Goal: Task Accomplishment & Management: Manage account settings

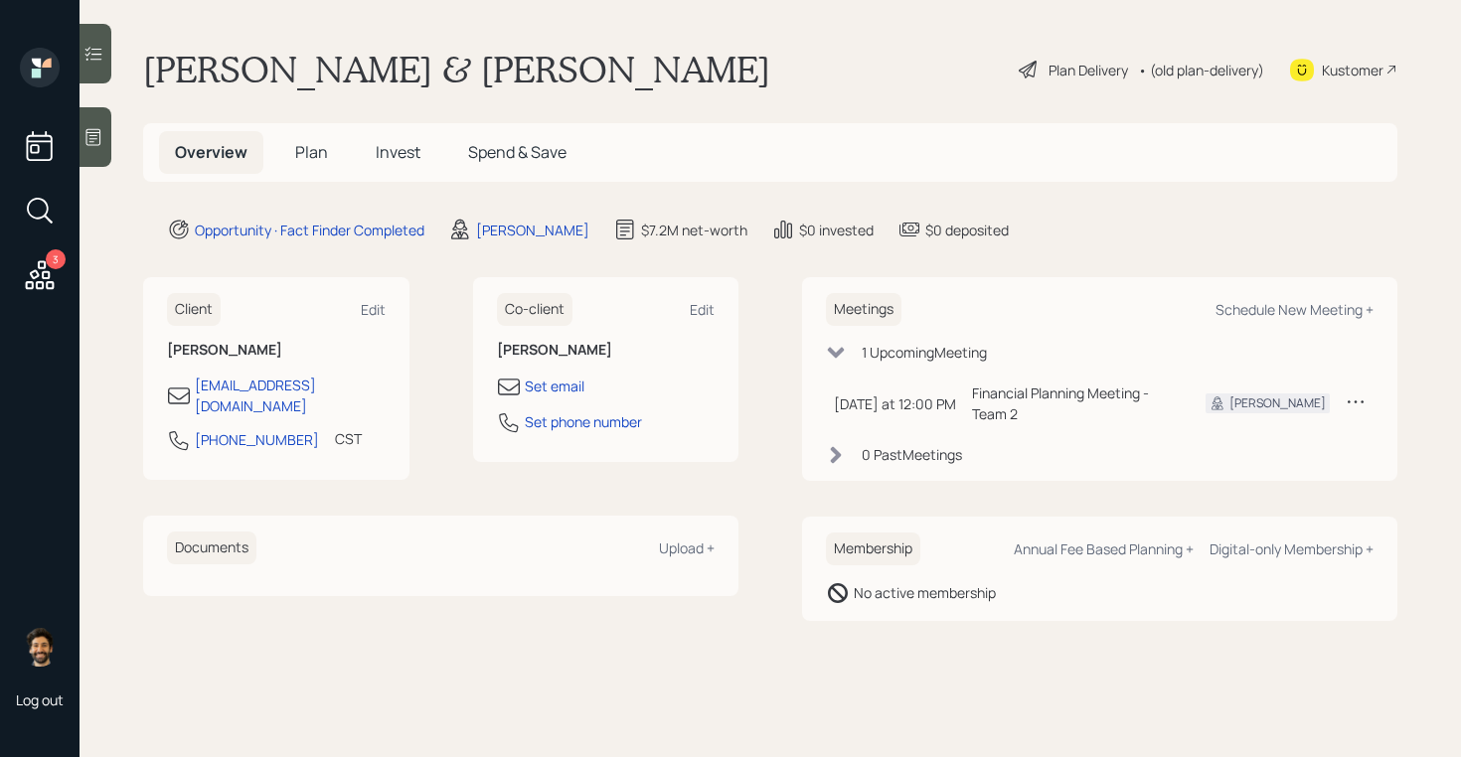
click at [297, 163] on h5 "Plan" at bounding box center [311, 152] width 65 height 43
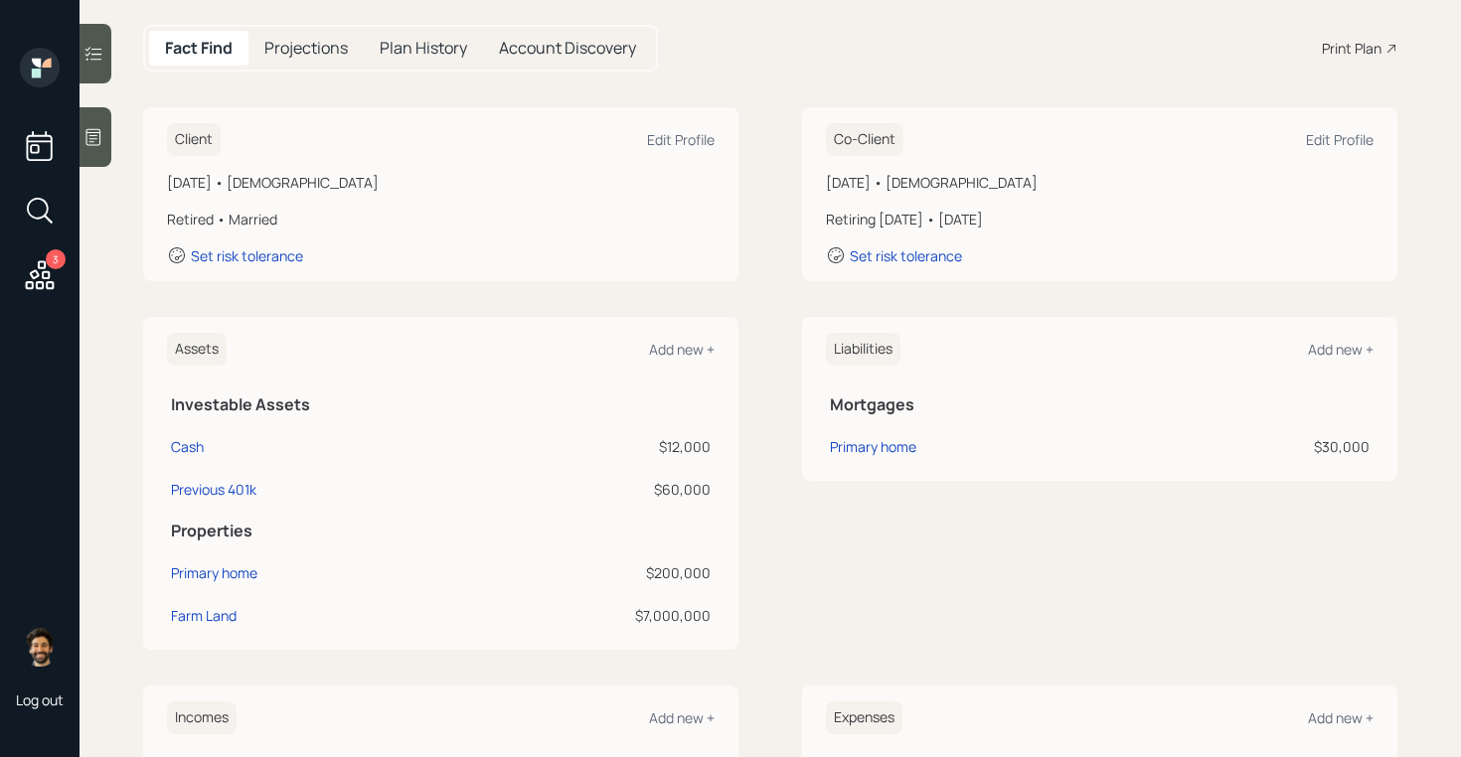
scroll to position [206, 0]
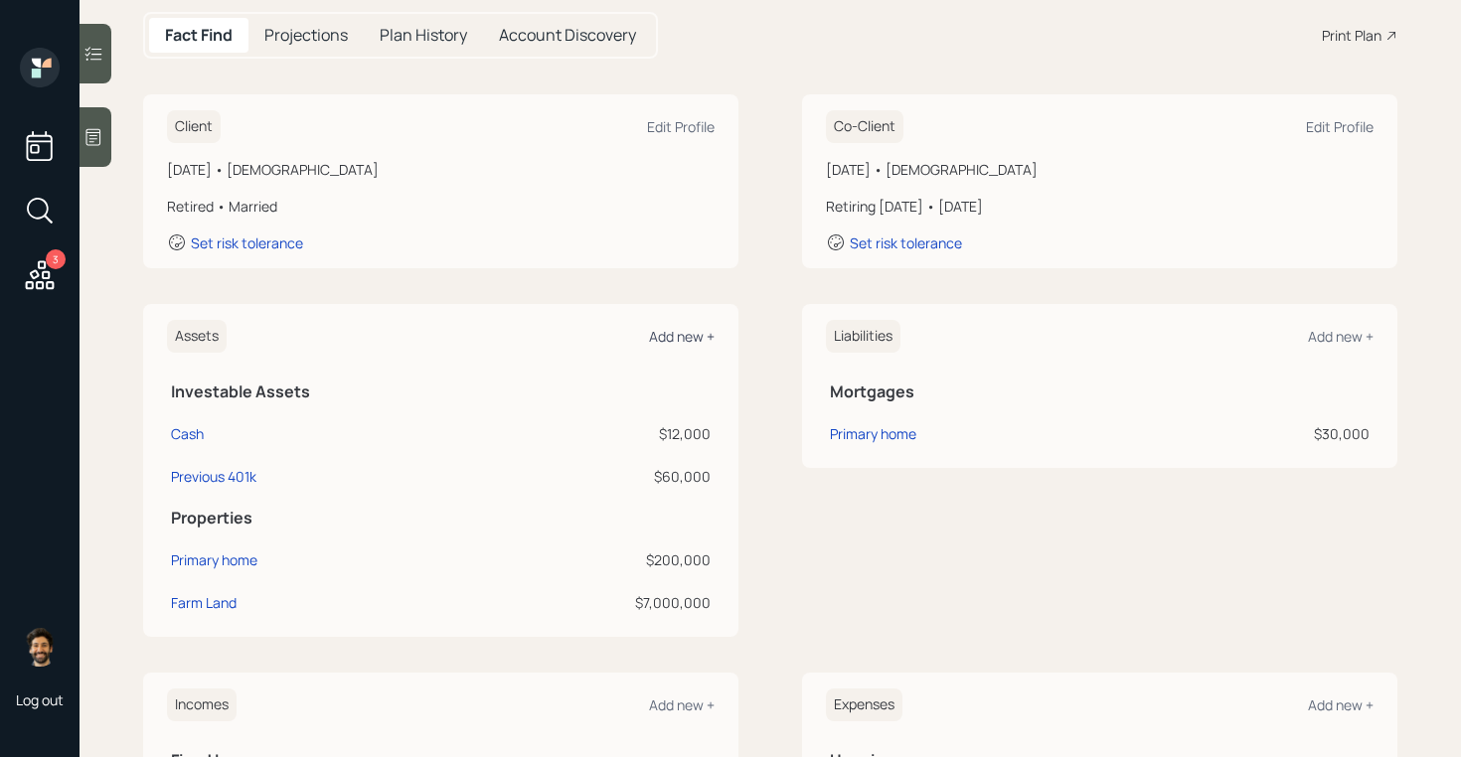
click at [679, 328] on div "Add new +" at bounding box center [682, 336] width 66 height 19
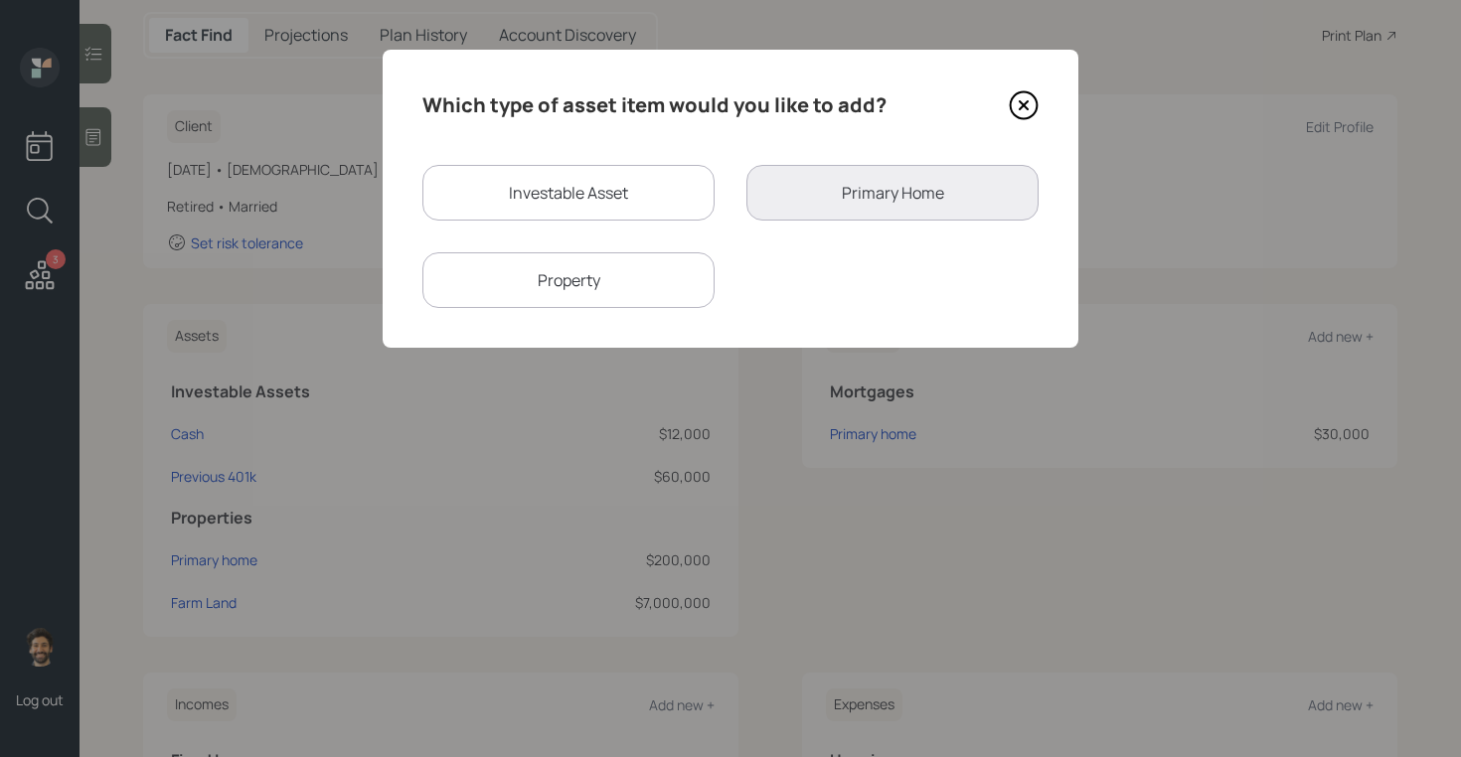
click at [549, 206] on div "Investable Asset" at bounding box center [568, 193] width 292 height 56
select select "taxable"
select select "balanced"
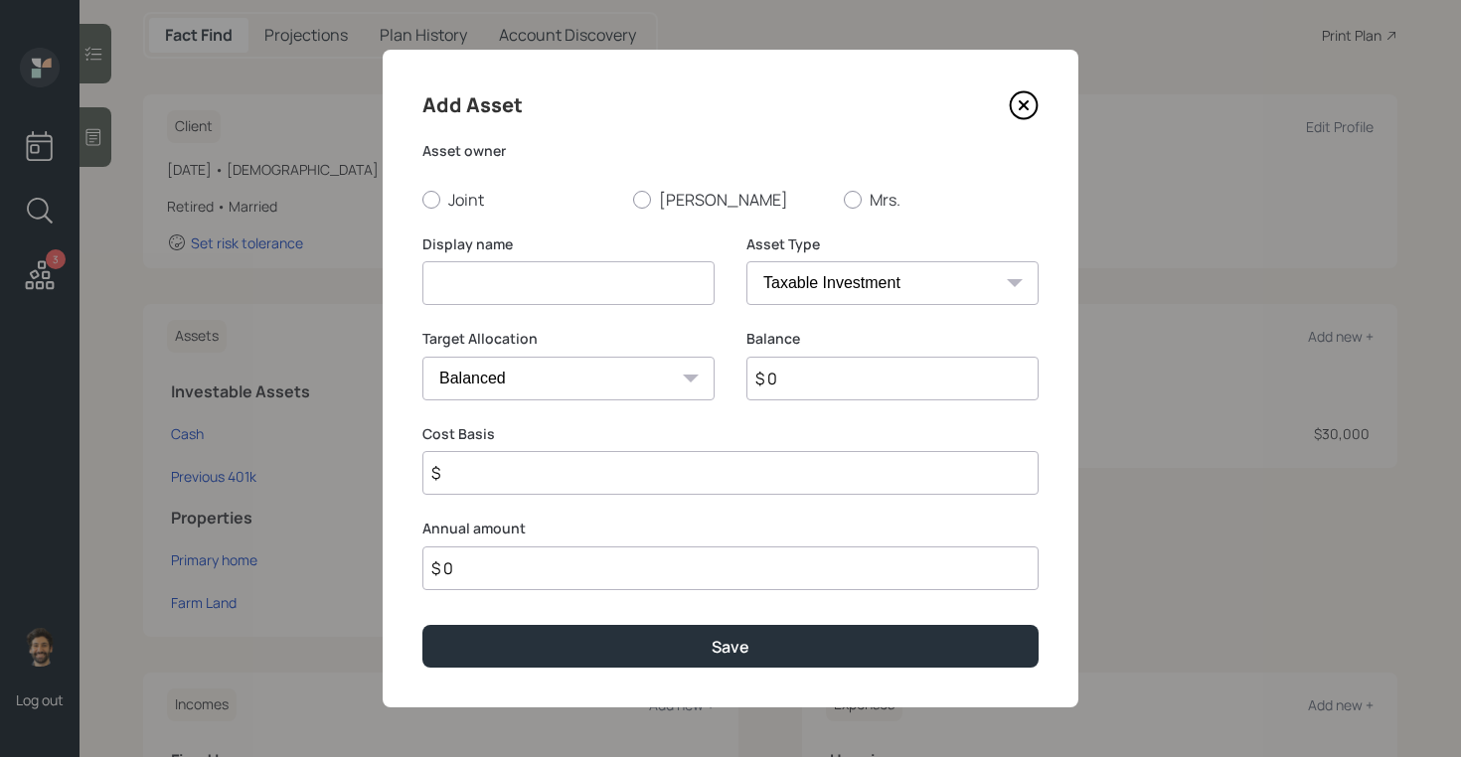
click at [525, 263] on input at bounding box center [568, 283] width 292 height 44
type input "Current 401k"
click at [862, 199] on label "Mrs." at bounding box center [941, 200] width 195 height 22
click at [844, 199] on input "Mrs." at bounding box center [843, 199] width 1 height 1
radio input "true"
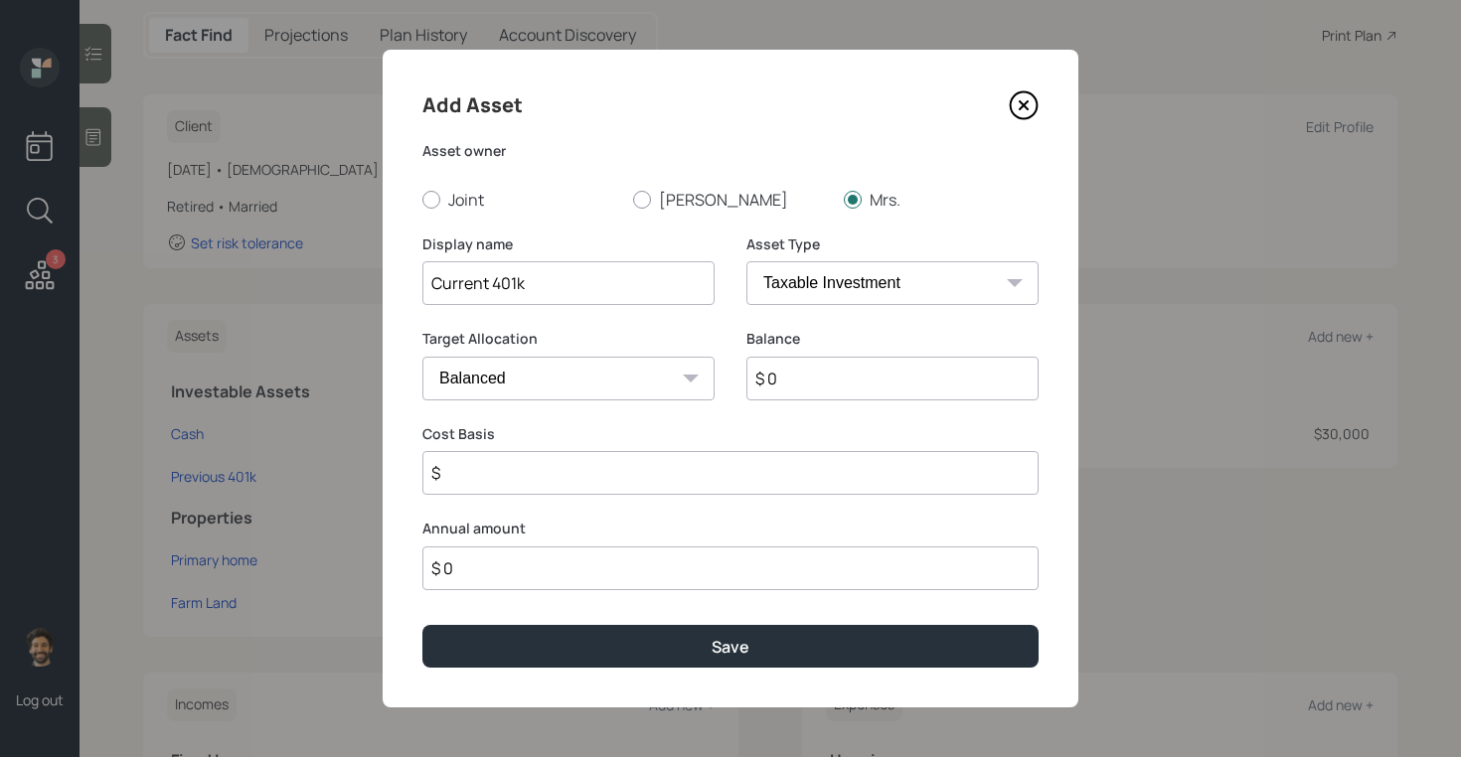
click at [811, 380] on input "$ 0" at bounding box center [892, 379] width 292 height 44
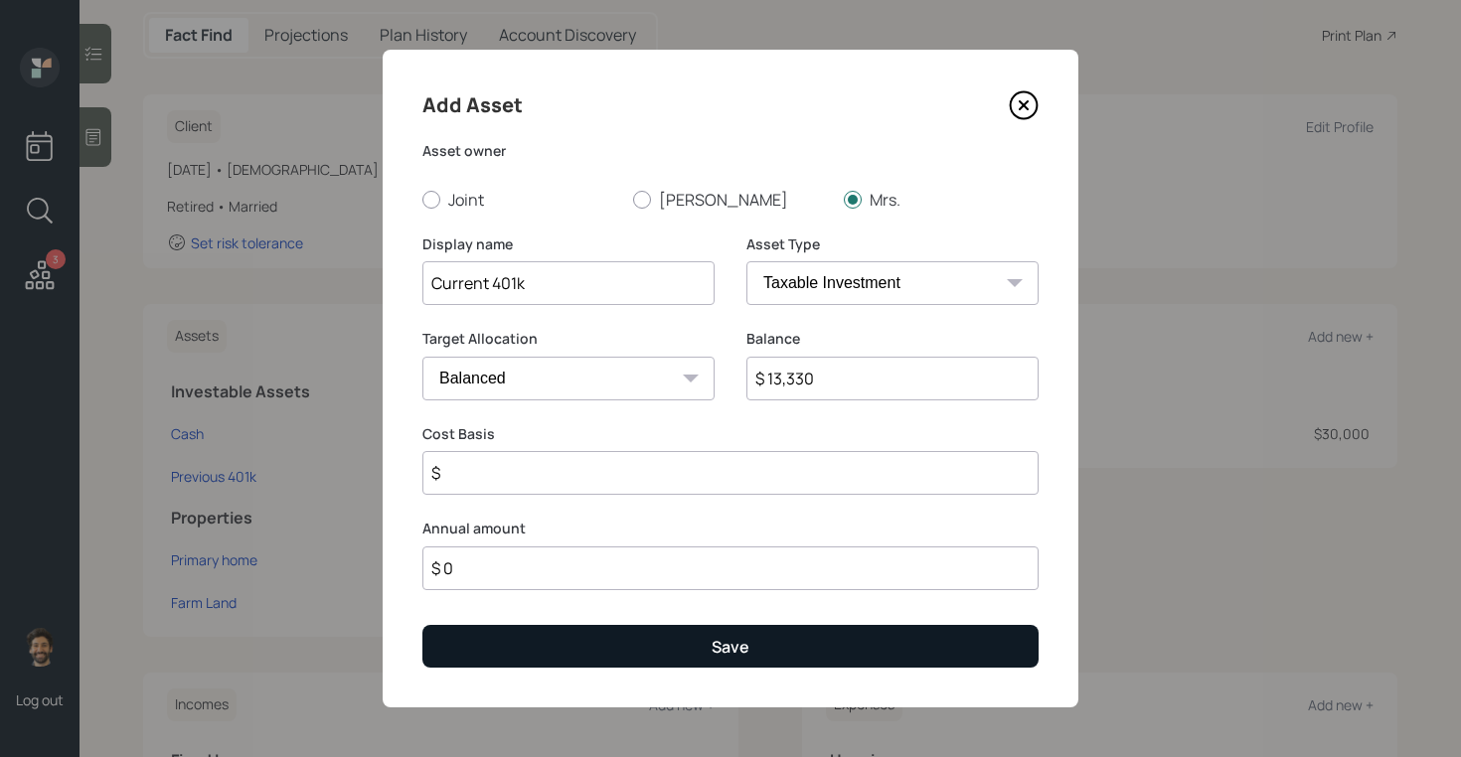
type input "$ 13,330"
click at [589, 658] on button "Save" at bounding box center [730, 646] width 616 height 43
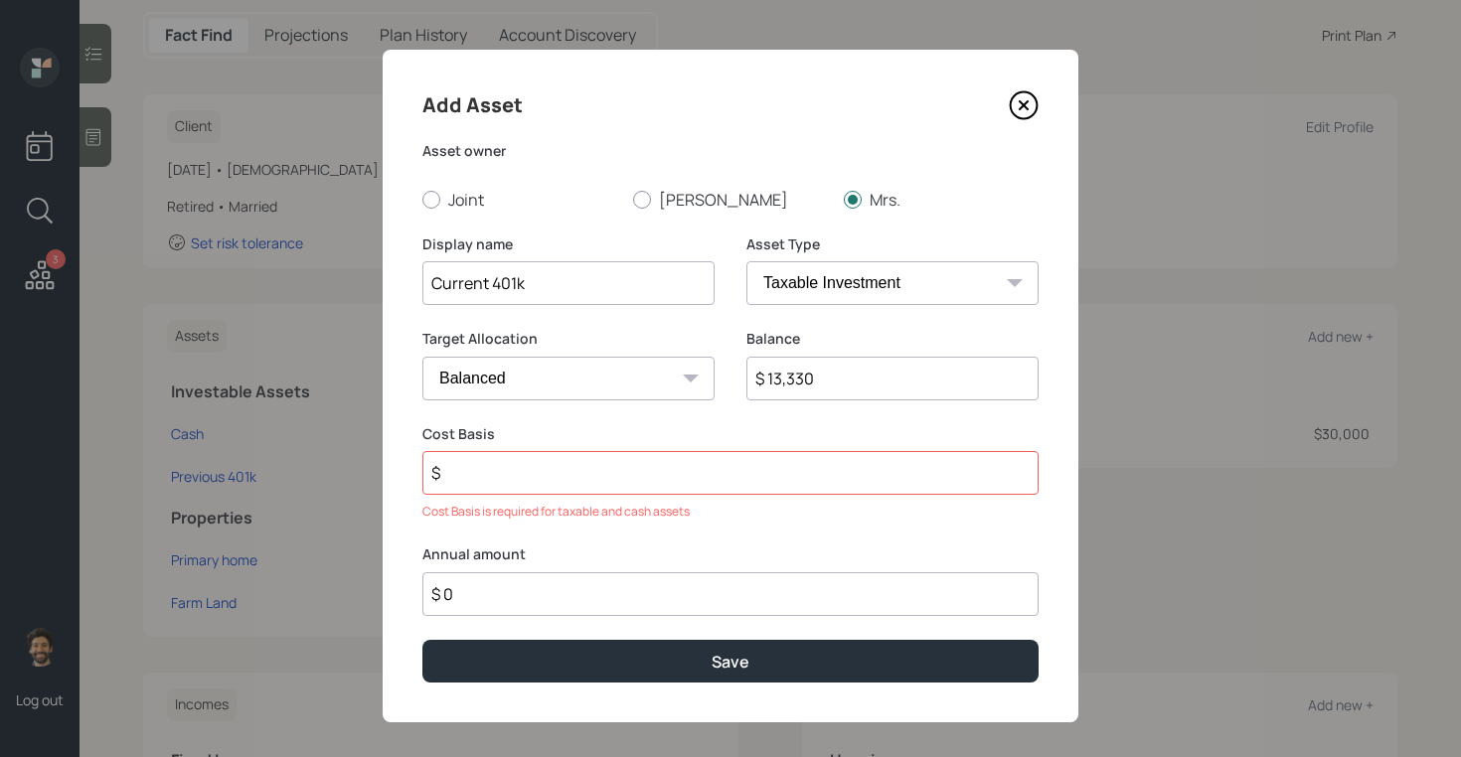
click at [489, 481] on input "$" at bounding box center [730, 473] width 616 height 44
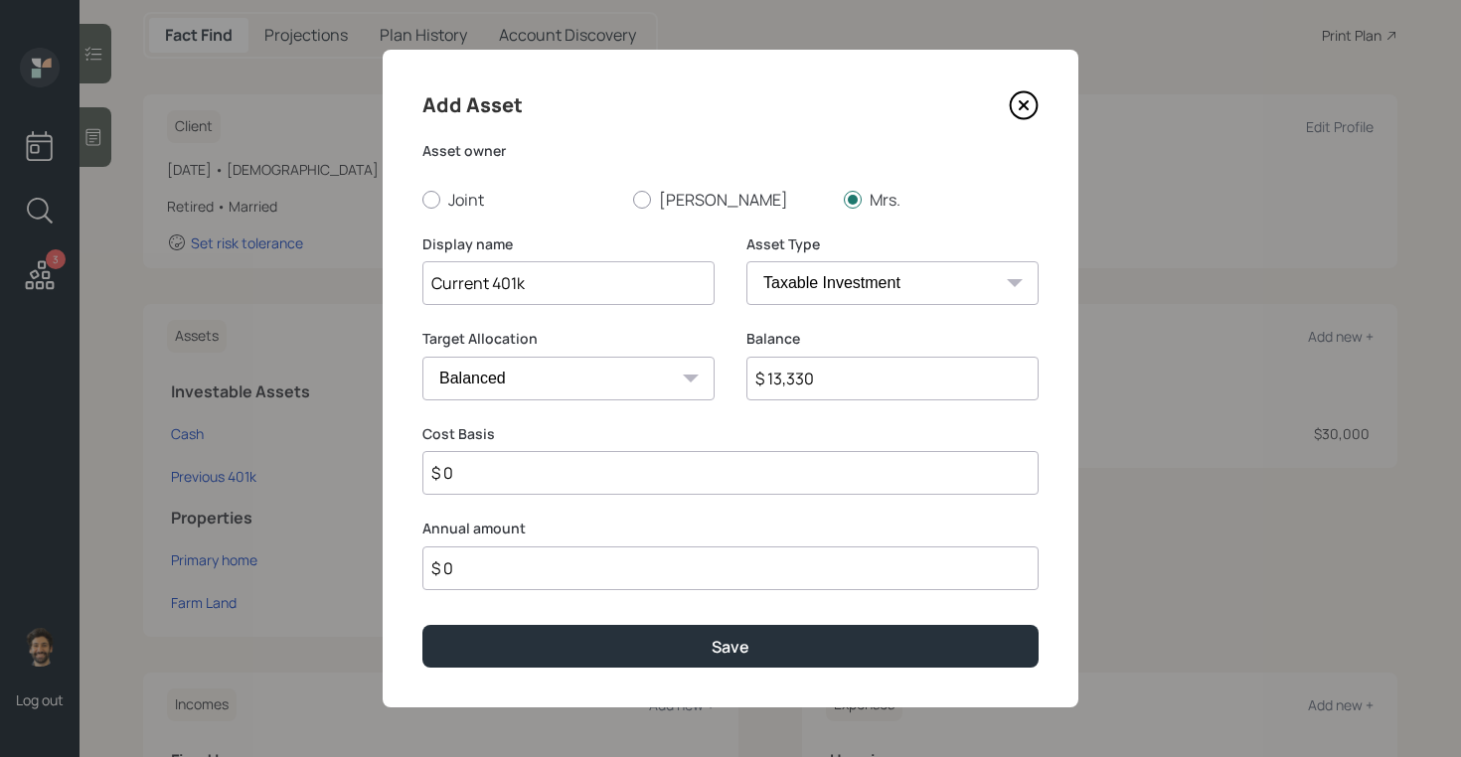
type input "$ 0"
click at [814, 309] on div "Asset Type SEP IRA IRA Roth IRA 401(k) Roth 401(k) 403(b) Roth 403(b) 457(b) Ro…" at bounding box center [892, 282] width 292 height 95
click at [800, 287] on select "SEP IRA IRA Roth IRA 401(k) Roth 401(k) 403(b) Roth 403(b) 457(b) Roth 457(b) H…" at bounding box center [892, 283] width 292 height 44
select select "company_sponsored"
click at [746, 261] on select "SEP IRA IRA Roth IRA 401(k) Roth 401(k) 403(b) Roth 403(b) 457(b) Roth 457(b) H…" at bounding box center [892, 283] width 292 height 44
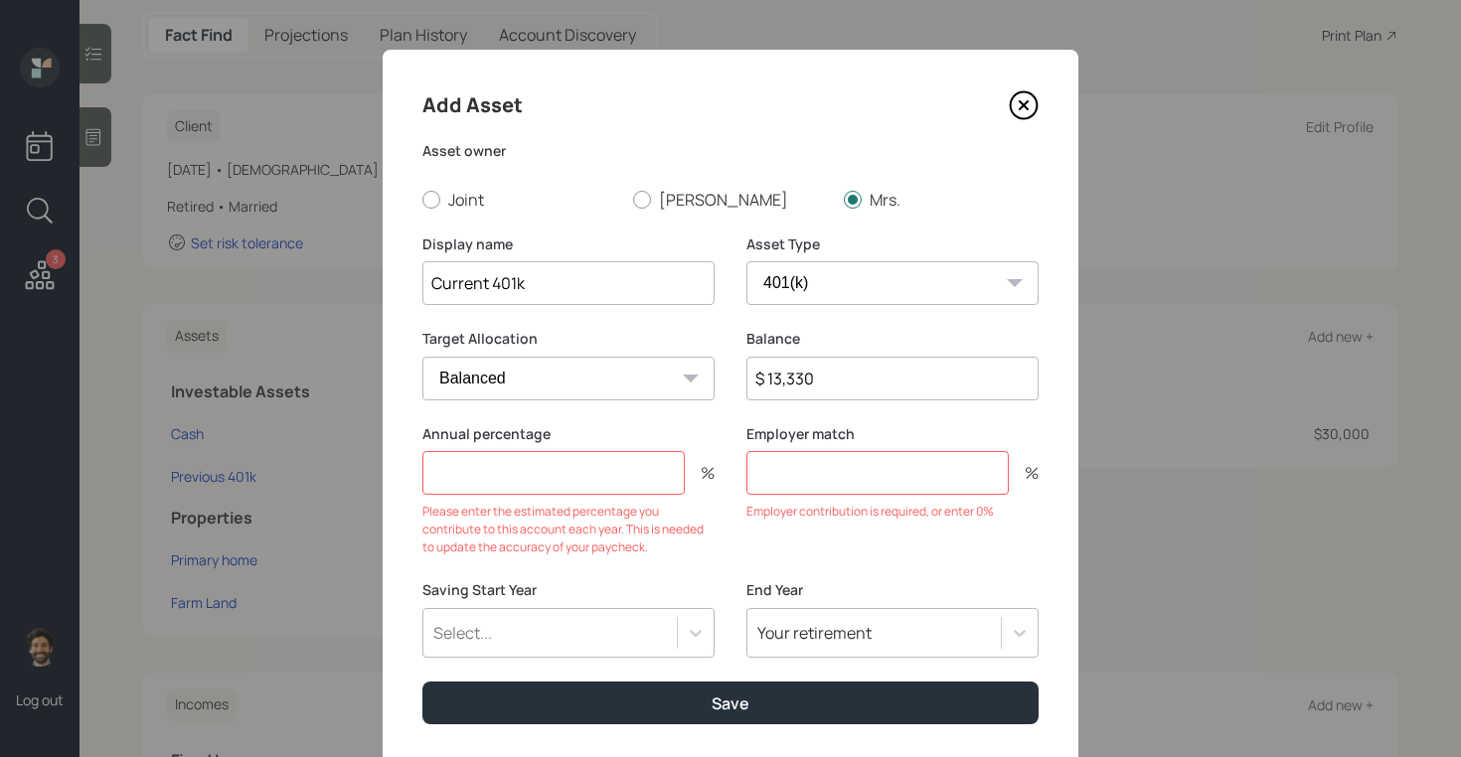
click at [533, 635] on div "Select..." at bounding box center [568, 633] width 292 height 50
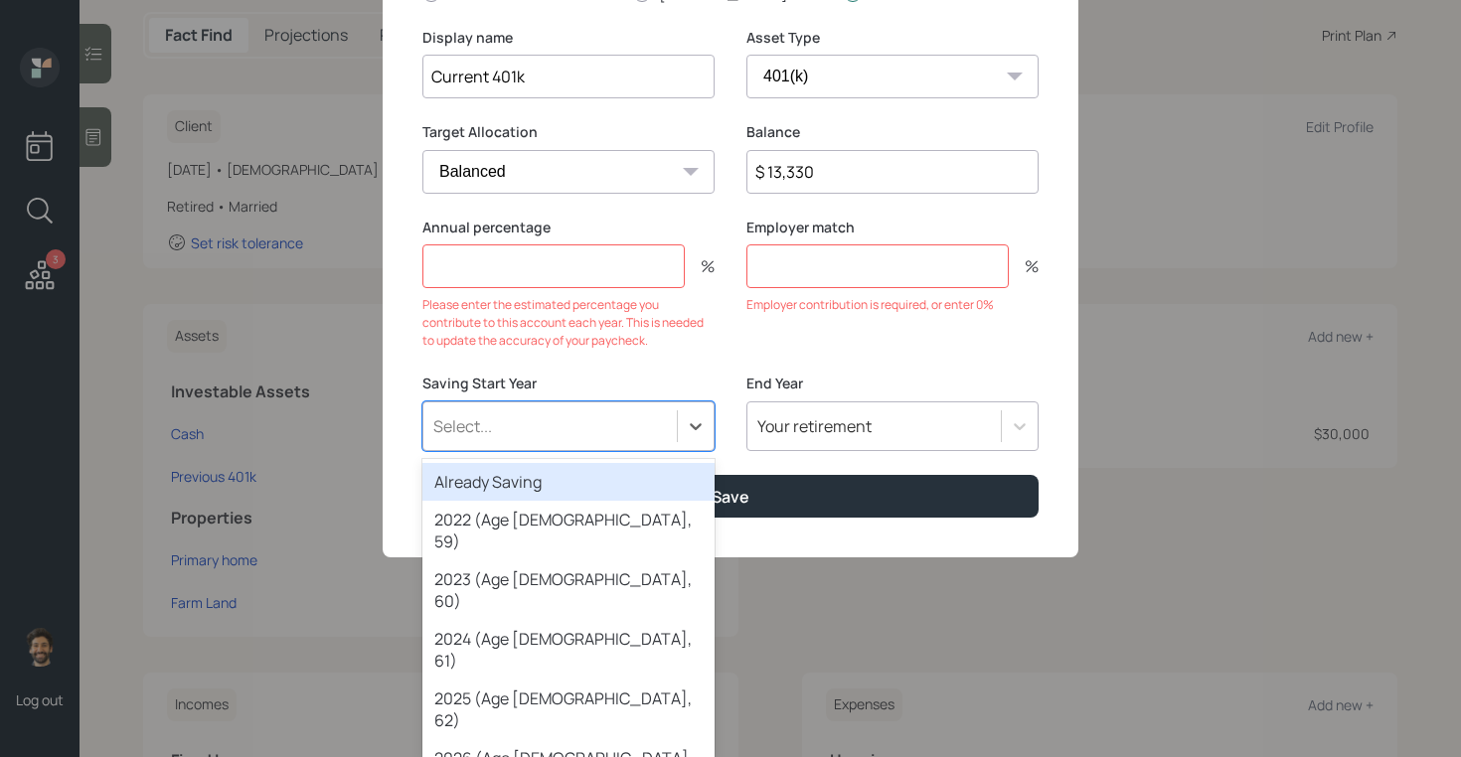
click at [0, 0] on form "Asset owner Joint Kevin Mrs. Display name Current 401k Asset Type SEP IRA IRA R…" at bounding box center [0, 0] width 0 height 0
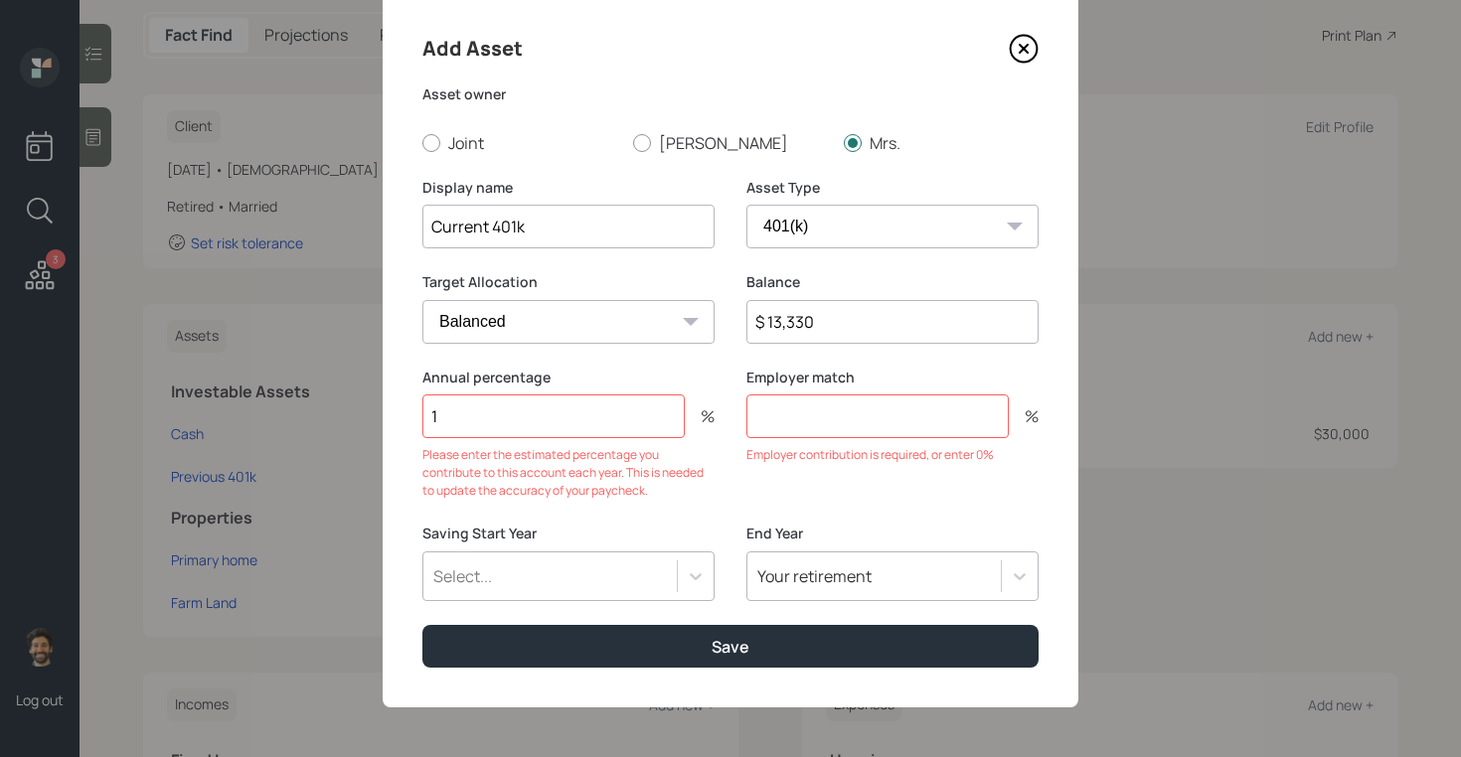
scroll to position [22, 0]
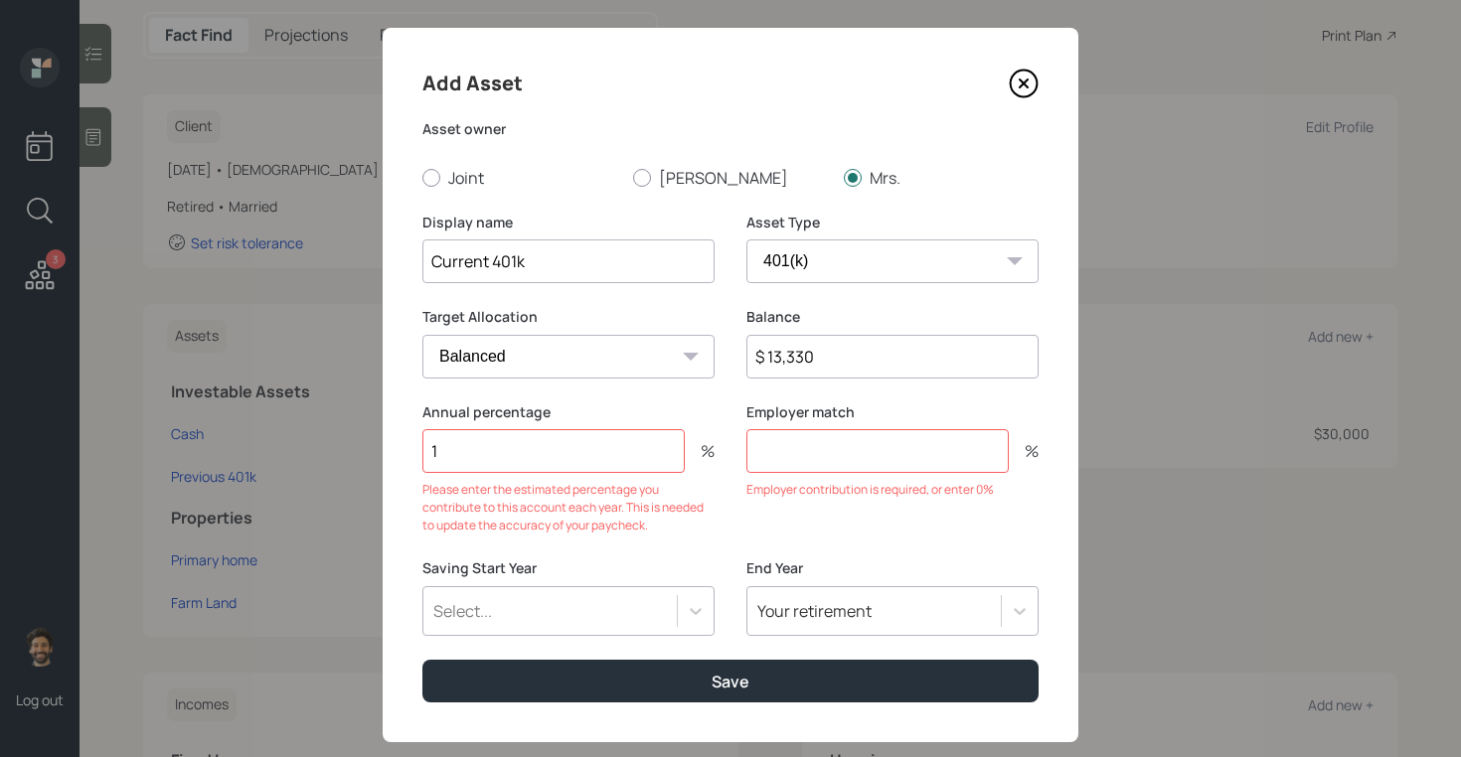
type input "1"
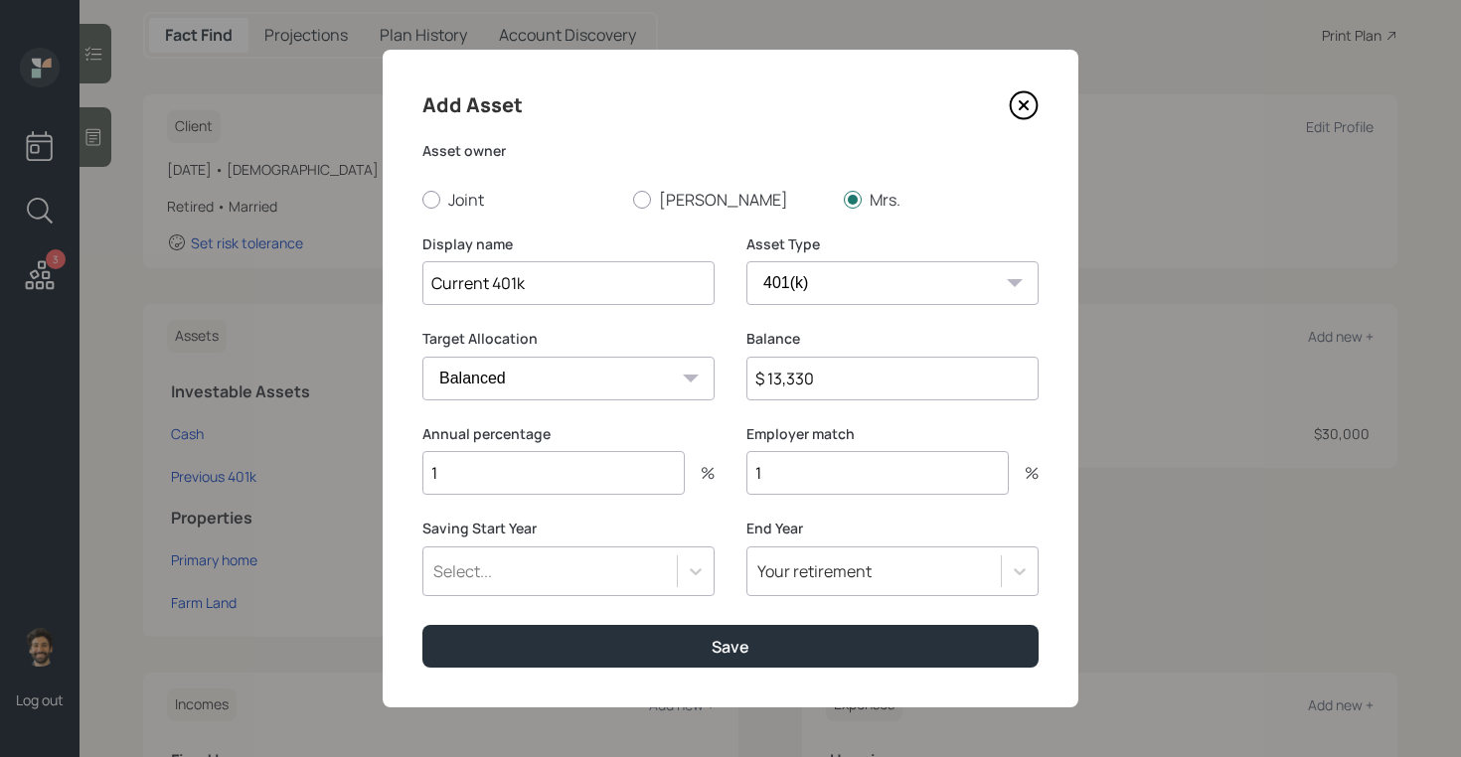
type input "1"
click at [606, 581] on div "Select..." at bounding box center [549, 572] width 253 height 34
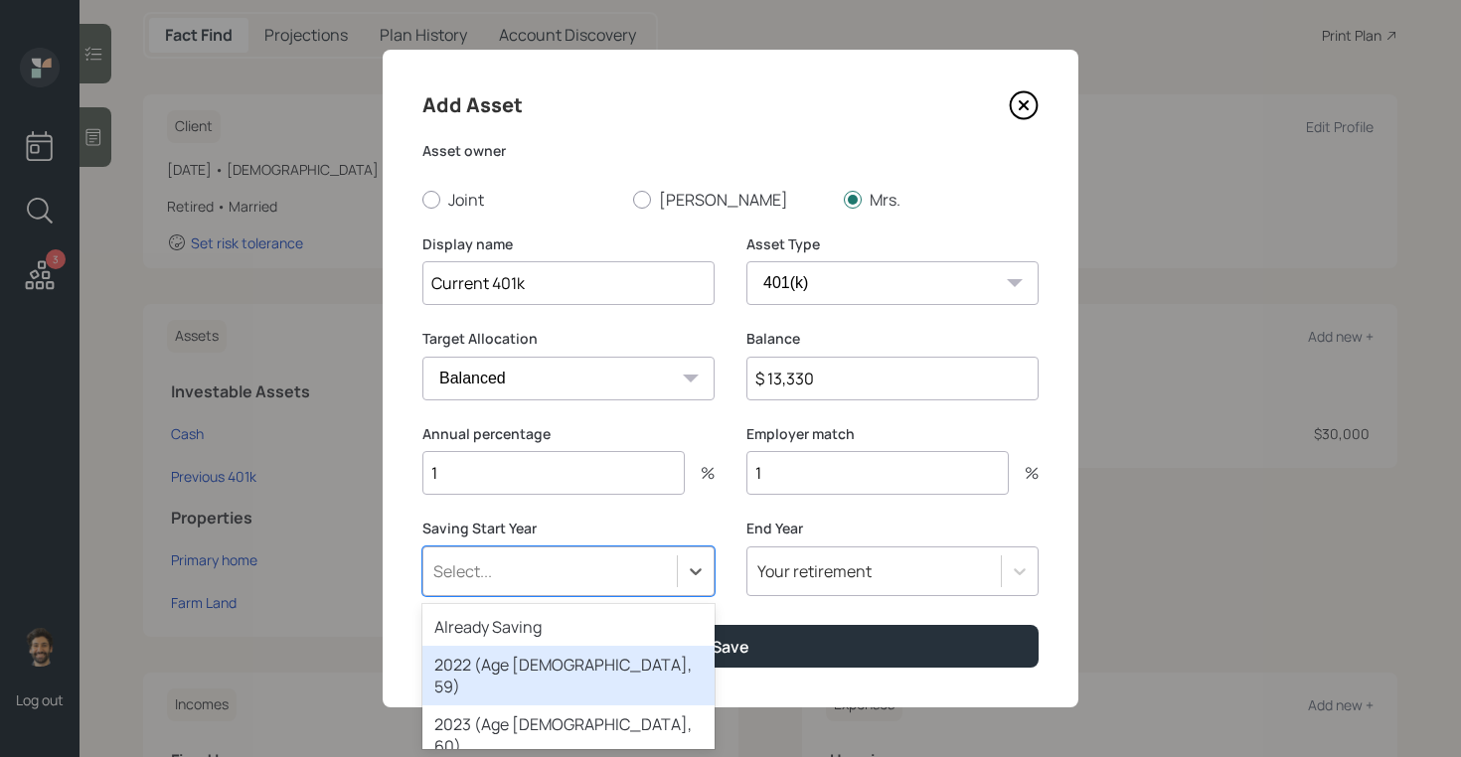
click at [501, 641] on div "Already Saving" at bounding box center [568, 627] width 292 height 38
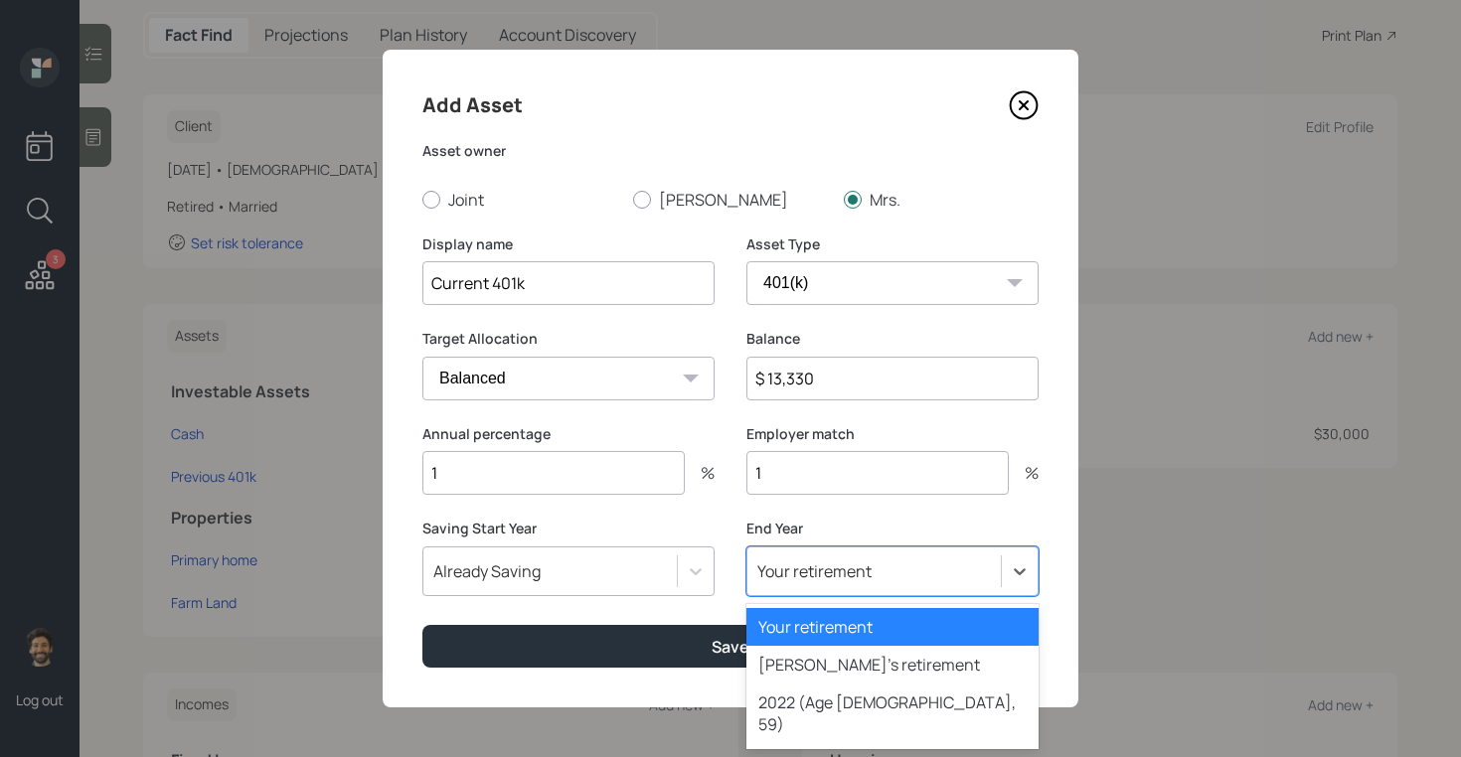
click at [790, 586] on div "Your retirement" at bounding box center [873, 572] width 253 height 34
click at [769, 658] on div "Spouse's retirement" at bounding box center [892, 665] width 292 height 38
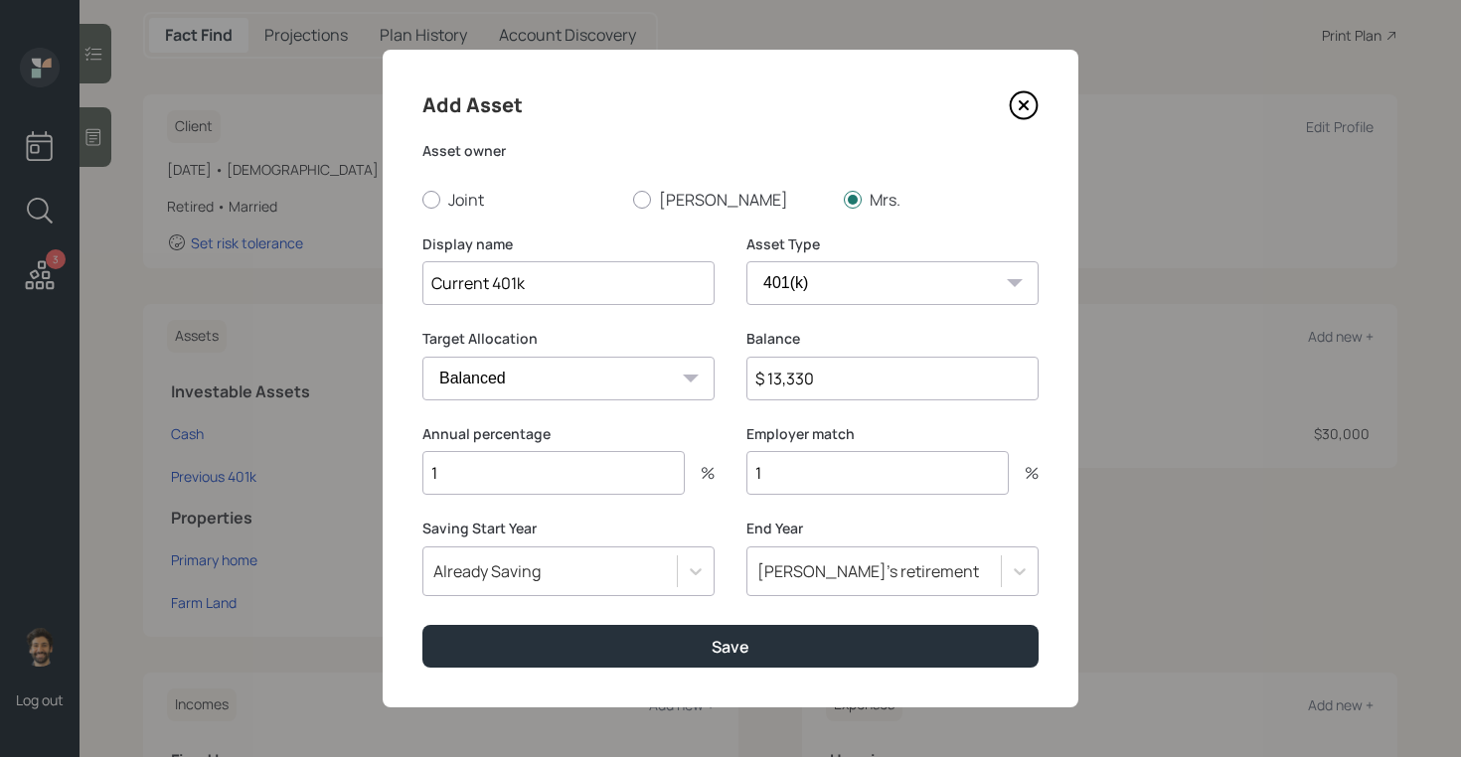
click at [674, 674] on div "Add Asset Asset owner Joint Kevin Mrs. Display name Current 401k Asset Type SEP…" at bounding box center [731, 379] width 696 height 658
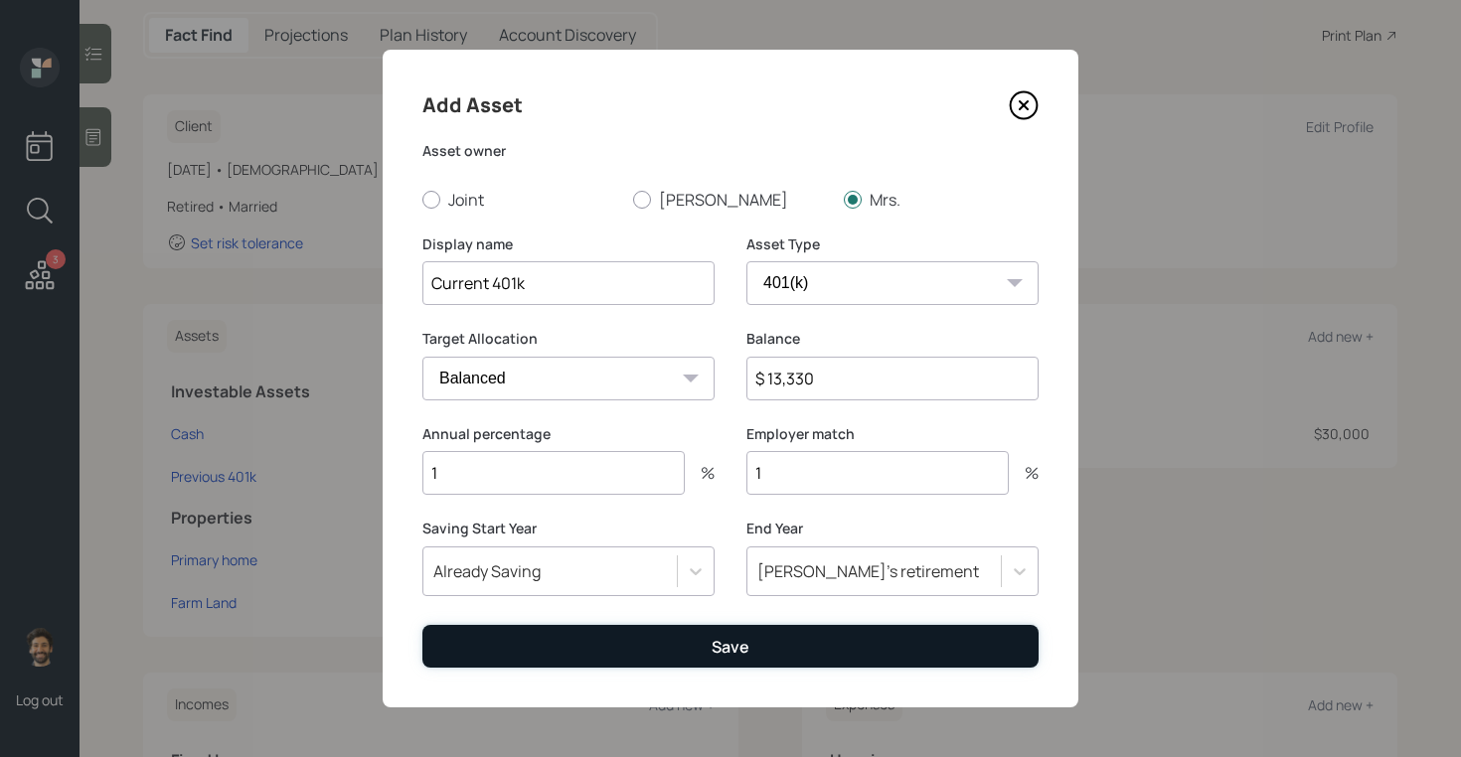
click at [628, 645] on button "Save" at bounding box center [730, 646] width 616 height 43
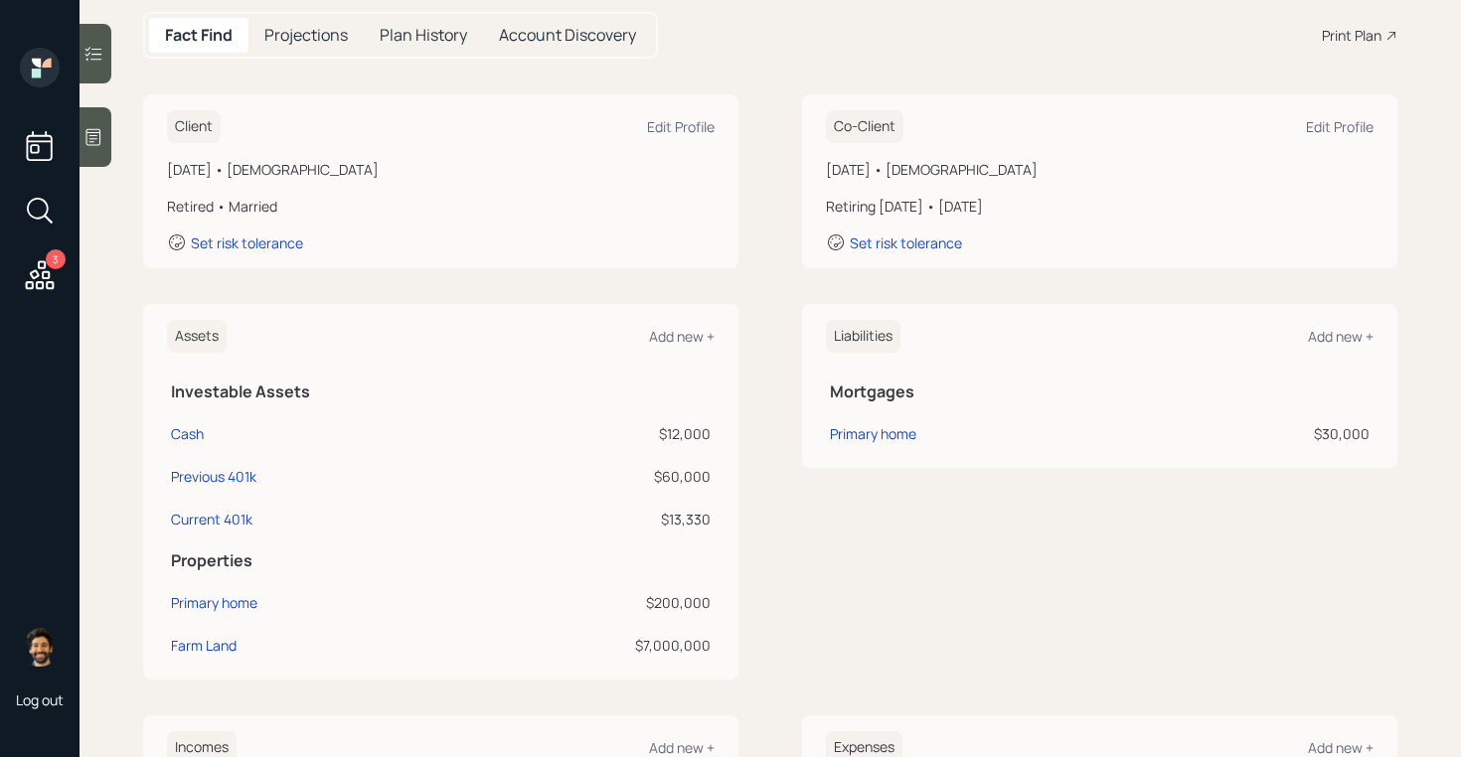
click at [218, 634] on td "Farm Land" at bounding box center [312, 642] width 290 height 43
click at [237, 652] on div "Farm Land" at bounding box center [312, 645] width 282 height 21
click at [212, 640] on div "Farm Land" at bounding box center [204, 645] width 66 height 21
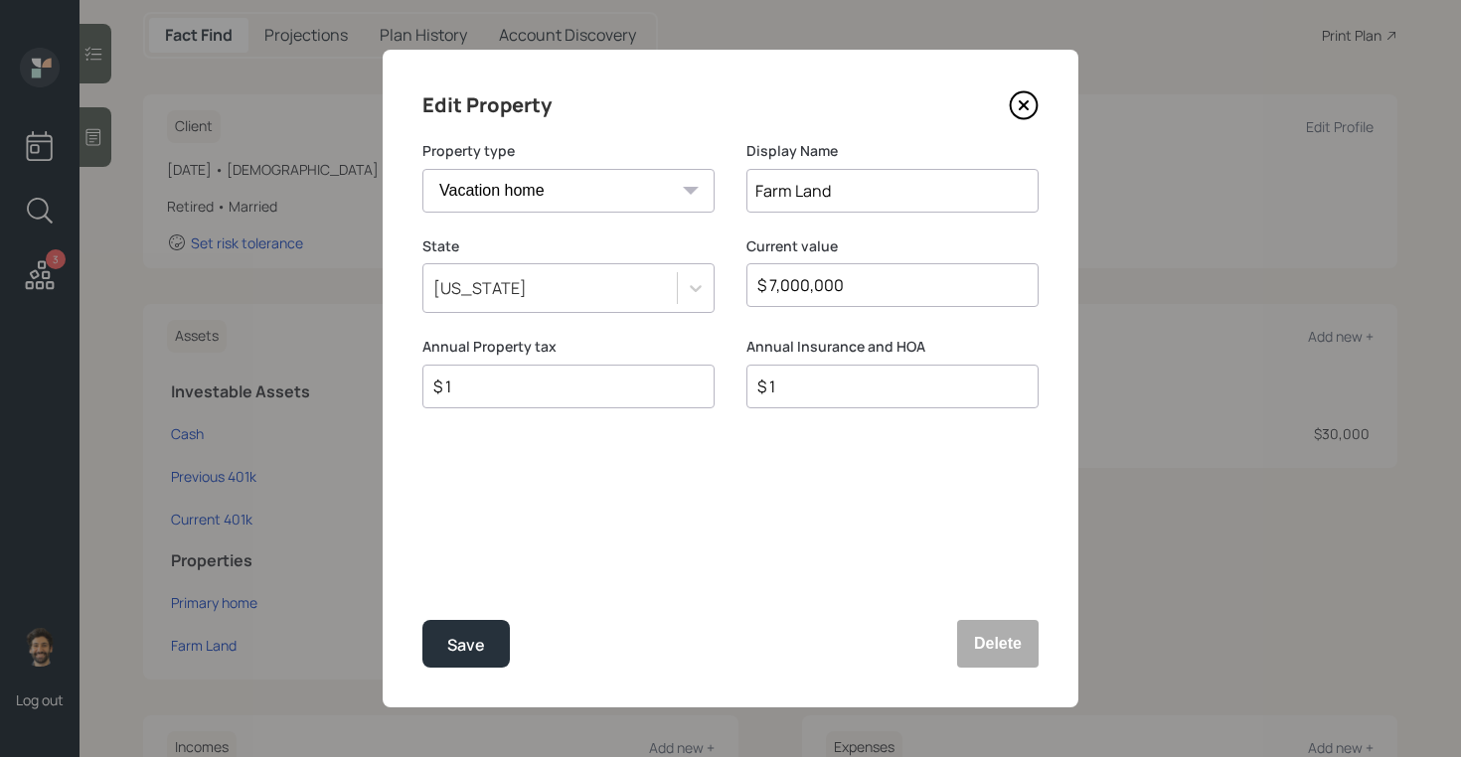
click at [834, 283] on input "$ 7,000,000" at bounding box center [884, 285] width 258 height 24
type input "$ 750,000"
click at [469, 635] on div "Save" at bounding box center [466, 645] width 38 height 27
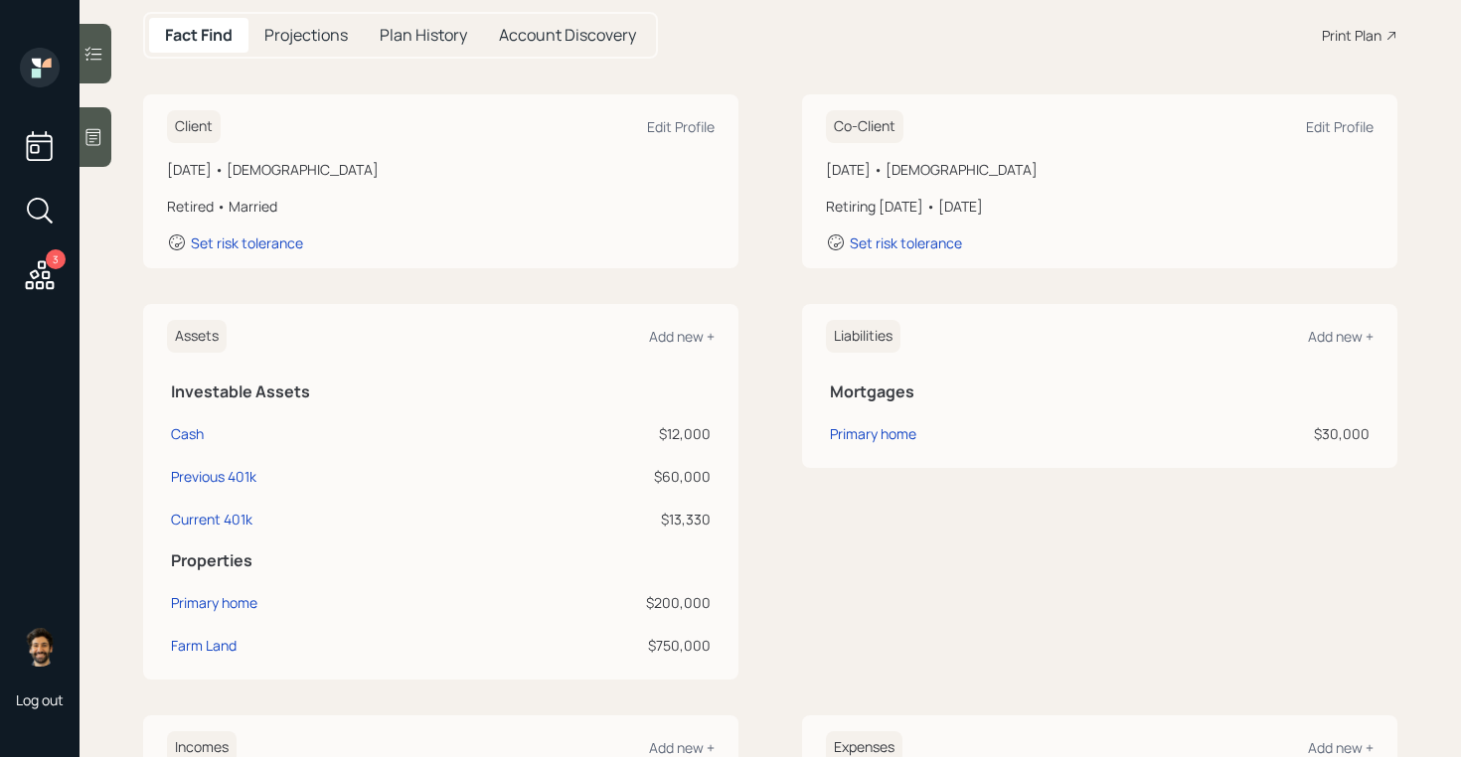
click at [425, 237] on div "Set risk tolerance" at bounding box center [441, 243] width 548 height 20
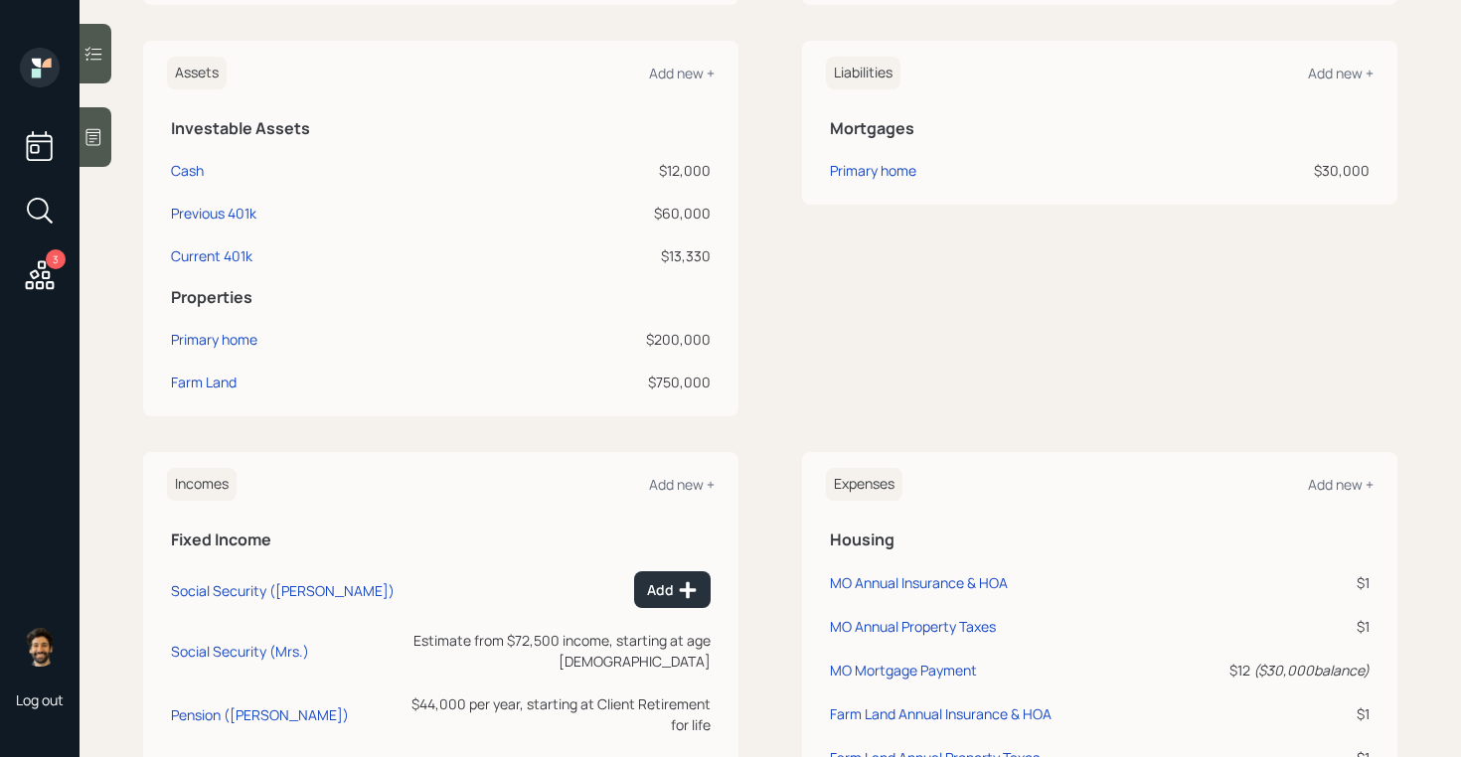
scroll to position [869, 0]
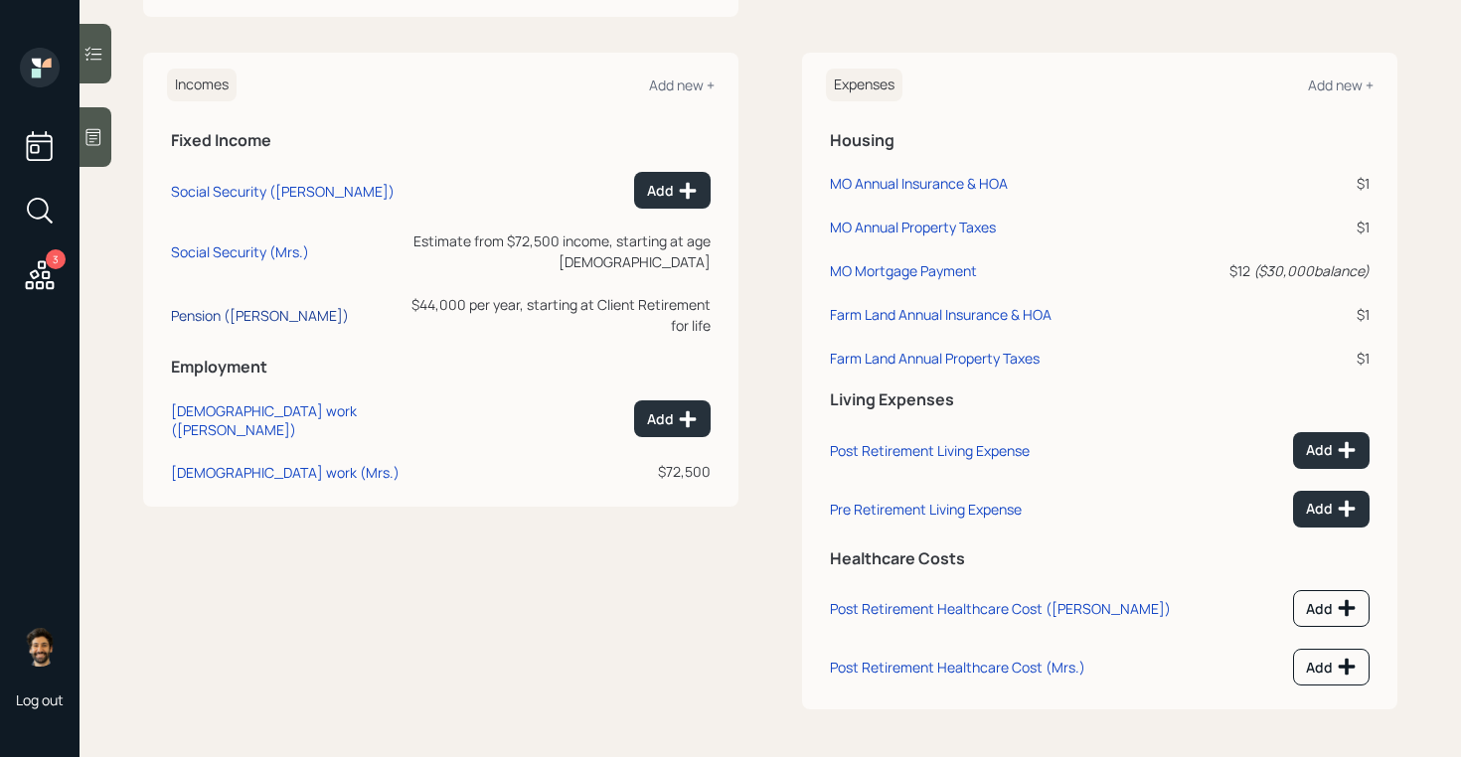
click at [206, 306] on div "Pension (Kevin)" at bounding box center [260, 315] width 178 height 19
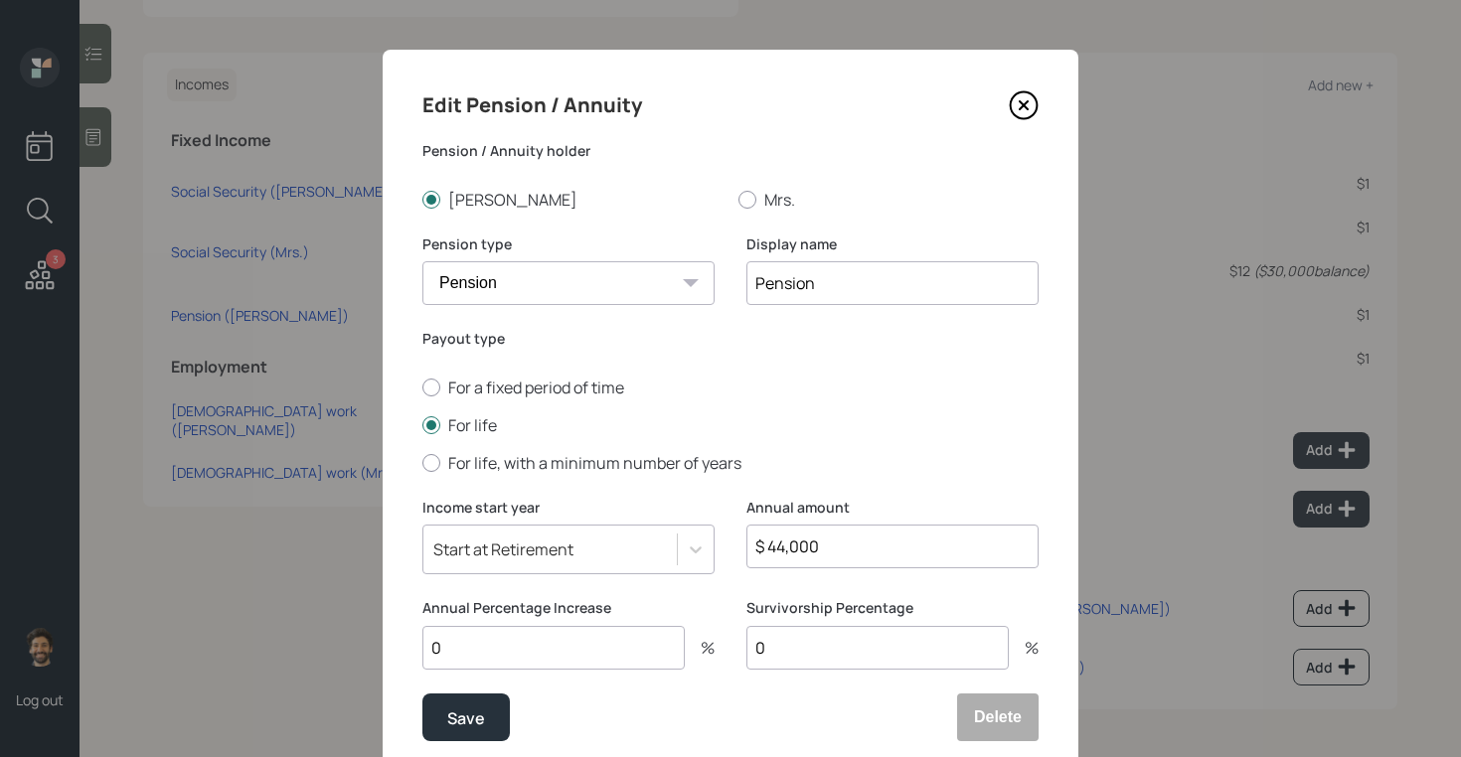
click at [812, 547] on input "$ 44,000" at bounding box center [892, 547] width 292 height 44
type input "$ 52,000"
click at [854, 272] on input "Pension" at bounding box center [892, 283] width 292 height 44
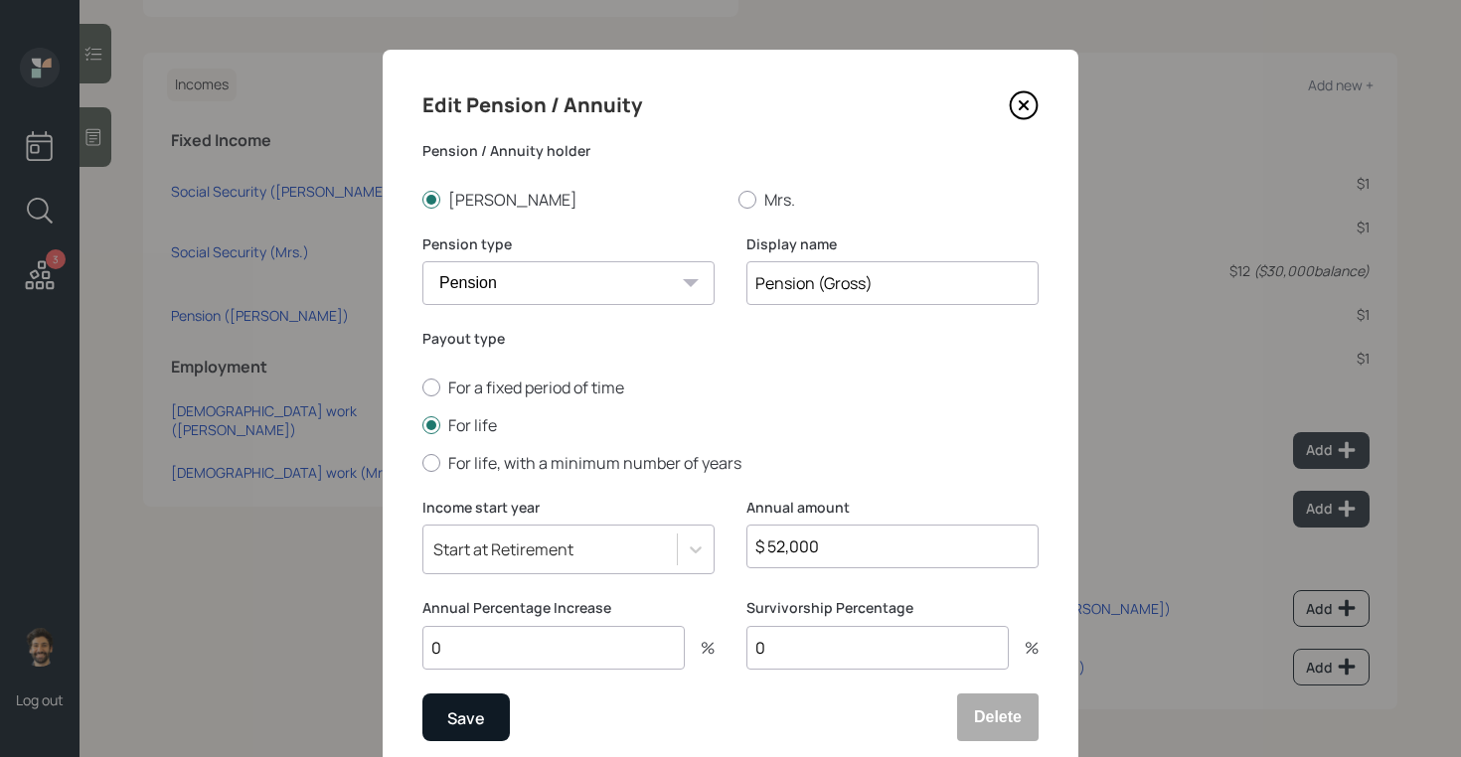
type input "Pension (Gross)"
click at [474, 704] on button "Save" at bounding box center [465, 718] width 87 height 48
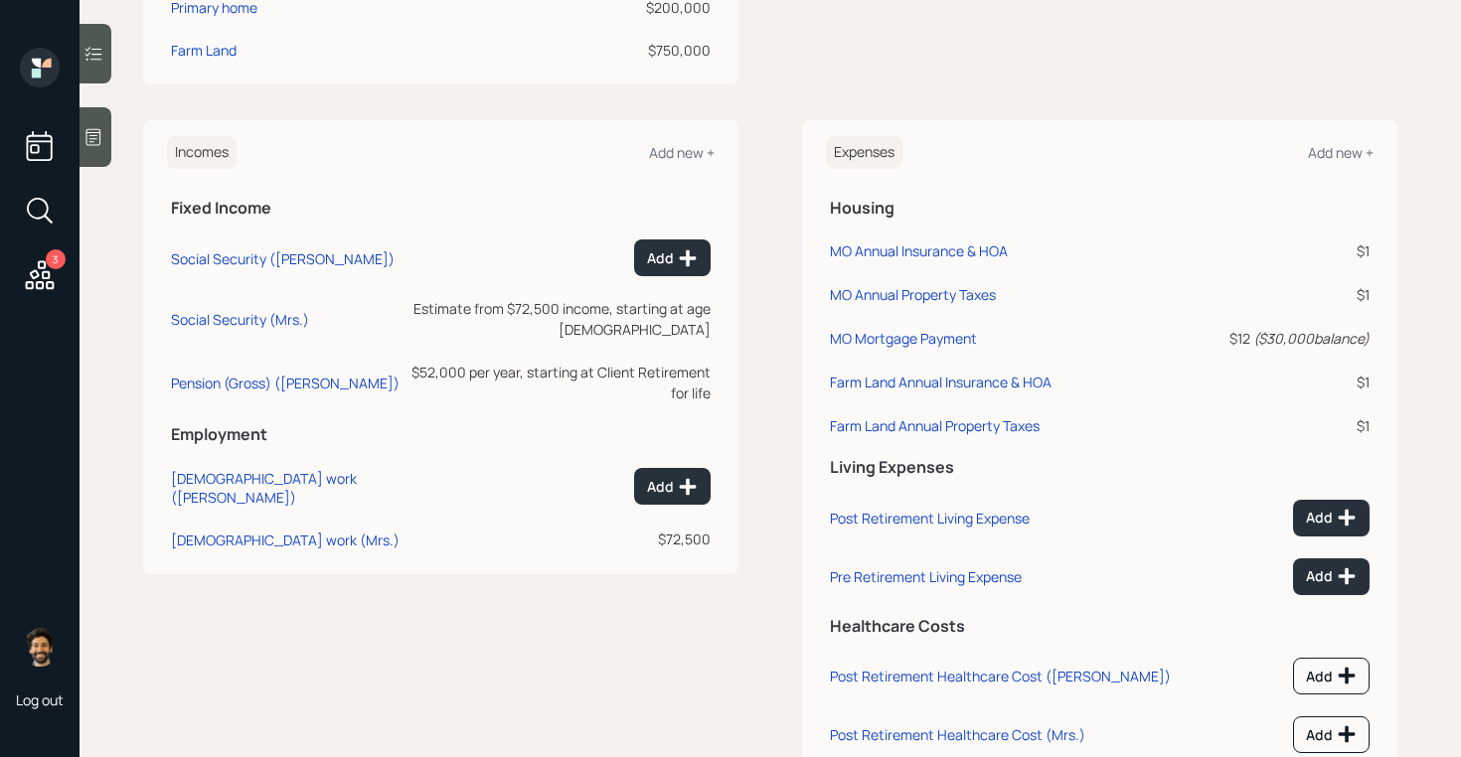
scroll to position [797, 0]
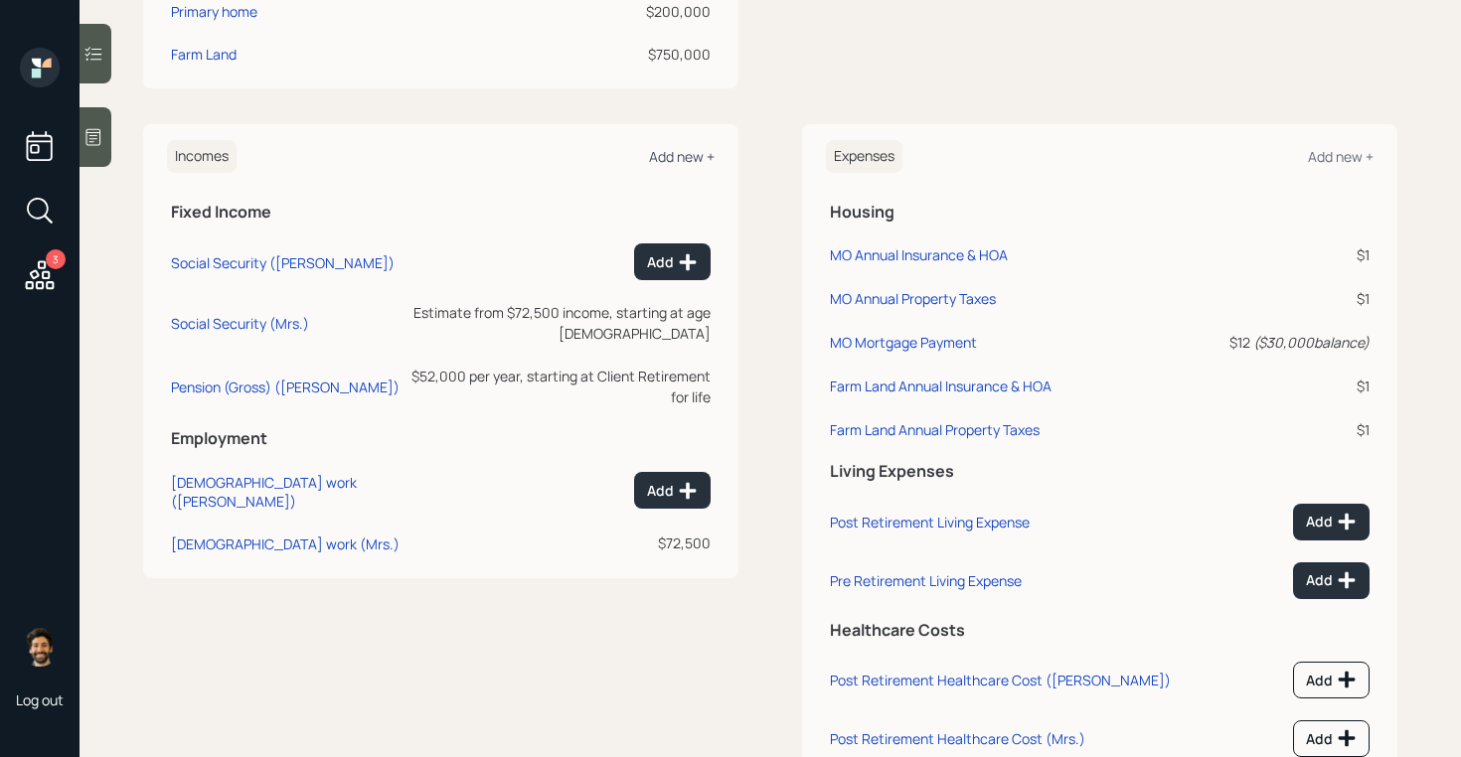
click at [668, 159] on div "Add new +" at bounding box center [682, 156] width 66 height 19
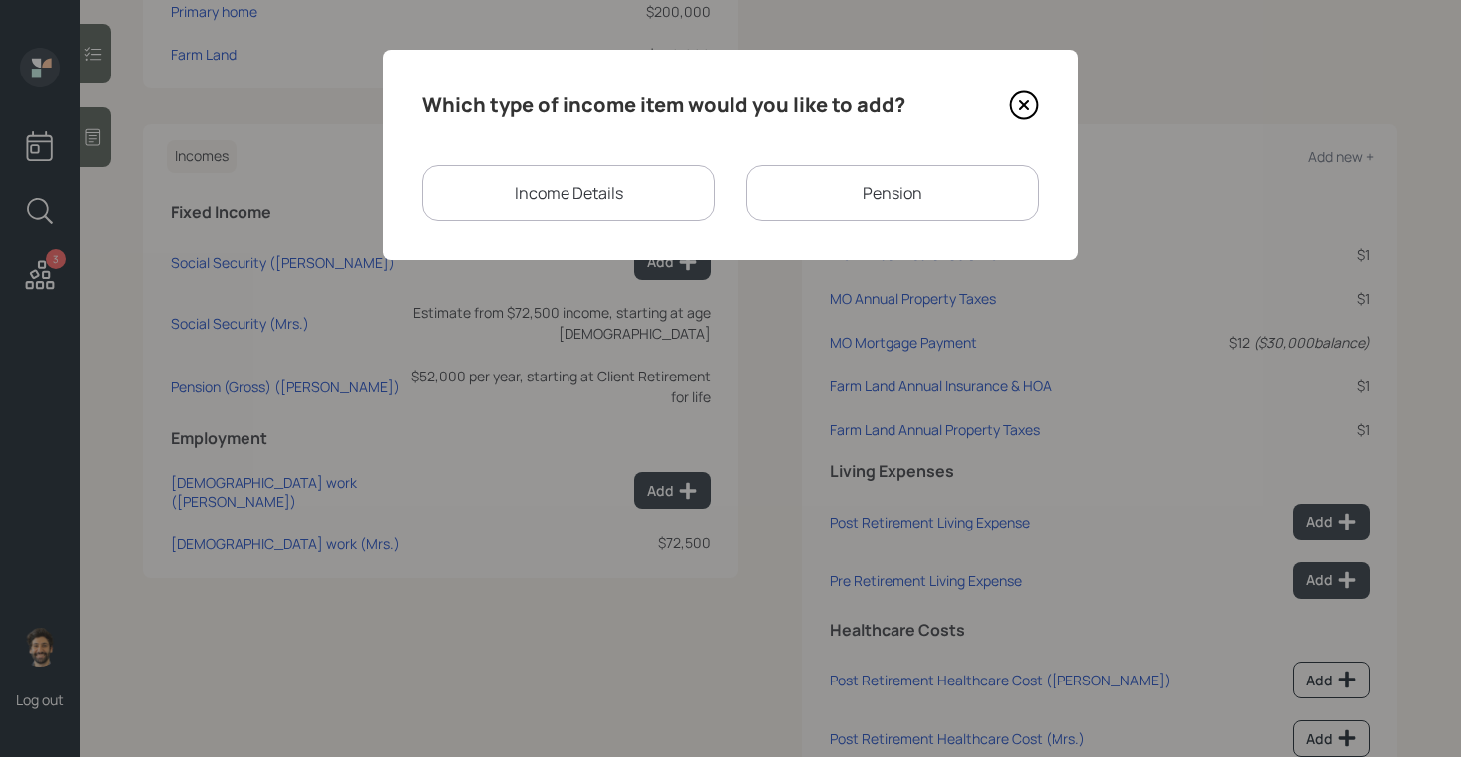
click at [648, 184] on div "Income Details" at bounding box center [568, 193] width 292 height 56
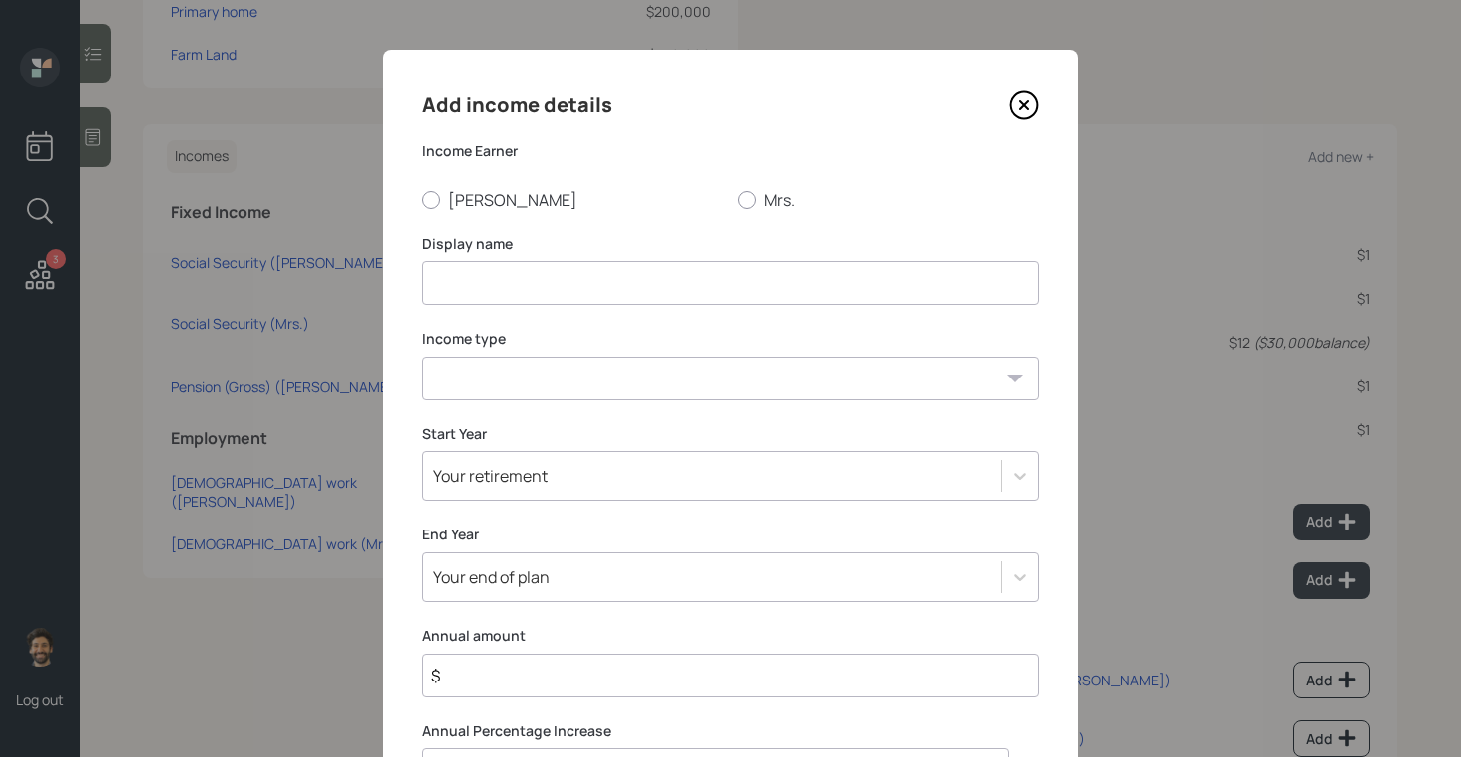
click at [479, 283] on input at bounding box center [730, 283] width 616 height 44
type input "K"
type input "LLC / Farm Income"
click at [489, 380] on select "Full-time work Part-time work Self employment Other" at bounding box center [730, 379] width 616 height 44
select select "self_employment"
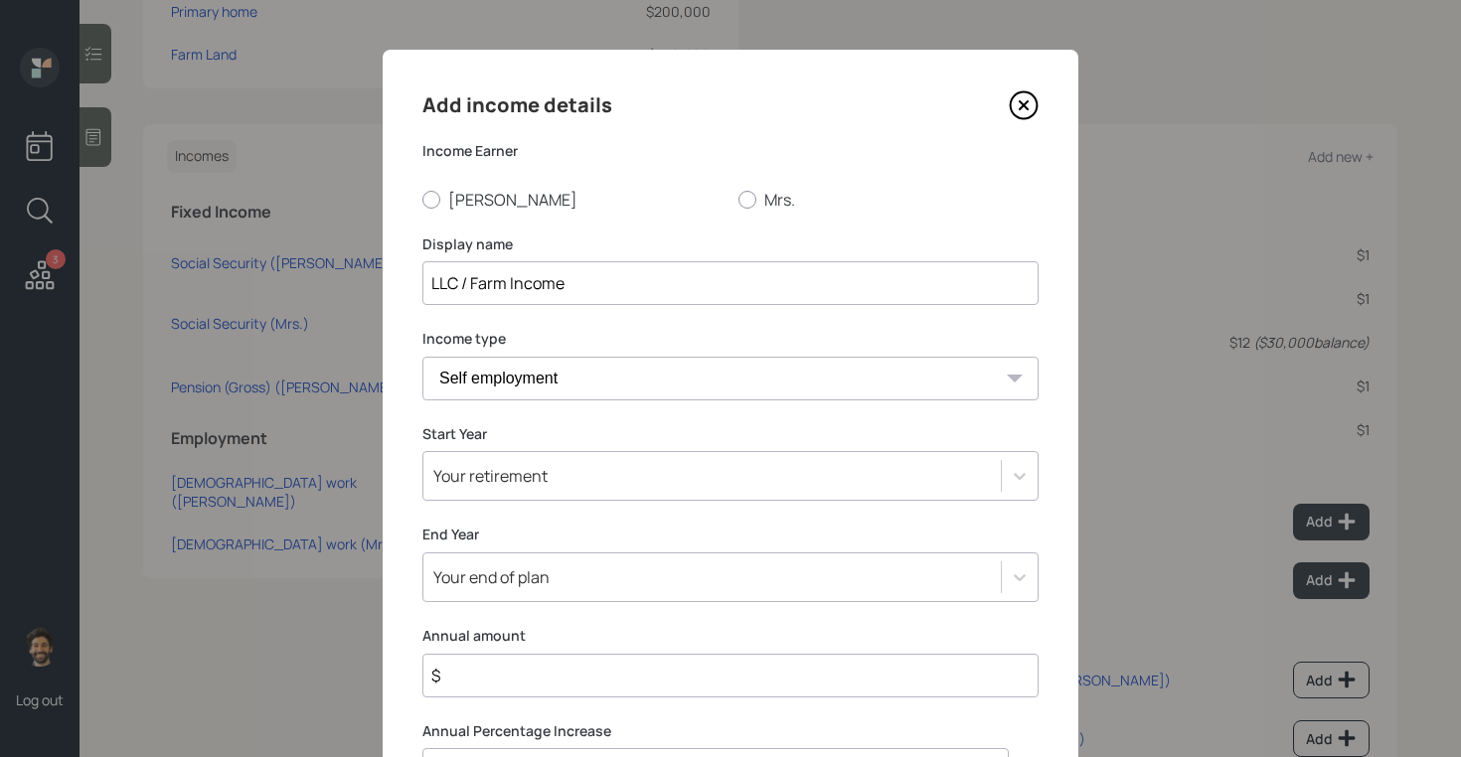
click at [422, 357] on select "Full-time work Part-time work Self employment Other" at bounding box center [730, 379] width 616 height 44
click at [468, 664] on input "$" at bounding box center [730, 676] width 616 height 44
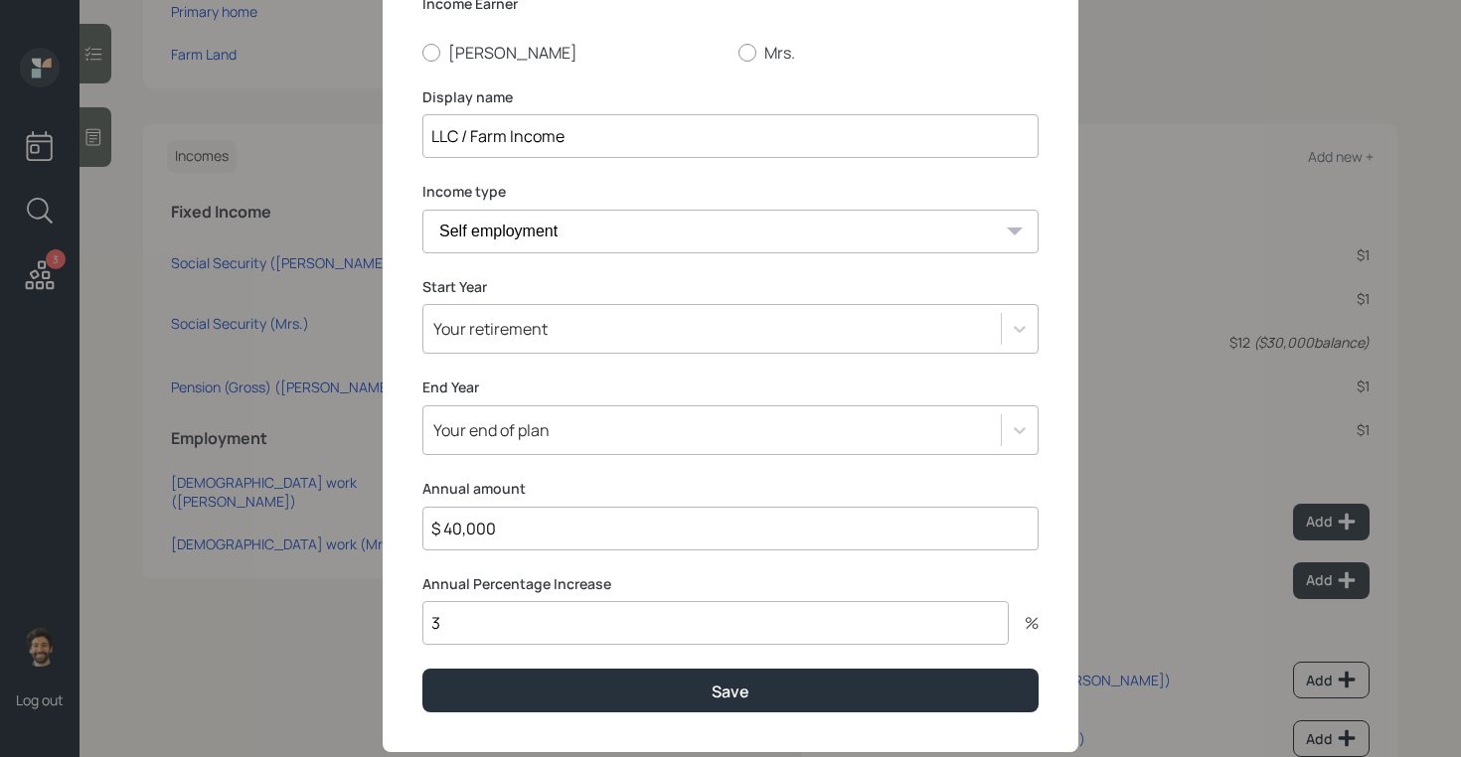
scroll to position [177, 0]
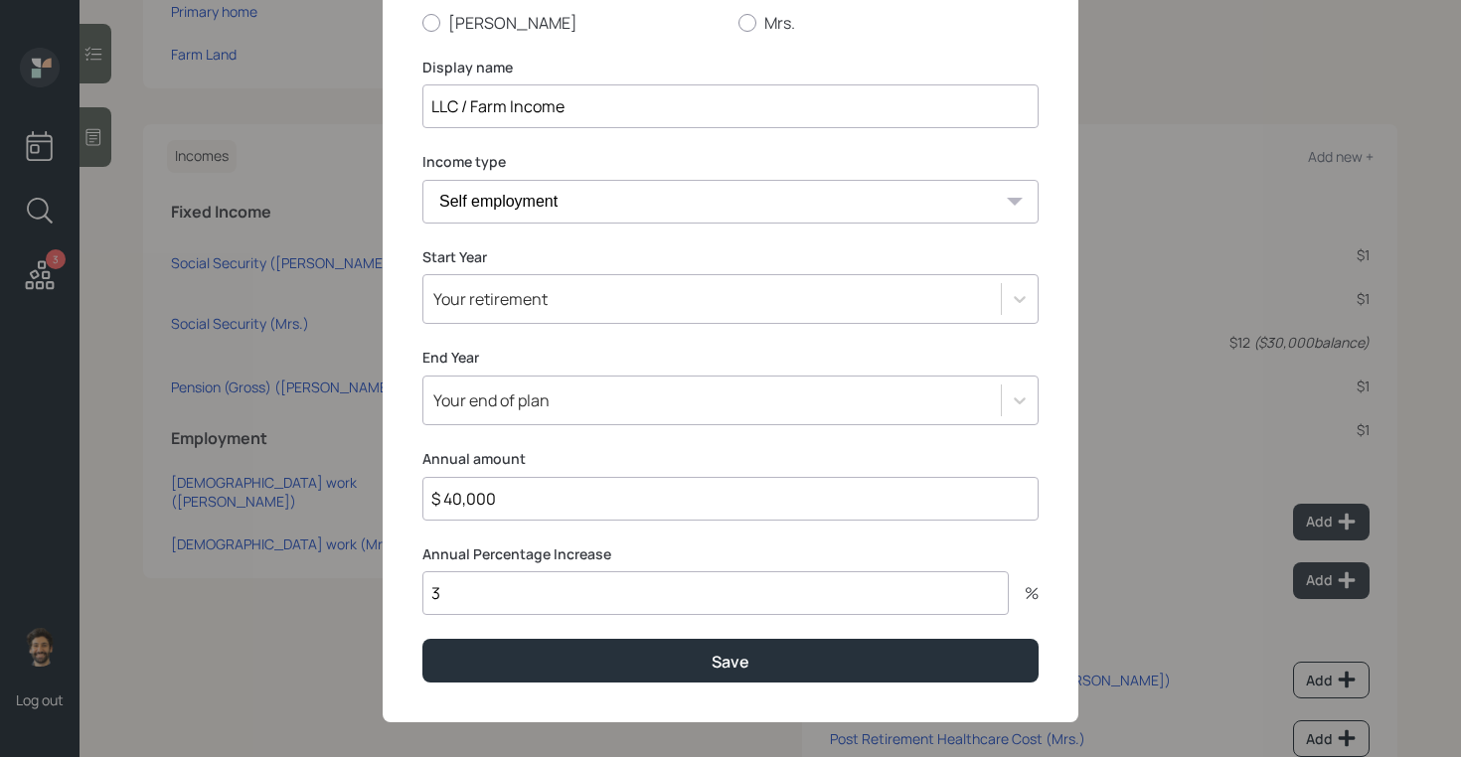
type input "$ 40,000"
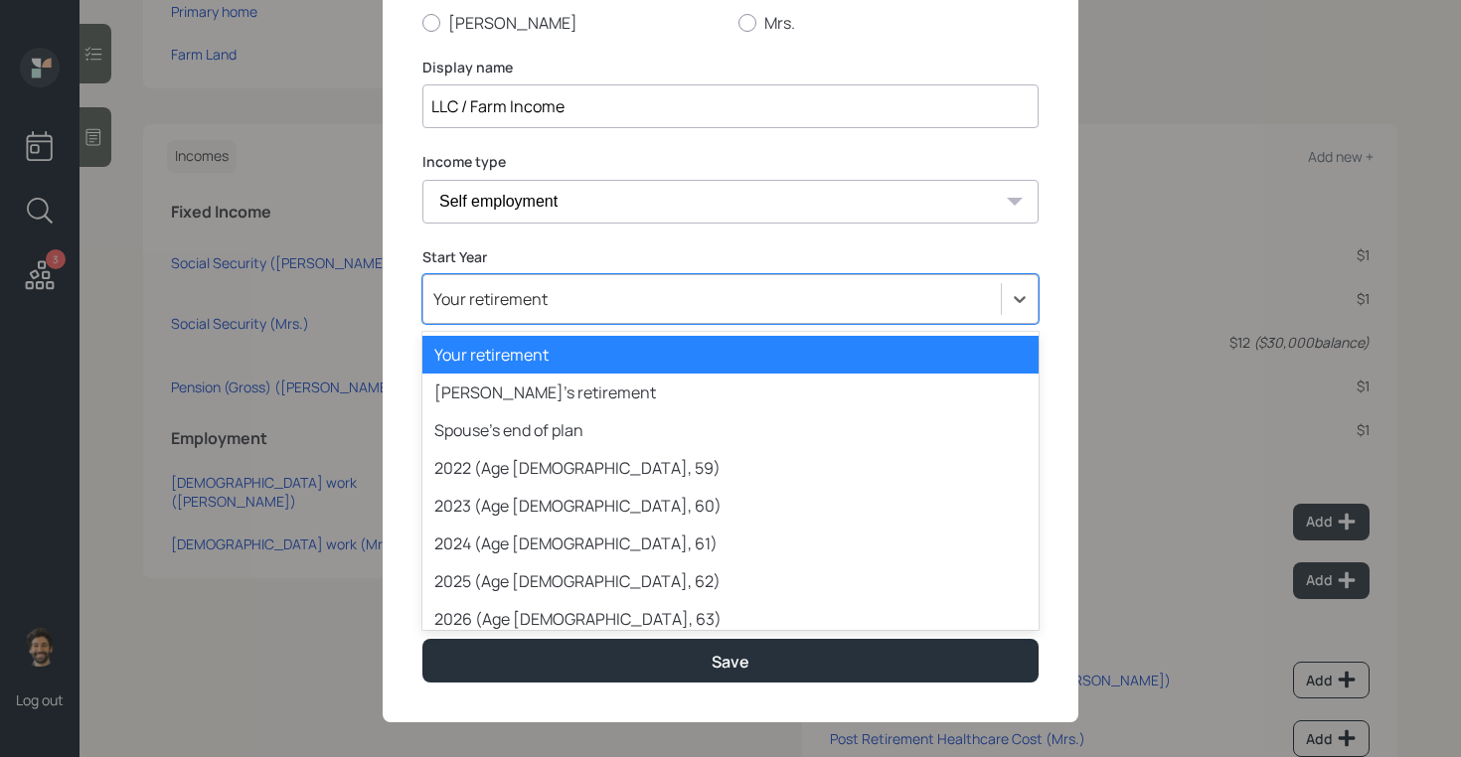
click at [479, 297] on div "Your retirement" at bounding box center [490, 299] width 114 height 22
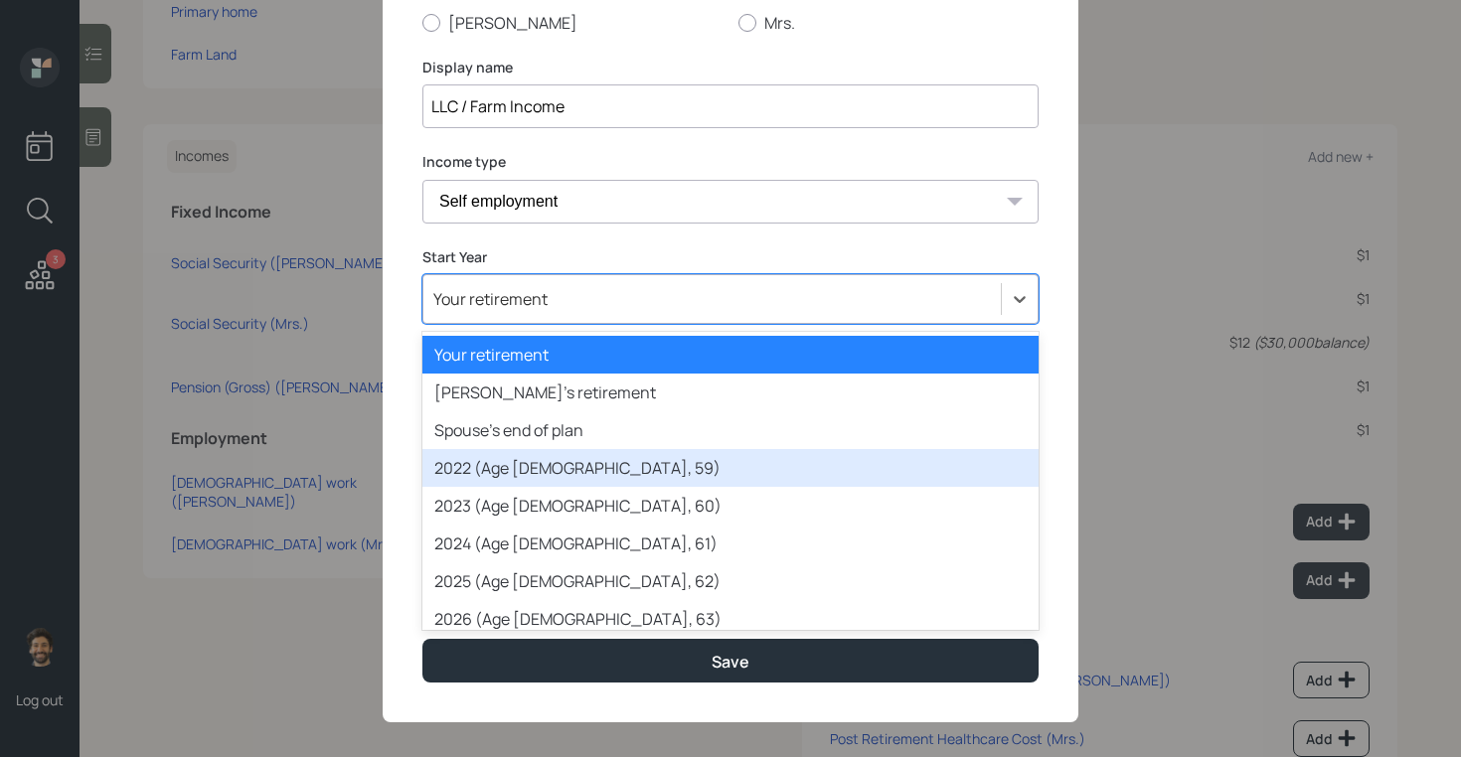
click at [473, 470] on div "2022 (Age 57, 59)" at bounding box center [730, 468] width 616 height 38
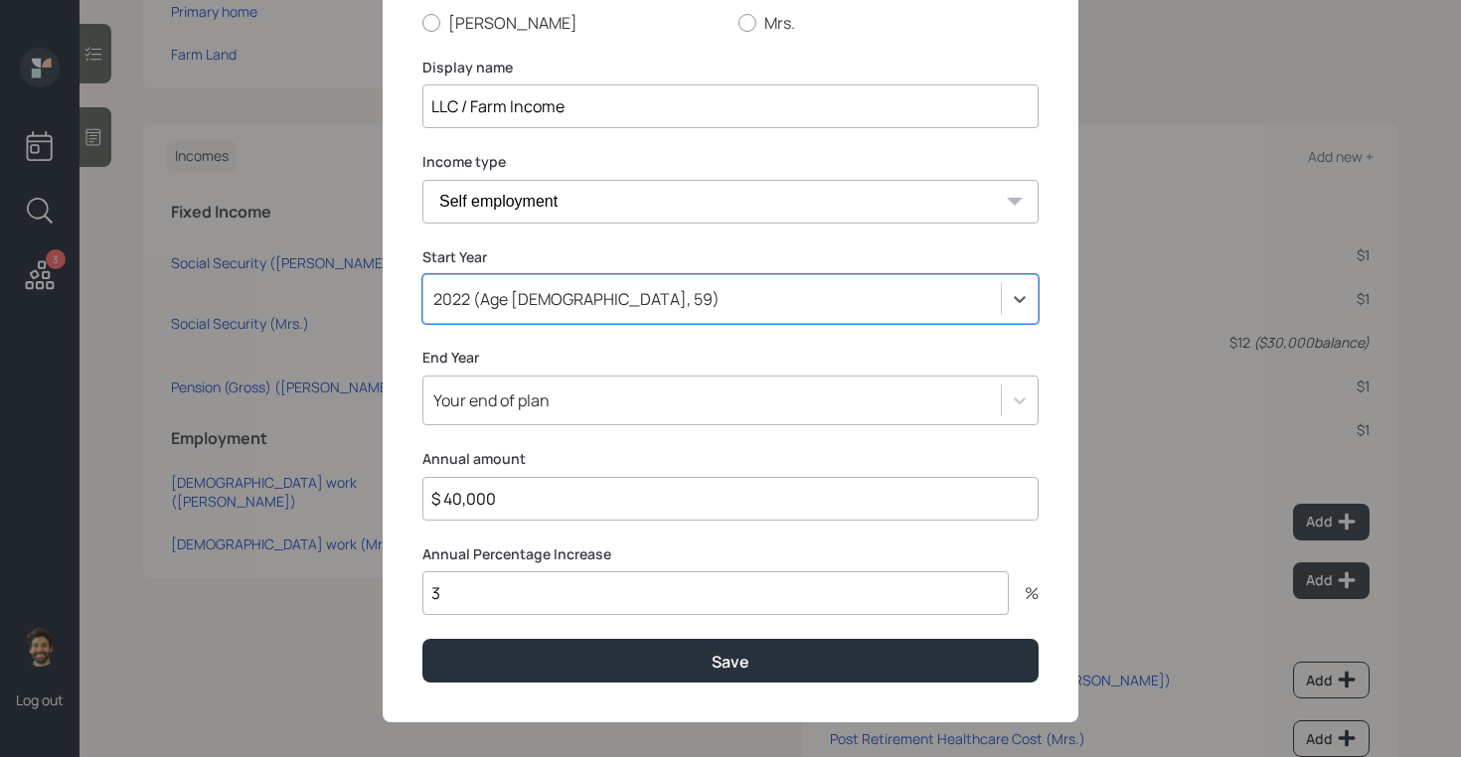
click at [476, 589] on input "3" at bounding box center [715, 593] width 586 height 44
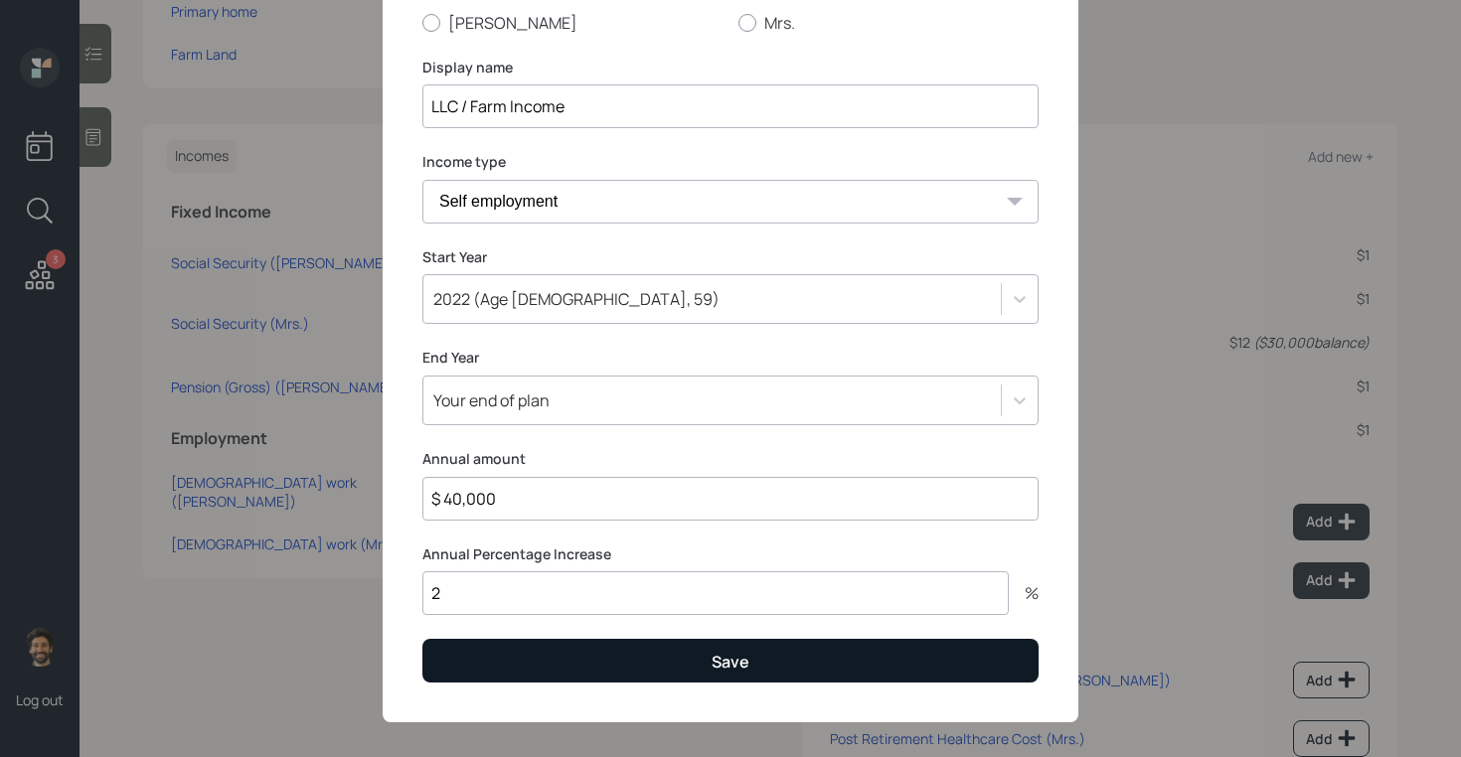
type input "2"
click at [495, 679] on button "Save" at bounding box center [730, 660] width 616 height 43
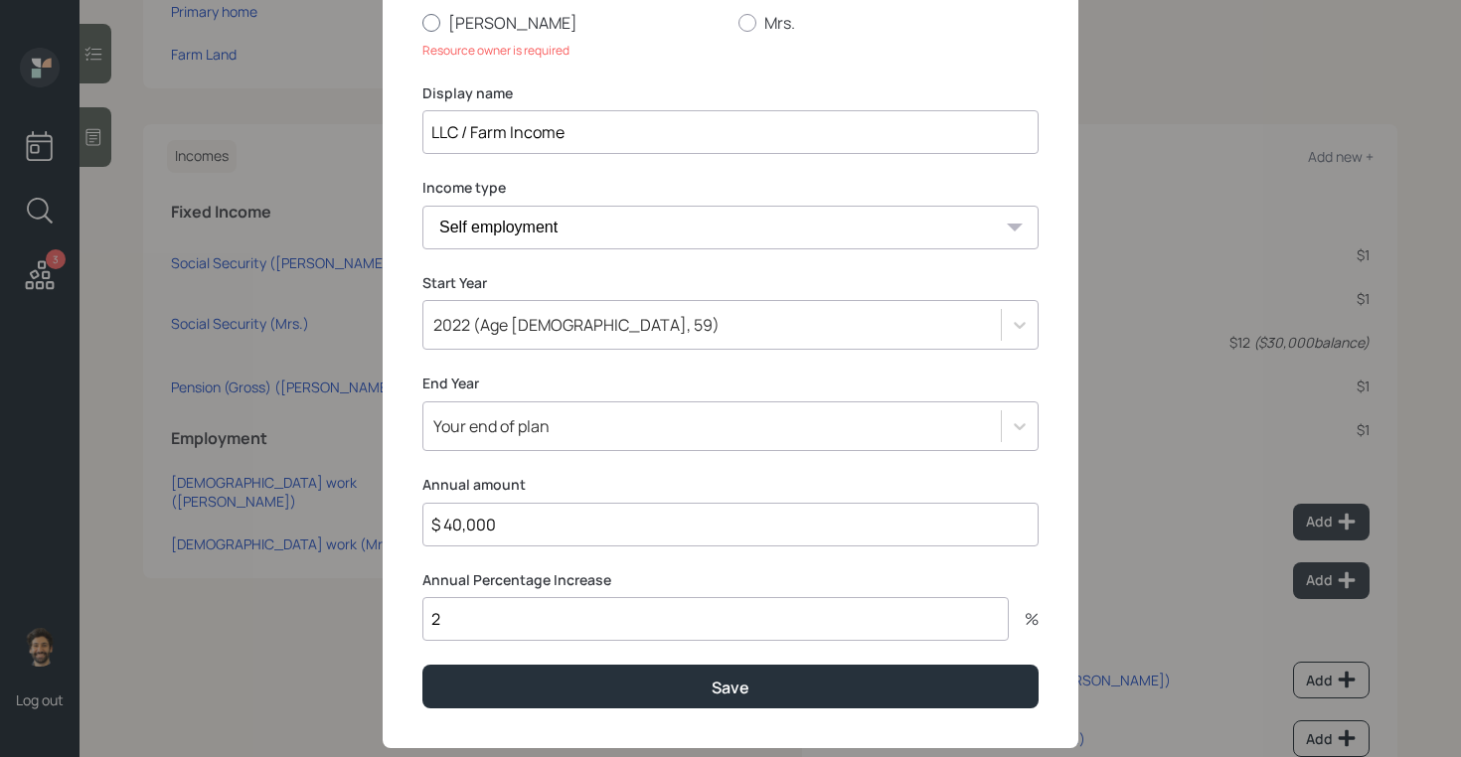
click at [437, 29] on label "[PERSON_NAME]" at bounding box center [572, 23] width 300 height 22
click at [422, 23] on input "[PERSON_NAME]" at bounding box center [421, 22] width 1 height 1
radio input "true"
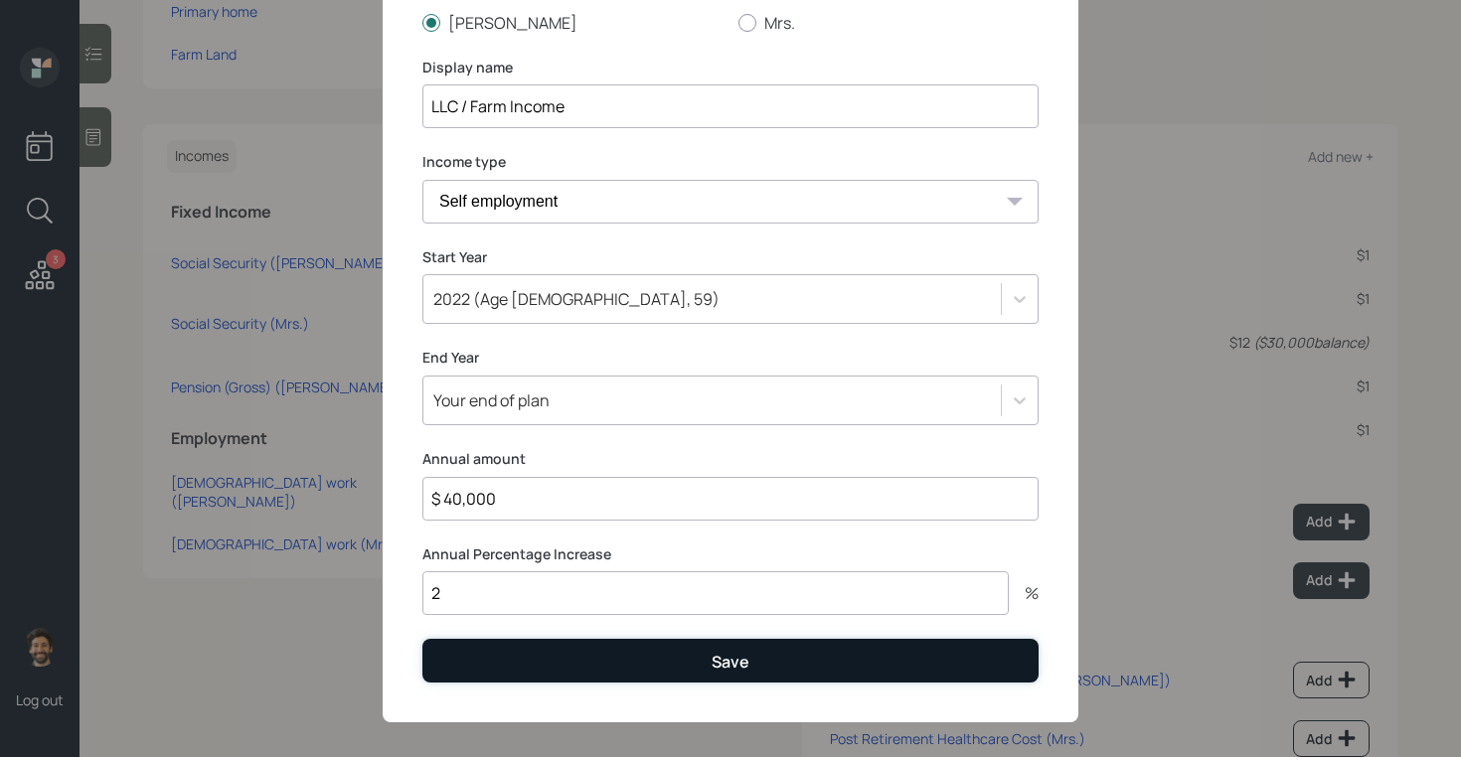
click at [486, 654] on button "Save" at bounding box center [730, 660] width 616 height 43
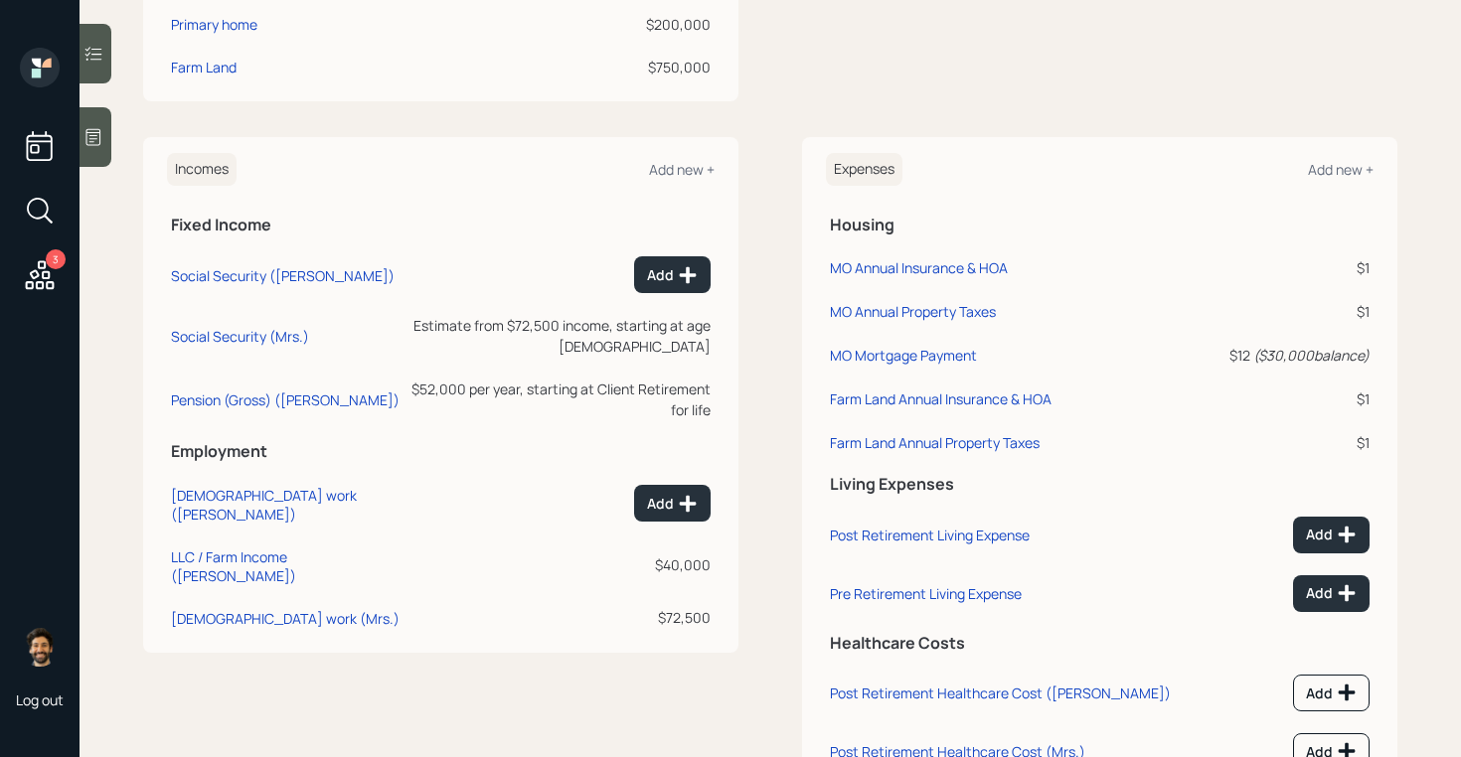
scroll to position [782, 0]
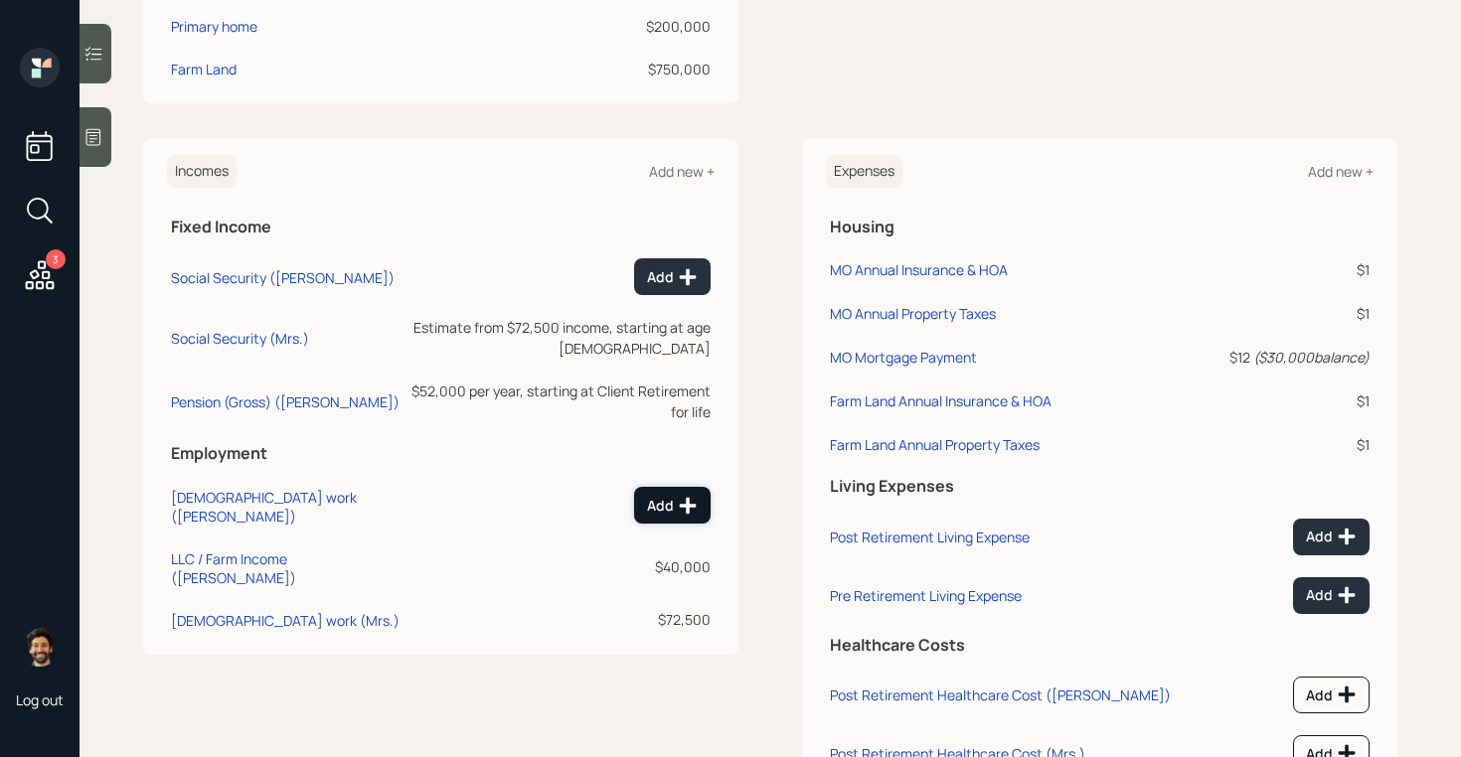
click at [692, 496] on icon at bounding box center [688, 506] width 20 height 20
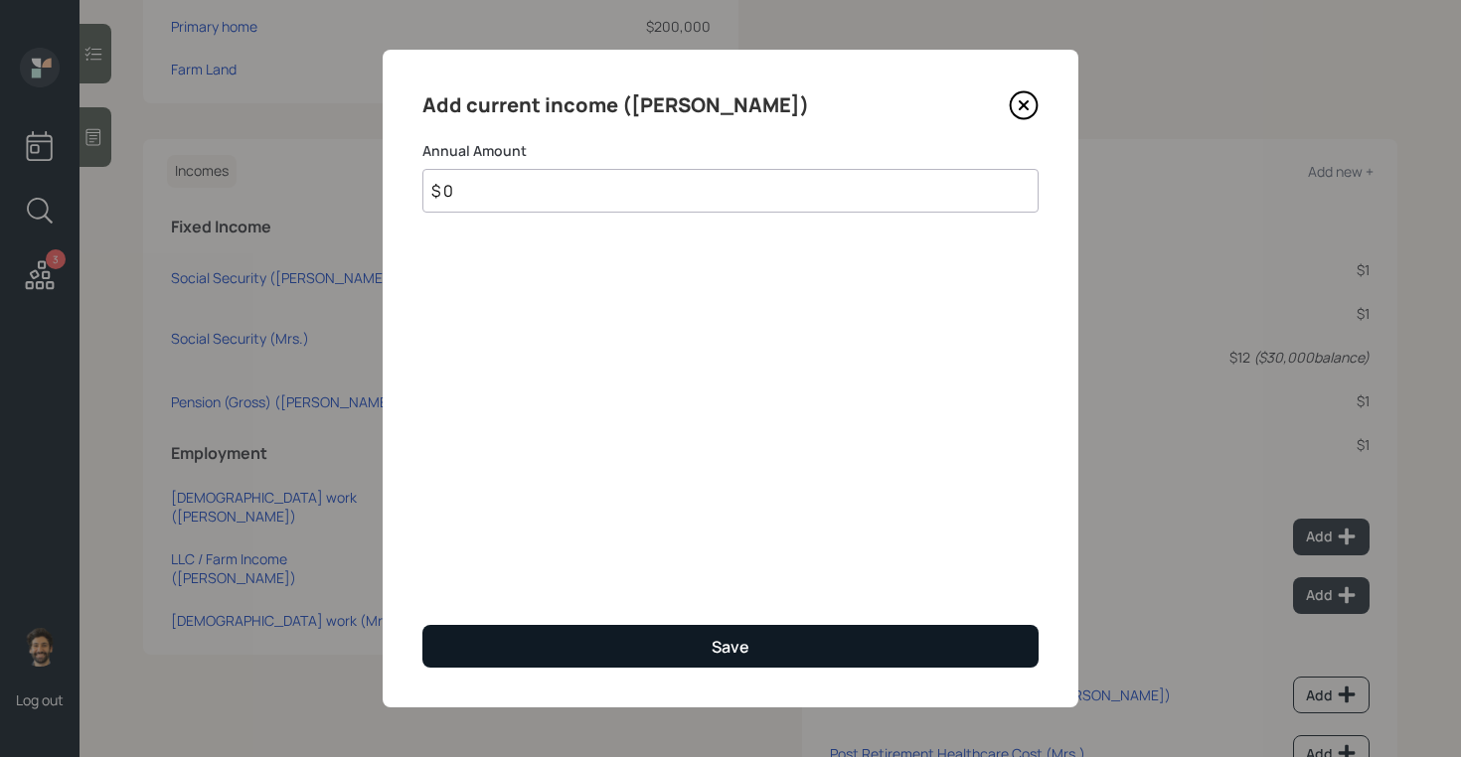
type input "$ 0"
click at [463, 633] on button "Save" at bounding box center [730, 646] width 616 height 43
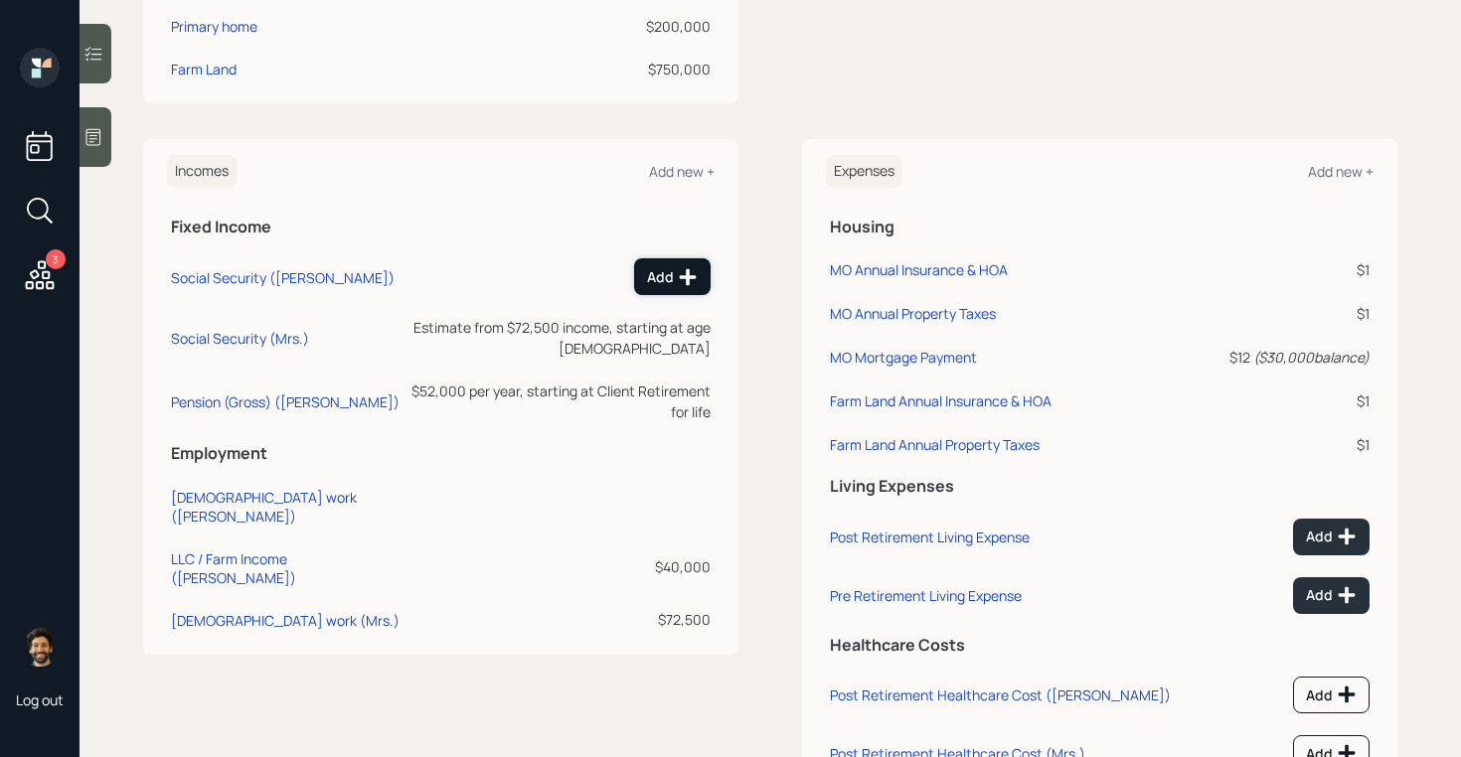
click at [686, 267] on icon at bounding box center [688, 277] width 20 height 20
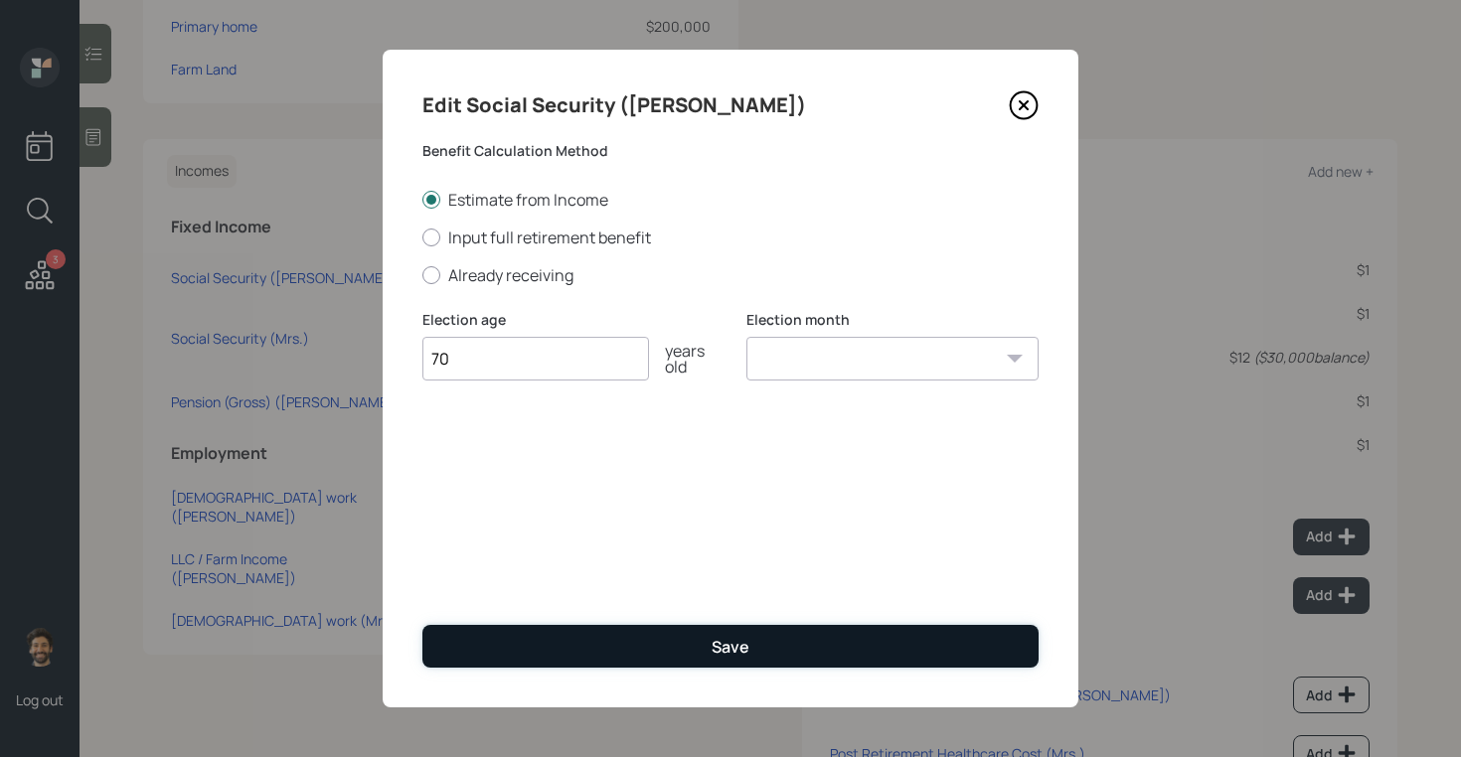
click at [616, 641] on button "Save" at bounding box center [730, 646] width 616 height 43
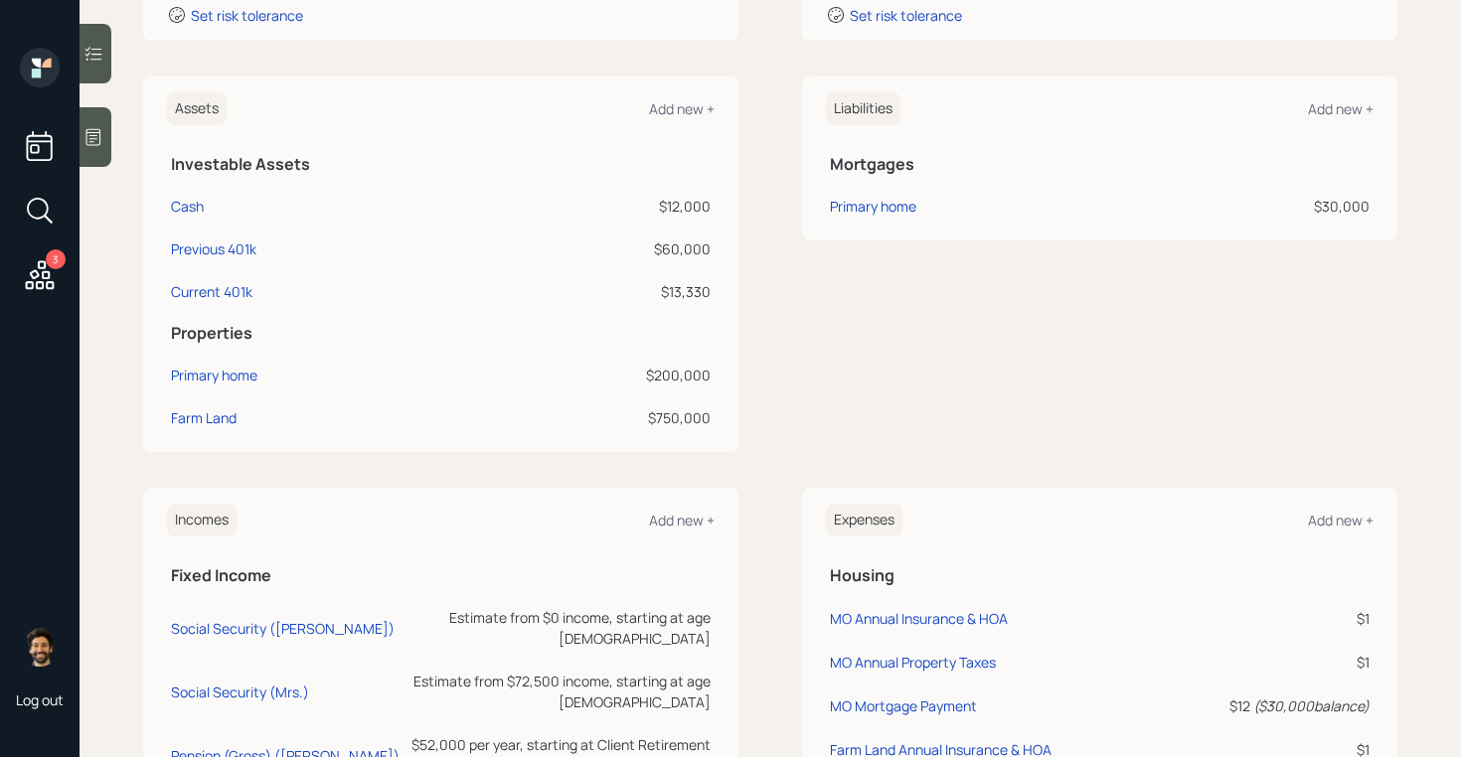
scroll to position [432, 0]
click at [848, 213] on div "Primary home" at bounding box center [873, 207] width 86 height 21
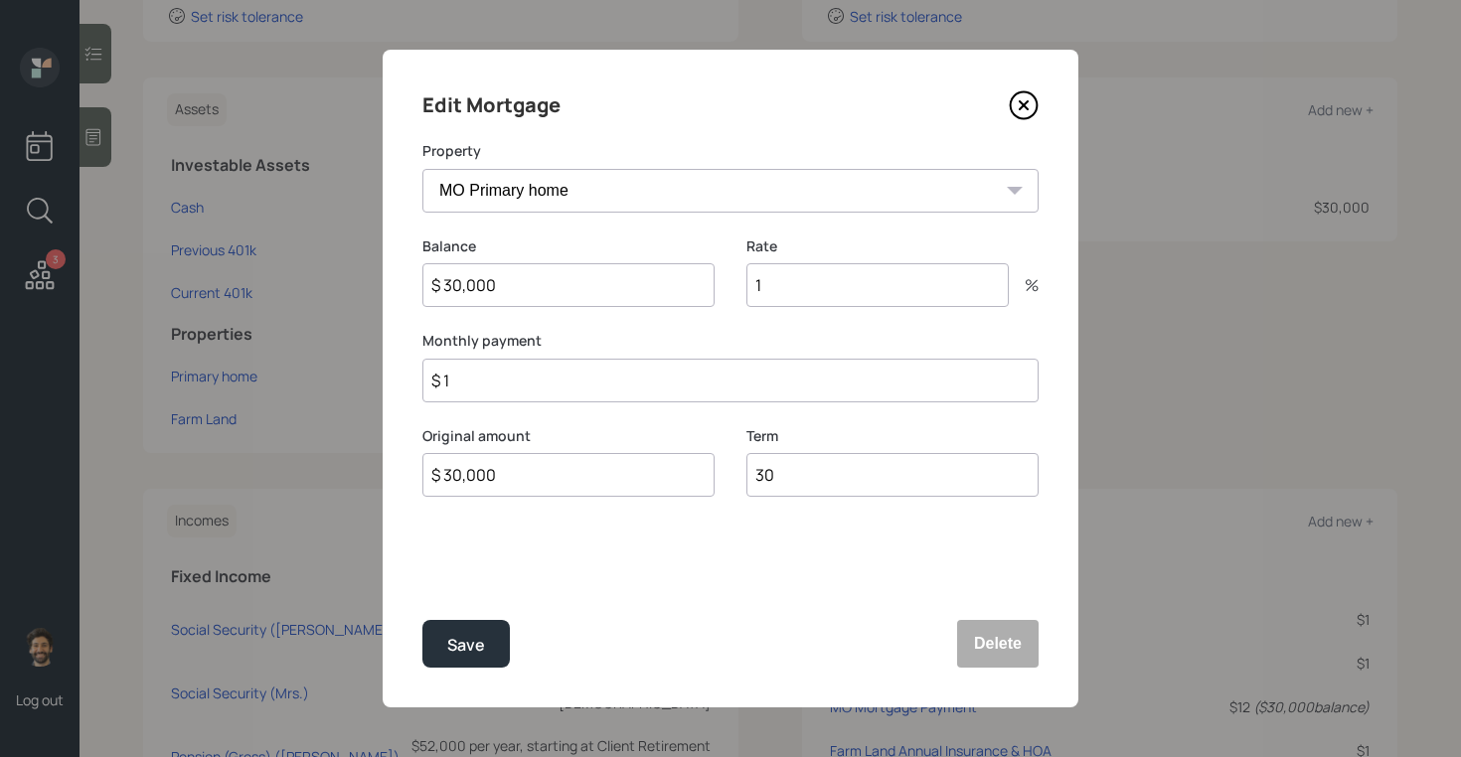
click at [510, 287] on input "$ 30,000" at bounding box center [568, 285] width 292 height 44
type input "$ 31,000"
click at [479, 652] on div "Save" at bounding box center [466, 645] width 38 height 27
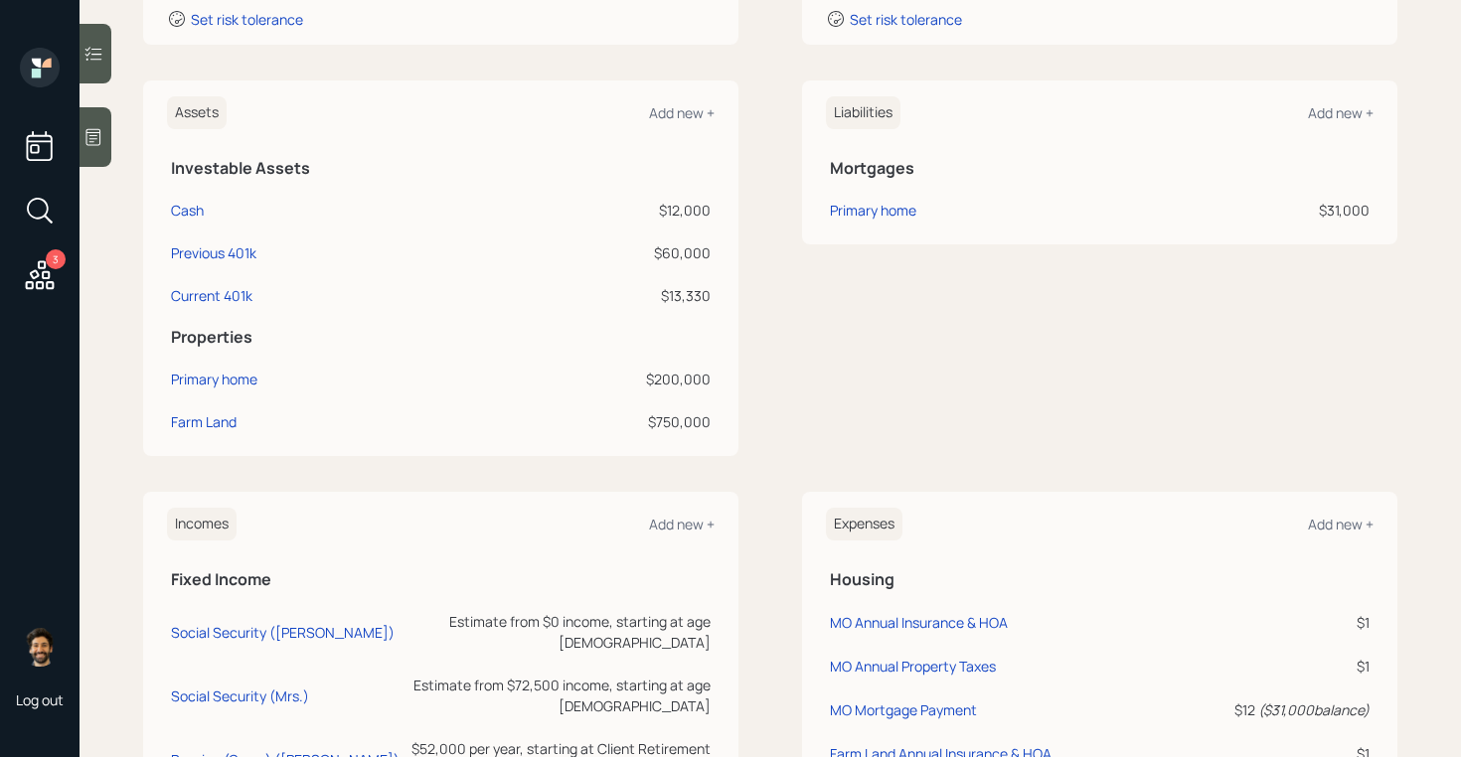
scroll to position [417, 0]
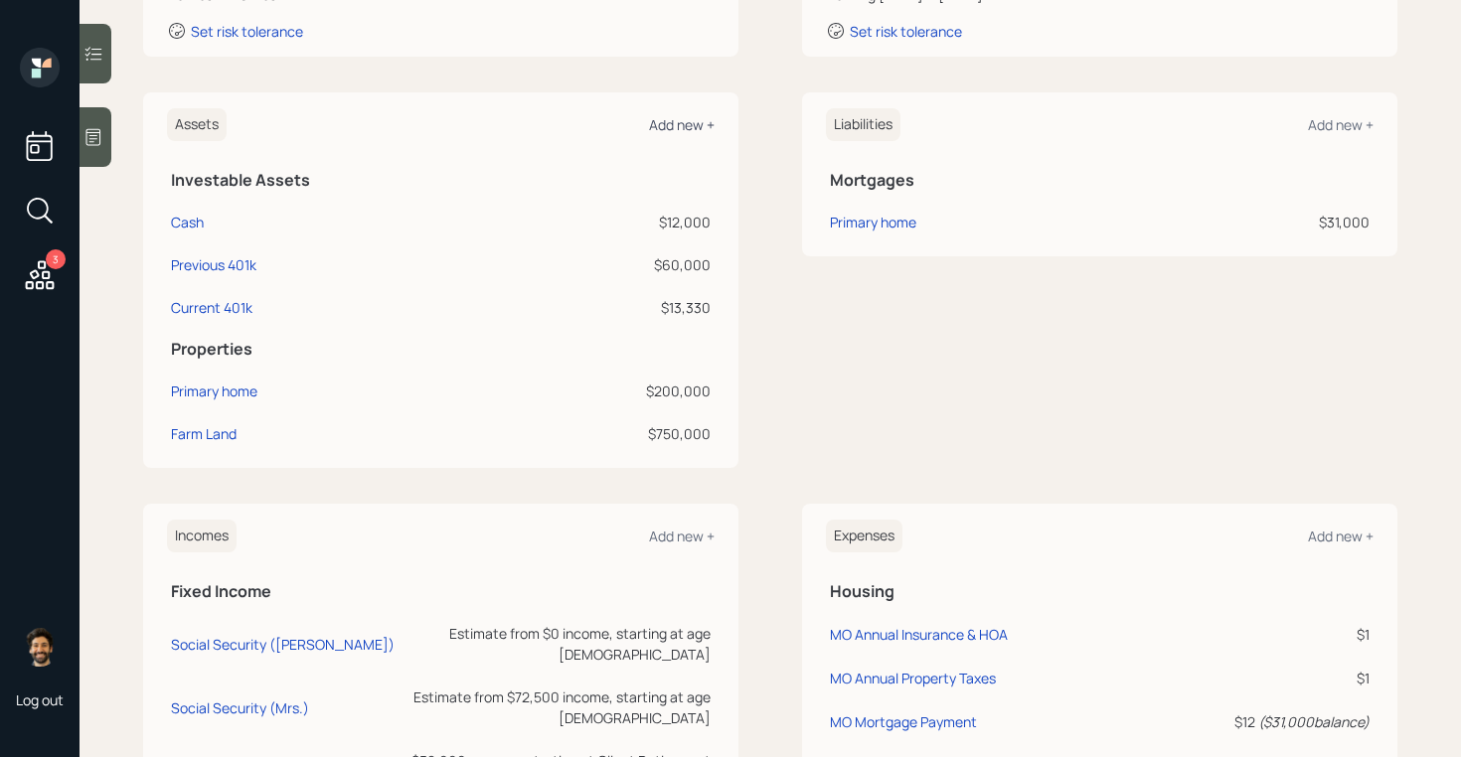
click at [690, 119] on div "Add new +" at bounding box center [682, 124] width 66 height 19
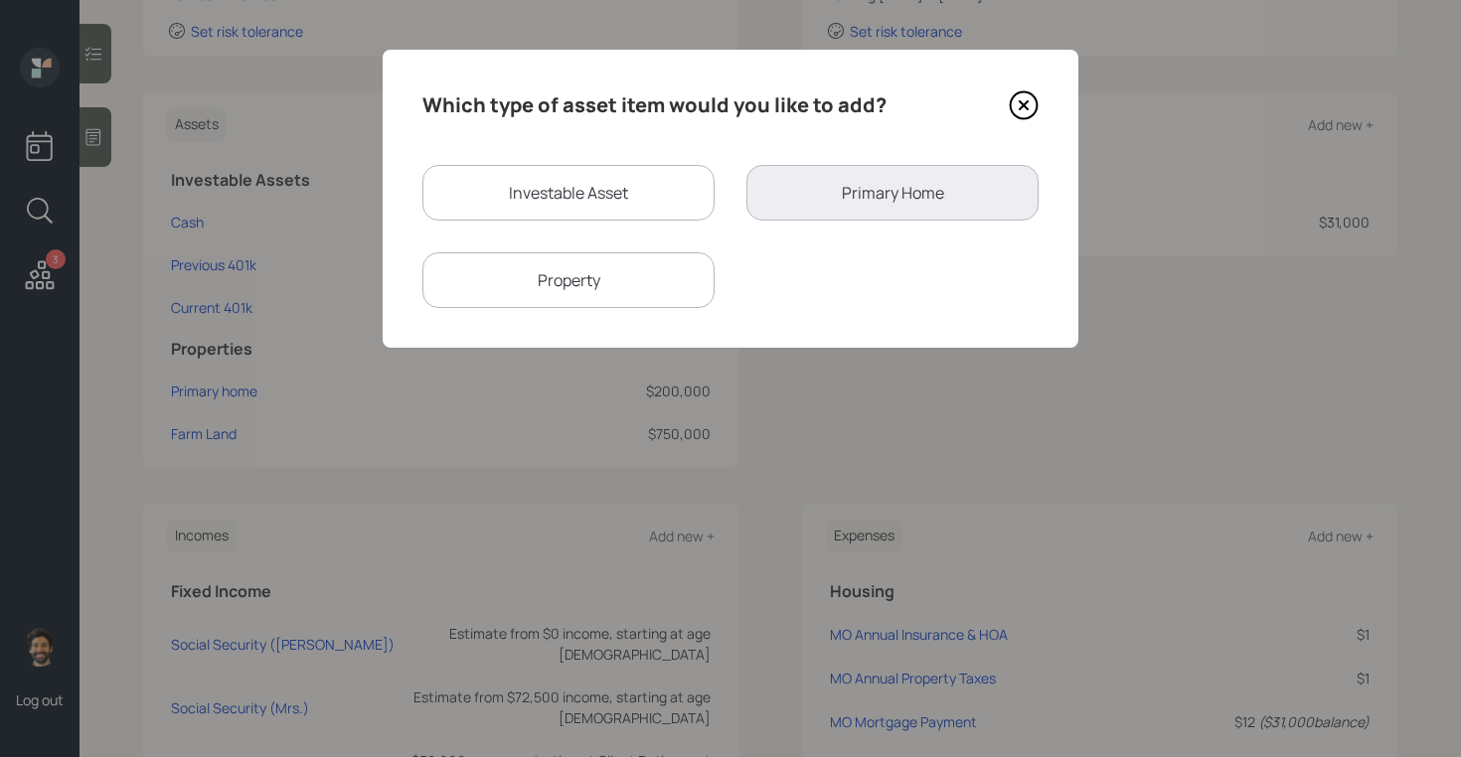
click at [575, 192] on div "Investable Asset" at bounding box center [568, 193] width 292 height 56
select select "taxable"
select select "balanced"
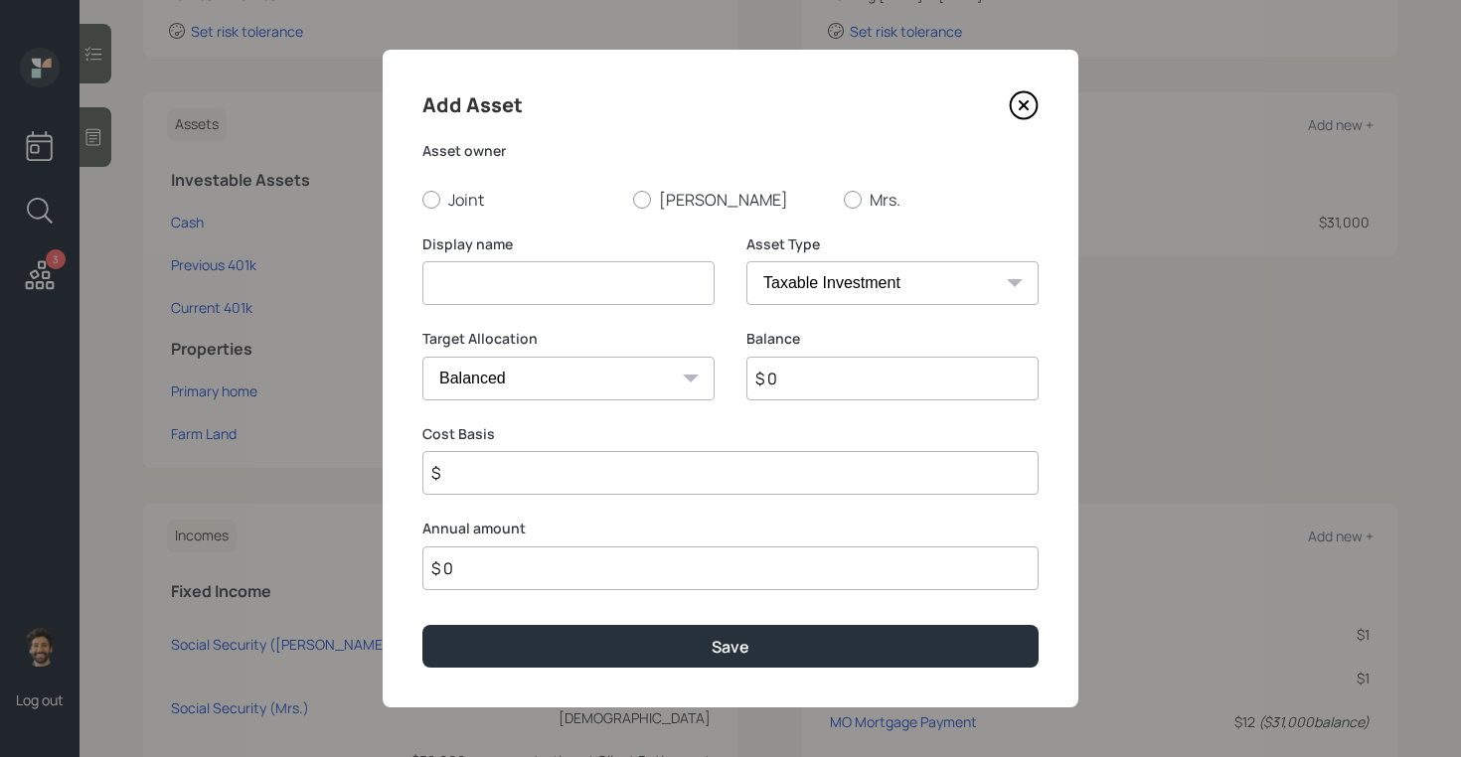
click at [493, 290] on input at bounding box center [568, 283] width 292 height 44
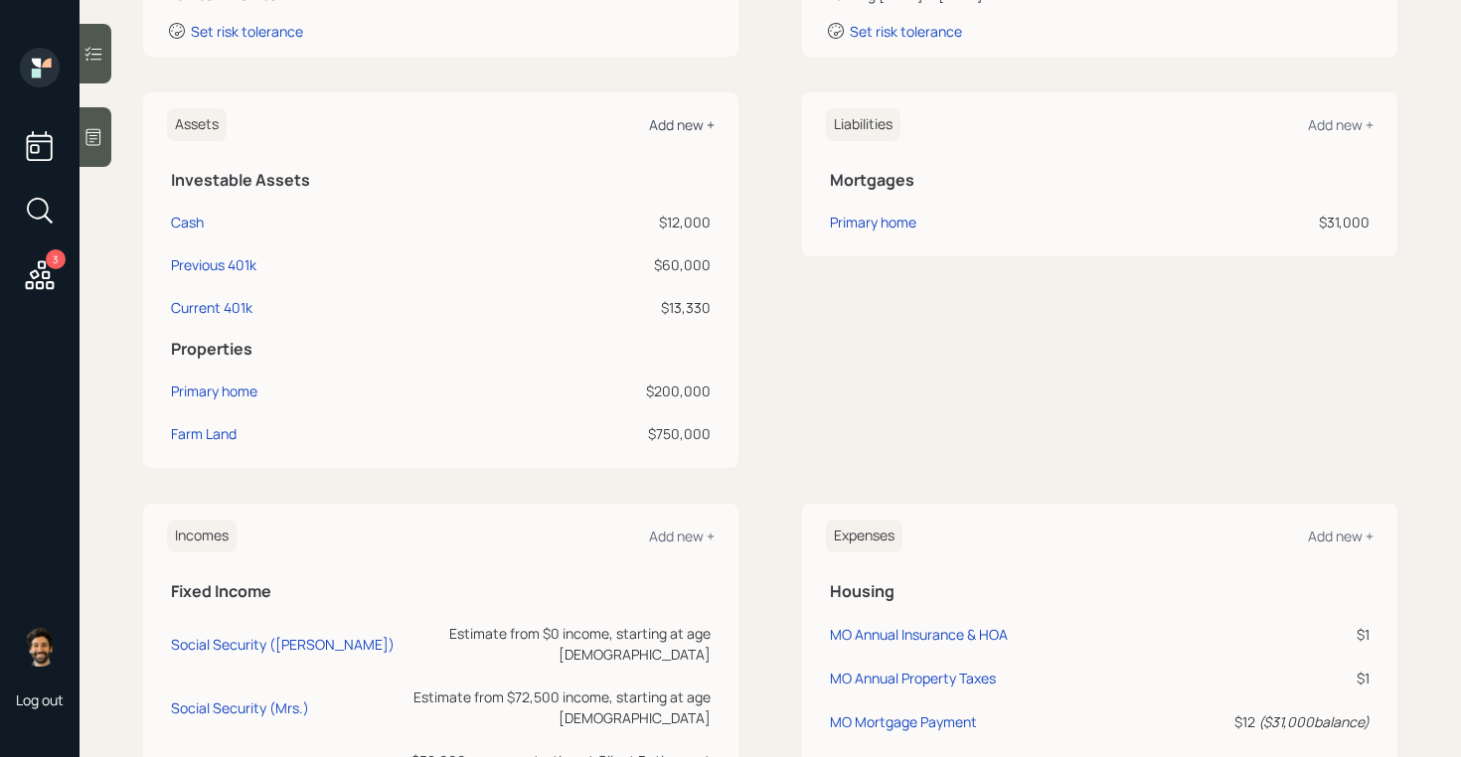
click at [682, 121] on div "Add new +" at bounding box center [682, 124] width 66 height 19
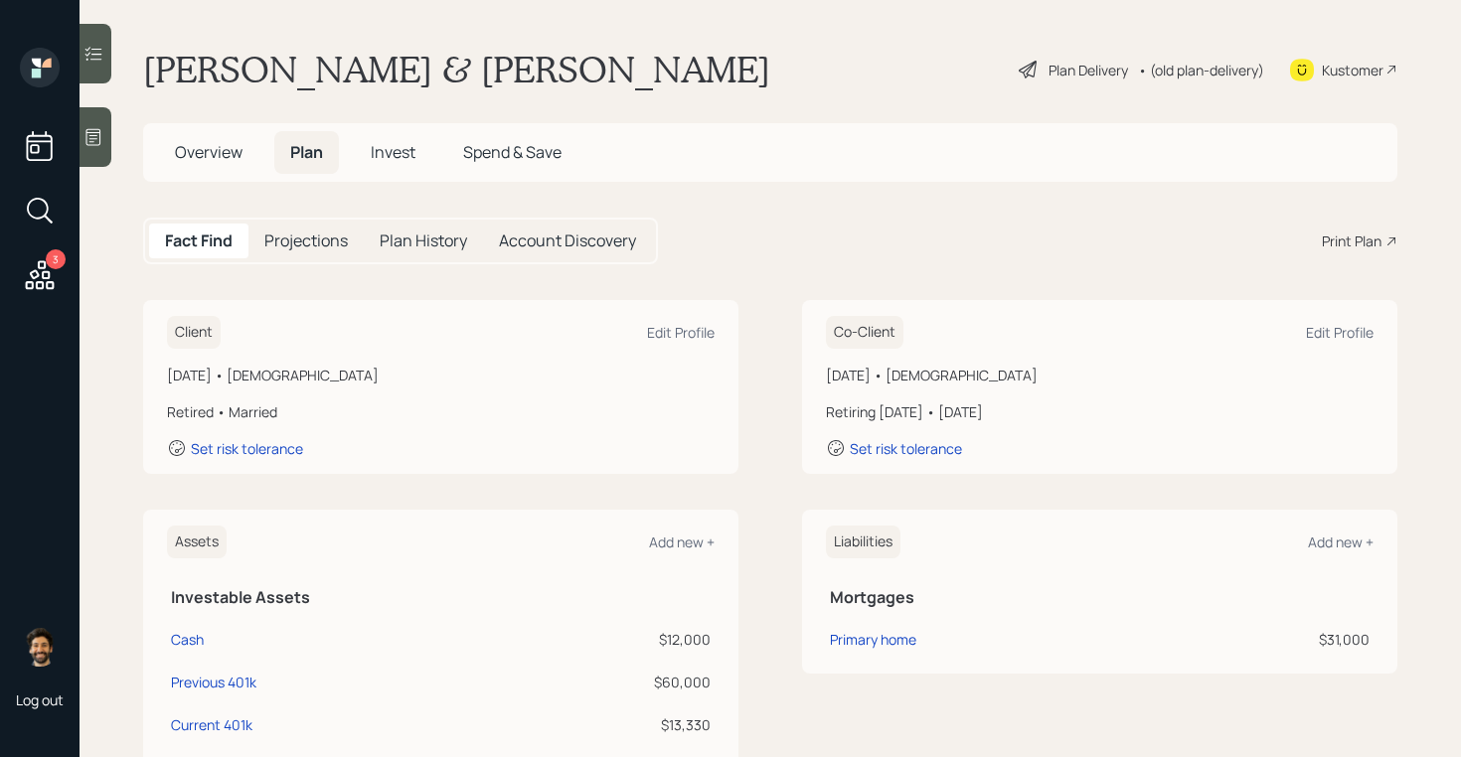
click at [1023, 354] on div "Co-Client Edit Profile January 1, 1963 • 62 years old Retiring in 5 years • Jan…" at bounding box center [1099, 387] width 595 height 174
click at [1334, 335] on div "Edit Profile" at bounding box center [1340, 332] width 68 height 19
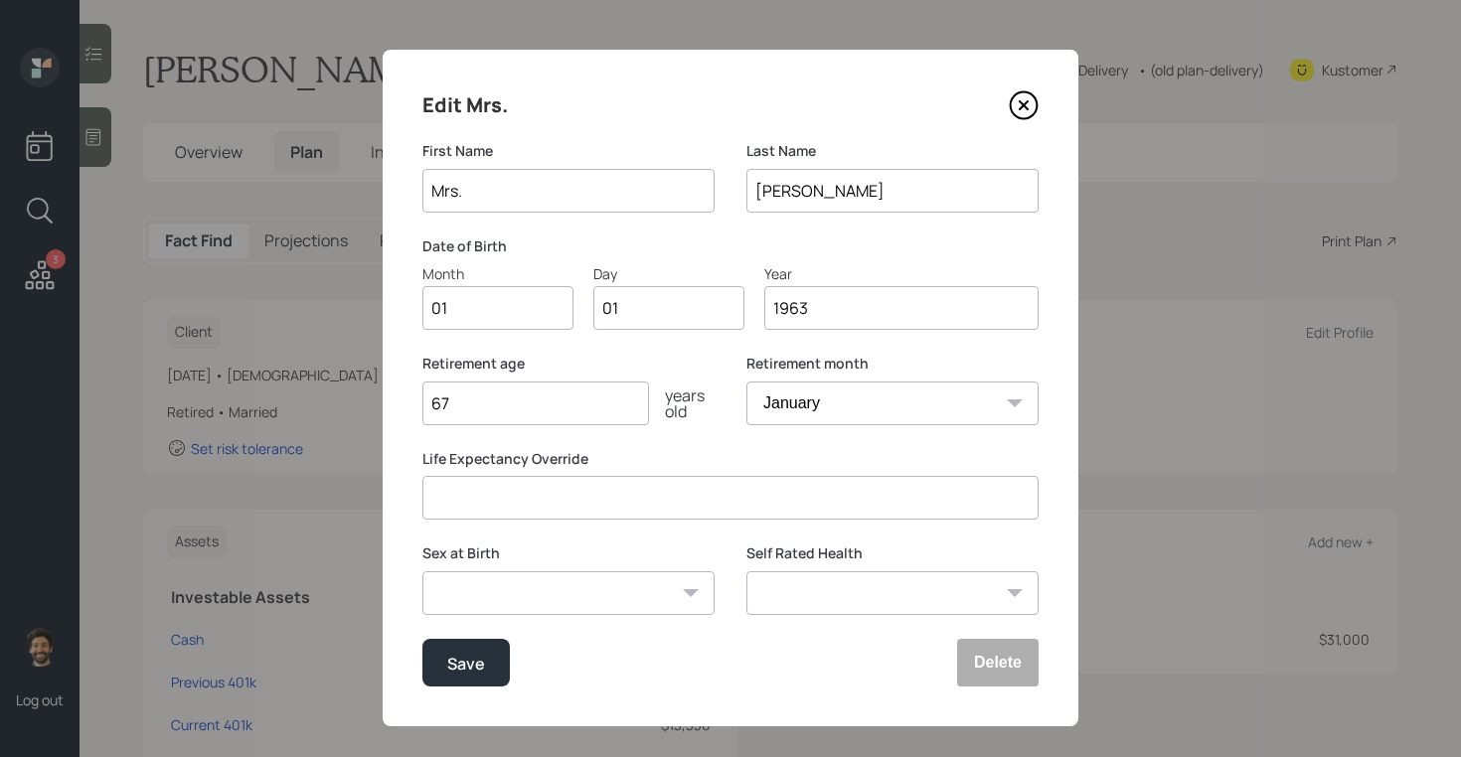
click at [465, 191] on input "Mrs." at bounding box center [568, 191] width 292 height 44
type input "[PERSON_NAME]"
click at [457, 685] on button "Save" at bounding box center [465, 663] width 87 height 48
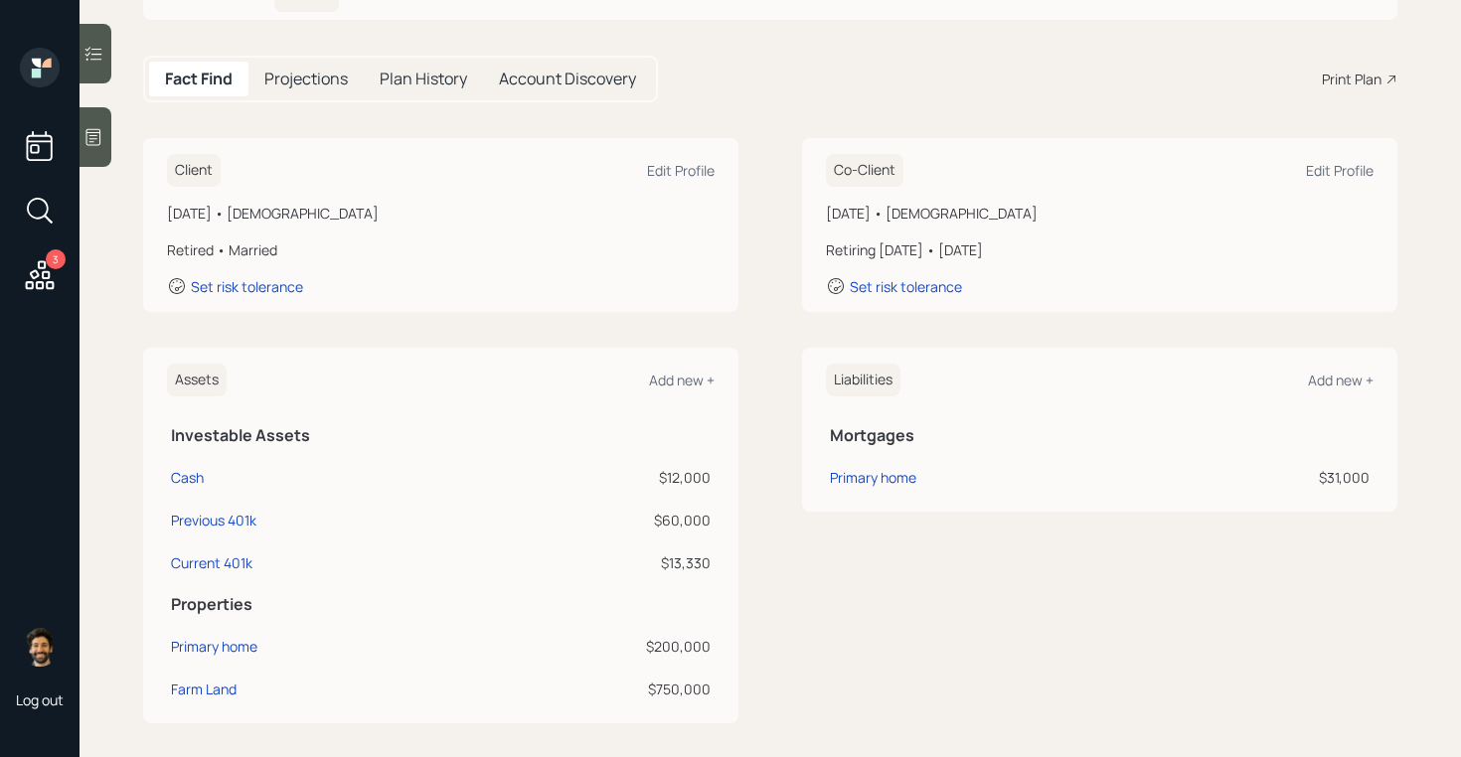
scroll to position [201, 0]
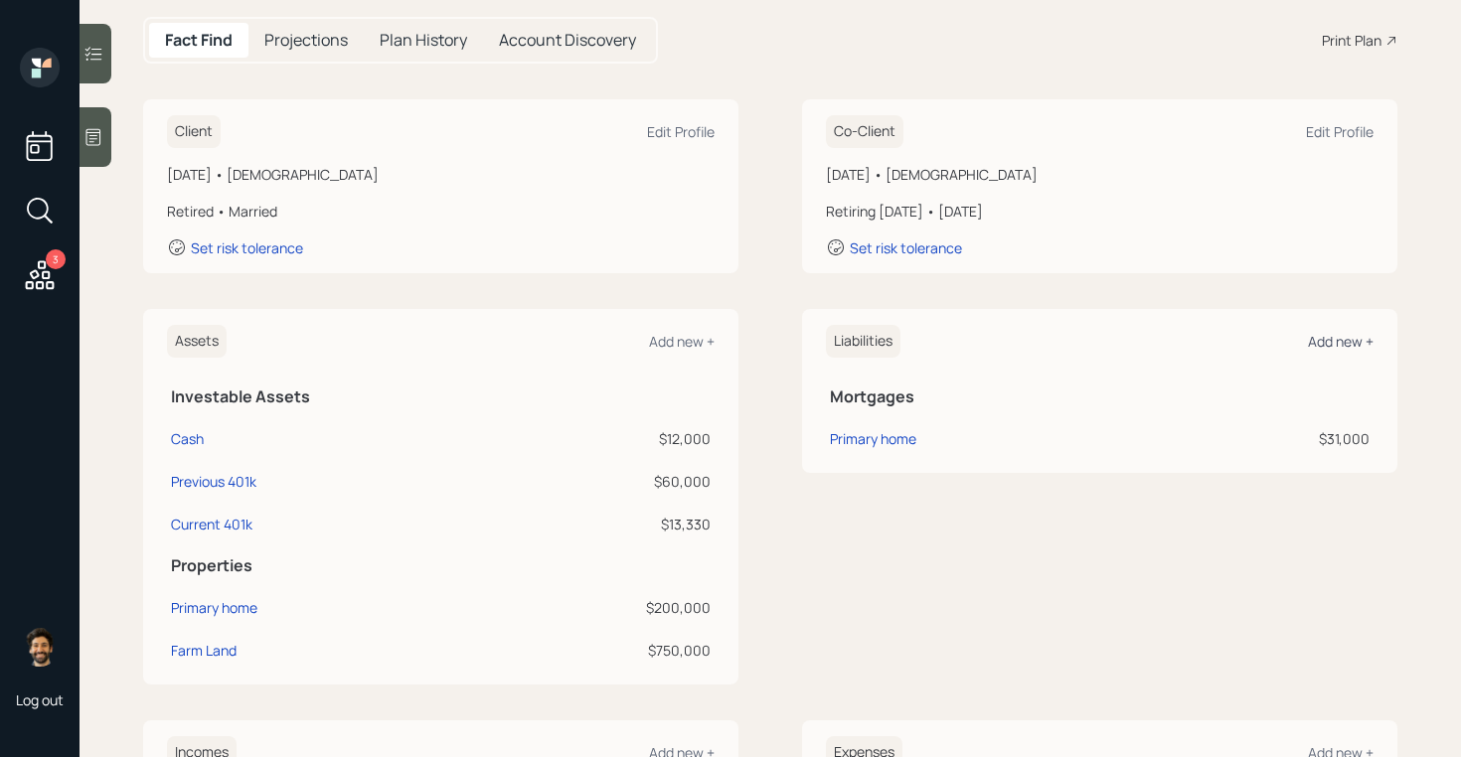
click at [1325, 348] on div "Add new +" at bounding box center [1341, 341] width 66 height 19
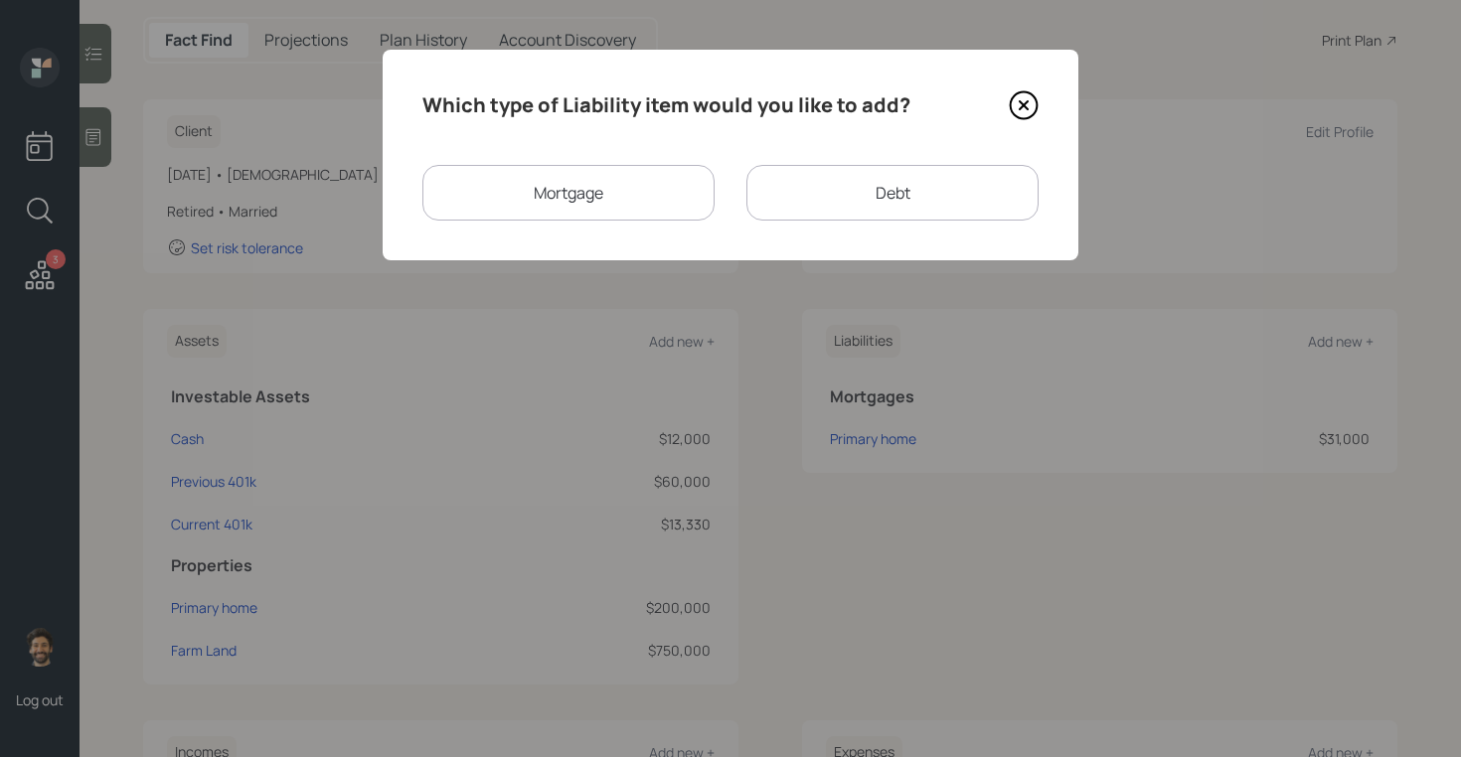
click at [784, 189] on div "Debt" at bounding box center [892, 193] width 292 height 56
select select "credit_card"
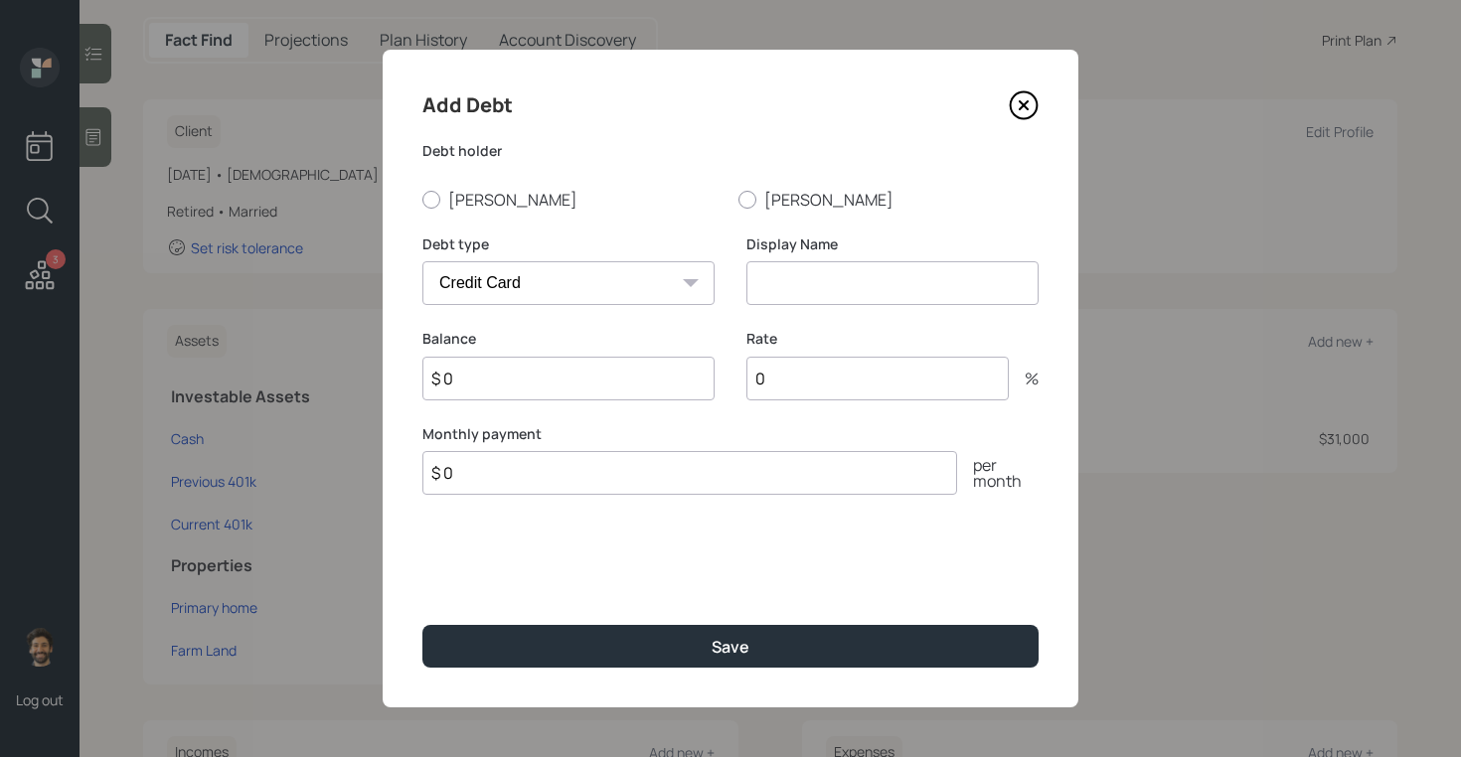
click at [794, 278] on input at bounding box center [892, 283] width 292 height 44
type input "CC Card"
click at [801, 371] on input "0" at bounding box center [877, 379] width 262 height 44
click at [543, 389] on input "$ 0" at bounding box center [568, 379] width 292 height 44
type input "$ 9,000"
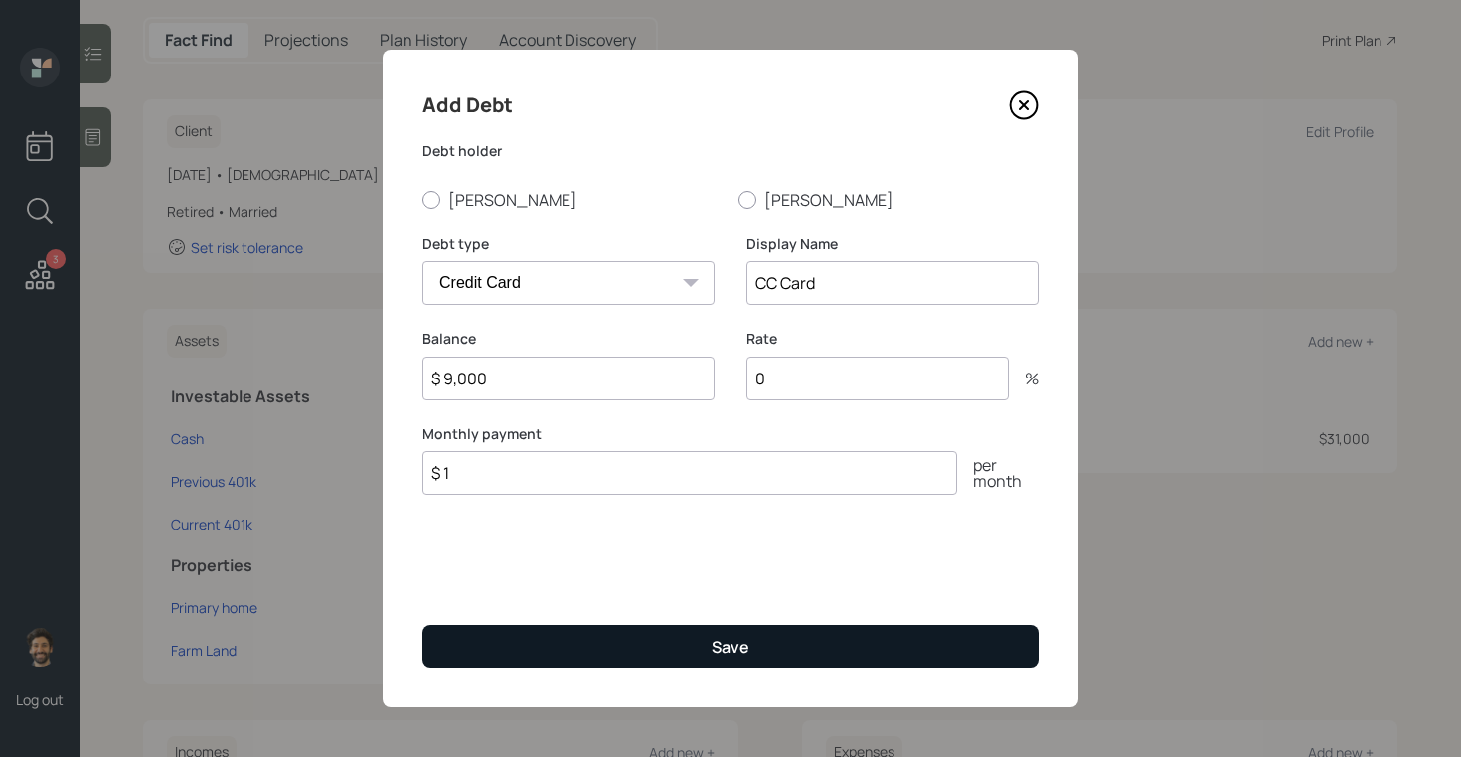
type input "$ 1"
click at [611, 650] on button "Save" at bounding box center [730, 646] width 616 height 43
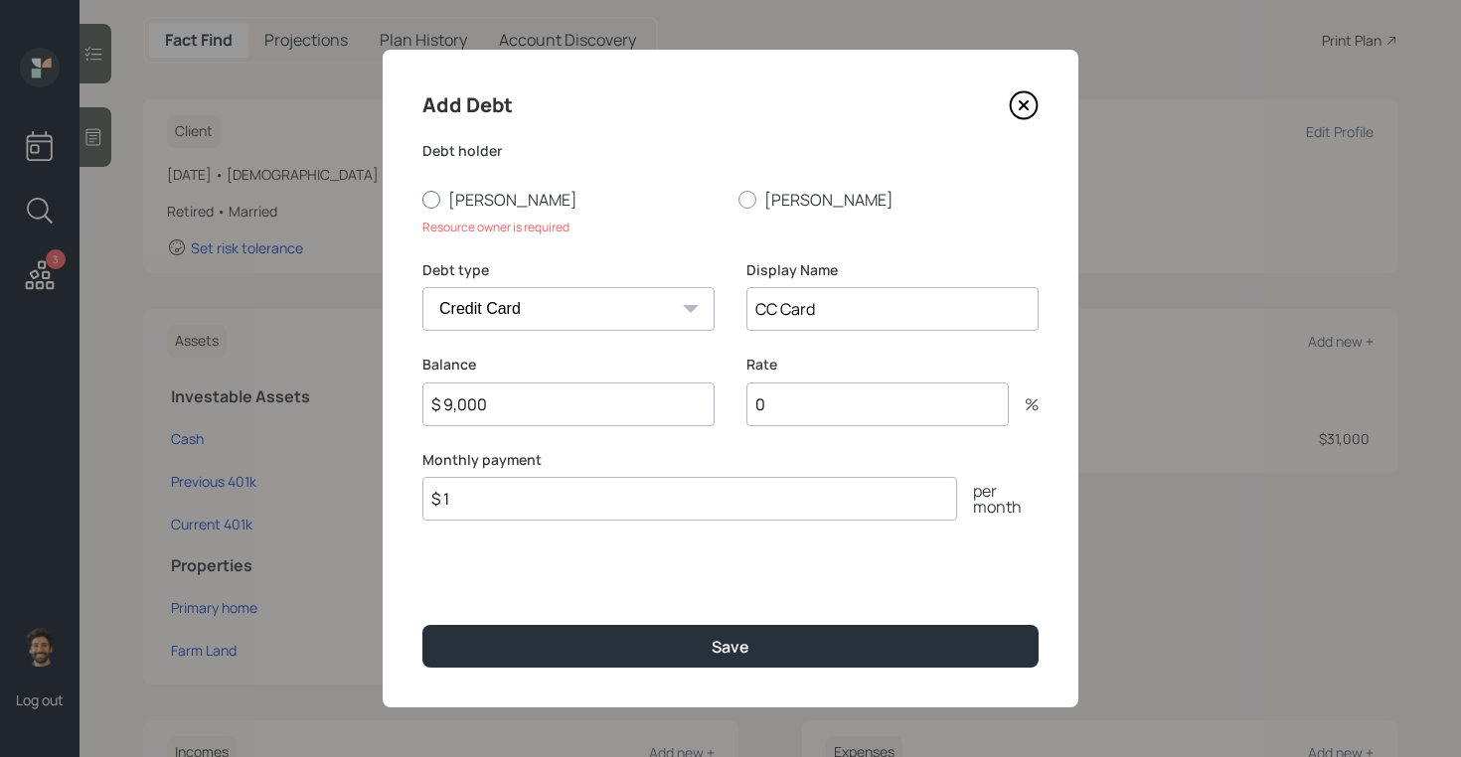
click at [430, 190] on label "[PERSON_NAME]" at bounding box center [572, 200] width 300 height 22
click at [422, 199] on input "[PERSON_NAME]" at bounding box center [421, 199] width 1 height 1
radio input "true"
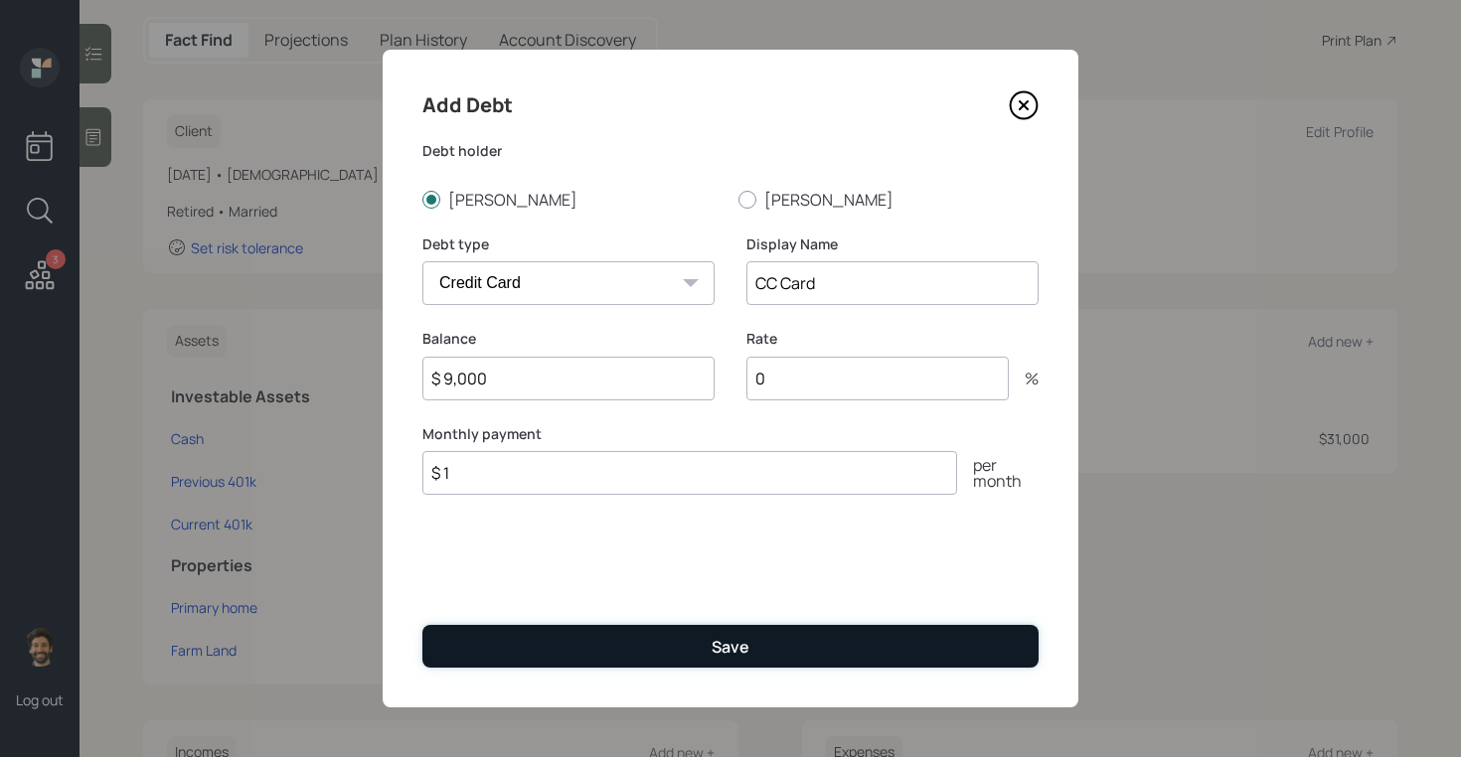
click at [501, 633] on button "Save" at bounding box center [730, 646] width 616 height 43
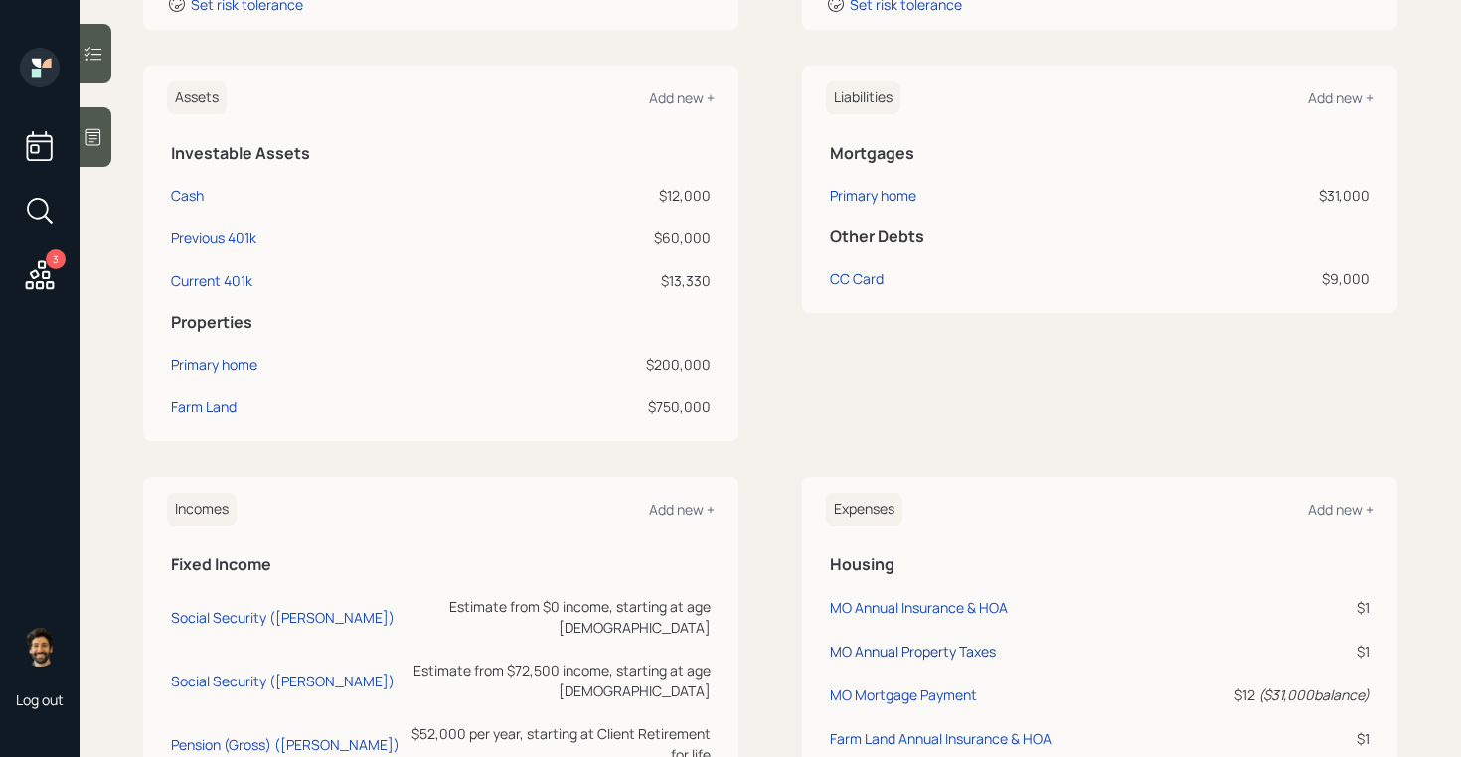
scroll to position [269, 0]
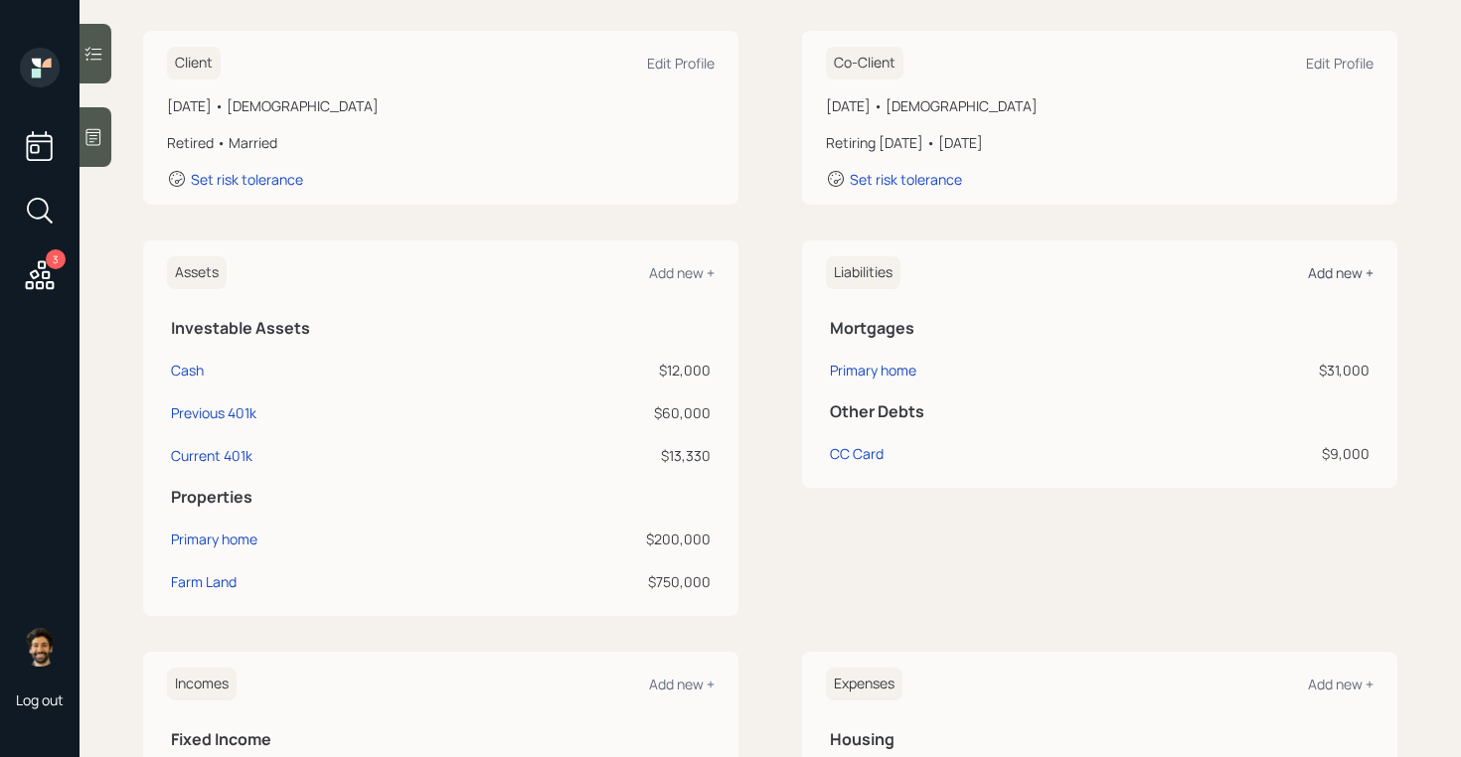
click at [1353, 272] on div "Add new +" at bounding box center [1341, 272] width 66 height 19
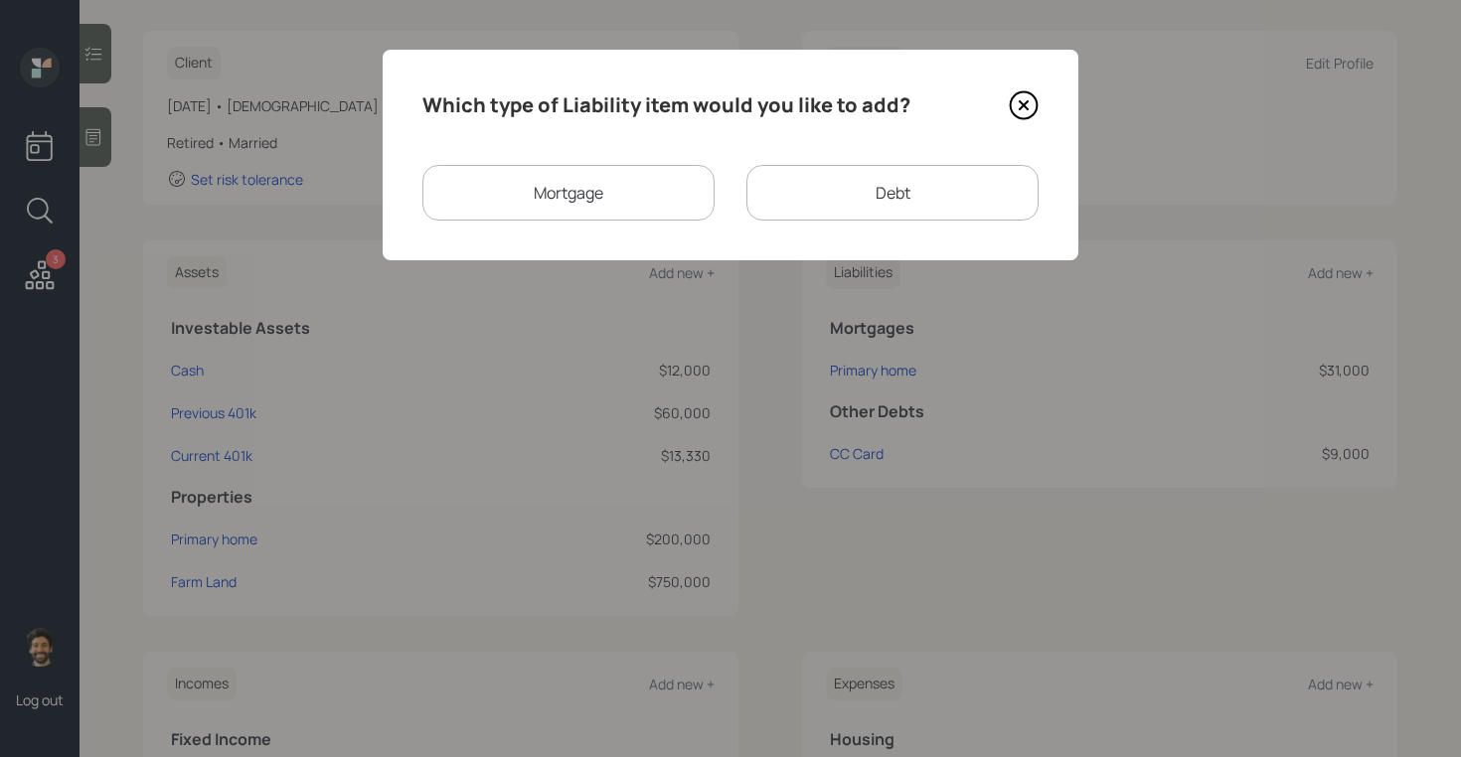
click at [847, 172] on div "Debt" at bounding box center [892, 193] width 292 height 56
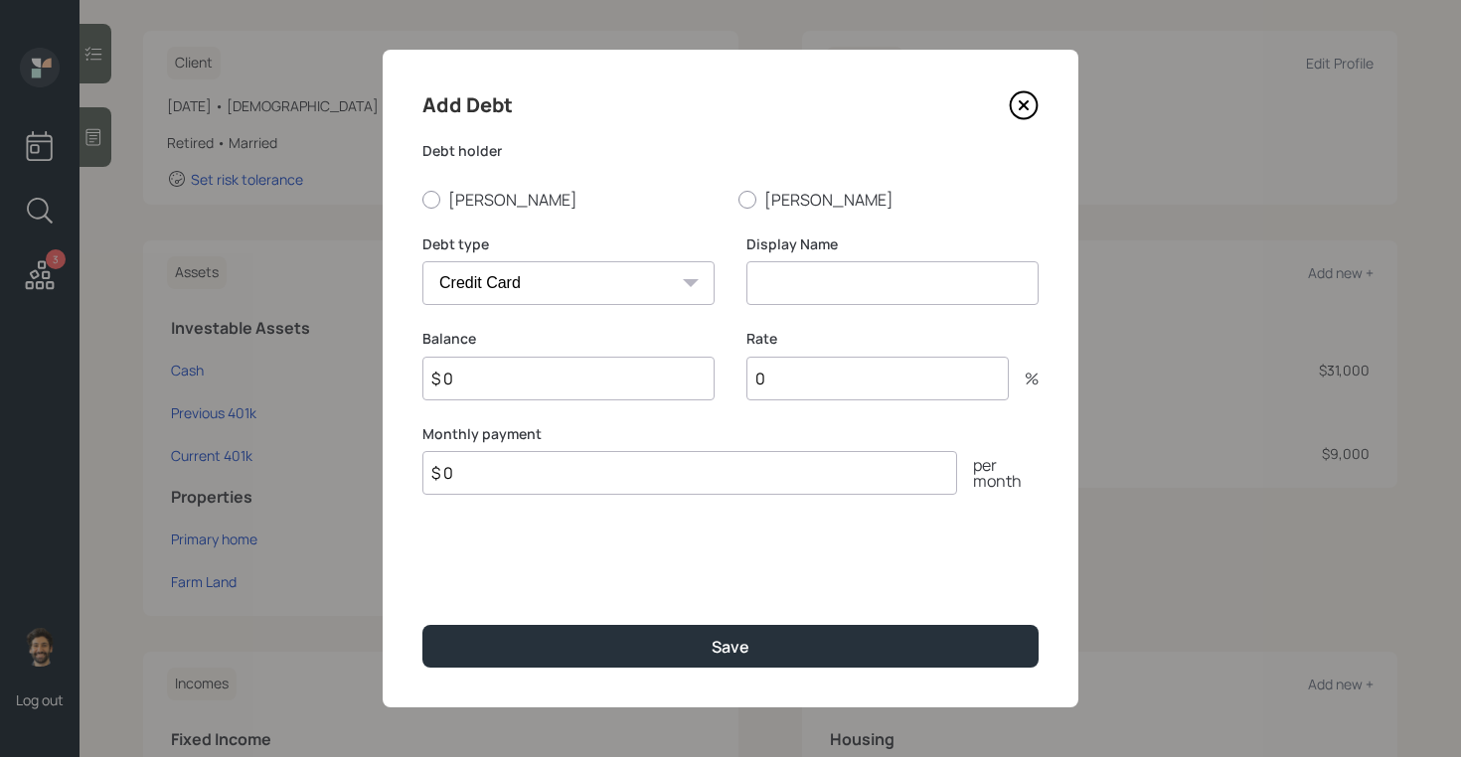
click at [601, 273] on select "Car Credit Card Medical Student Other" at bounding box center [568, 283] width 292 height 44
select select "medical"
click at [422, 261] on select "Car Credit Card Medical Student Other" at bounding box center [568, 283] width 292 height 44
click at [769, 284] on input at bounding box center [892, 283] width 292 height 44
type input "Medical"
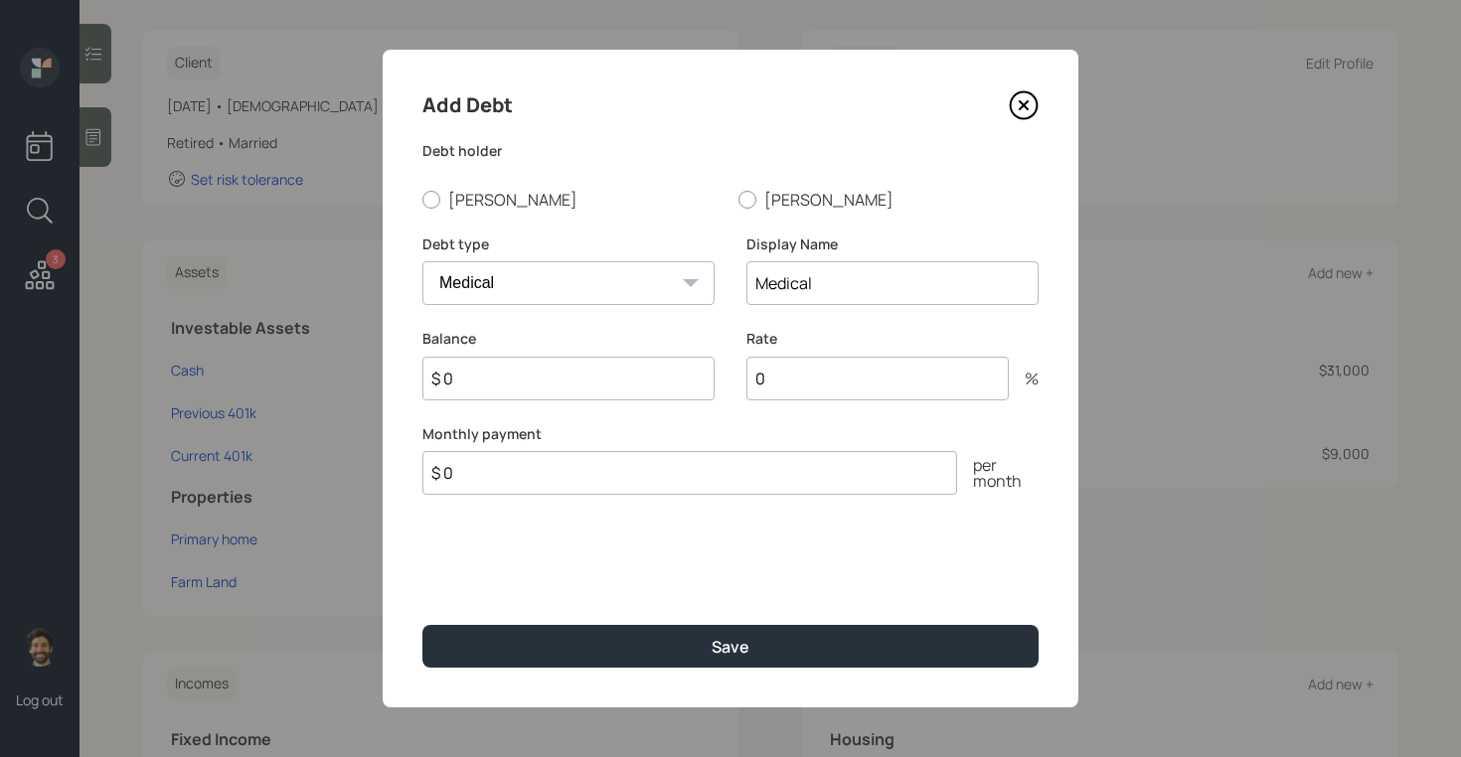
click at [554, 376] on input "$ 0" at bounding box center [568, 379] width 292 height 44
type input "$ 6,500"
click at [520, 388] on input "$ 6,500" at bounding box center [568, 379] width 292 height 44
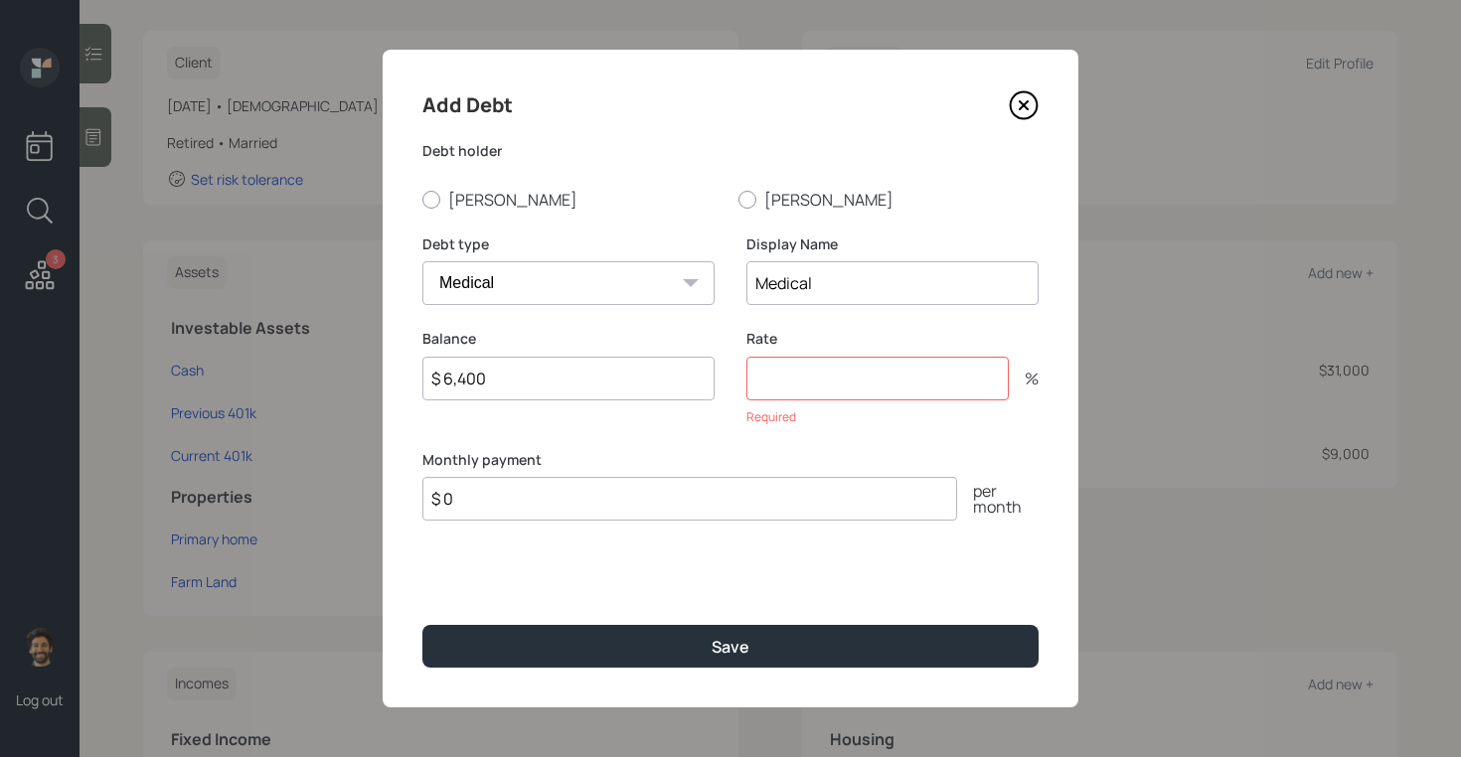
type input "$ 6,400"
type input "1"
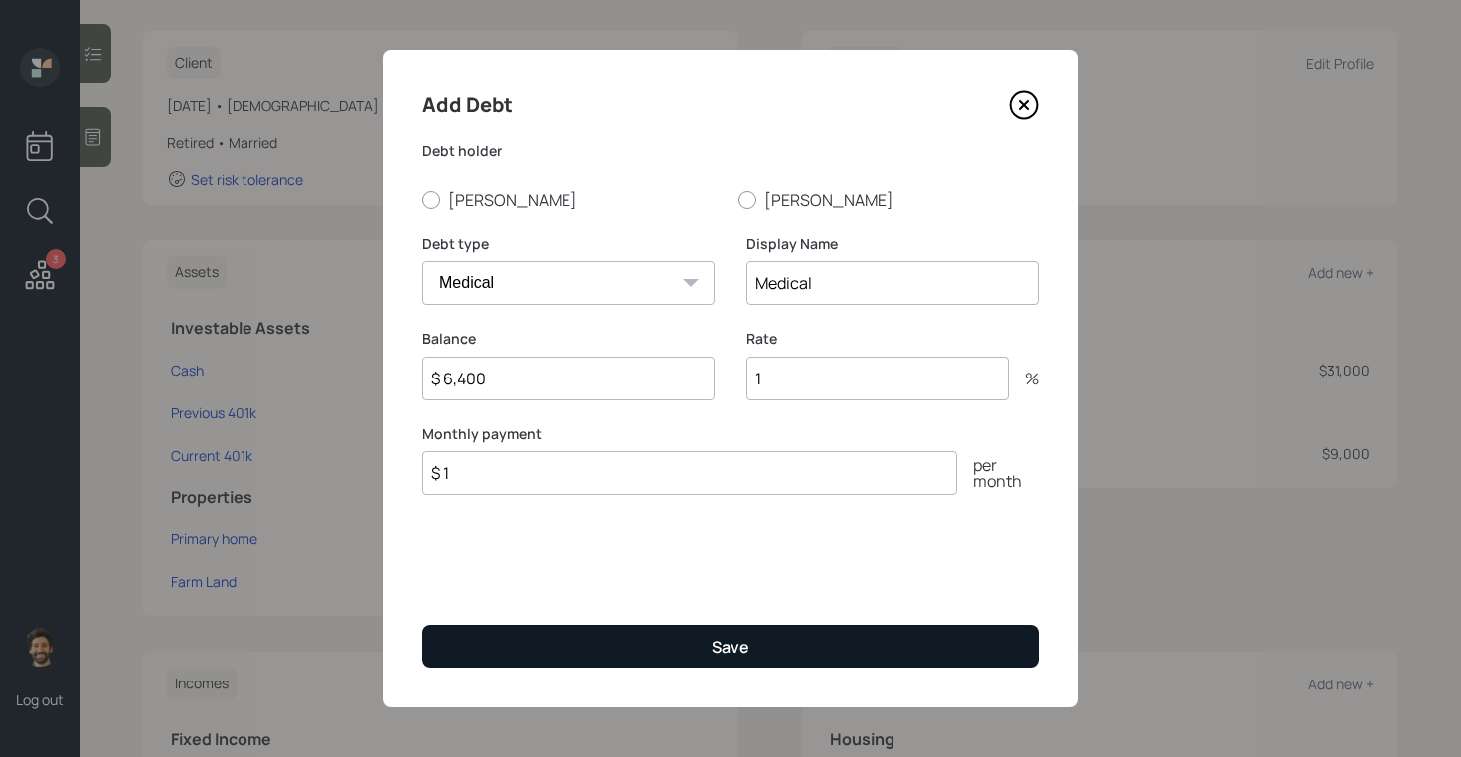
type input "$ 1"
click at [504, 629] on button "Save" at bounding box center [730, 646] width 616 height 43
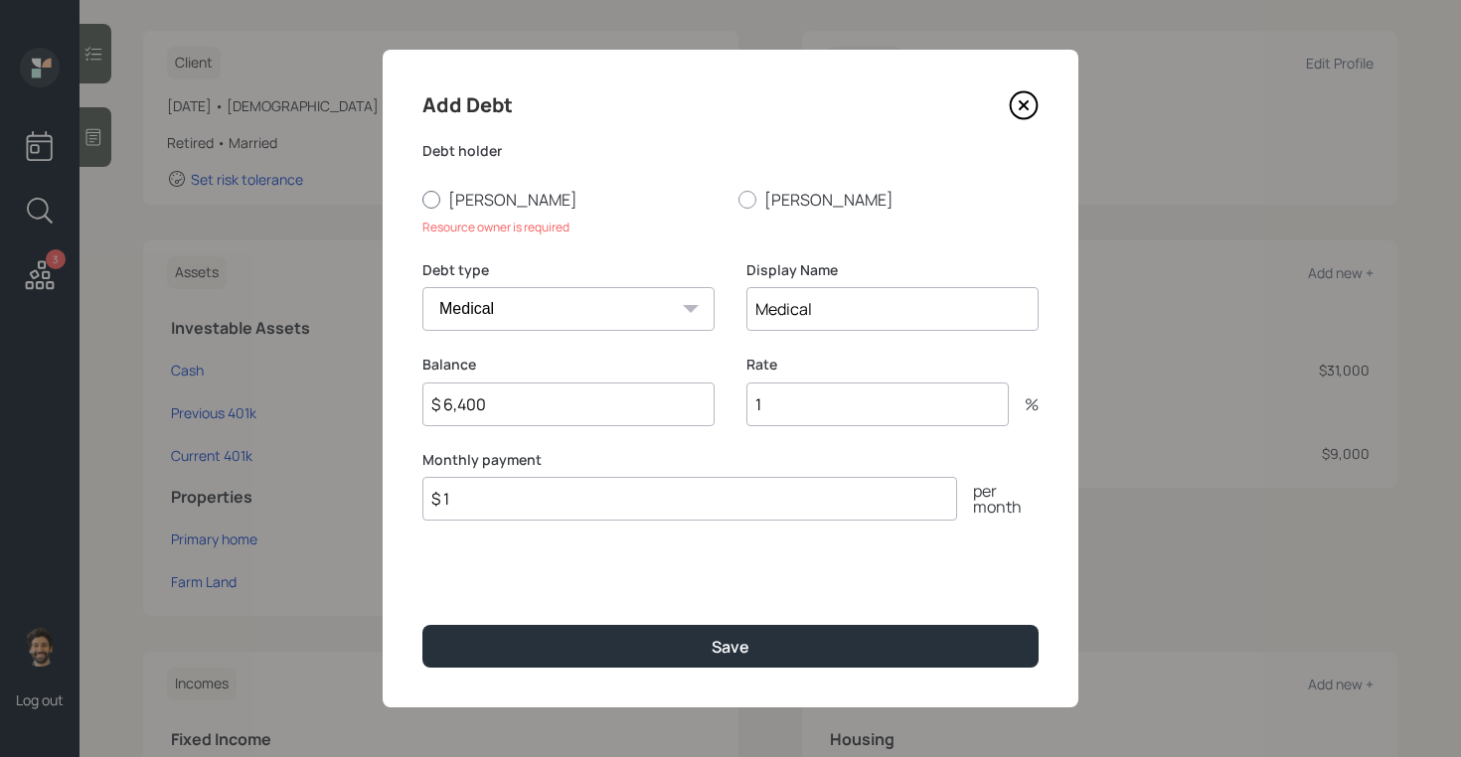
click at [428, 194] on div at bounding box center [431, 200] width 18 height 18
click at [422, 199] on input "[PERSON_NAME]" at bounding box center [421, 199] width 1 height 1
radio input "true"
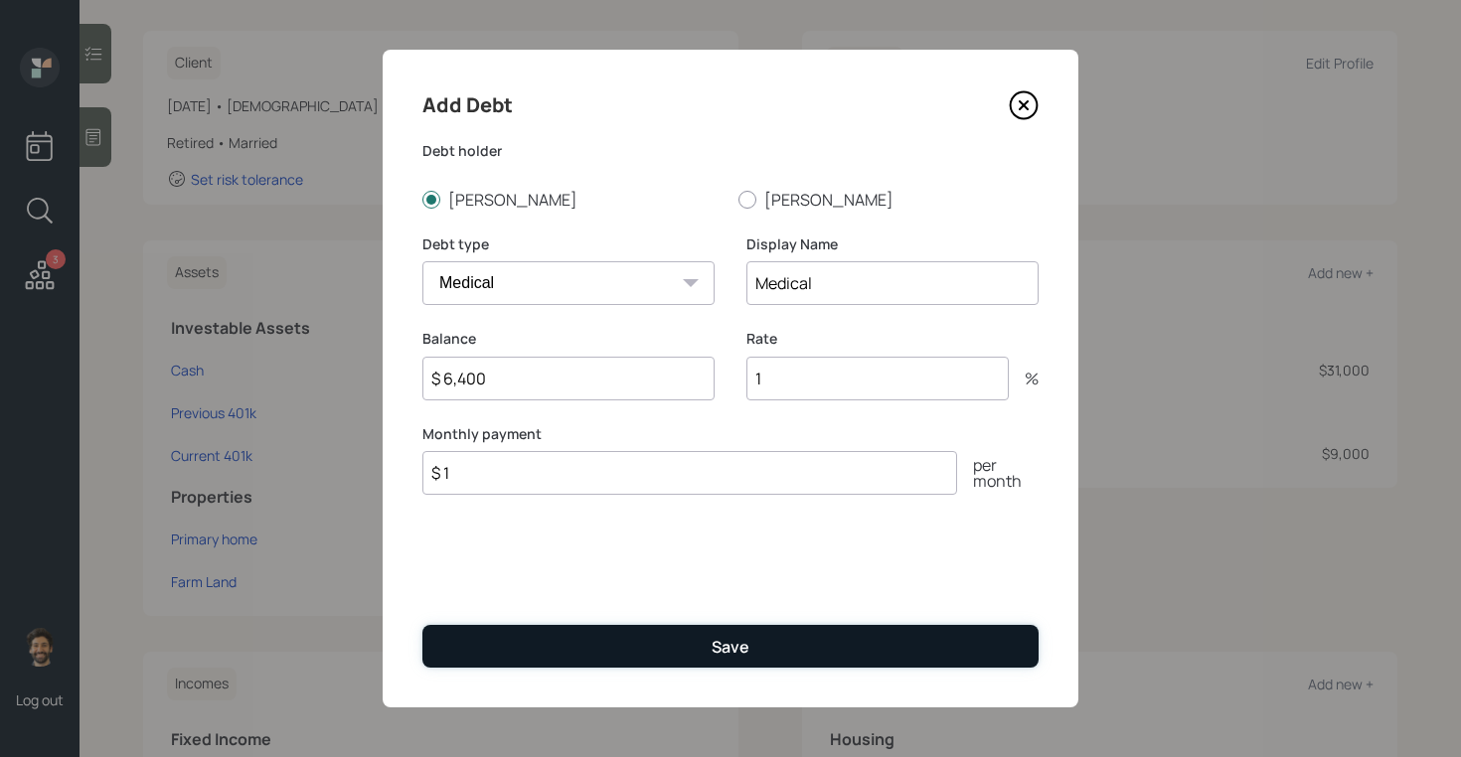
click at [550, 649] on button "Save" at bounding box center [730, 646] width 616 height 43
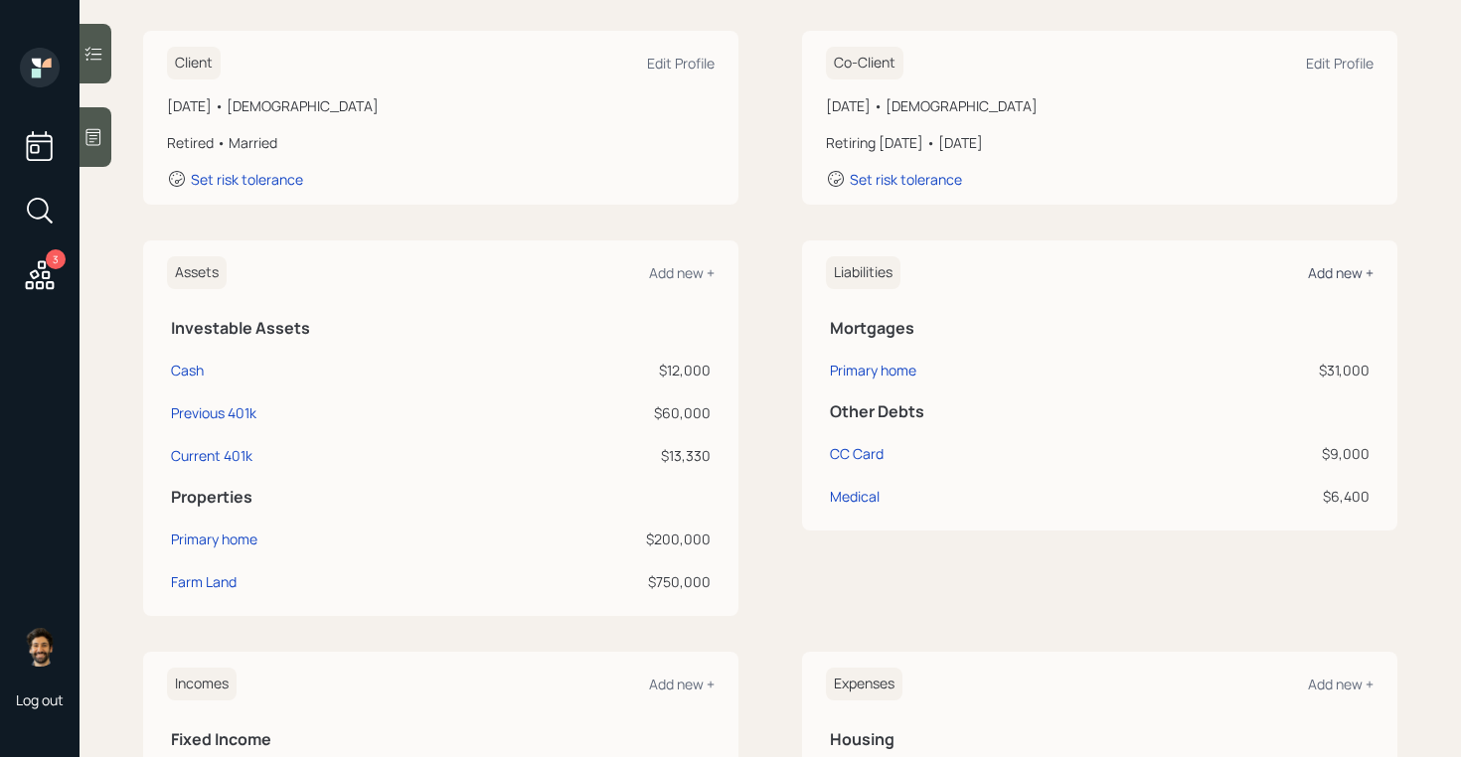
click at [1325, 279] on div "Add new +" at bounding box center [1341, 272] width 66 height 19
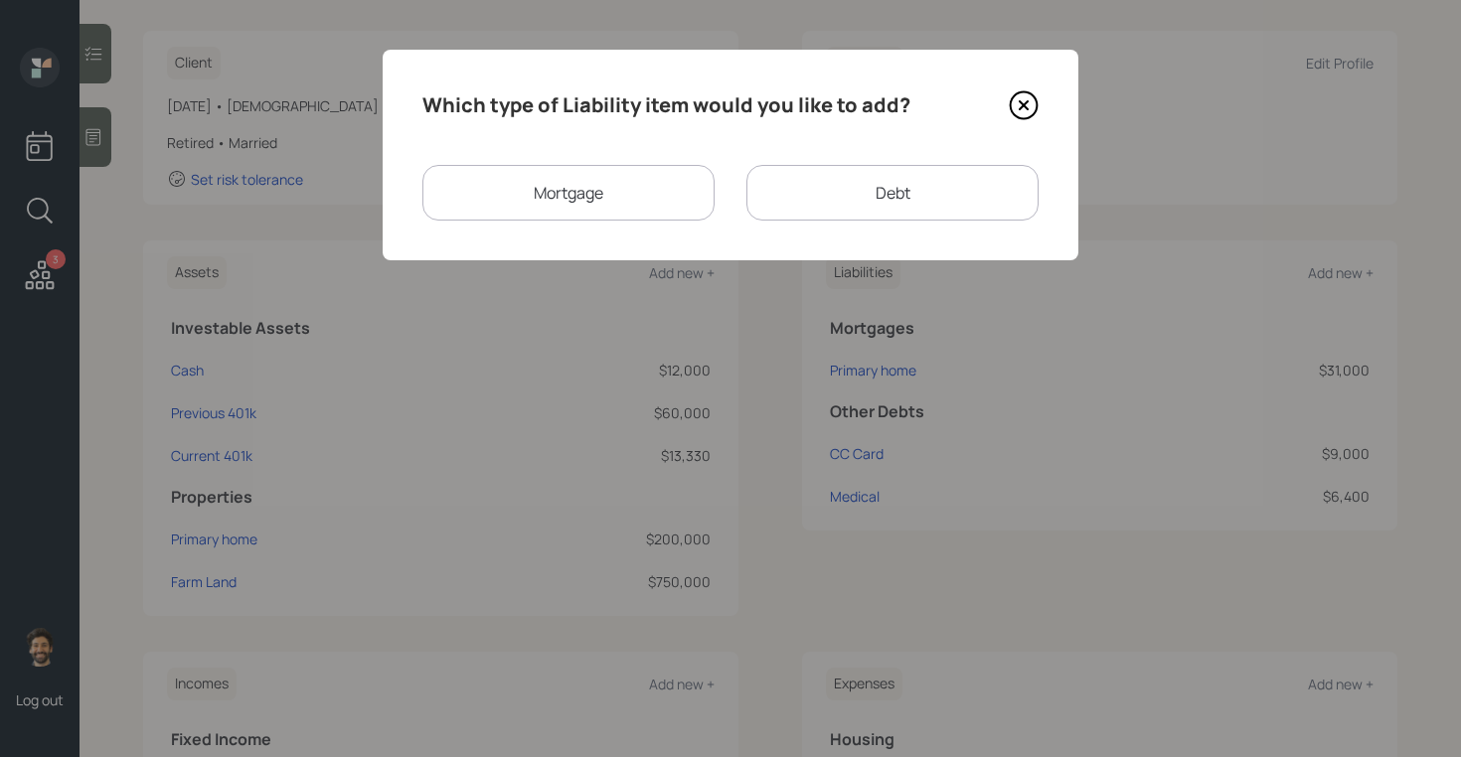
click at [614, 196] on div "Mortgage" at bounding box center [568, 193] width 292 height 56
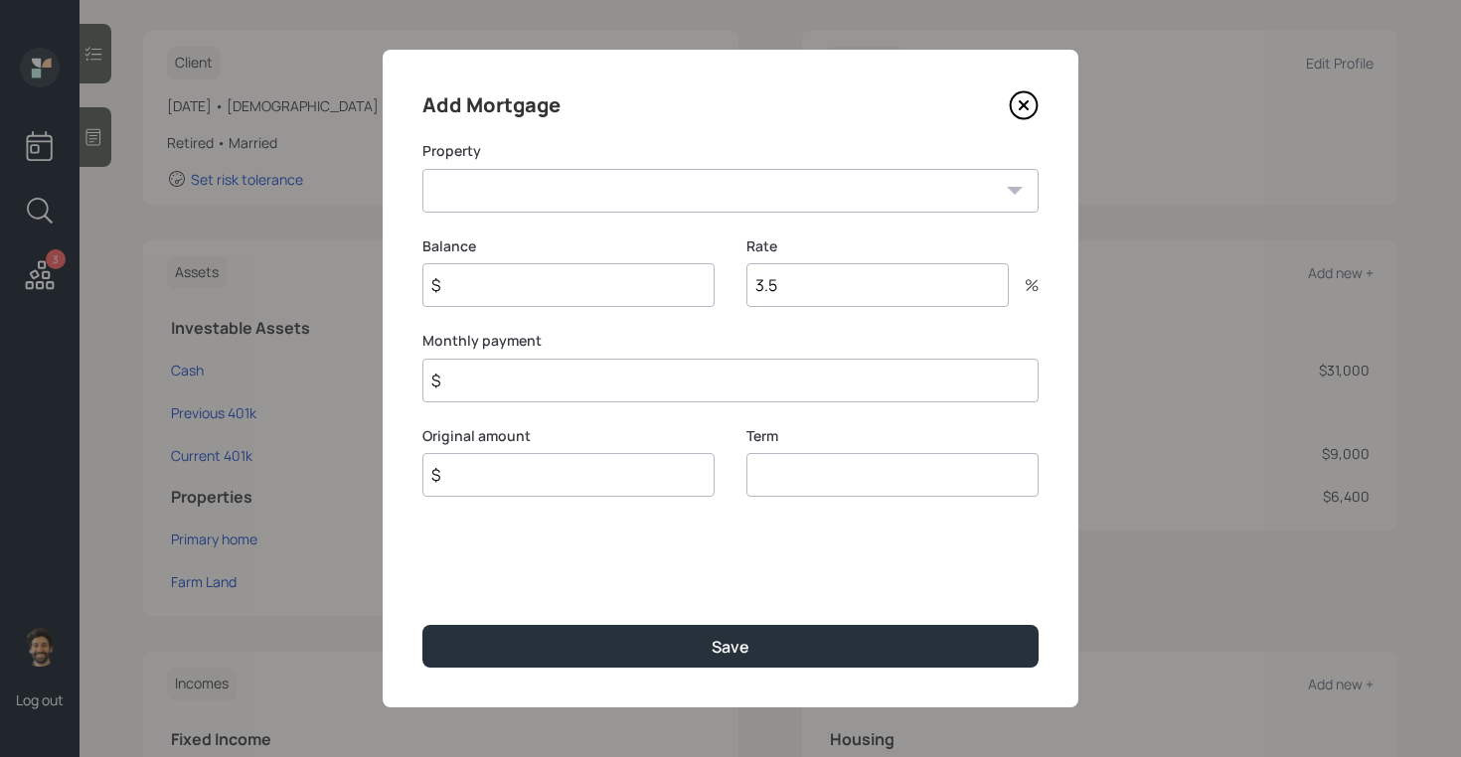
click at [1032, 102] on icon at bounding box center [1024, 105] width 30 height 30
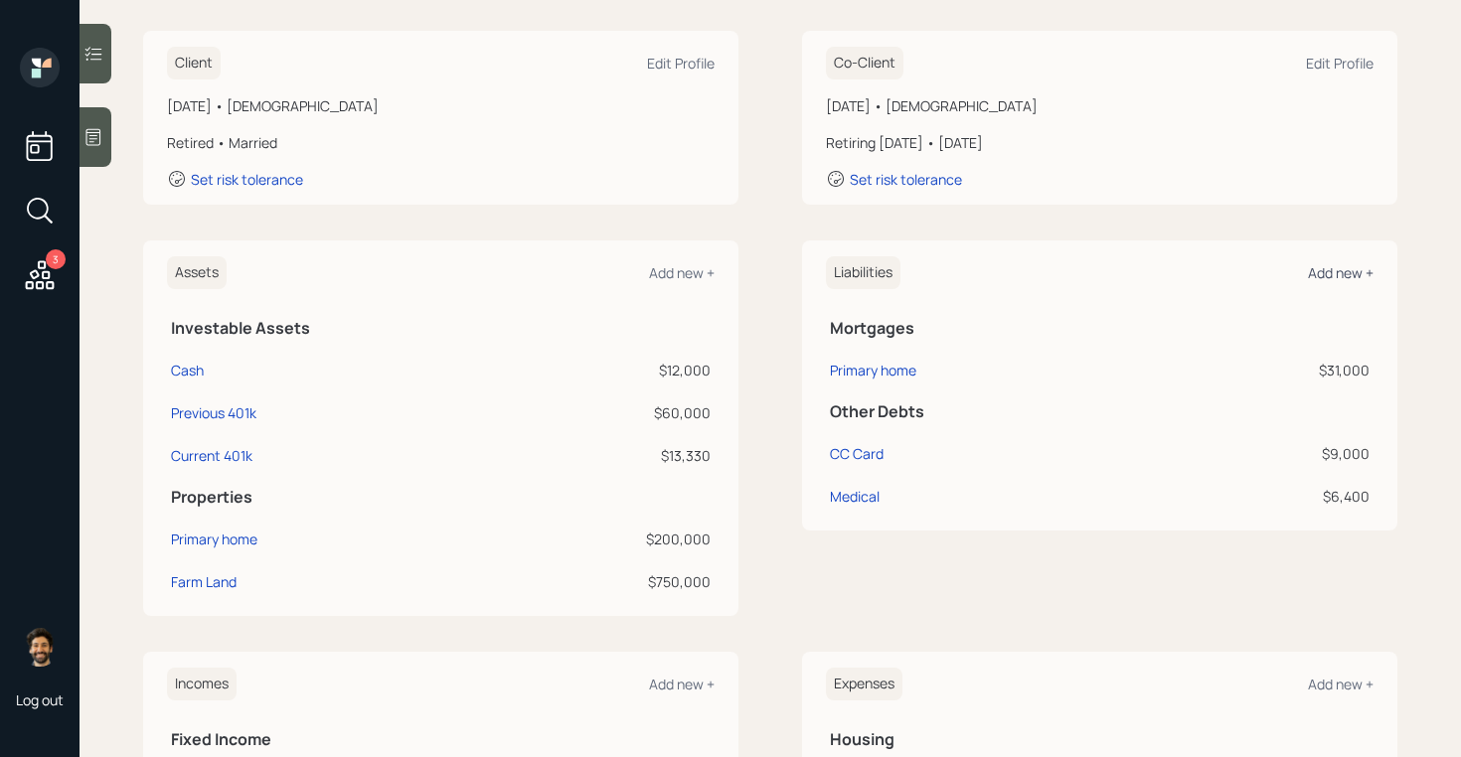
click at [1340, 272] on div "Add new +" at bounding box center [1341, 272] width 66 height 19
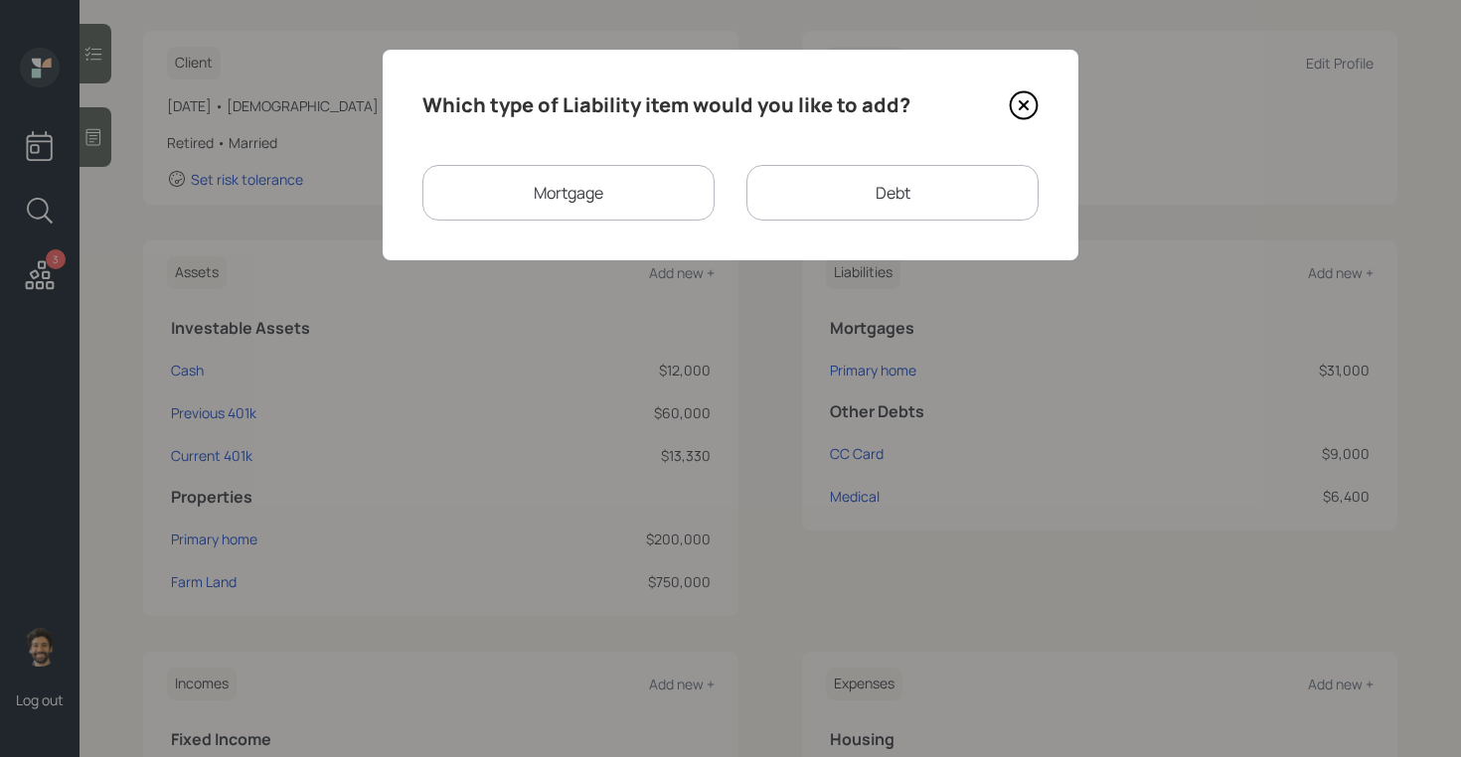
click at [810, 189] on div "Debt" at bounding box center [892, 193] width 292 height 56
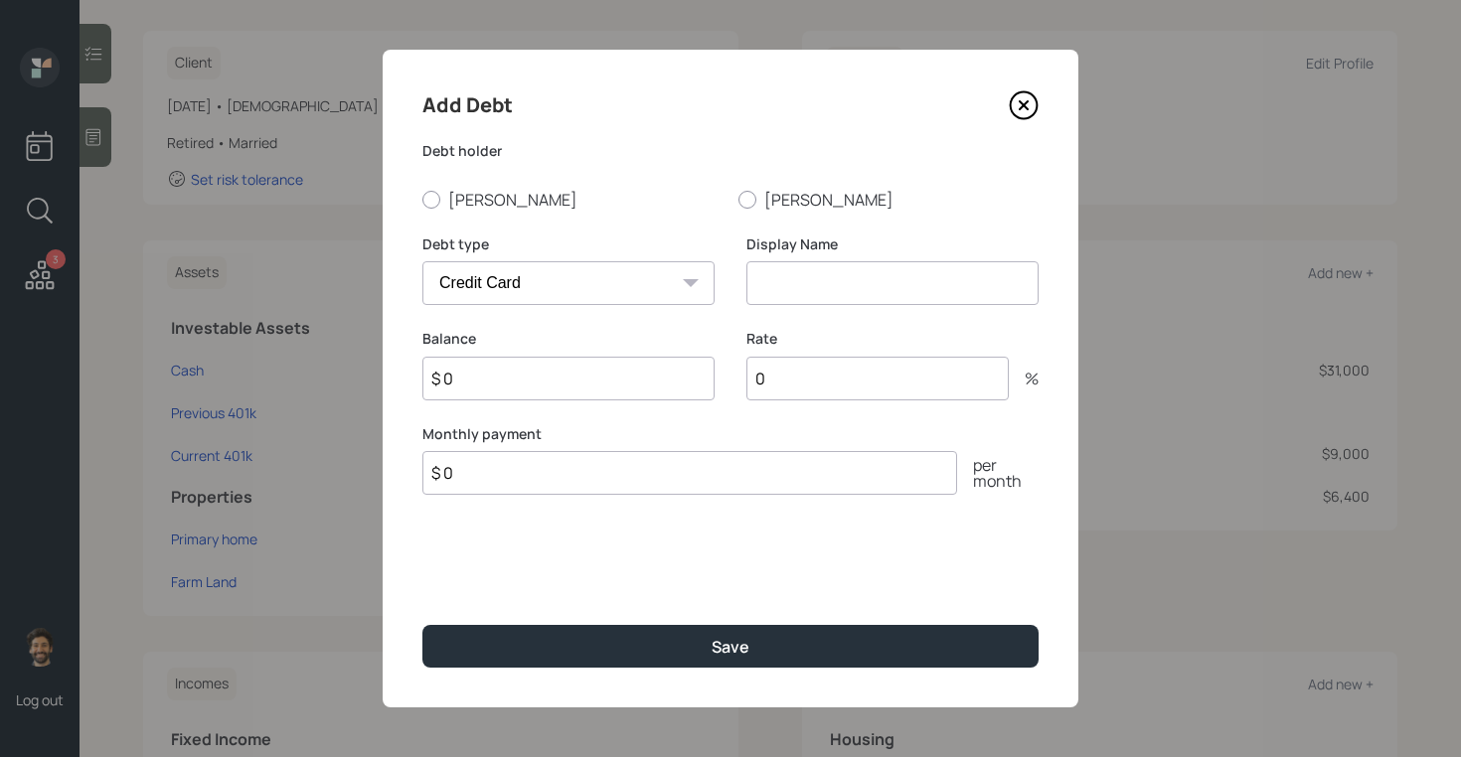
click at [619, 284] on select "Car Credit Card Medical Student Other" at bounding box center [568, 283] width 292 height 44
select select "car"
click at [422, 261] on select "Car Credit Card Medical Student Other" at bounding box center [568, 283] width 292 height 44
click at [845, 275] on input at bounding box center [892, 283] width 292 height 44
type input "Car"
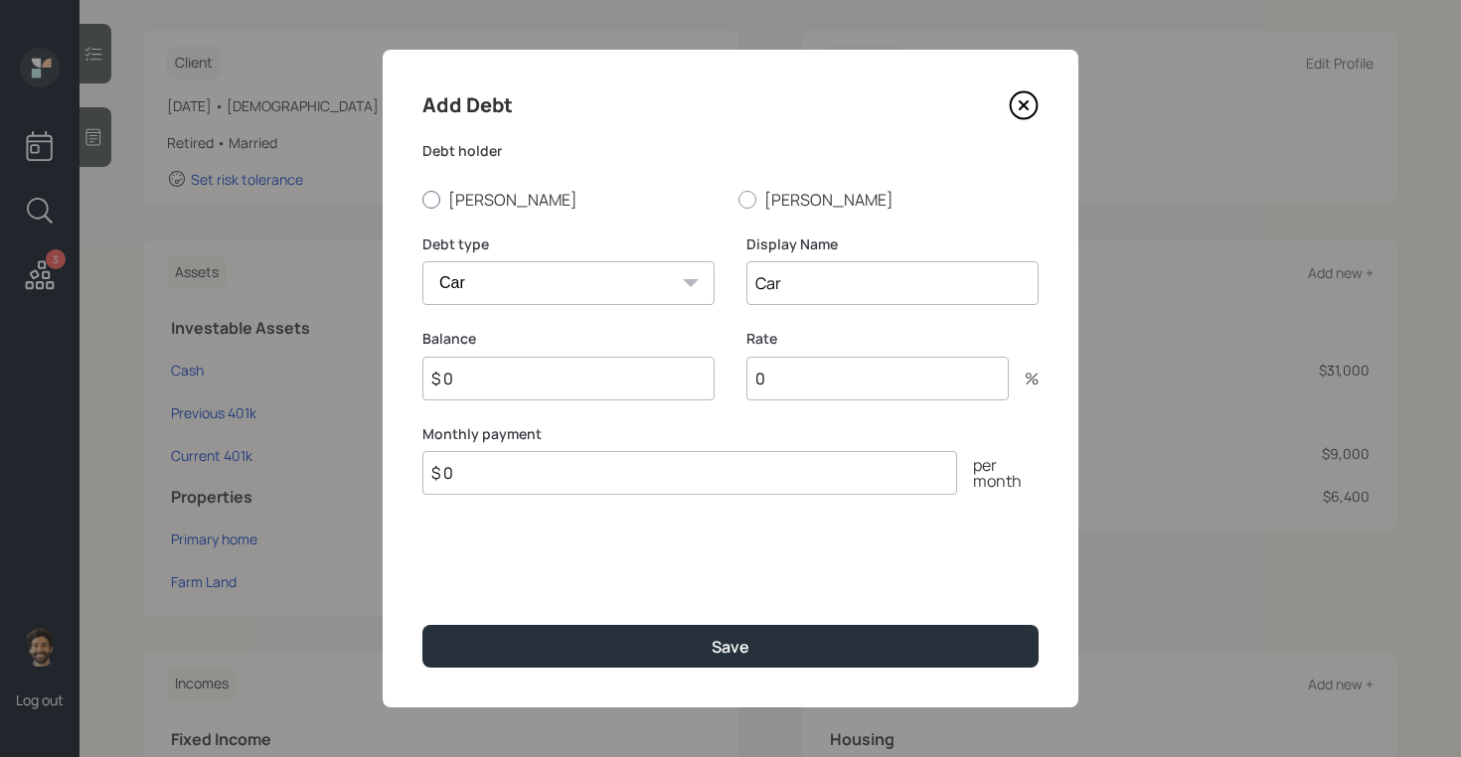
click at [483, 207] on label "[PERSON_NAME]" at bounding box center [572, 200] width 300 height 22
click at [422, 200] on input "[PERSON_NAME]" at bounding box center [421, 199] width 1 height 1
radio input "true"
click at [493, 386] on input "$ 0" at bounding box center [568, 379] width 292 height 44
type input "$ 14,000"
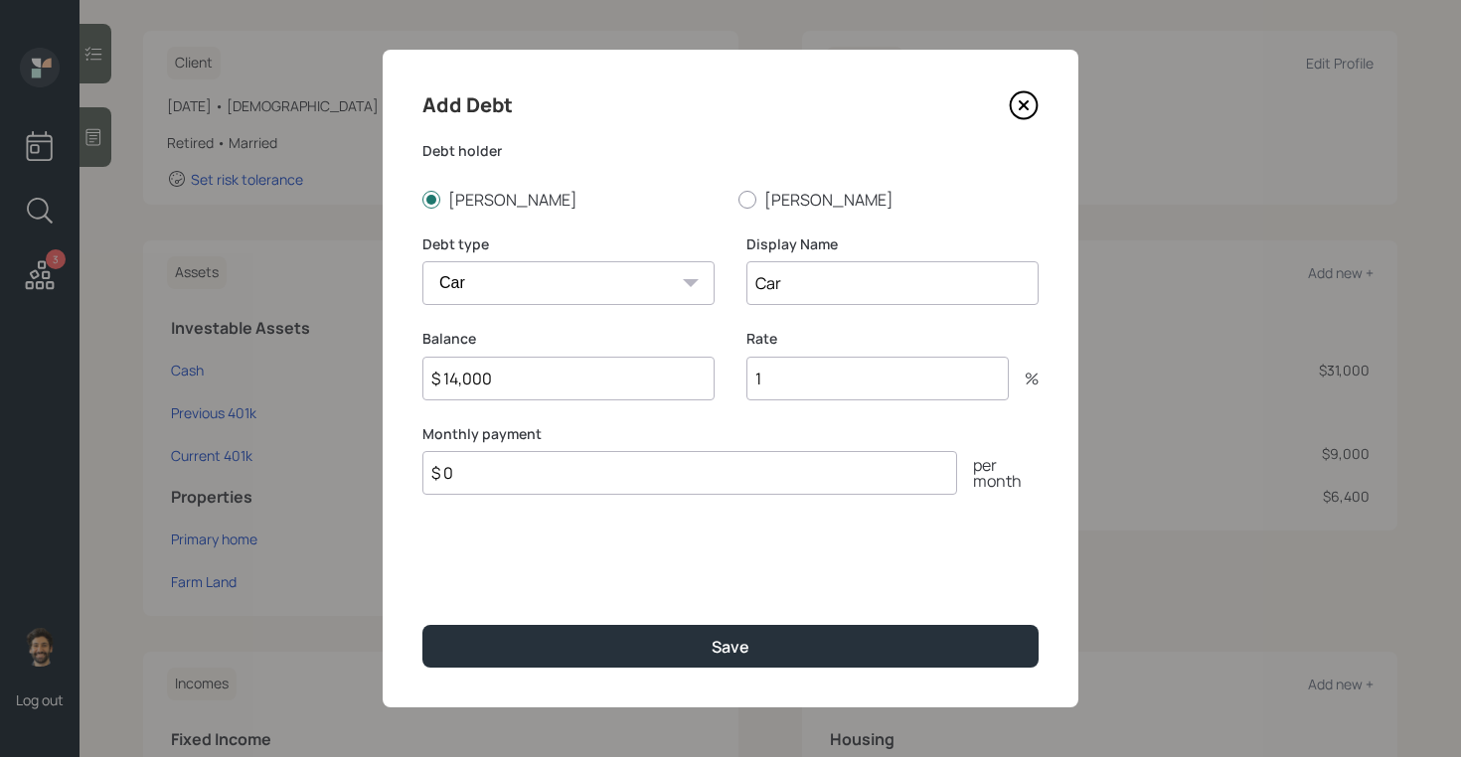
type input "1"
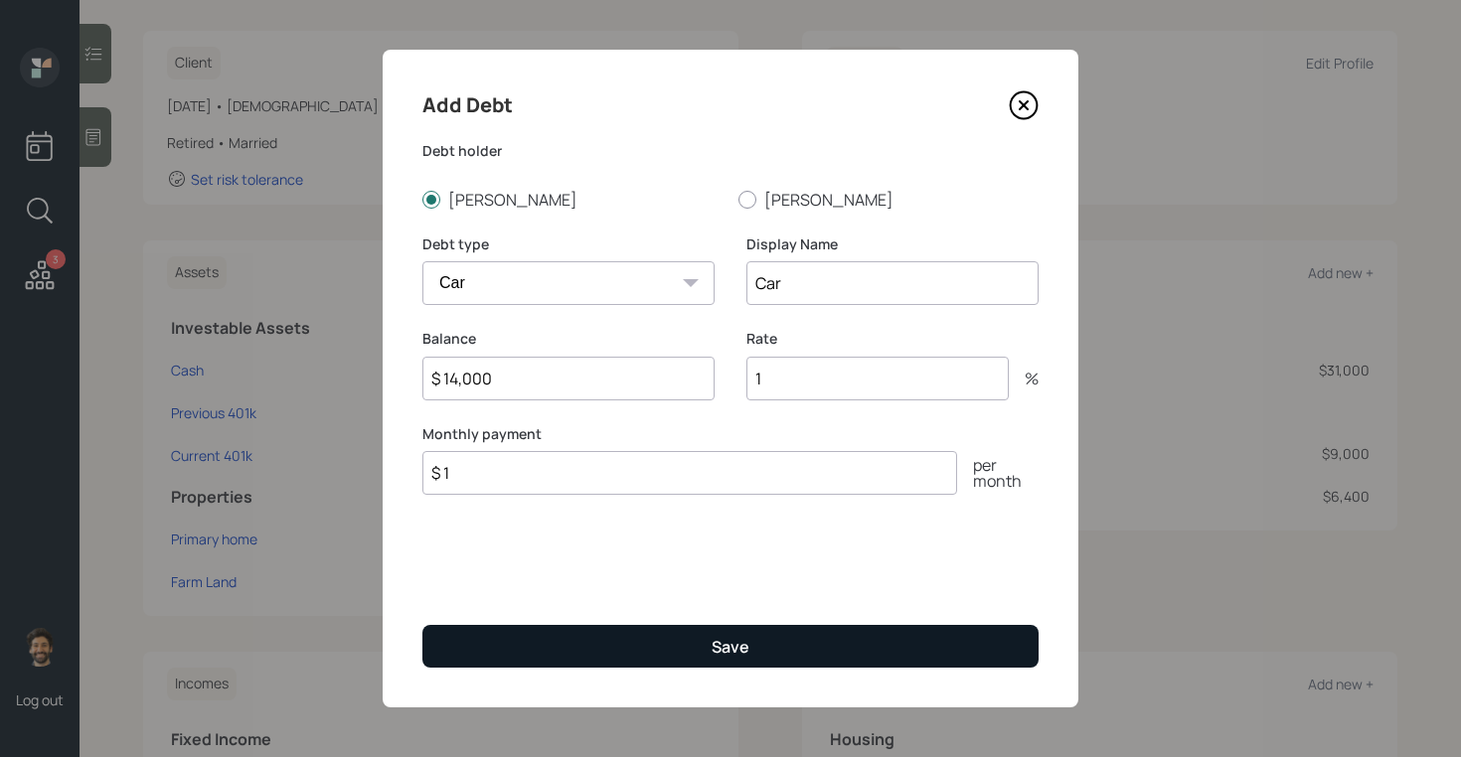
type input "$ 1"
click at [466, 627] on button "Save" at bounding box center [730, 646] width 616 height 43
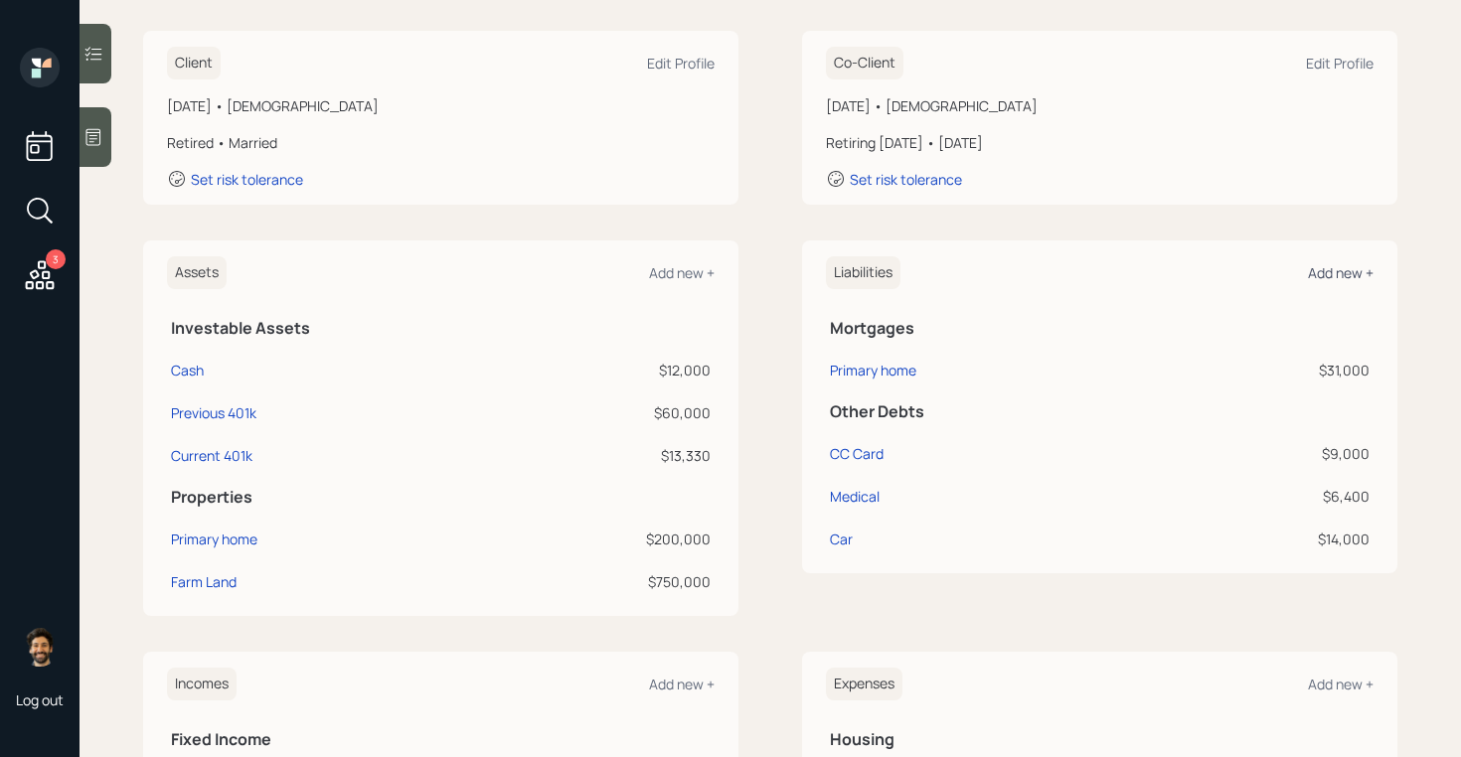
click at [1349, 273] on div "Add new +" at bounding box center [1341, 272] width 66 height 19
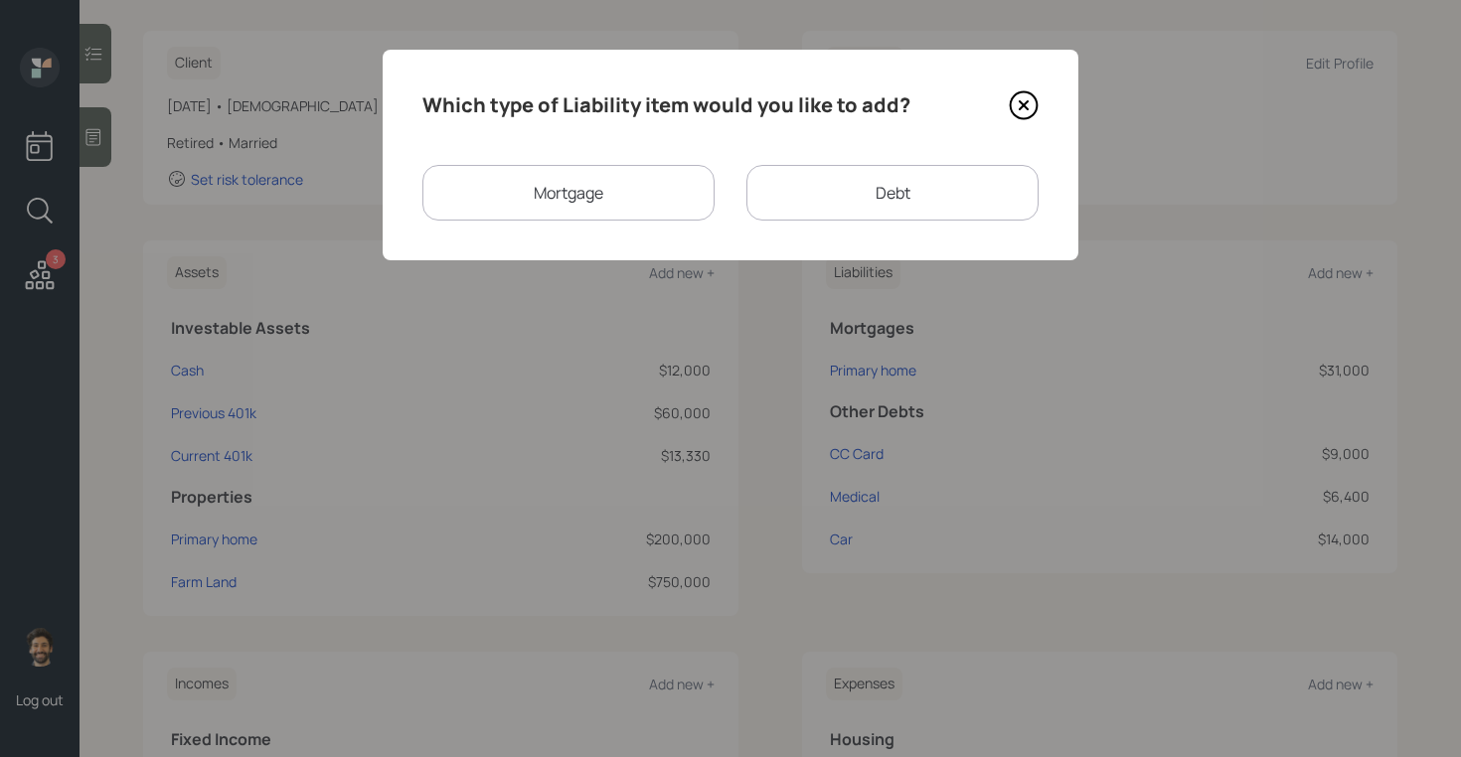
click at [845, 203] on div "Debt" at bounding box center [892, 193] width 292 height 56
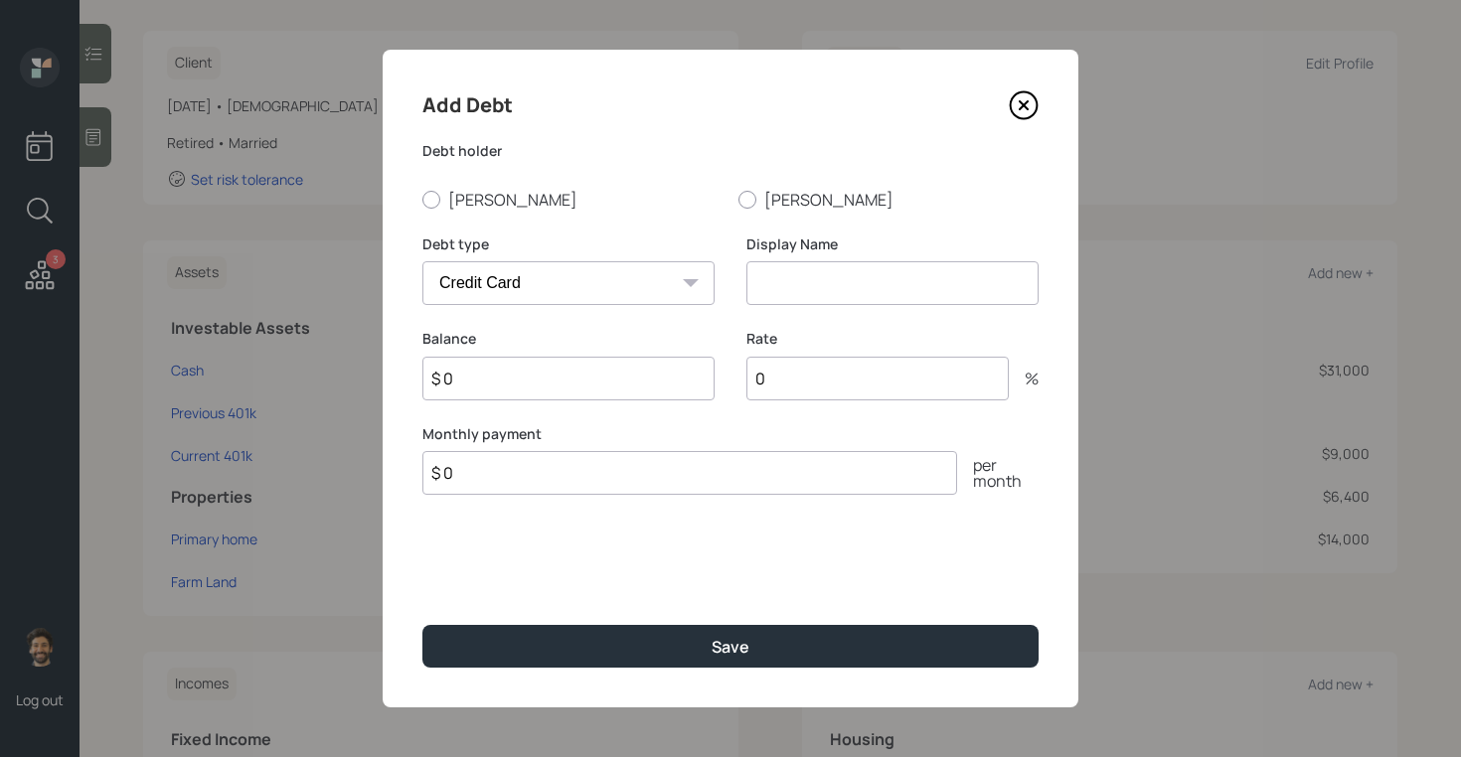
click at [626, 274] on select "Car Credit Card Medical Student Other" at bounding box center [568, 283] width 292 height 44
select select "other"
click at [422, 261] on select "Car Credit Card Medical Student Other" at bounding box center [568, 283] width 292 height 44
click at [784, 291] on input at bounding box center [892, 283] width 292 height 44
type input "Farm Operating LN"
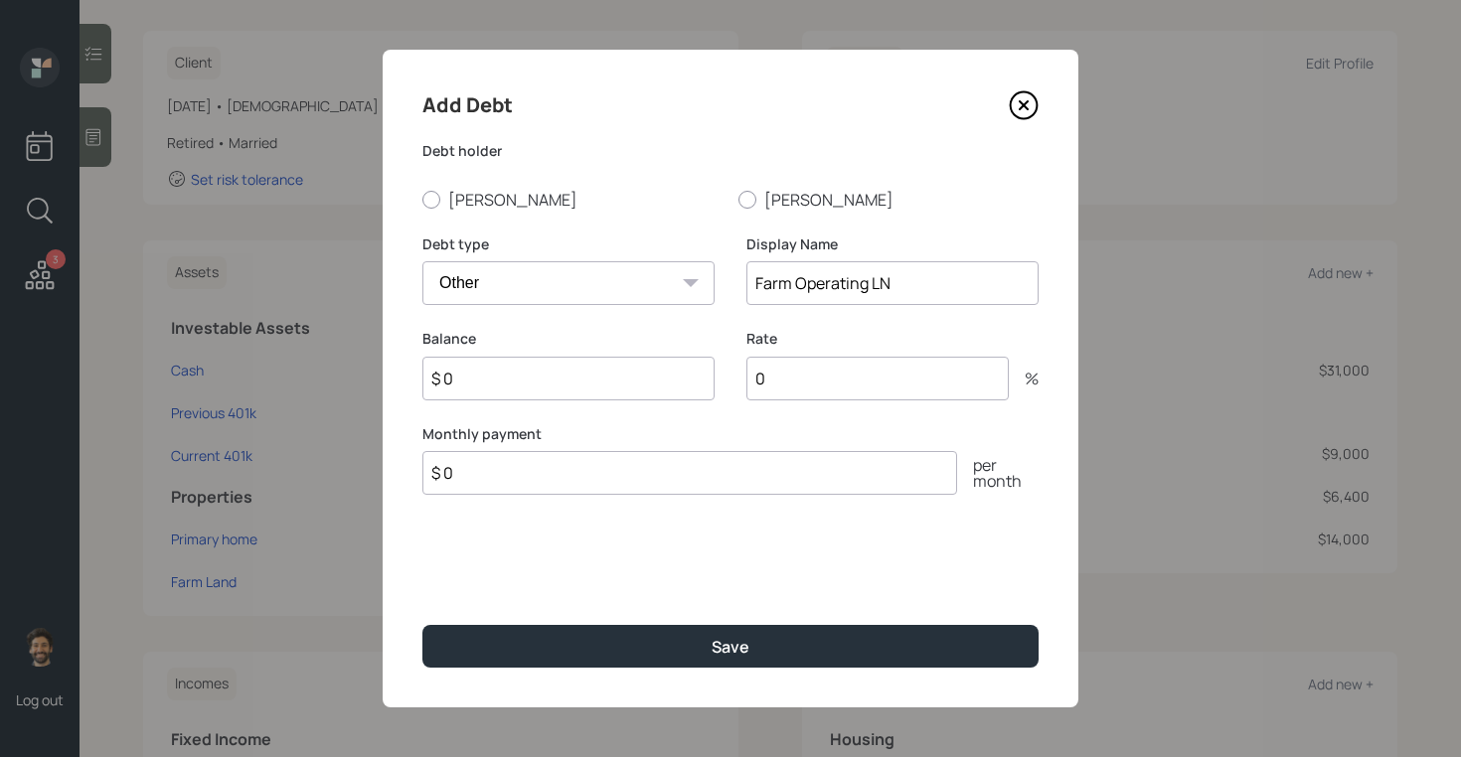
click at [574, 377] on input "$ 0" at bounding box center [568, 379] width 292 height 44
type input "$ 23,300"
type input "$ 0"
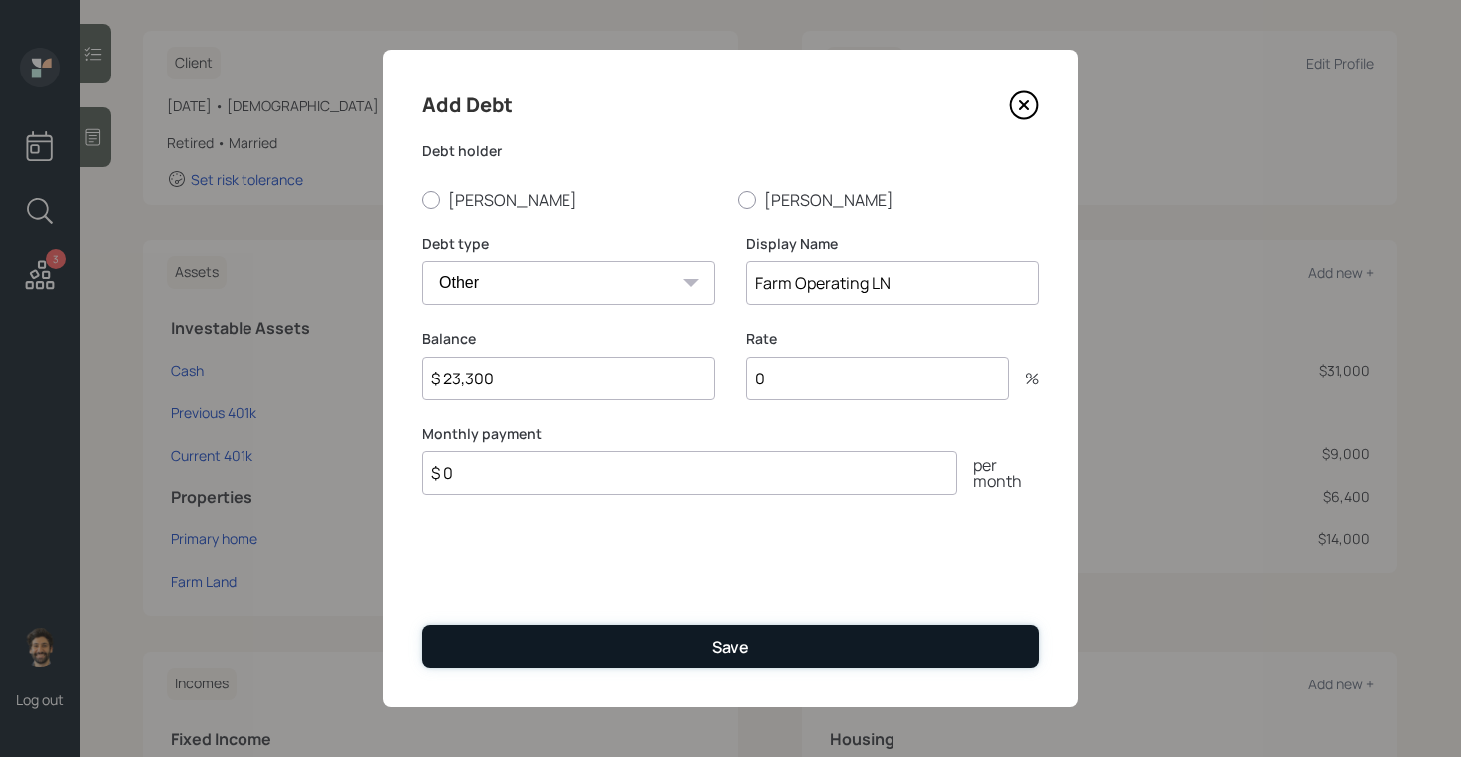
click at [478, 657] on button "Save" at bounding box center [730, 646] width 616 height 43
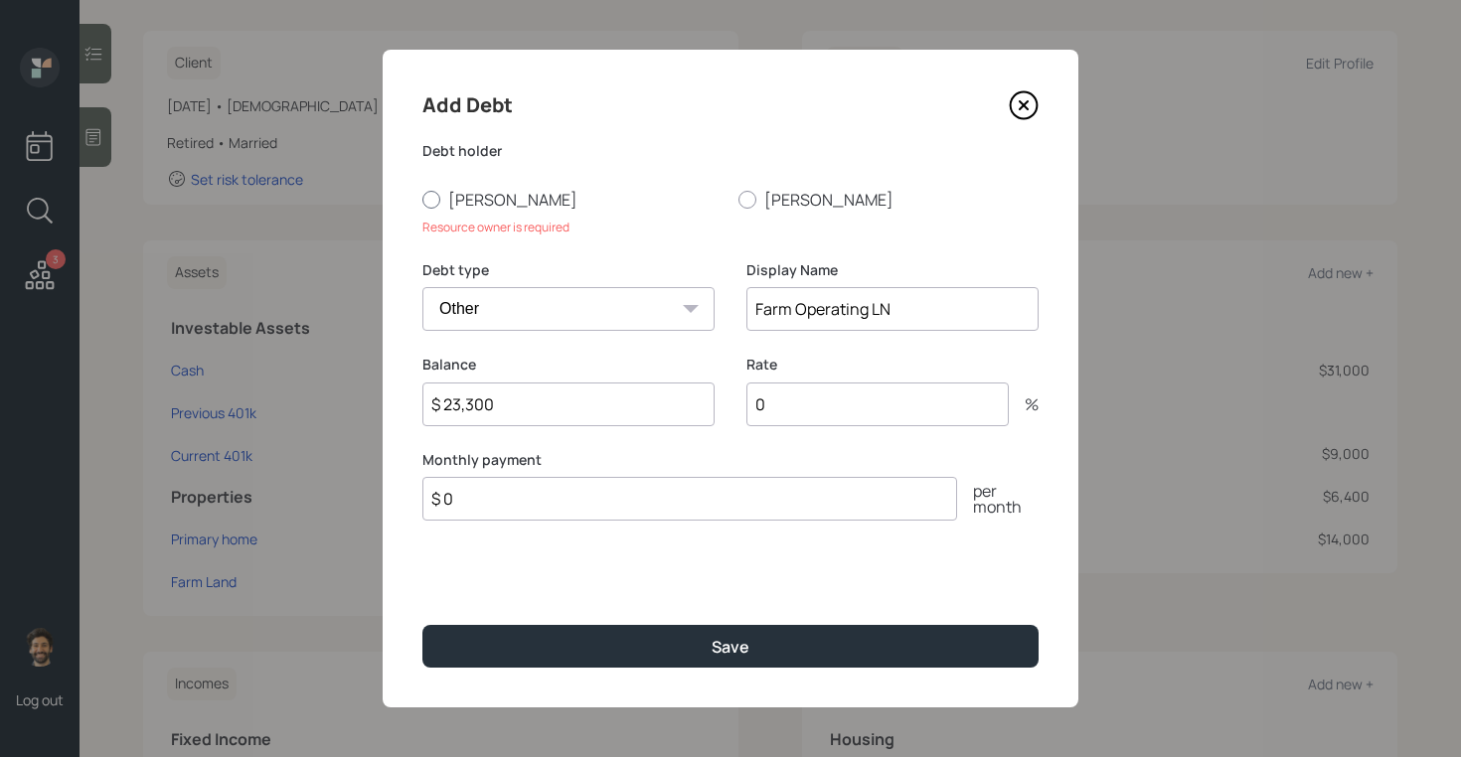
click at [435, 202] on div at bounding box center [431, 200] width 18 height 18
click at [422, 200] on input "[PERSON_NAME]" at bounding box center [421, 199] width 1 height 1
radio input "true"
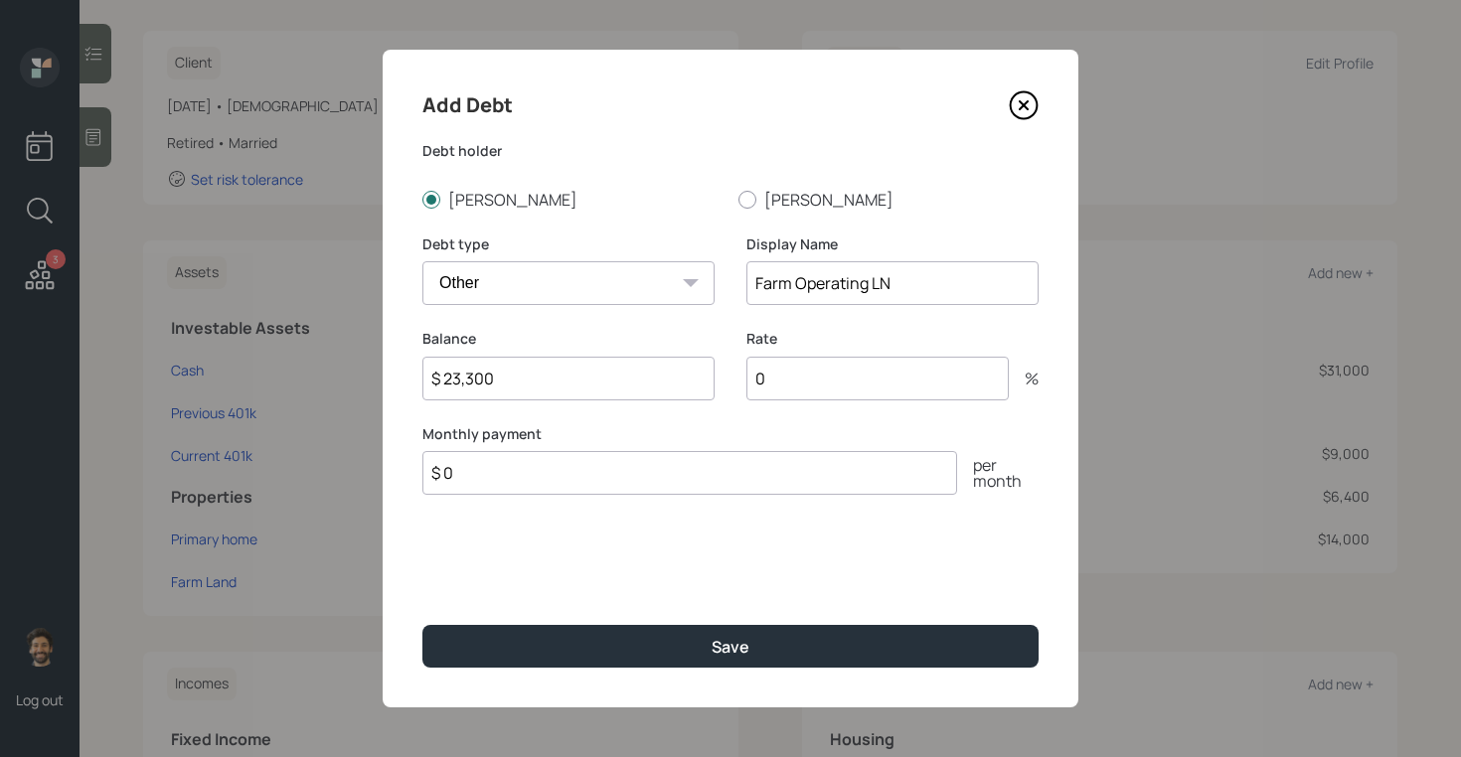
click at [897, 287] on input "Farm Operating LN" at bounding box center [892, 283] width 292 height 44
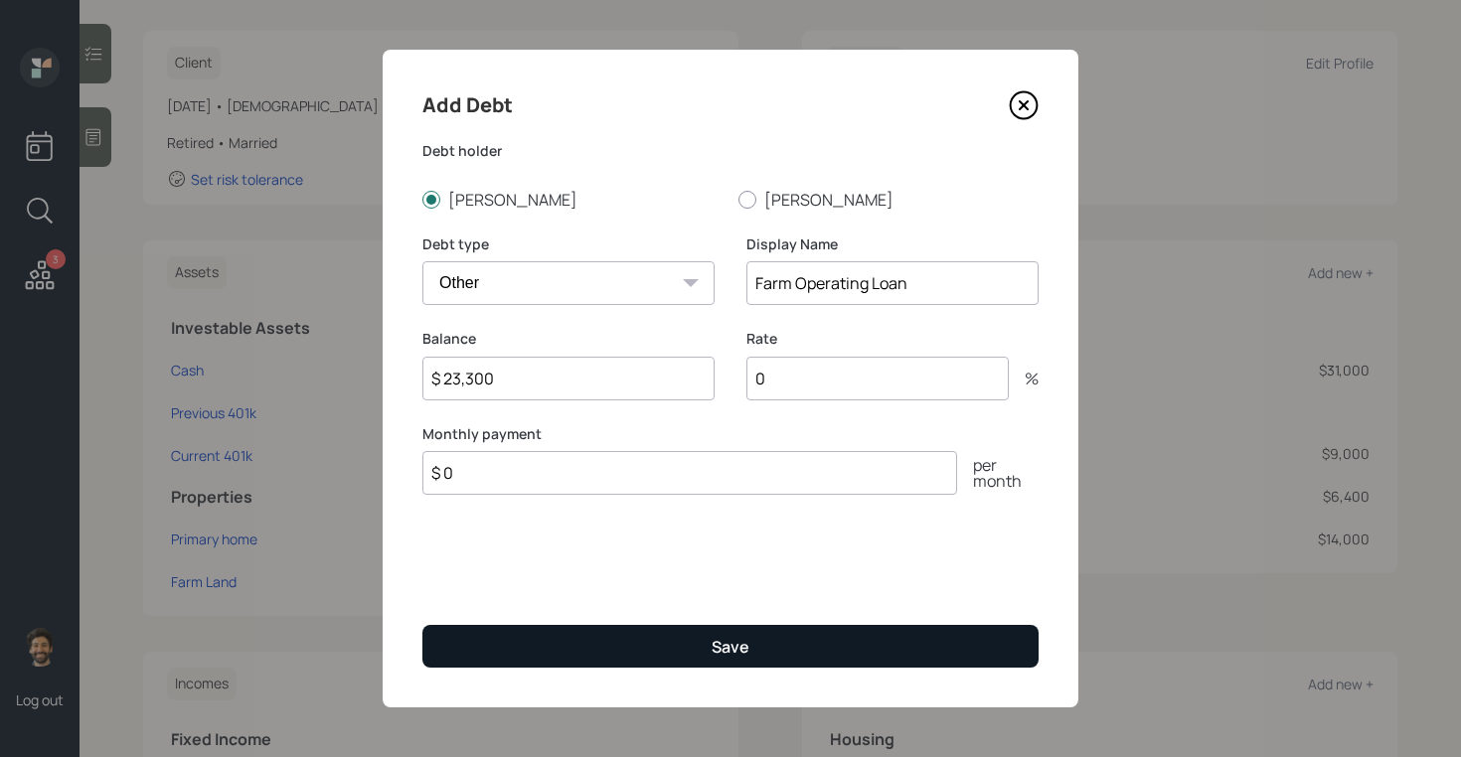
type input "Farm Operating Loan"
click at [618, 644] on button "Save" at bounding box center [730, 646] width 616 height 43
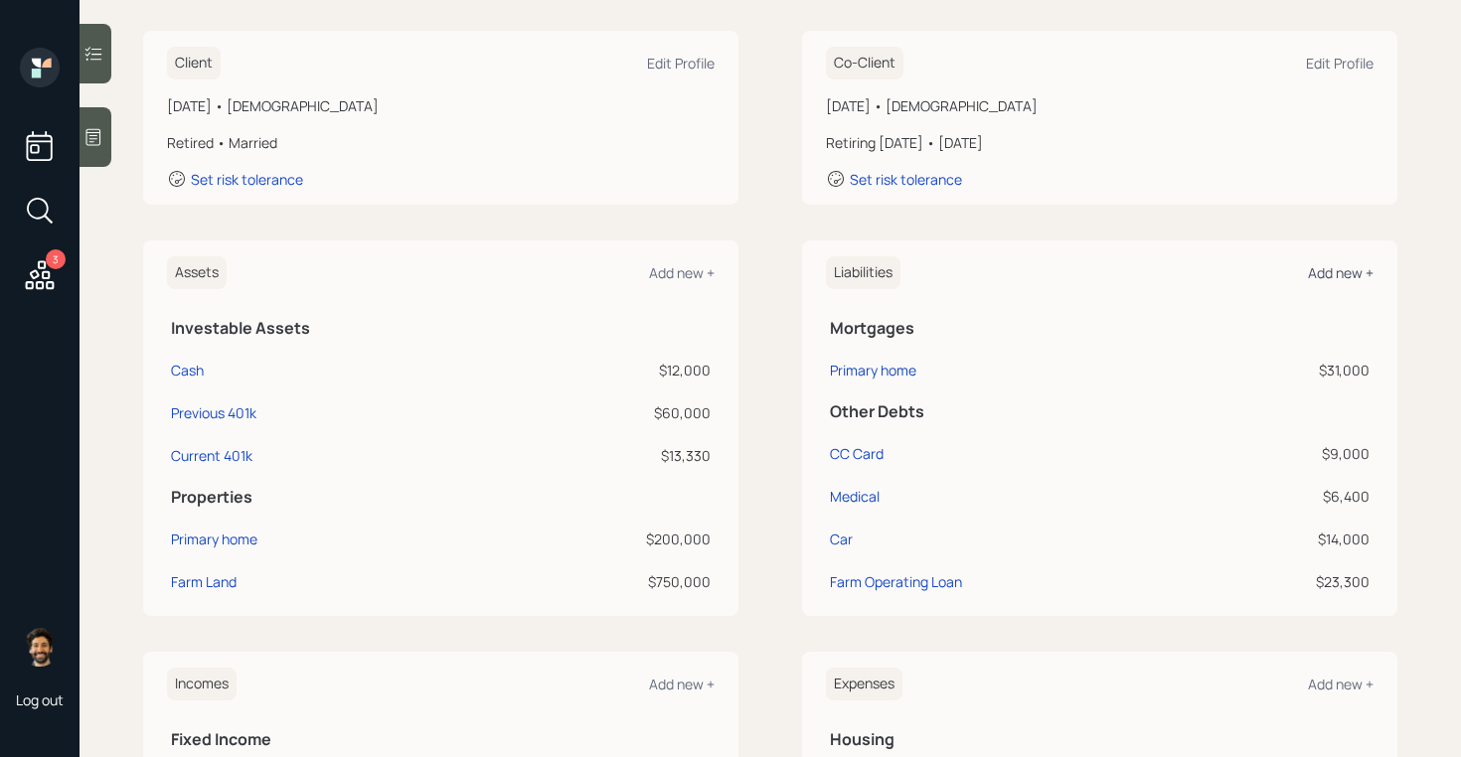
click at [1318, 274] on div "Add new +" at bounding box center [1341, 272] width 66 height 19
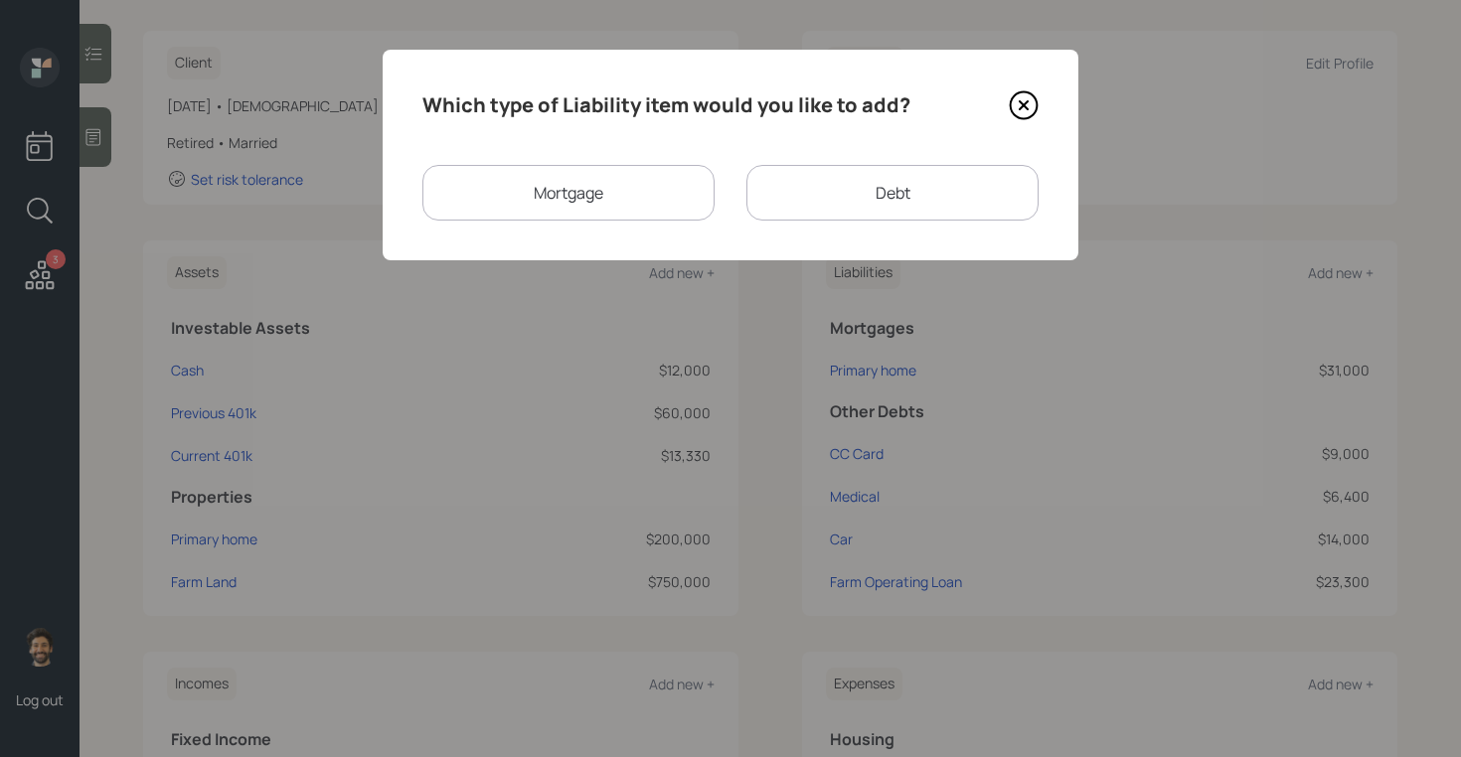
click at [571, 187] on div "Mortgage" at bounding box center [568, 193] width 292 height 56
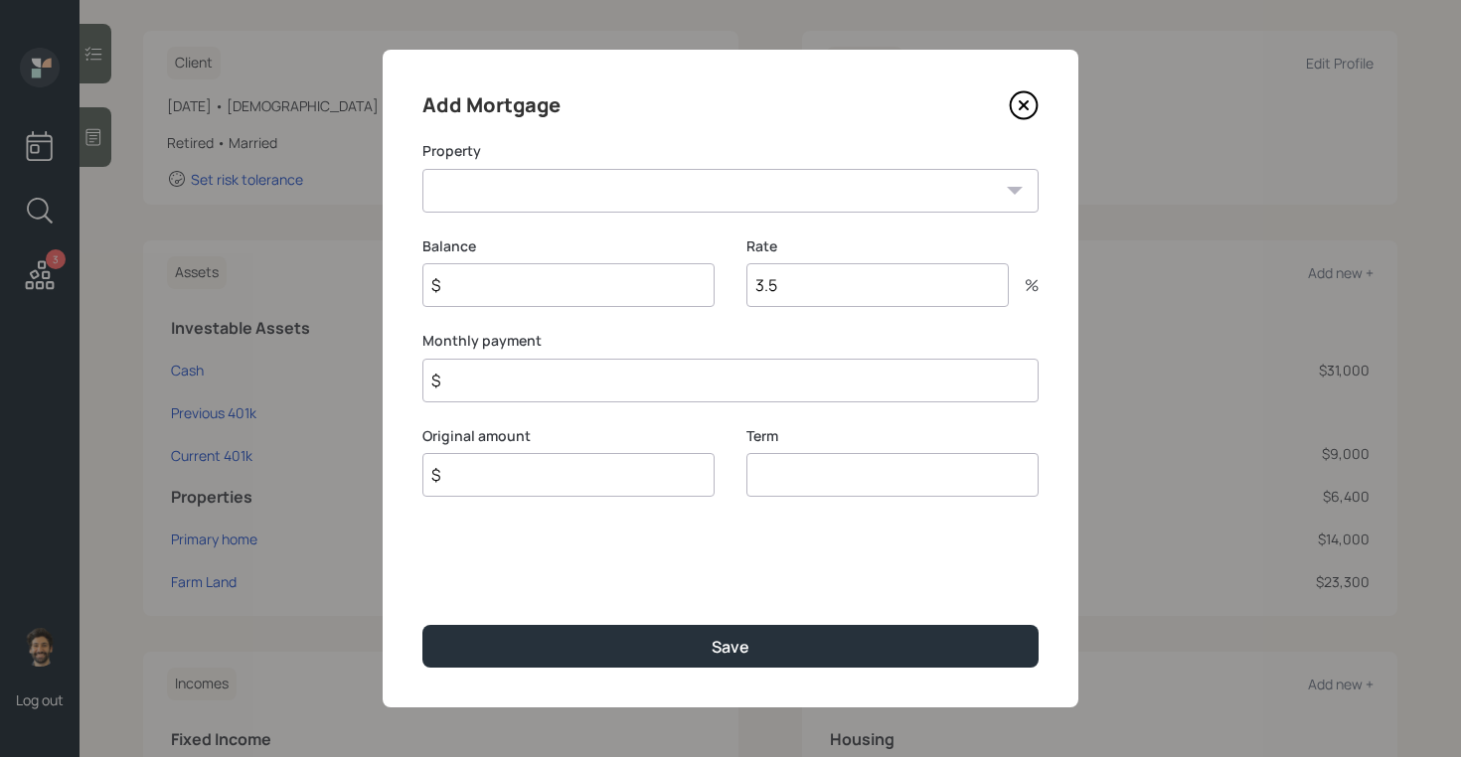
click at [489, 201] on select "Farm Land" at bounding box center [730, 191] width 616 height 44
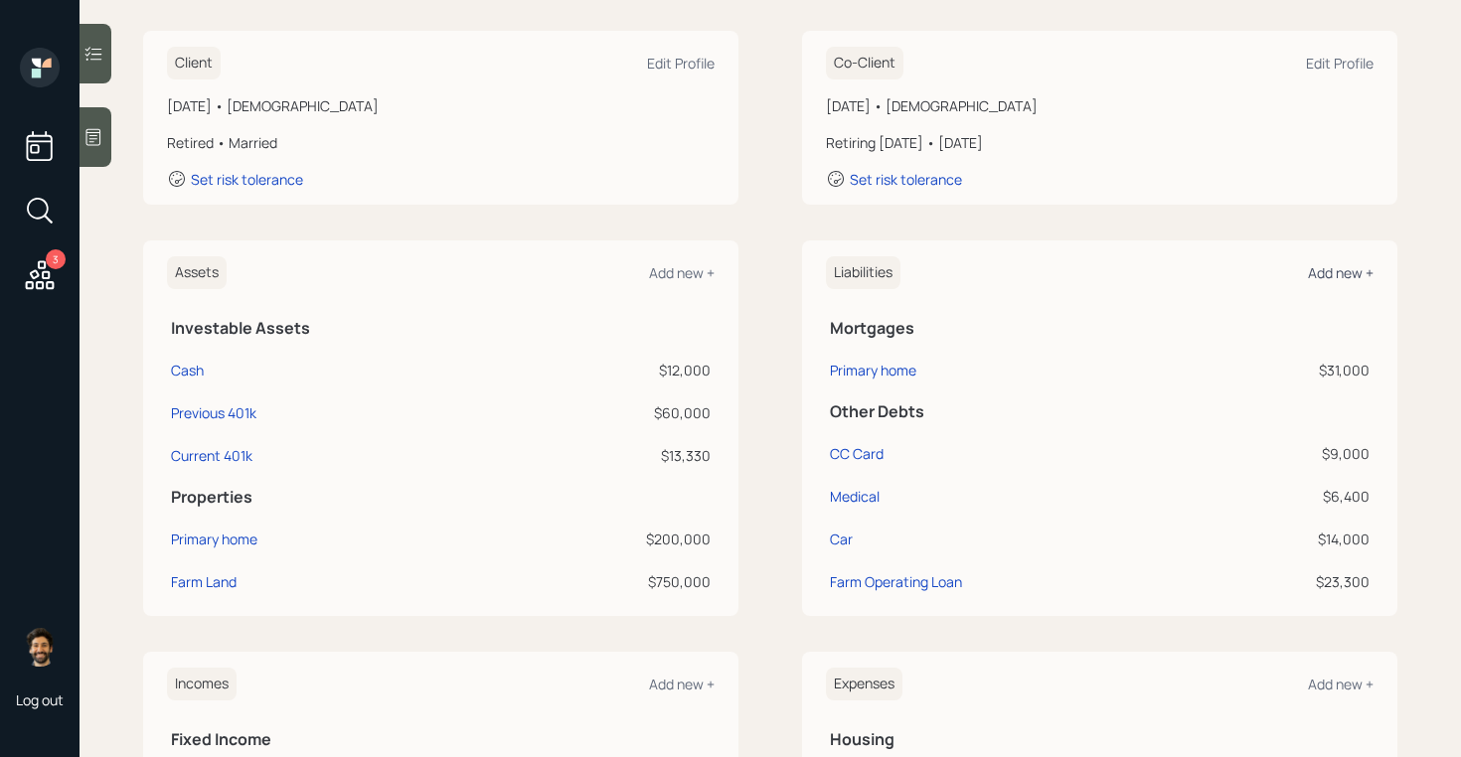
click at [1359, 276] on div "Add new +" at bounding box center [1341, 272] width 66 height 19
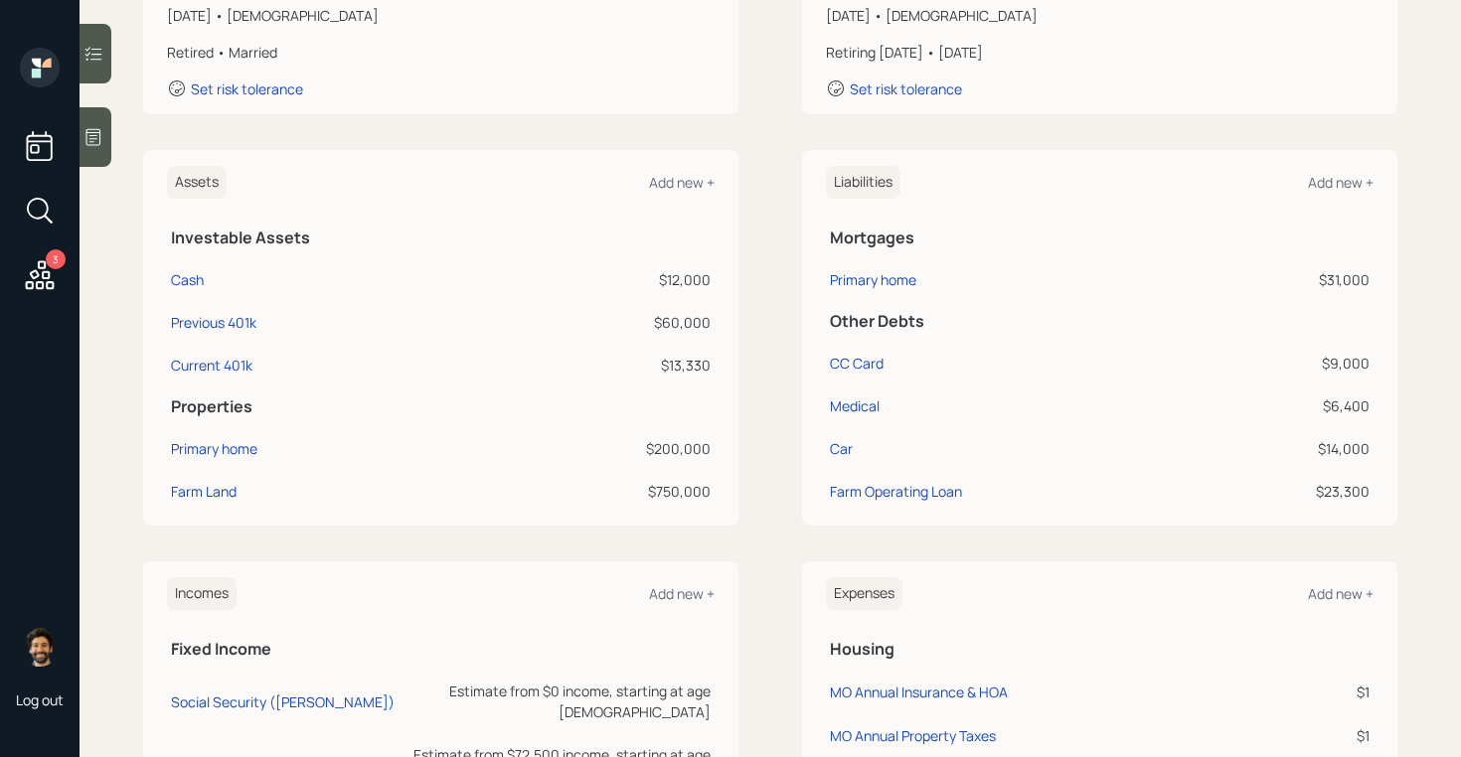
scroll to position [364, 0]
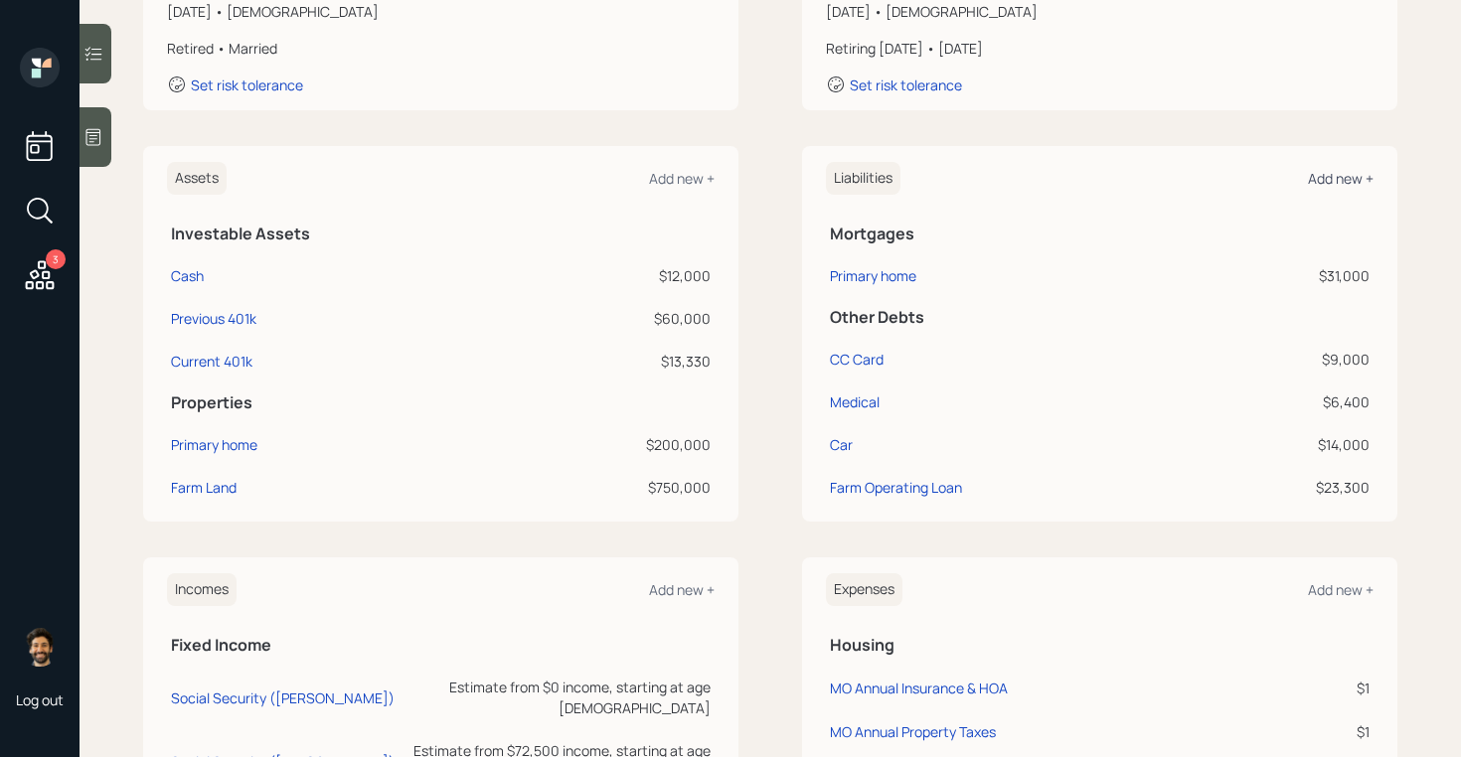
click at [1343, 178] on div "Add new +" at bounding box center [1341, 178] width 66 height 19
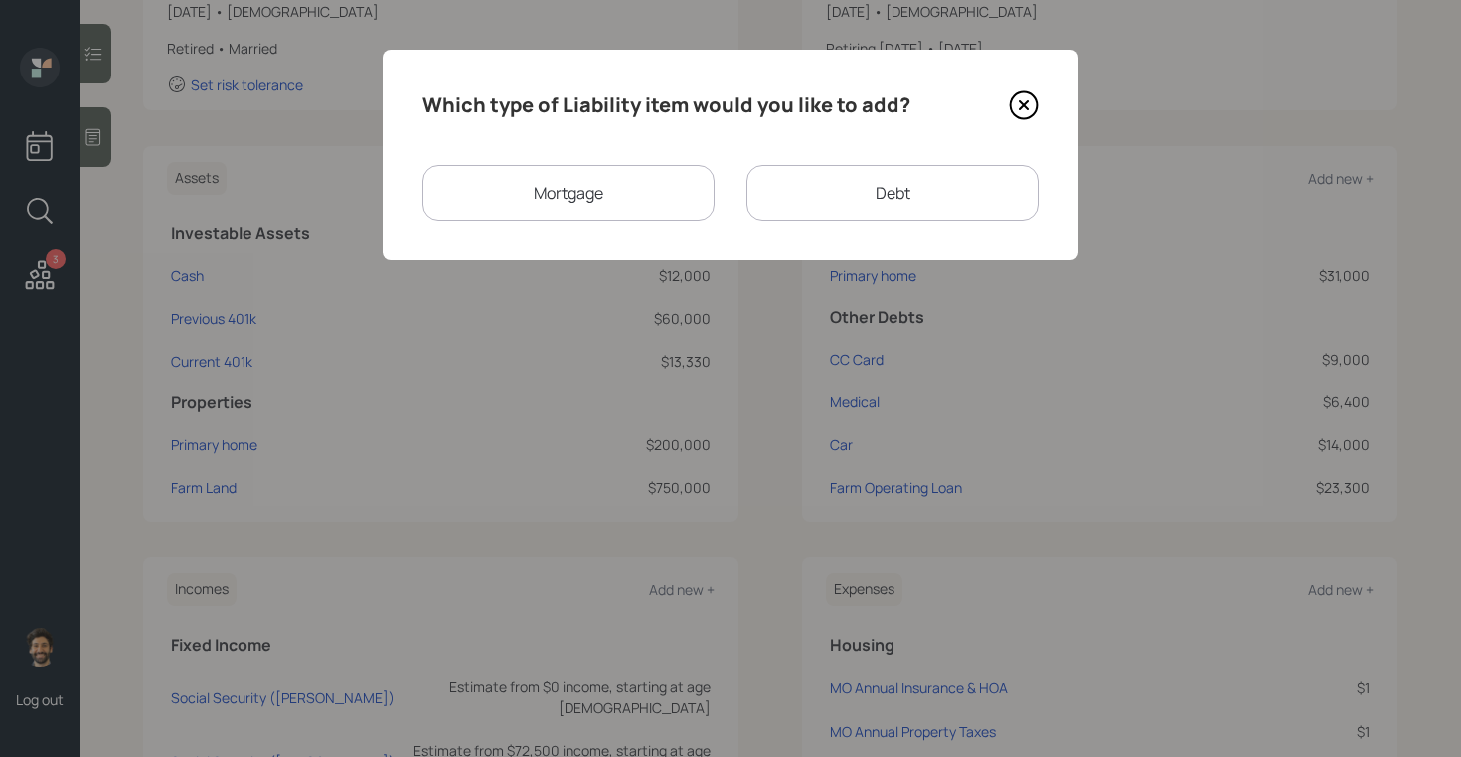
click at [890, 187] on div "Debt" at bounding box center [892, 193] width 292 height 56
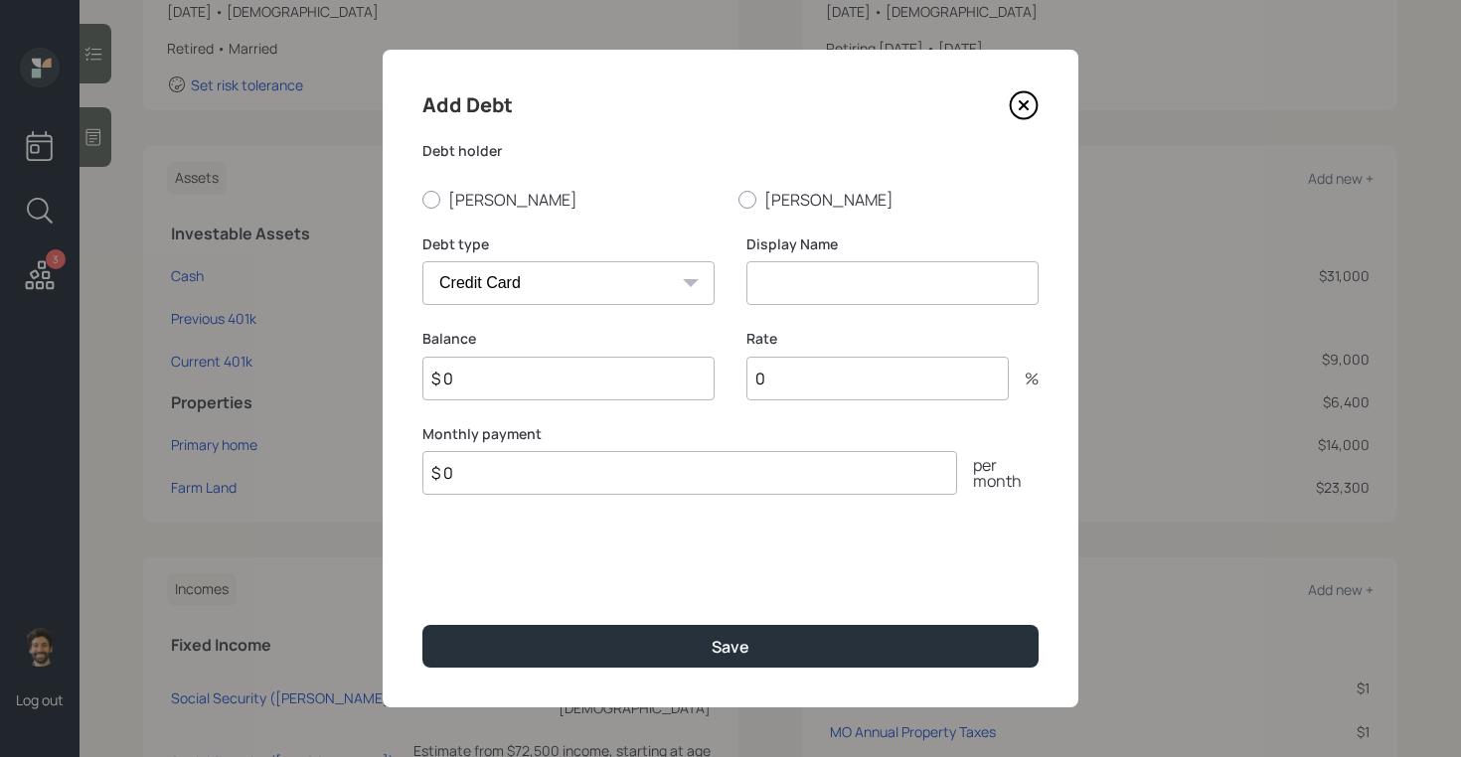
click at [653, 277] on select "Car Credit Card Medical Student Other" at bounding box center [568, 283] width 292 height 44
select select "other"
click at [422, 261] on select "Car Credit Card Medical Student Other" at bounding box center [568, 283] width 292 height 44
click at [797, 287] on input at bounding box center [892, 283] width 292 height 44
click at [437, 200] on div at bounding box center [431, 200] width 18 height 18
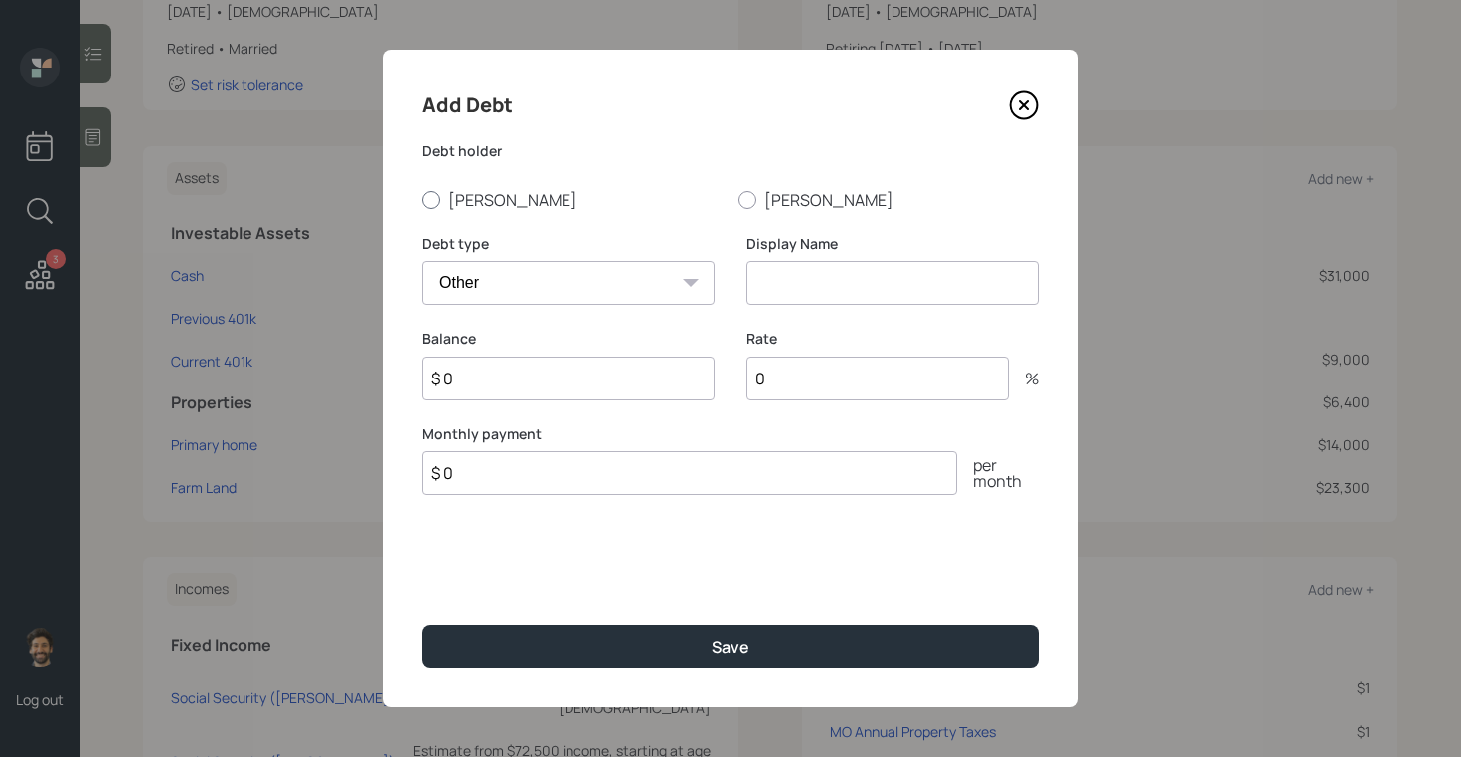
click at [422, 200] on input "[PERSON_NAME]" at bounding box center [421, 199] width 1 height 1
radio input "true"
click at [815, 283] on input at bounding box center [892, 283] width 292 height 44
type input "HFR Loan"
click at [577, 376] on input "$ 0" at bounding box center [568, 379] width 292 height 44
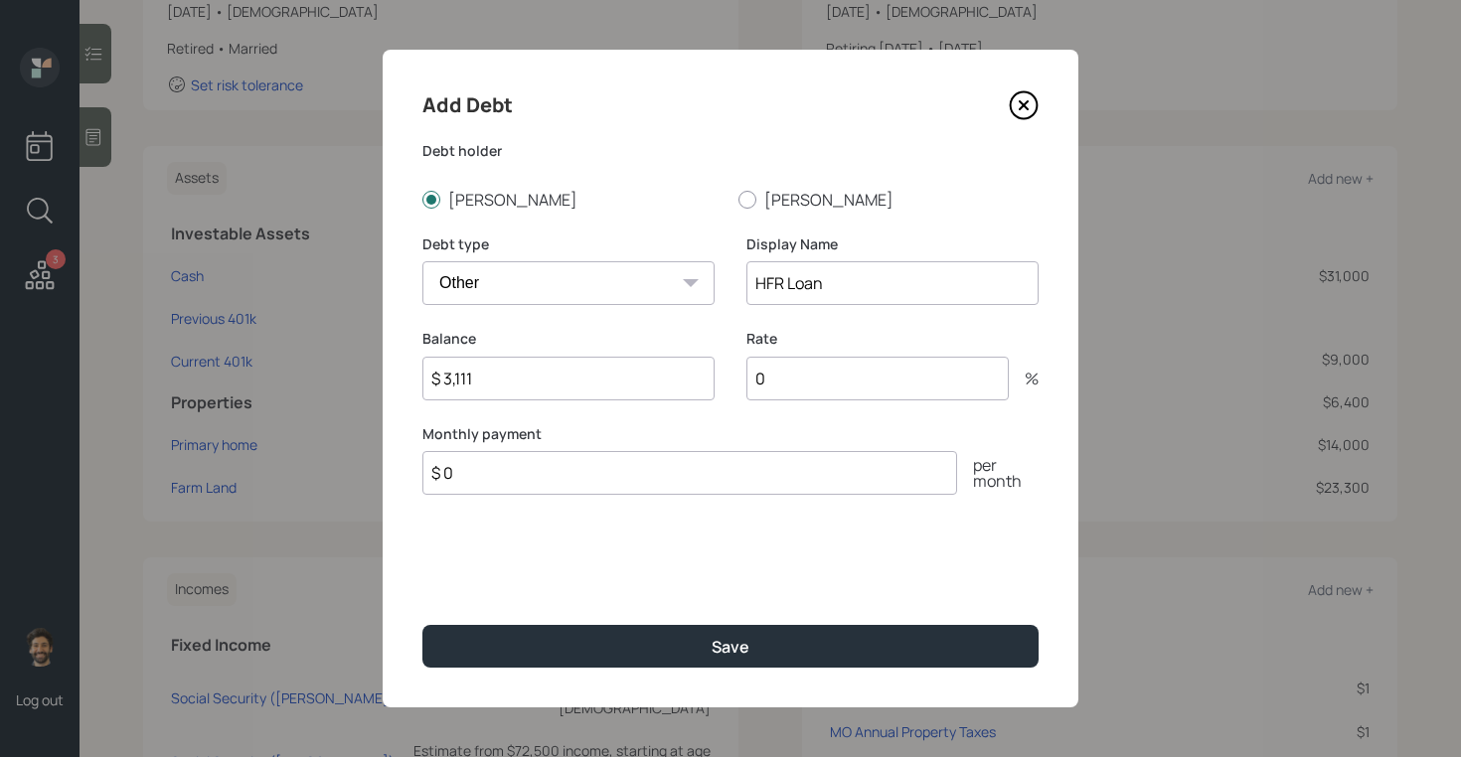
type input "$ 3,111"
type input "$ 0"
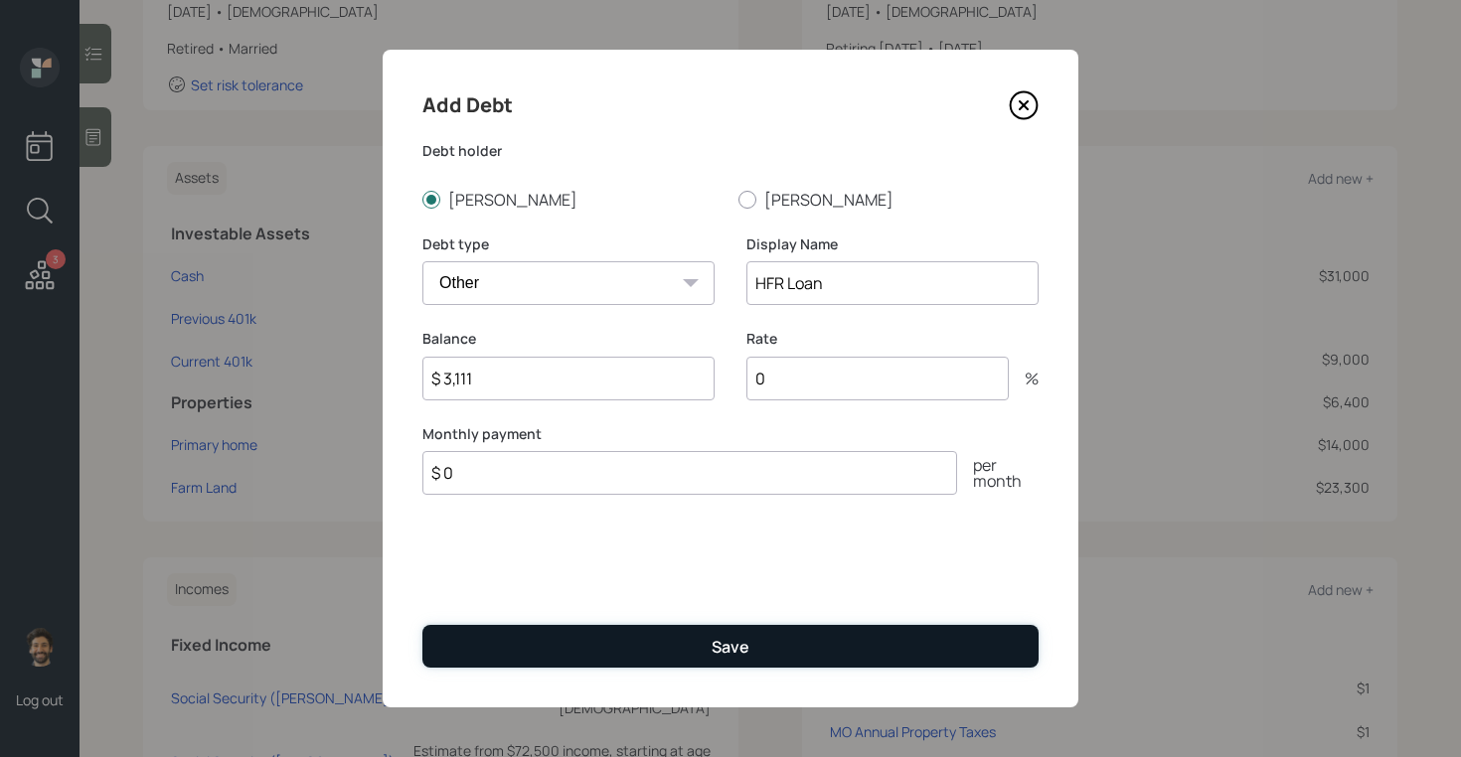
click at [583, 632] on button "Save" at bounding box center [730, 646] width 616 height 43
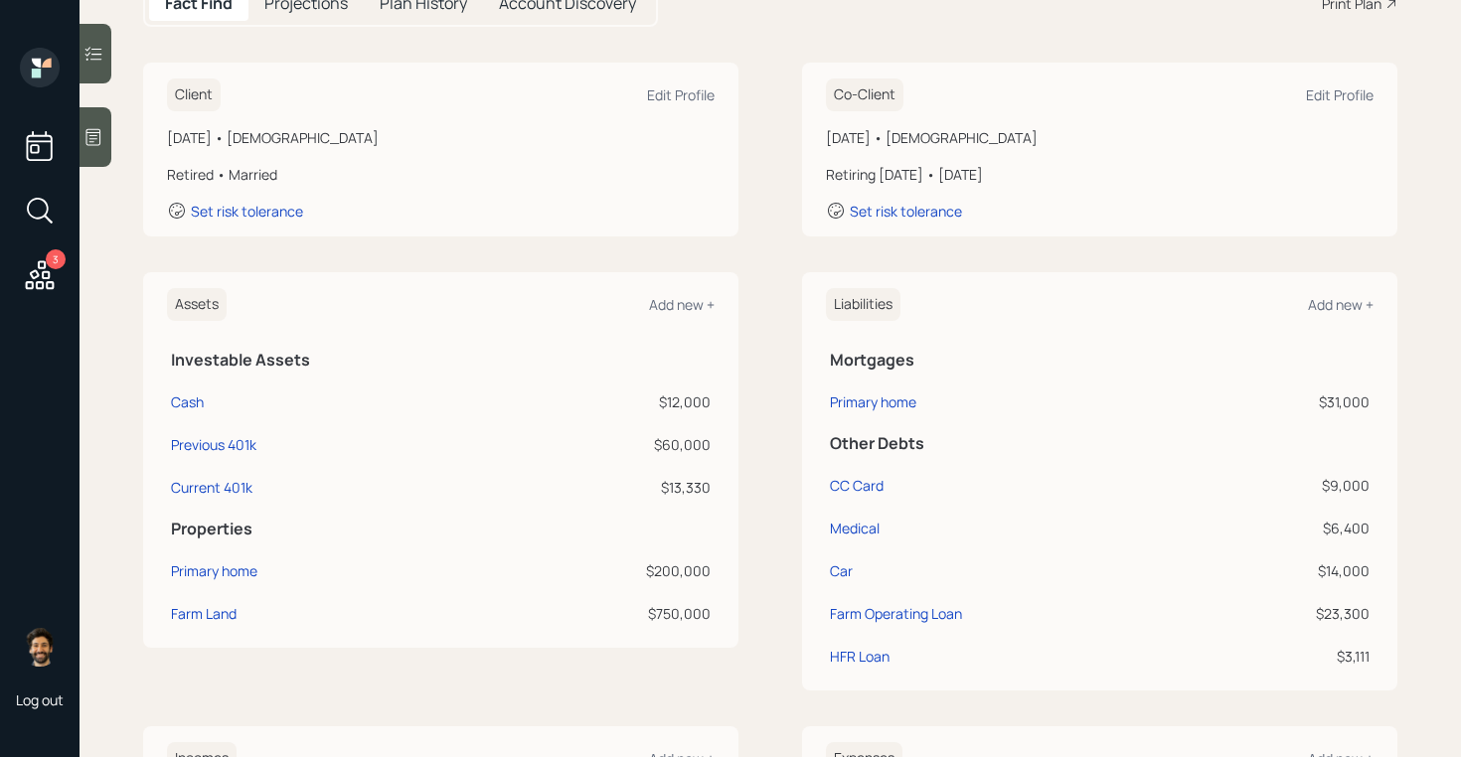
scroll to position [252, 0]
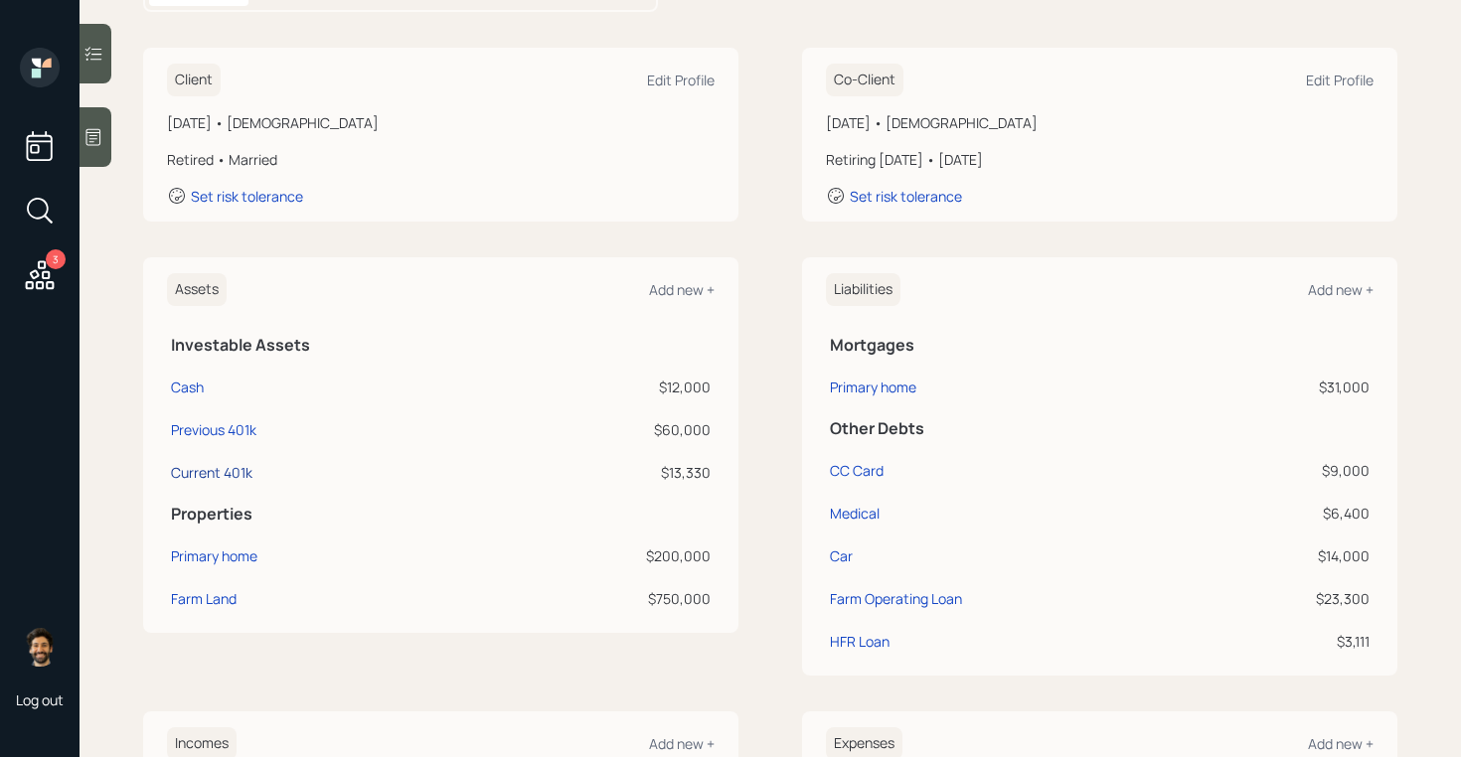
click at [194, 472] on div "Current 401k" at bounding box center [211, 472] width 81 height 21
select select "company_sponsored"
select select "balanced"
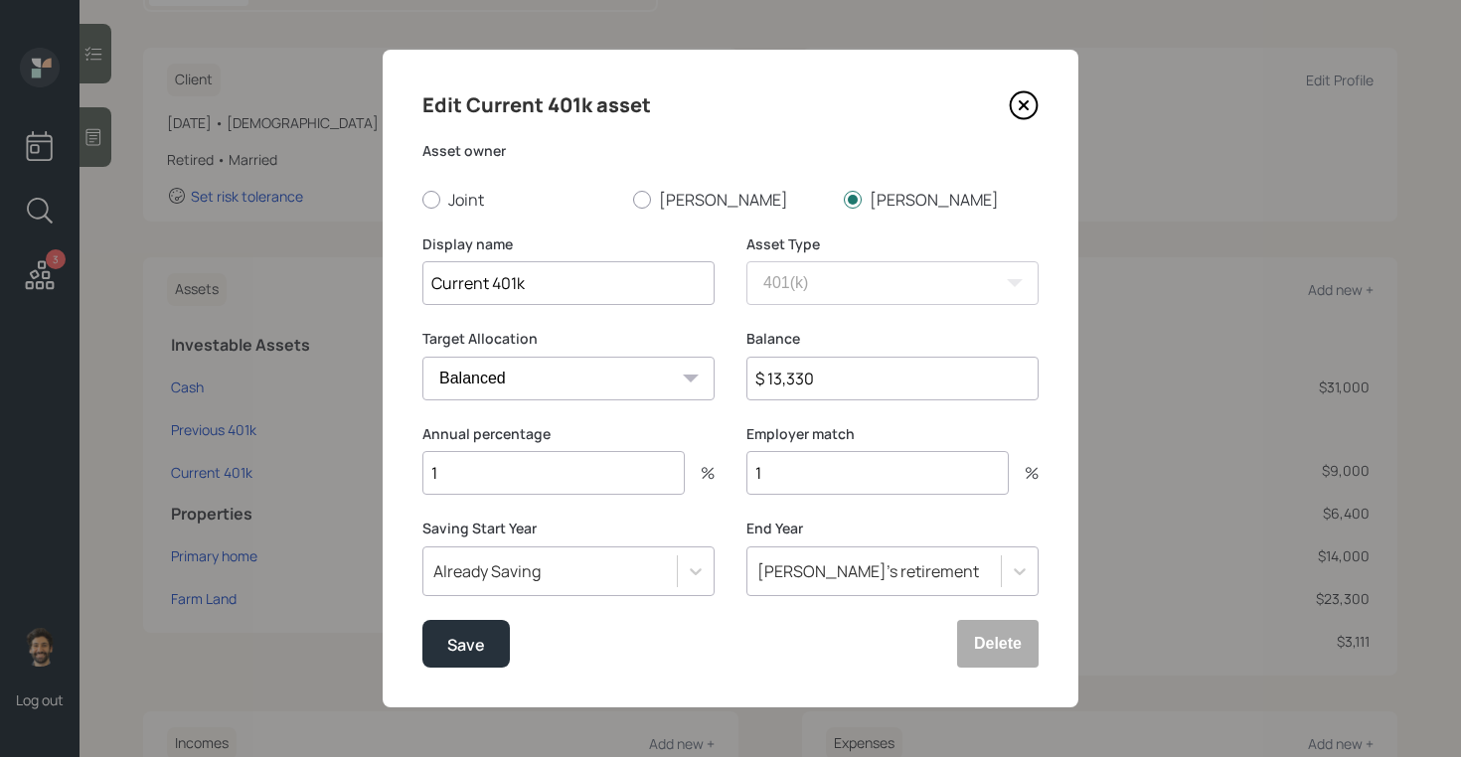
click at [553, 485] on input "1" at bounding box center [553, 473] width 262 height 44
click at [833, 476] on input "1" at bounding box center [877, 473] width 262 height 44
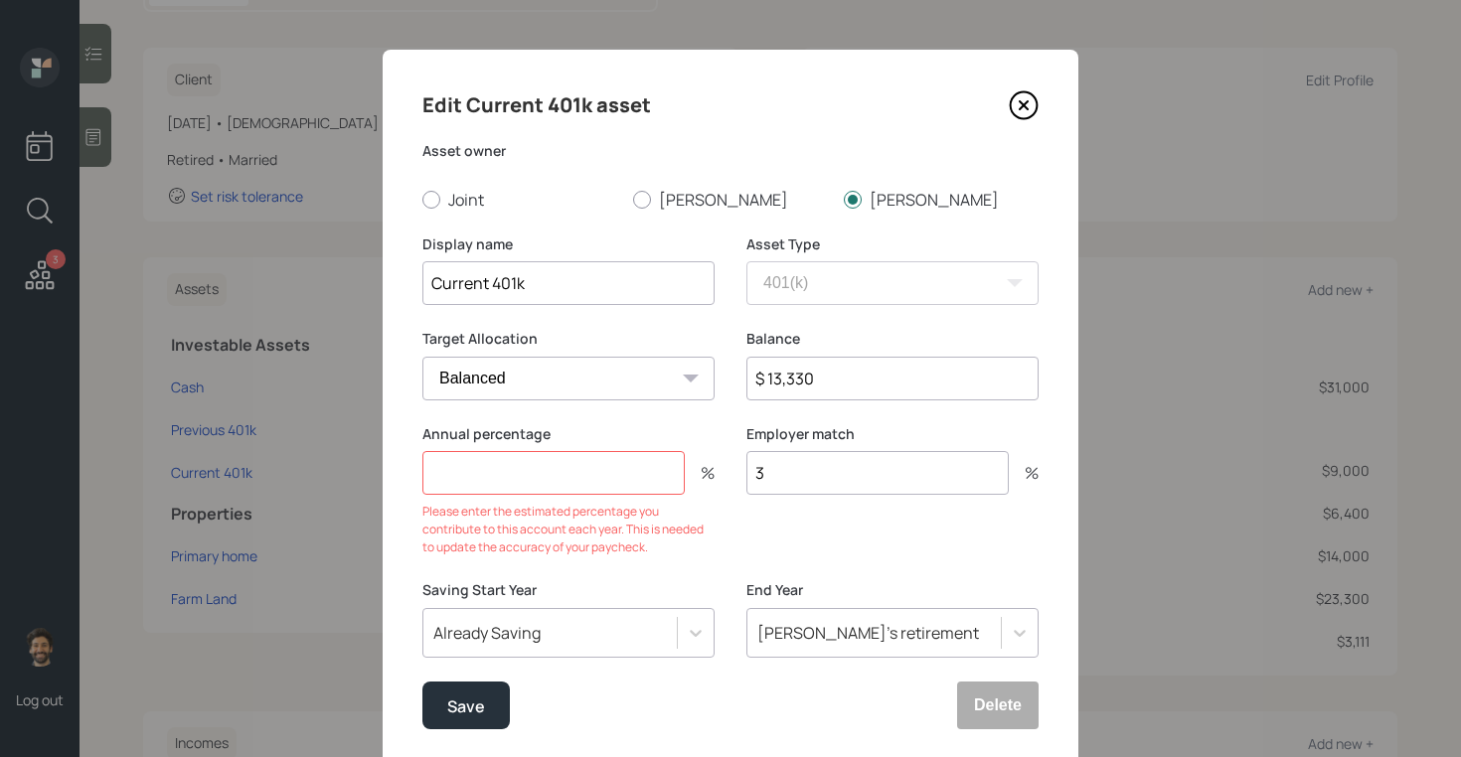
type input "3"
click at [603, 493] on input "number" at bounding box center [553, 473] width 262 height 44
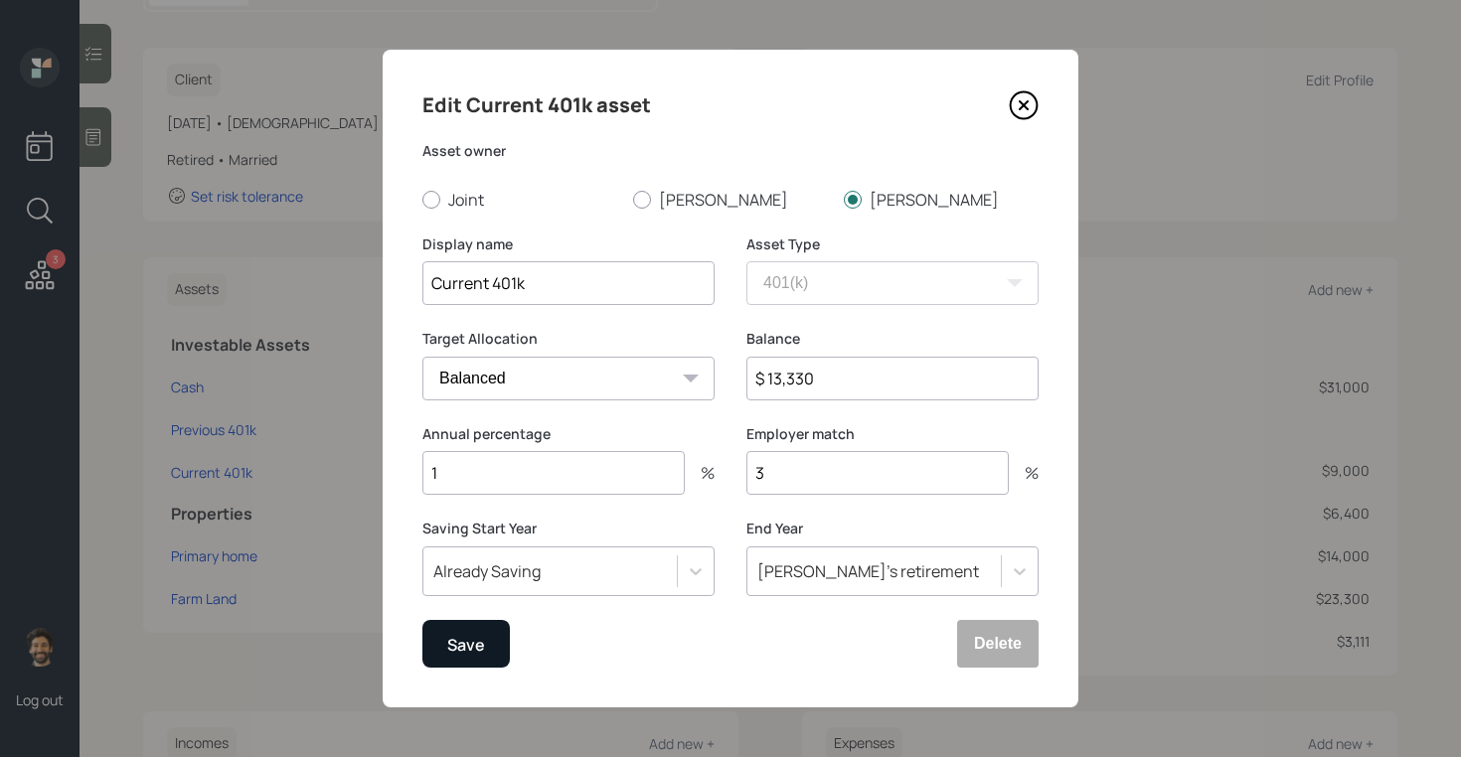
type input "1"
click at [463, 650] on div "Save" at bounding box center [466, 645] width 38 height 27
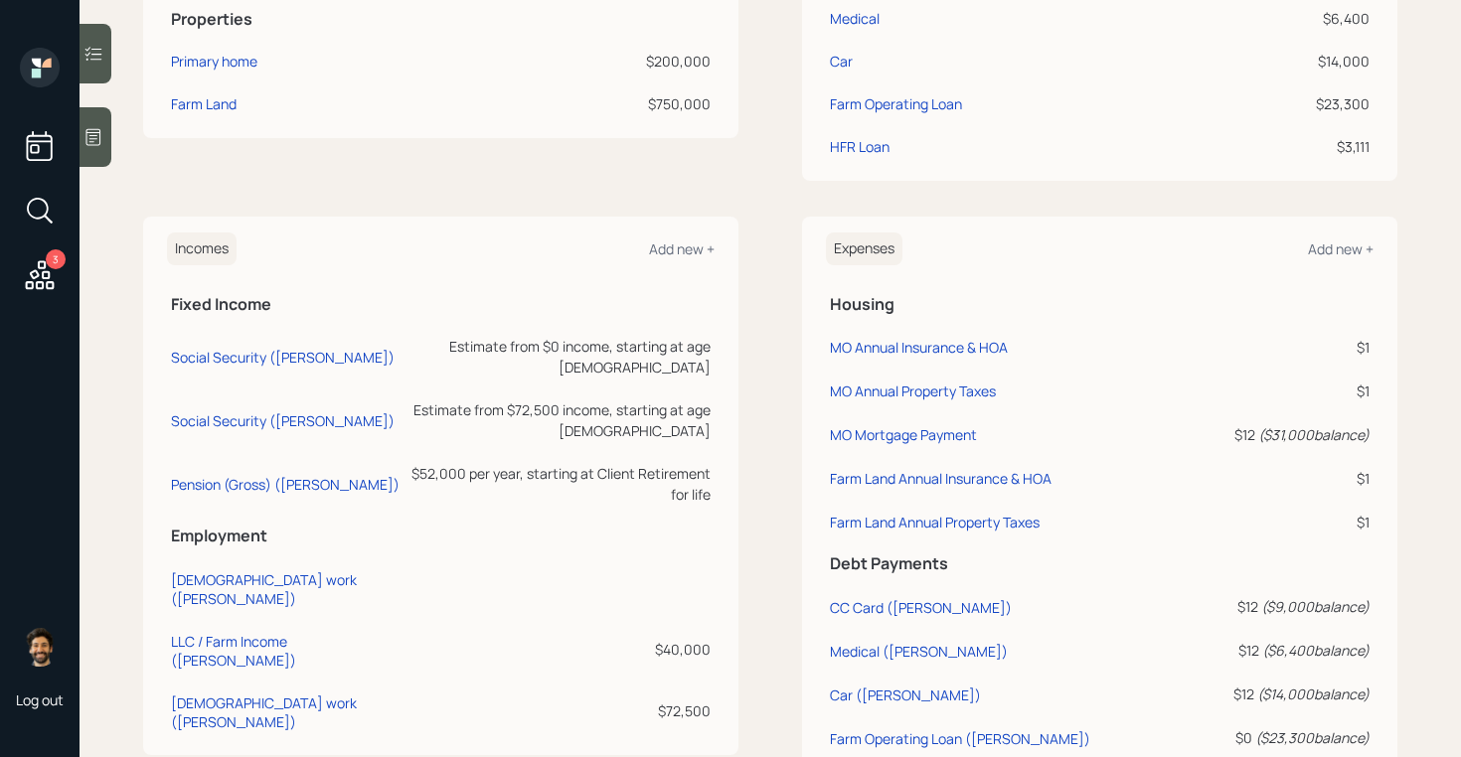
scroll to position [752, 0]
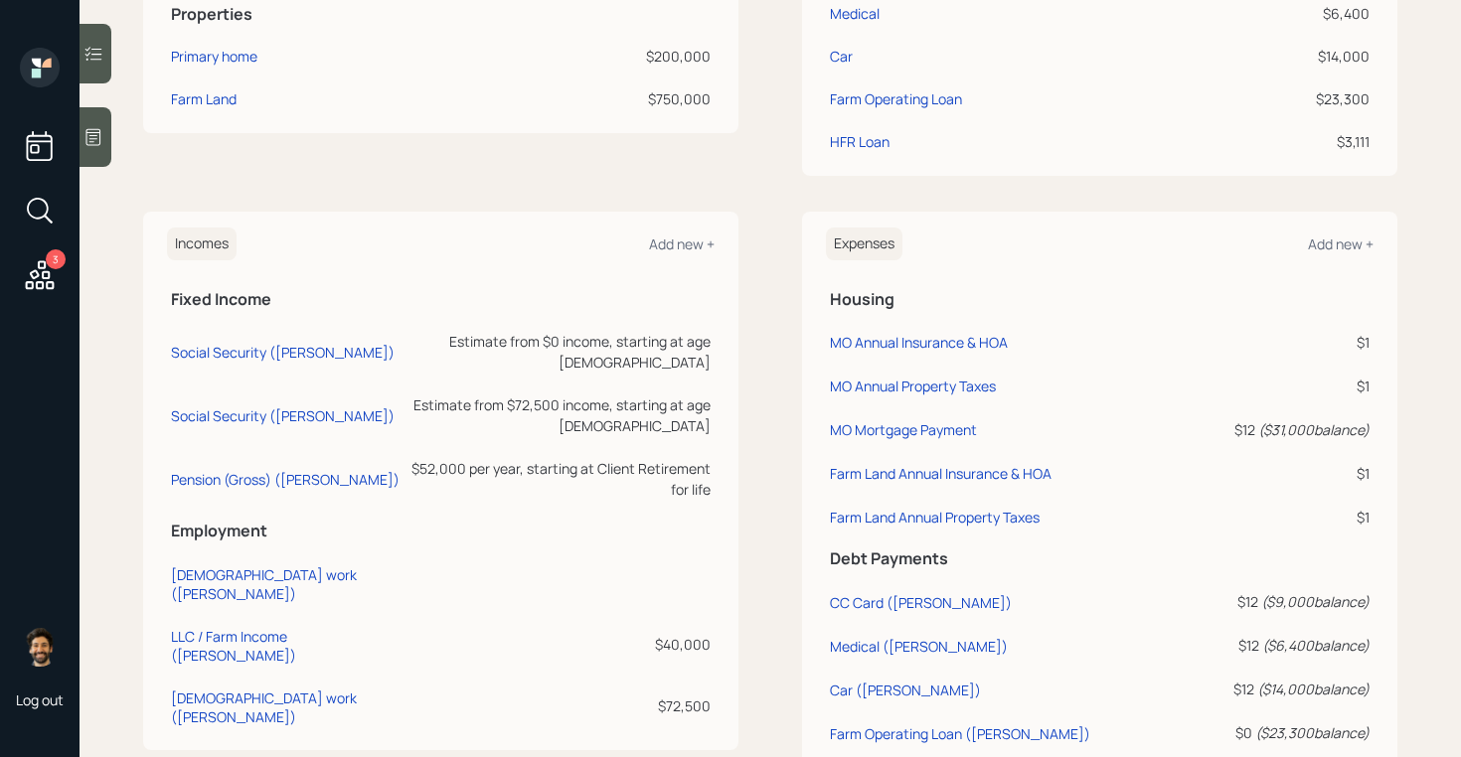
click at [101, 140] on icon at bounding box center [93, 137] width 20 height 20
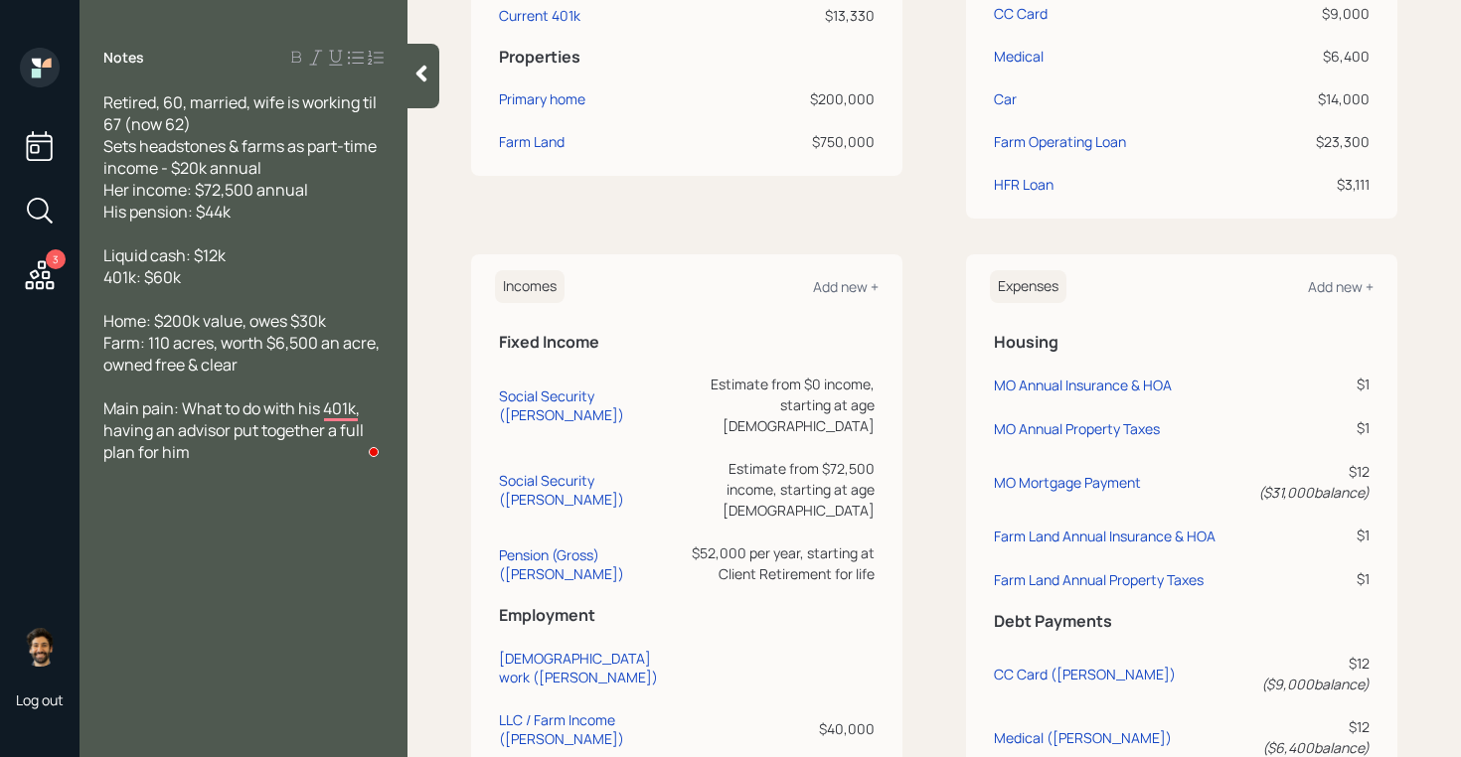
click at [414, 95] on div at bounding box center [423, 76] width 32 height 65
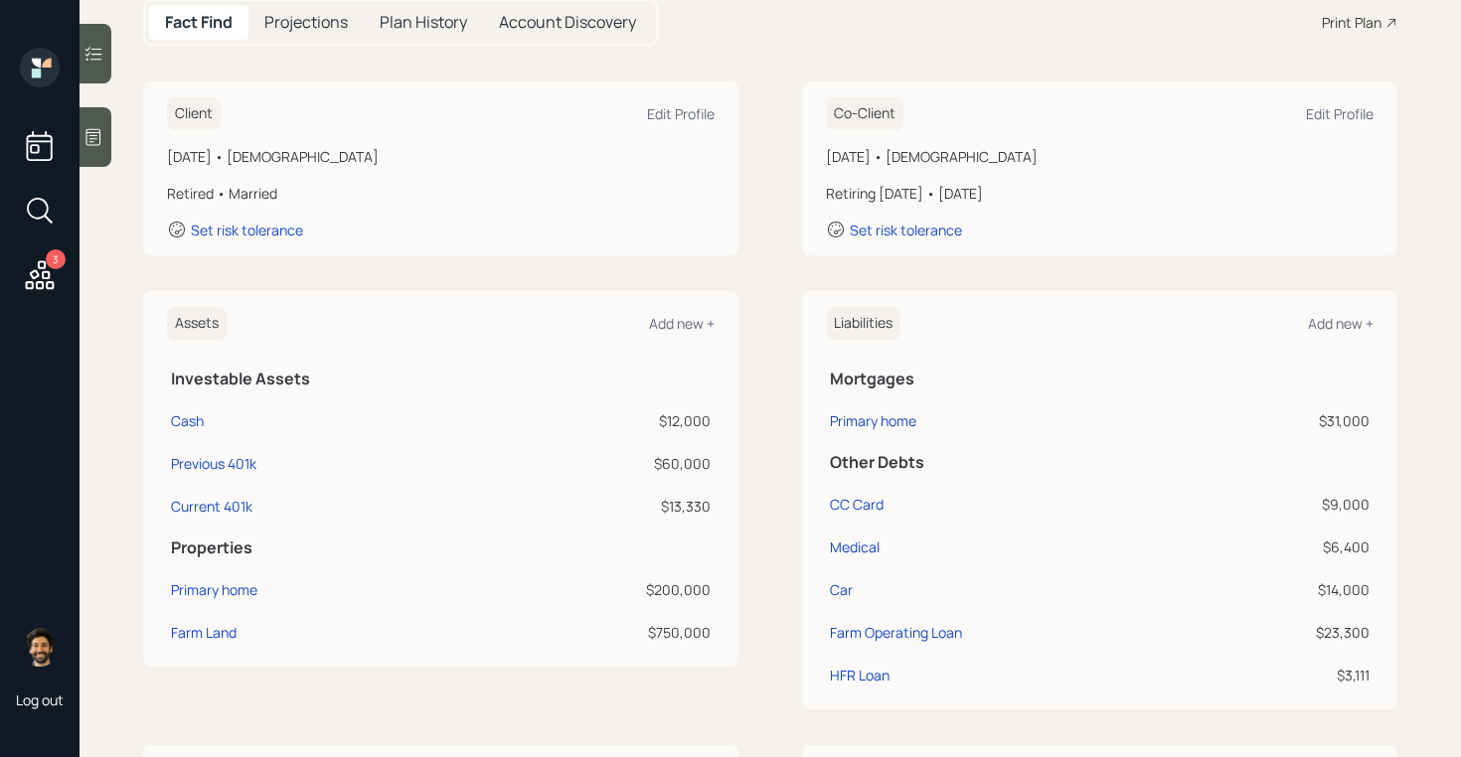
scroll to position [222, 0]
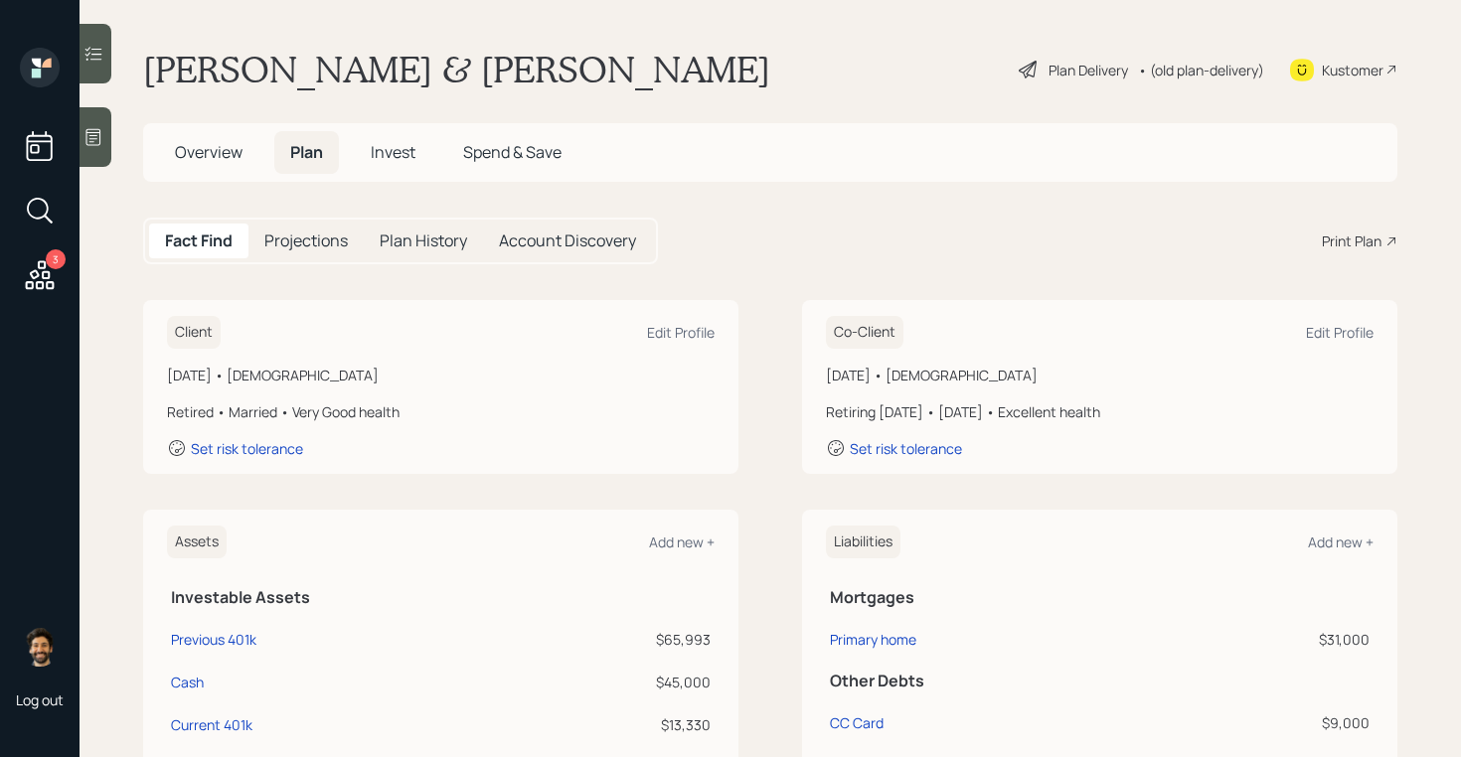
click at [849, 653] on td "Primary home" at bounding box center [1016, 636] width 381 height 43
click at [847, 632] on div "Primary home" at bounding box center [873, 639] width 86 height 21
select select "e350d172-3e24-4452-88c4-79881ce888f4"
click at [216, 147] on span "Overview" at bounding box center [209, 152] width 68 height 22
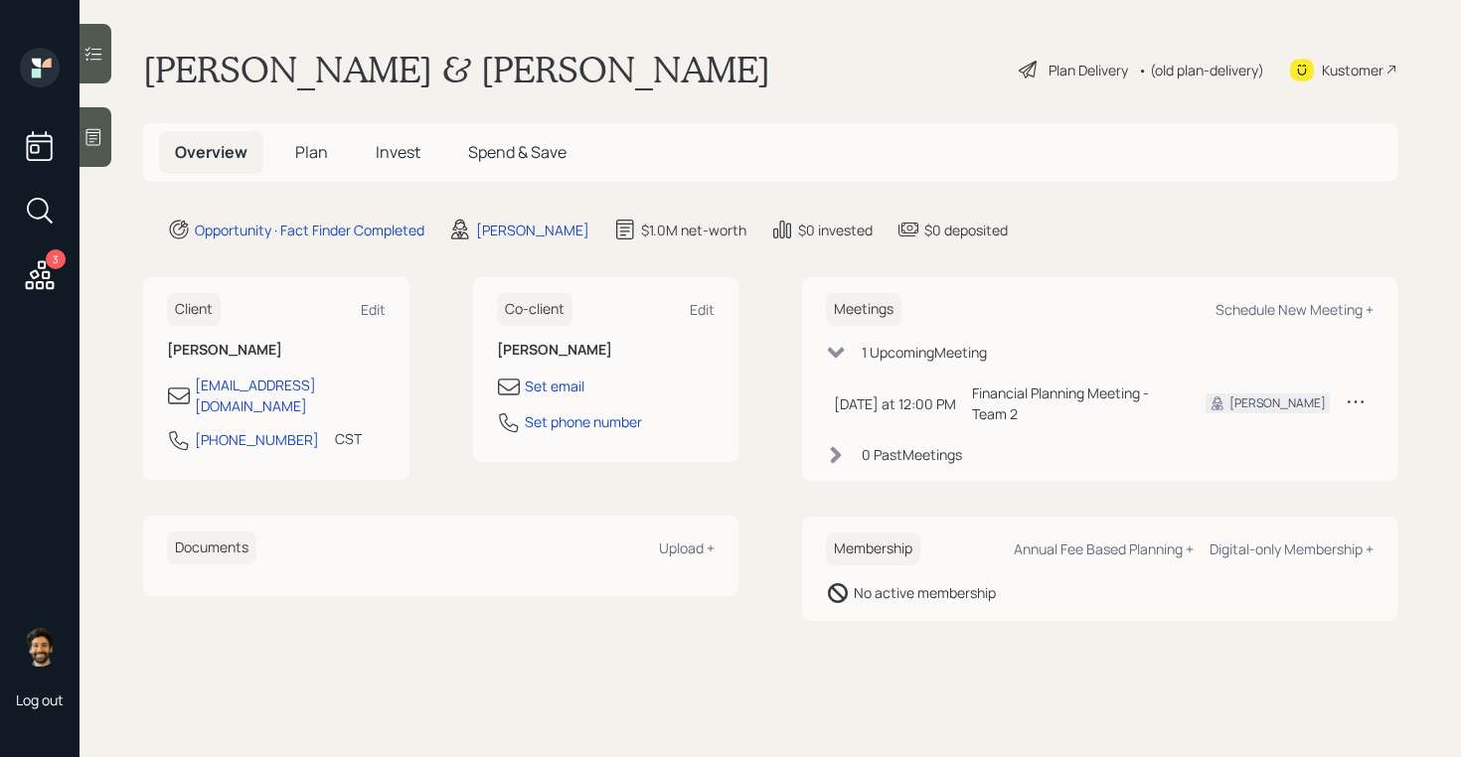
click at [295, 147] on span "Plan" at bounding box center [311, 152] width 33 height 22
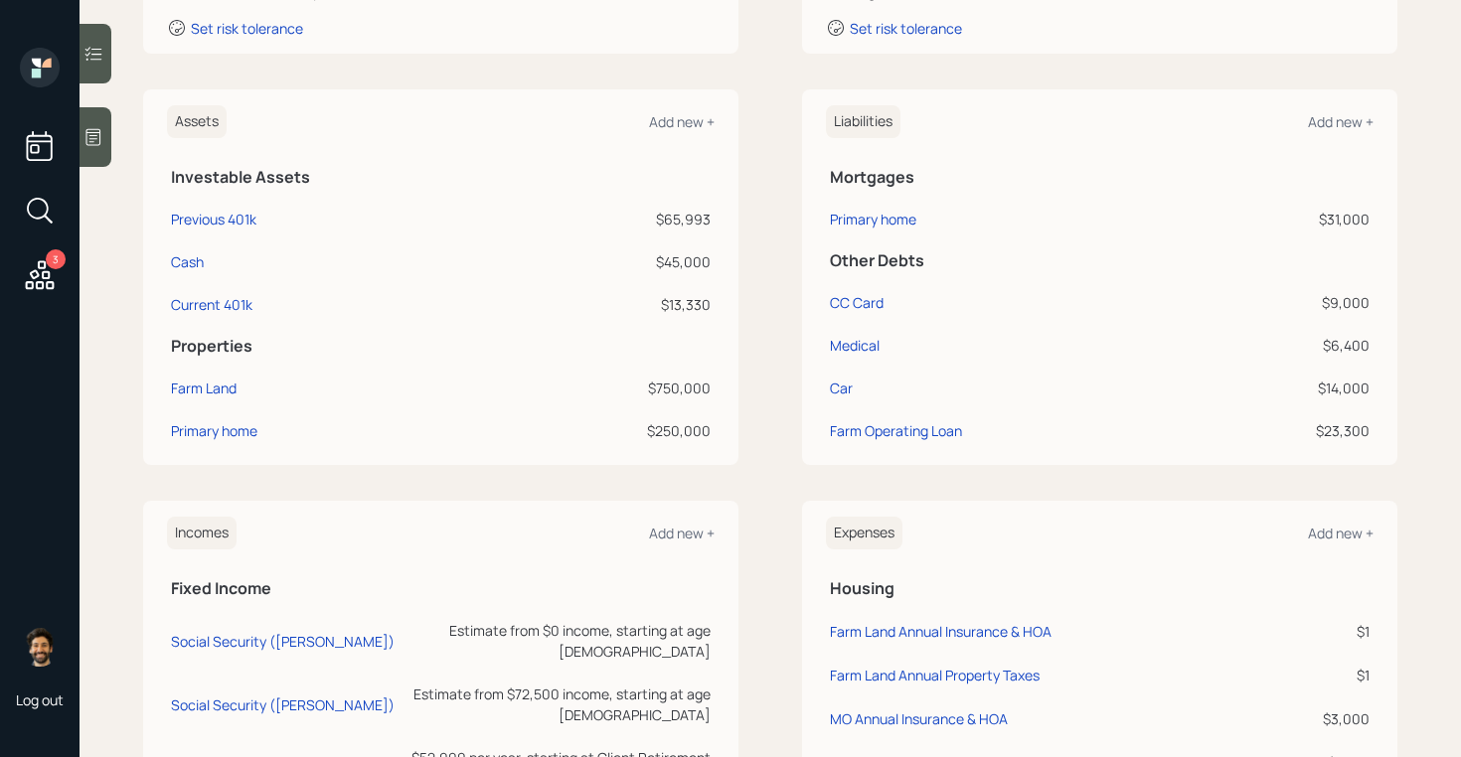
scroll to position [555, 0]
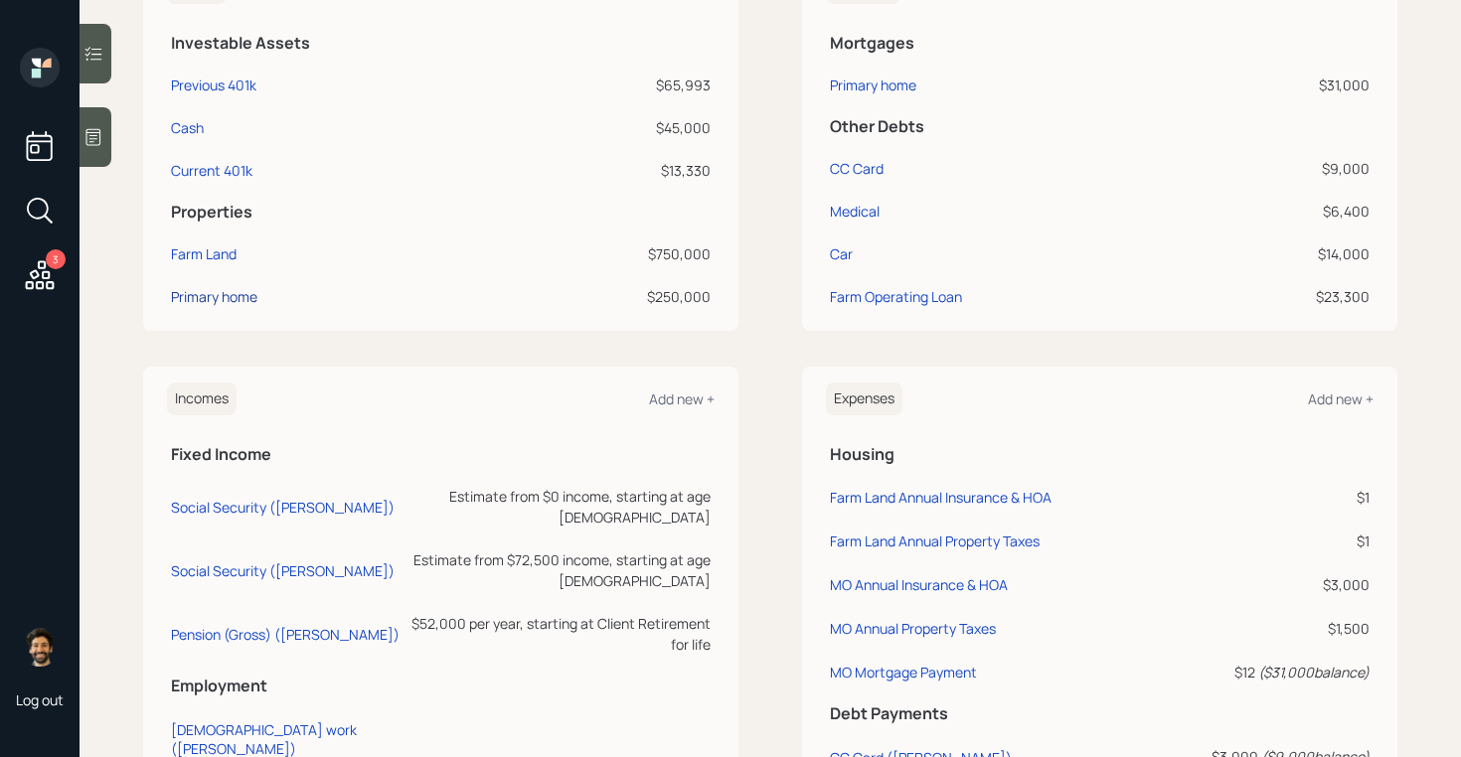
click at [222, 295] on div "Primary home" at bounding box center [214, 296] width 86 height 21
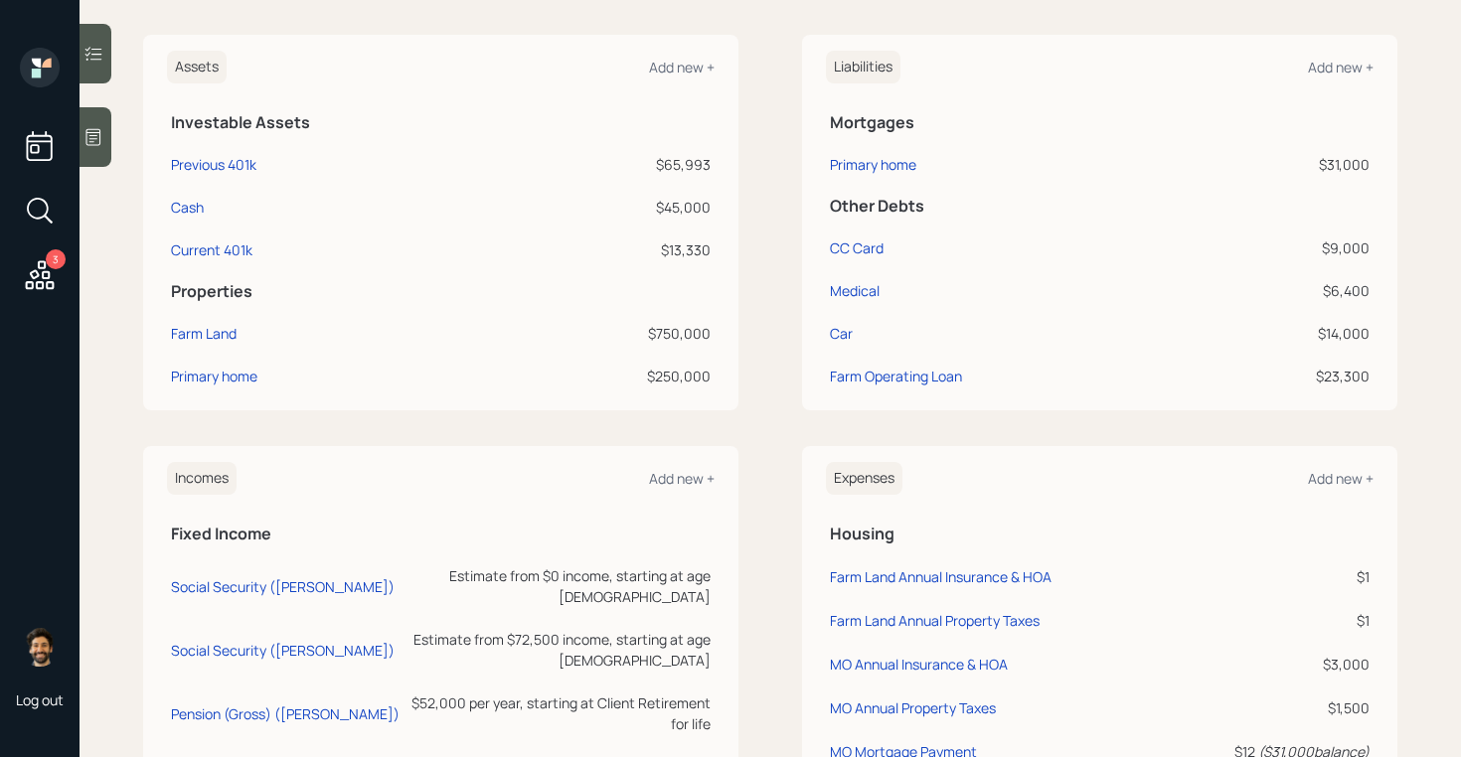
scroll to position [359, 0]
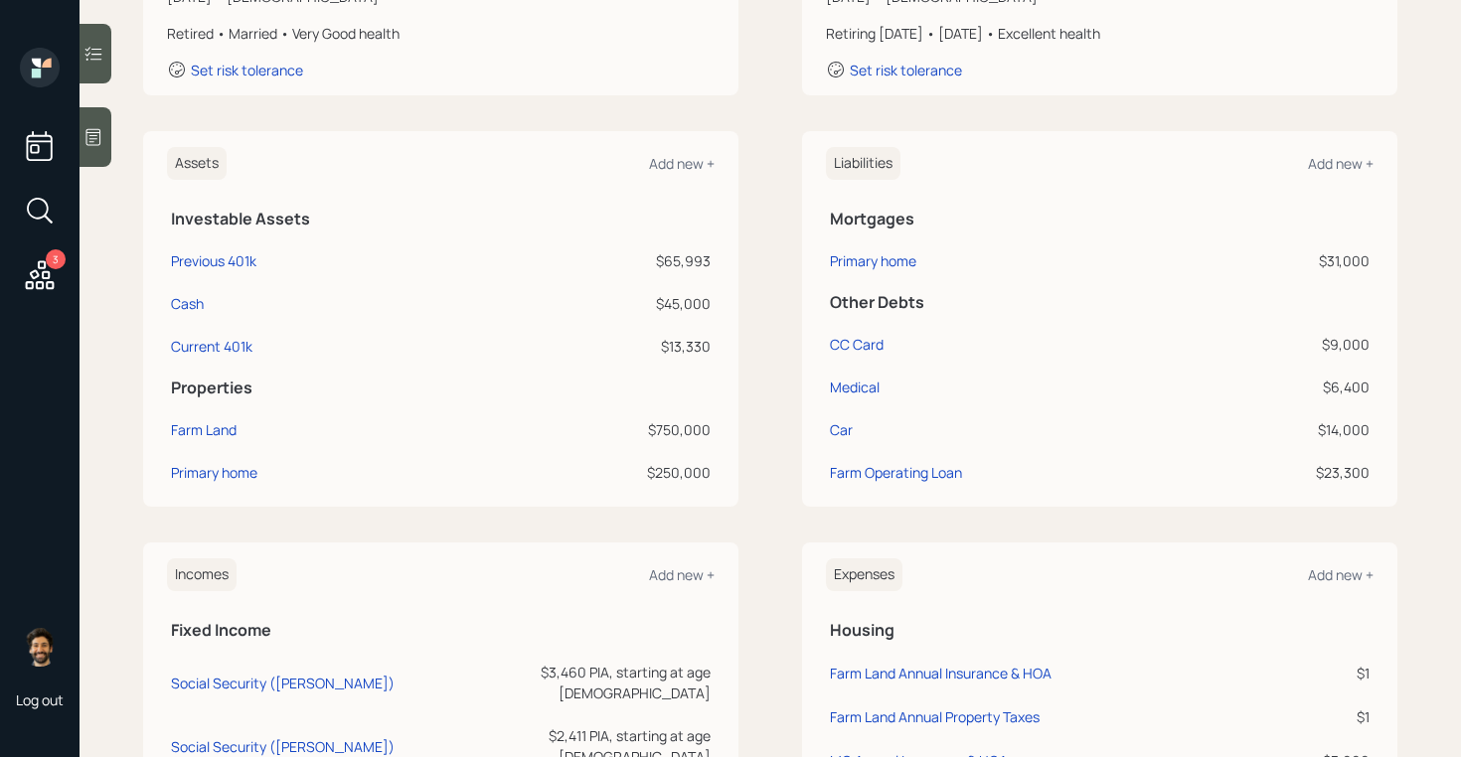
scroll to position [383, 0]
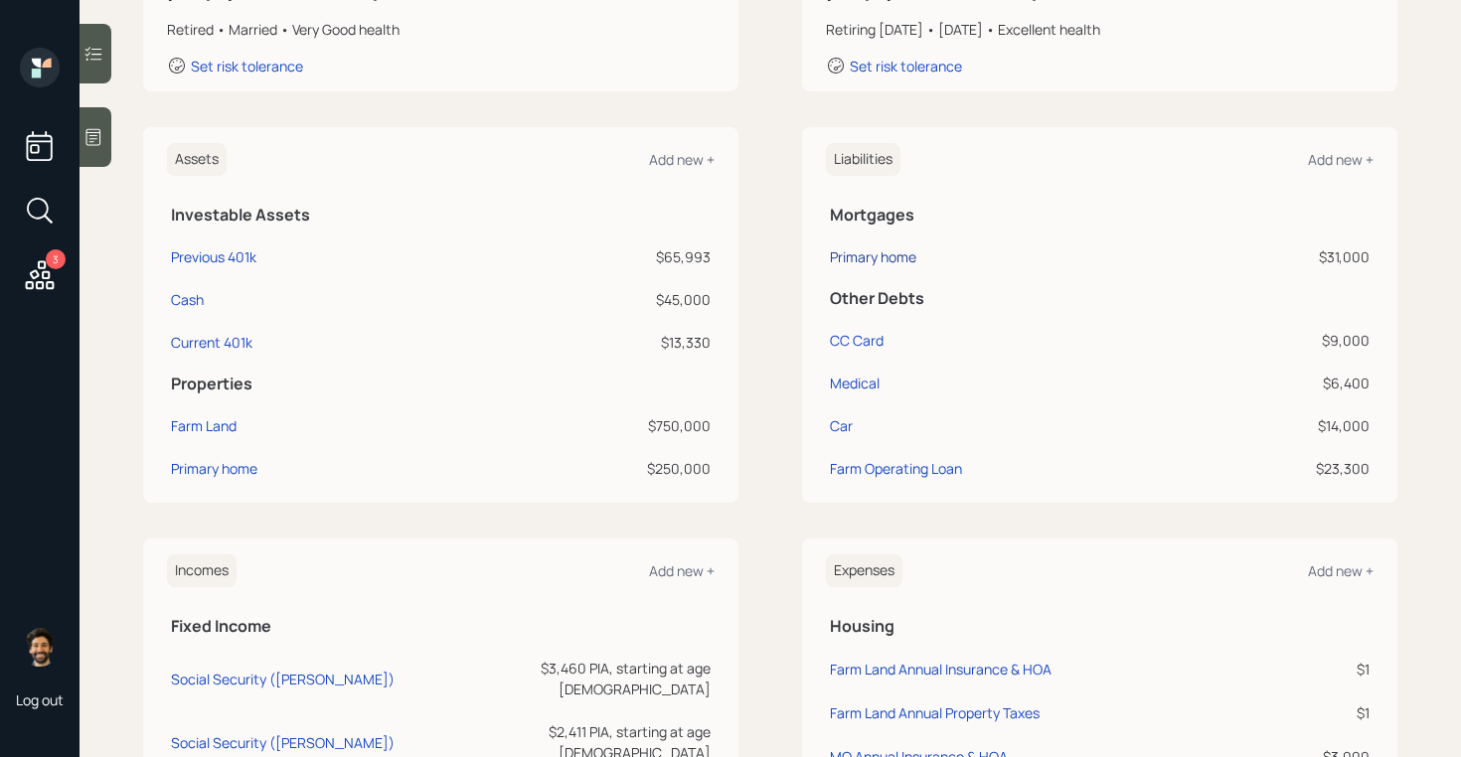
click at [877, 258] on div "Primary home" at bounding box center [873, 256] width 86 height 21
select select "e350d172-3e24-4452-88c4-79881ce888f4"
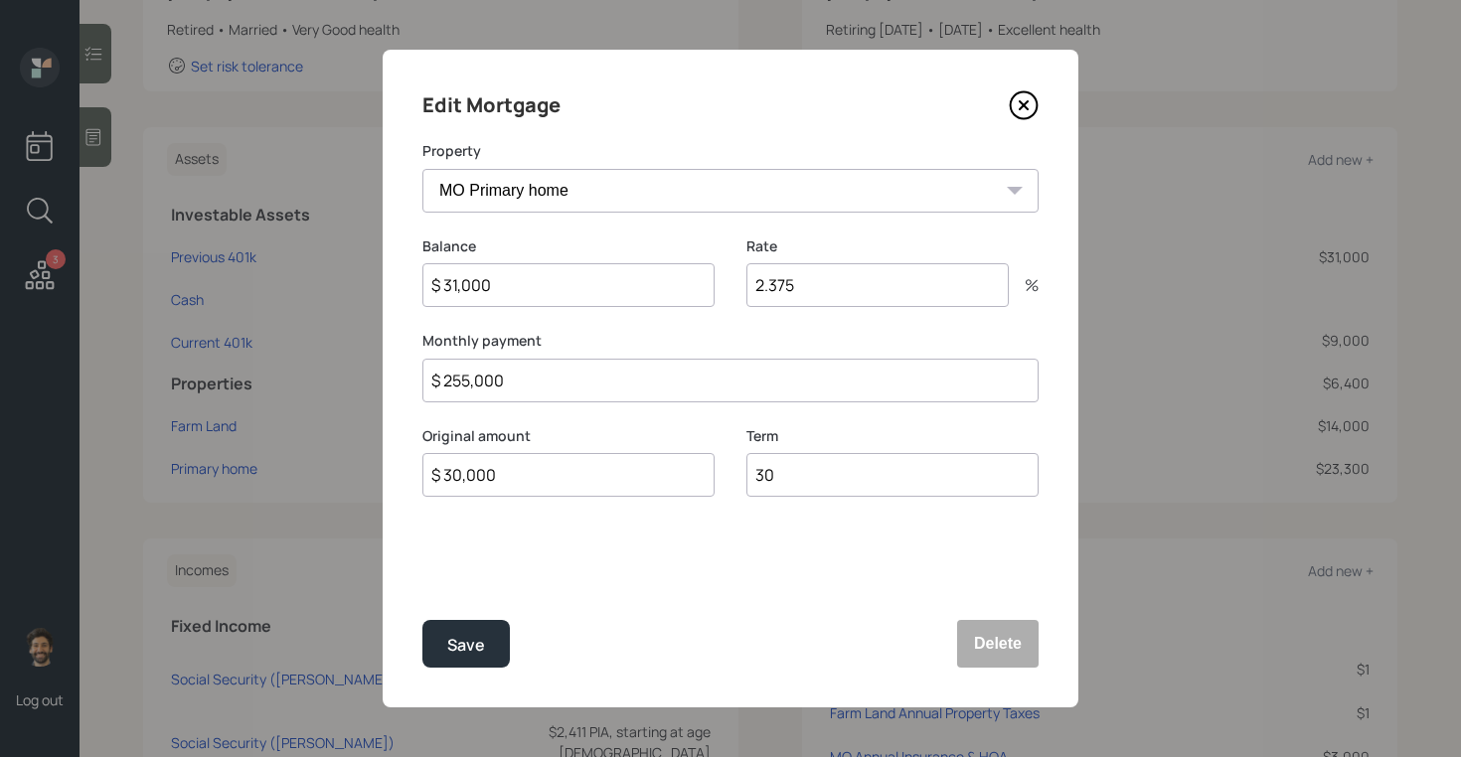
click at [509, 382] on input "$ 255,000" at bounding box center [730, 381] width 616 height 44
type input "$ 255"
click at [473, 654] on div "Save" at bounding box center [466, 645] width 38 height 27
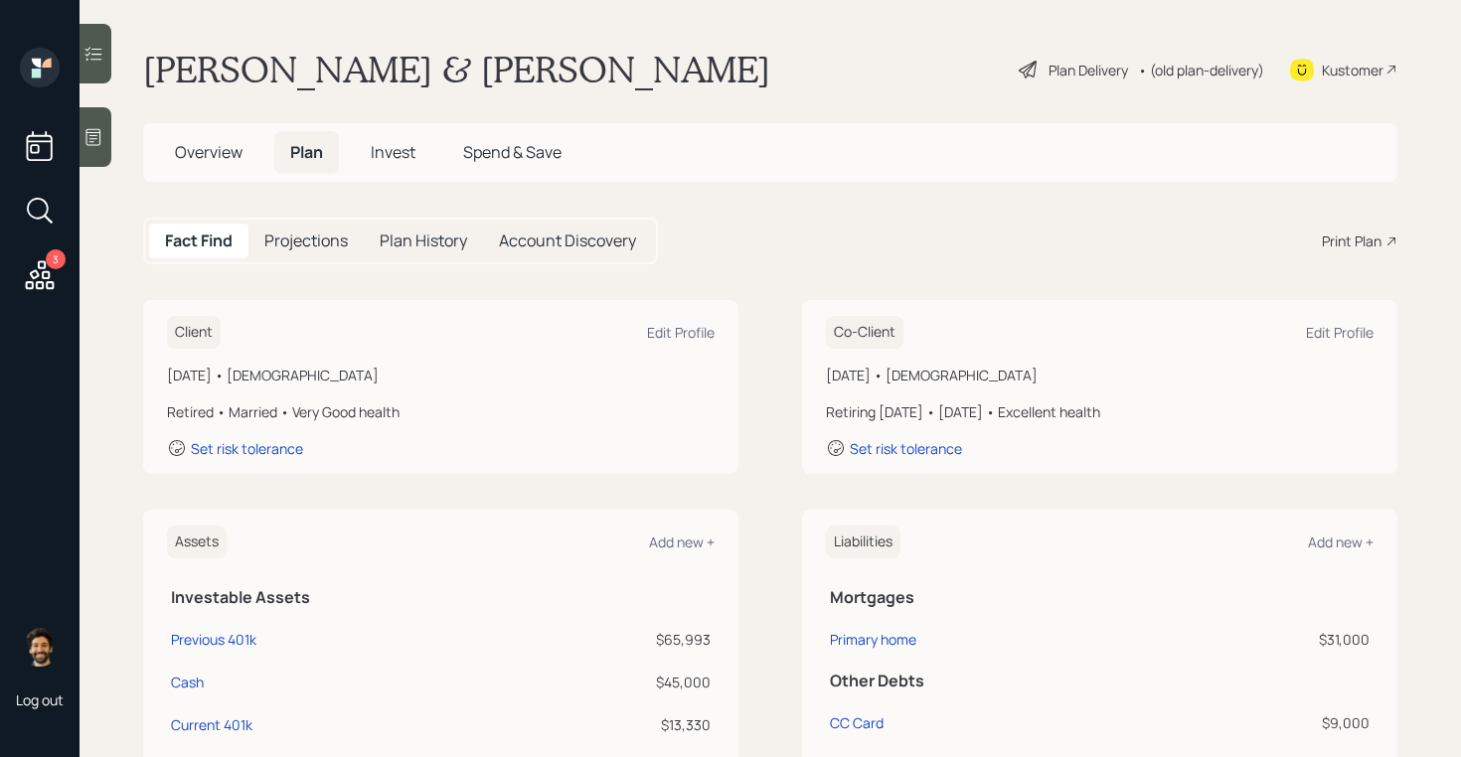
click at [374, 156] on span "Invest" at bounding box center [393, 152] width 45 height 22
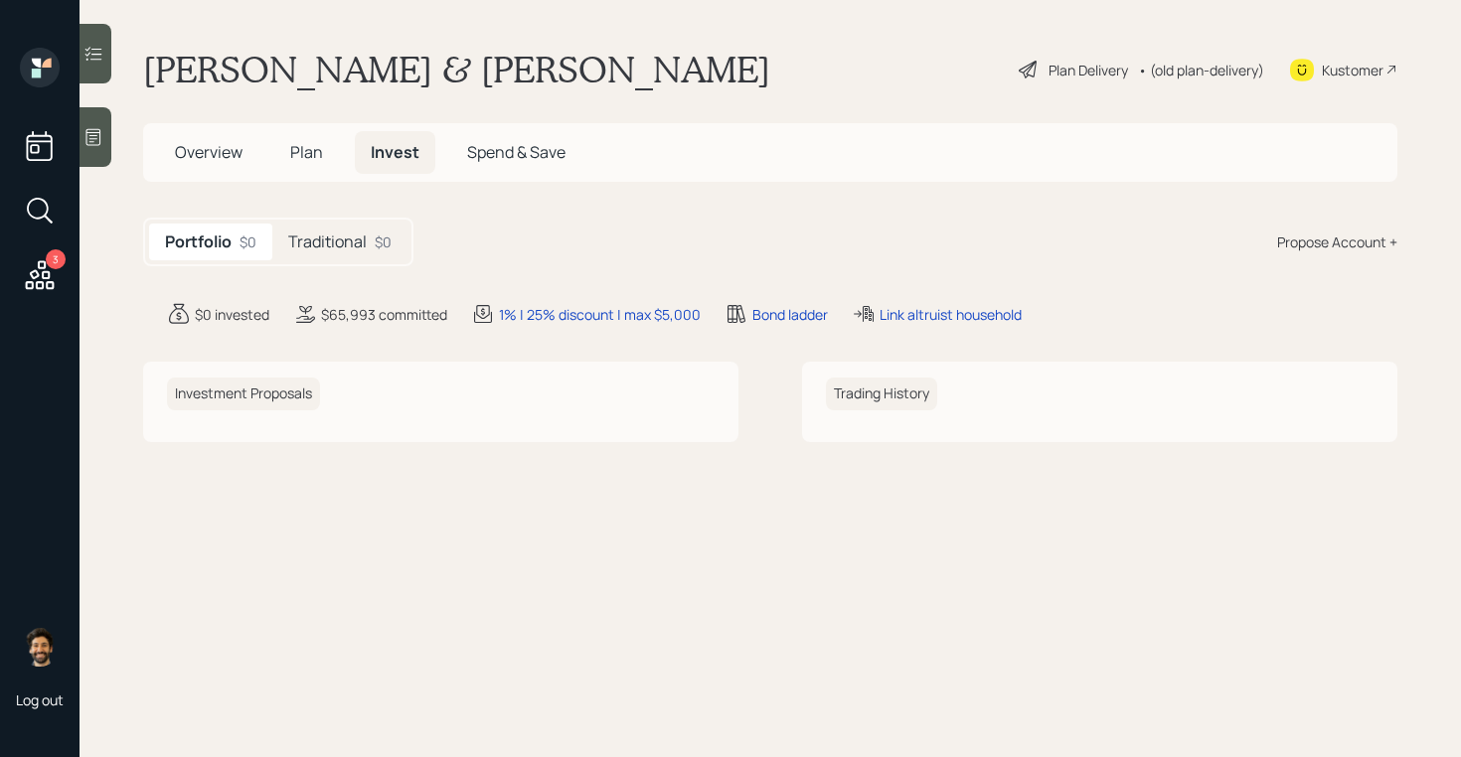
click at [321, 135] on h5 "Plan" at bounding box center [306, 152] width 65 height 43
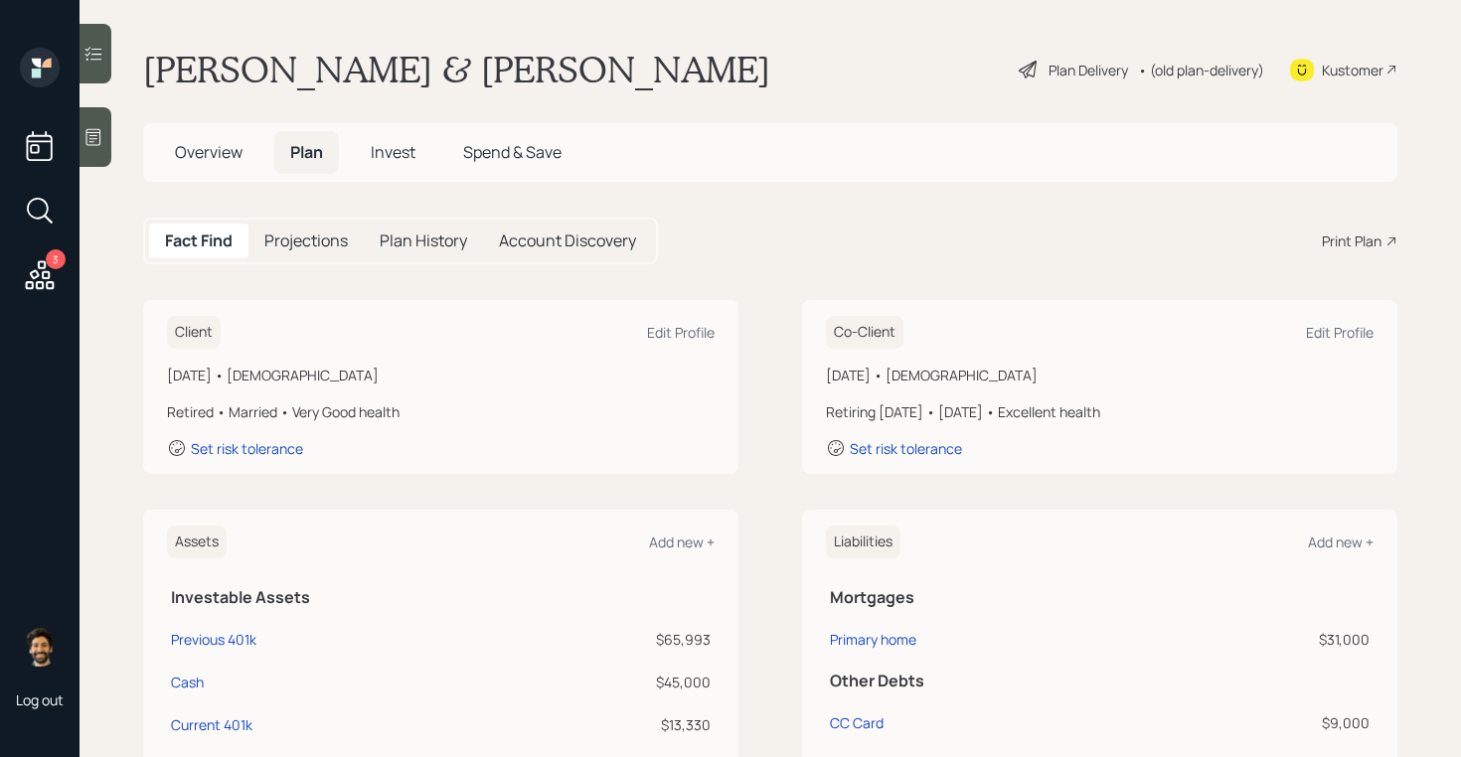
click at [1198, 72] on div "• (old plan-delivery)" at bounding box center [1201, 70] width 126 height 21
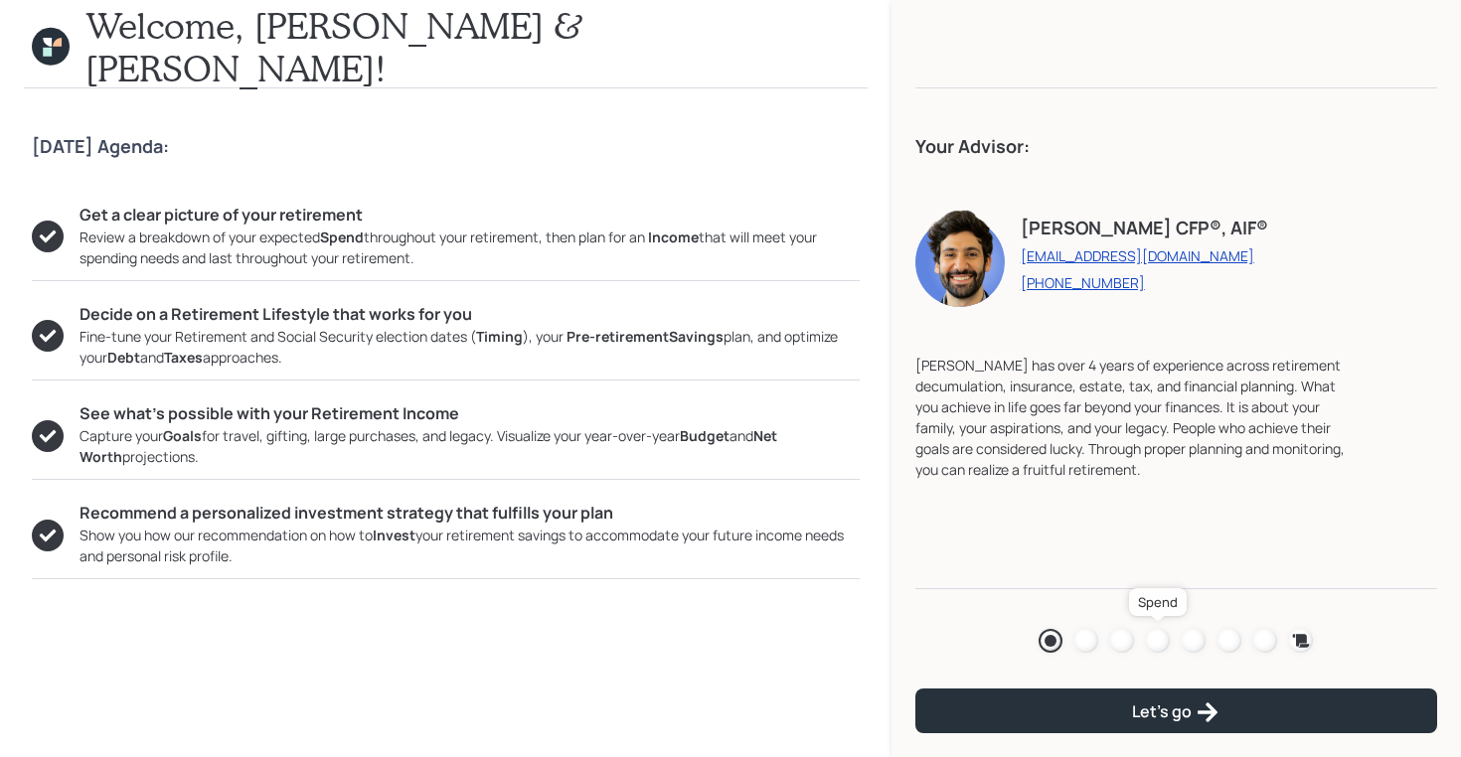
click at [1151, 636] on div at bounding box center [1158, 641] width 24 height 24
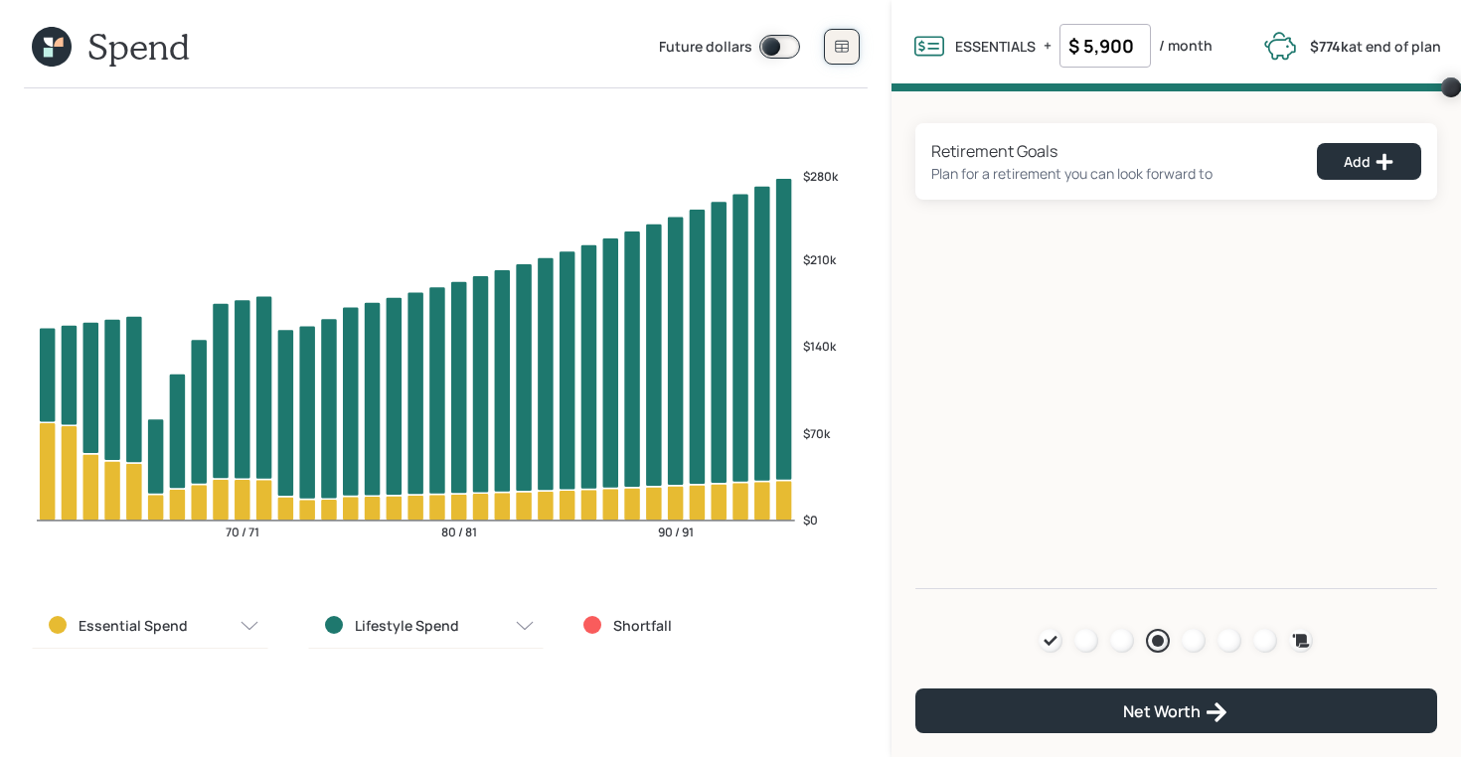
click at [840, 40] on icon at bounding box center [842, 47] width 16 height 16
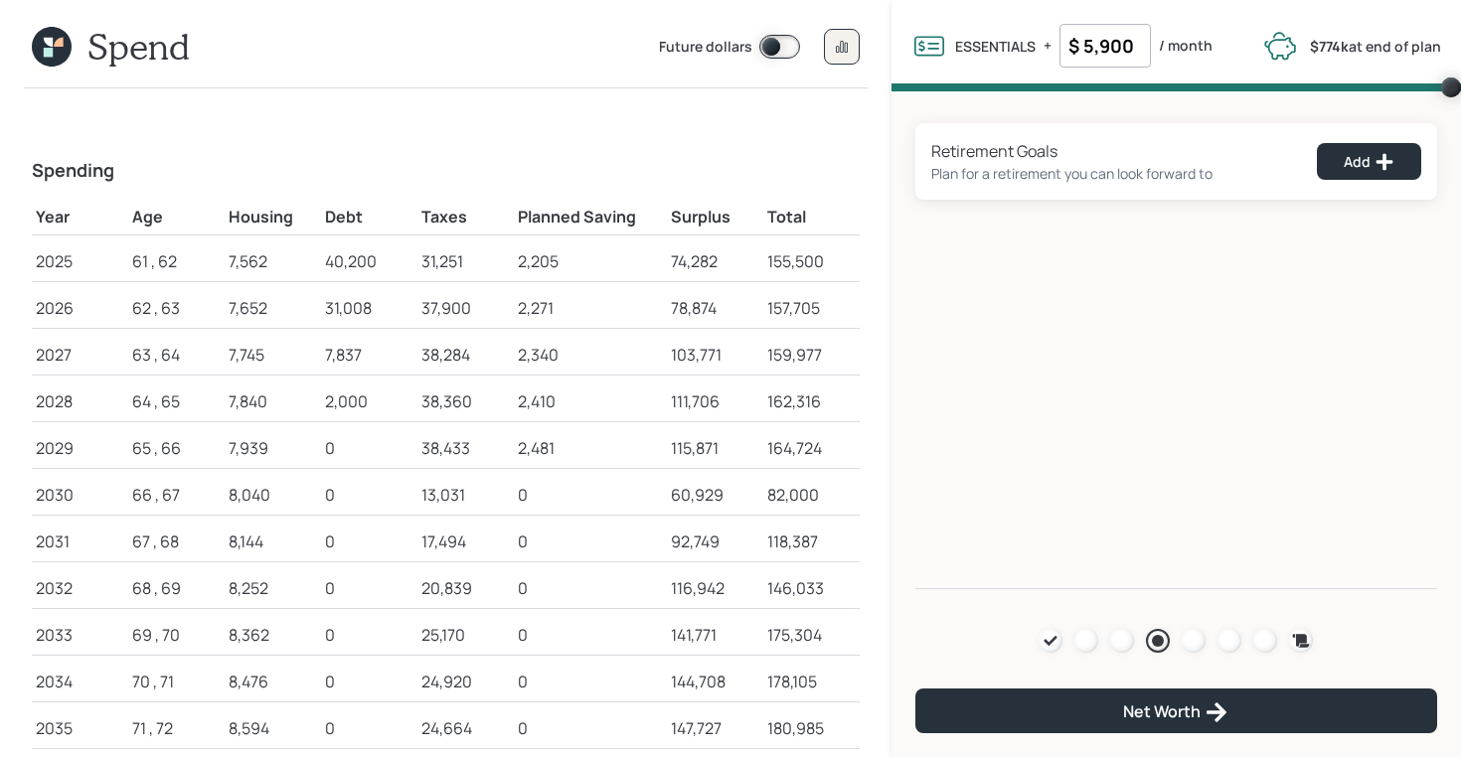
click at [53, 46] on icon at bounding box center [48, 42] width 9 height 9
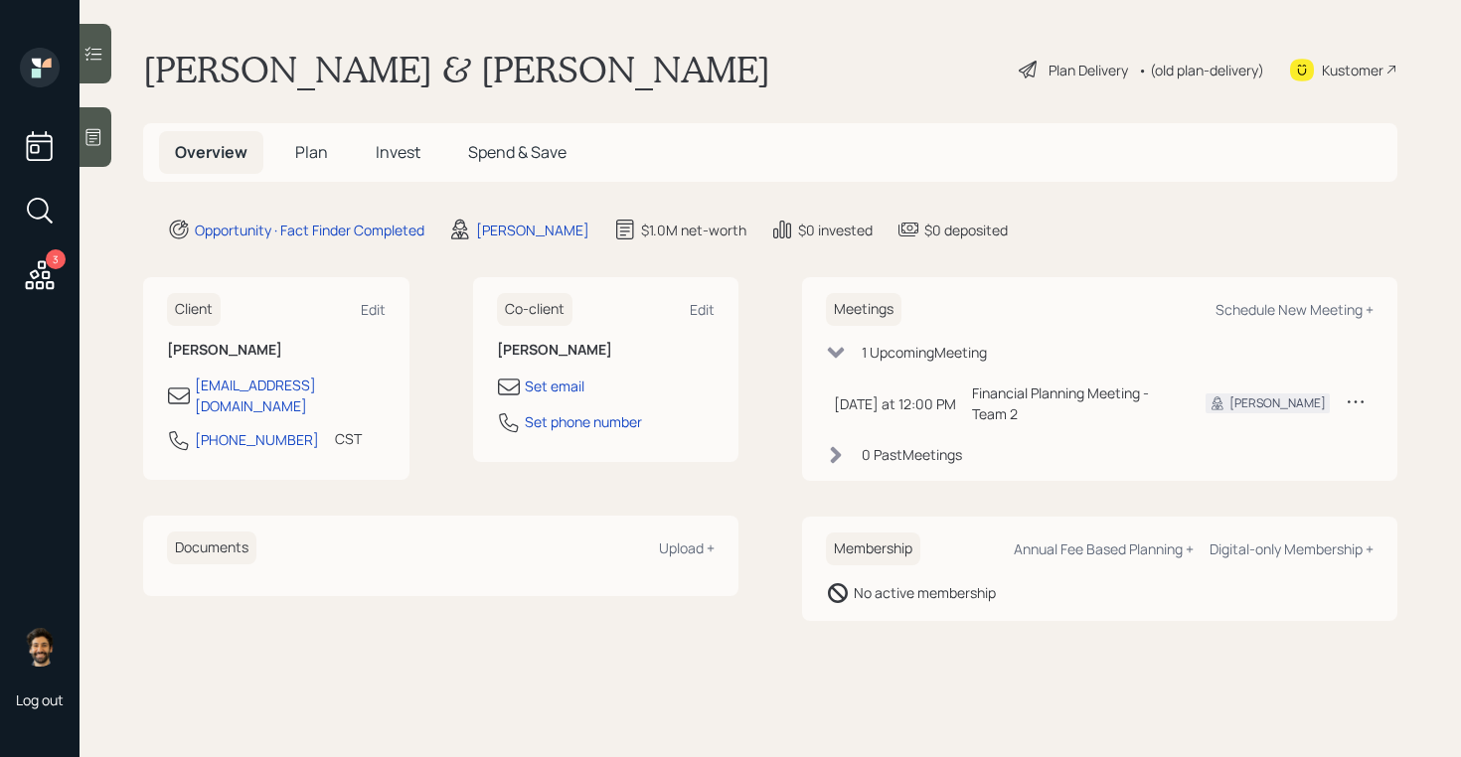
click at [284, 144] on h5 "Plan" at bounding box center [311, 152] width 65 height 43
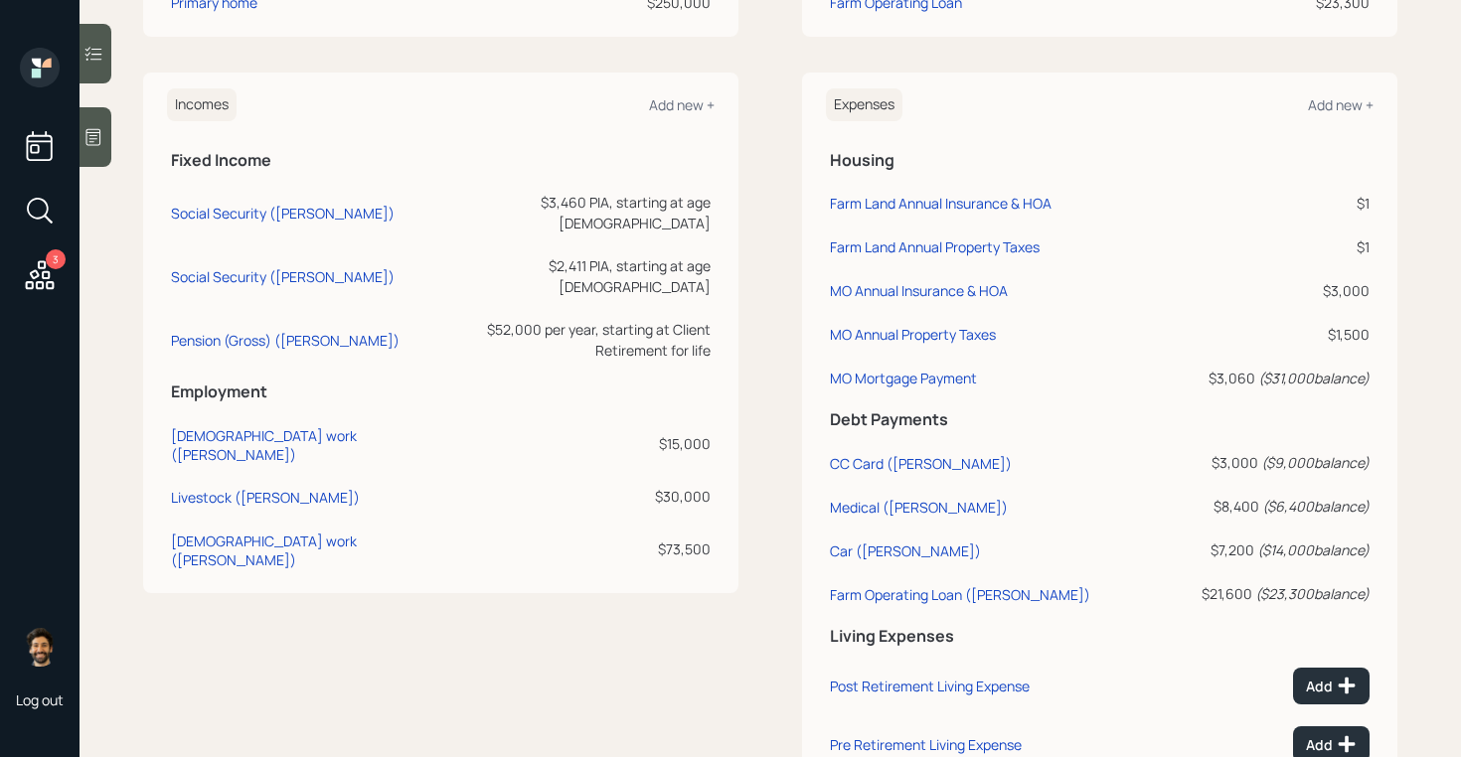
scroll to position [850, 0]
click at [232, 425] on div "Full-time work (Kevin)" at bounding box center [299, 444] width 256 height 38
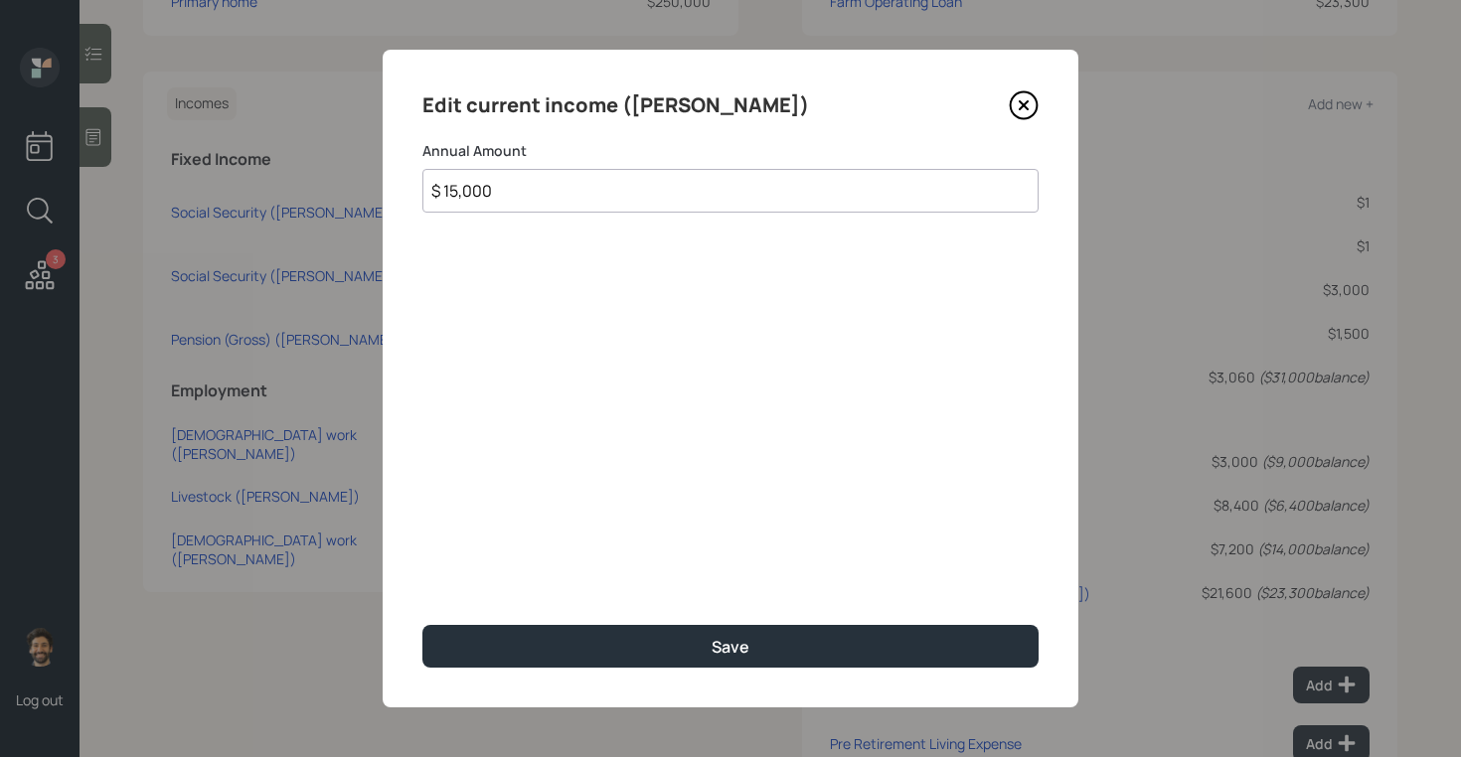
click at [1023, 99] on icon at bounding box center [1024, 105] width 30 height 30
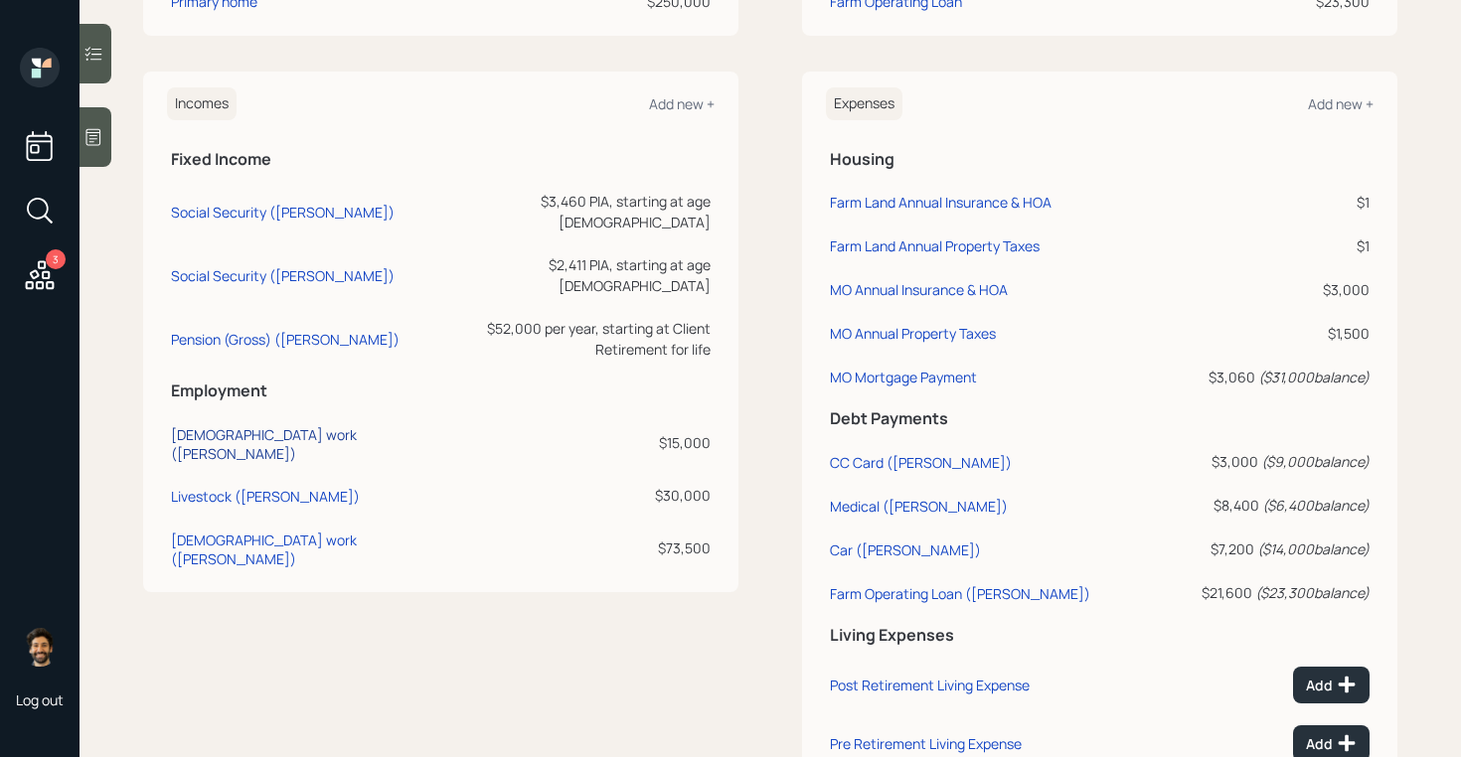
click at [257, 425] on div "Full-time work (Kevin)" at bounding box center [299, 444] width 256 height 38
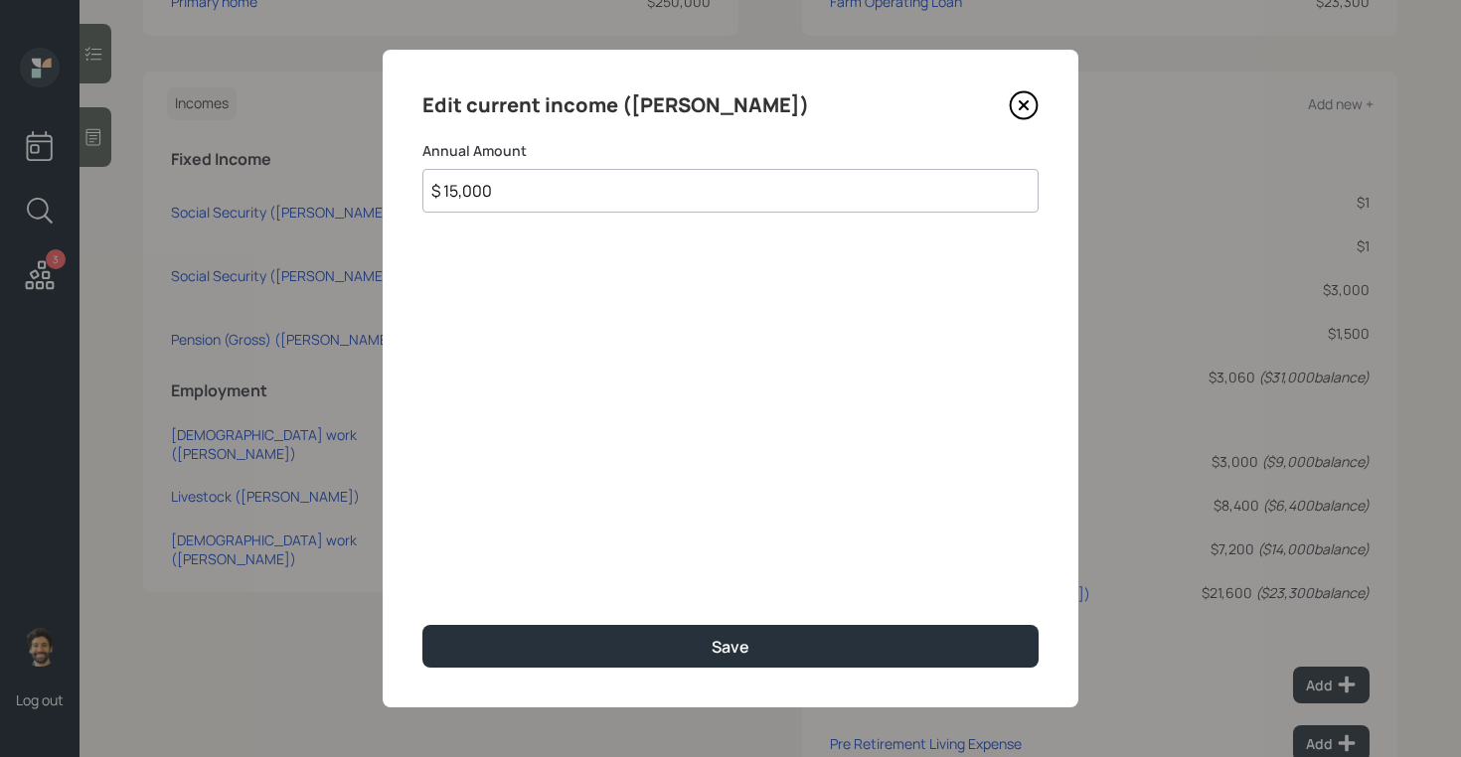
click at [470, 189] on input "$ 15,000" at bounding box center [730, 191] width 616 height 44
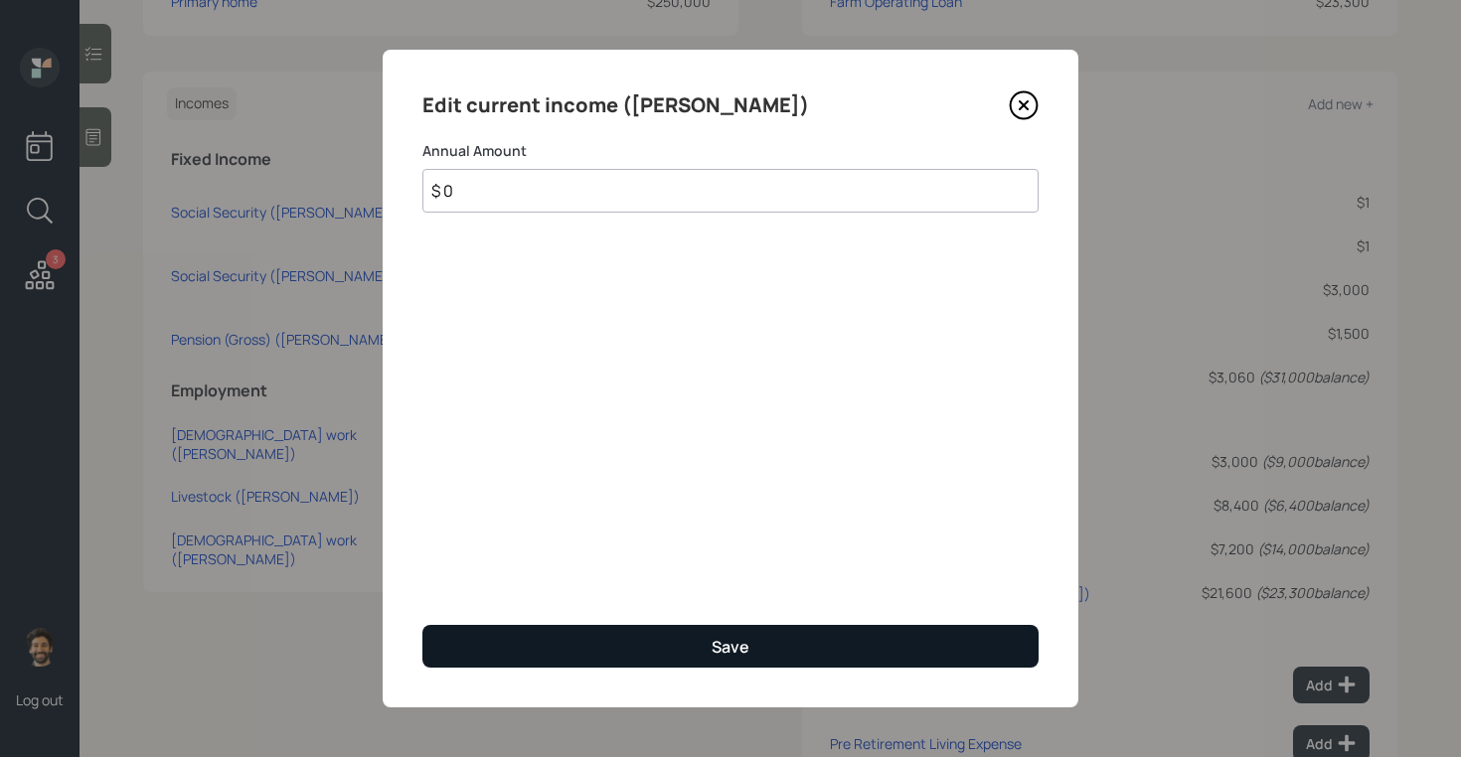
type input "$ 0"
click at [467, 649] on button "Save" at bounding box center [730, 646] width 616 height 43
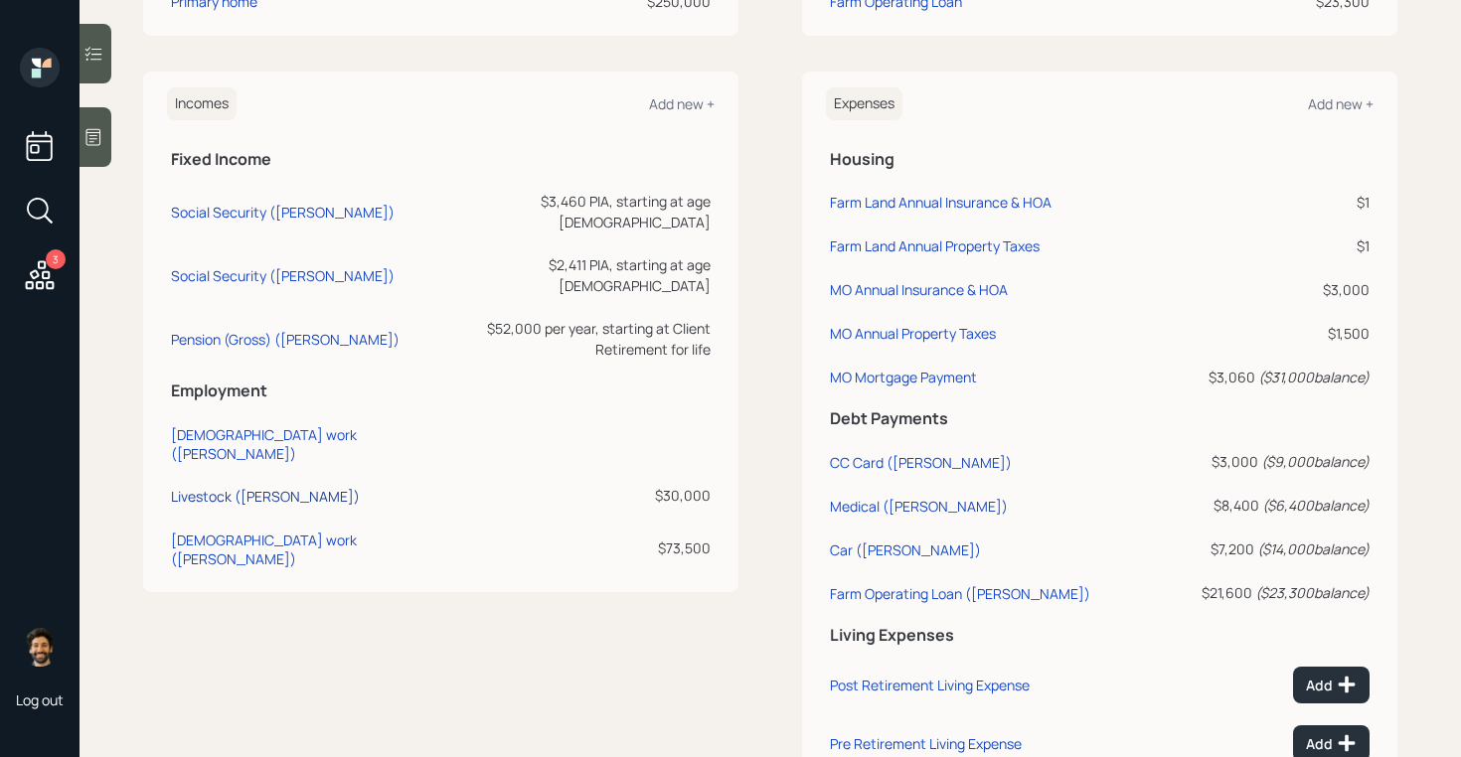
click at [237, 487] on div "Livestock (Kevin)" at bounding box center [265, 496] width 189 height 19
select select "self_employment"
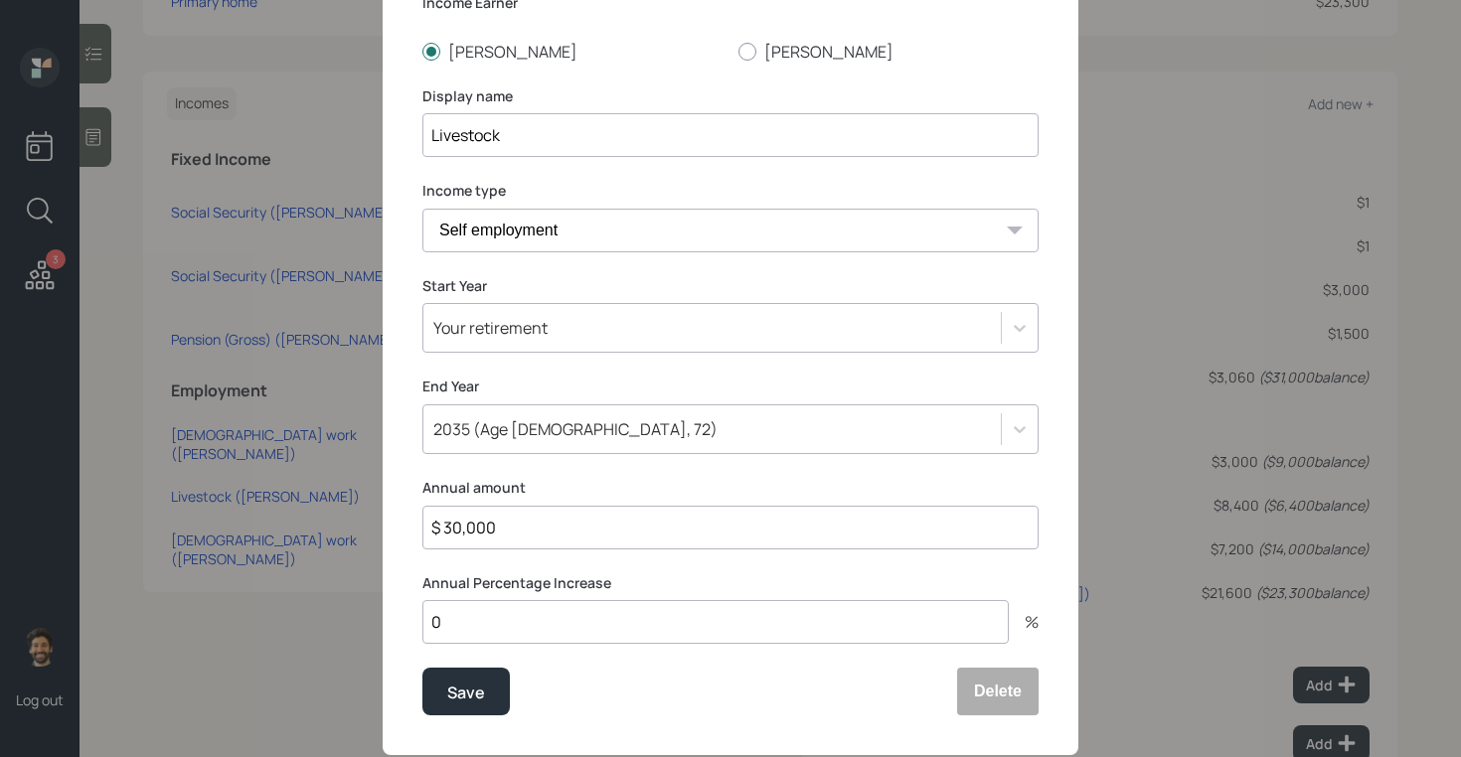
scroll to position [196, 0]
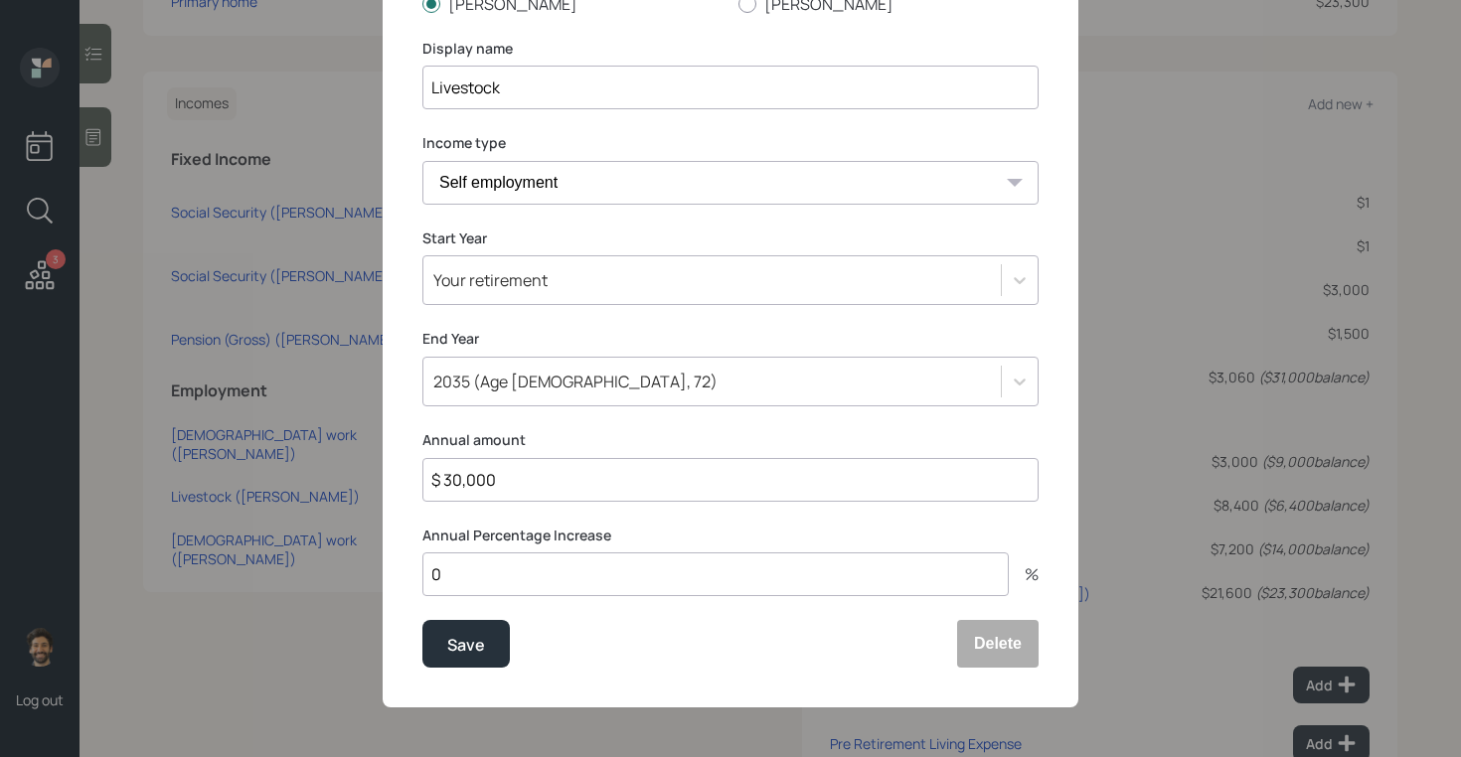
click at [460, 483] on input "$ 30,000" at bounding box center [730, 480] width 616 height 44
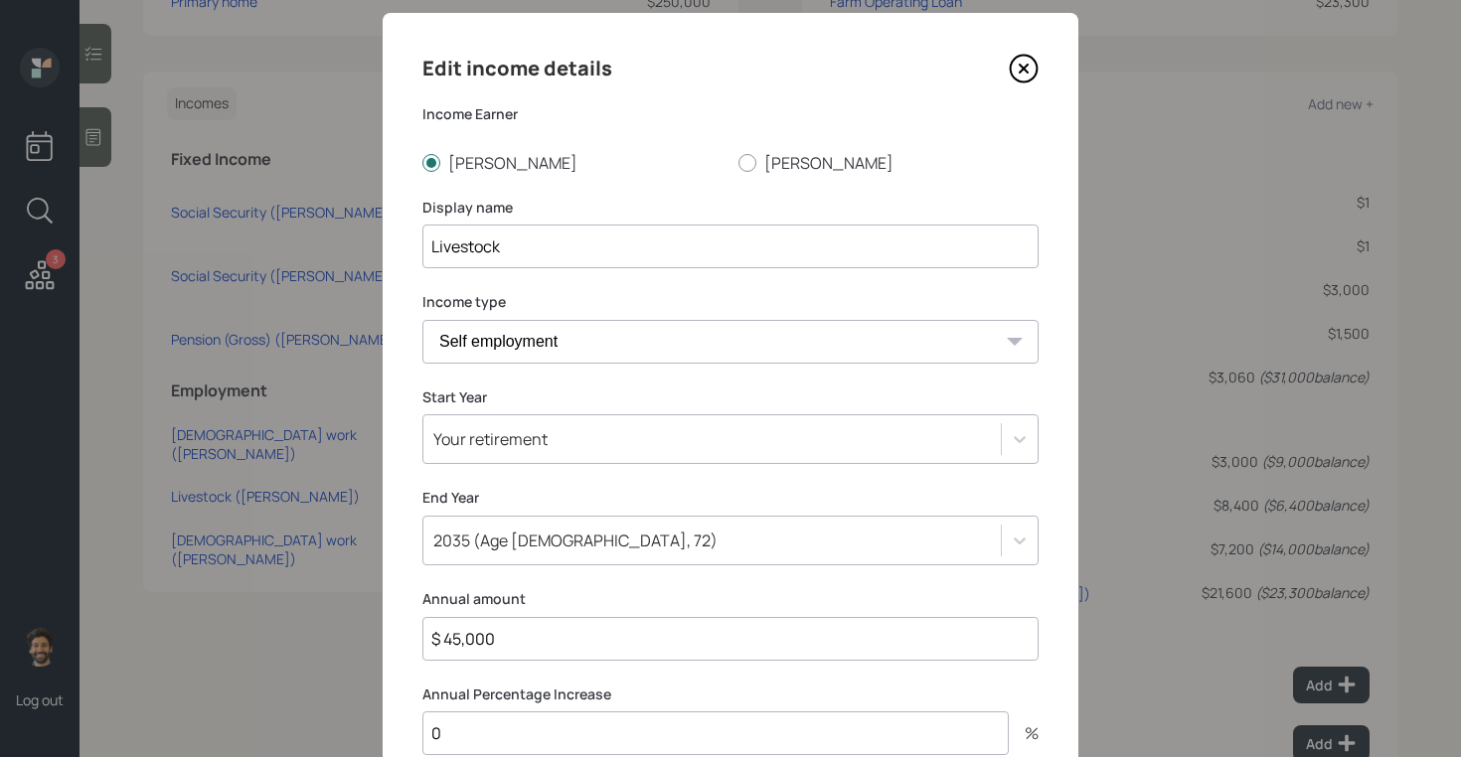
scroll to position [0, 0]
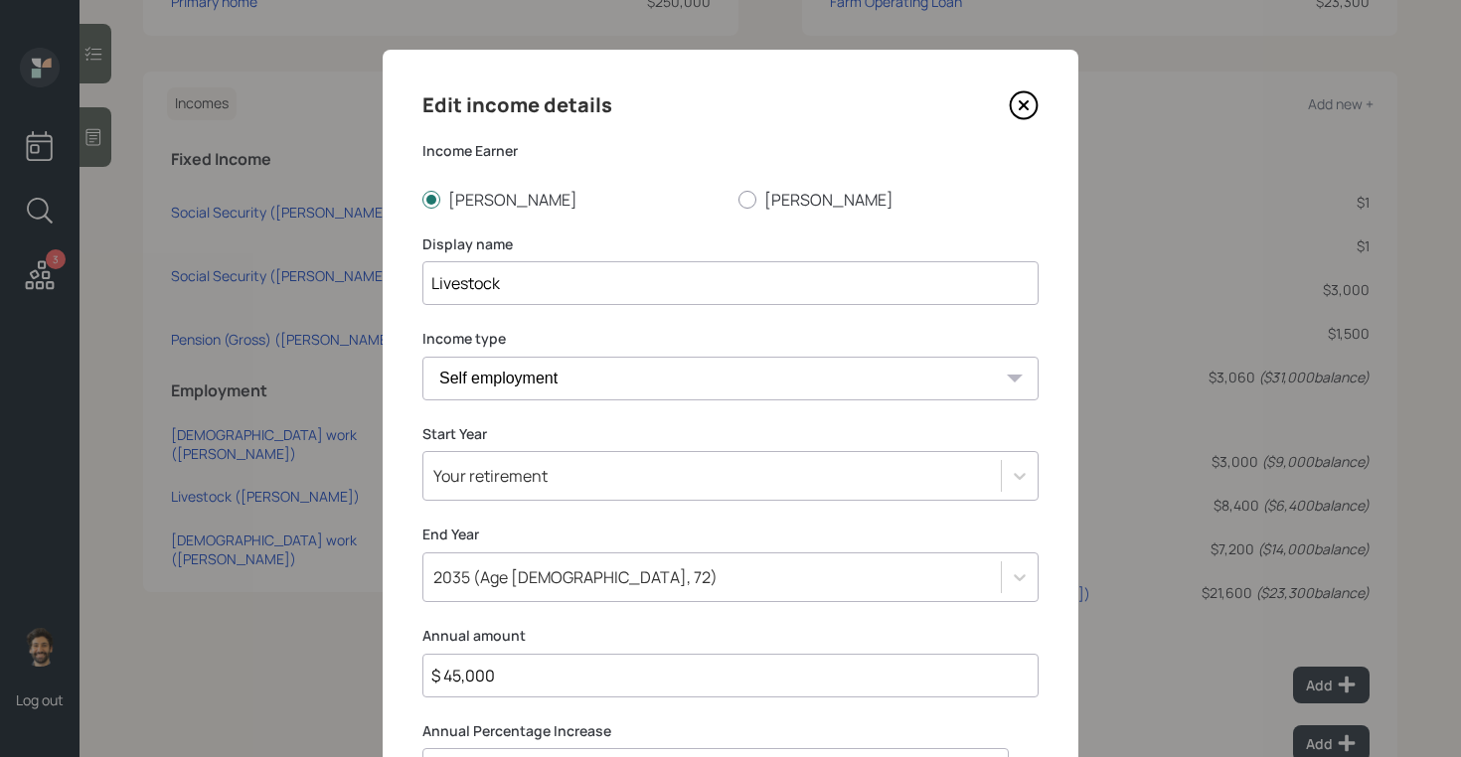
type input "$ 45,000"
click at [528, 286] on input "Livestock" at bounding box center [730, 283] width 616 height 44
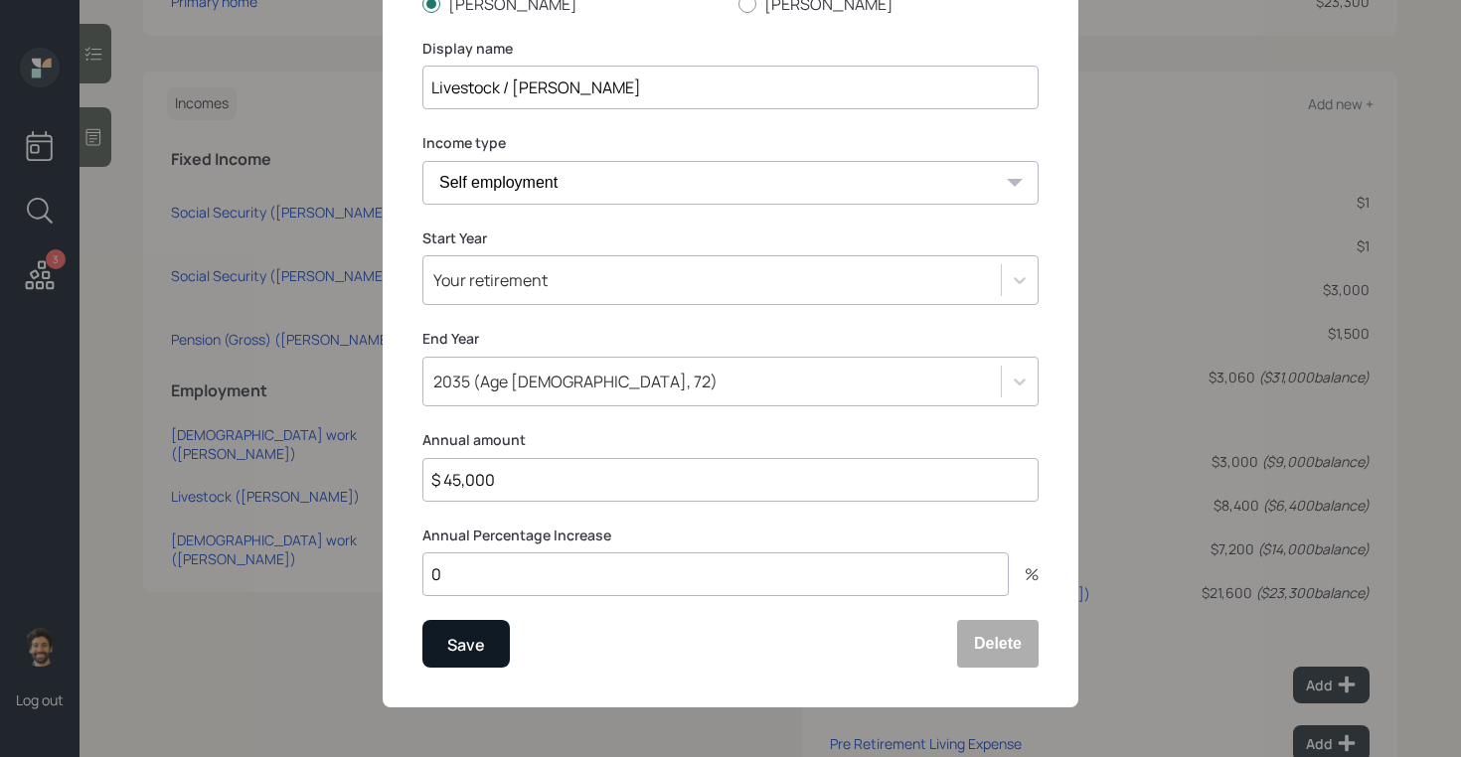
type input "Livestock / [PERSON_NAME]"
click at [476, 642] on div "Save" at bounding box center [466, 645] width 38 height 27
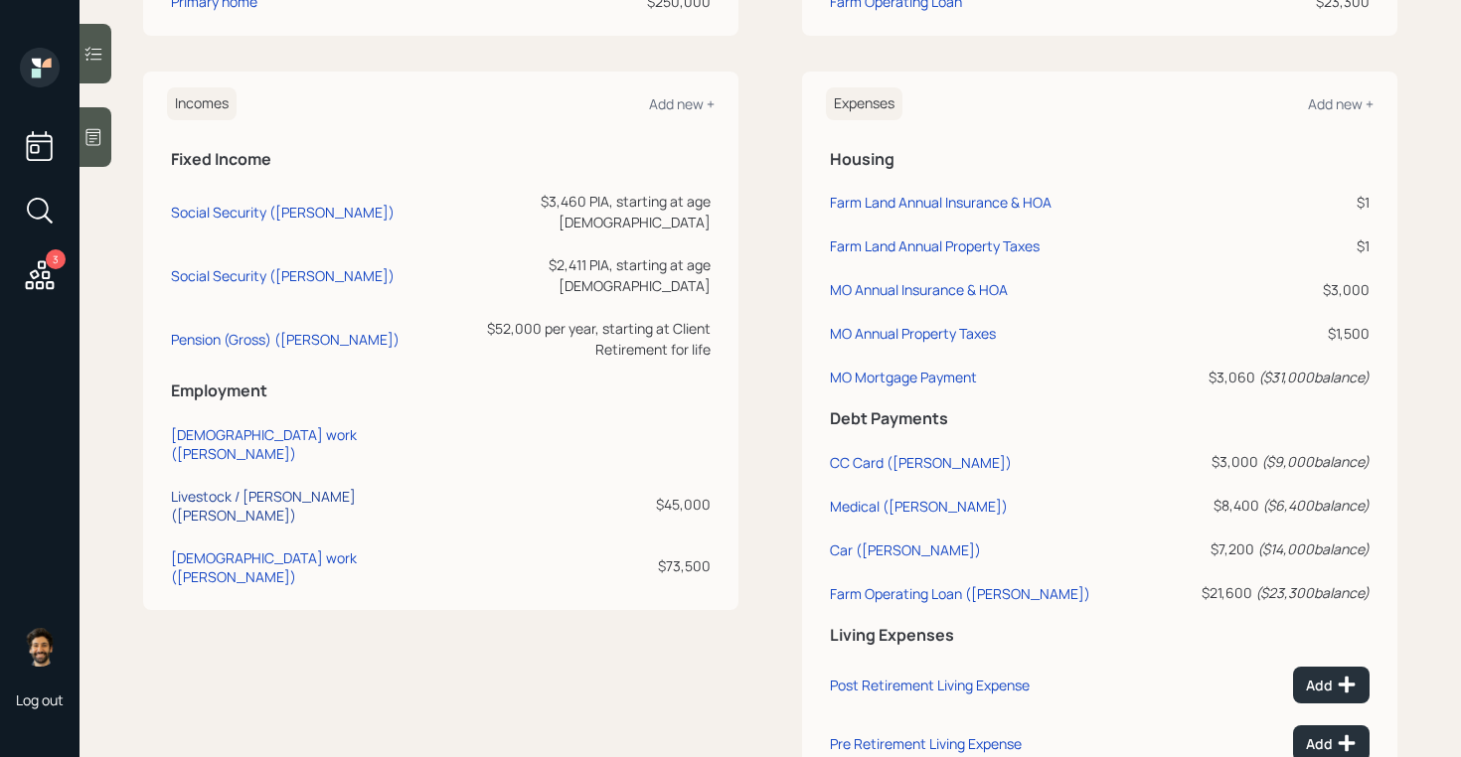
click at [228, 487] on div "Livestock / Kevin Income (Kevin)" at bounding box center [299, 506] width 256 height 38
select select "self_employment"
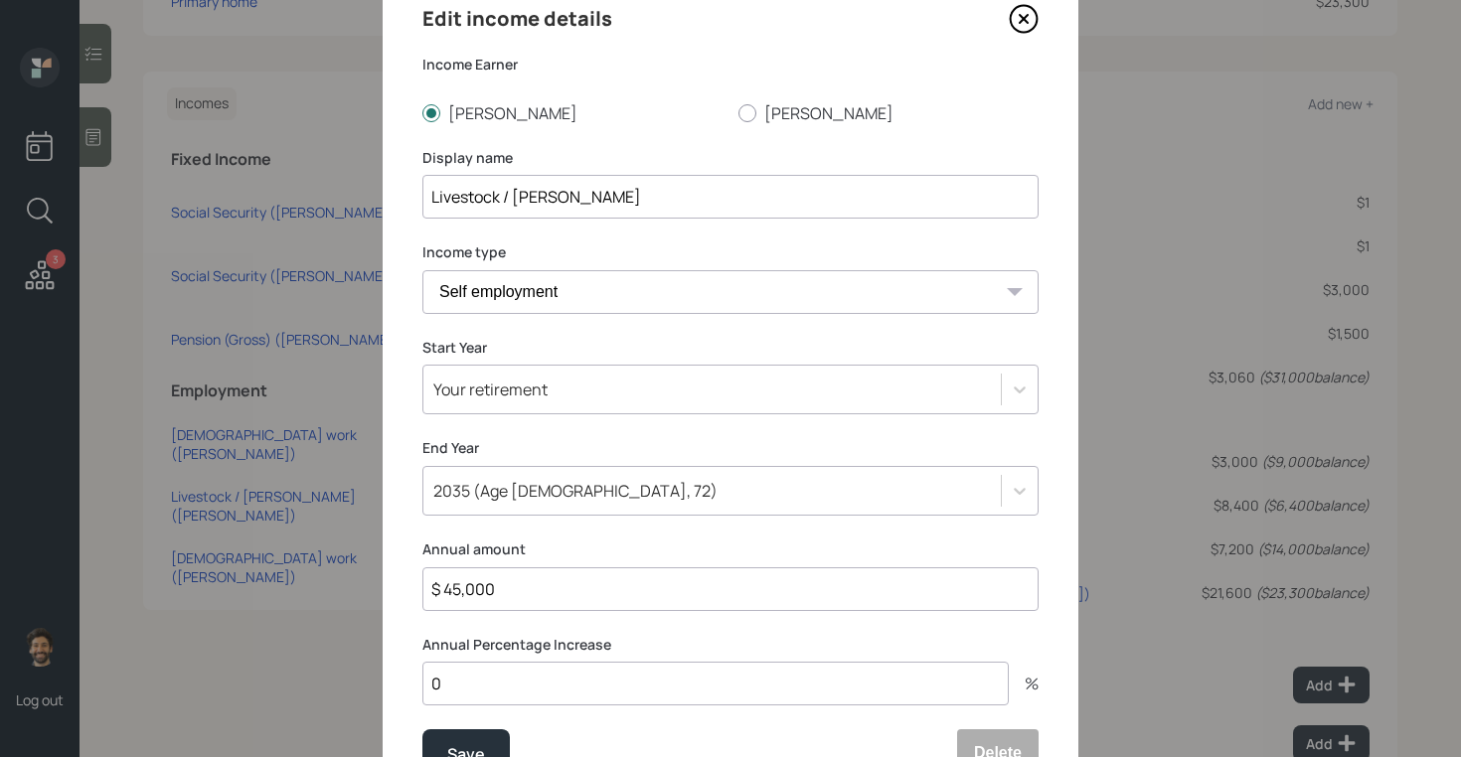
scroll to position [101, 0]
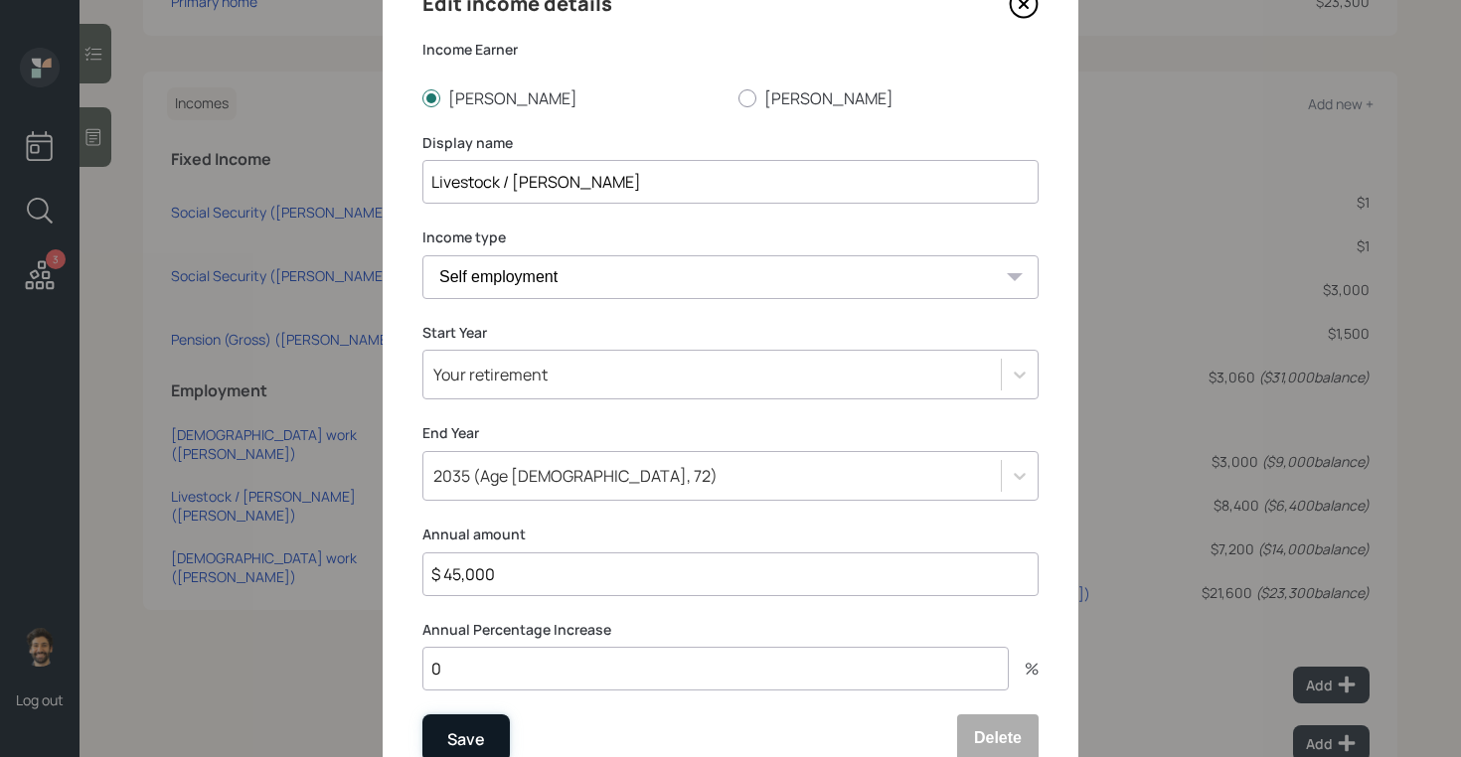
click at [460, 724] on button "Save" at bounding box center [465, 739] width 87 height 48
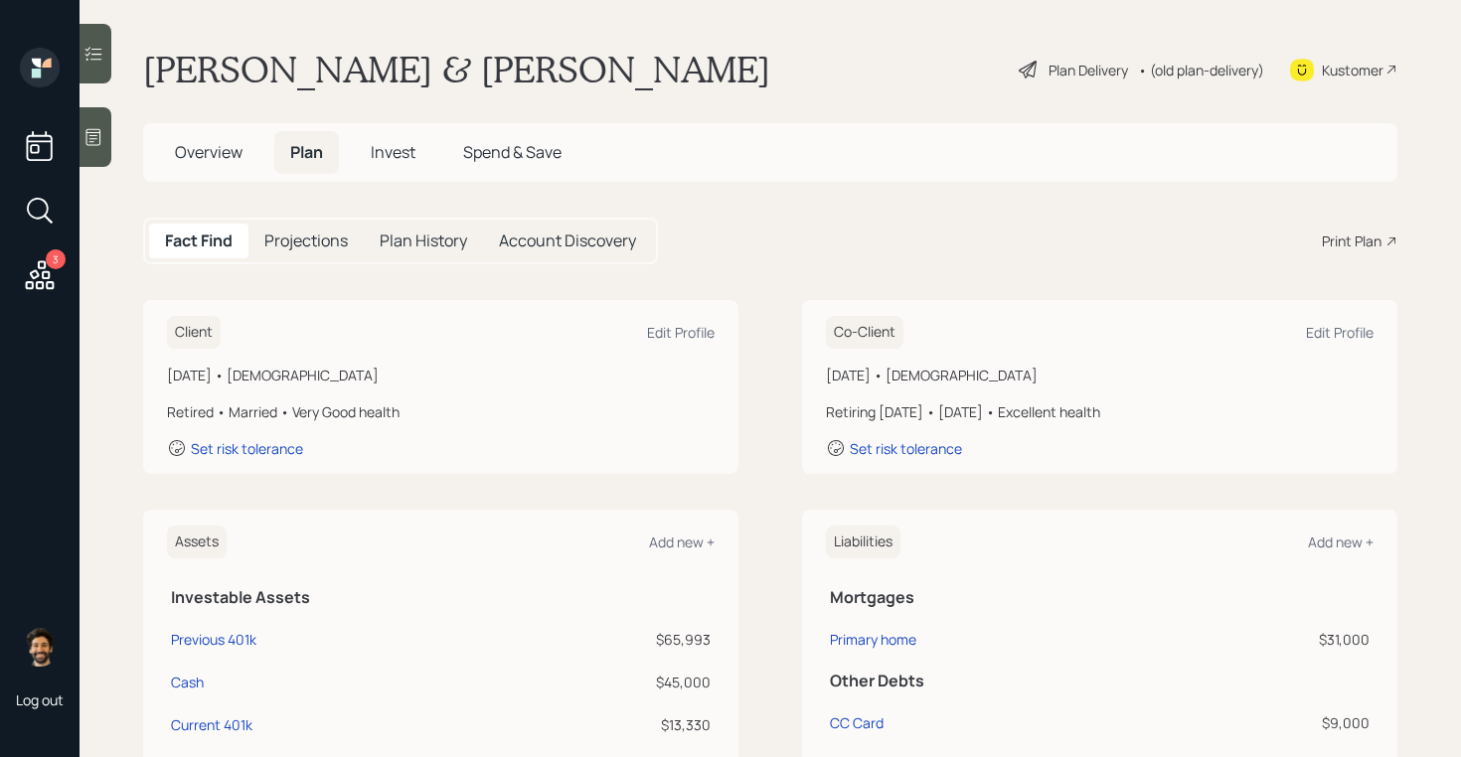
click at [302, 244] on h5 "Projections" at bounding box center [305, 241] width 83 height 19
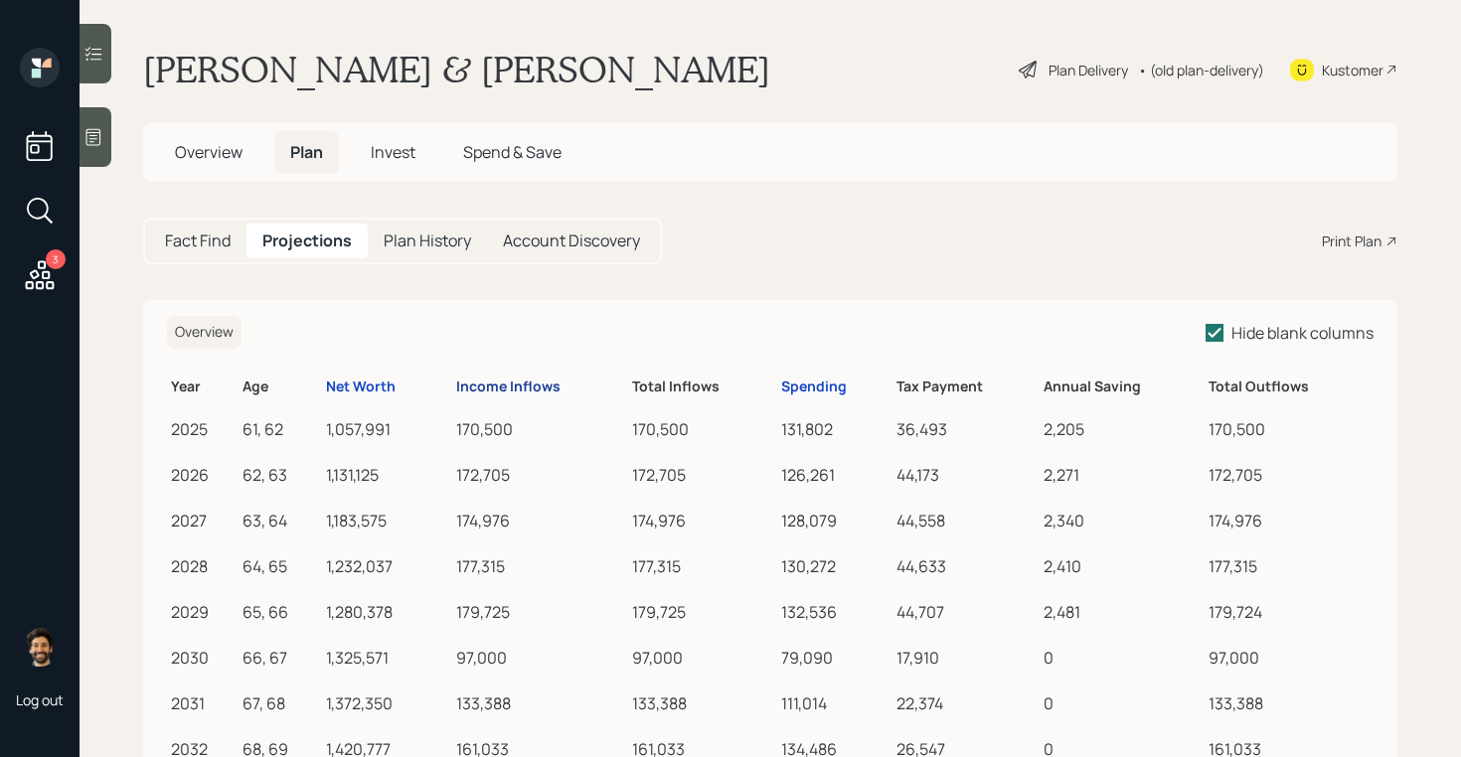
click at [513, 389] on div "Income Inflows" at bounding box center [508, 387] width 104 height 17
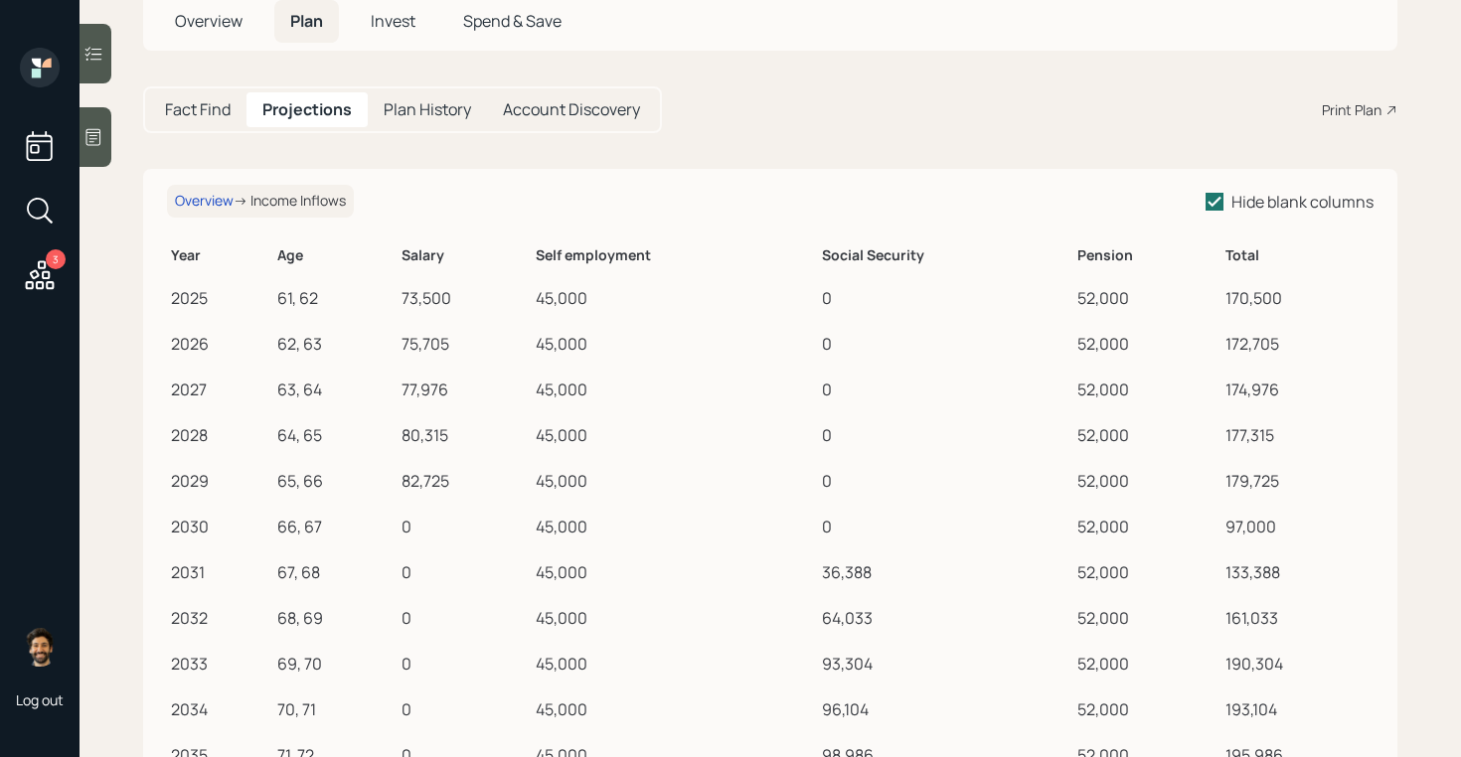
scroll to position [128, 0]
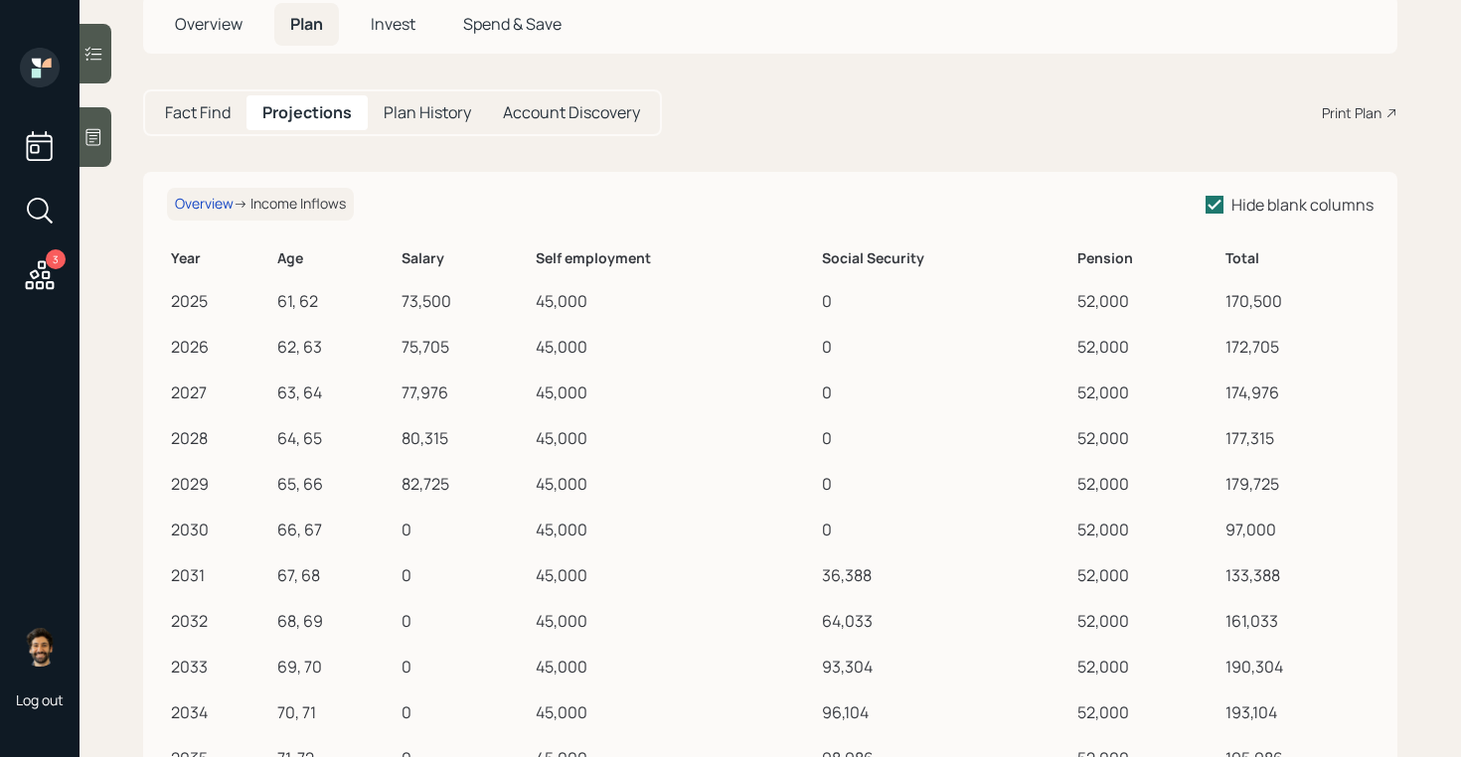
click at [203, 121] on h5 "Fact Find" at bounding box center [198, 112] width 66 height 19
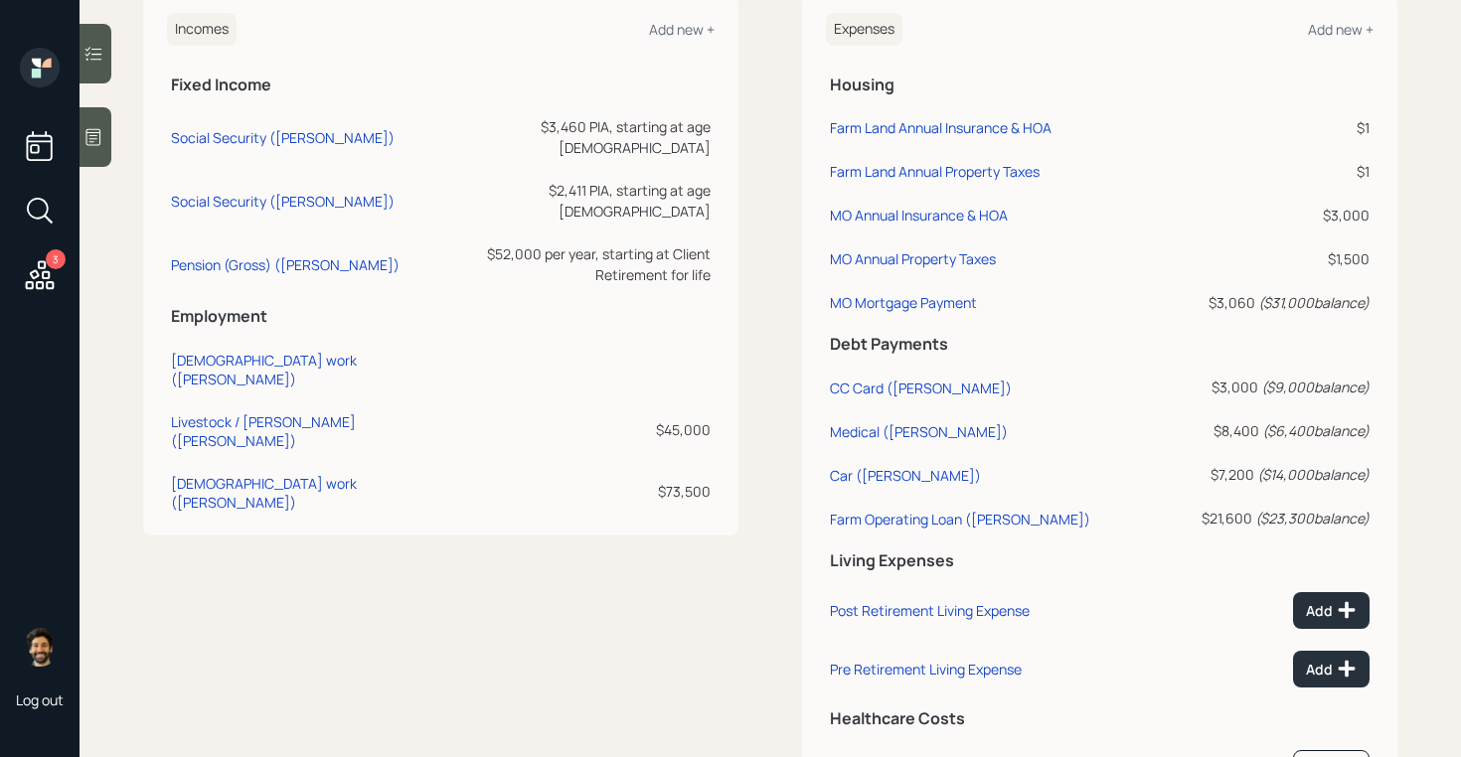
scroll to position [808, 0]
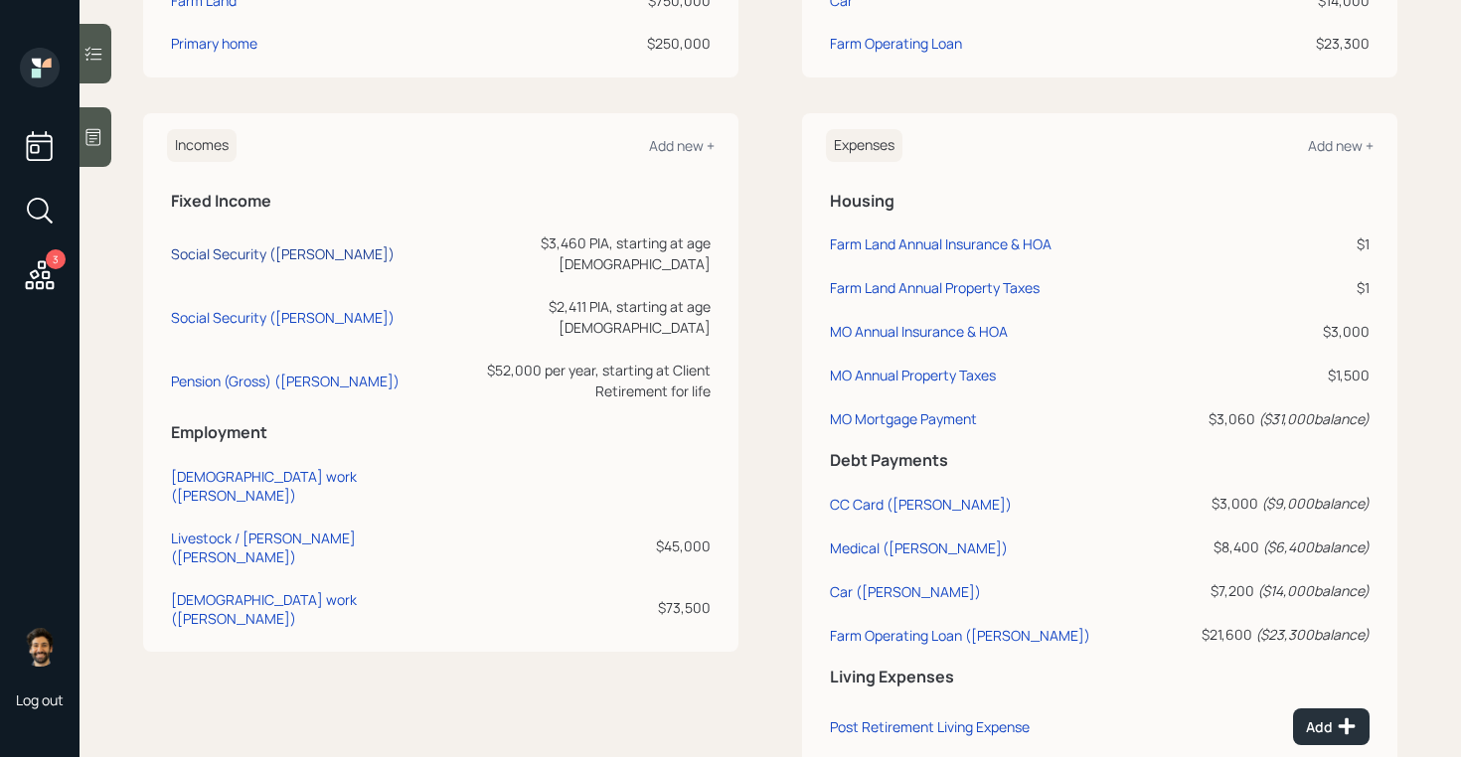
click at [244, 244] on div "Social Security (Kevin)" at bounding box center [283, 253] width 224 height 19
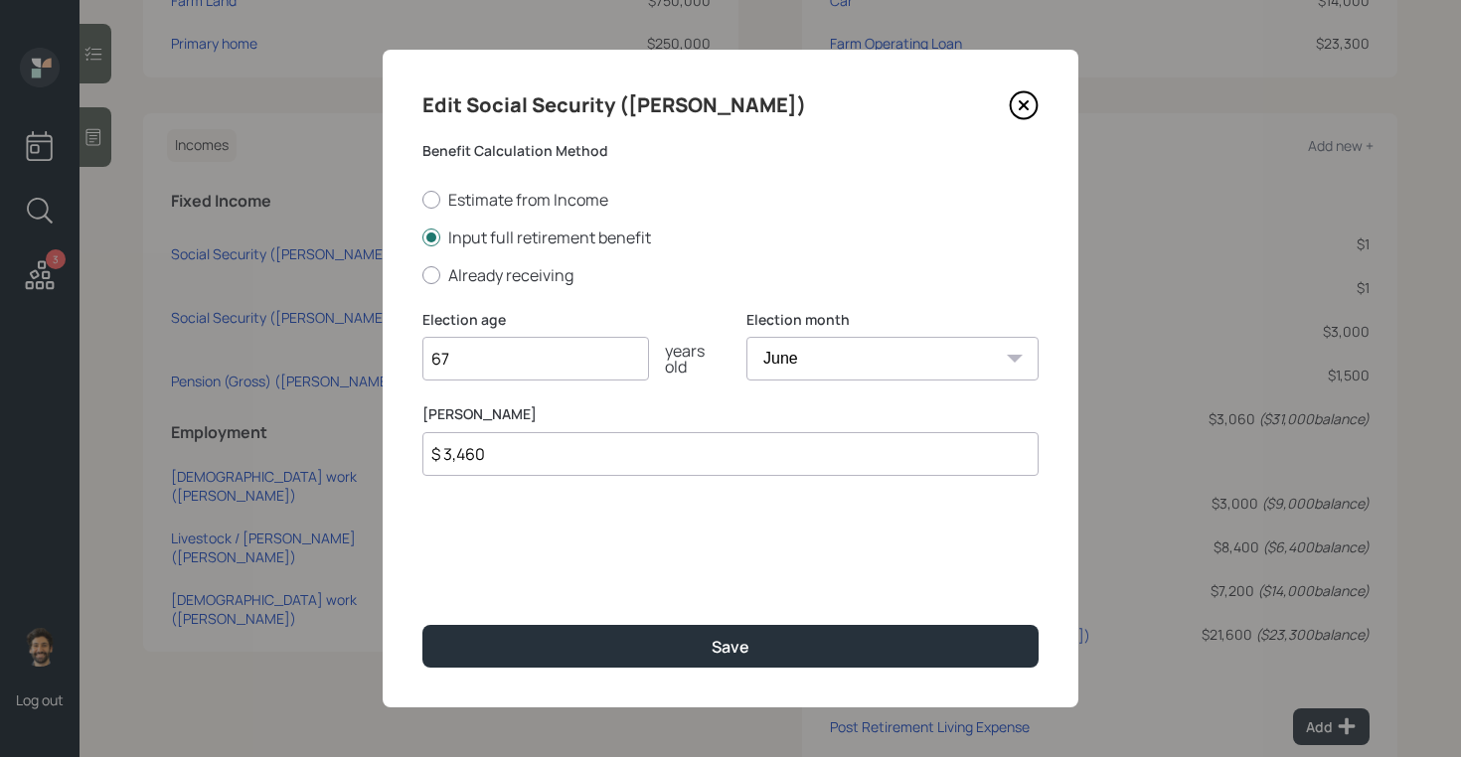
click at [828, 360] on select "January February March April May June July August September October November De…" at bounding box center [892, 359] width 292 height 44
select select "12"
click at [746, 337] on select "January February March April May June July August September October November De…" at bounding box center [892, 359] width 292 height 44
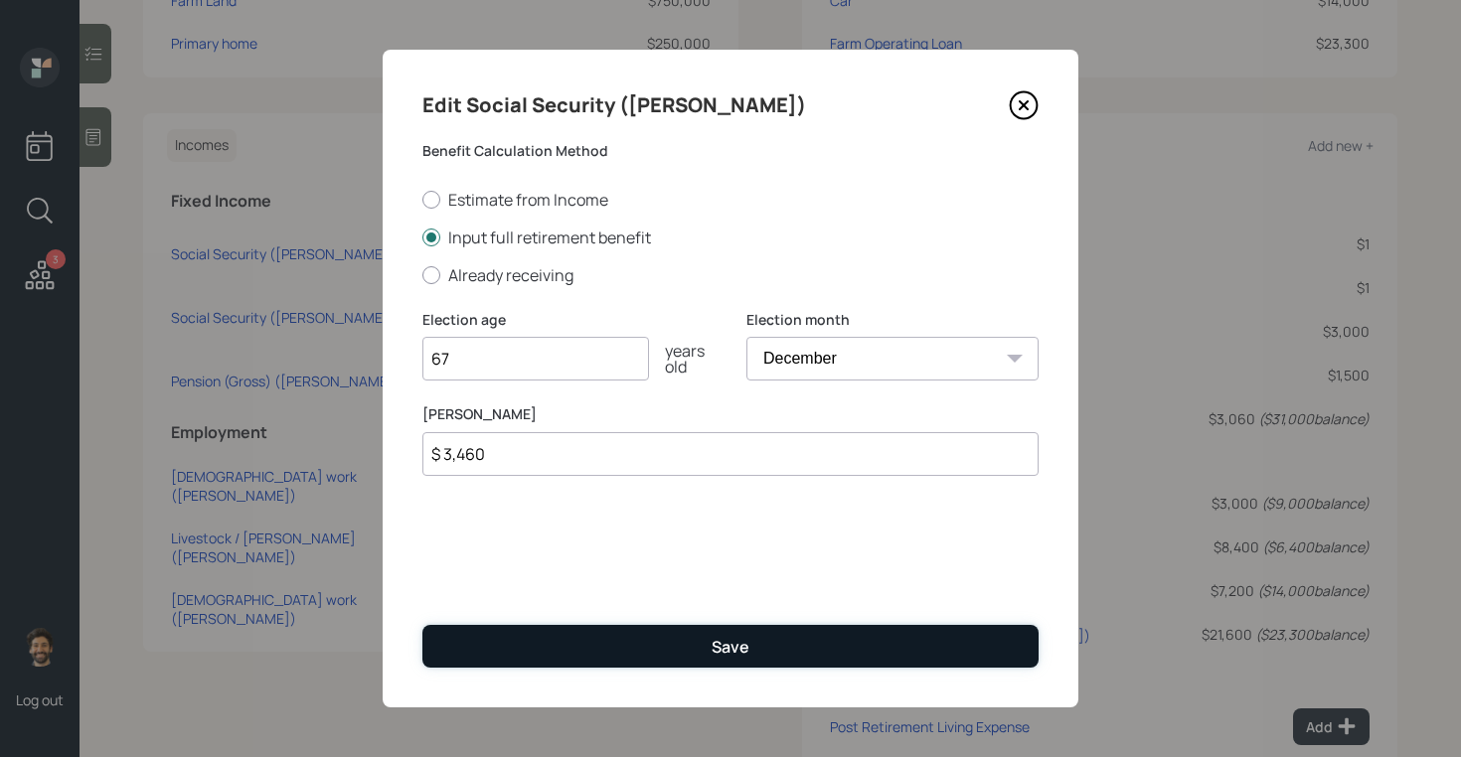
click at [643, 667] on button "Save" at bounding box center [730, 646] width 616 height 43
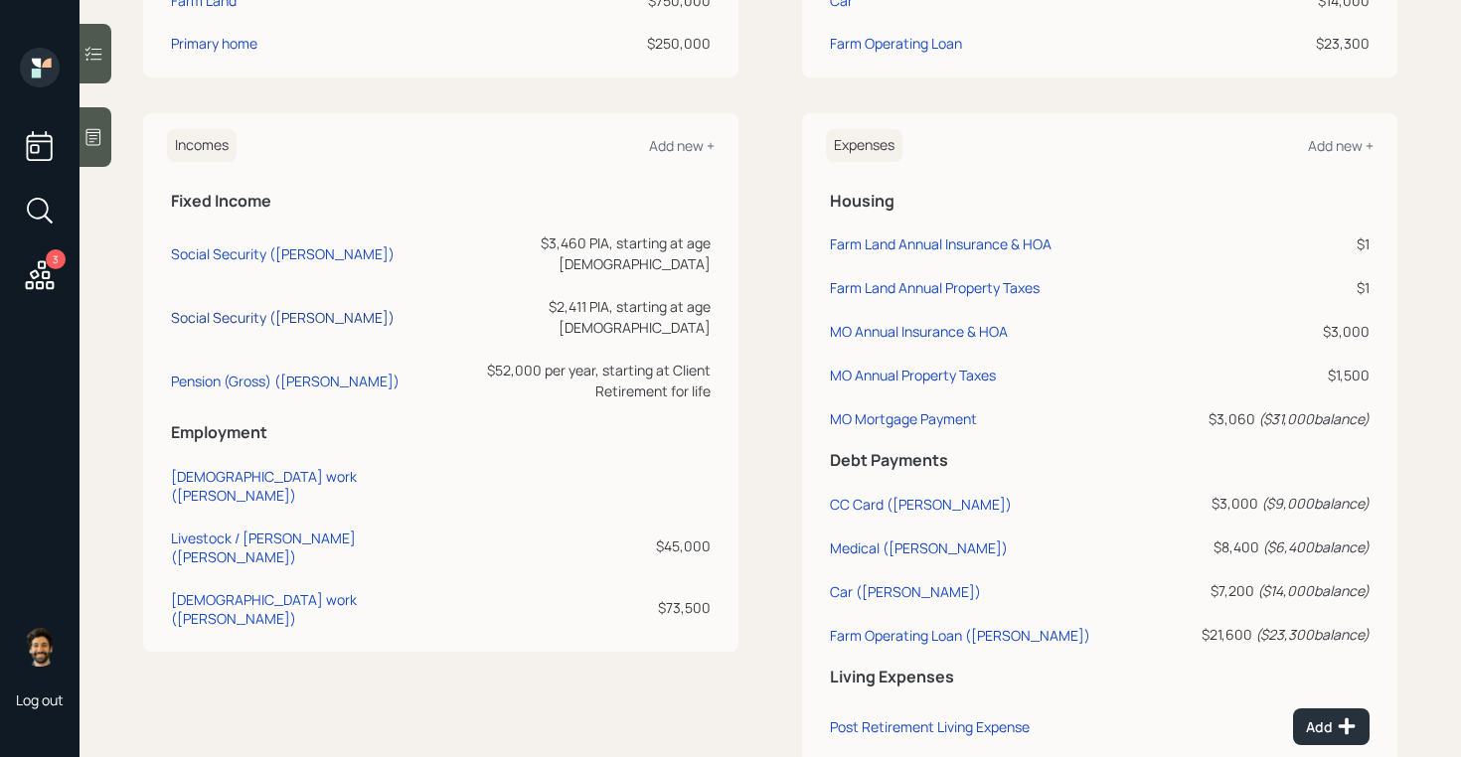
click at [228, 308] on div "Social Security (Kris)" at bounding box center [283, 317] width 224 height 19
select select "12"
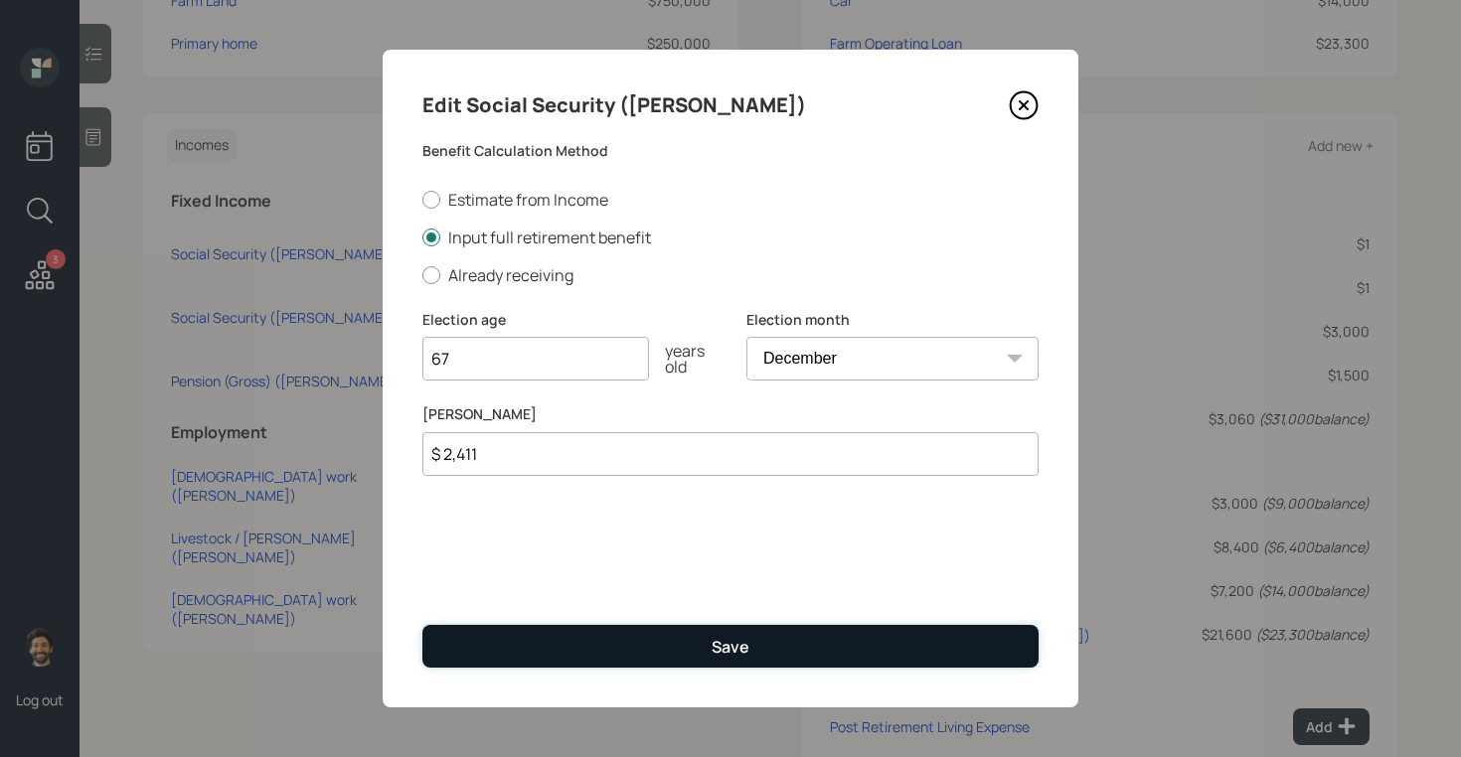
click at [650, 657] on button "Save" at bounding box center [730, 646] width 616 height 43
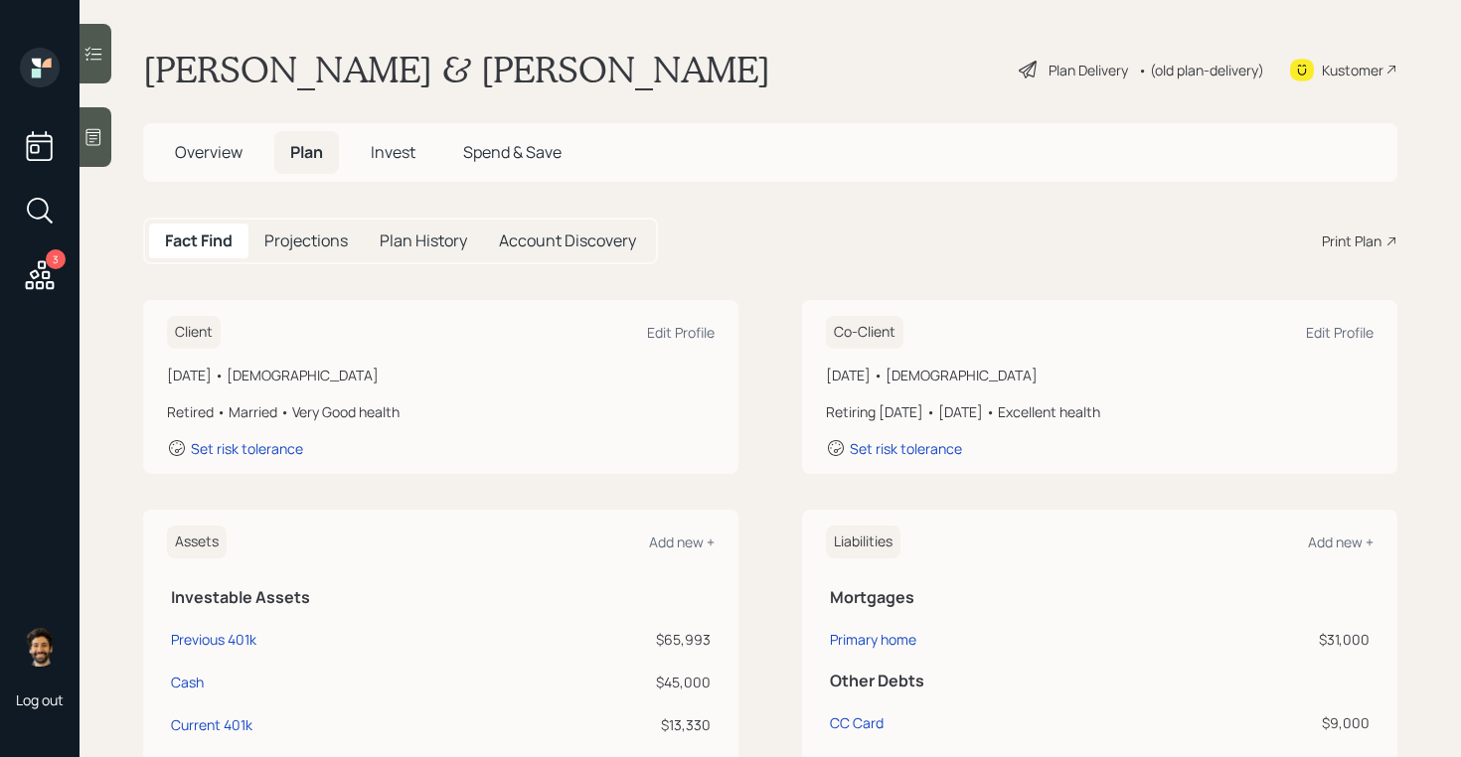
click at [305, 246] on h5 "Projections" at bounding box center [305, 241] width 83 height 19
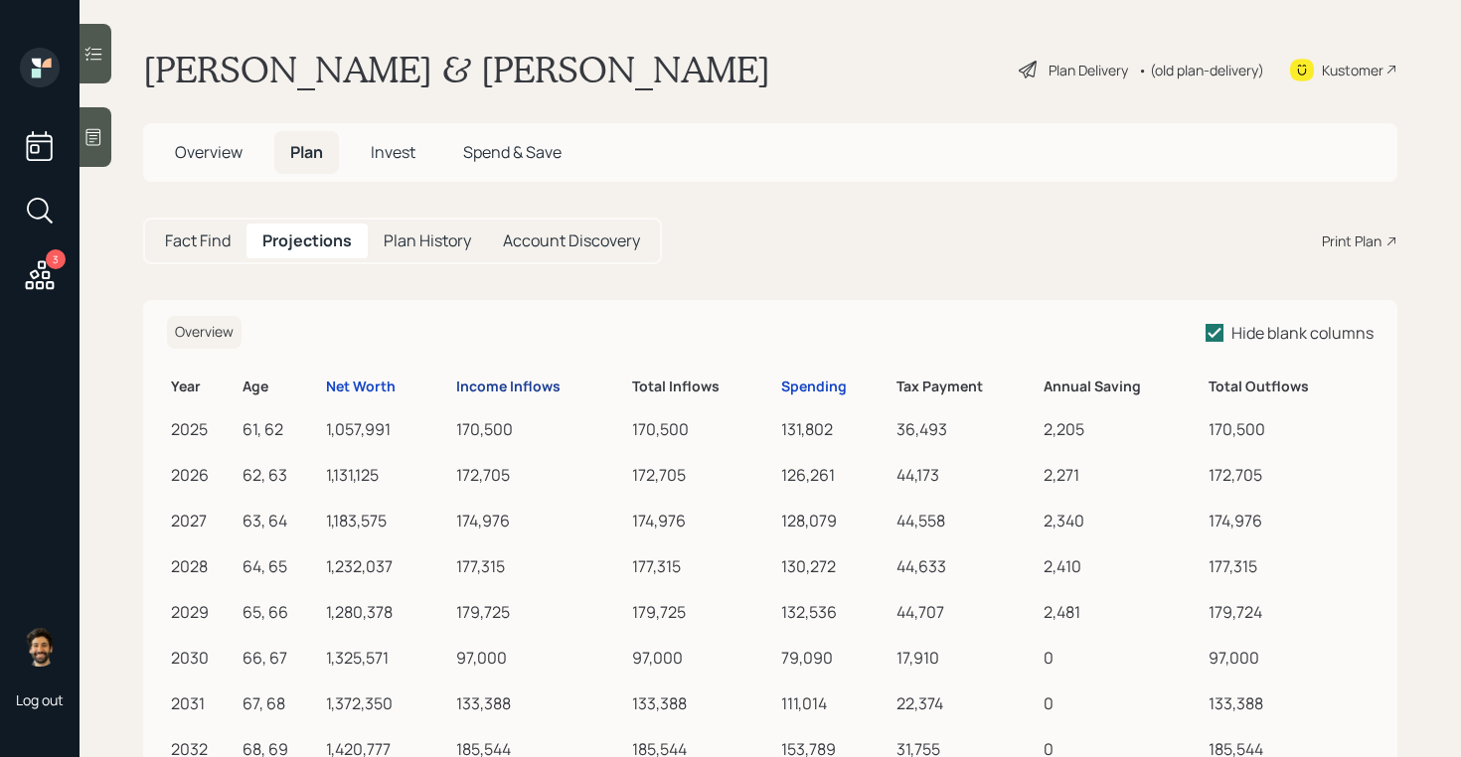
click at [493, 383] on div "Income Inflows" at bounding box center [508, 387] width 104 height 17
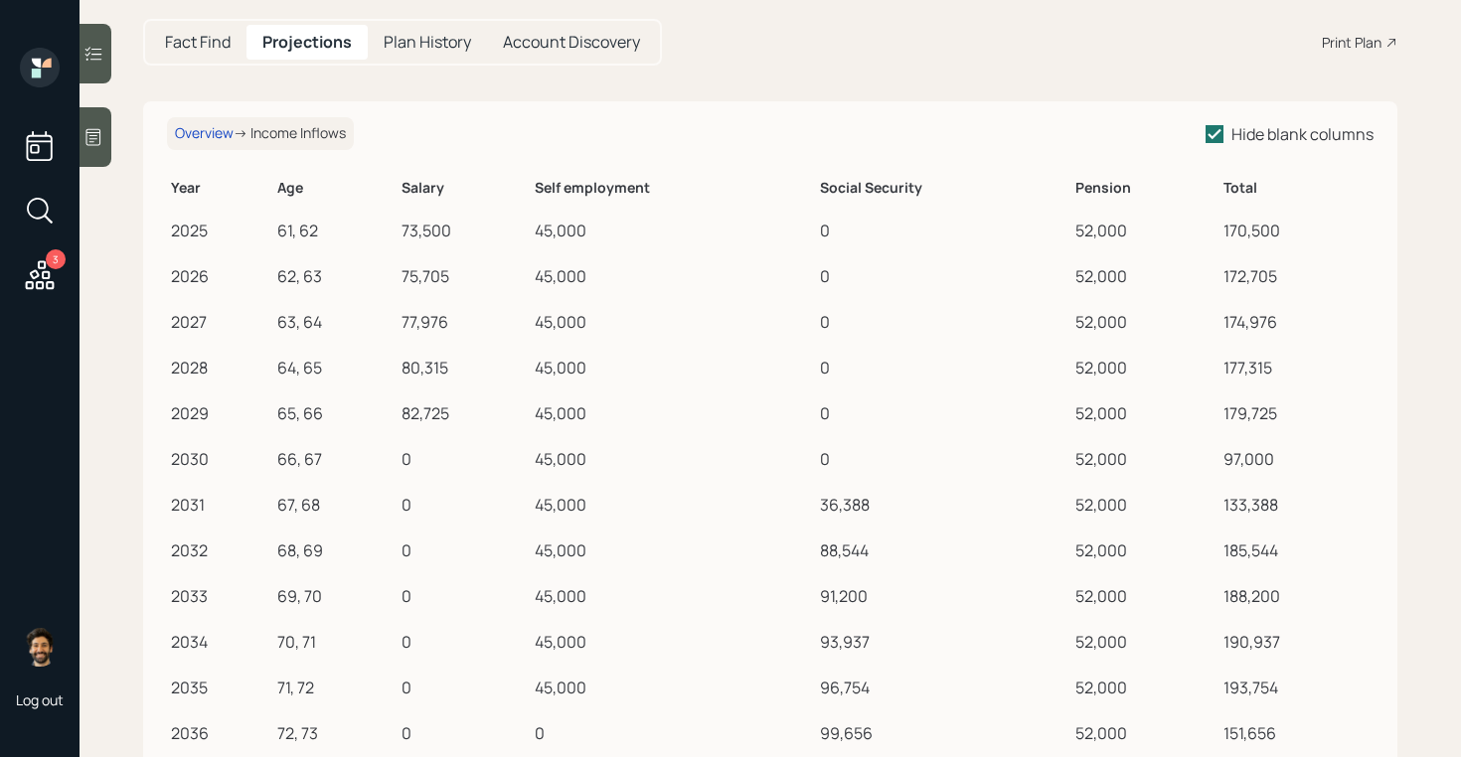
scroll to position [193, 0]
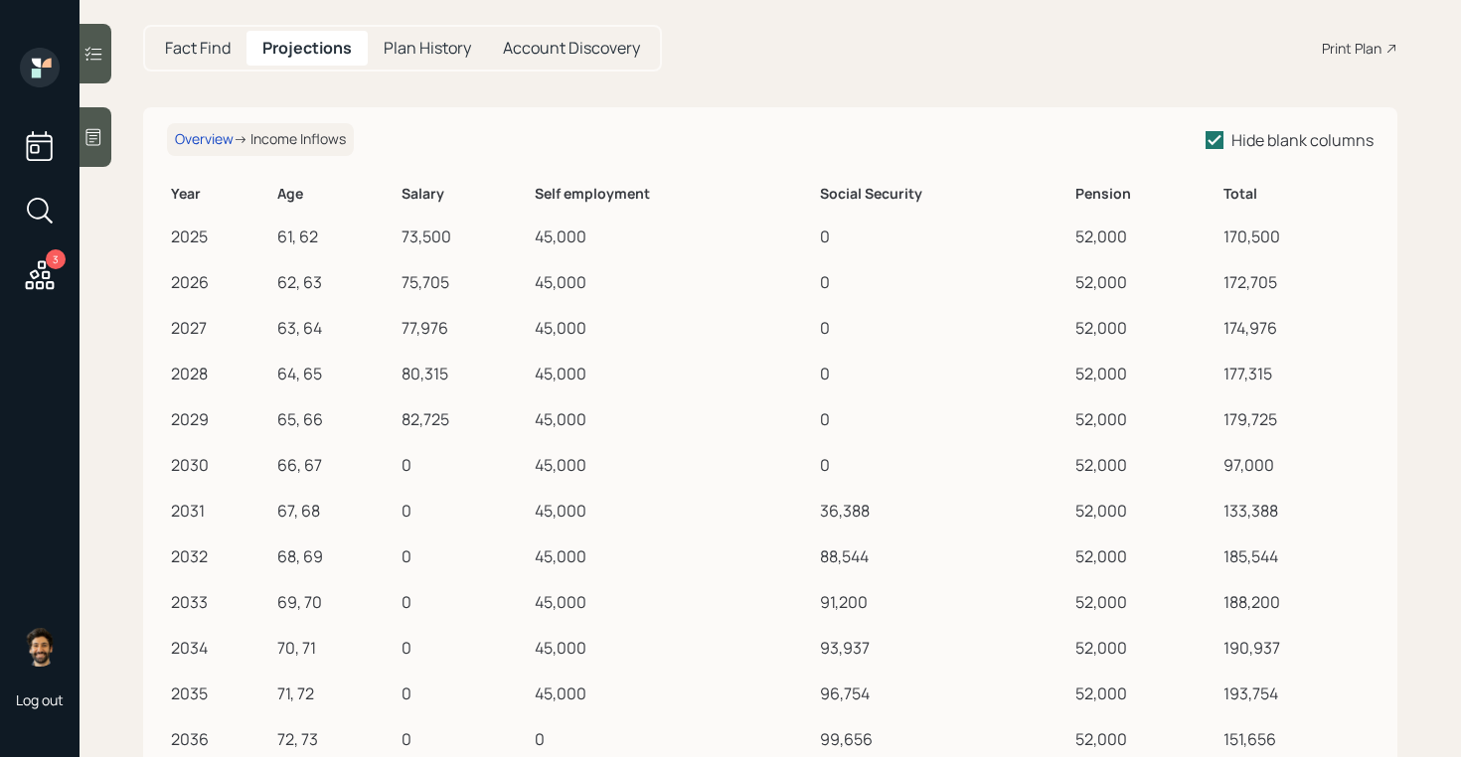
click at [207, 47] on h5 "Fact Find" at bounding box center [198, 48] width 66 height 19
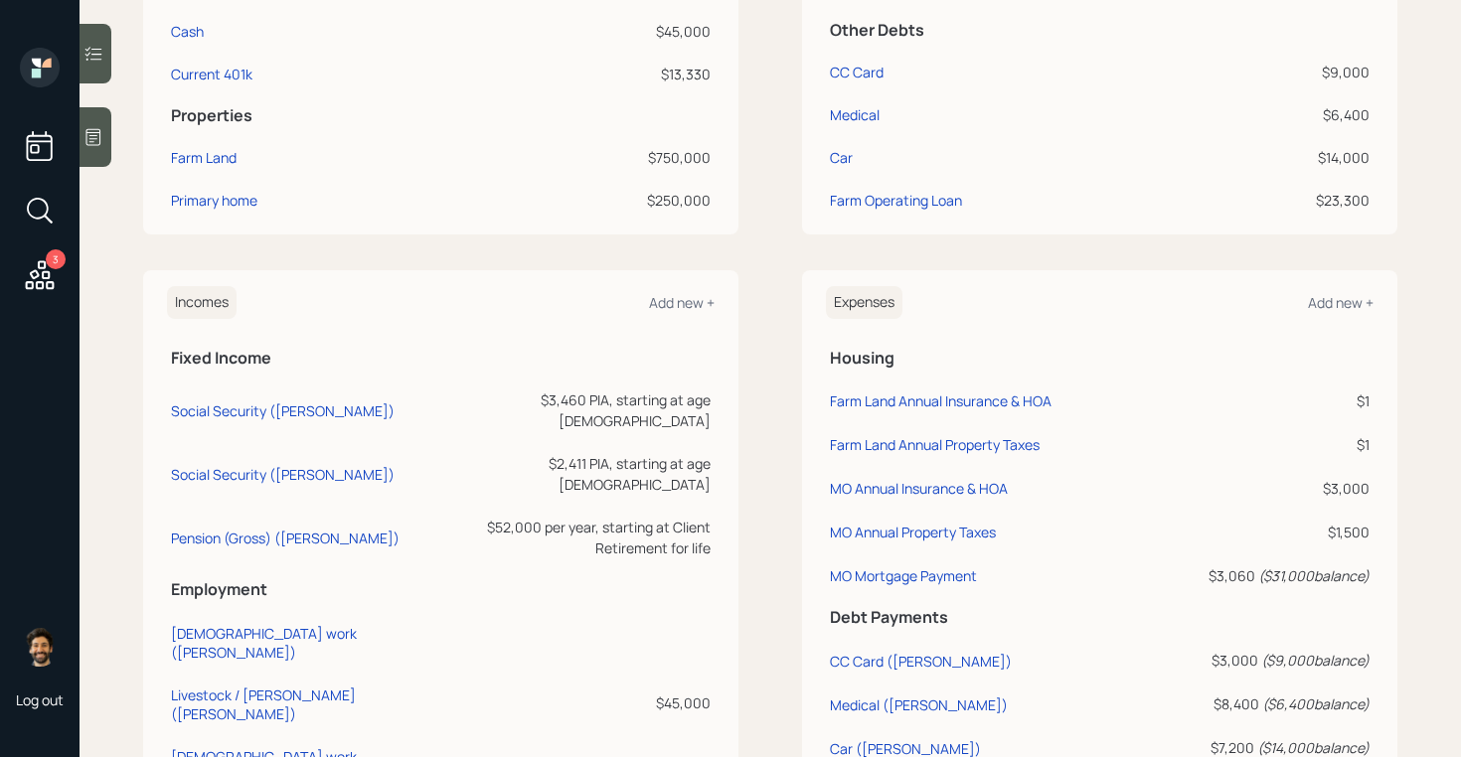
scroll to position [673, 0]
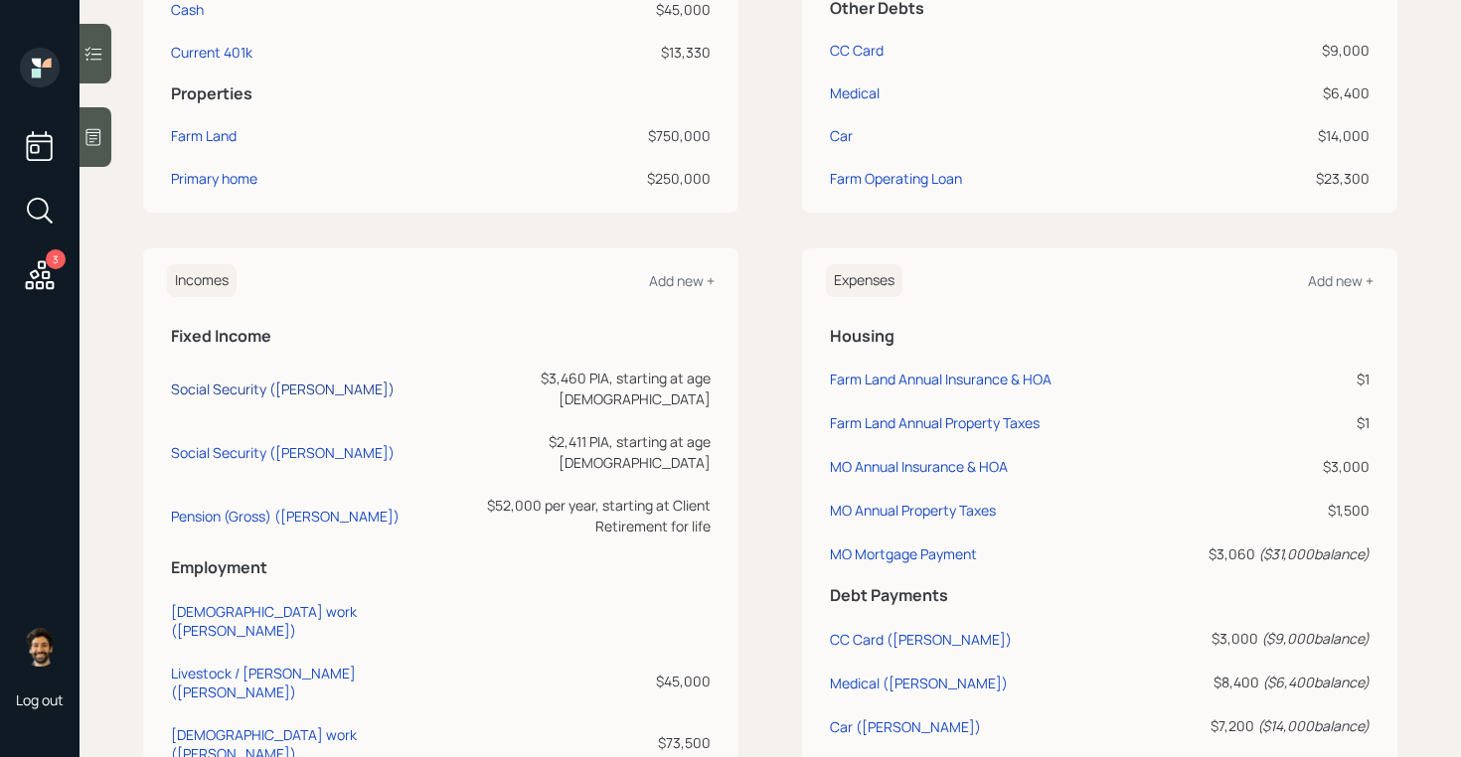
click at [268, 382] on div "Social Security (Kevin)" at bounding box center [283, 389] width 224 height 19
select select "12"
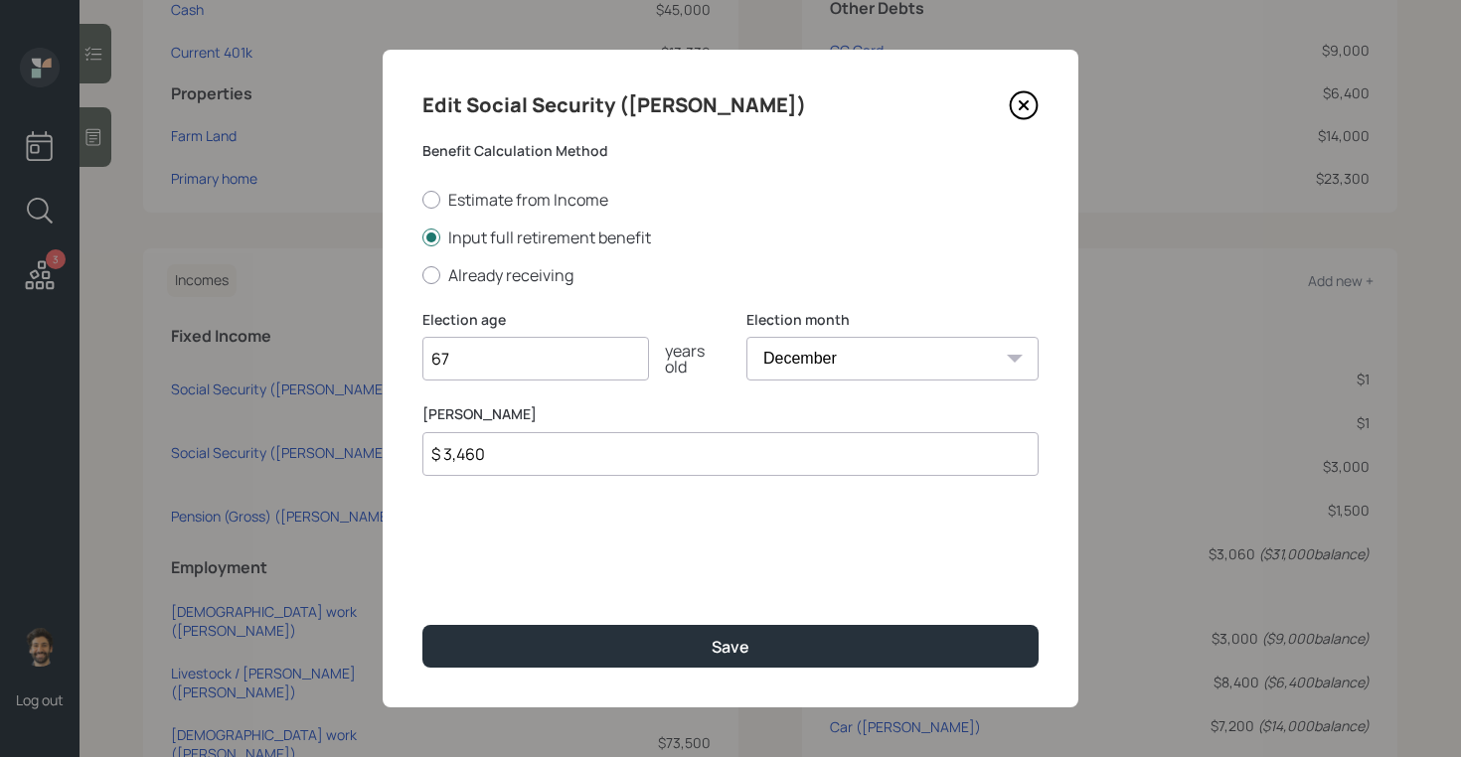
click at [499, 354] on input "67" at bounding box center [535, 359] width 227 height 44
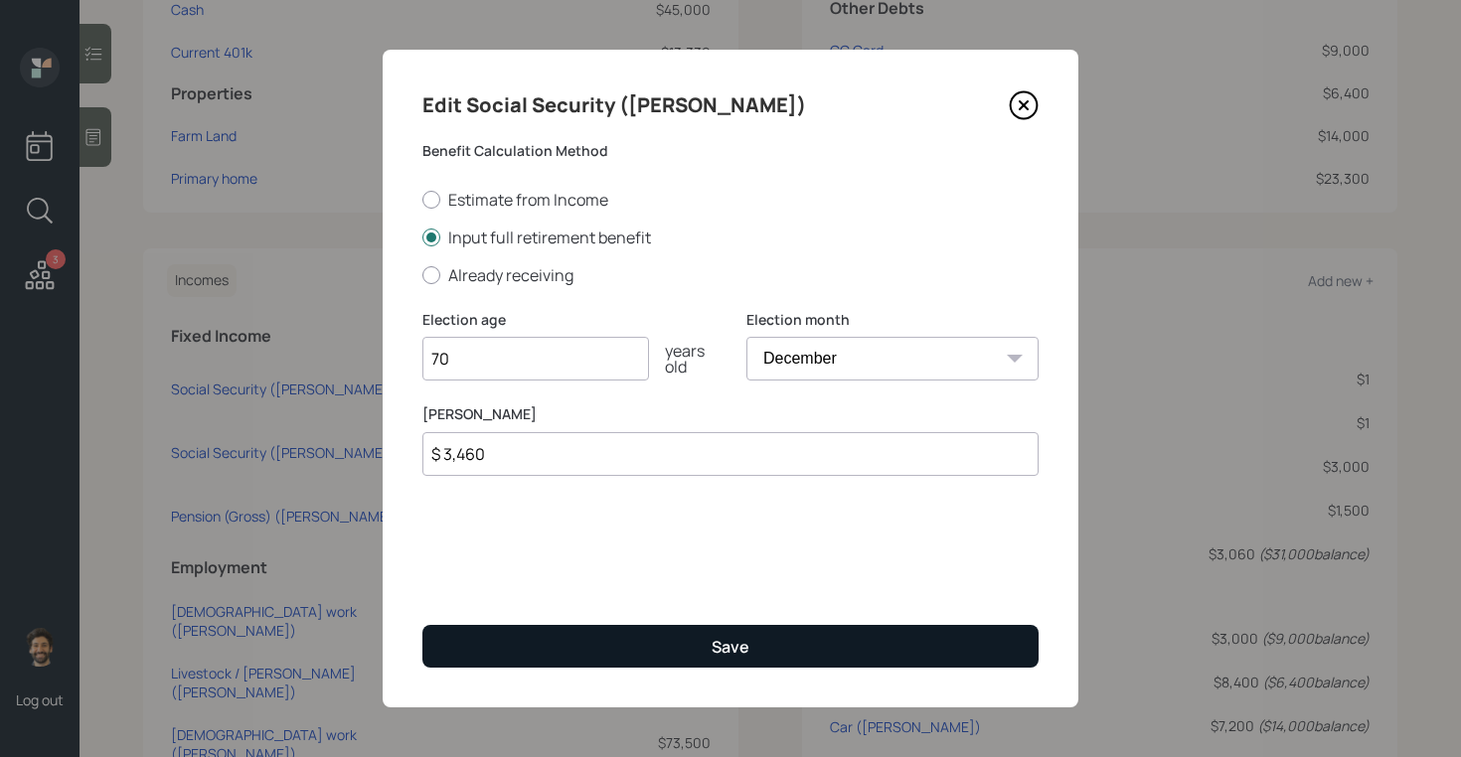
type input "70"
click at [491, 651] on button "Save" at bounding box center [730, 646] width 616 height 43
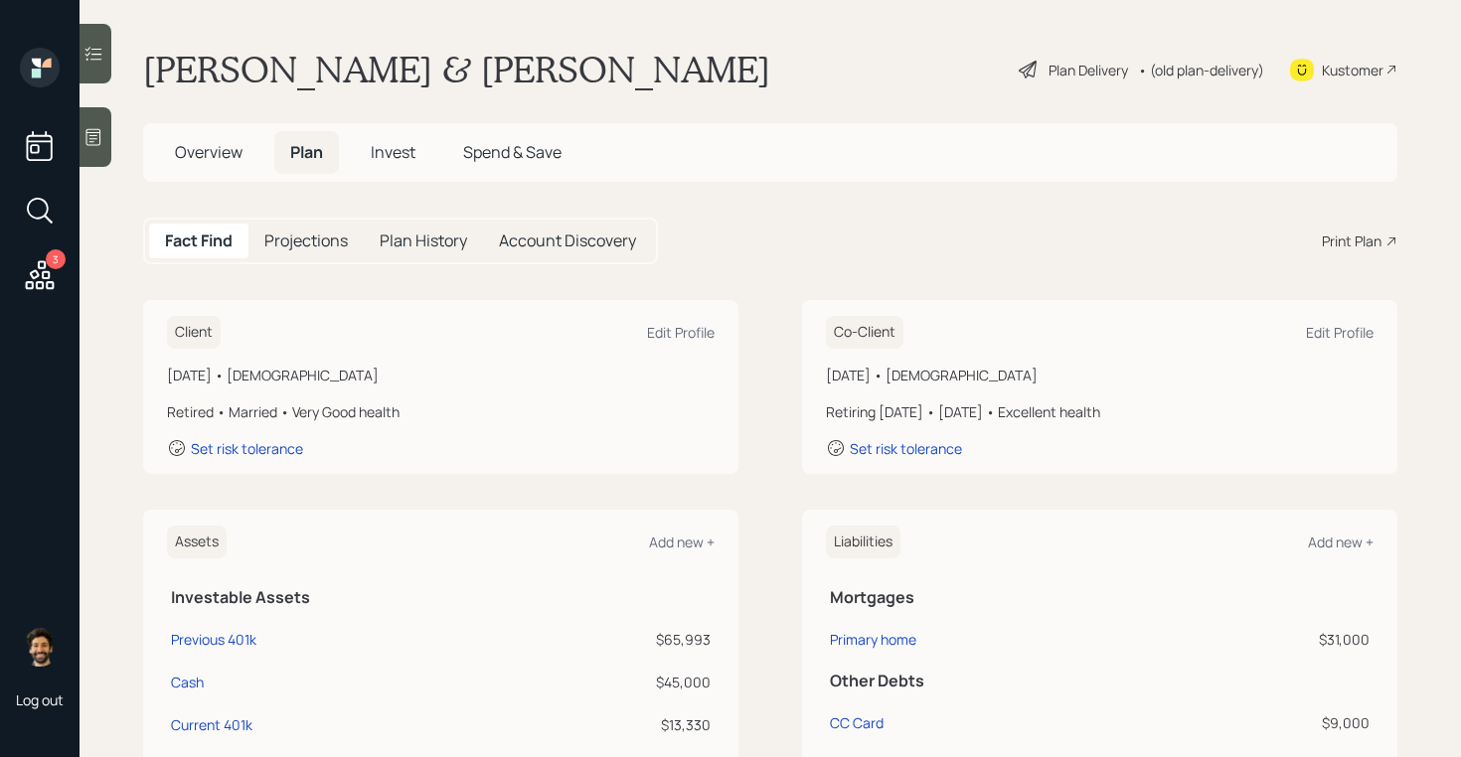
click at [302, 247] on h5 "Projections" at bounding box center [305, 241] width 83 height 19
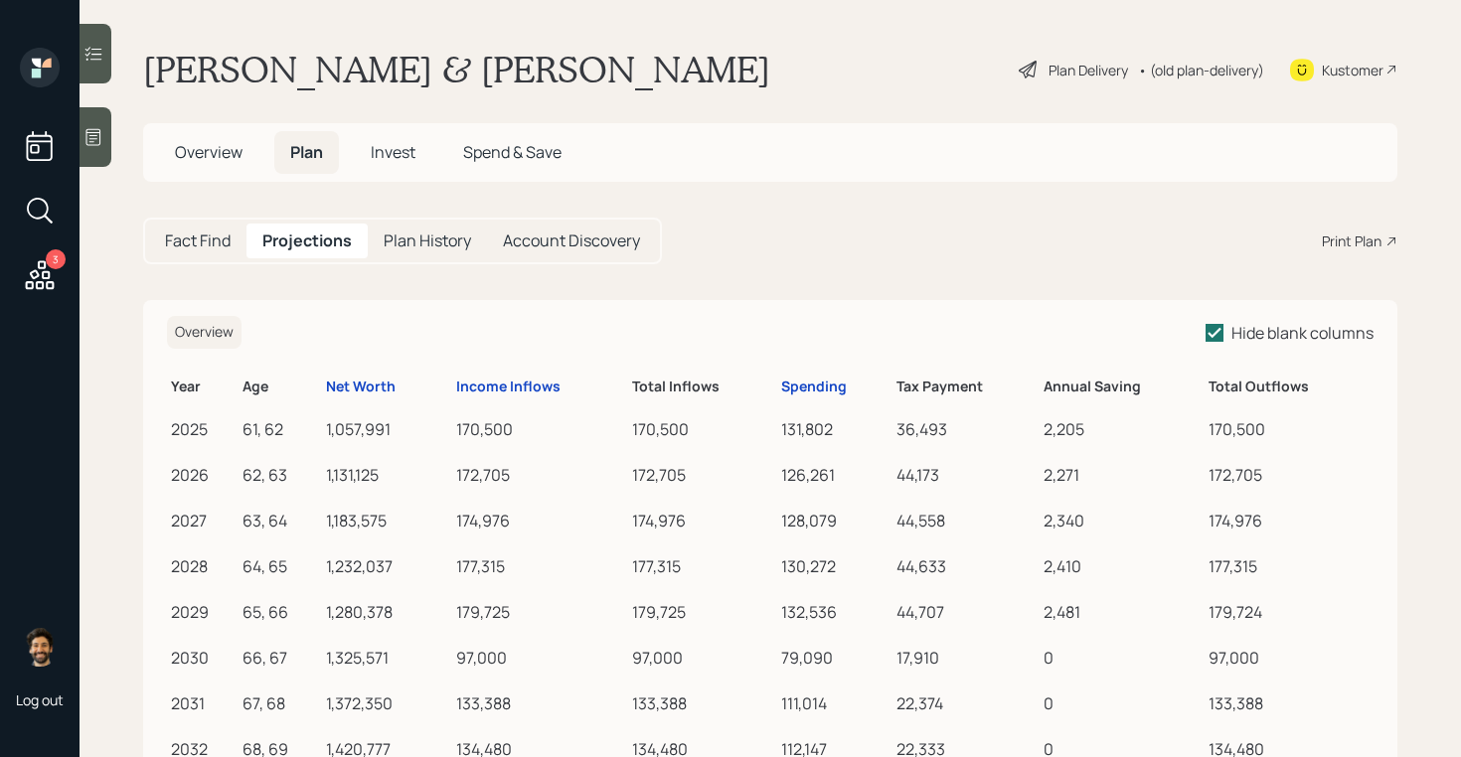
click at [494, 374] on th "Income Inflows" at bounding box center [540, 384] width 176 height 39
click at [501, 379] on div "Income Inflows" at bounding box center [508, 387] width 104 height 17
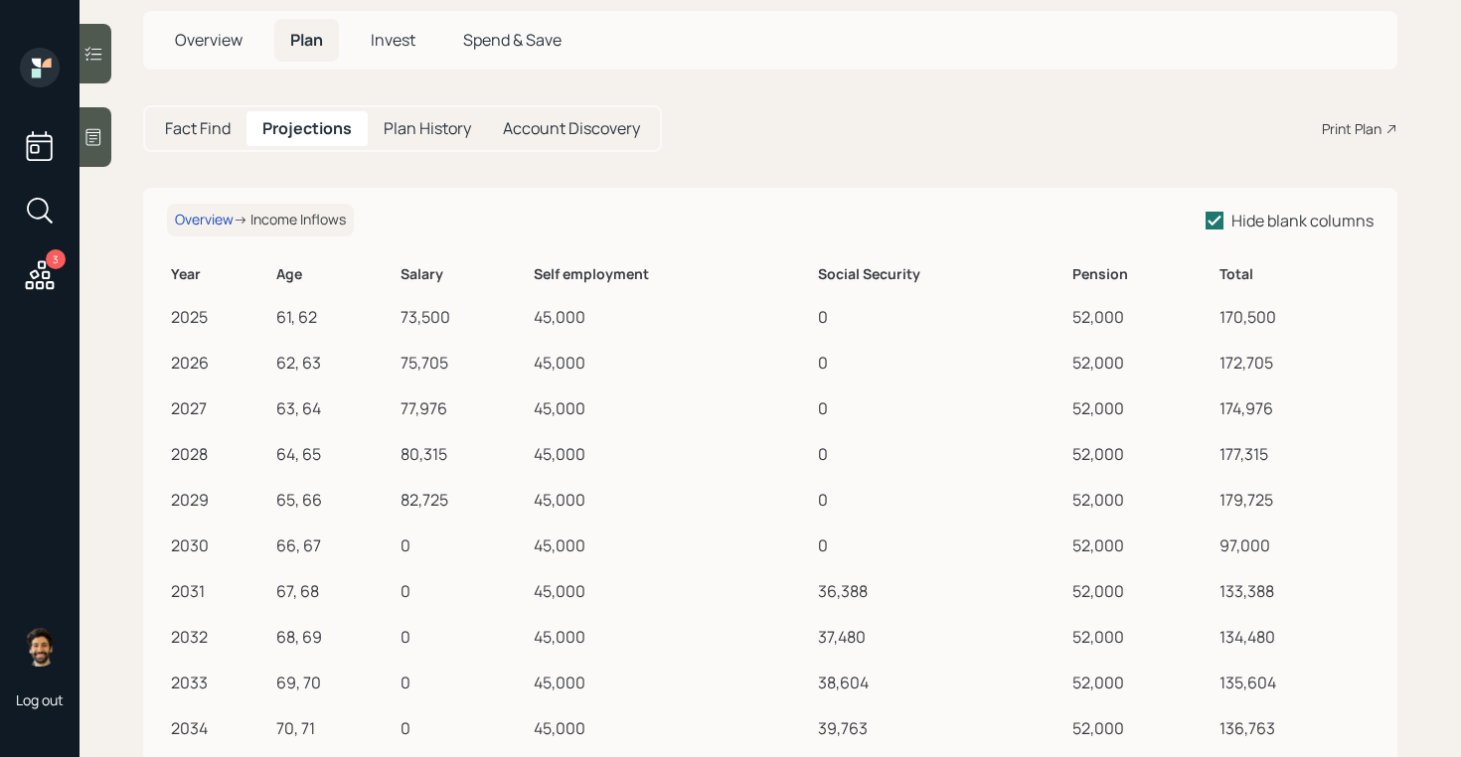
scroll to position [109, 0]
click at [192, 222] on div "Overview" at bounding box center [204, 223] width 59 height 17
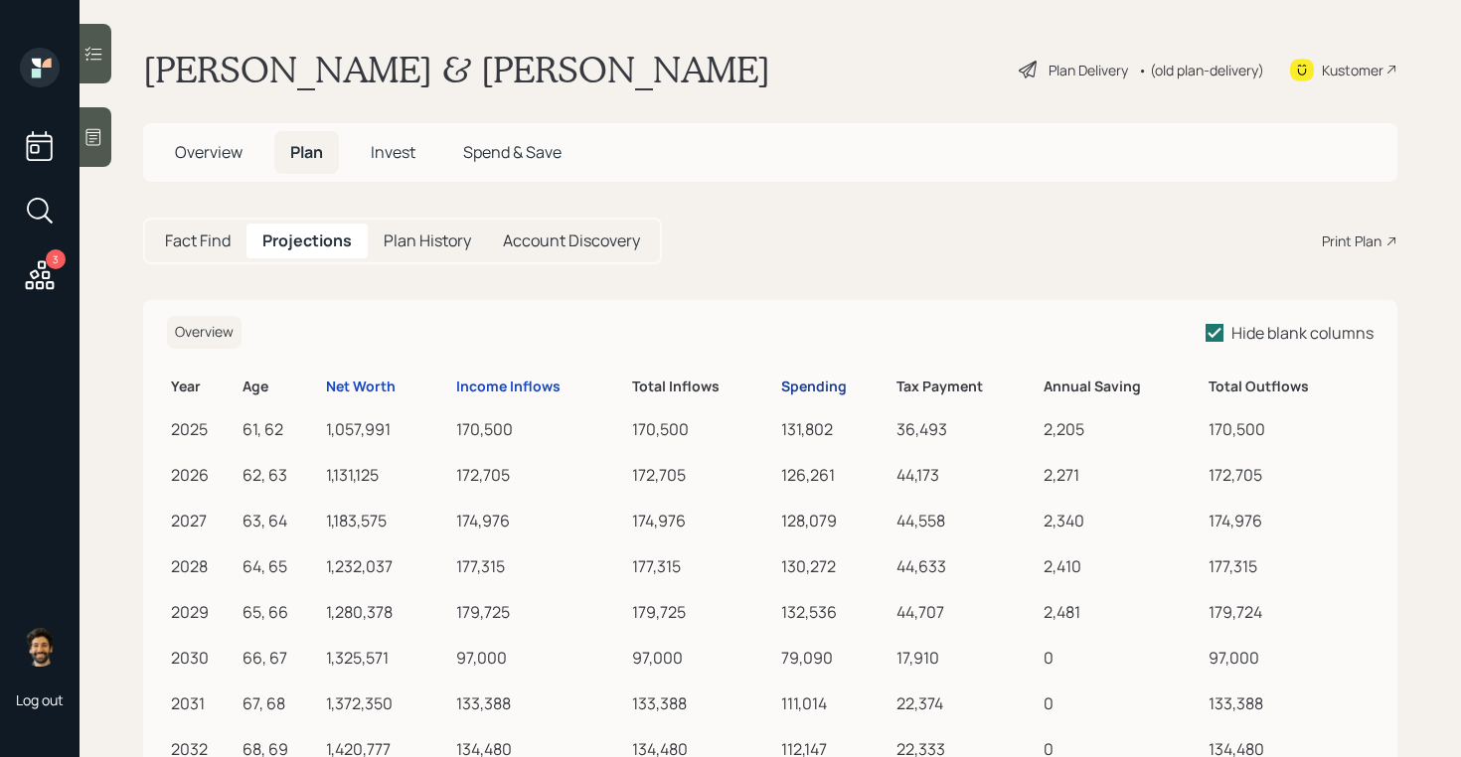
click at [807, 386] on div "Spending" at bounding box center [814, 387] width 66 height 17
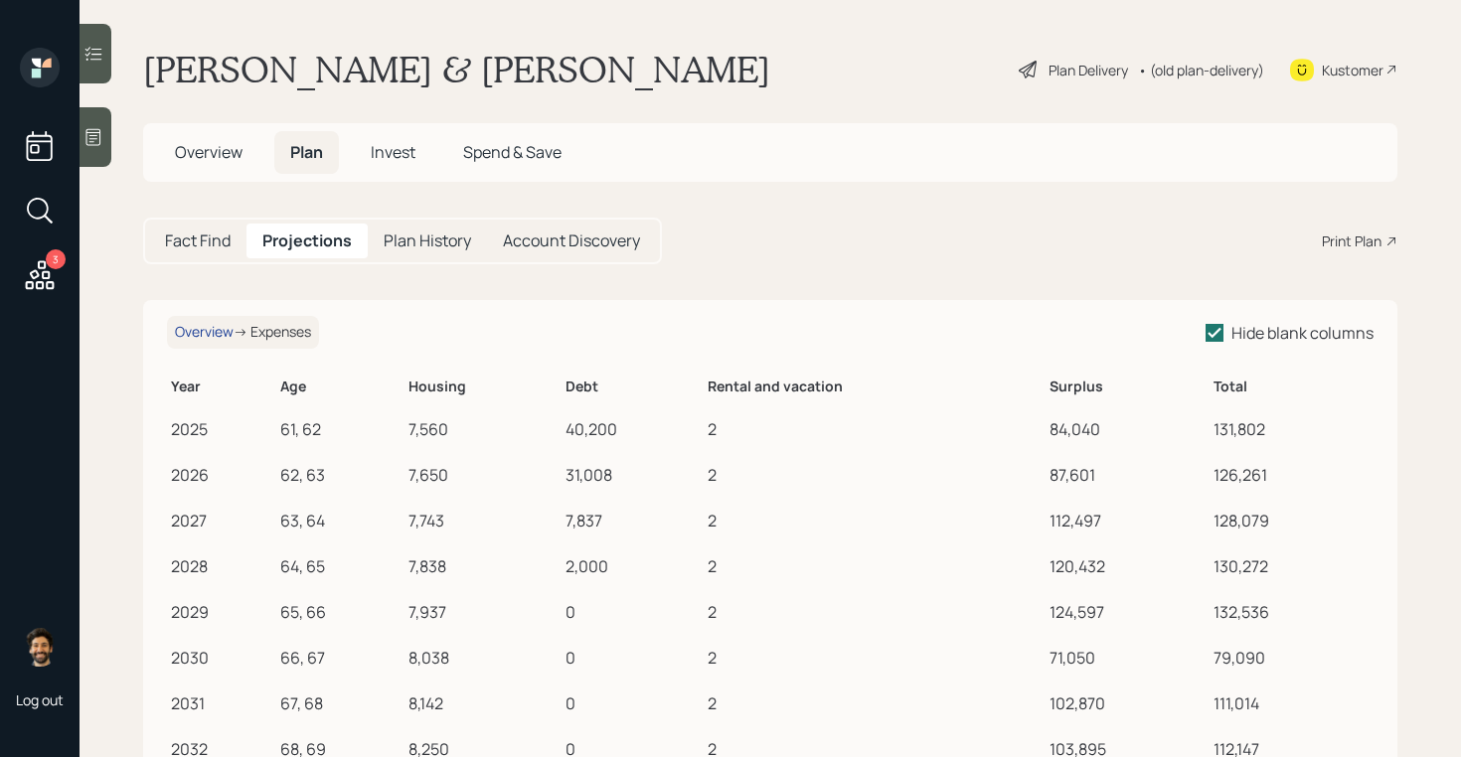
click at [197, 326] on div "Overview" at bounding box center [204, 332] width 59 height 17
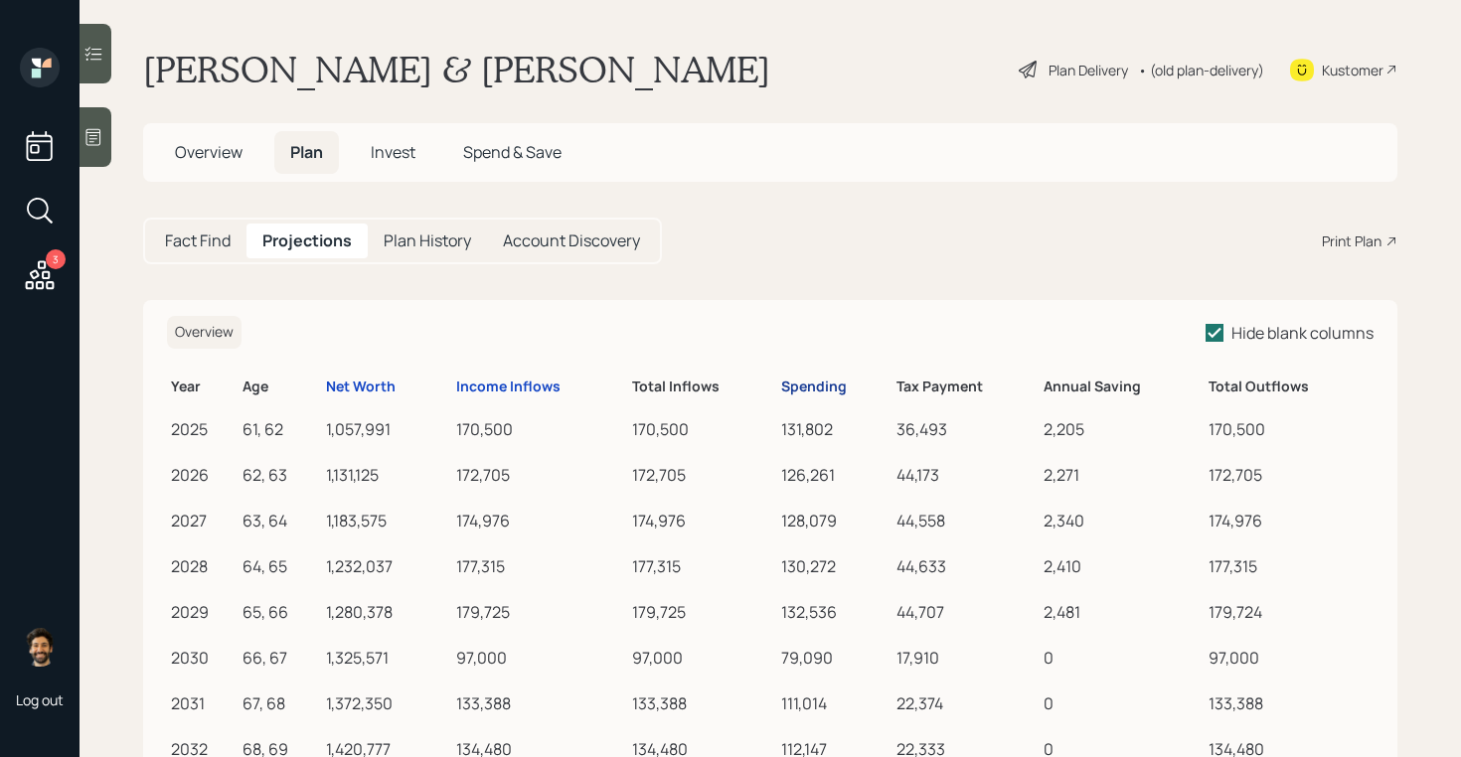
click at [807, 391] on div "Spending" at bounding box center [814, 387] width 66 height 17
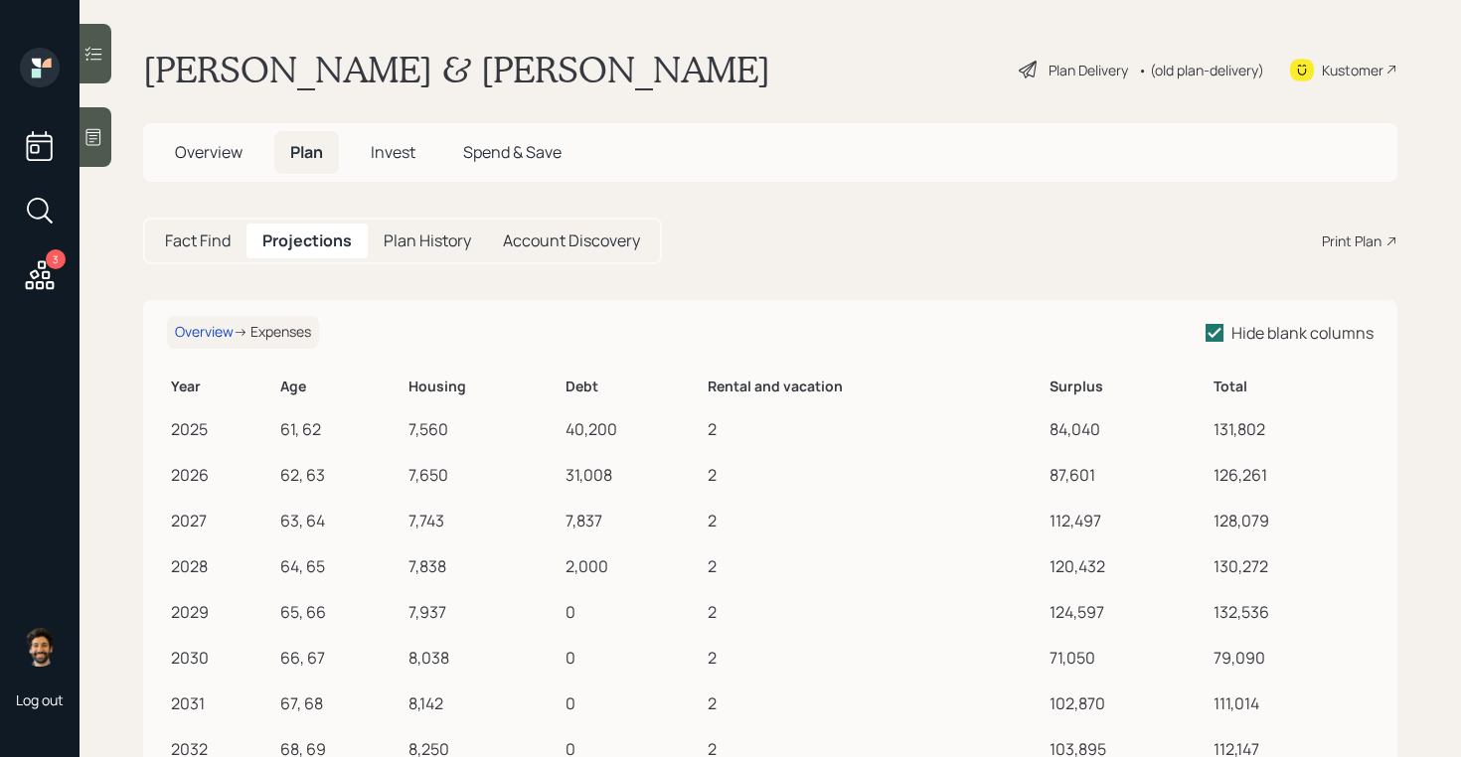
click at [179, 239] on h5 "Fact Find" at bounding box center [198, 241] width 66 height 19
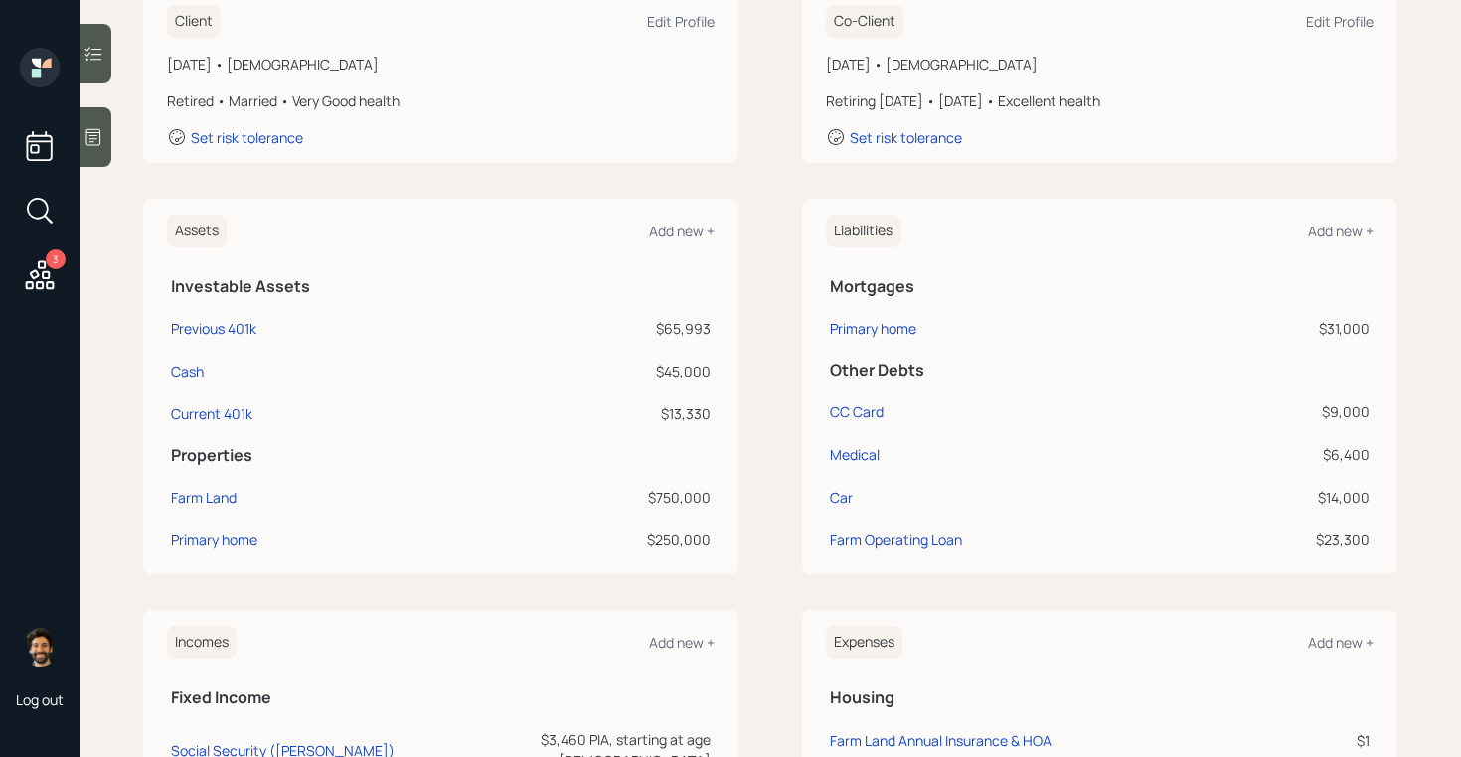
scroll to position [317, 0]
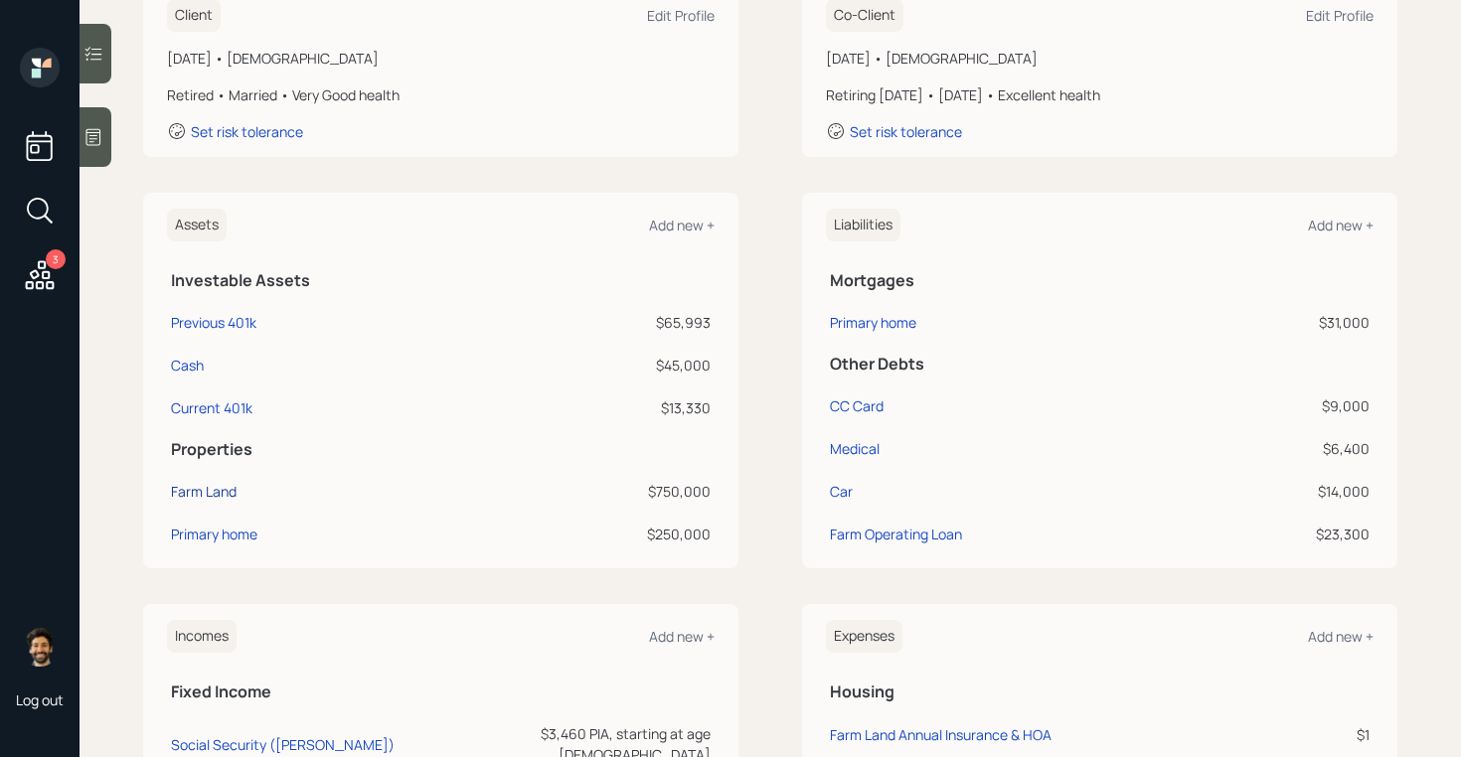
click at [206, 499] on div "Farm Land" at bounding box center [204, 491] width 66 height 21
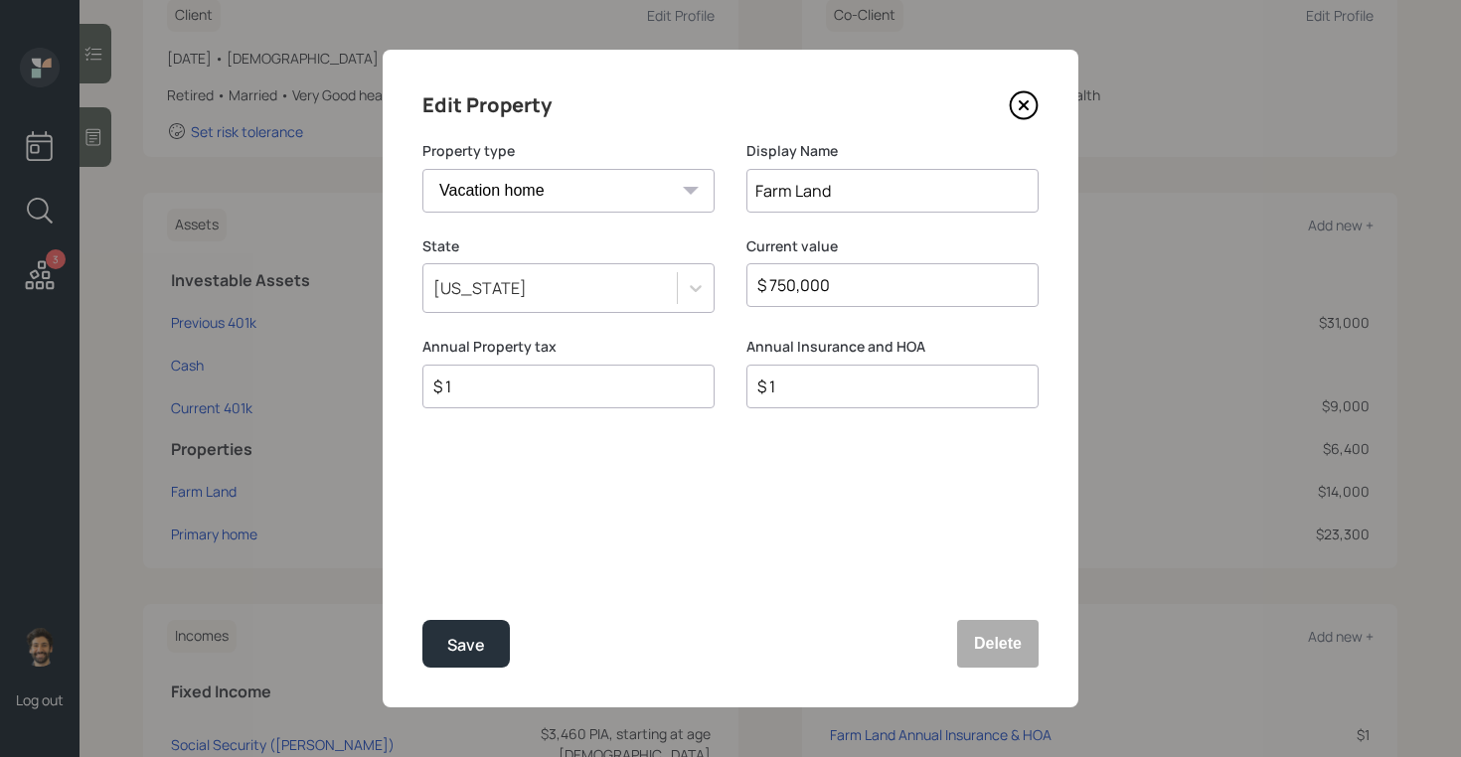
click at [500, 373] on div "$ 1" at bounding box center [568, 387] width 292 height 44
click at [500, 387] on input "$ 1" at bounding box center [560, 387] width 258 height 24
type input "$ 0"
click at [452, 636] on div "Save" at bounding box center [466, 645] width 38 height 27
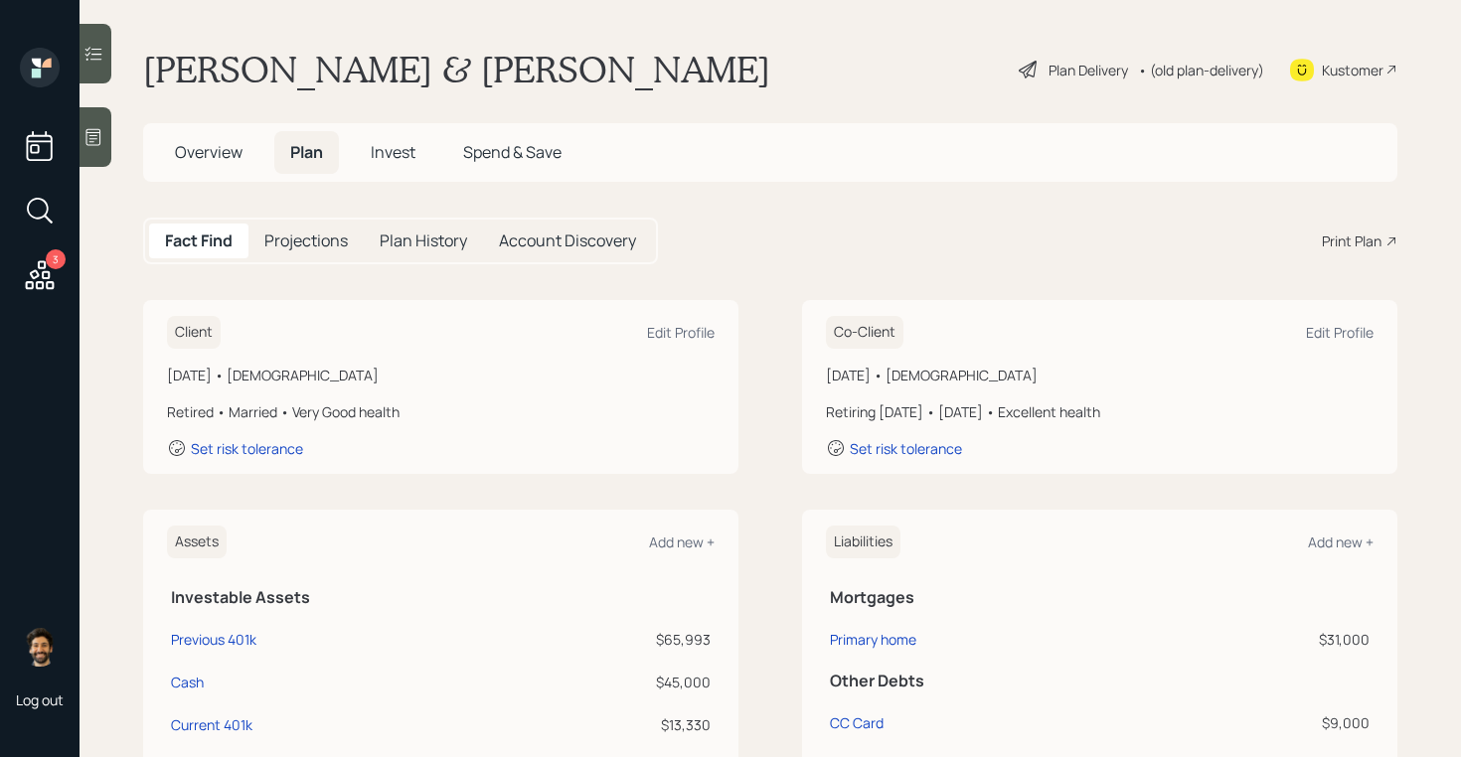
click at [290, 253] on div "Projections" at bounding box center [305, 241] width 115 height 35
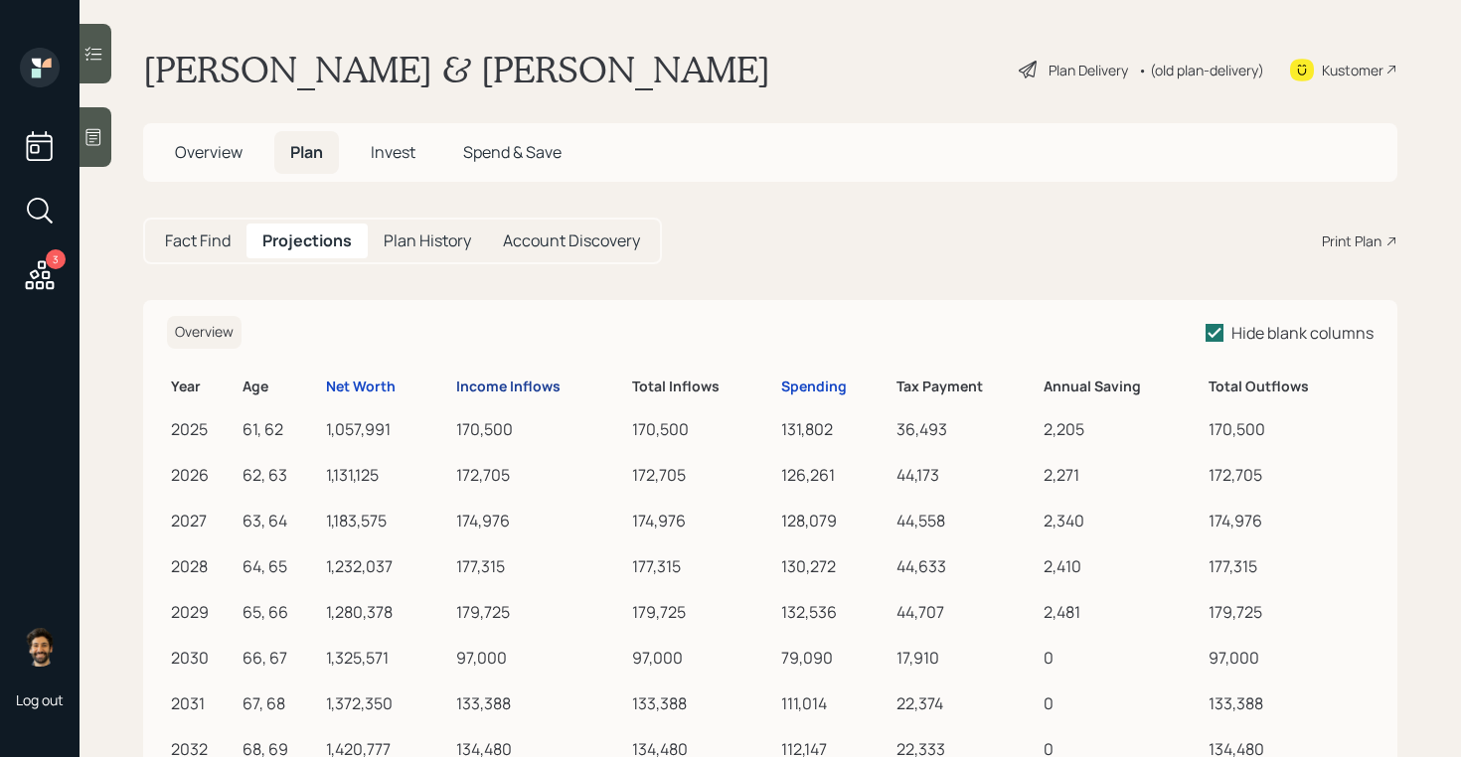
click at [500, 389] on div "Income Inflows" at bounding box center [508, 387] width 104 height 17
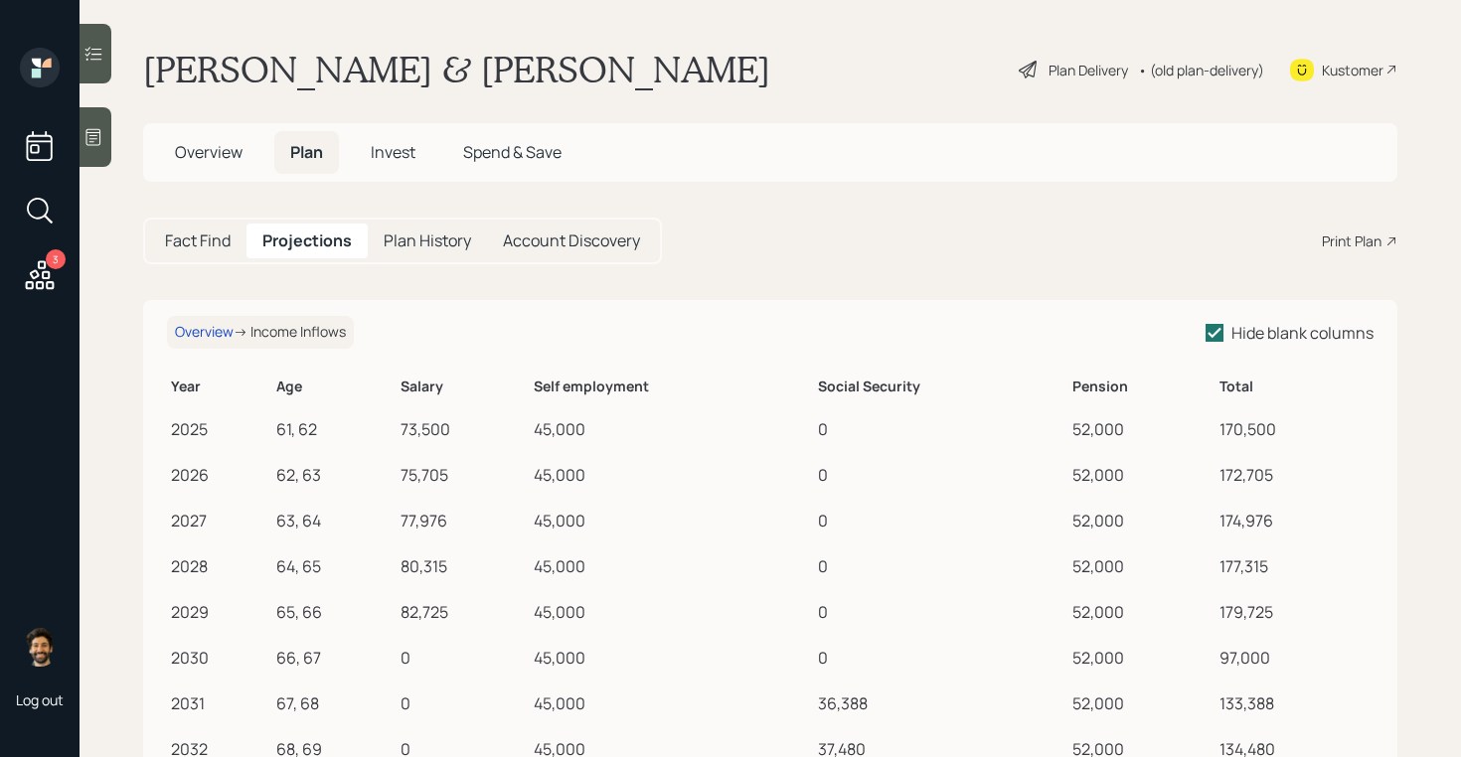
click at [217, 243] on h5 "Fact Find" at bounding box center [198, 241] width 66 height 19
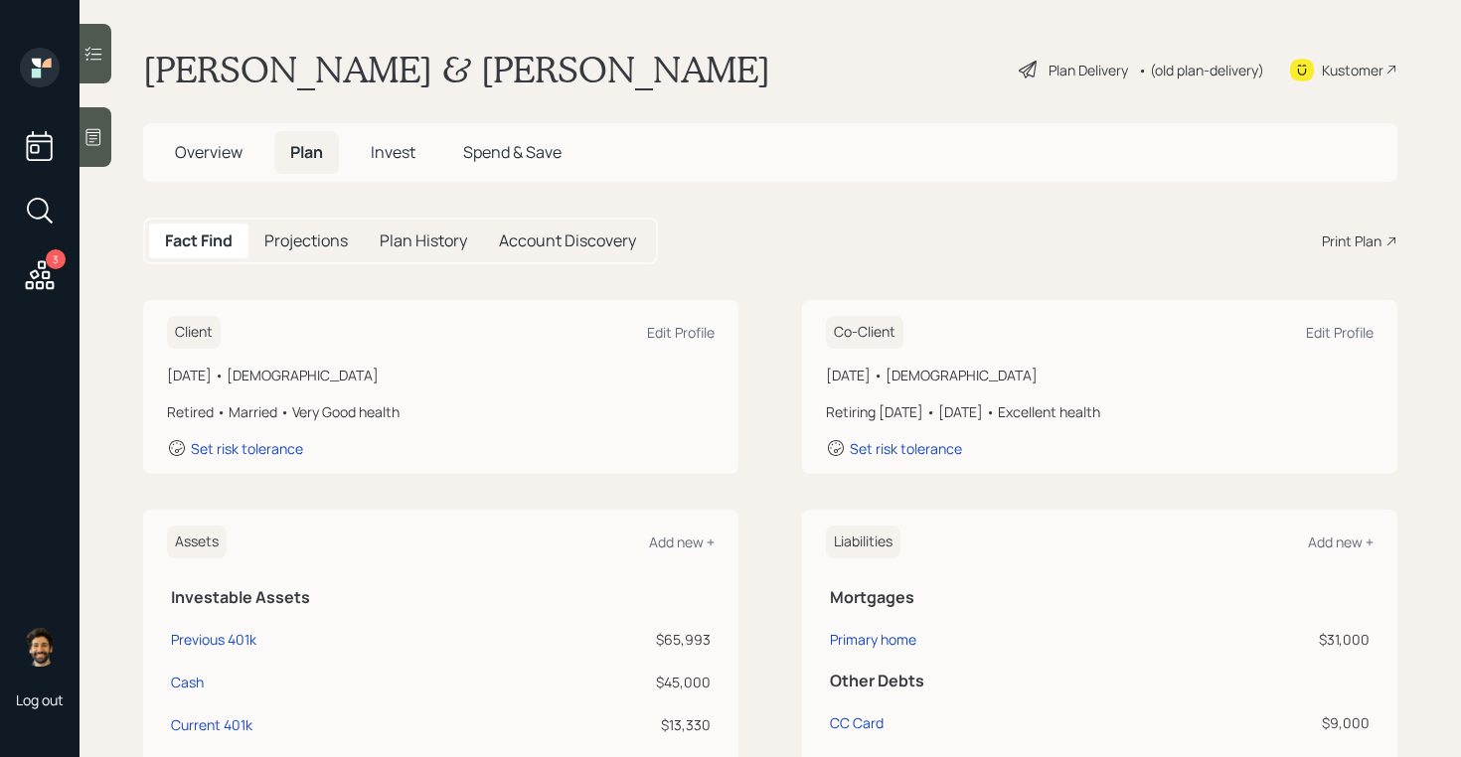
click at [327, 232] on h5 "Projections" at bounding box center [305, 241] width 83 height 19
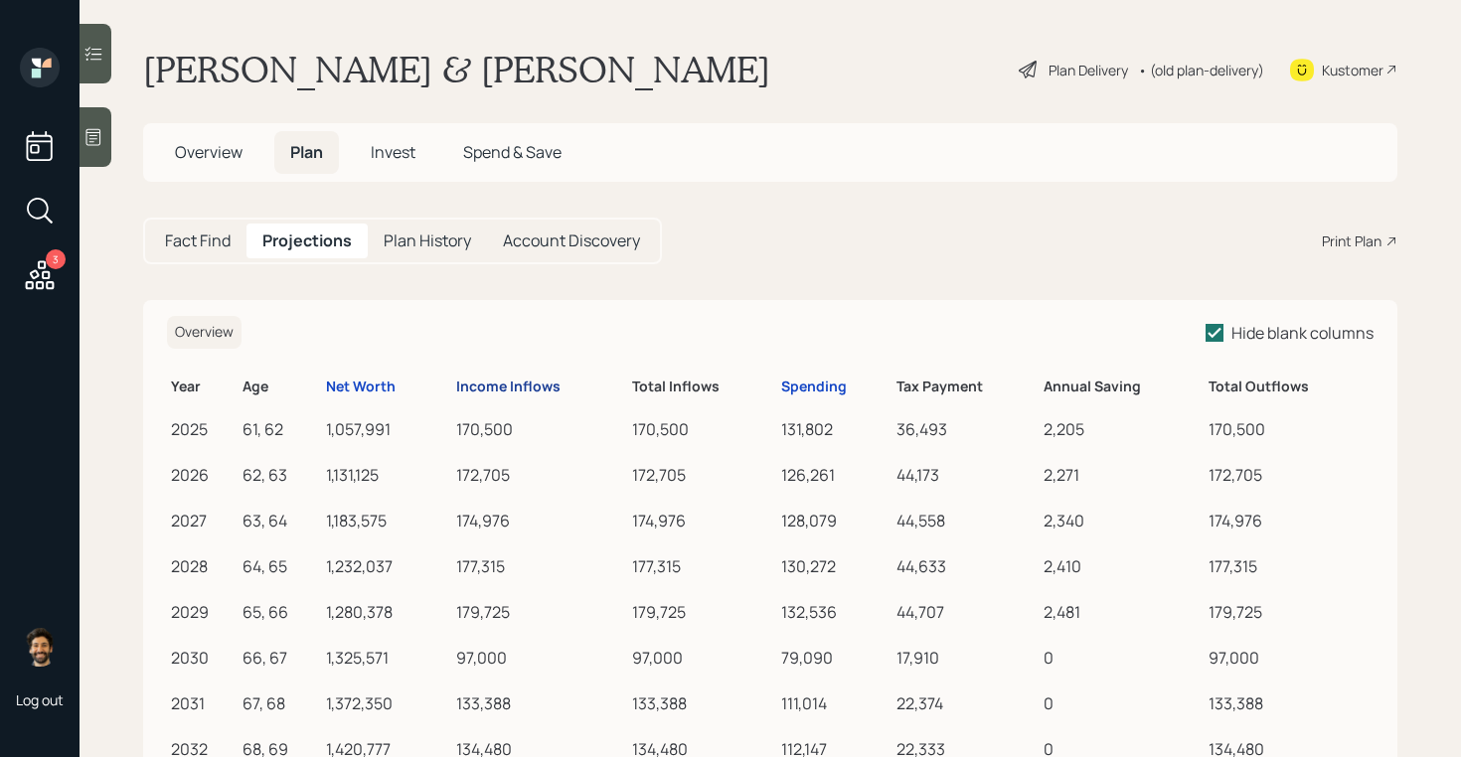
click at [549, 391] on div "Income Inflows" at bounding box center [508, 387] width 104 height 17
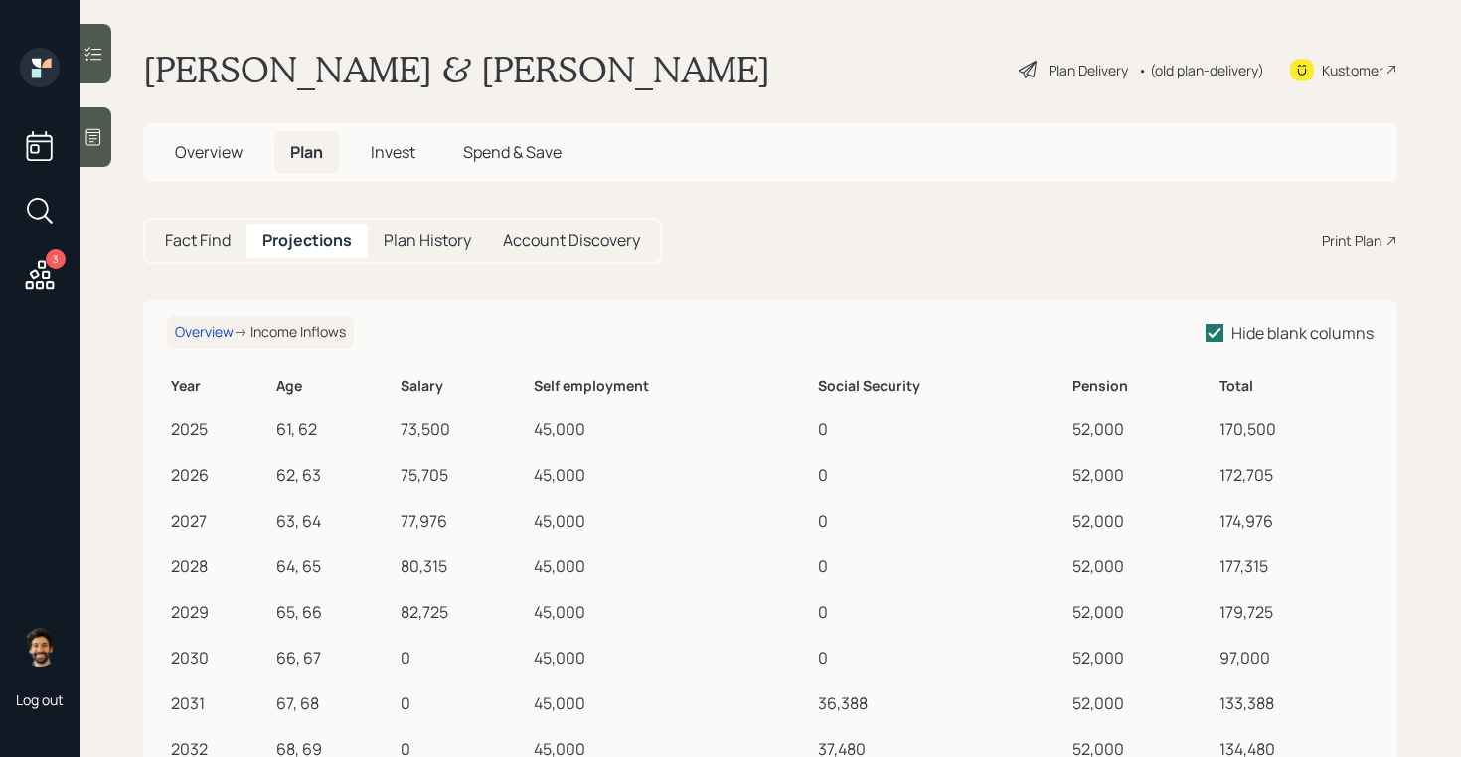
click at [155, 243] on div "Fact Find" at bounding box center [197, 241] width 97 height 35
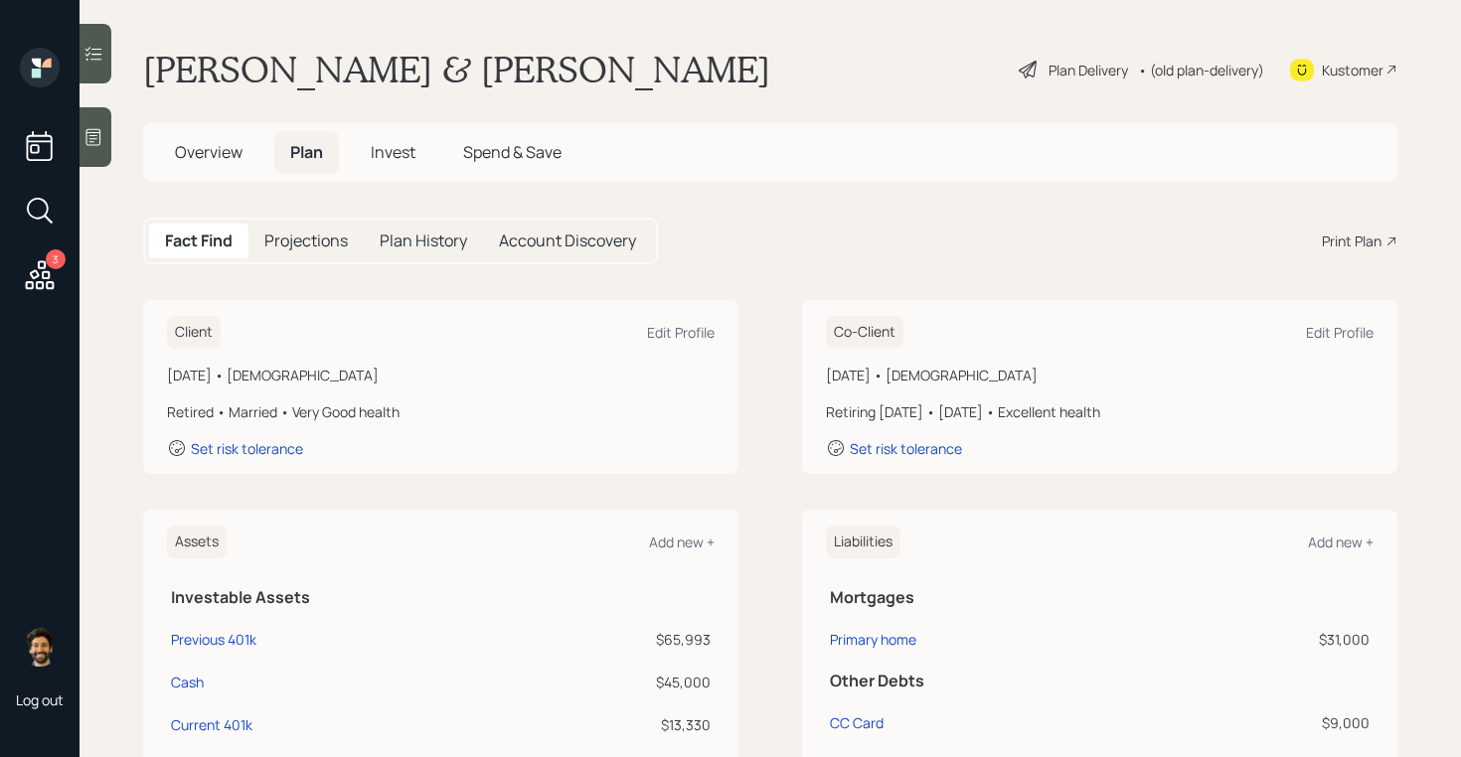
click at [338, 247] on h5 "Projections" at bounding box center [305, 241] width 83 height 19
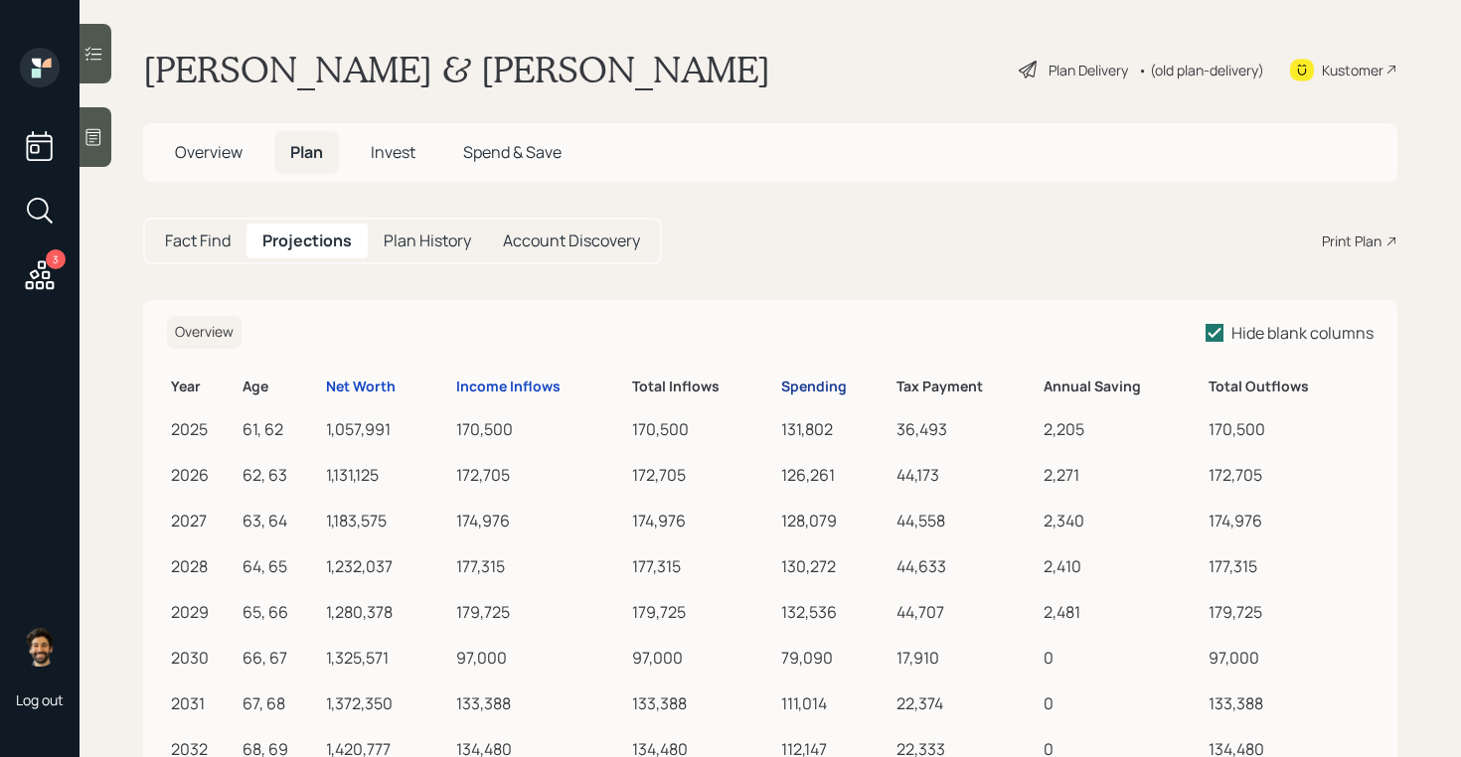
click at [797, 394] on div "Spending" at bounding box center [814, 387] width 66 height 17
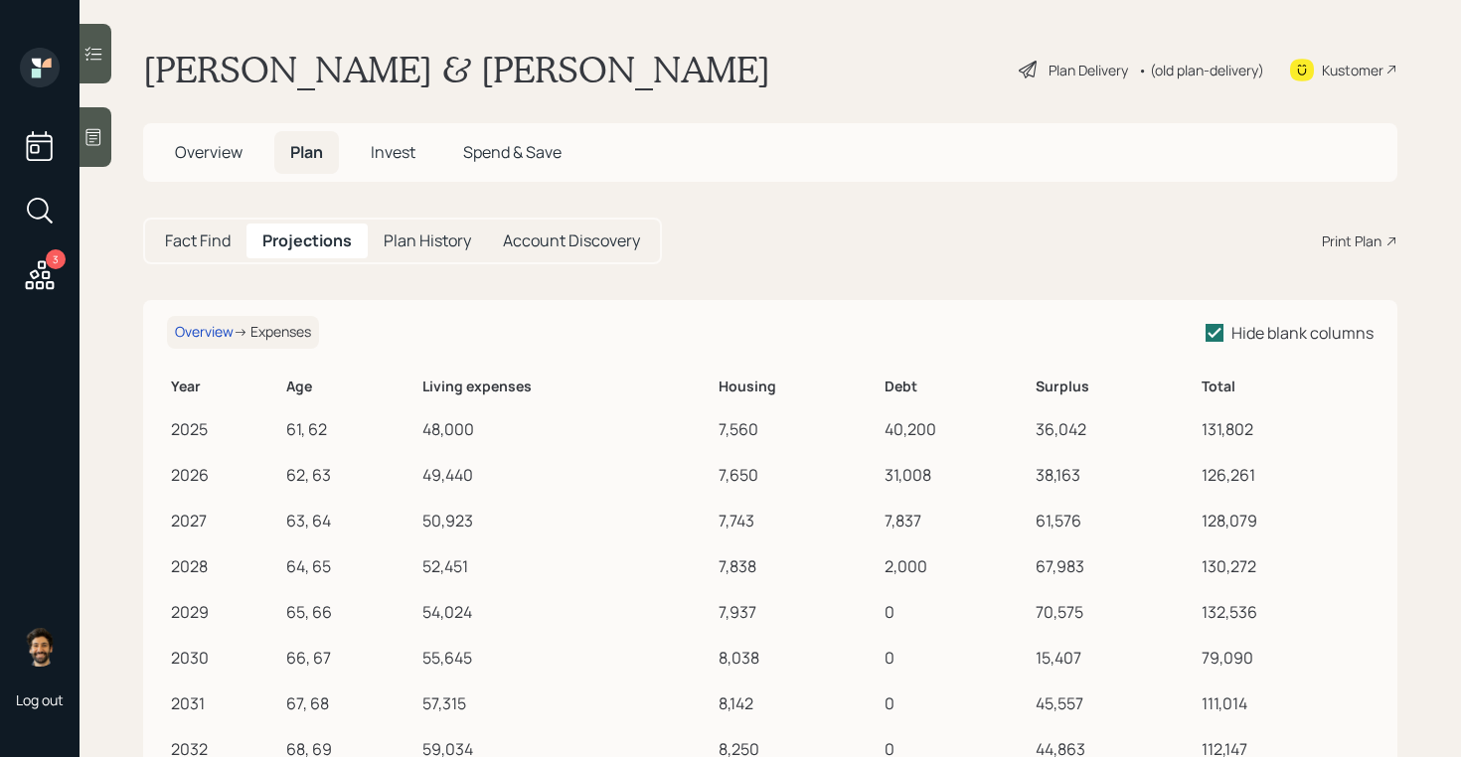
click at [197, 243] on h5 "Fact Find" at bounding box center [198, 241] width 66 height 19
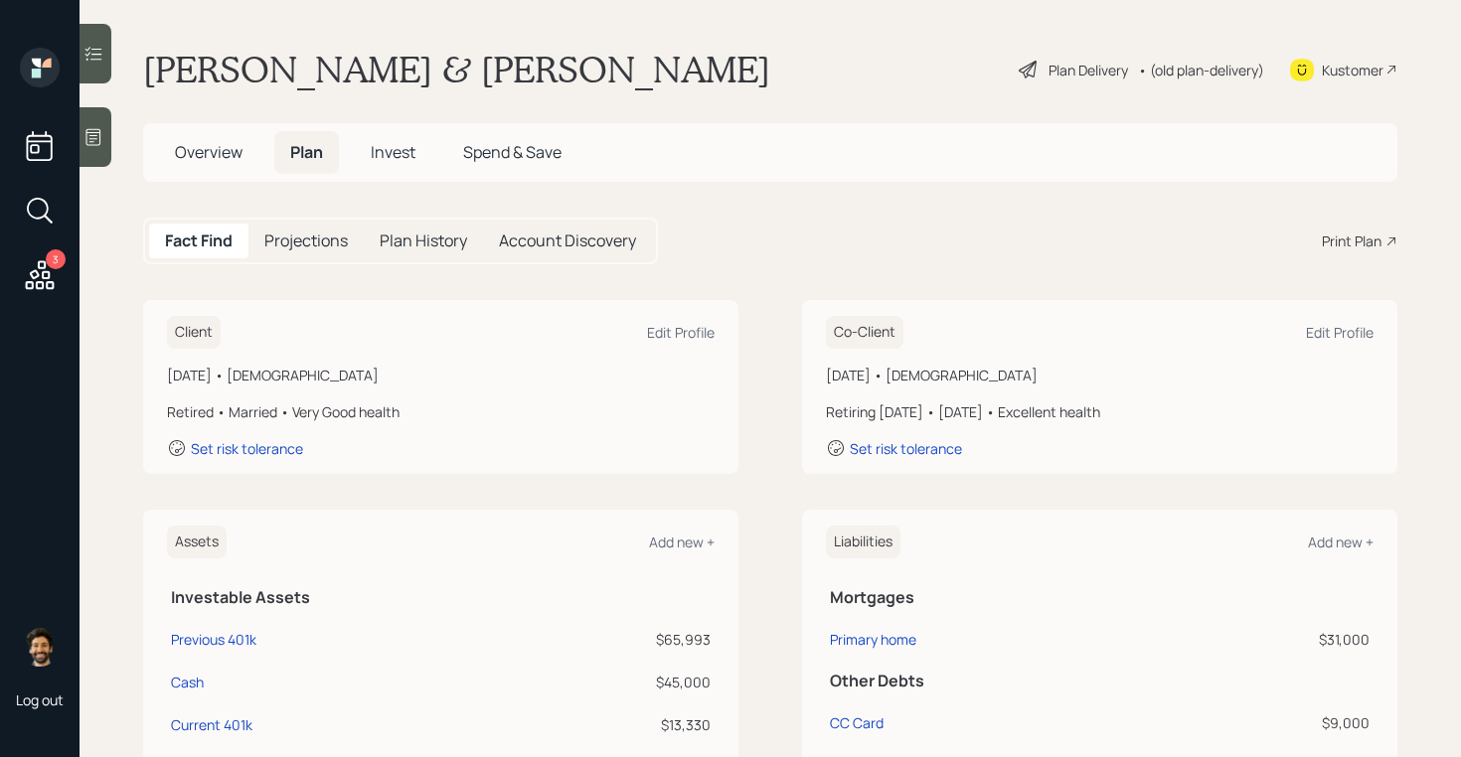
click at [307, 247] on h5 "Projections" at bounding box center [305, 241] width 83 height 19
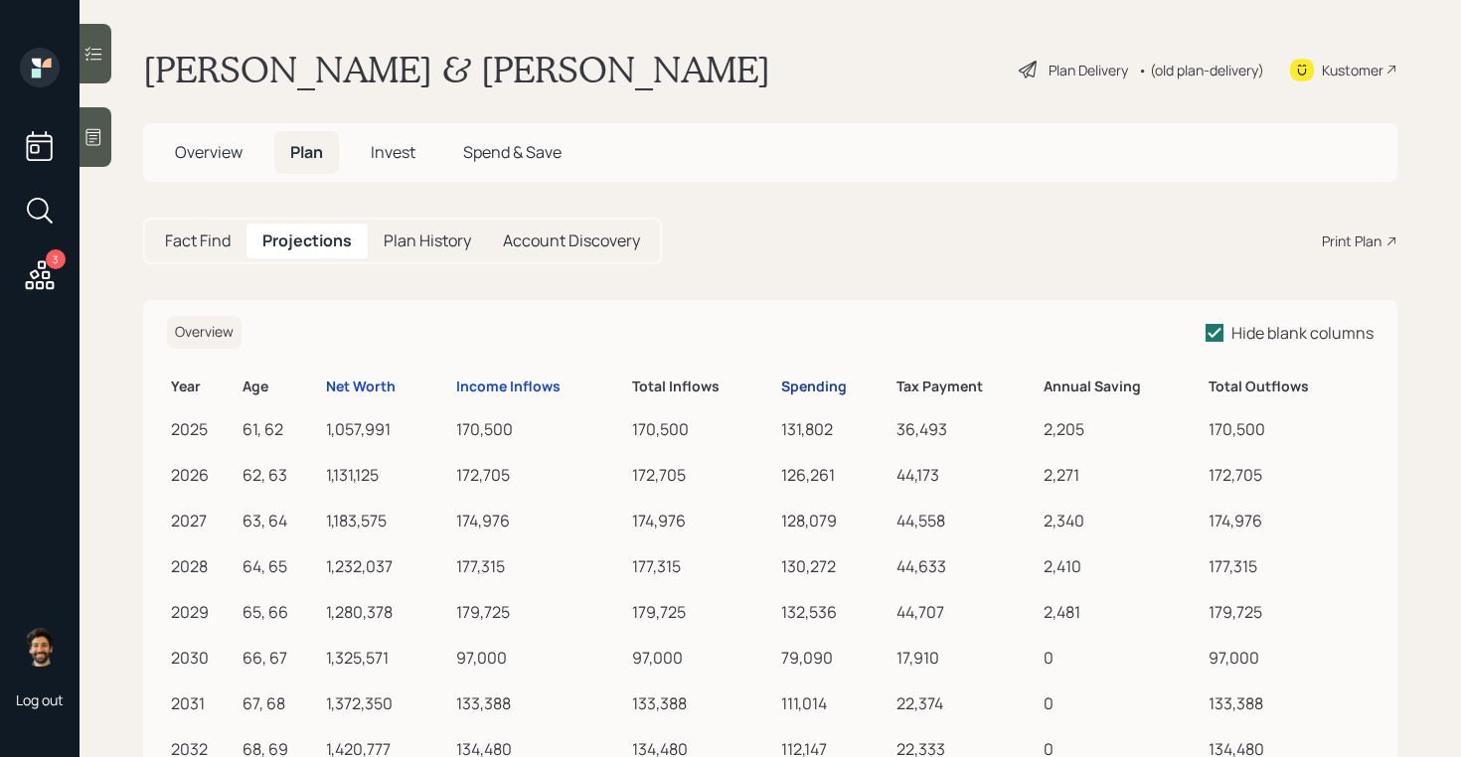
click at [812, 389] on div "Spending" at bounding box center [814, 387] width 66 height 17
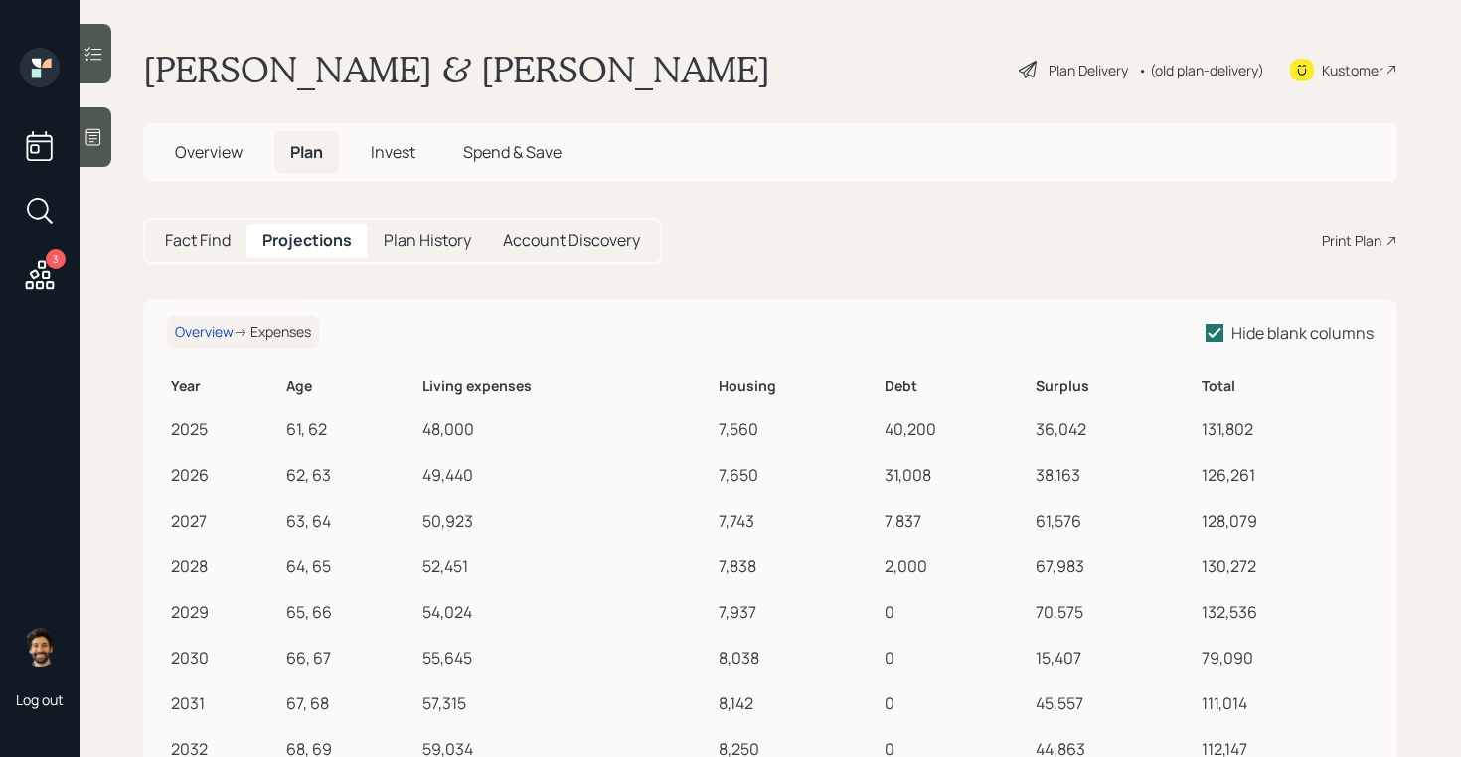
click at [201, 243] on h5 "Fact Find" at bounding box center [198, 241] width 66 height 19
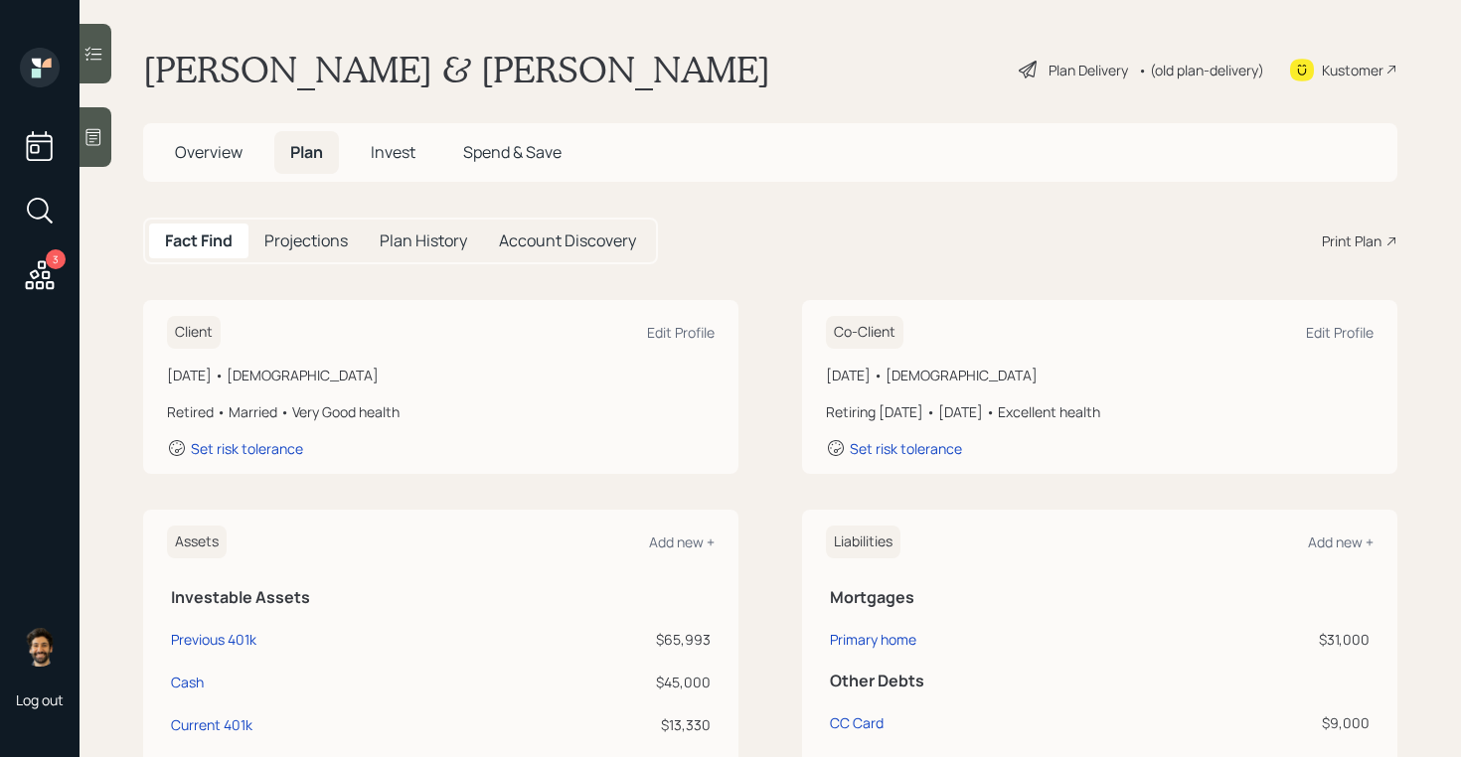
click at [325, 245] on h5 "Projections" at bounding box center [305, 241] width 83 height 19
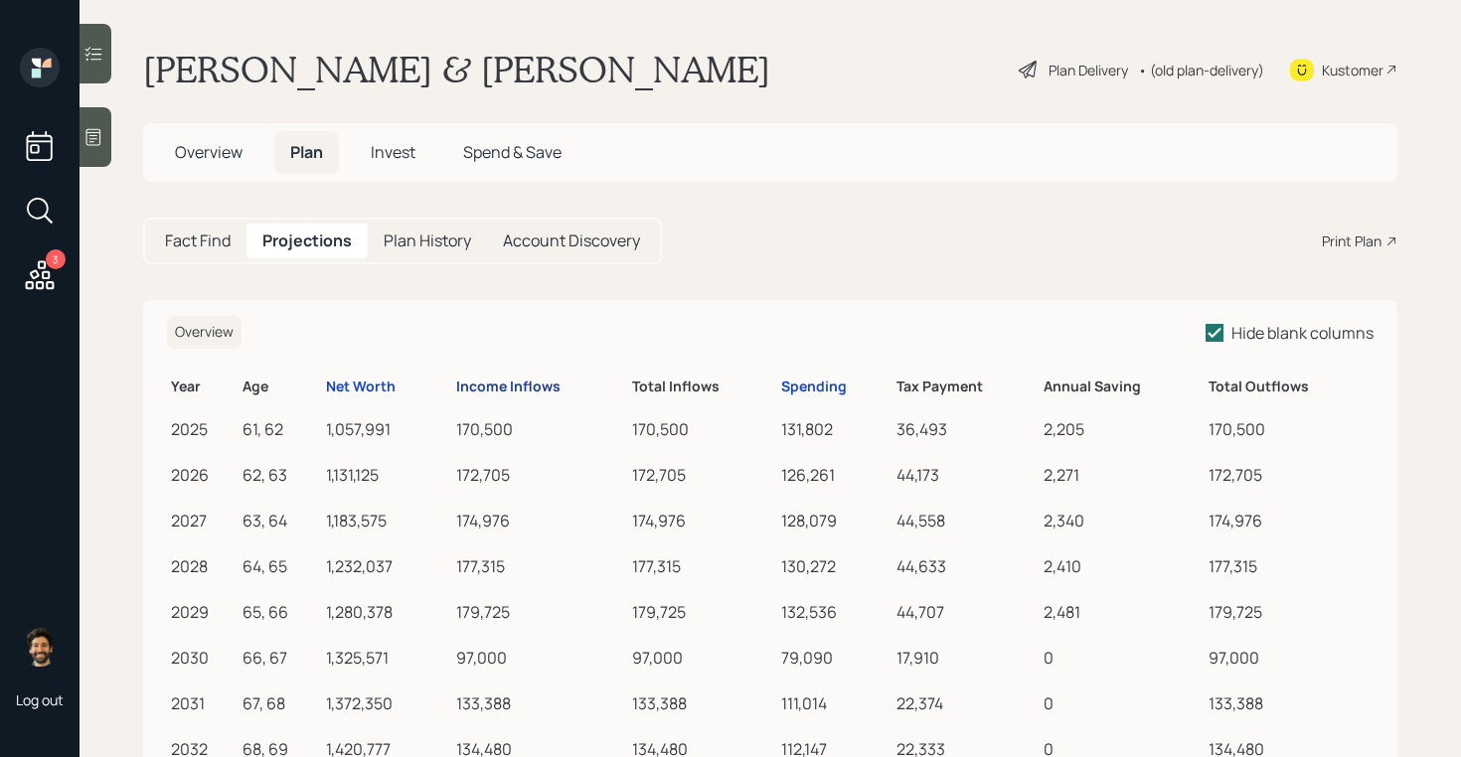
click at [518, 384] on div "Income Inflows" at bounding box center [508, 387] width 104 height 17
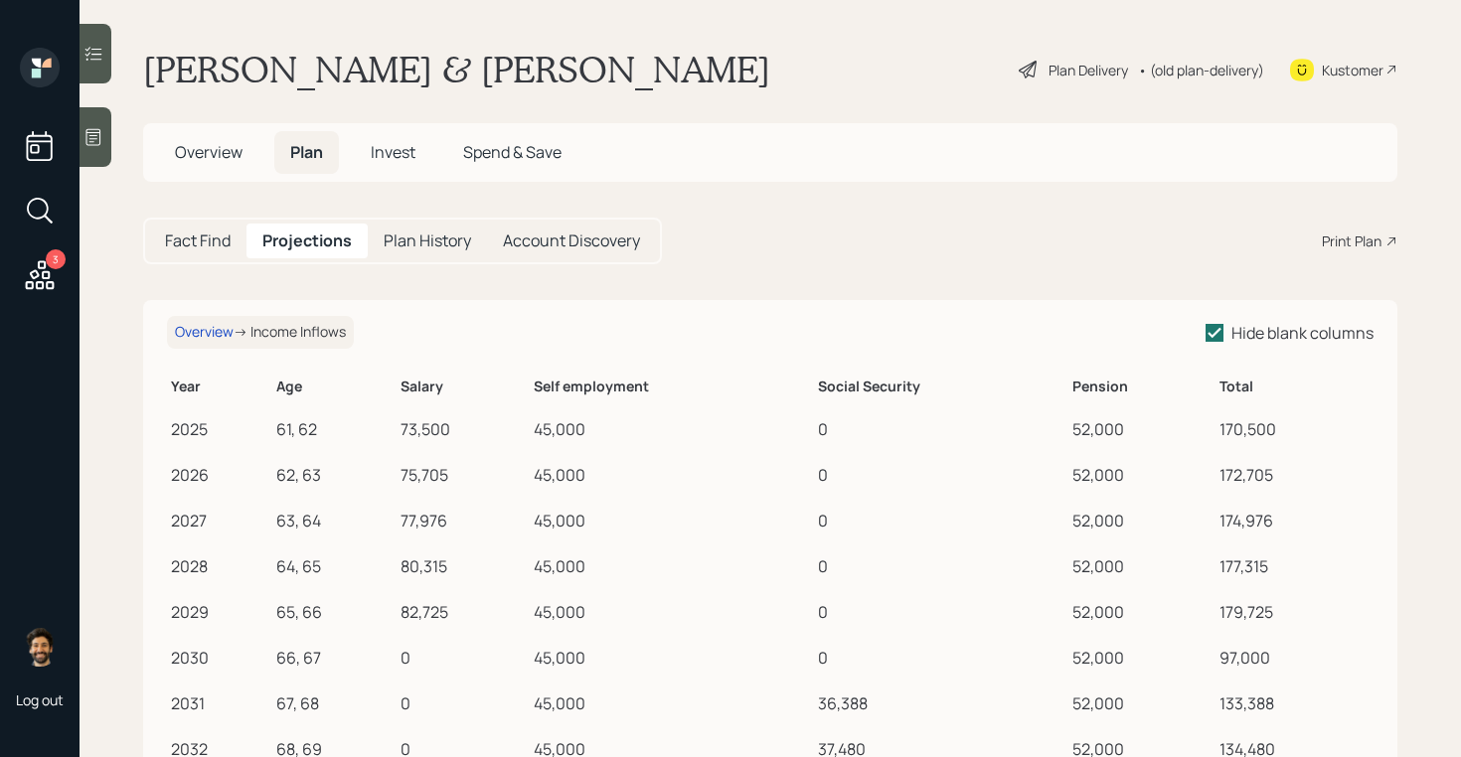
click at [1189, 74] on div "• (old plan-delivery)" at bounding box center [1201, 70] width 126 height 21
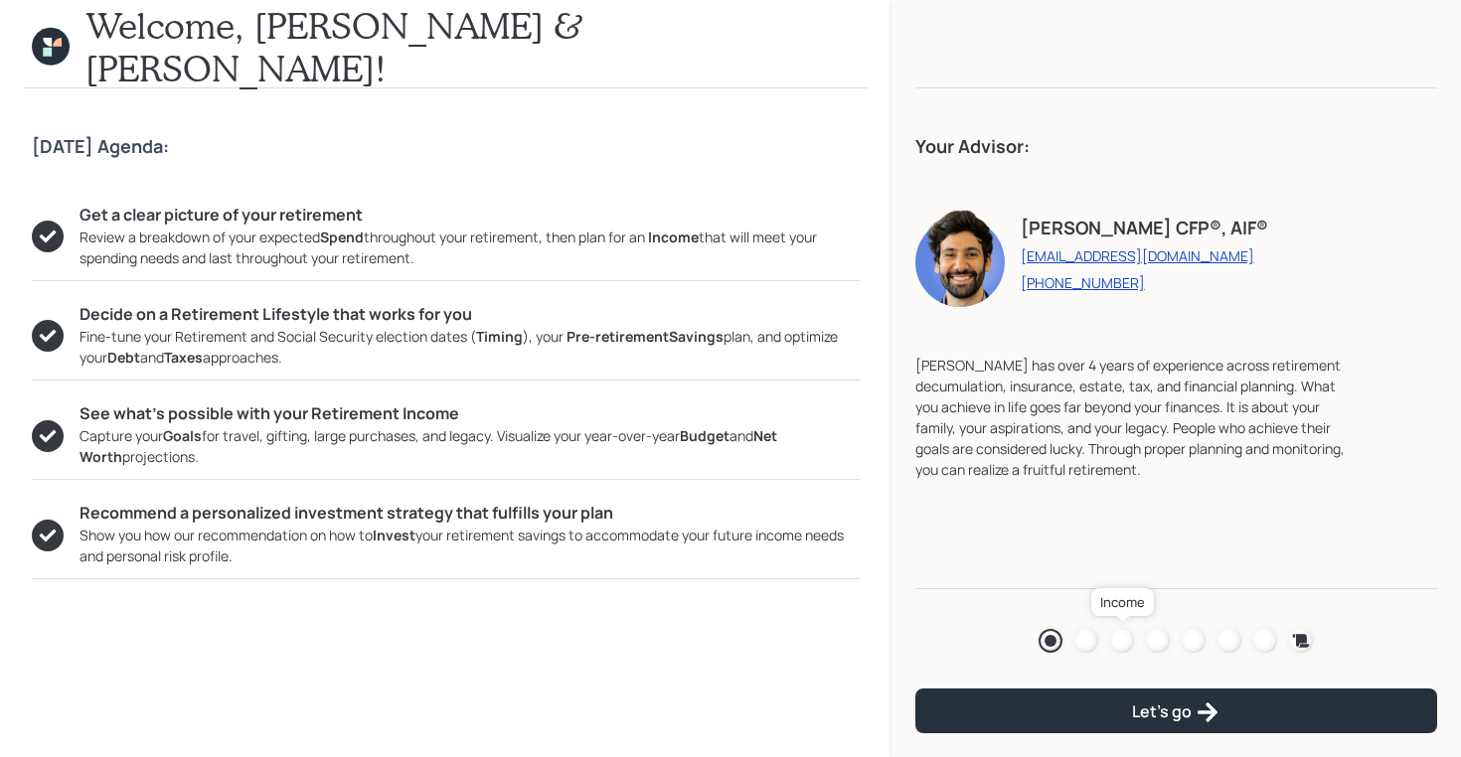
click at [1127, 638] on div at bounding box center [1122, 641] width 24 height 24
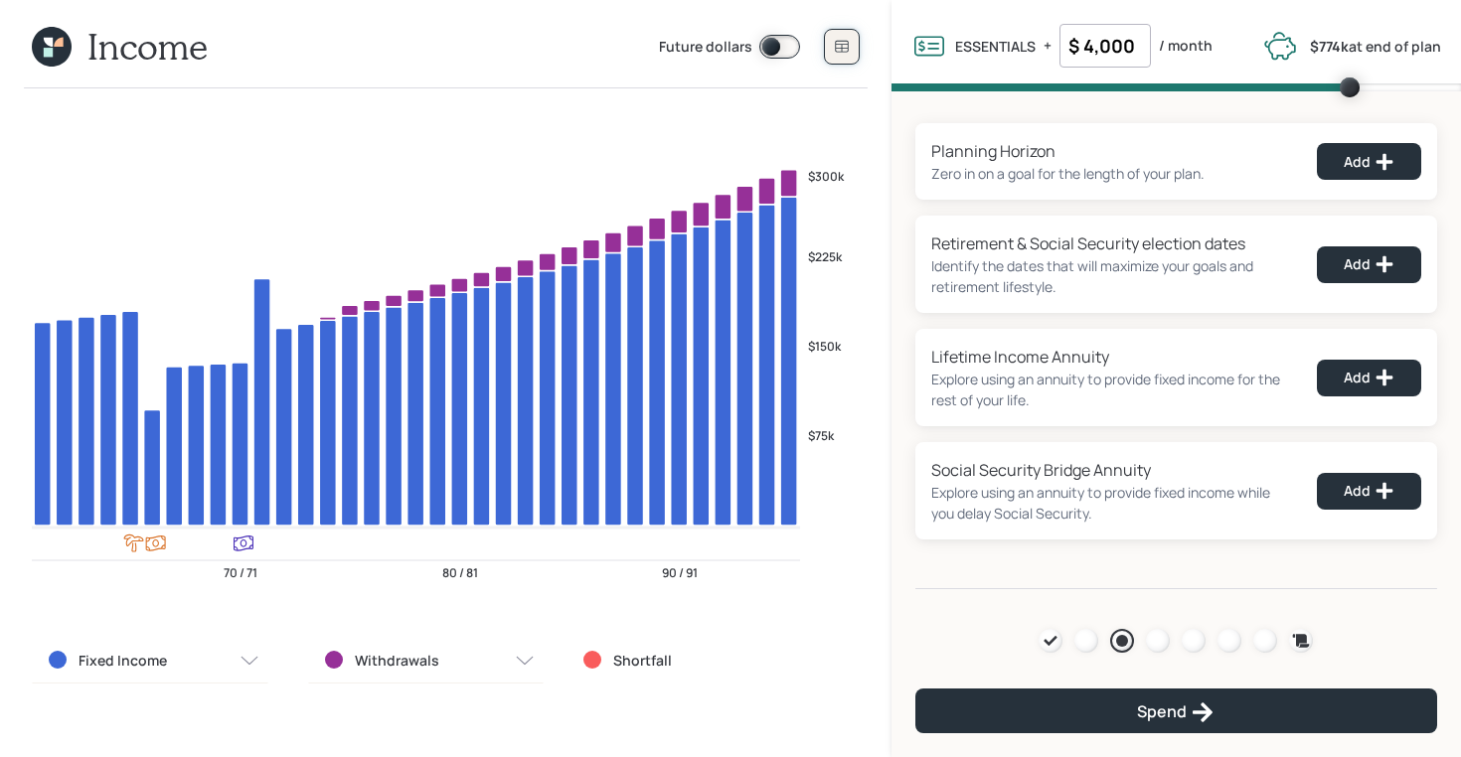
click at [839, 47] on icon at bounding box center [842, 47] width 16 height 16
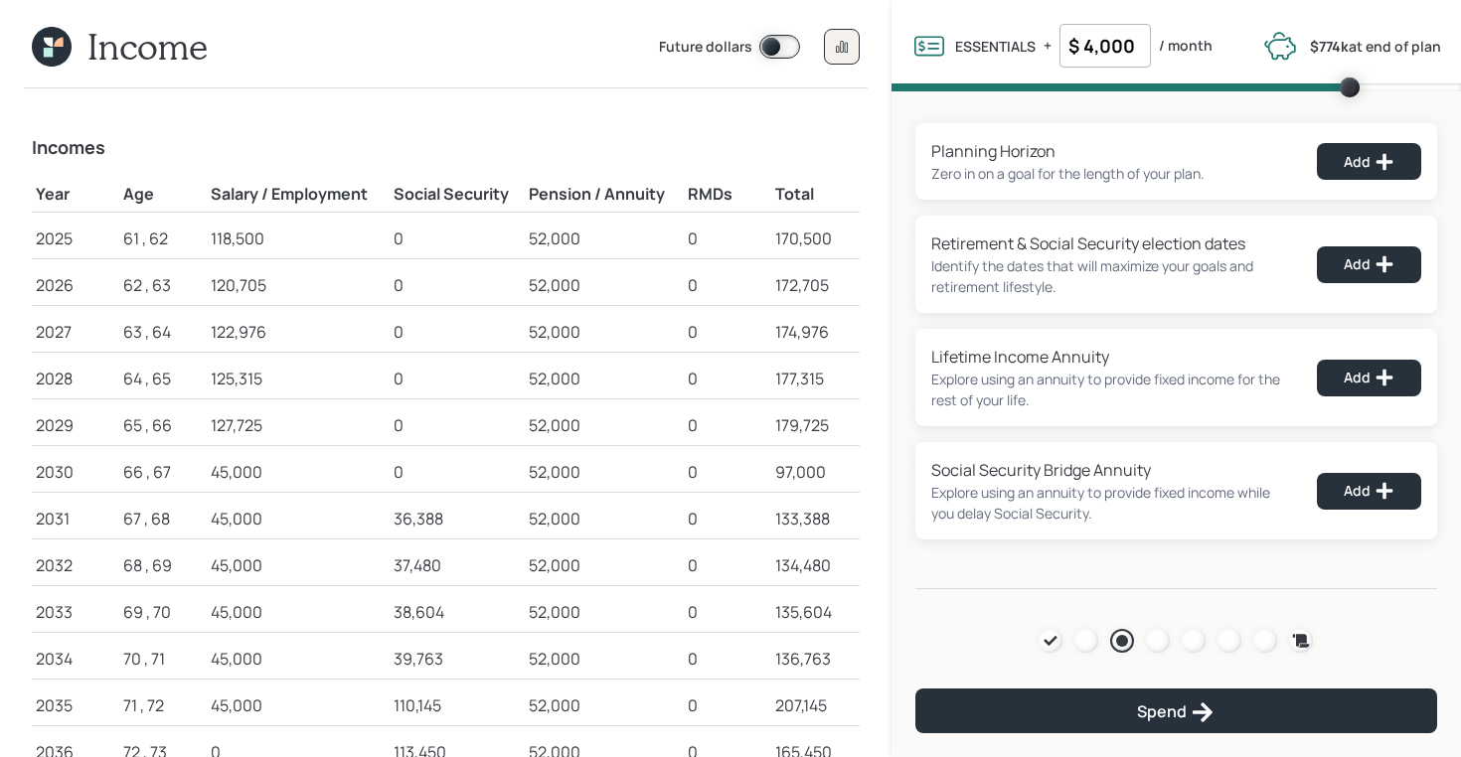
scroll to position [7, 0]
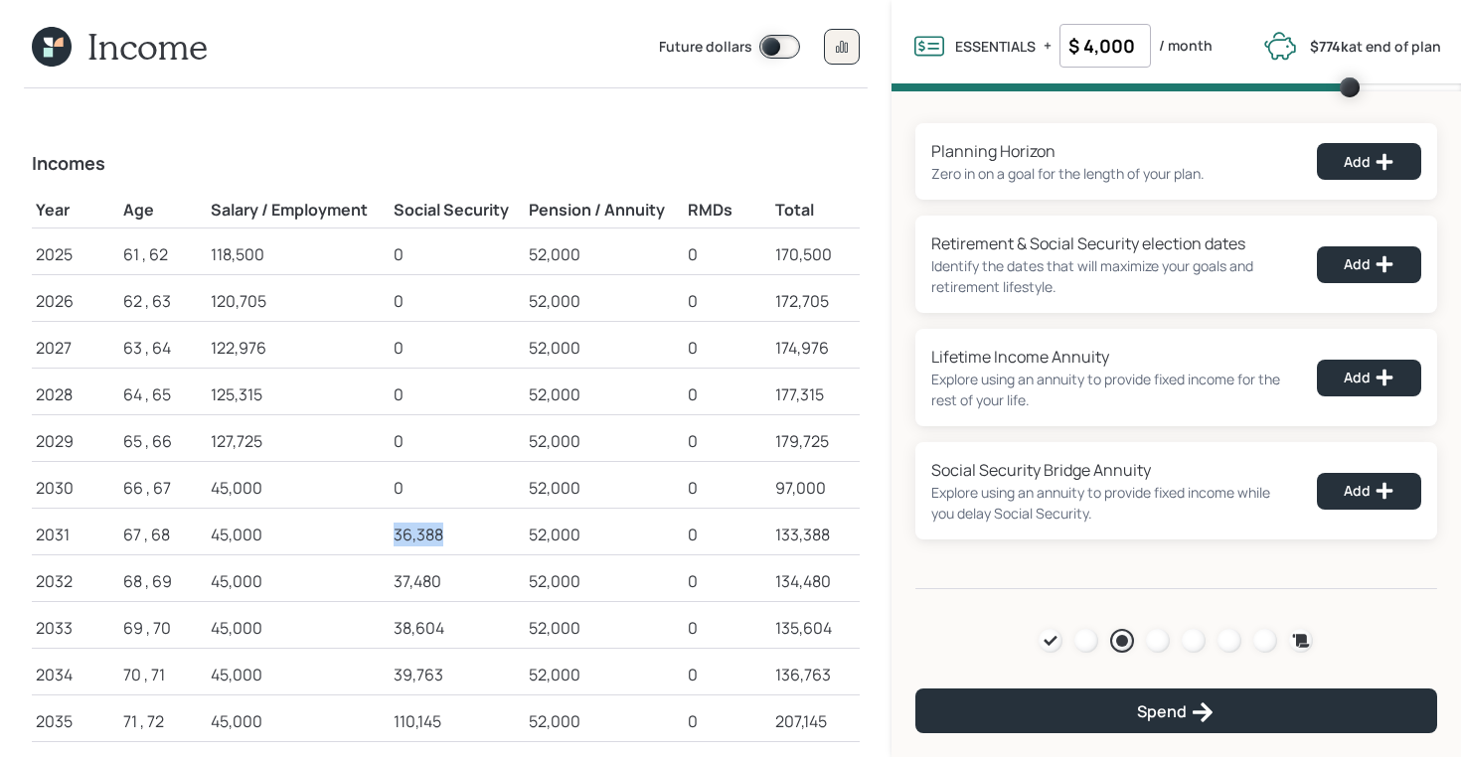
drag, startPoint x: 394, startPoint y: 533, endPoint x: 464, endPoint y: 533, distance: 70.6
click at [464, 533] on div "36,388" at bounding box center [458, 535] width 128 height 24
click at [57, 51] on icon at bounding box center [52, 47] width 40 height 40
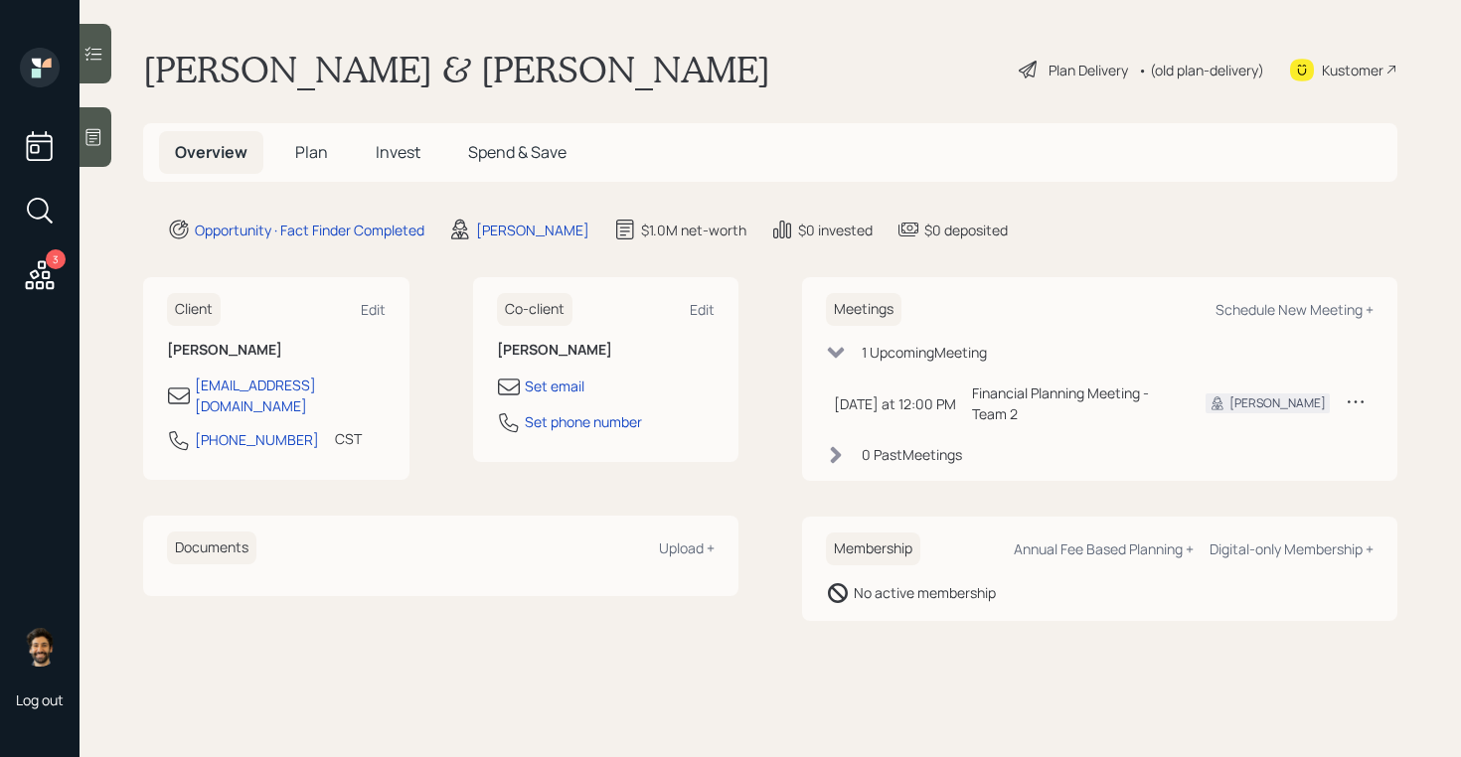
click at [304, 157] on span "Plan" at bounding box center [311, 152] width 33 height 22
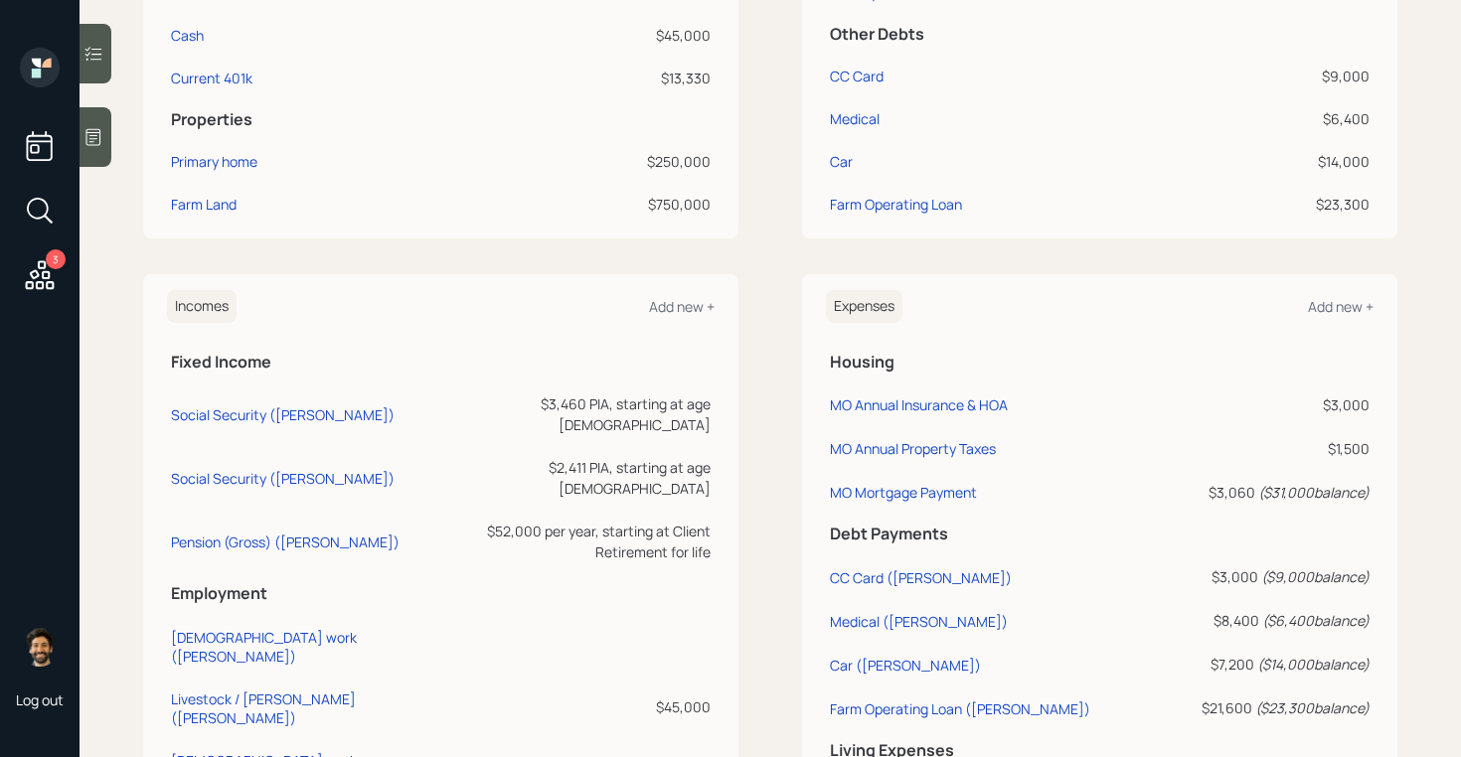
scroll to position [697, 0]
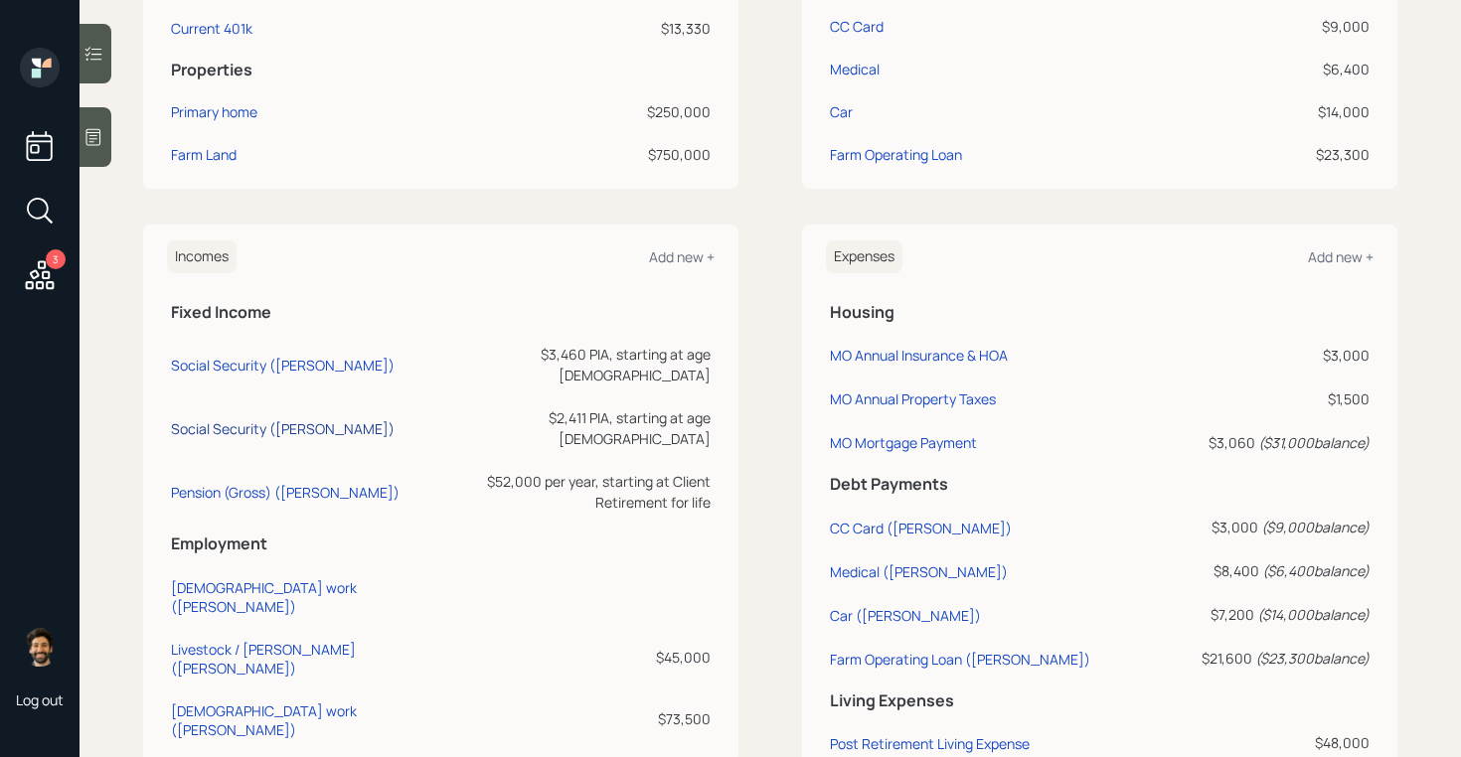
click at [256, 419] on div "Social Security (Kris)" at bounding box center [283, 428] width 224 height 19
select select "12"
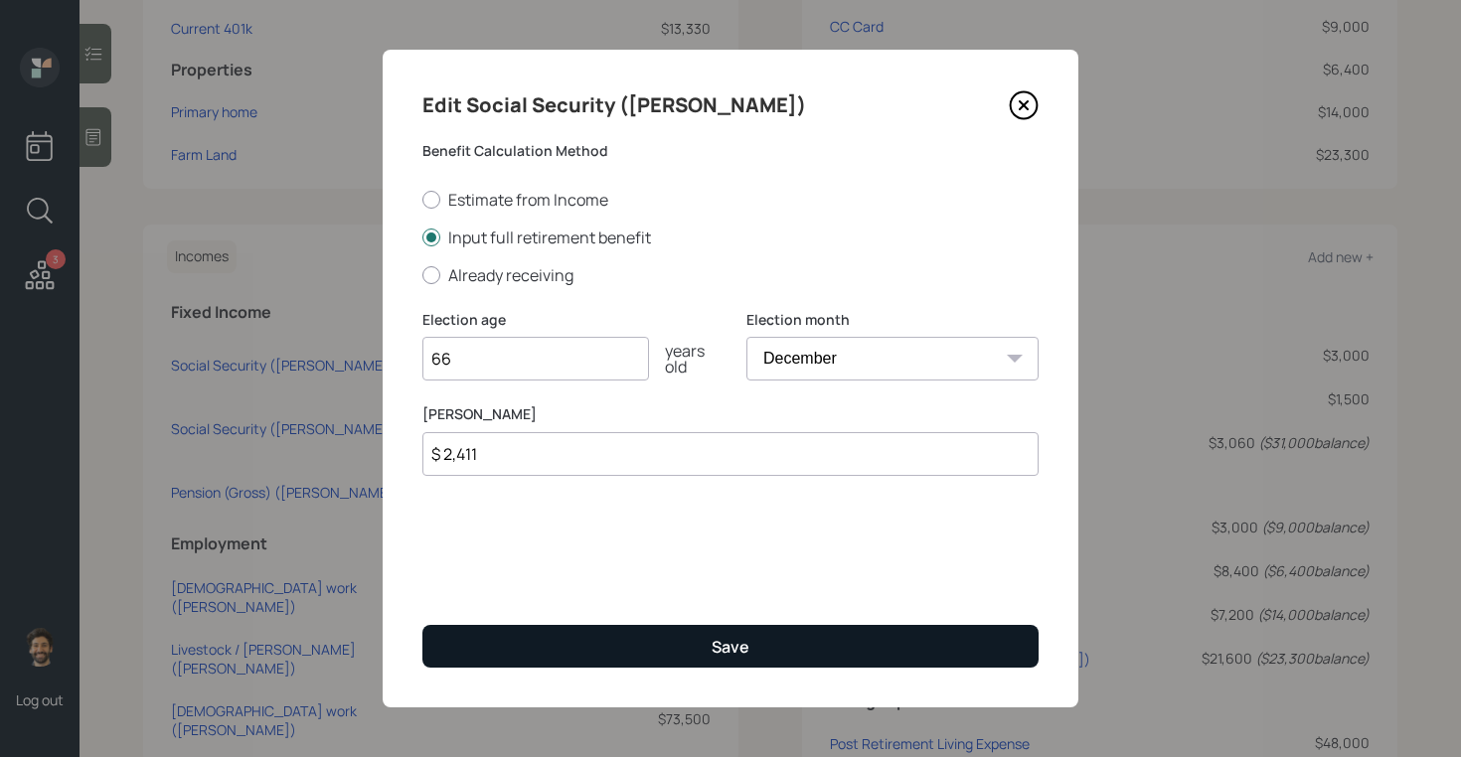
type input "66"
click at [522, 647] on button "Save" at bounding box center [730, 646] width 616 height 43
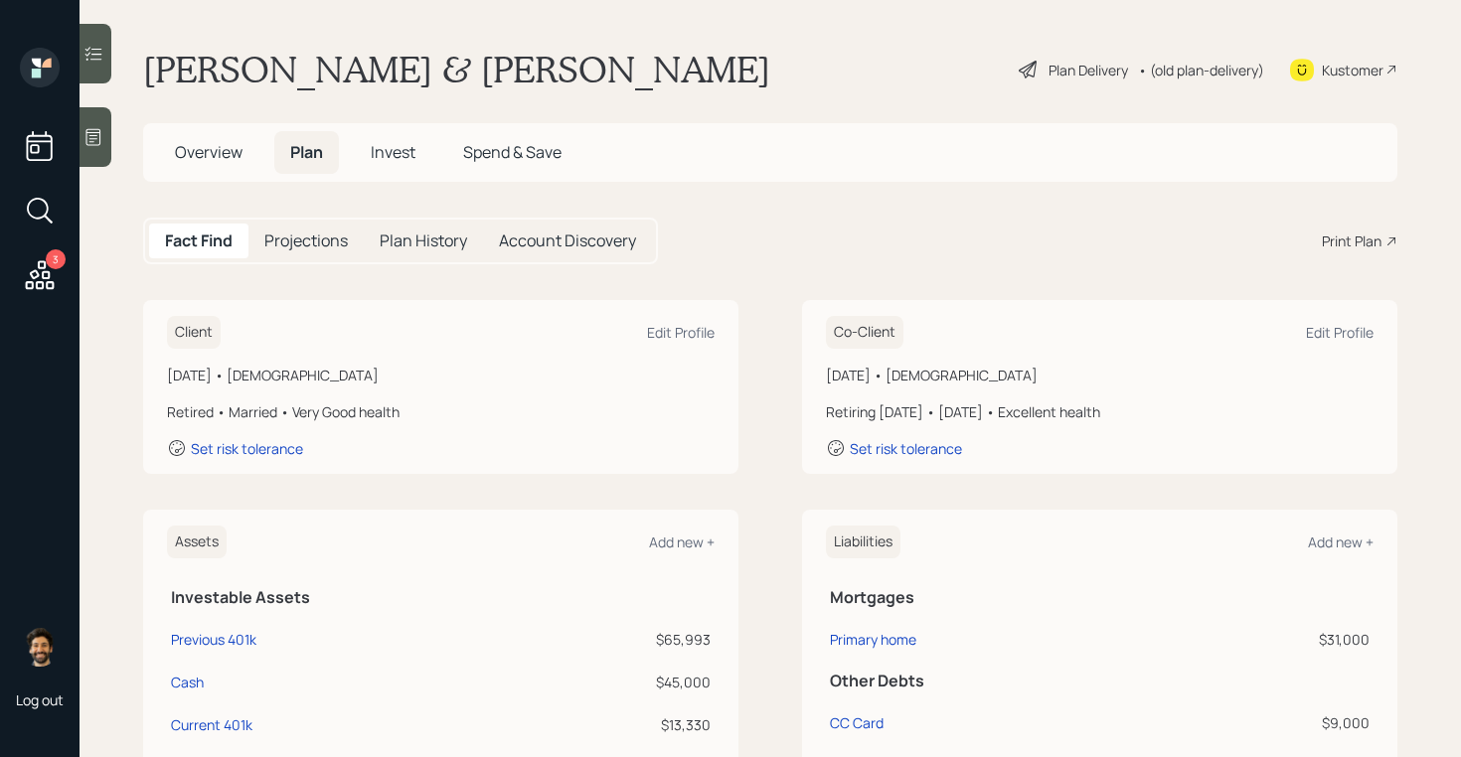
click at [288, 245] on h5 "Projections" at bounding box center [305, 241] width 83 height 19
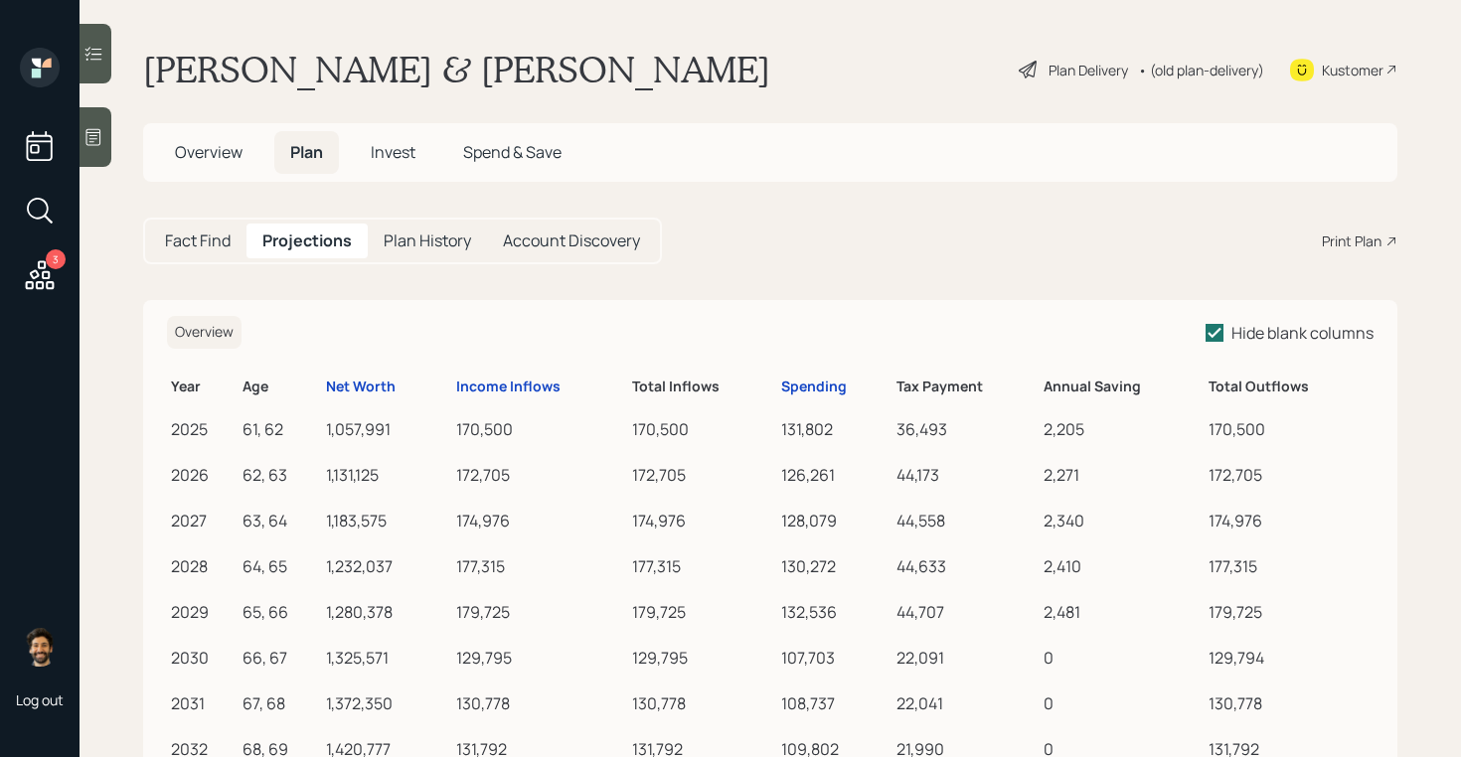
click at [1190, 69] on div "• (old plan-delivery)" at bounding box center [1201, 70] width 126 height 21
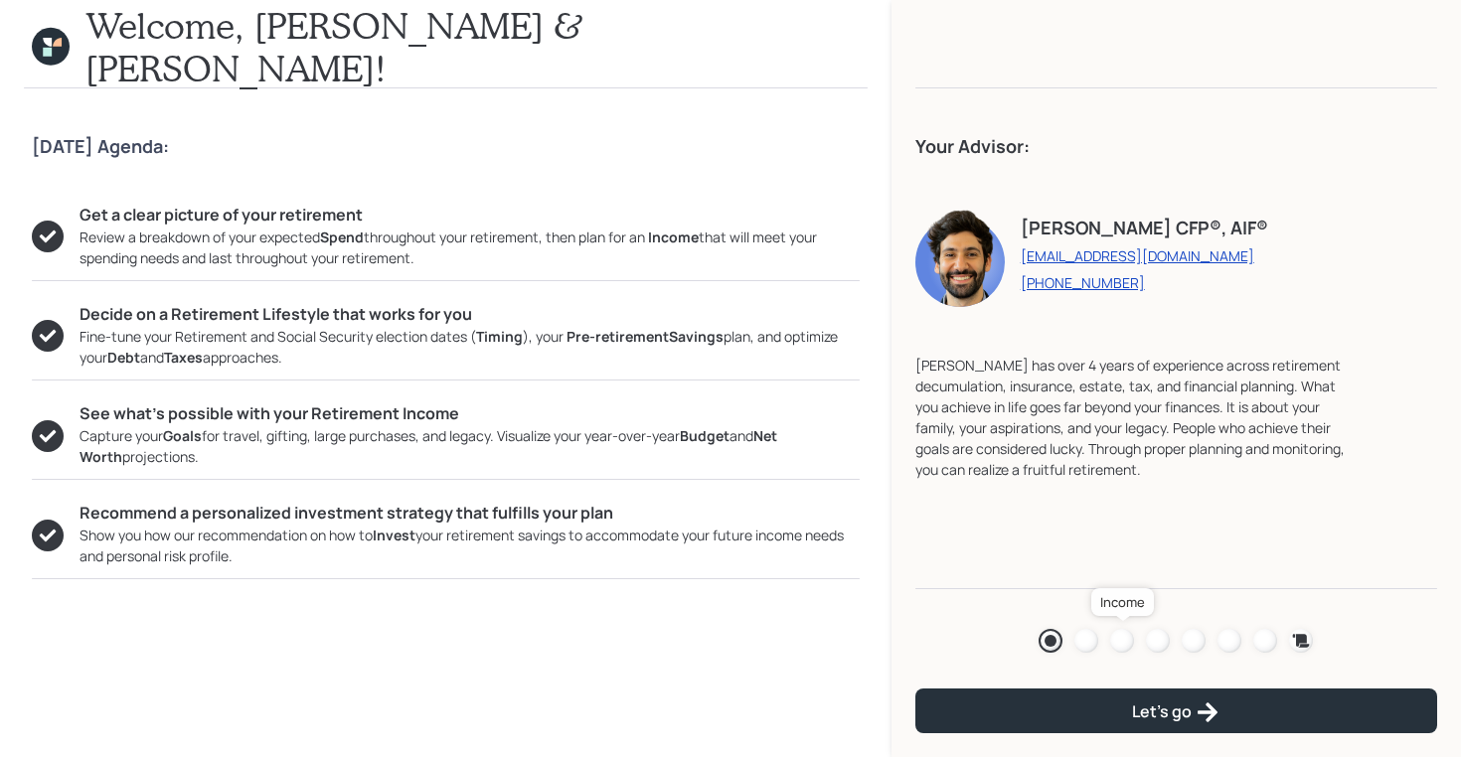
click at [1119, 636] on div at bounding box center [1122, 641] width 24 height 24
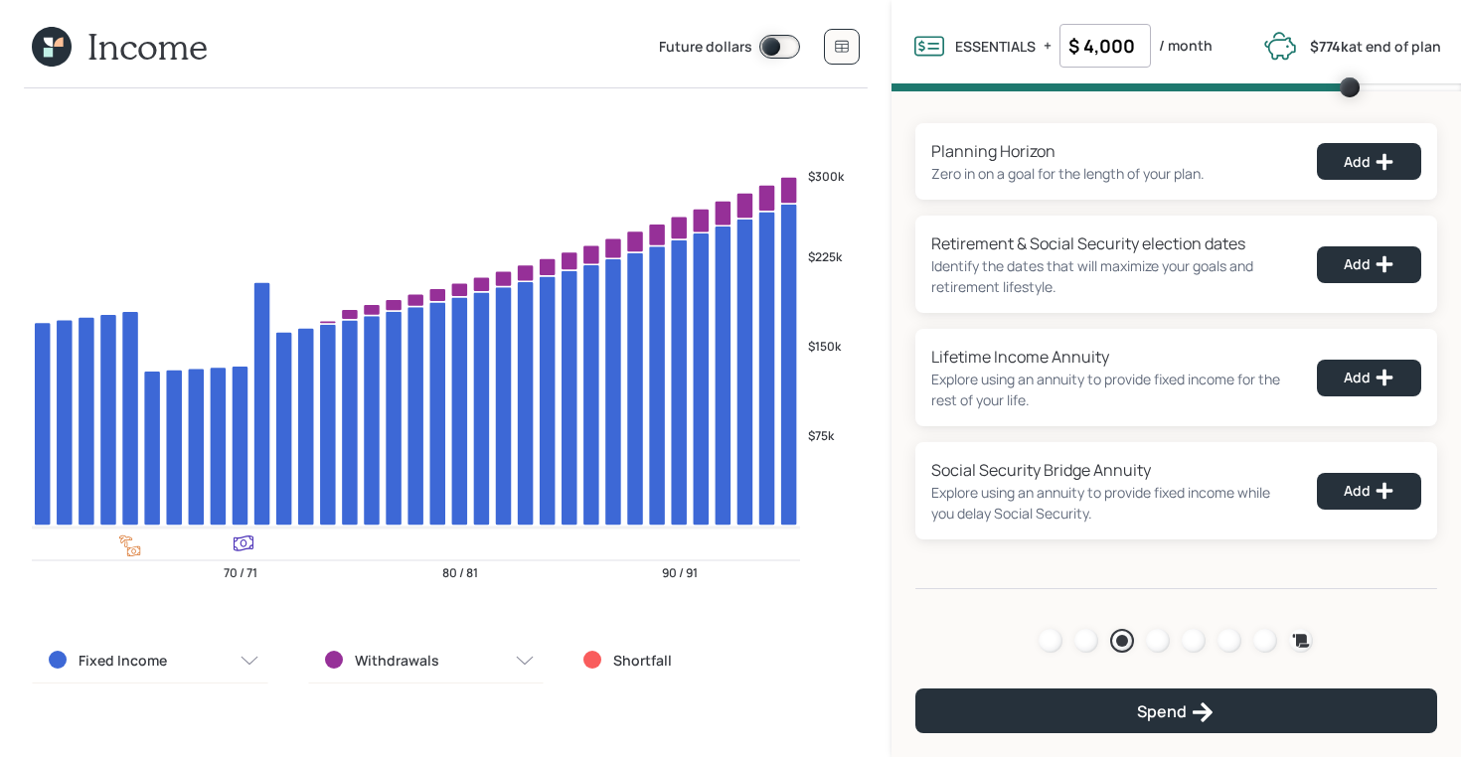
click at [45, 37] on icon at bounding box center [52, 47] width 40 height 40
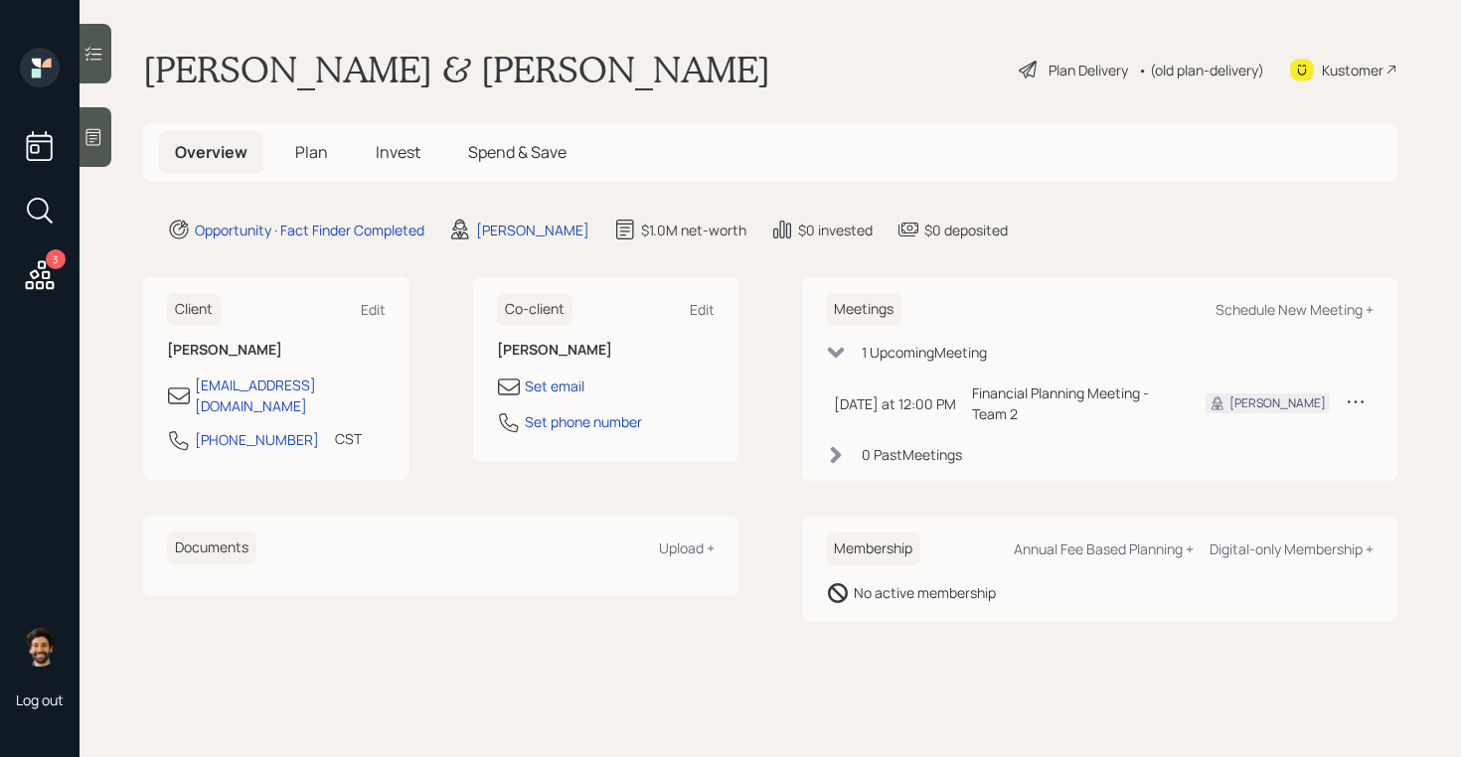
click at [307, 148] on span "Plan" at bounding box center [311, 152] width 33 height 22
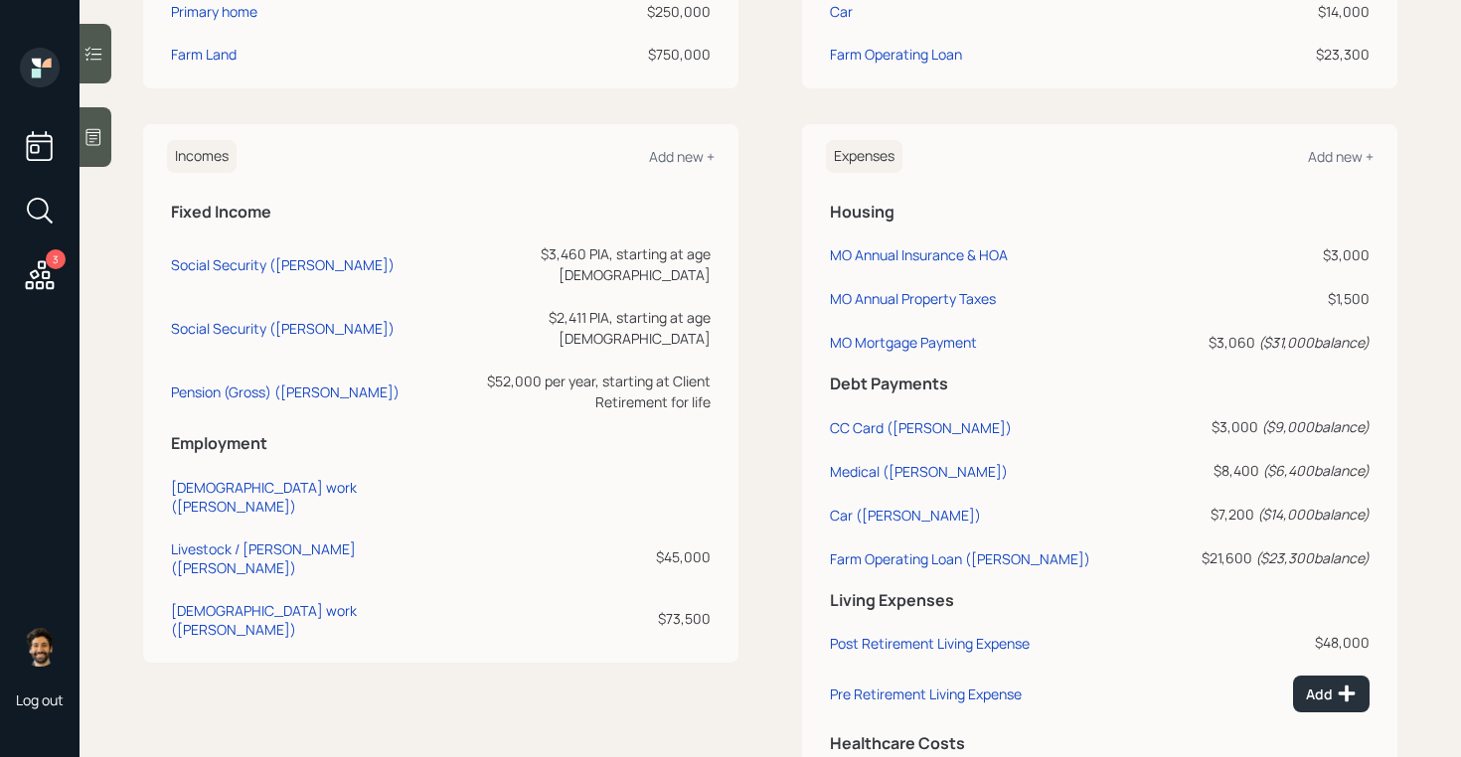
scroll to position [820, 0]
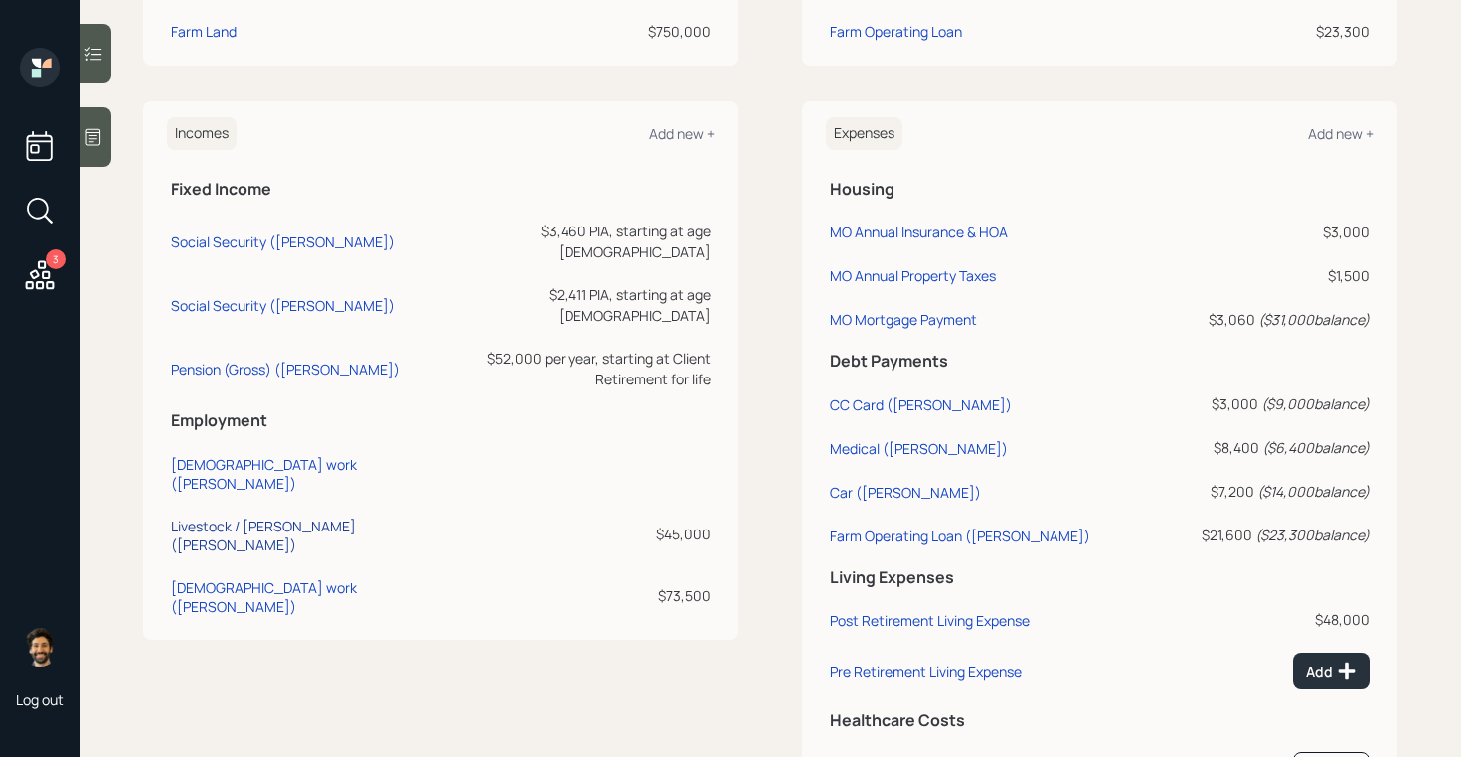
click at [243, 517] on div "Livestock / [PERSON_NAME] ([PERSON_NAME])" at bounding box center [299, 536] width 256 height 38
select select "self_employment"
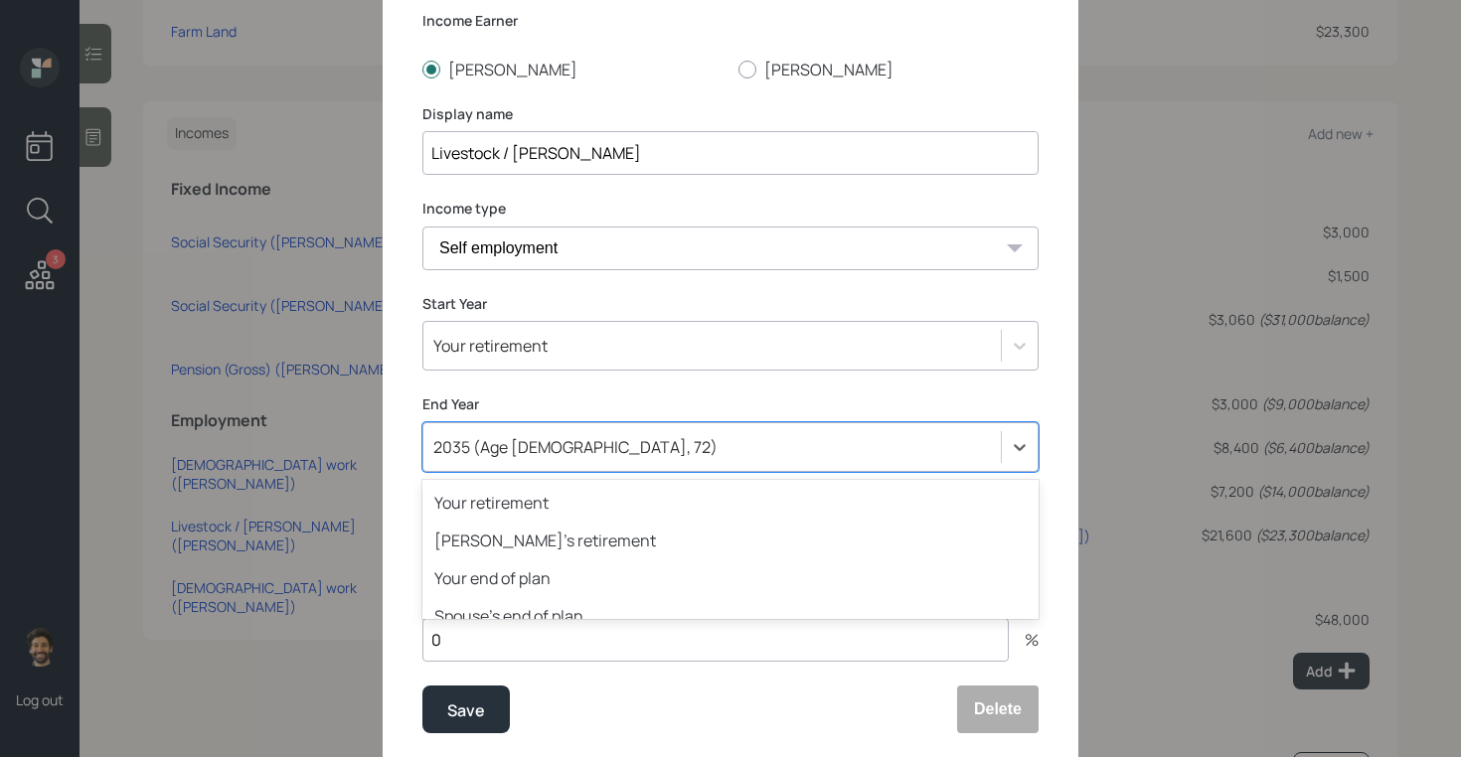
click at [525, 472] on div "option 2031 (Age [DEMOGRAPHIC_DATA], 68) focused, 14 of 82. 82 results availabl…" at bounding box center [730, 447] width 616 height 50
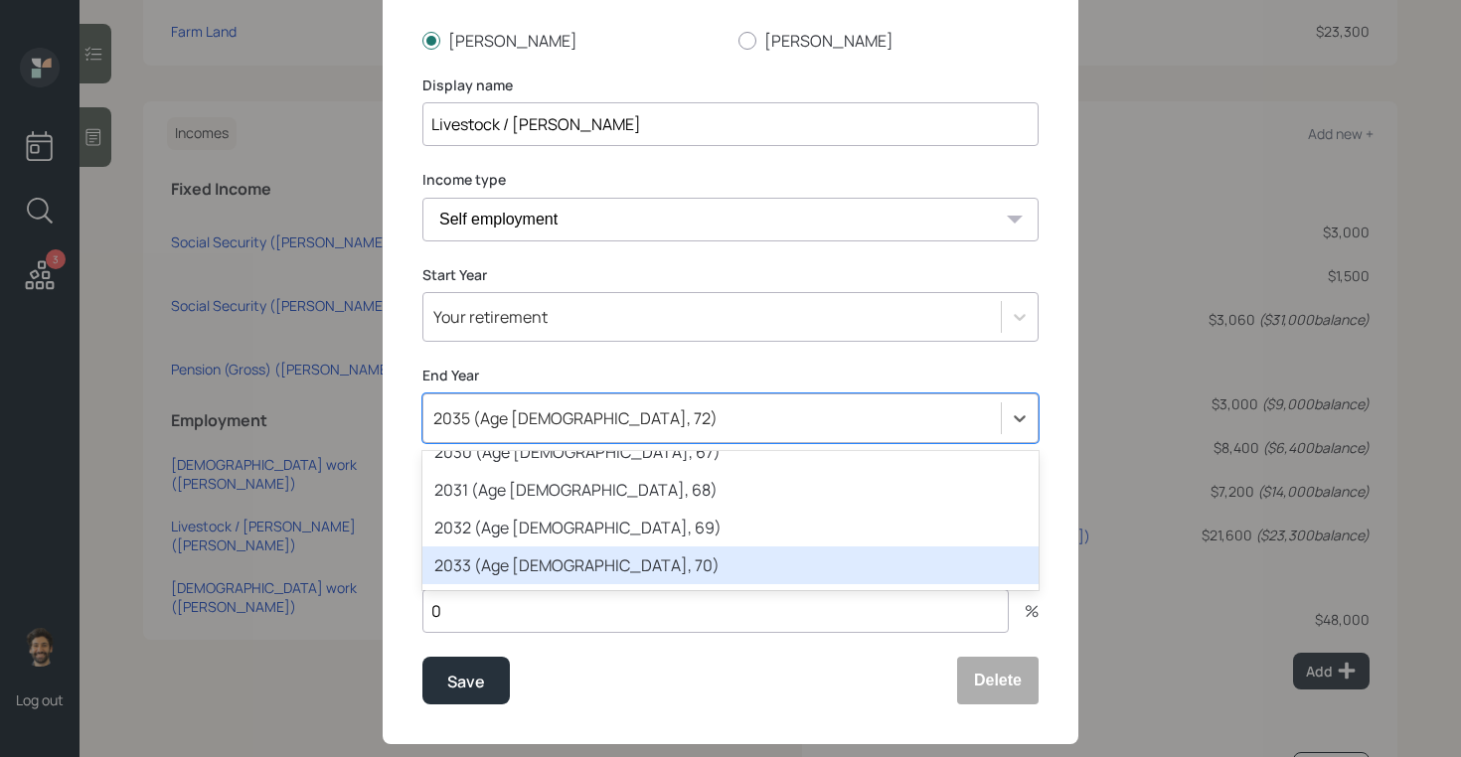
scroll to position [502, 0]
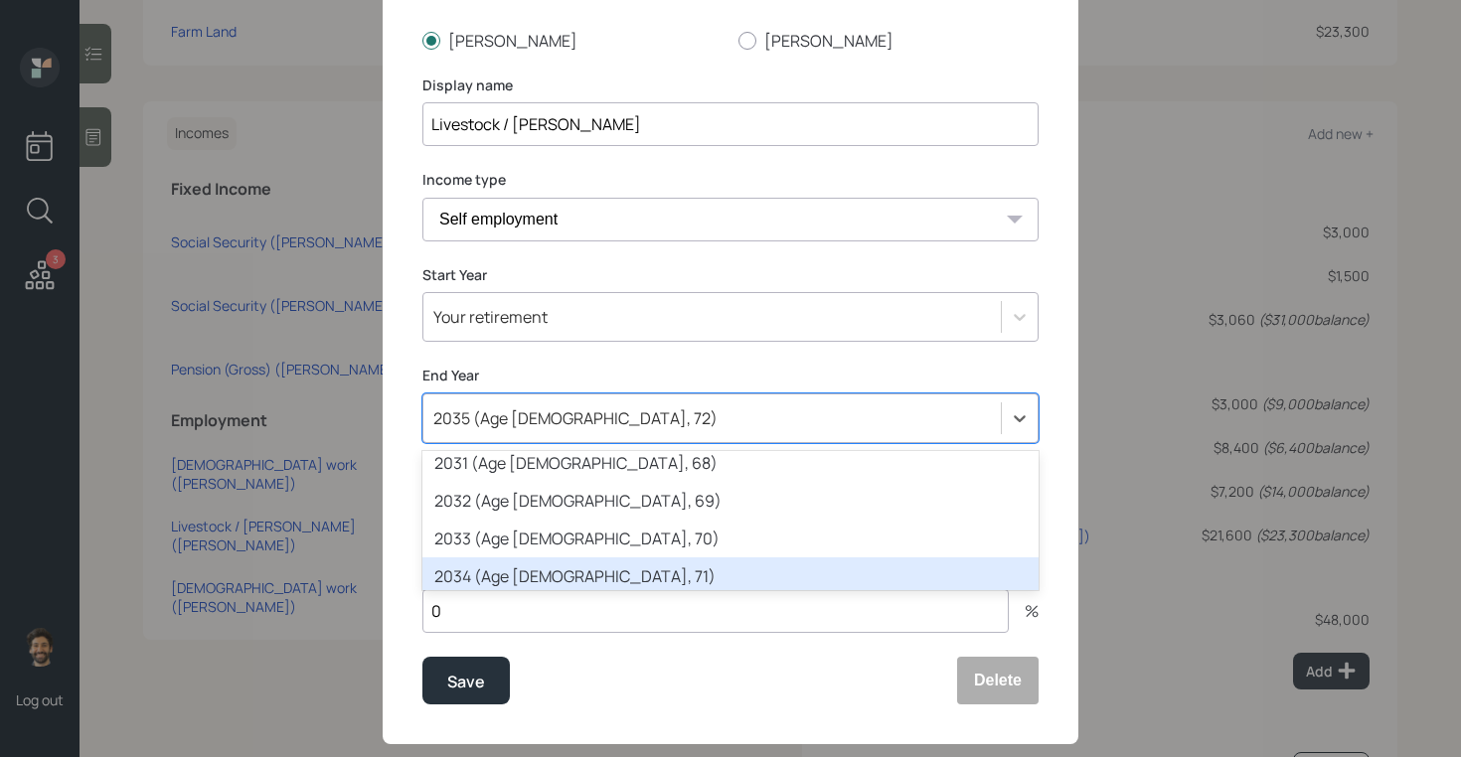
click at [487, 566] on div "2034 (Age [DEMOGRAPHIC_DATA], 71)" at bounding box center [730, 577] width 616 height 38
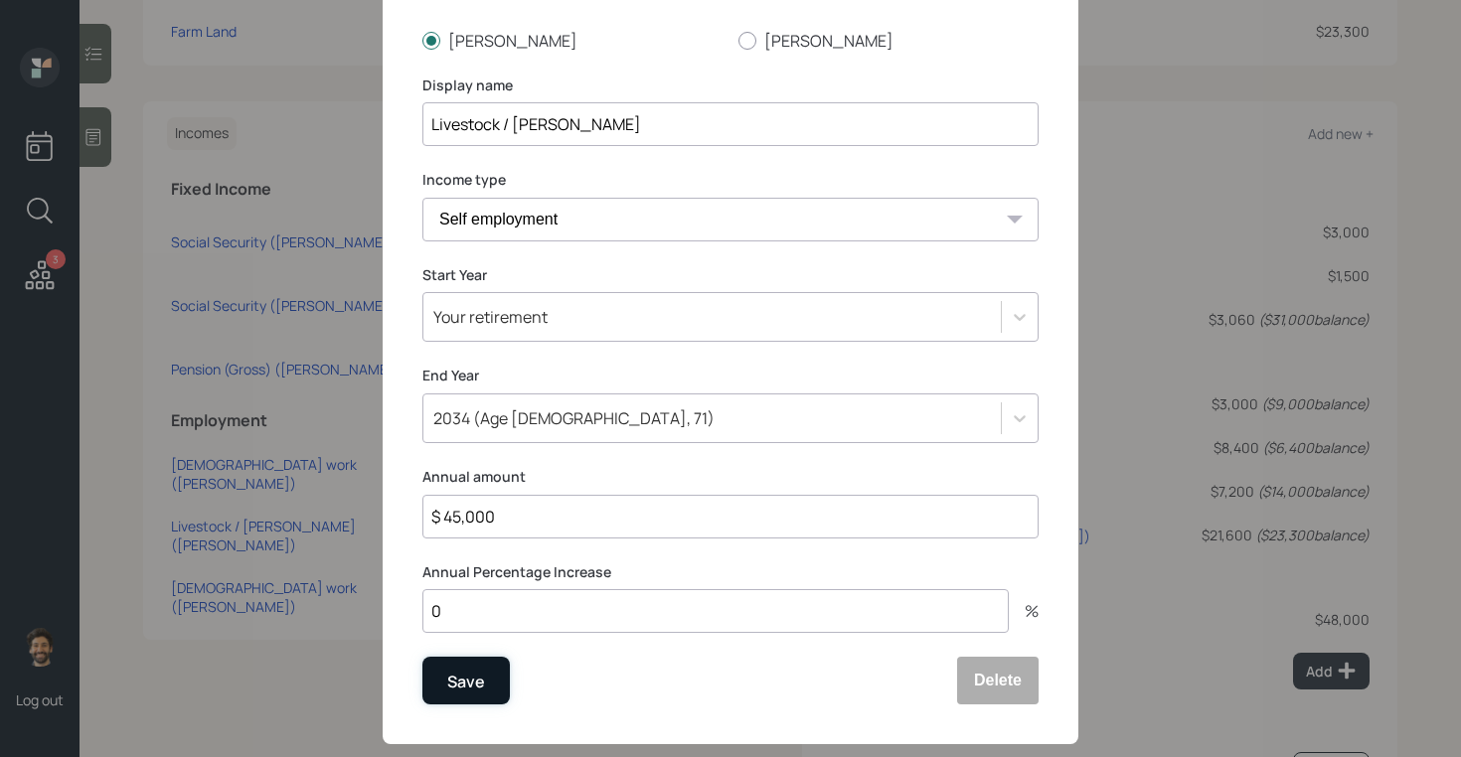
click at [461, 702] on button "Save" at bounding box center [465, 681] width 87 height 48
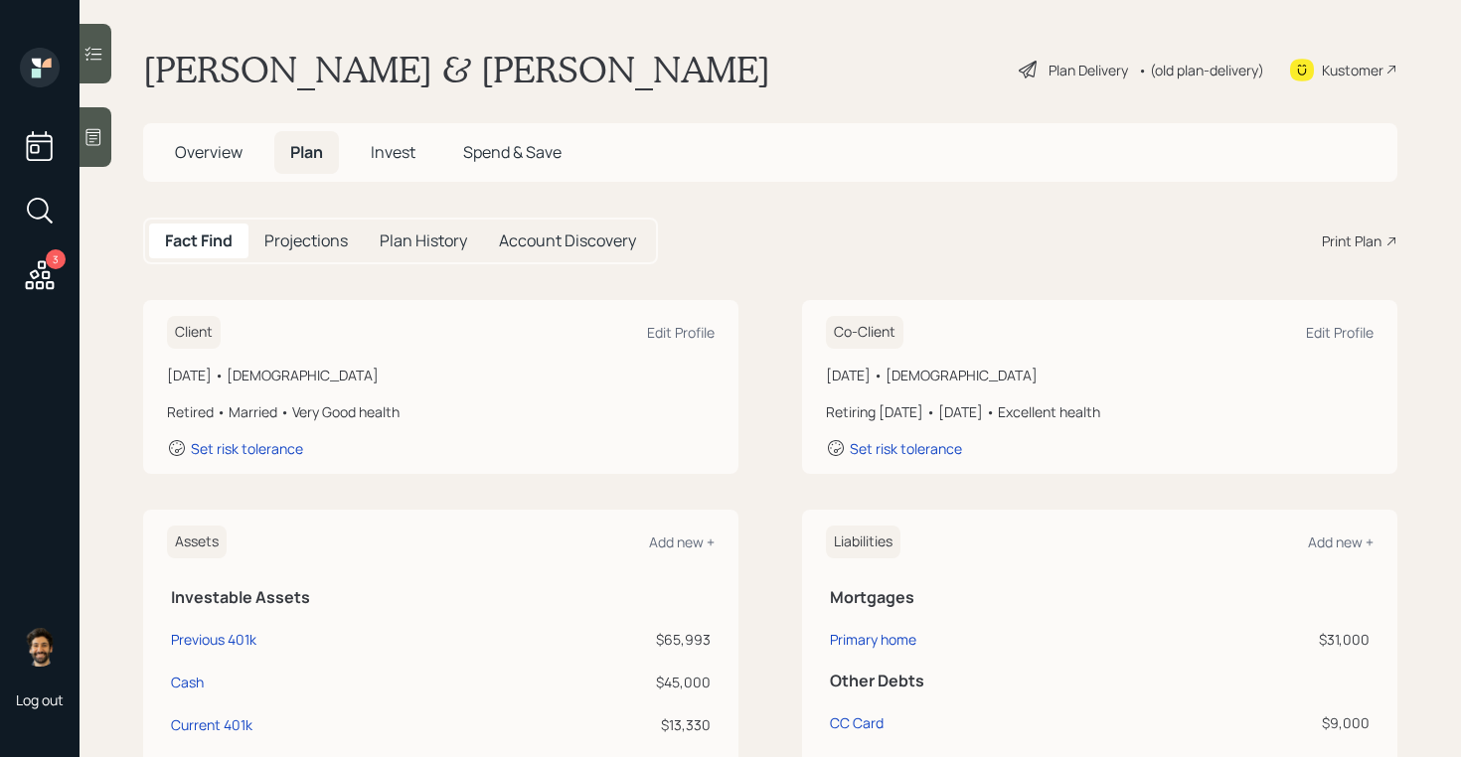
click at [1179, 76] on div "• (old plan-delivery)" at bounding box center [1201, 70] width 126 height 21
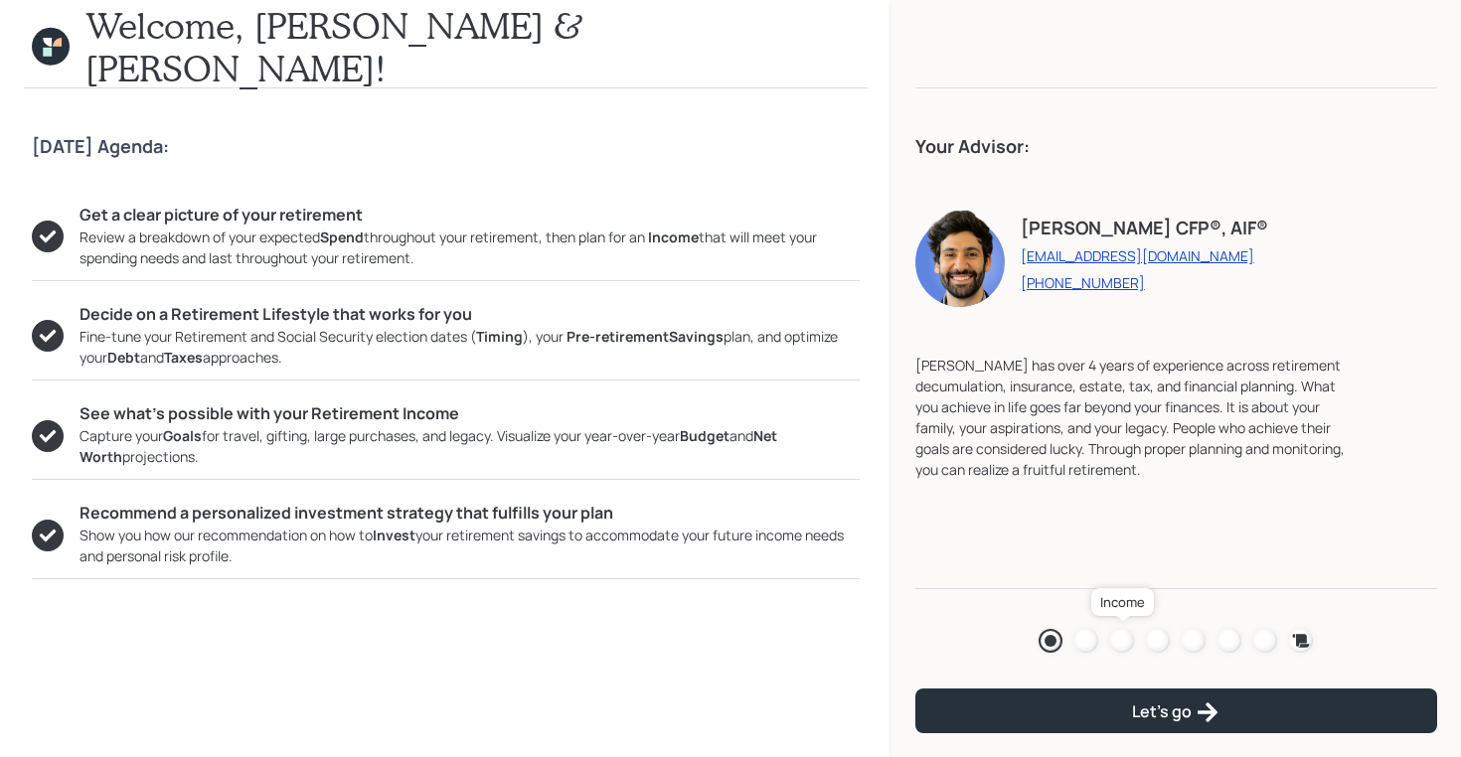
click at [1121, 639] on div at bounding box center [1122, 641] width 24 height 24
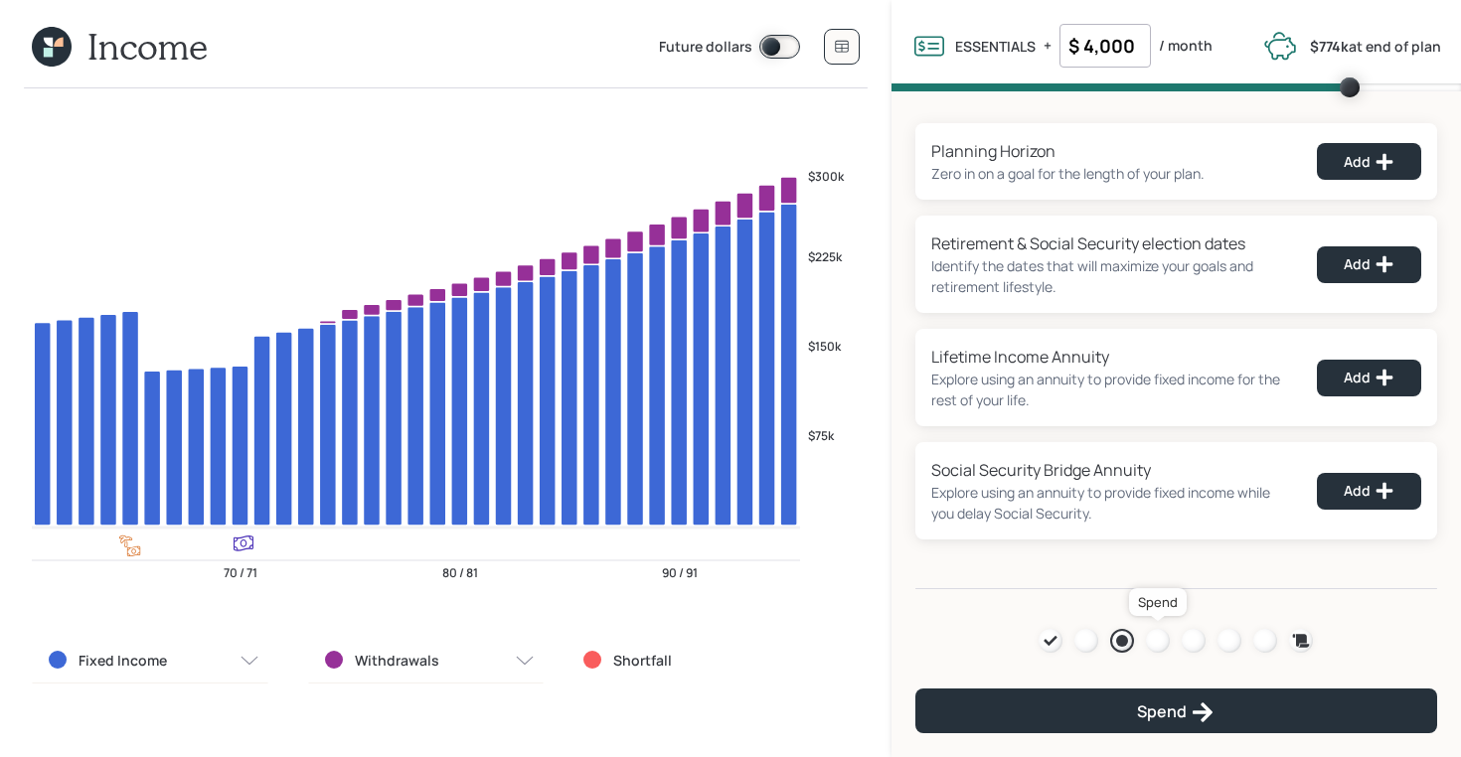
click at [1152, 631] on div at bounding box center [1158, 641] width 24 height 24
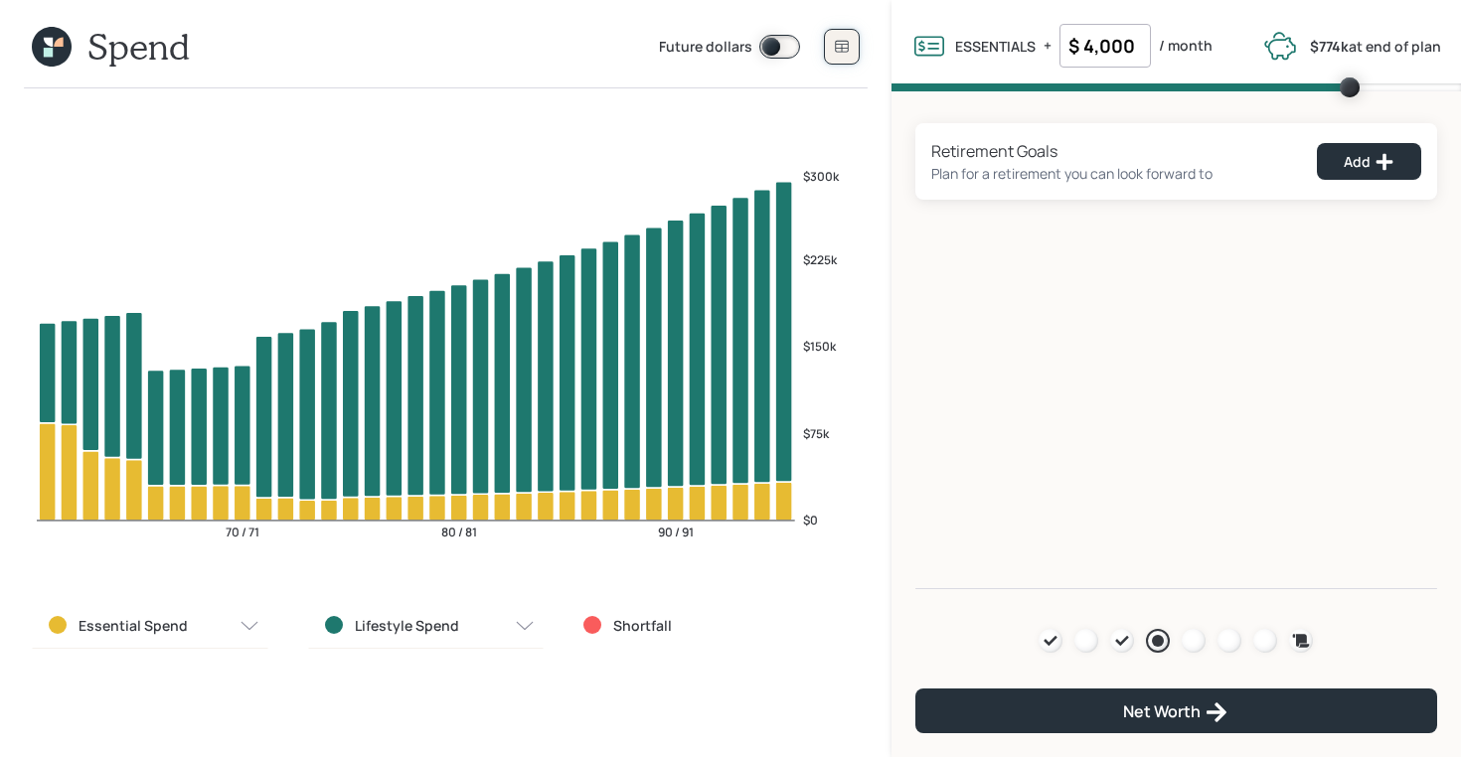
click at [847, 52] on icon at bounding box center [842, 47] width 16 height 16
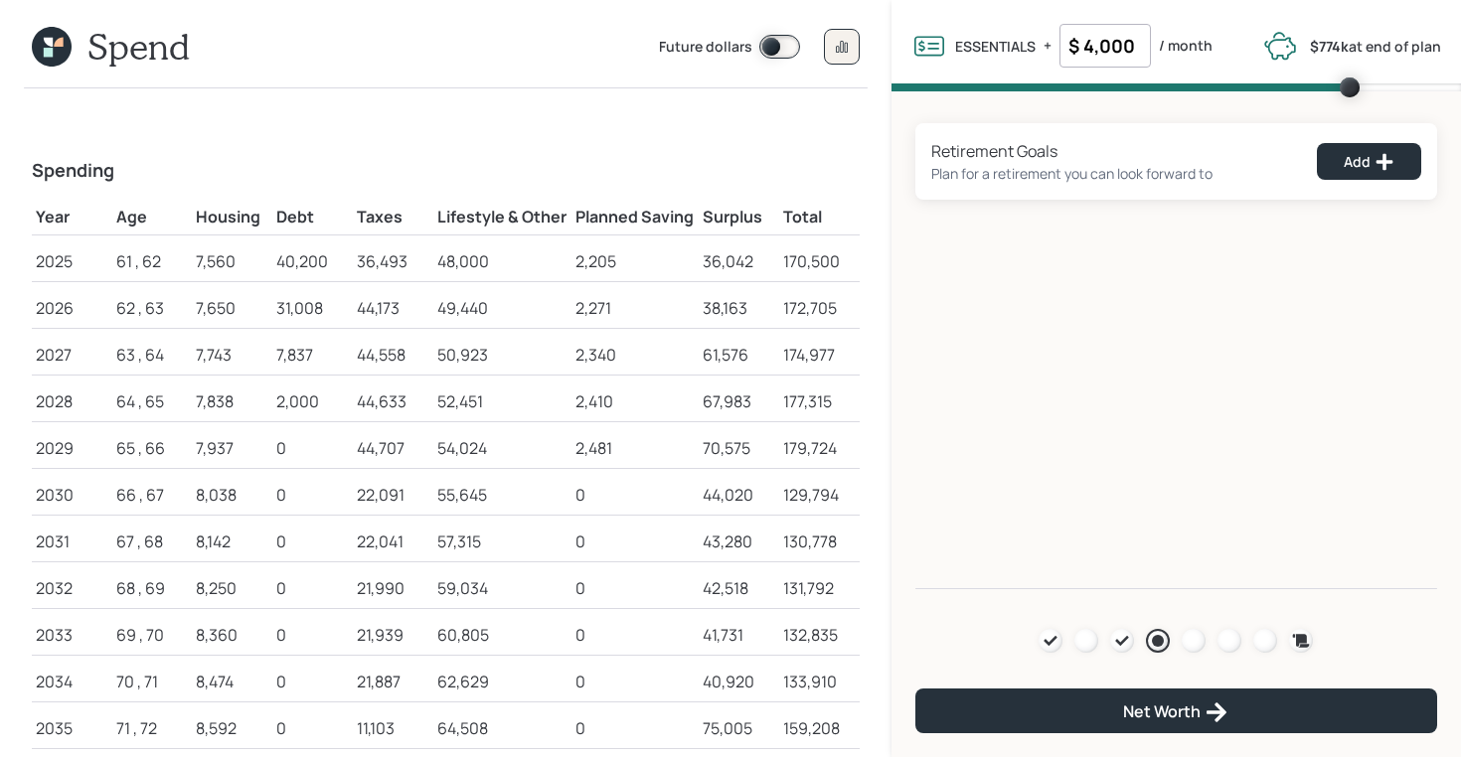
click at [53, 48] on icon at bounding box center [52, 47] width 40 height 40
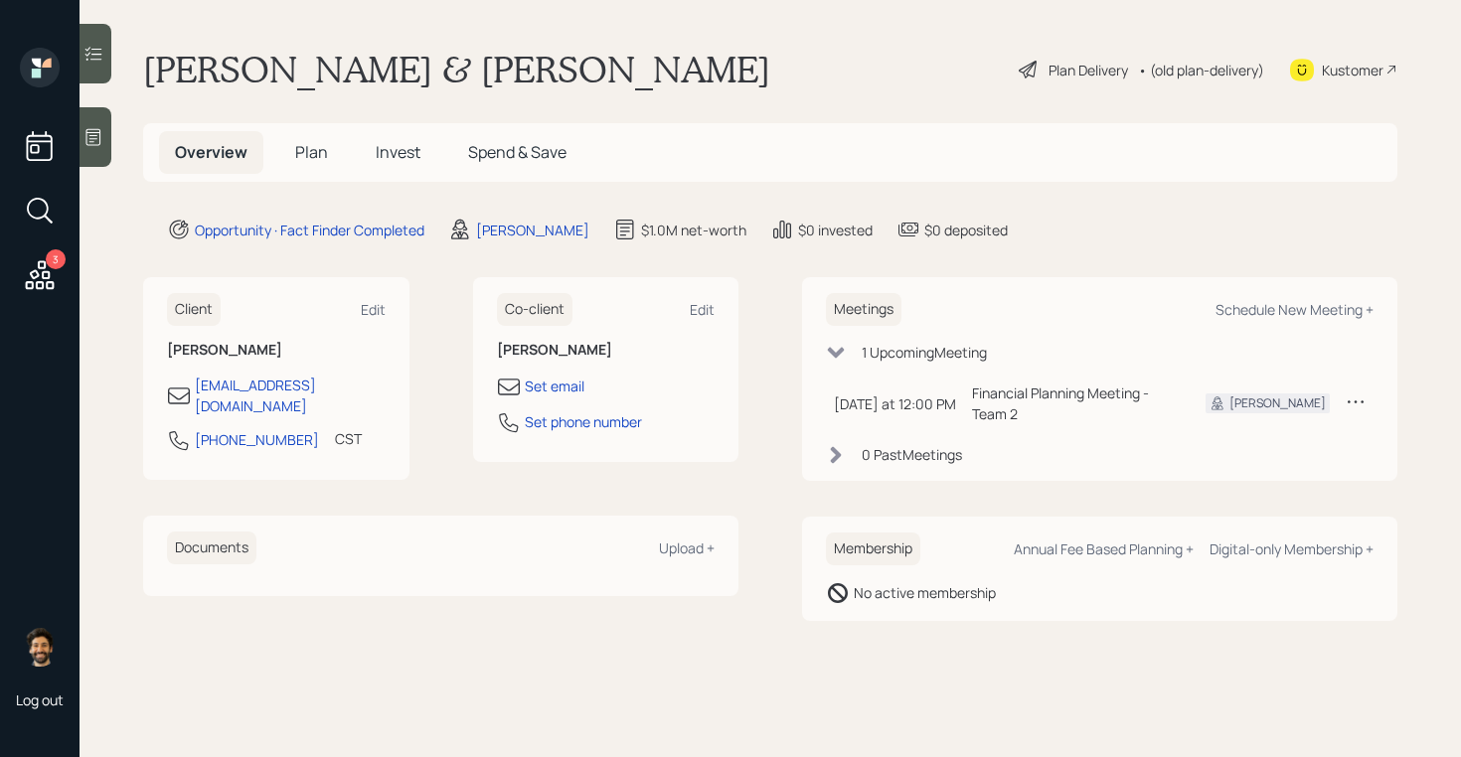
click at [325, 152] on span "Plan" at bounding box center [311, 152] width 33 height 22
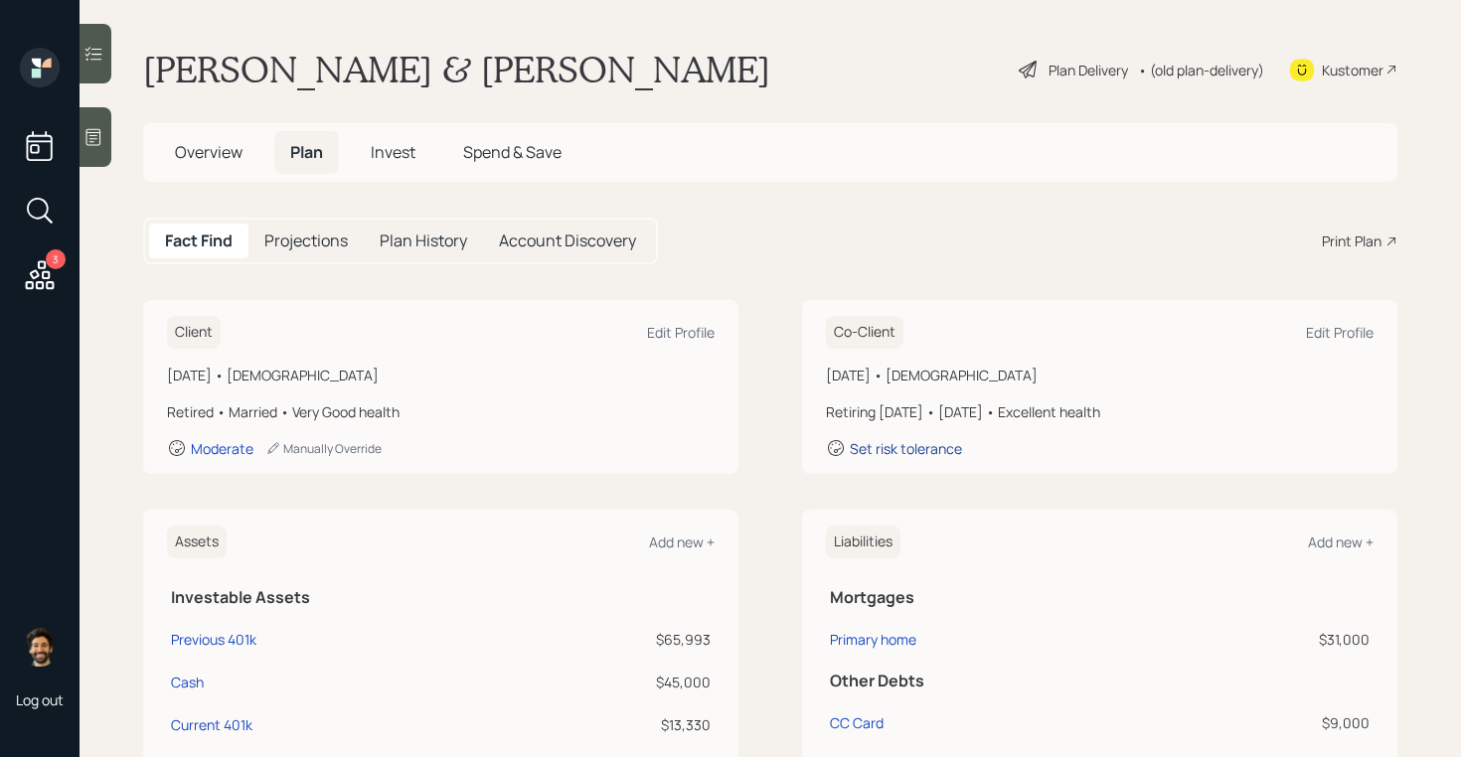
click at [881, 449] on div "Set risk tolerance" at bounding box center [906, 448] width 112 height 19
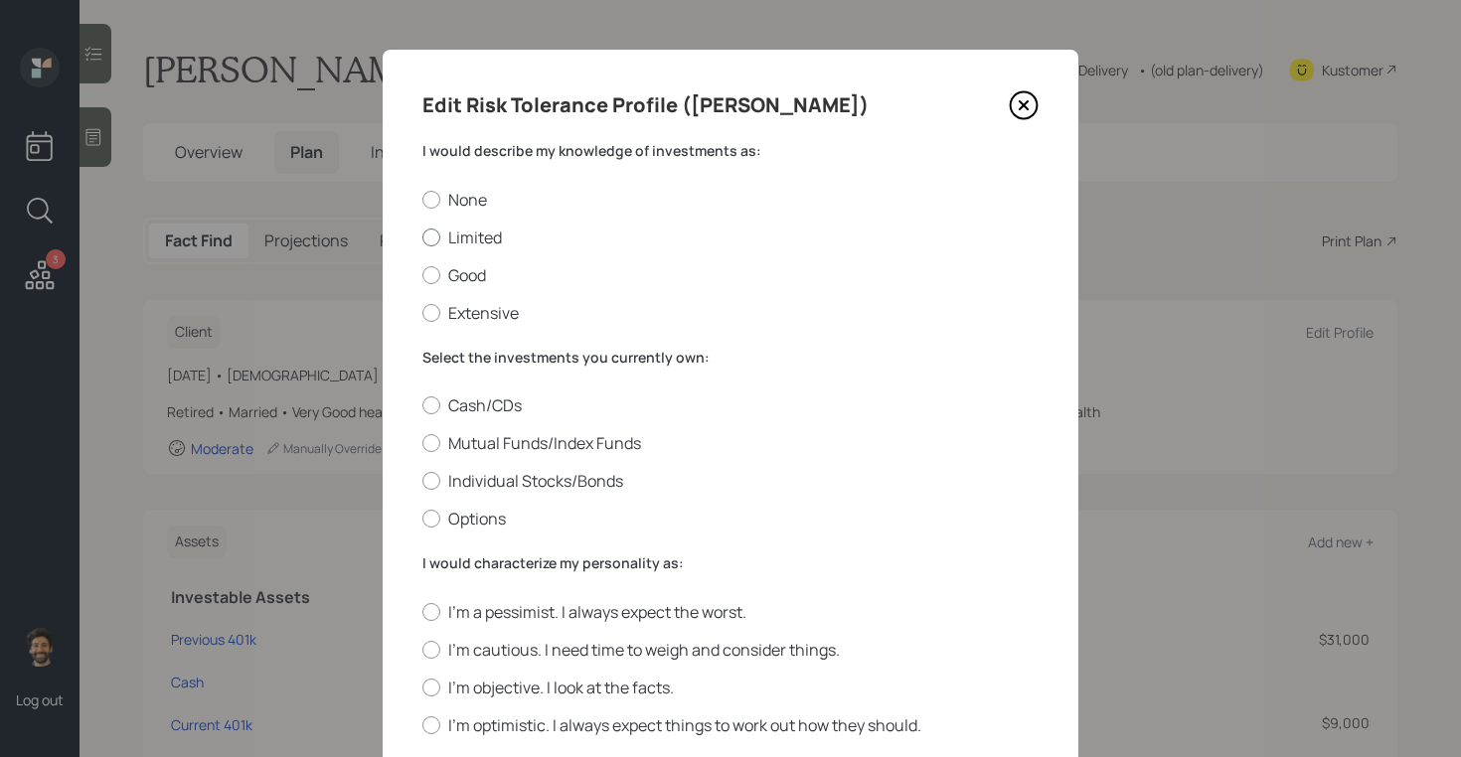
click at [457, 236] on label "Limited" at bounding box center [730, 238] width 616 height 22
click at [422, 237] on input "Limited" at bounding box center [421, 237] width 1 height 1
radio input "true"
click at [469, 441] on label "Mutual Funds/Index Funds" at bounding box center [730, 443] width 616 height 22
click at [422, 443] on input "Mutual Funds/Index Funds" at bounding box center [421, 443] width 1 height 1
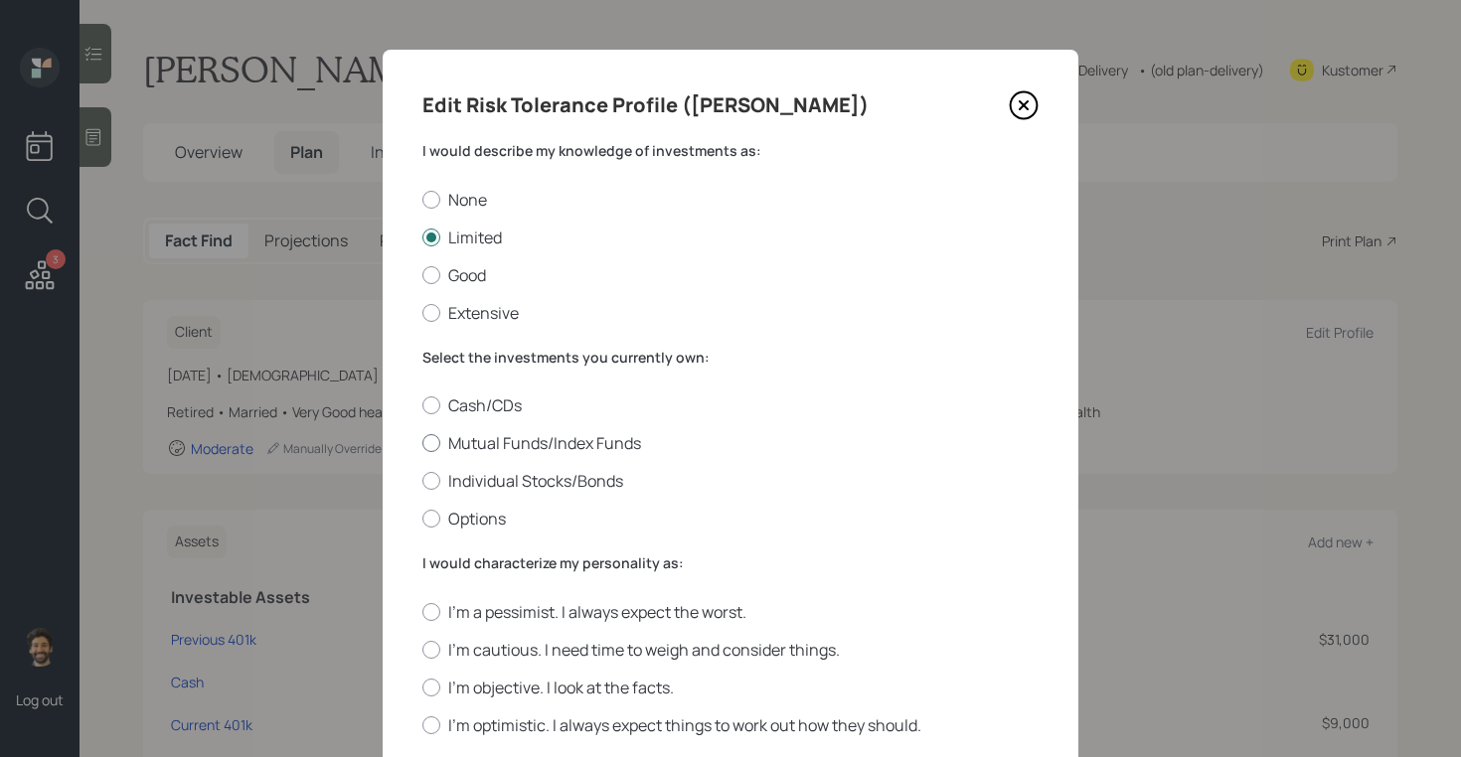
radio input "true"
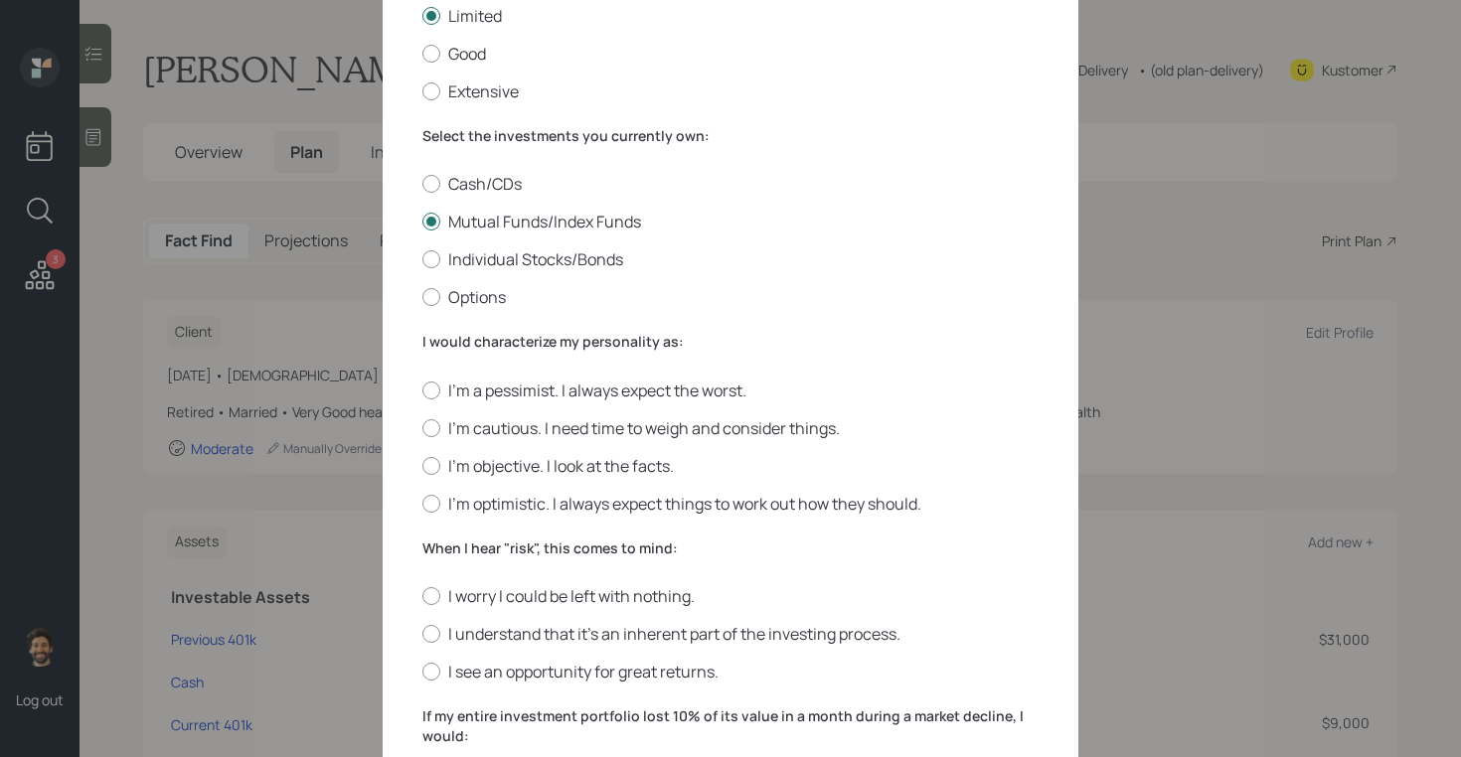
scroll to position [316, 0]
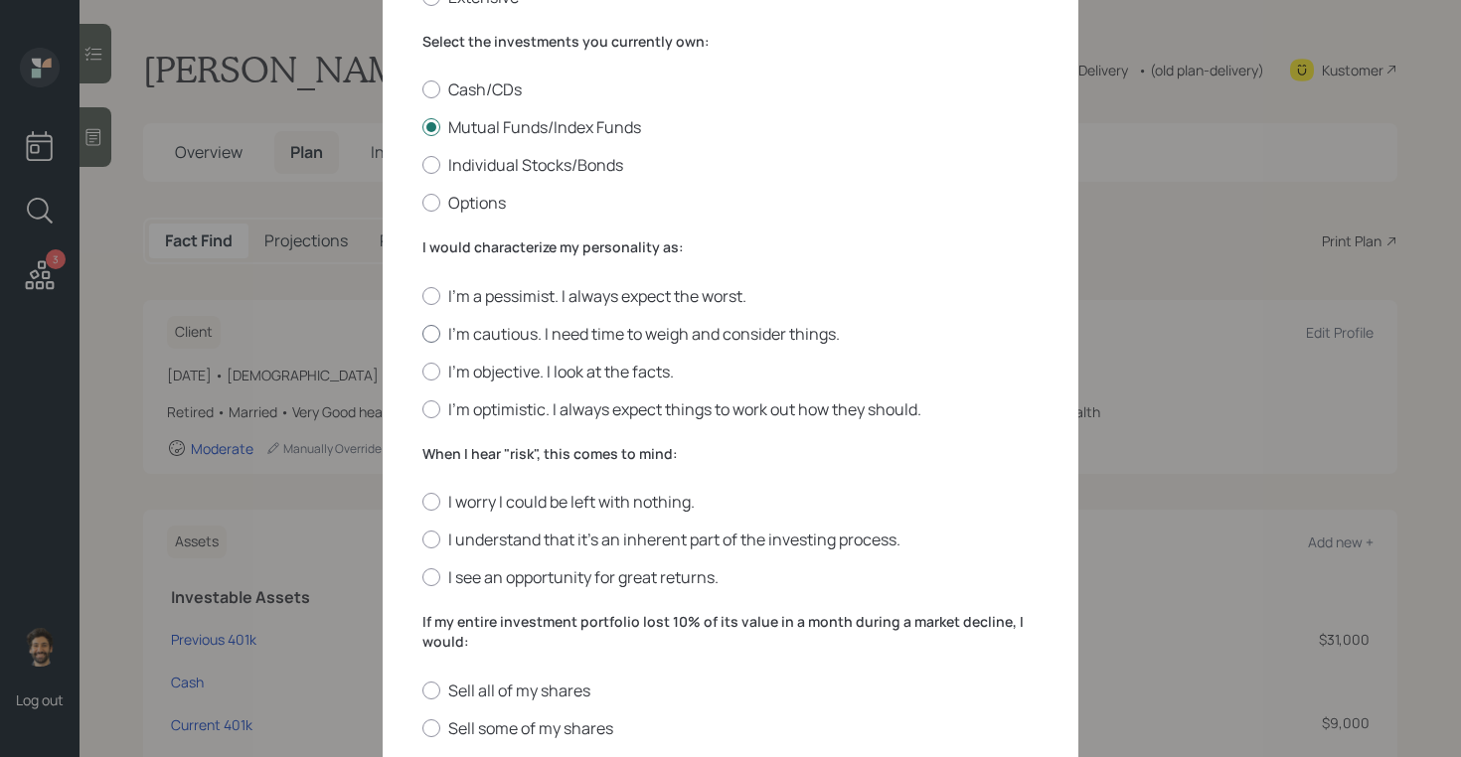
click at [446, 332] on label "I'm cautious. I need time to weigh and consider things." at bounding box center [730, 334] width 616 height 22
click at [422, 333] on input "I'm cautious. I need time to weigh and consider things." at bounding box center [421, 333] width 1 height 1
radio input "true"
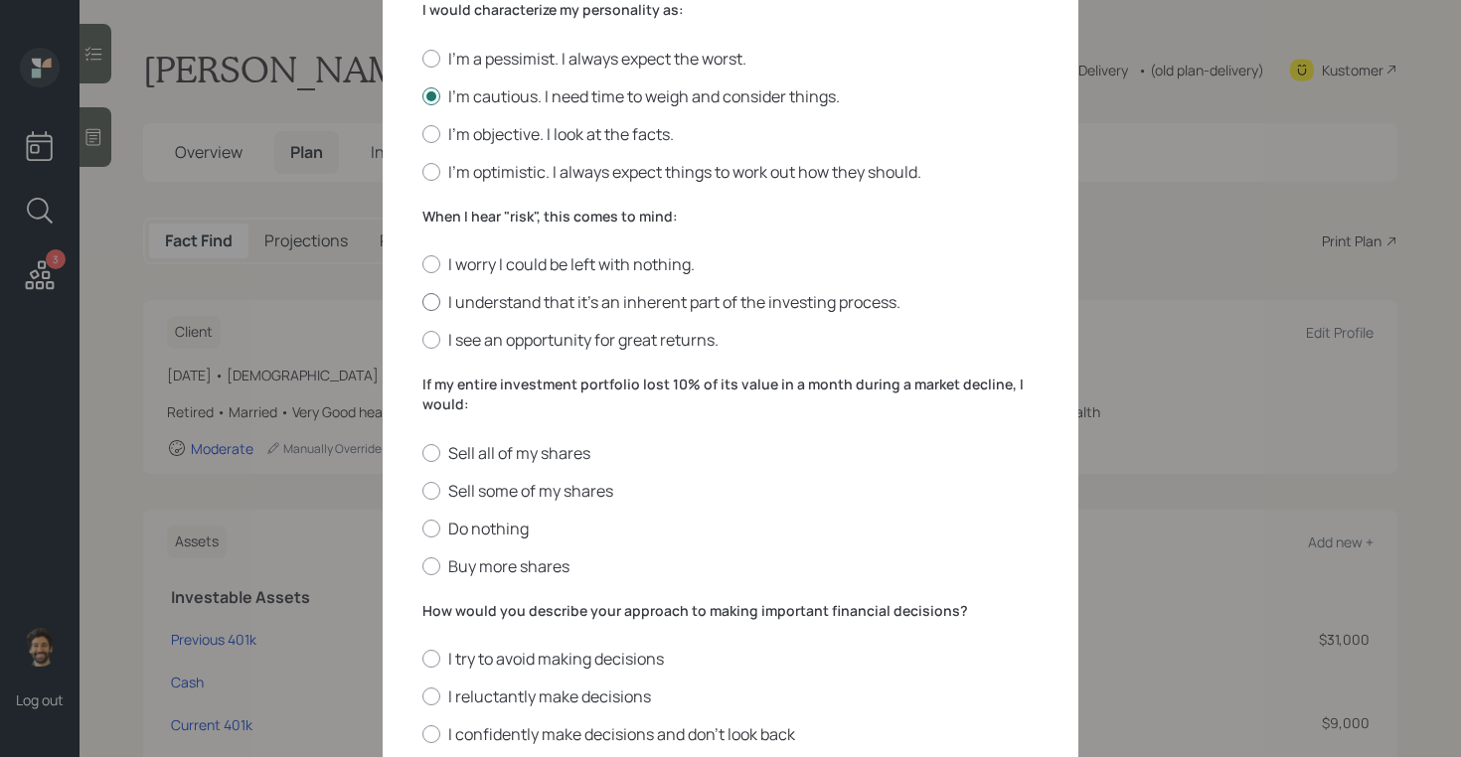
click at [447, 297] on label "I understand that it’s an inherent part of the investing process." at bounding box center [730, 302] width 616 height 22
click at [422, 302] on input "I understand that it’s an inherent part of the investing process." at bounding box center [421, 302] width 1 height 1
radio input "true"
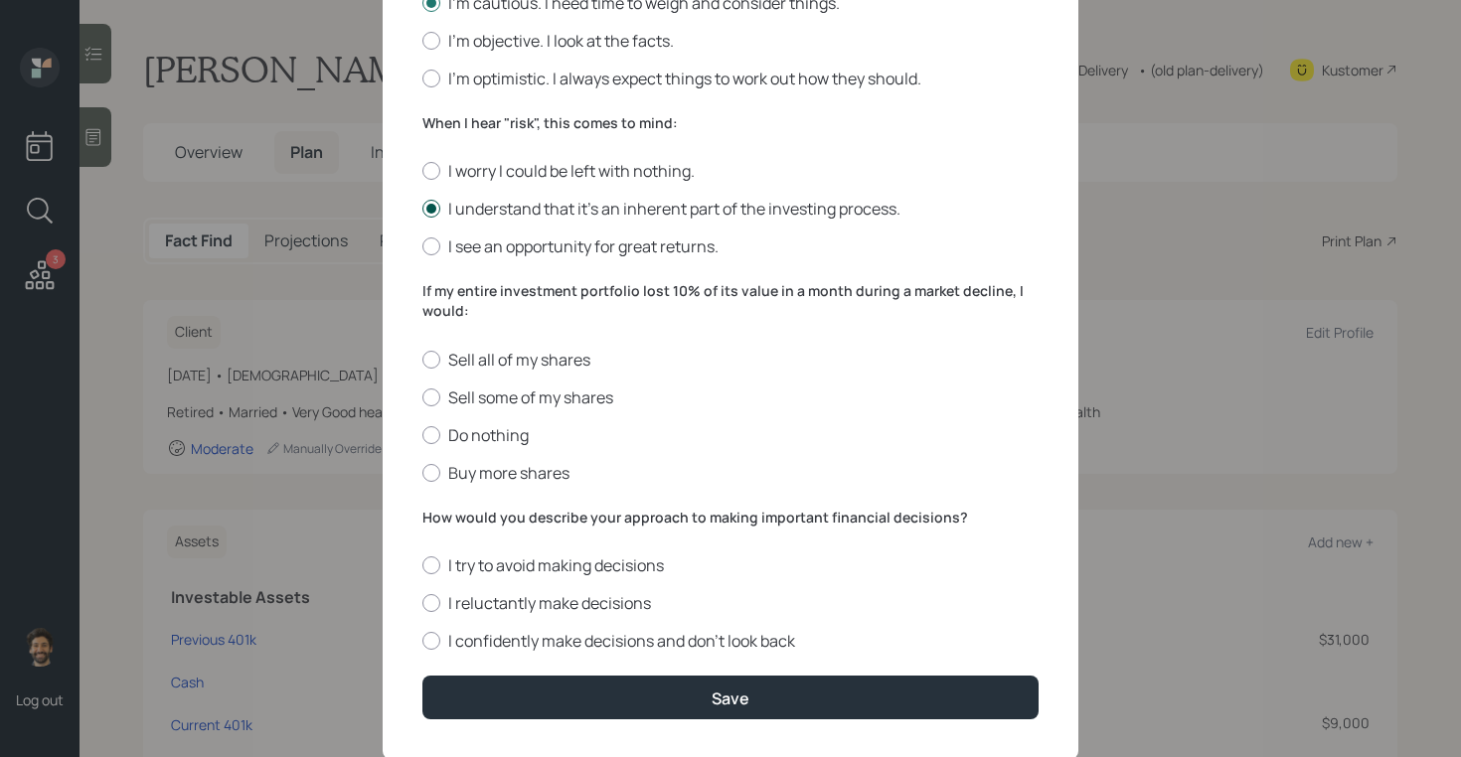
scroll to position [699, 0]
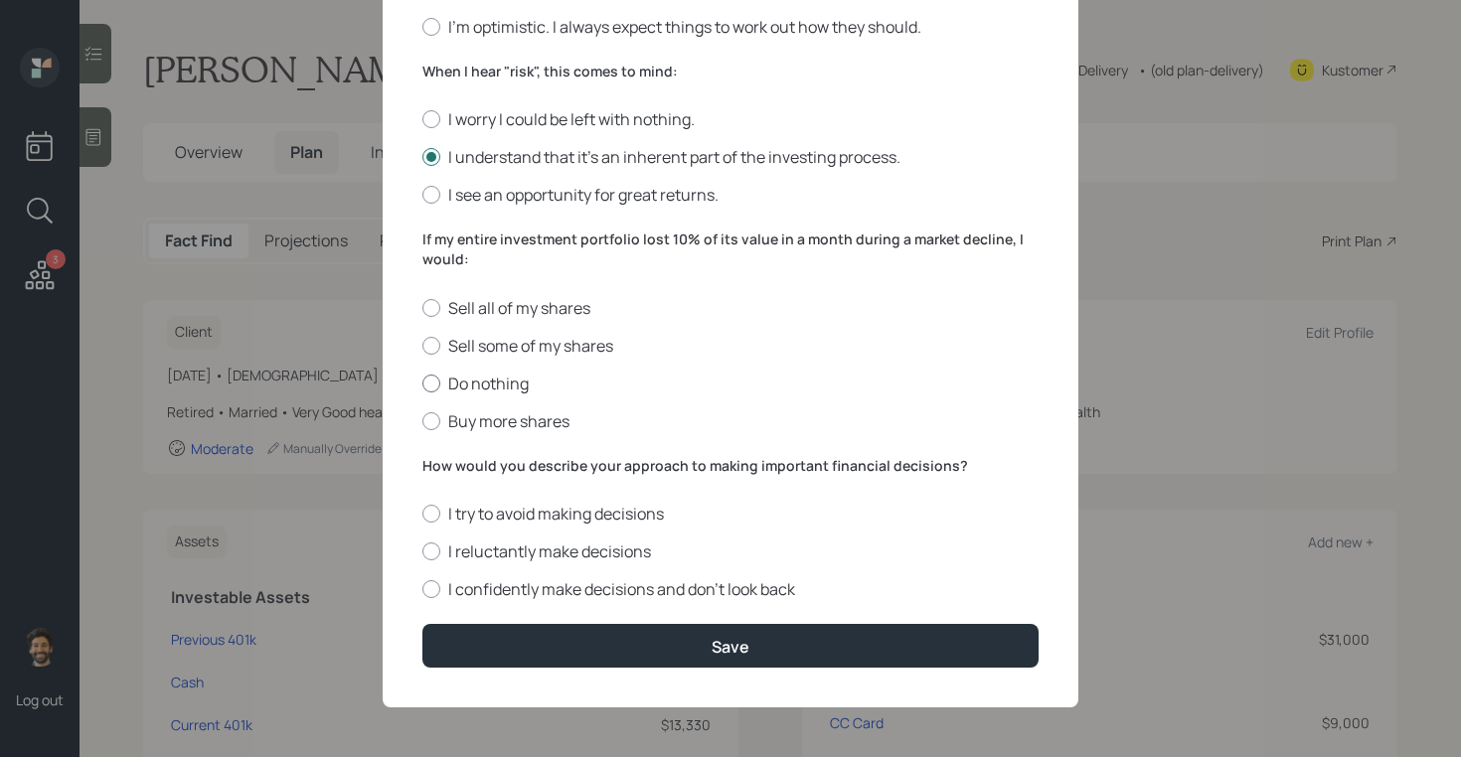
click at [461, 383] on label "Do nothing" at bounding box center [730, 384] width 616 height 22
click at [422, 383] on input "Do nothing" at bounding box center [421, 383] width 1 height 1
radio input "true"
click at [450, 562] on div "I try to avoid making decisions I reluctantly make decisions I confidently make…" at bounding box center [730, 551] width 616 height 97
click at [443, 552] on label "I reluctantly make decisions" at bounding box center [730, 552] width 616 height 22
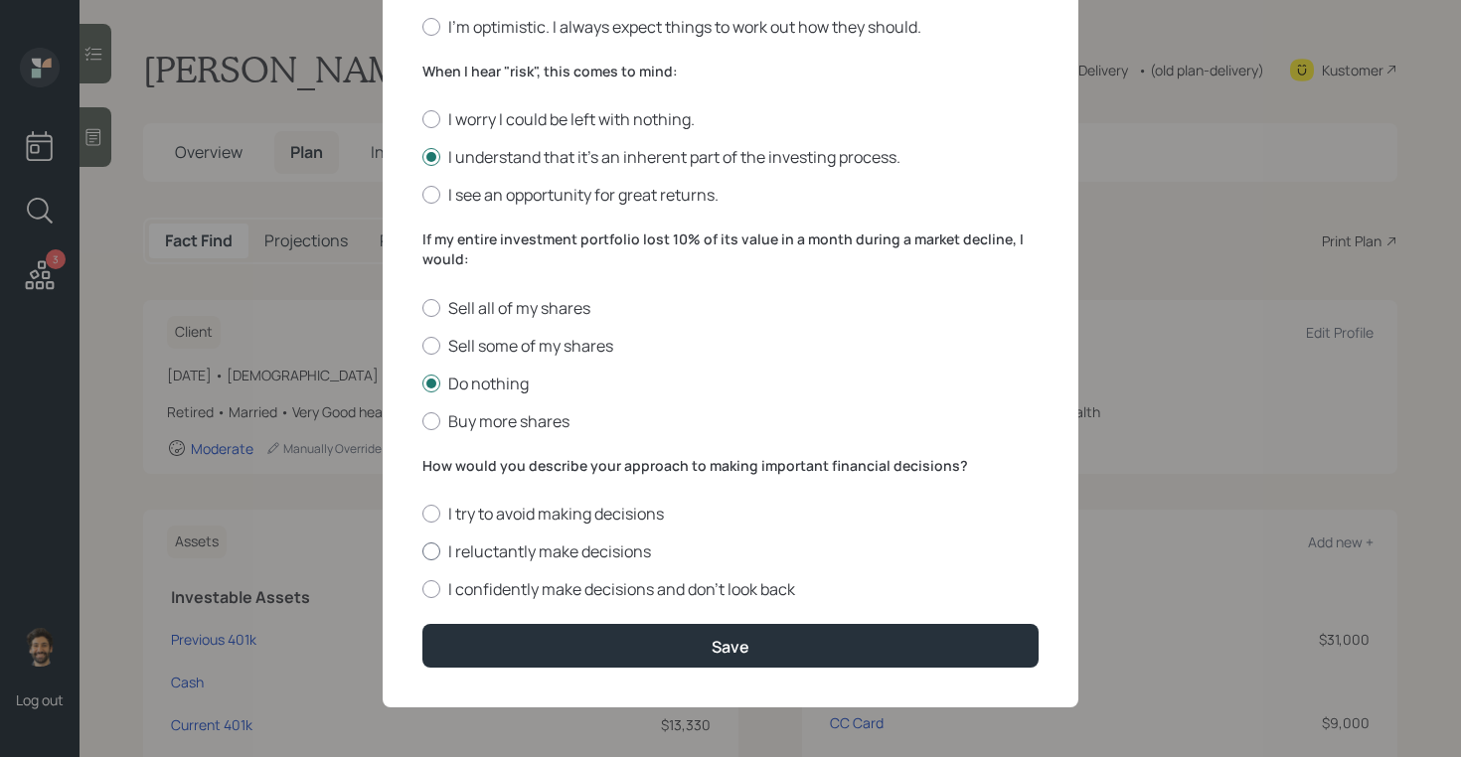
click at [422, 552] on input "I reluctantly make decisions" at bounding box center [421, 552] width 1 height 1
radio input "true"
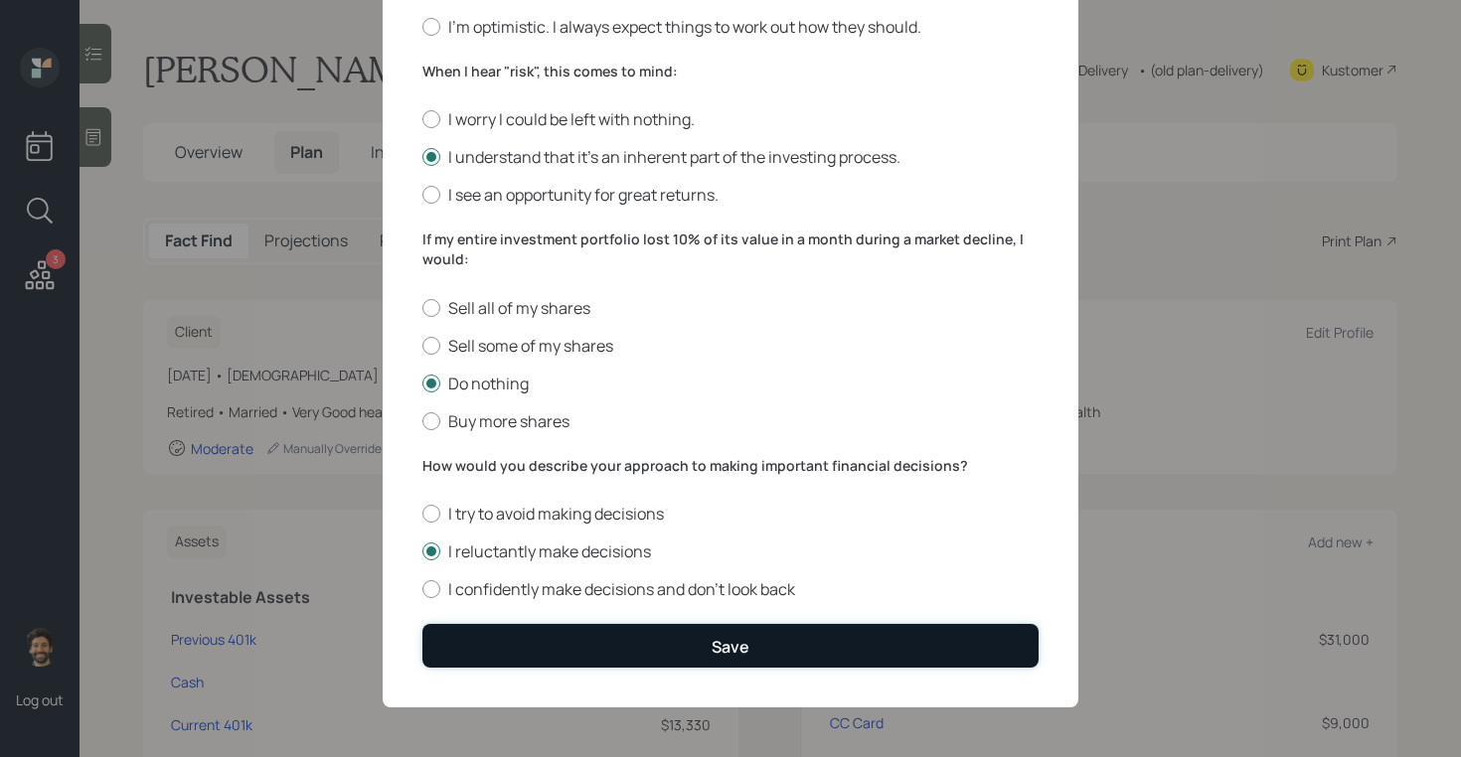
click at [479, 627] on button "Save" at bounding box center [730, 645] width 616 height 43
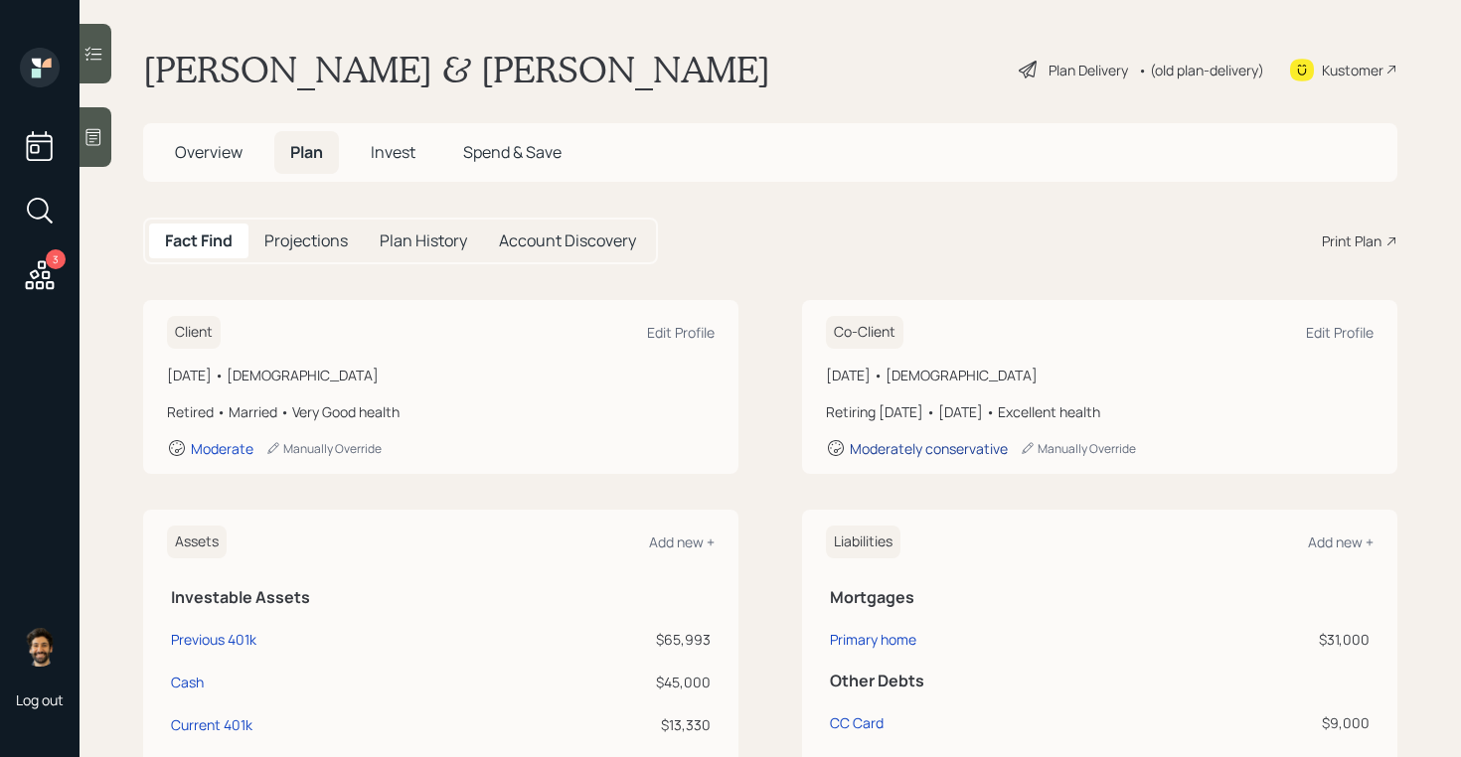
click at [919, 450] on div "Moderately conservative" at bounding box center [929, 448] width 158 height 19
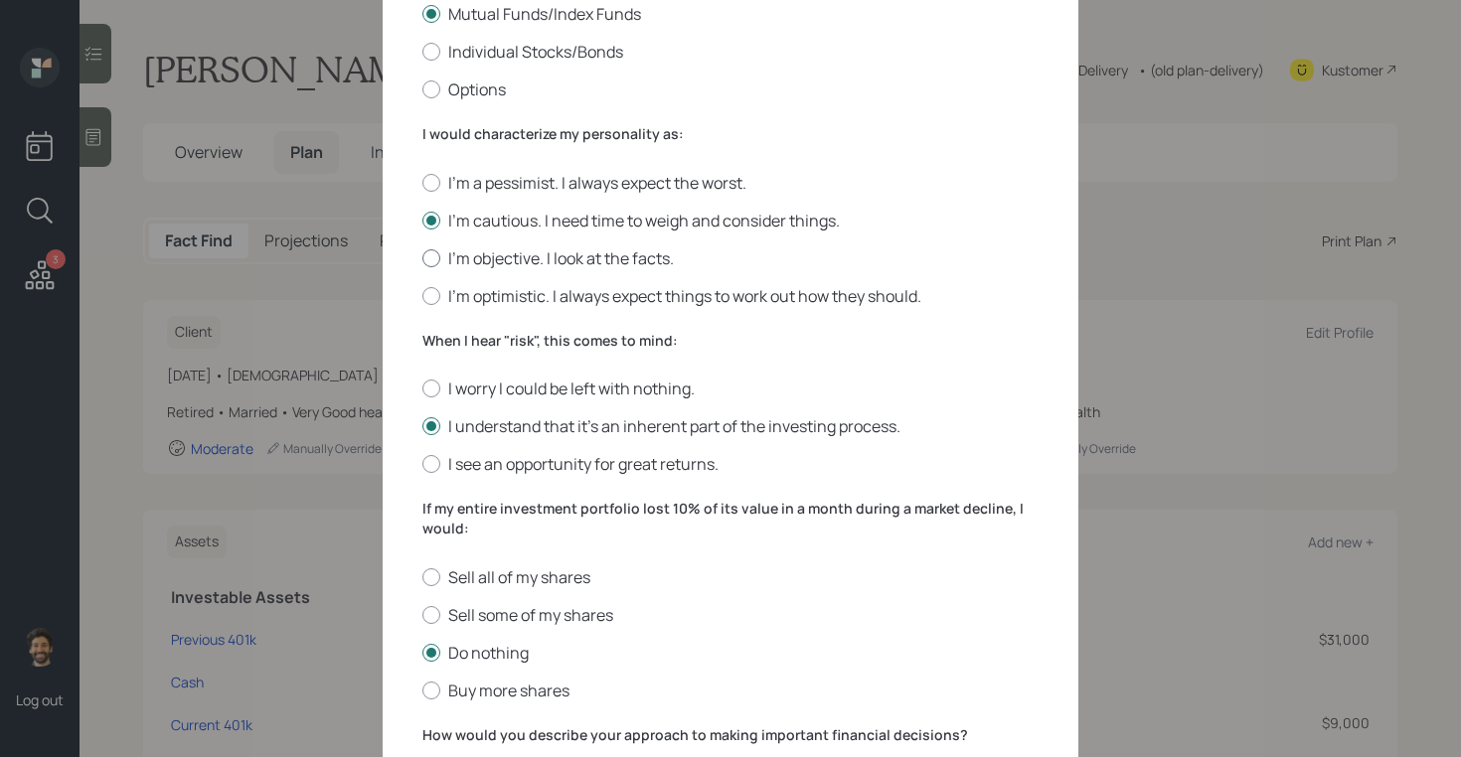
click at [452, 254] on label "I'm objective. I look at the facts." at bounding box center [730, 258] width 616 height 22
click at [422, 257] on input "I'm objective. I look at the facts." at bounding box center [421, 257] width 1 height 1
radio input "true"
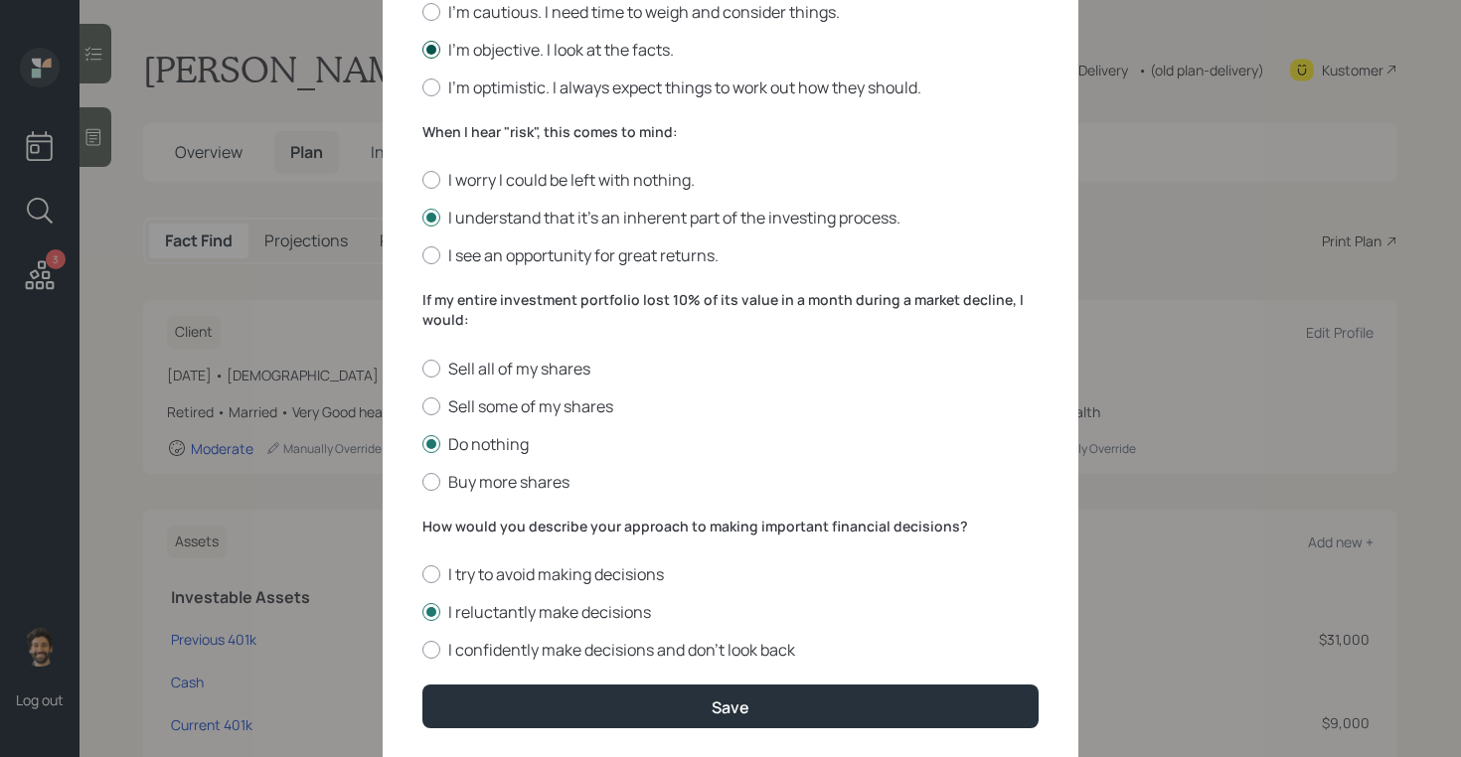
scroll to position [699, 0]
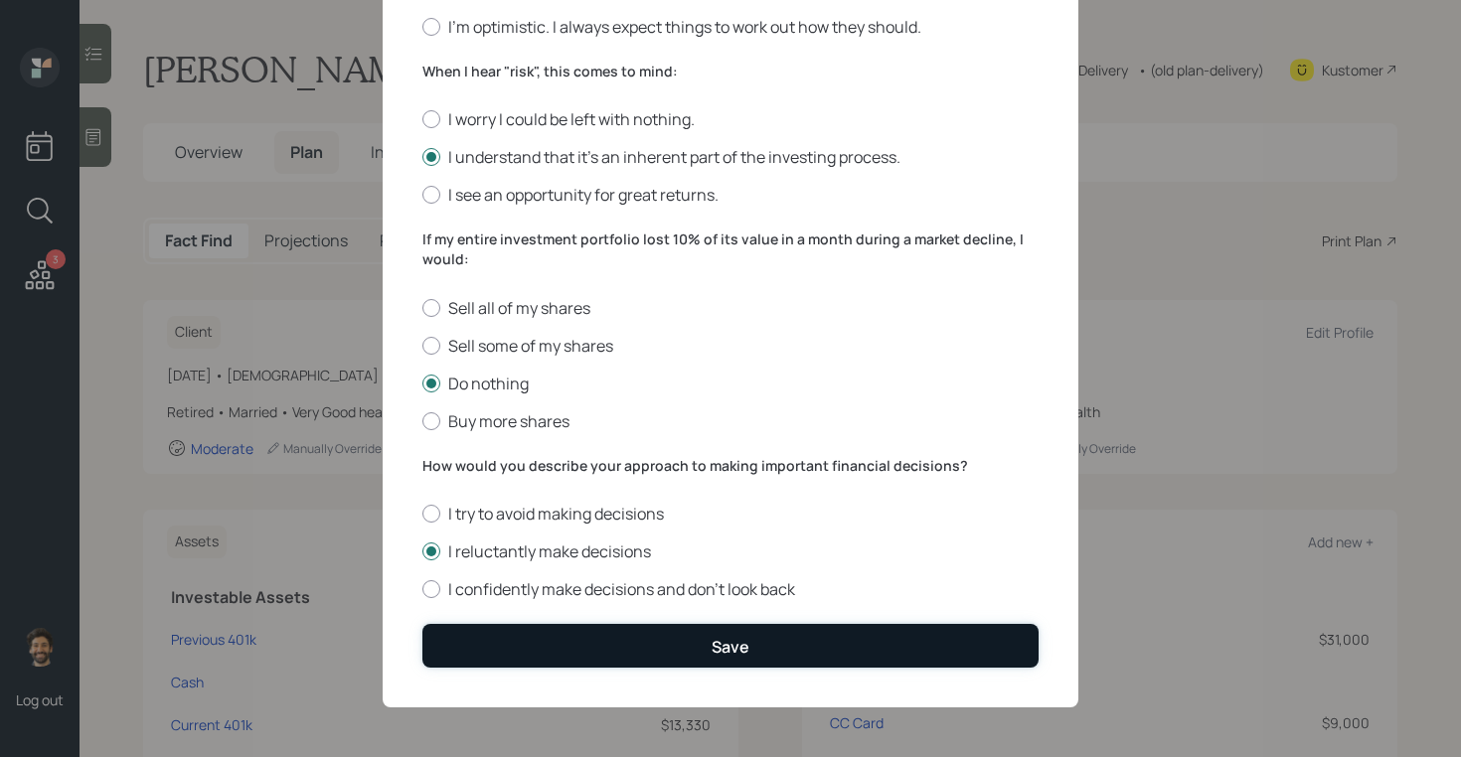
click at [492, 647] on button "Save" at bounding box center [730, 645] width 616 height 43
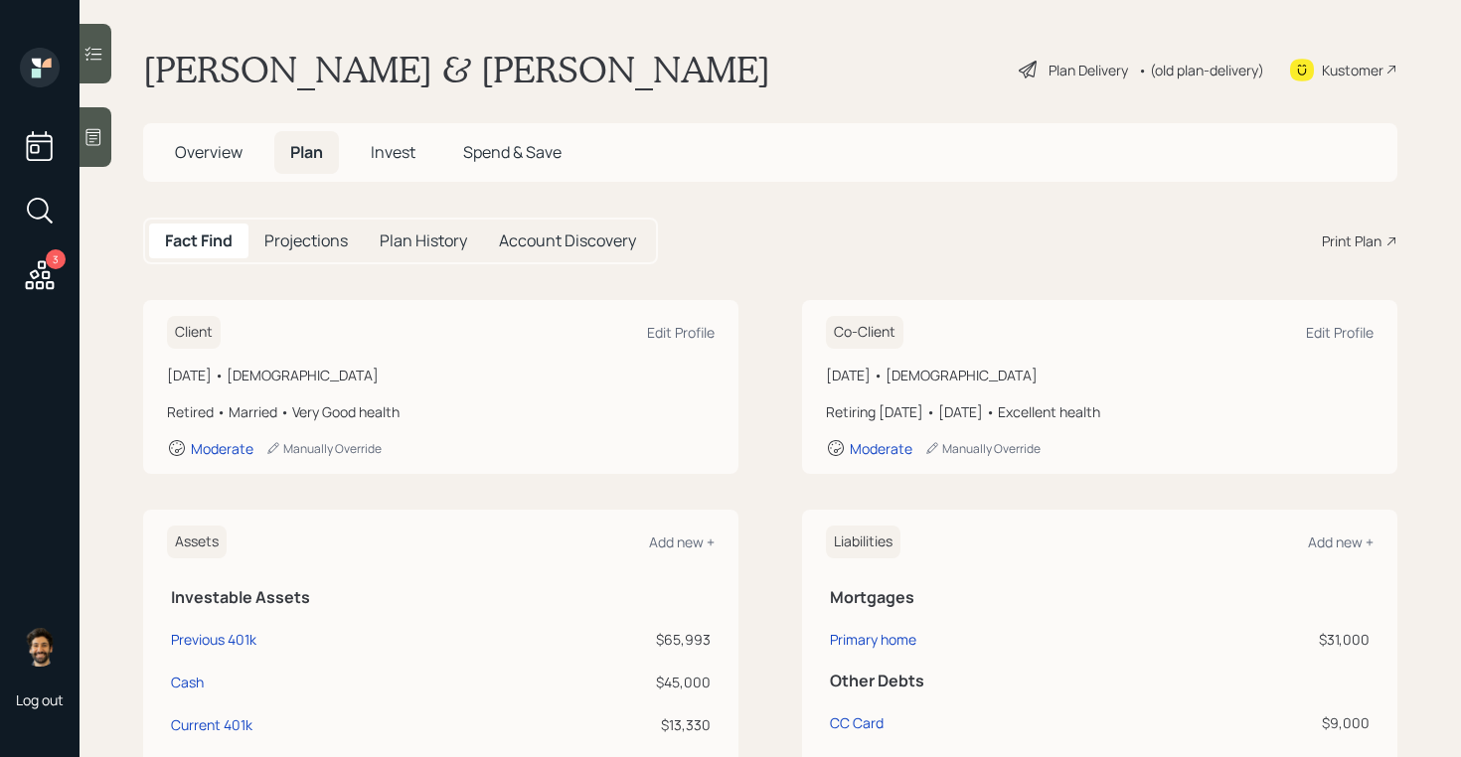
click at [403, 143] on span "Invest" at bounding box center [393, 152] width 45 height 22
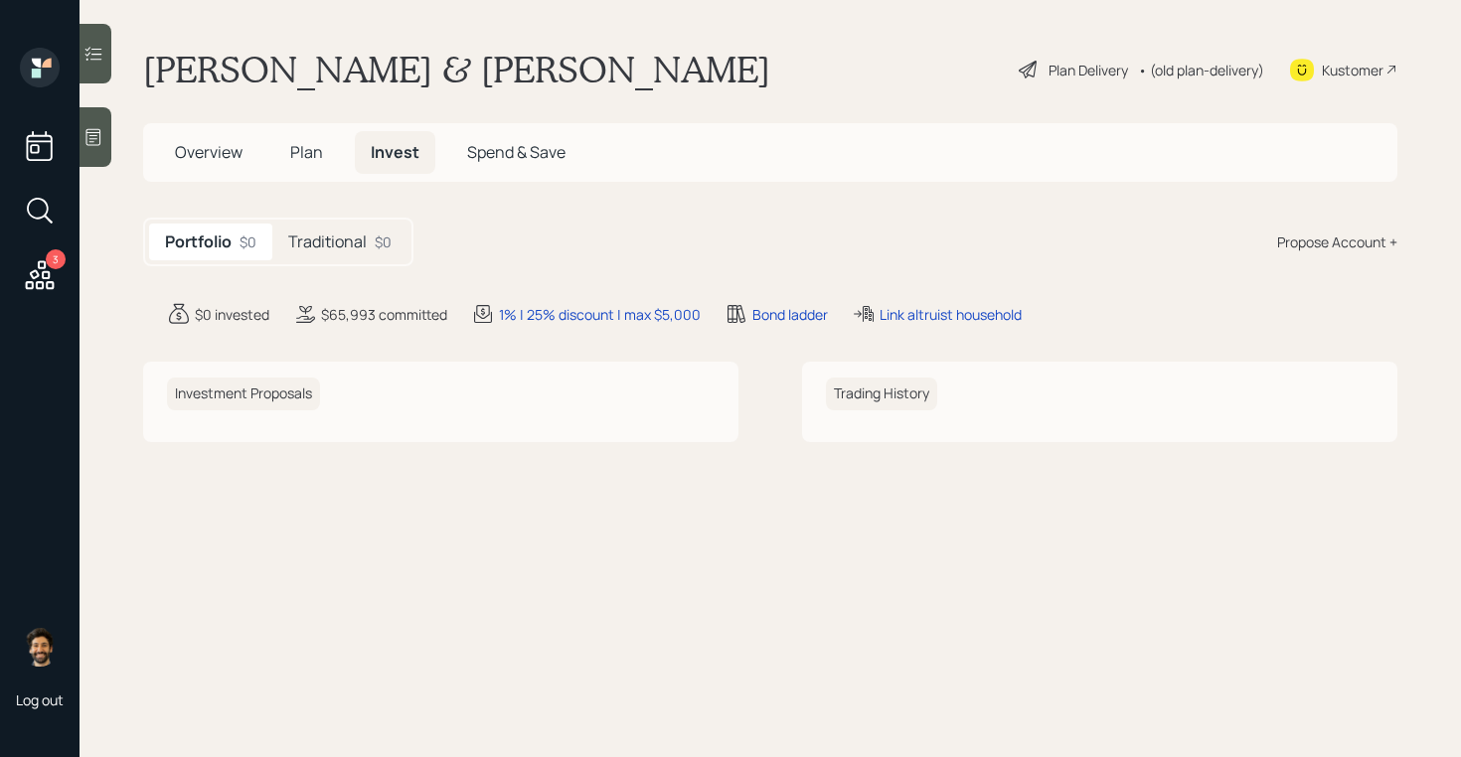
click at [341, 236] on h5 "Traditional" at bounding box center [327, 242] width 79 height 19
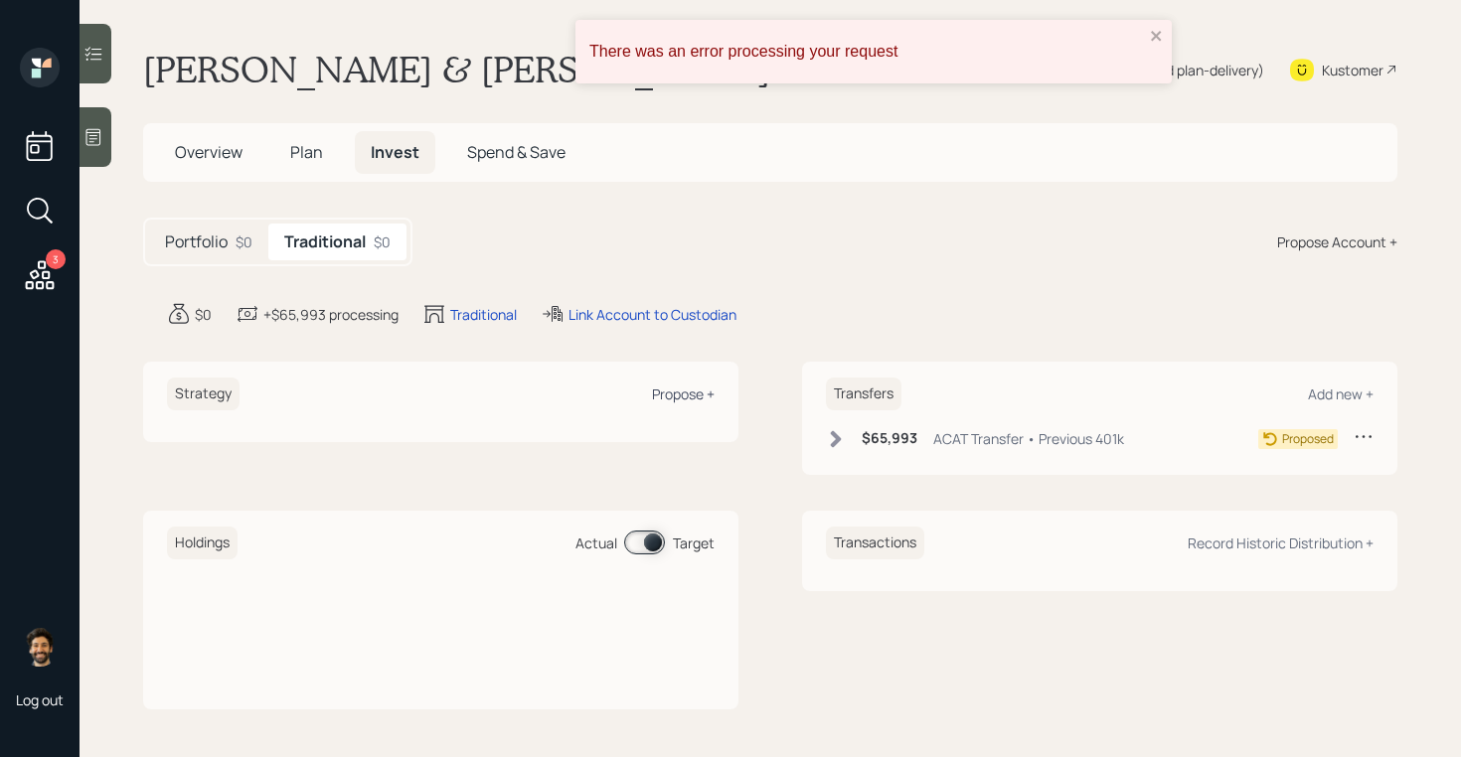
click at [695, 391] on div "Propose +" at bounding box center [683, 394] width 63 height 19
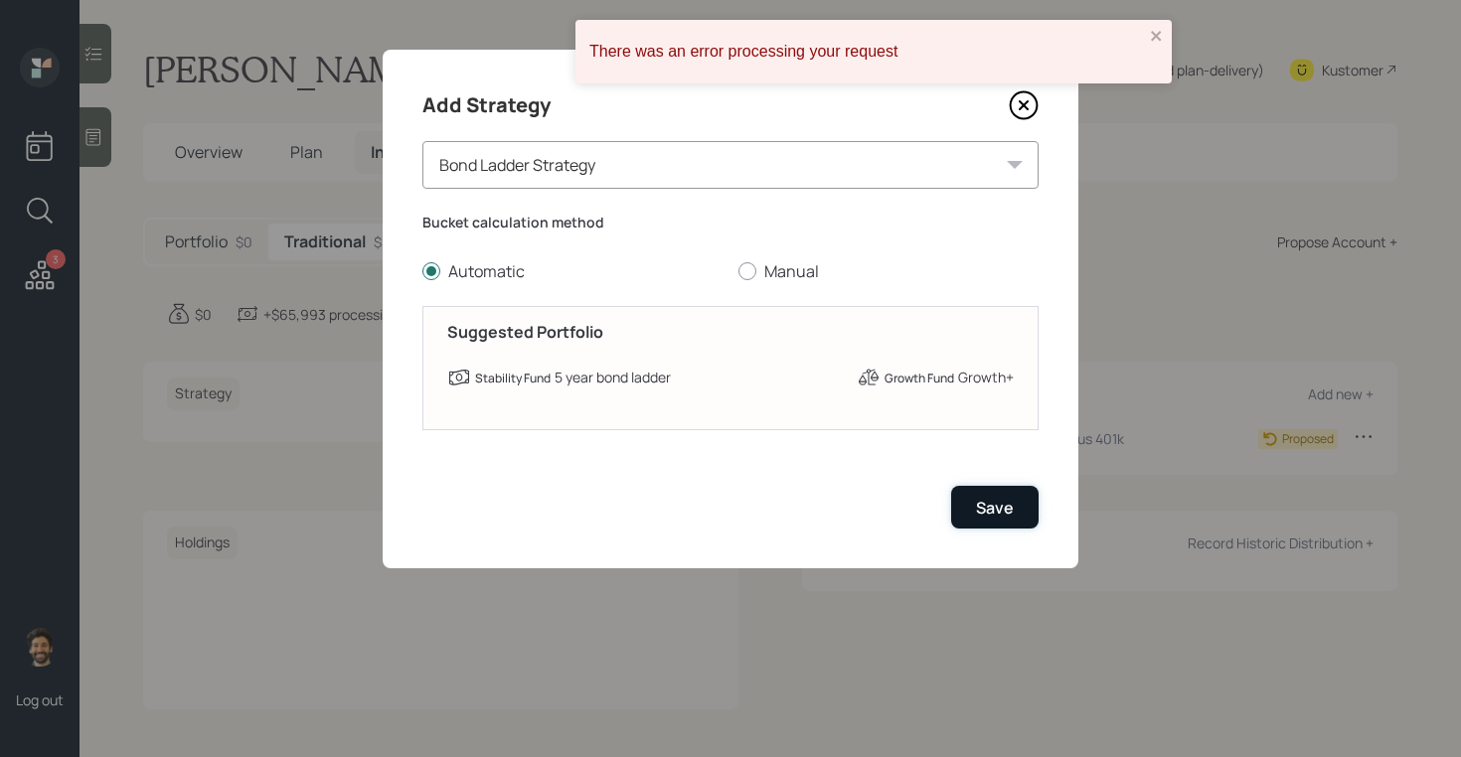
click at [990, 513] on div "Save" at bounding box center [995, 508] width 38 height 22
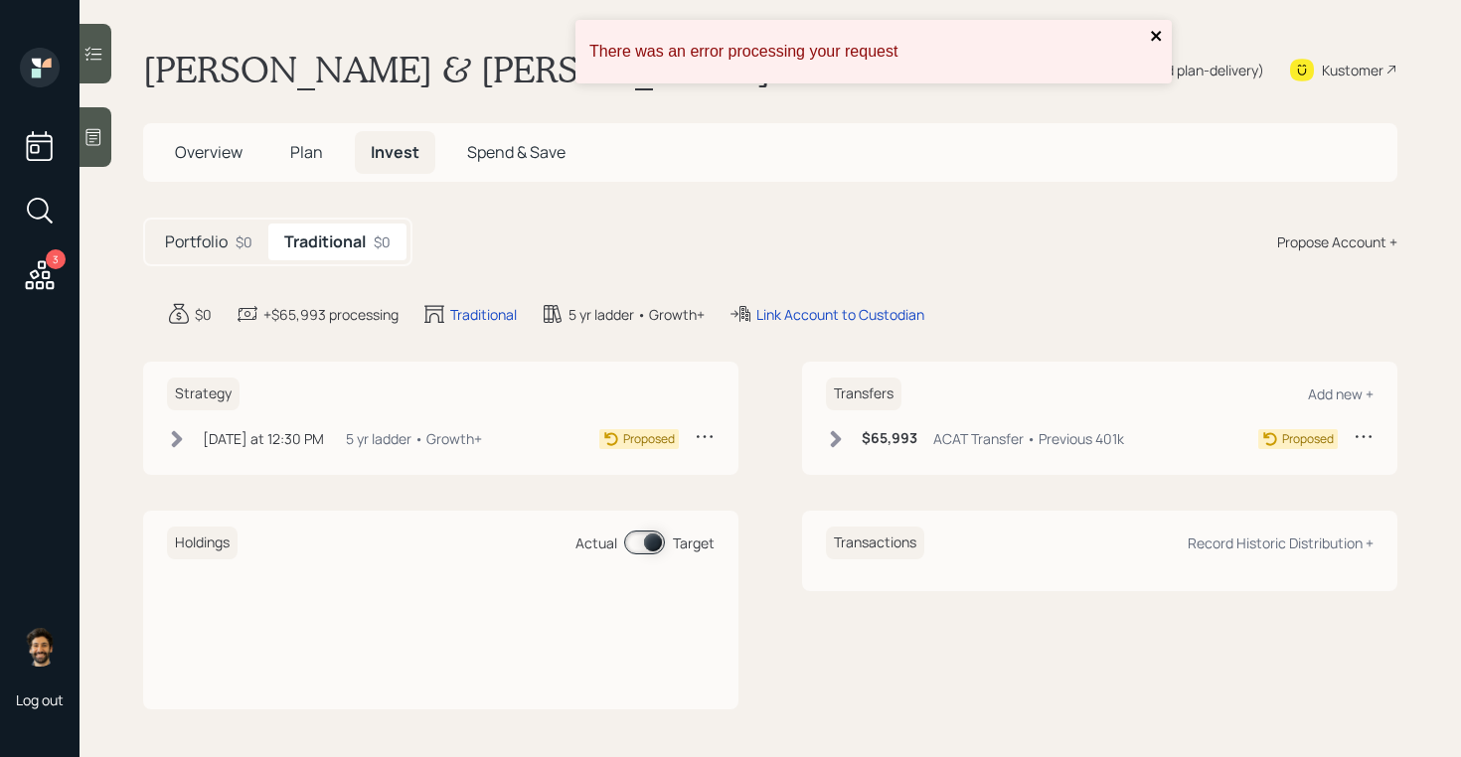
click at [1159, 35] on icon "close" at bounding box center [1157, 36] width 14 height 16
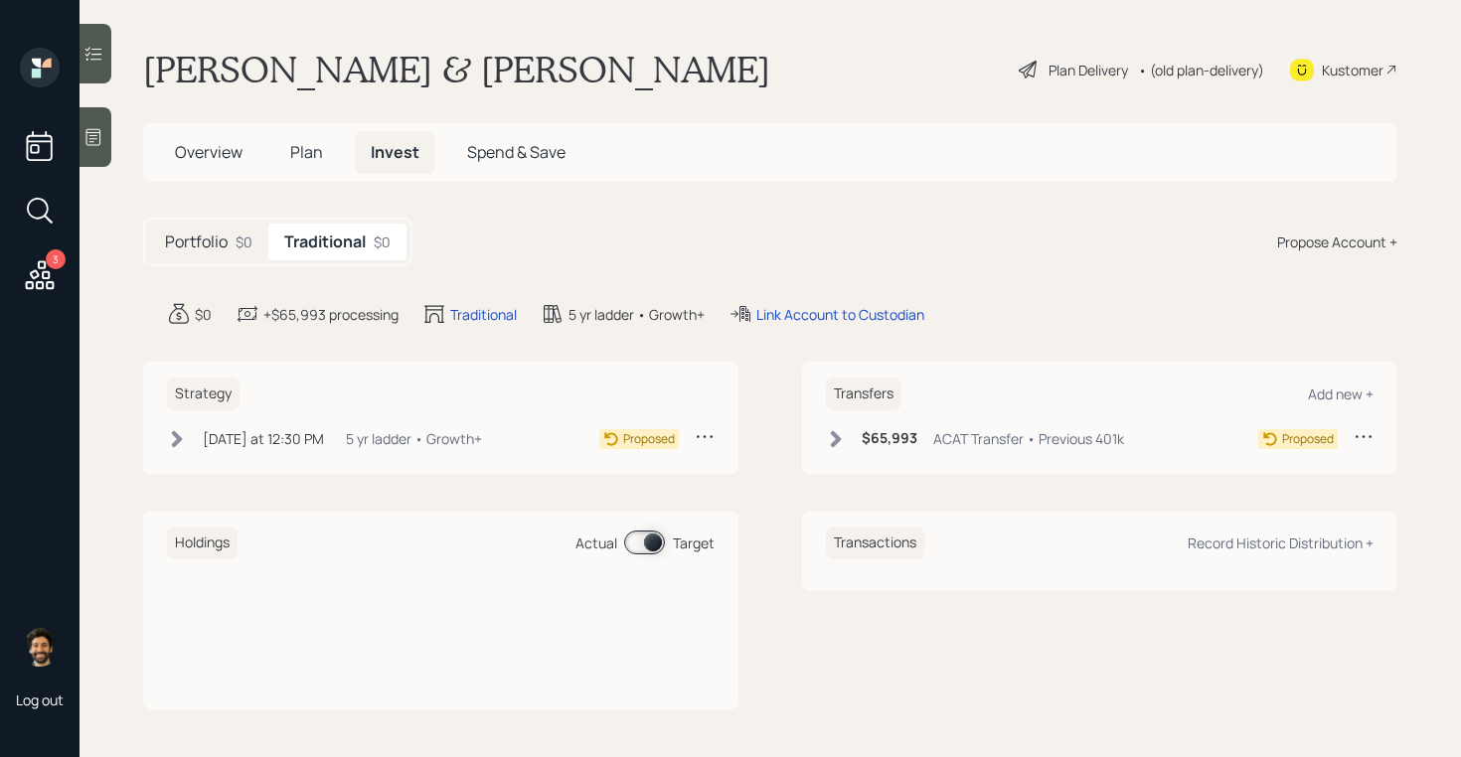
click at [305, 149] on span "Plan" at bounding box center [306, 152] width 33 height 22
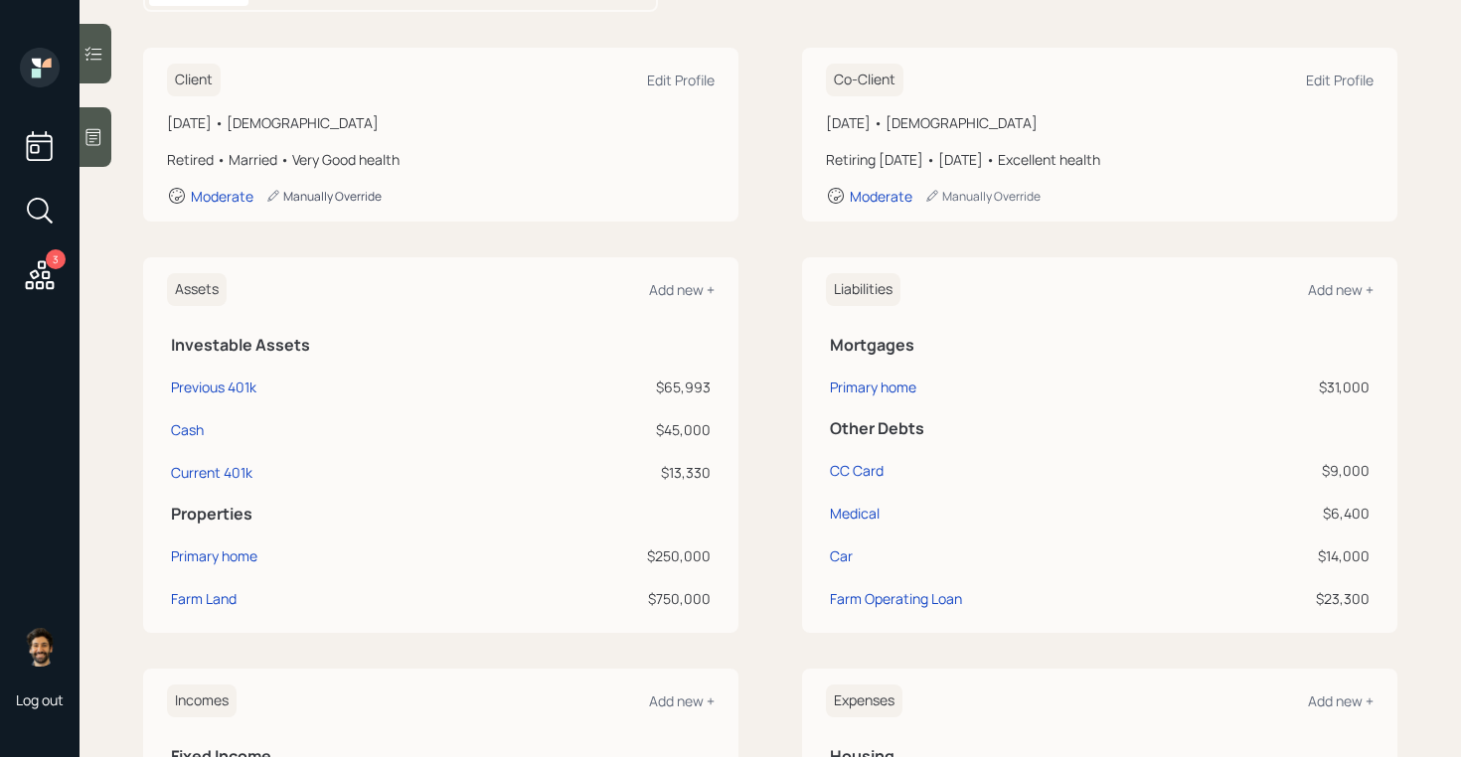
scroll to position [355, 0]
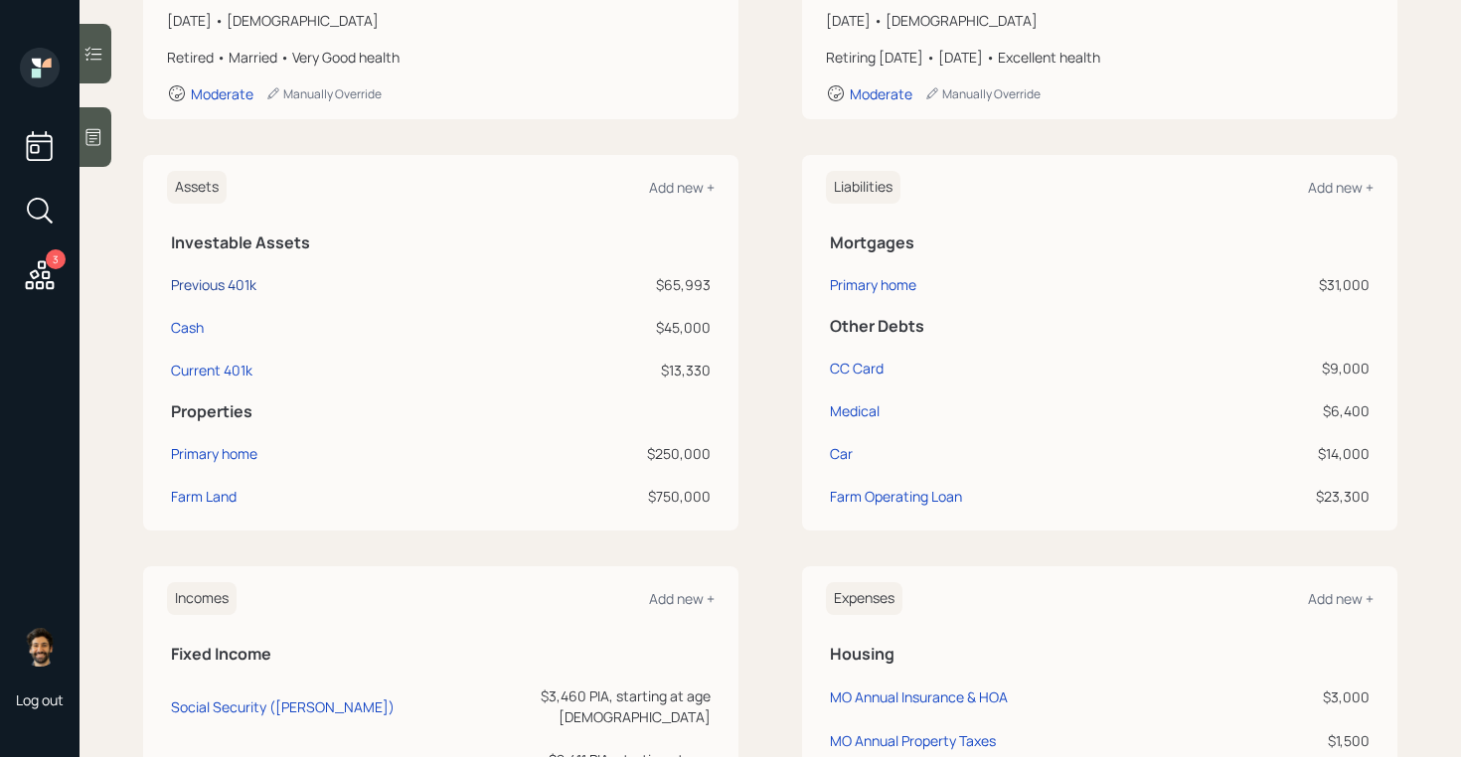
click at [200, 286] on div "Previous 401k" at bounding box center [213, 284] width 85 height 21
select select "company_sponsored"
select select "balanced"
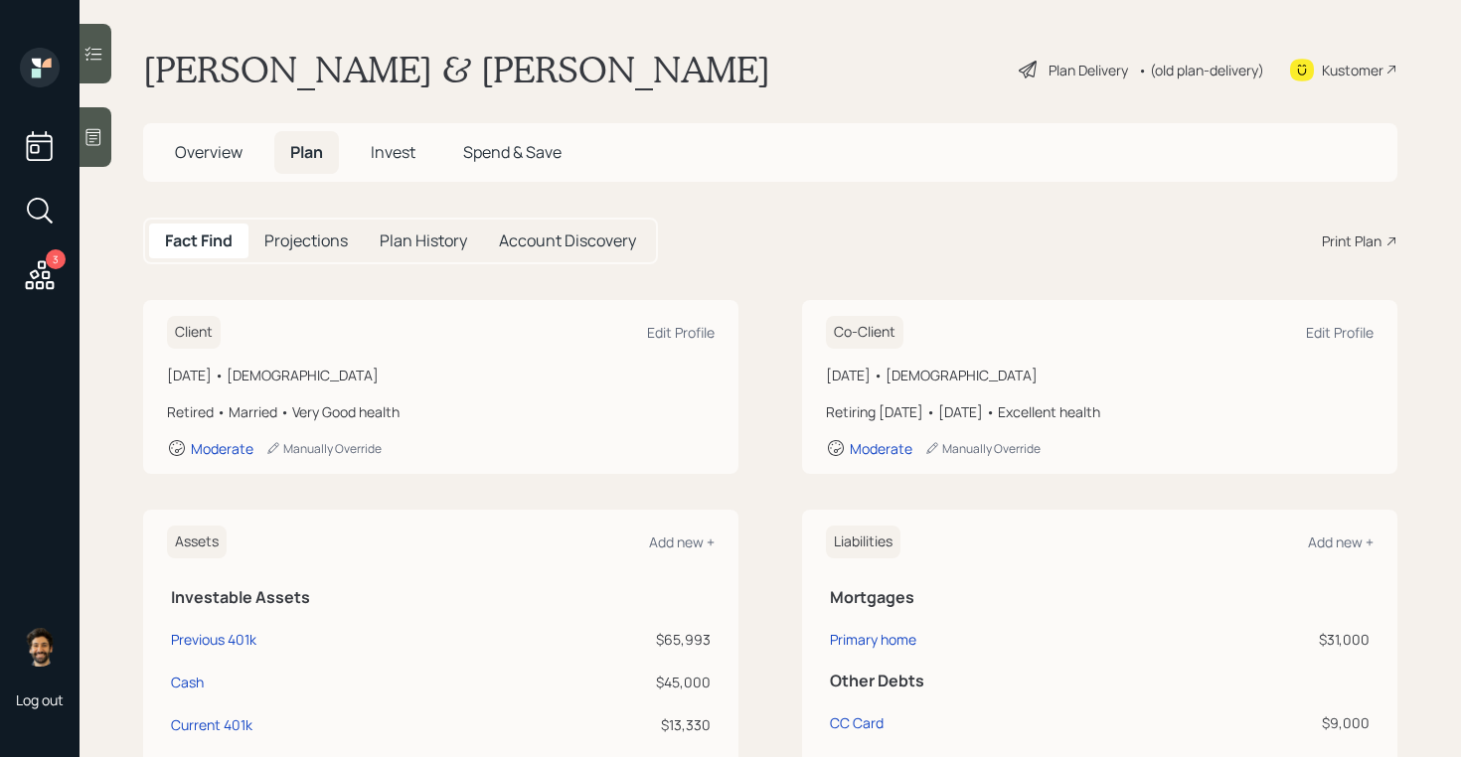
click at [1210, 74] on div "• (old plan-delivery)" at bounding box center [1201, 70] width 126 height 21
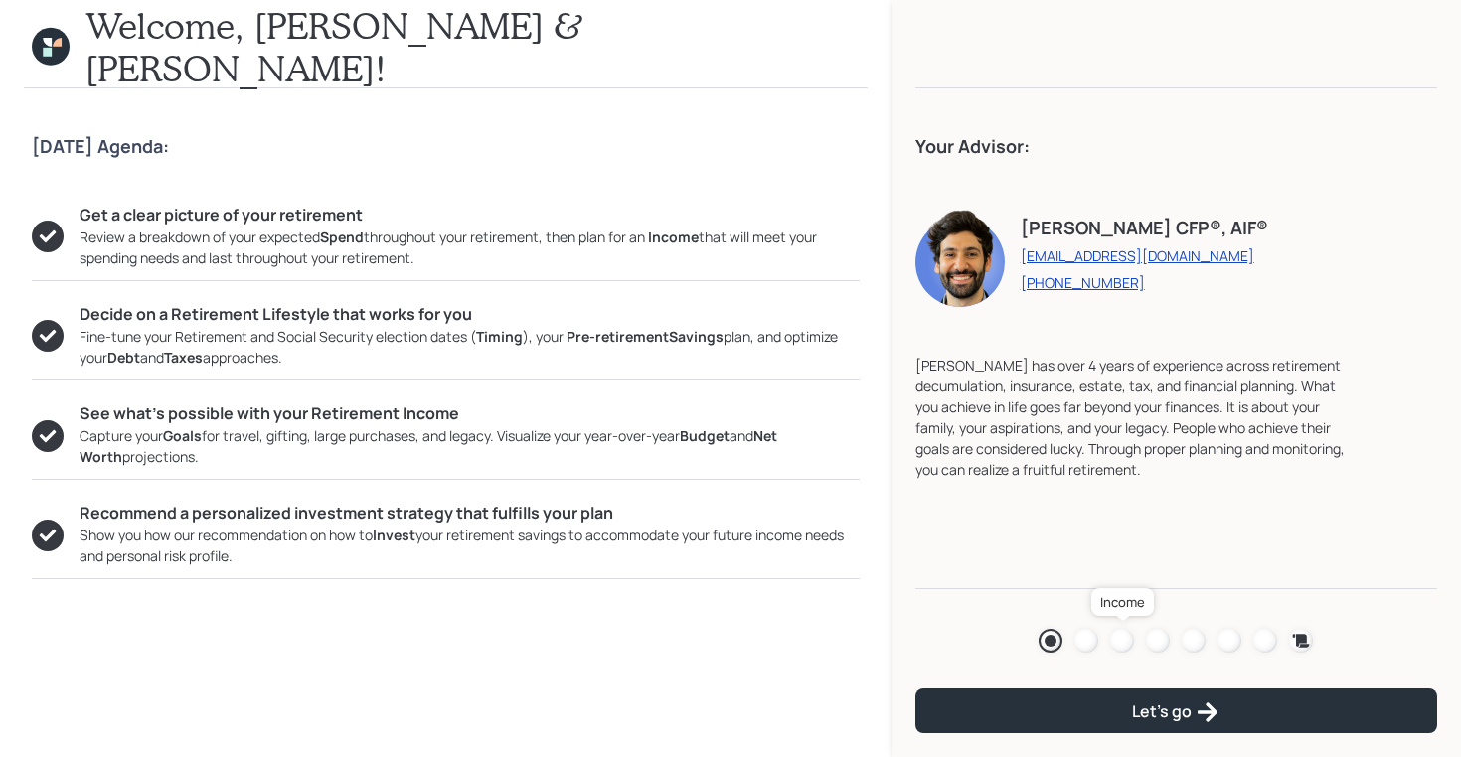
click at [1122, 645] on div at bounding box center [1122, 641] width 24 height 24
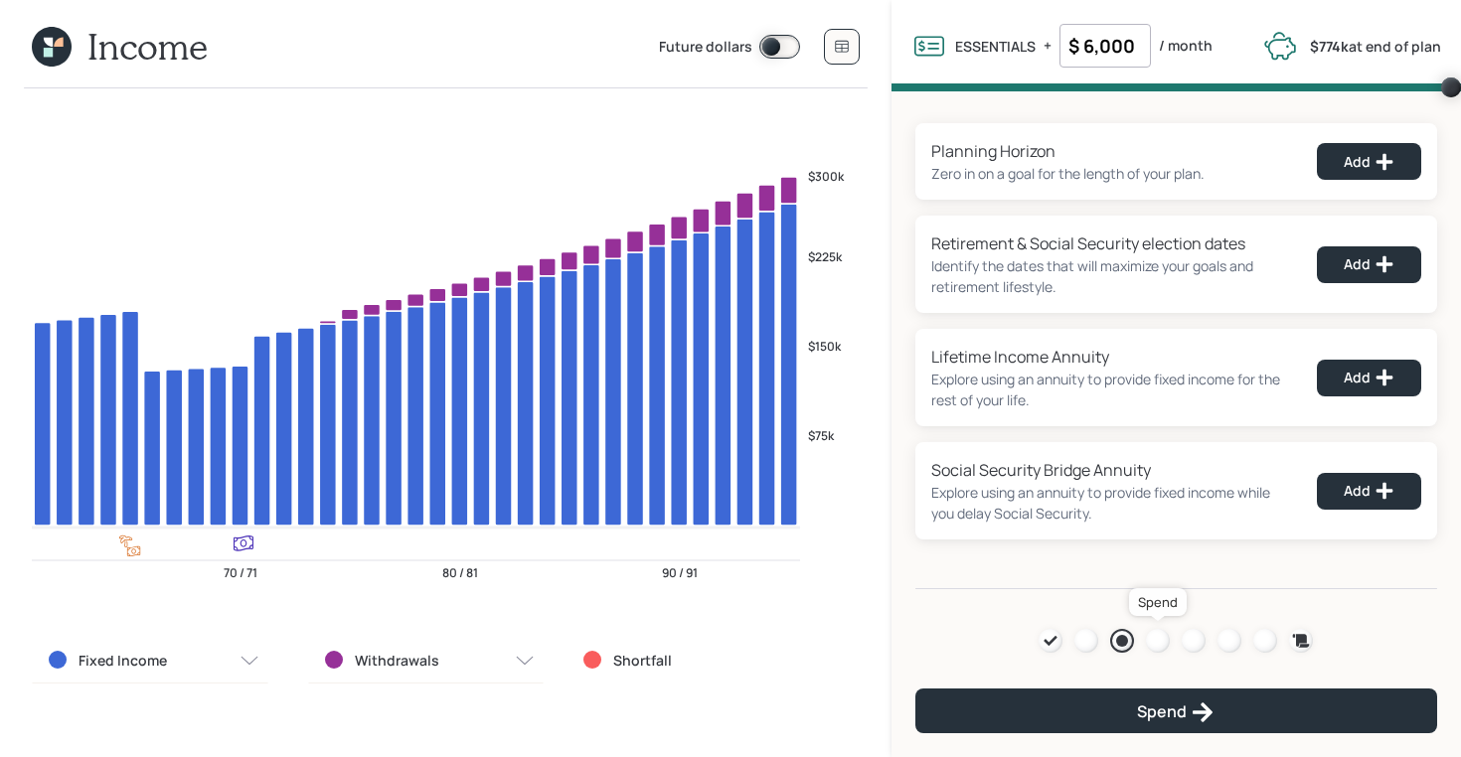
click at [1151, 638] on div at bounding box center [1158, 641] width 24 height 24
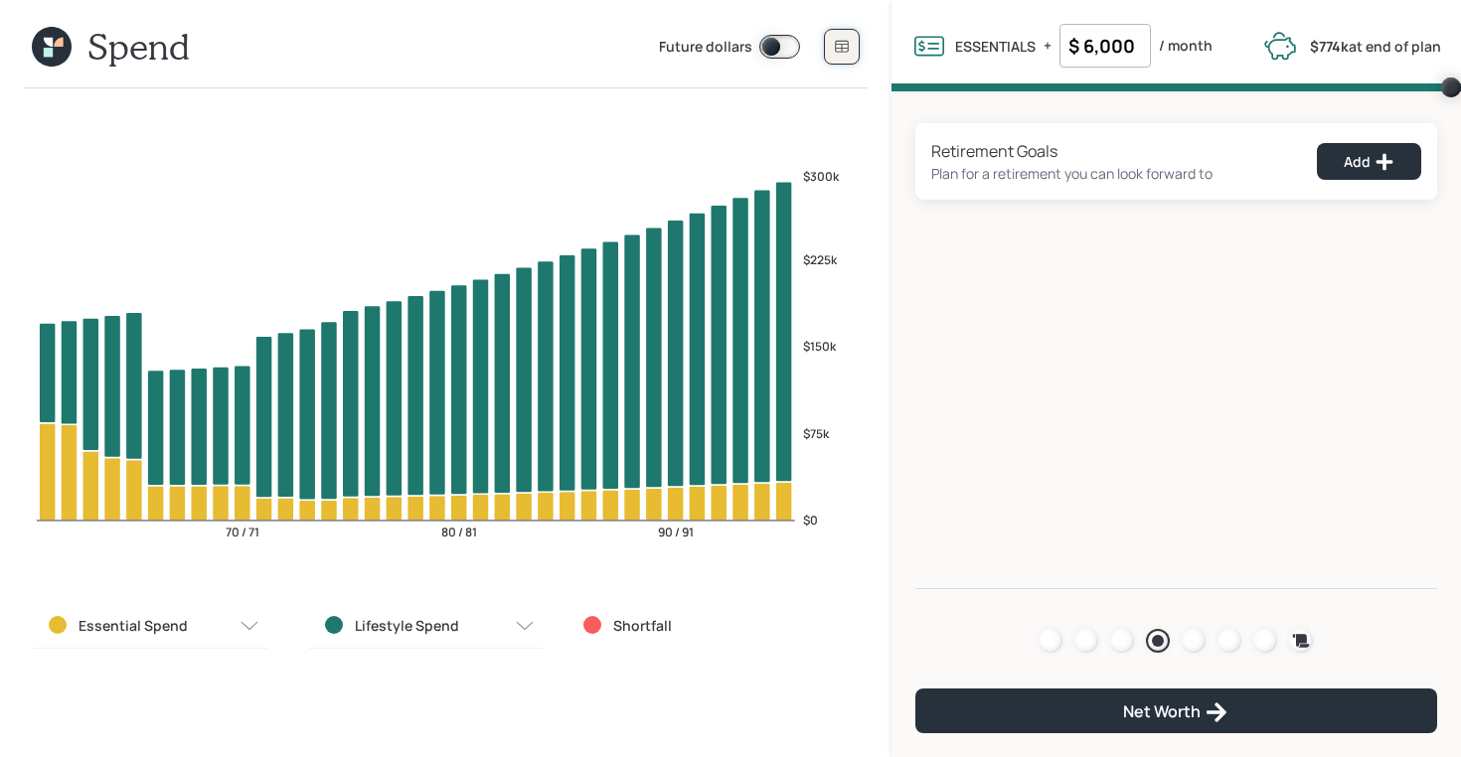
click at [832, 43] on button at bounding box center [842, 47] width 36 height 36
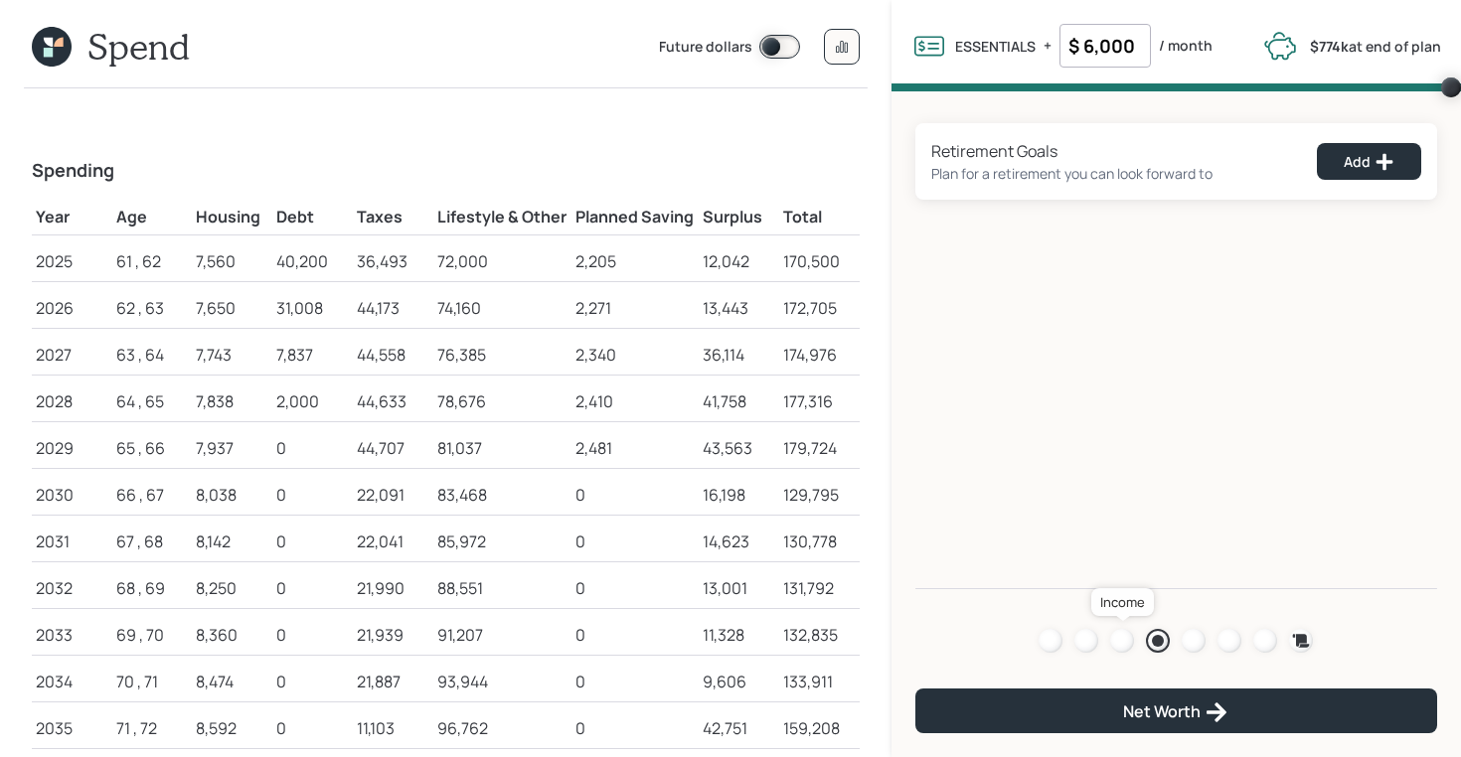
click at [1117, 640] on div at bounding box center [1122, 641] width 24 height 24
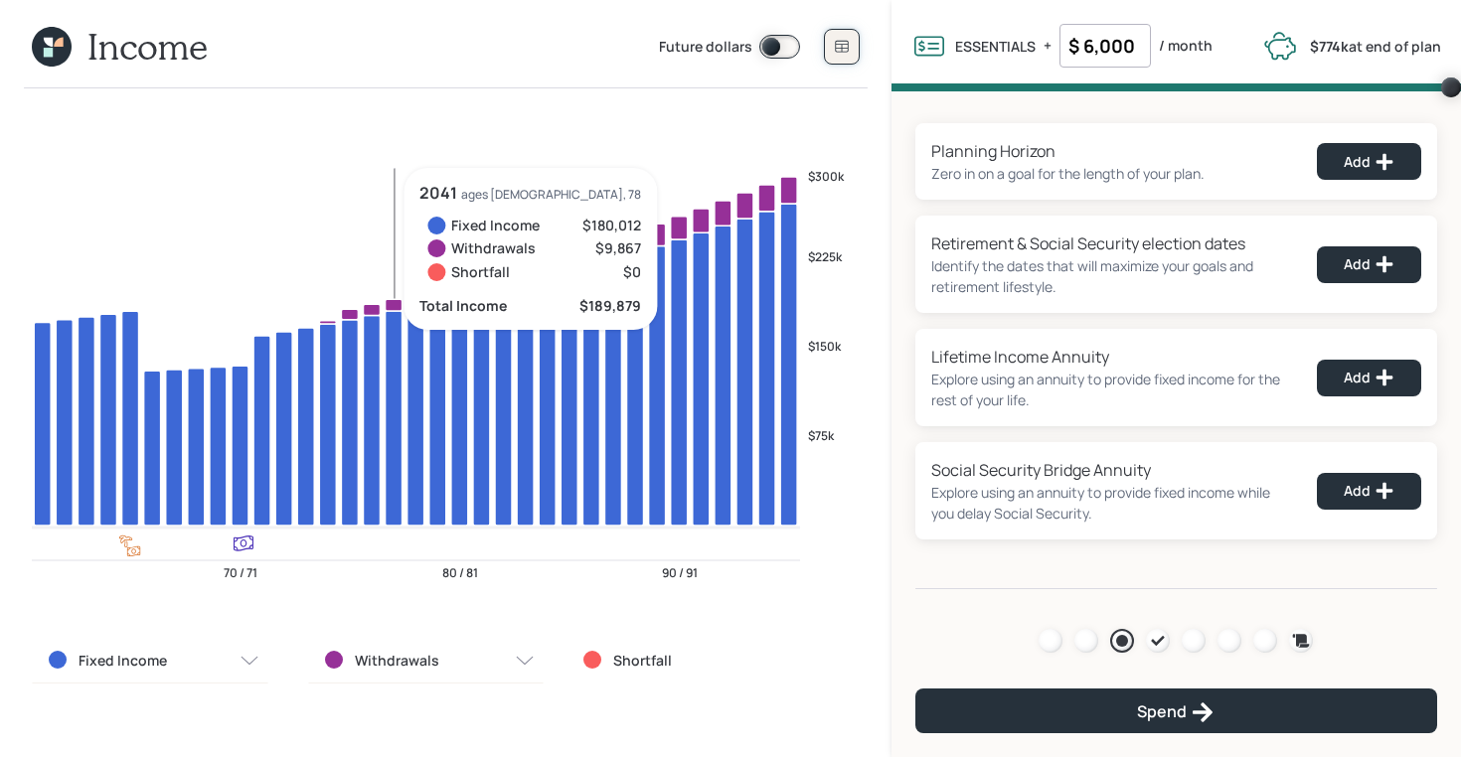
click at [850, 41] on button at bounding box center [842, 47] width 36 height 36
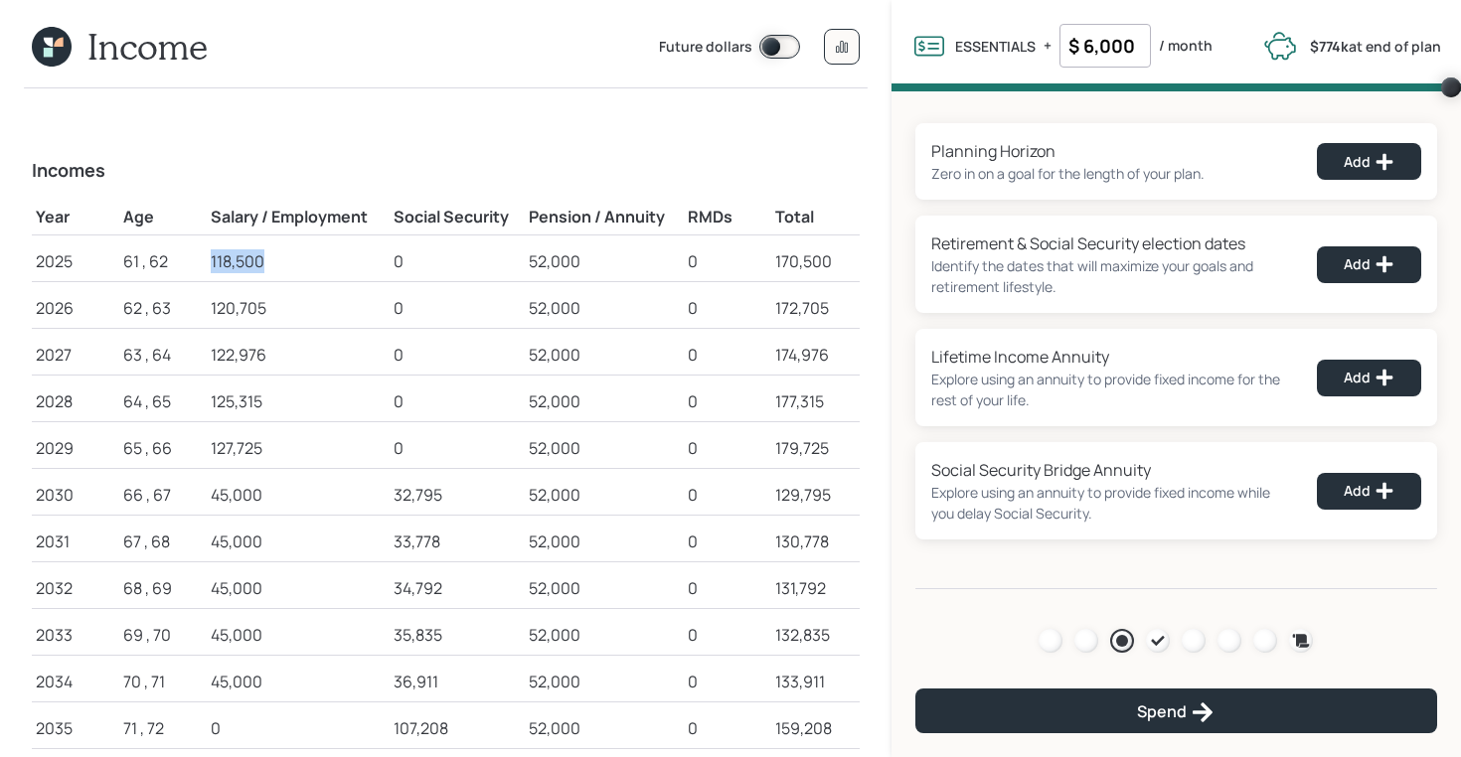
drag, startPoint x: 212, startPoint y: 261, endPoint x: 271, endPoint y: 261, distance: 59.6
click at [271, 261] on div "118,500" at bounding box center [298, 261] width 174 height 24
drag, startPoint x: 528, startPoint y: 260, endPoint x: 586, endPoint y: 259, distance: 58.6
click at [586, 259] on td "52,000" at bounding box center [604, 258] width 159 height 47
drag, startPoint x: 208, startPoint y: 264, endPoint x: 273, endPoint y: 264, distance: 65.6
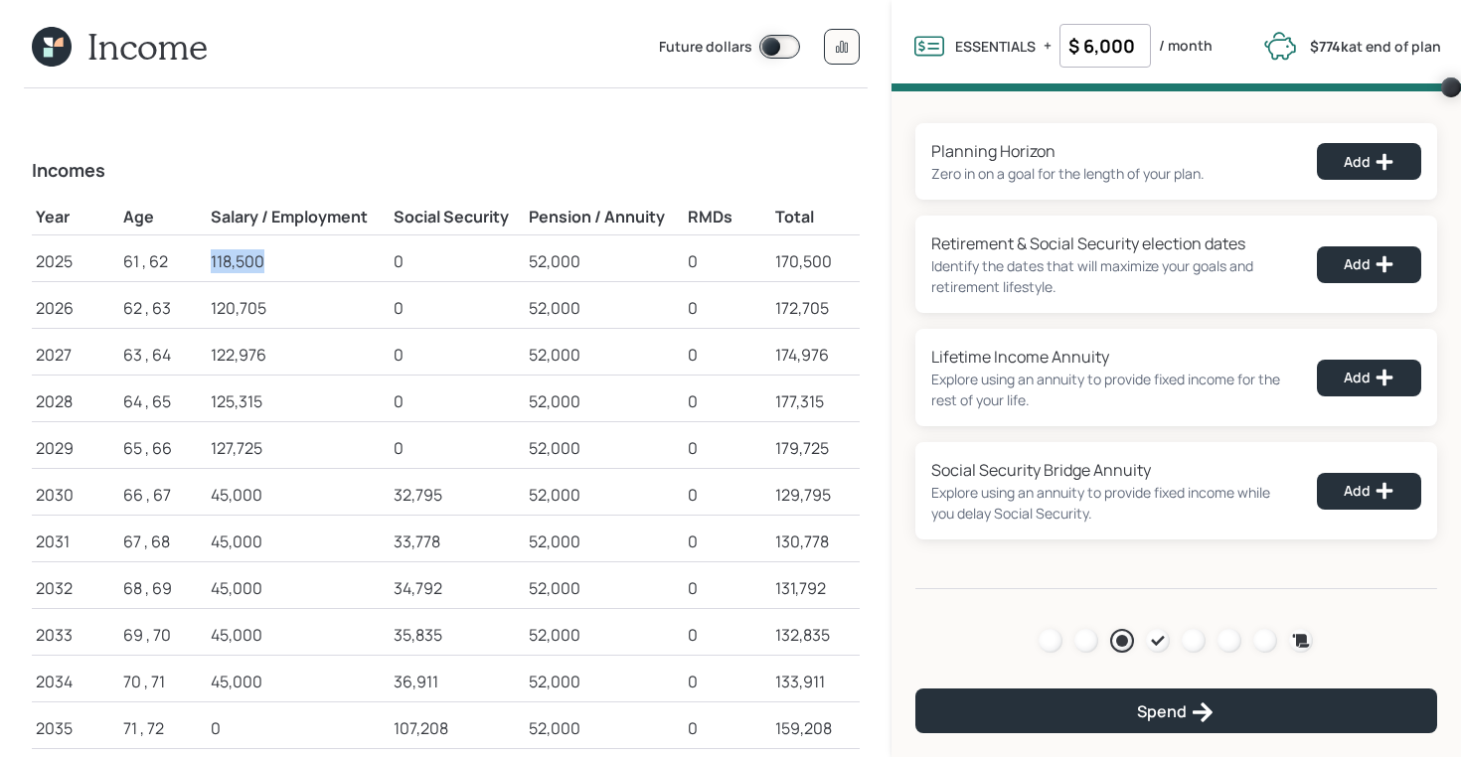
click at [273, 264] on td "118,500" at bounding box center [298, 258] width 182 height 47
drag, startPoint x: 591, startPoint y: 261, endPoint x: 521, endPoint y: 261, distance: 70.6
click at [521, 261] on tr "2025 61 , 62 118,500 0 52,000 0 170,500" at bounding box center [446, 258] width 828 height 47
drag, startPoint x: 211, startPoint y: 450, endPoint x: 275, endPoint y: 455, distance: 64.8
click at [275, 455] on div "127,725" at bounding box center [298, 448] width 174 height 24
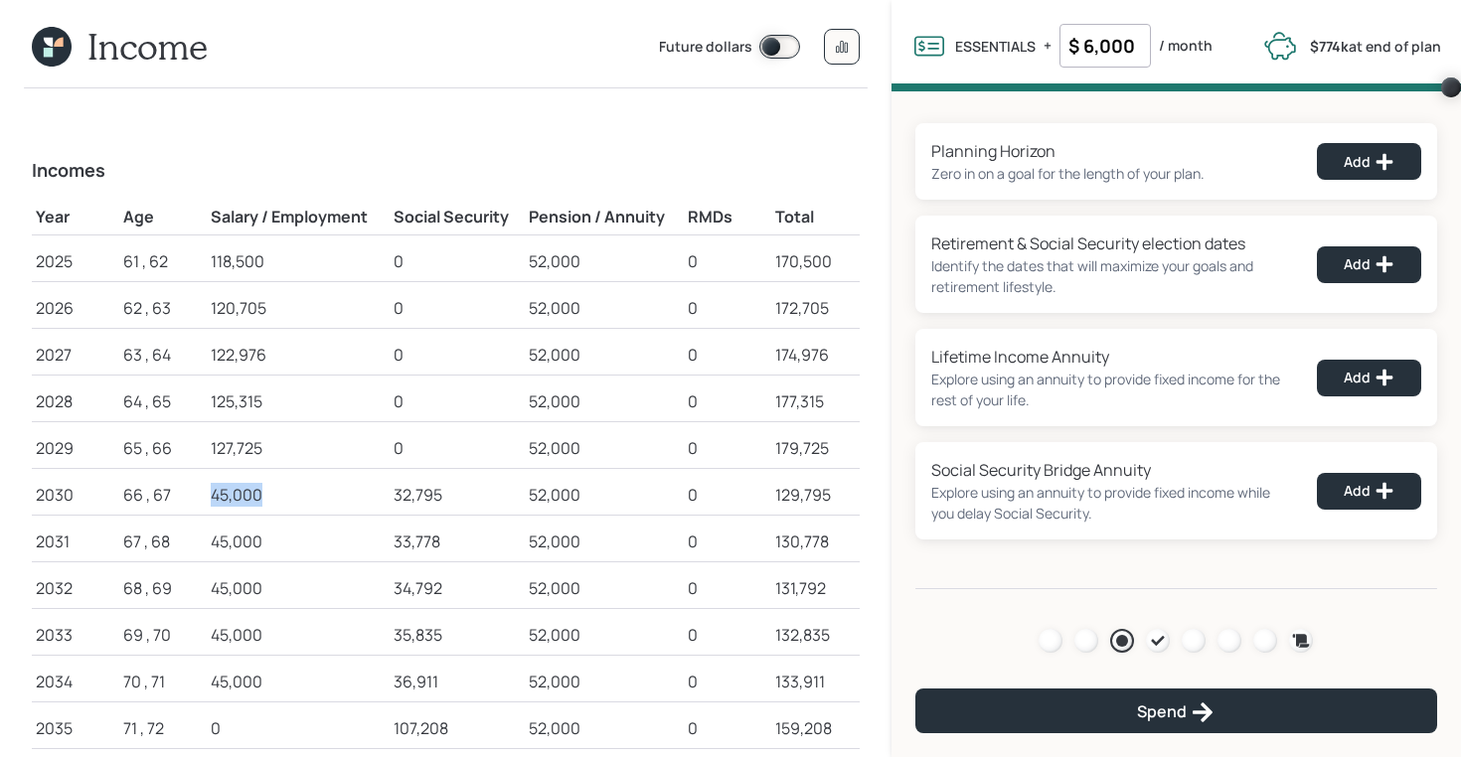
drag, startPoint x: 207, startPoint y: 494, endPoint x: 278, endPoint y: 497, distance: 71.6
click at [278, 497] on td "45,000" at bounding box center [298, 491] width 182 height 47
drag, startPoint x: 209, startPoint y: 451, endPoint x: 270, endPoint y: 459, distance: 62.1
click at [270, 459] on td "127,725" at bounding box center [298, 444] width 182 height 47
drag, startPoint x: 210, startPoint y: 507, endPoint x: 293, endPoint y: 503, distance: 83.6
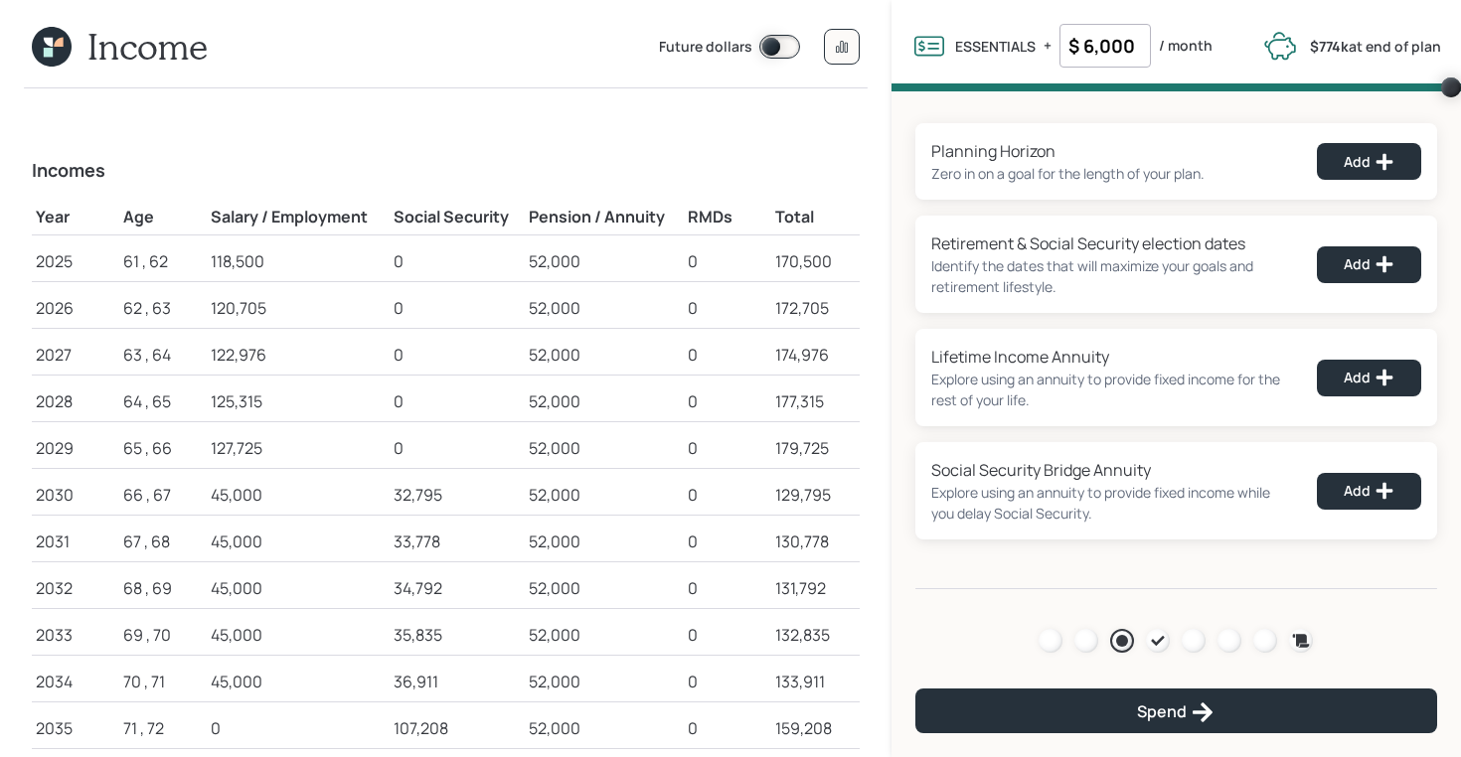
click at [293, 503] on td "45,000" at bounding box center [298, 491] width 182 height 47
drag, startPoint x: 206, startPoint y: 488, endPoint x: 266, endPoint y: 501, distance: 62.0
click at [266, 501] on td "45,000" at bounding box center [298, 491] width 182 height 47
drag, startPoint x: 207, startPoint y: 495, endPoint x: 277, endPoint y: 499, distance: 70.7
click at [277, 499] on td "45,000" at bounding box center [298, 491] width 182 height 47
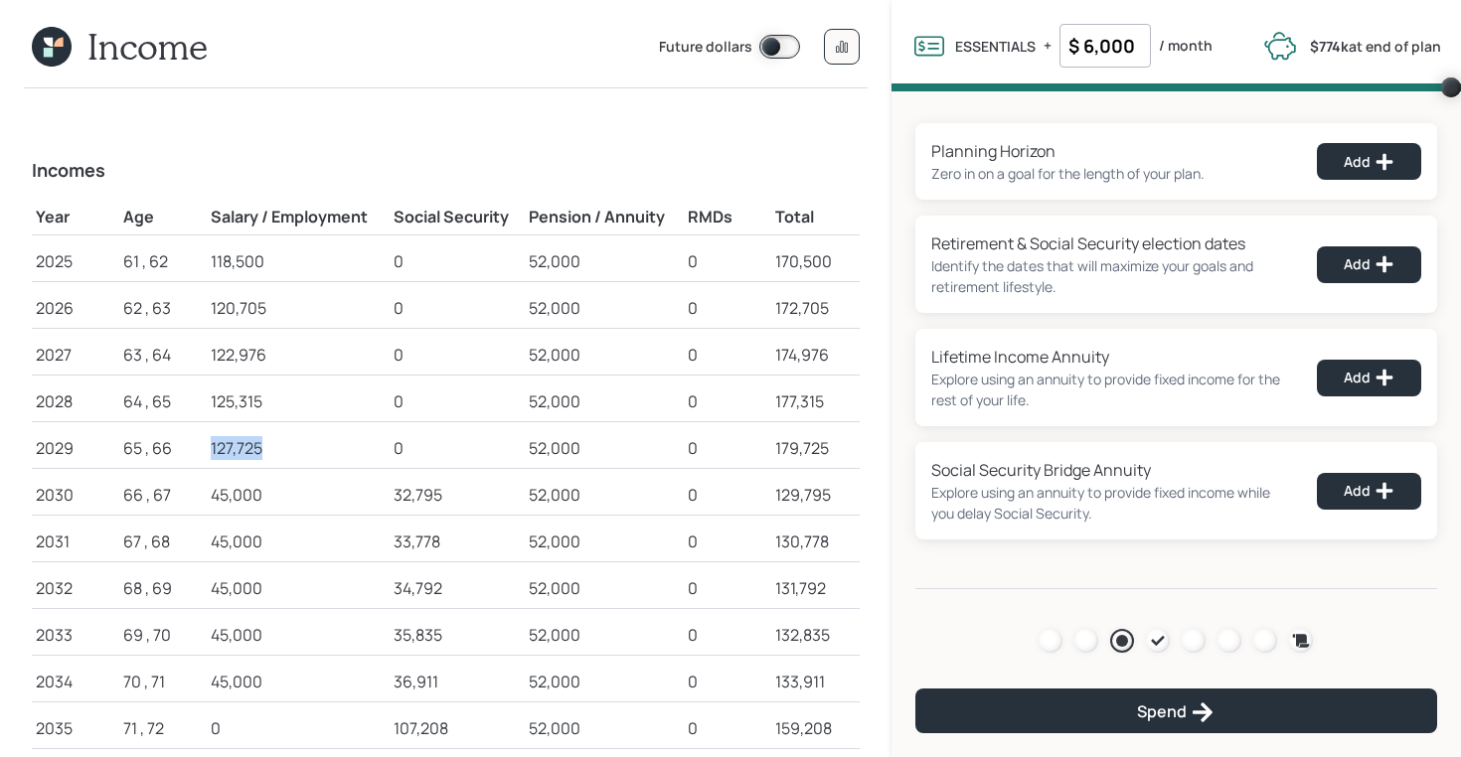
drag, startPoint x: 212, startPoint y: 448, endPoint x: 260, endPoint y: 448, distance: 48.7
click at [260, 448] on div "127,725" at bounding box center [298, 448] width 174 height 24
click at [218, 481] on td "45,000" at bounding box center [298, 491] width 182 height 47
drag, startPoint x: 391, startPoint y: 494, endPoint x: 449, endPoint y: 496, distance: 58.7
click at [449, 496] on td "32,795" at bounding box center [458, 491] width 136 height 47
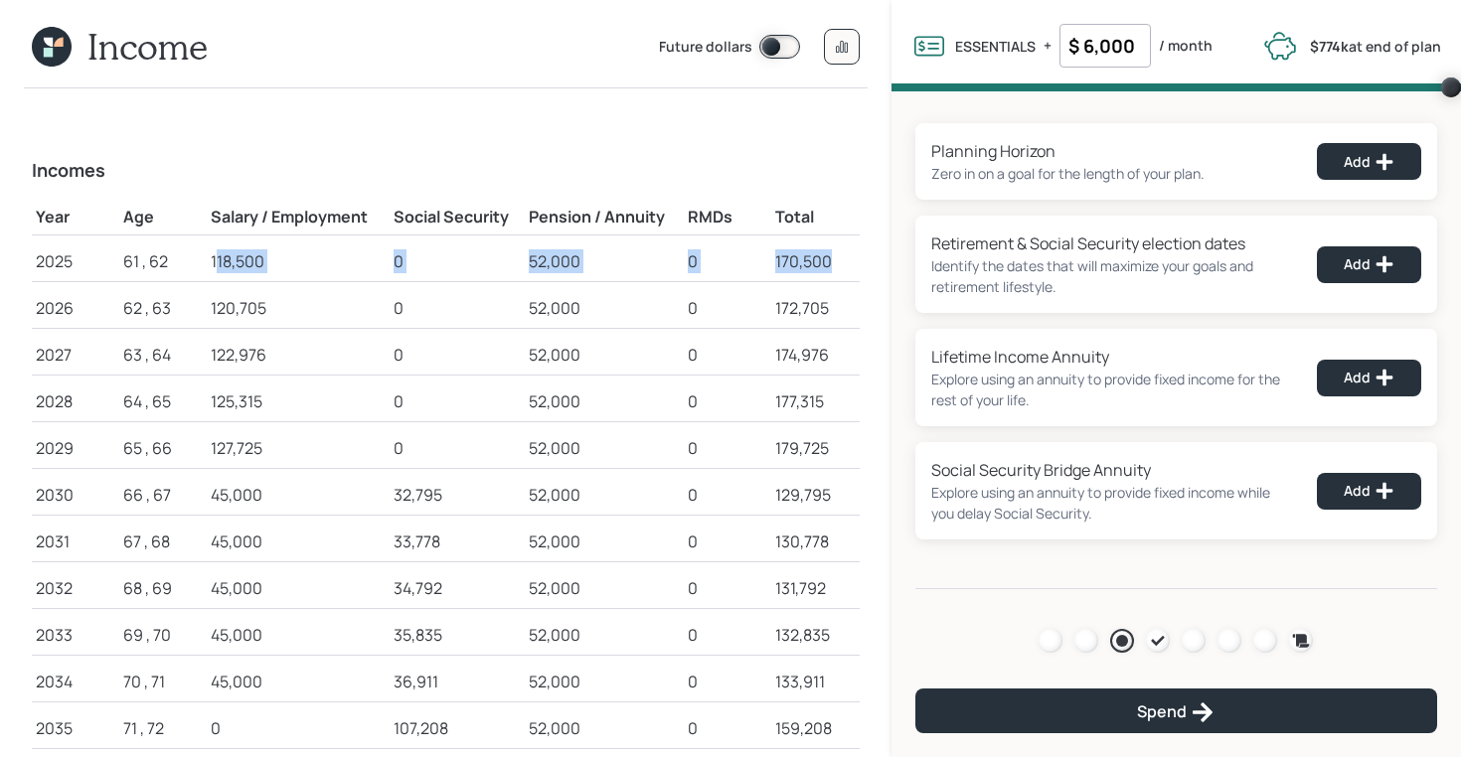
drag, startPoint x: 215, startPoint y: 265, endPoint x: 849, endPoint y: 264, distance: 634.1
click at [849, 264] on tr "2025 61 , 62 118,500 0 52,000 0 170,500" at bounding box center [446, 258] width 828 height 47
click at [554, 263] on div "52,000" at bounding box center [604, 261] width 151 height 24
drag, startPoint x: 530, startPoint y: 258, endPoint x: 584, endPoint y: 259, distance: 54.7
click at [584, 259] on div "52,000" at bounding box center [604, 261] width 151 height 24
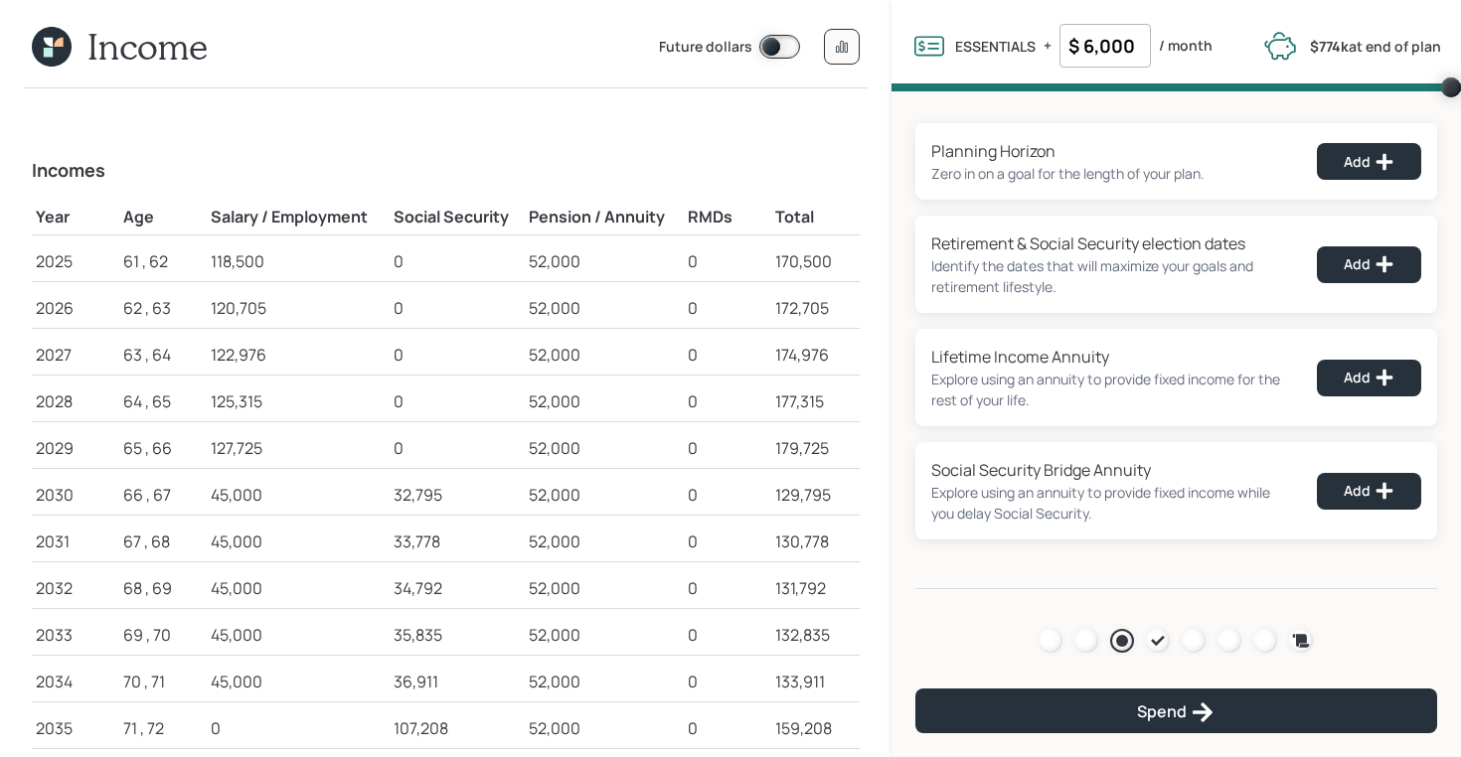
click at [47, 46] on icon at bounding box center [52, 47] width 40 height 40
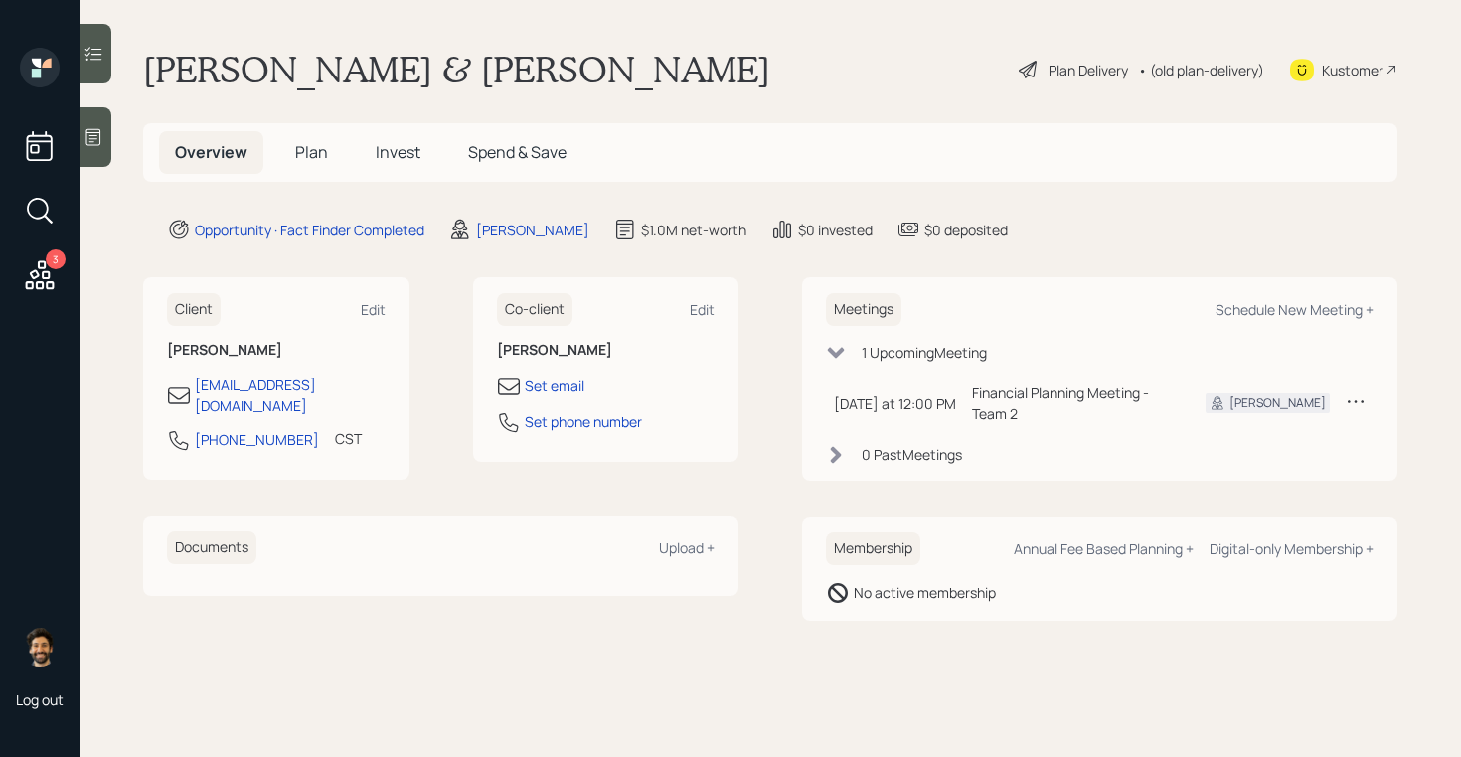
click at [306, 160] on span "Plan" at bounding box center [311, 152] width 33 height 22
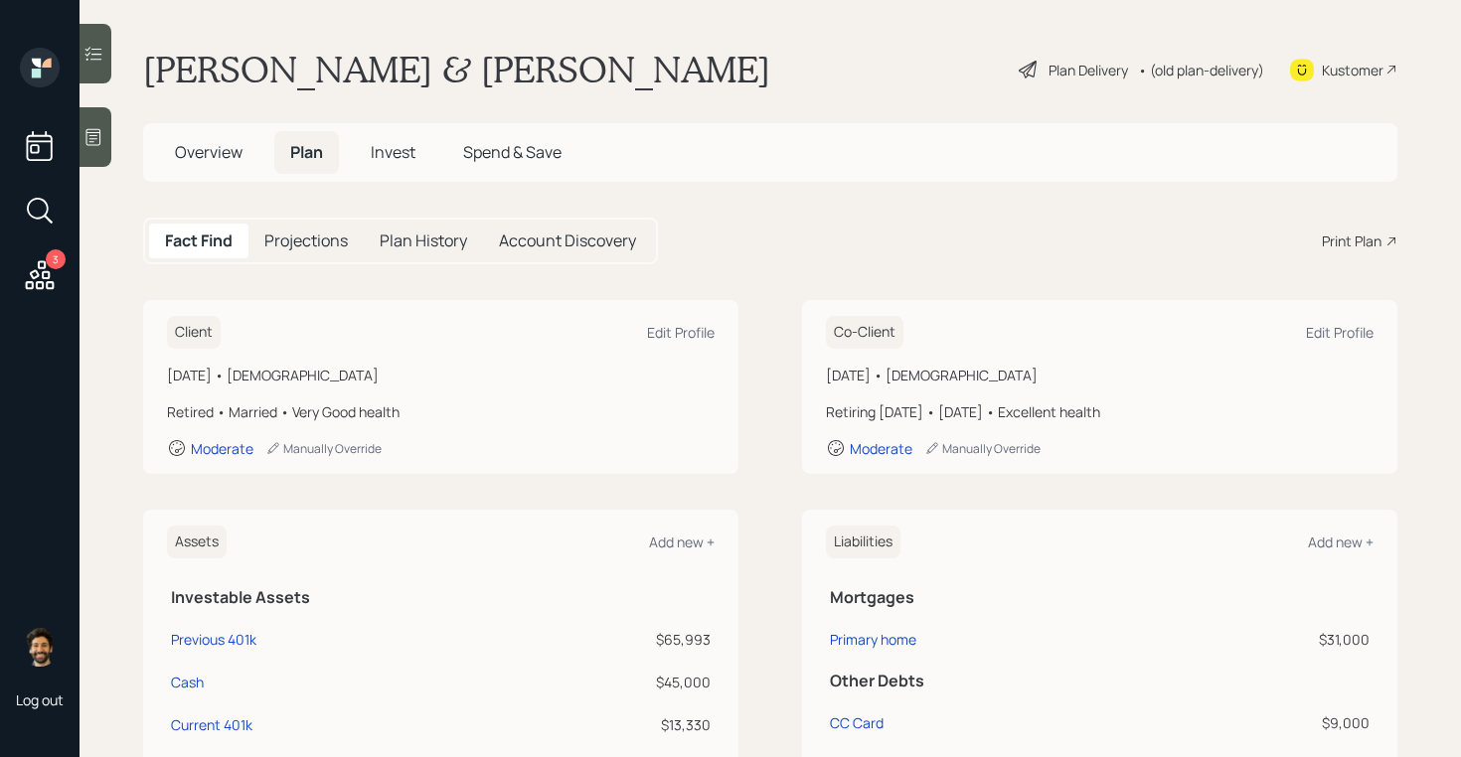
click at [1186, 68] on div "• (old plan-delivery)" at bounding box center [1201, 70] width 126 height 21
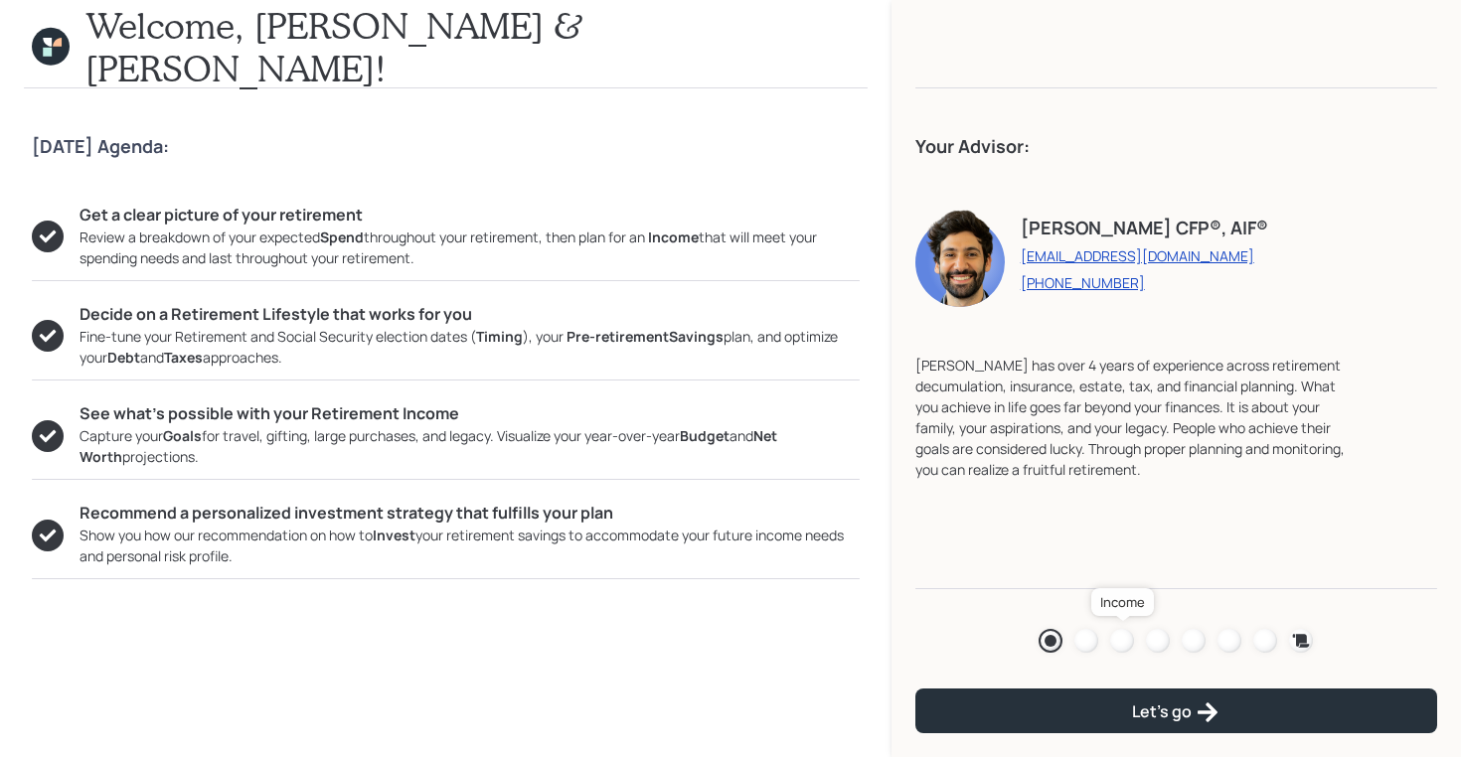
click at [1124, 642] on div at bounding box center [1122, 641] width 24 height 24
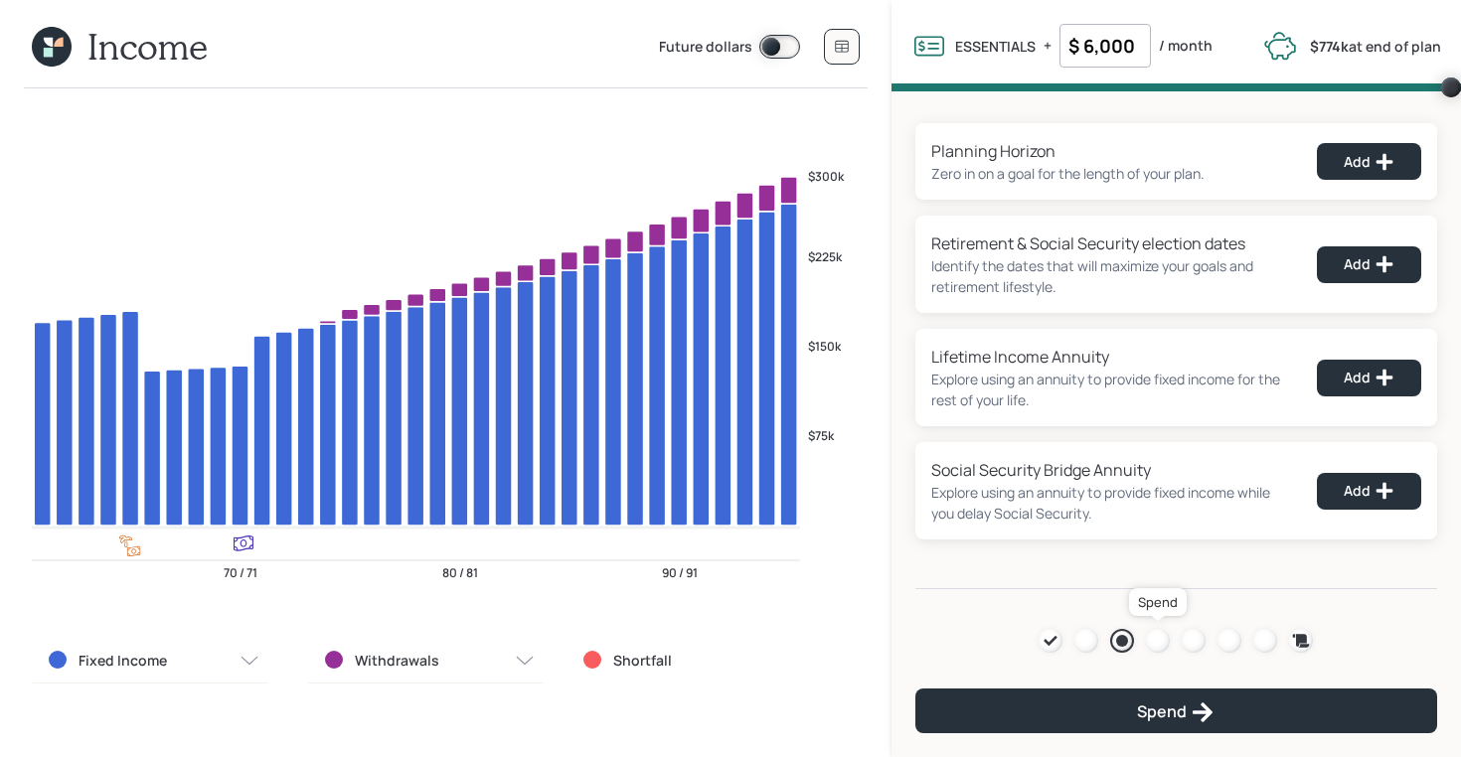
click at [1159, 641] on div at bounding box center [1158, 641] width 24 height 24
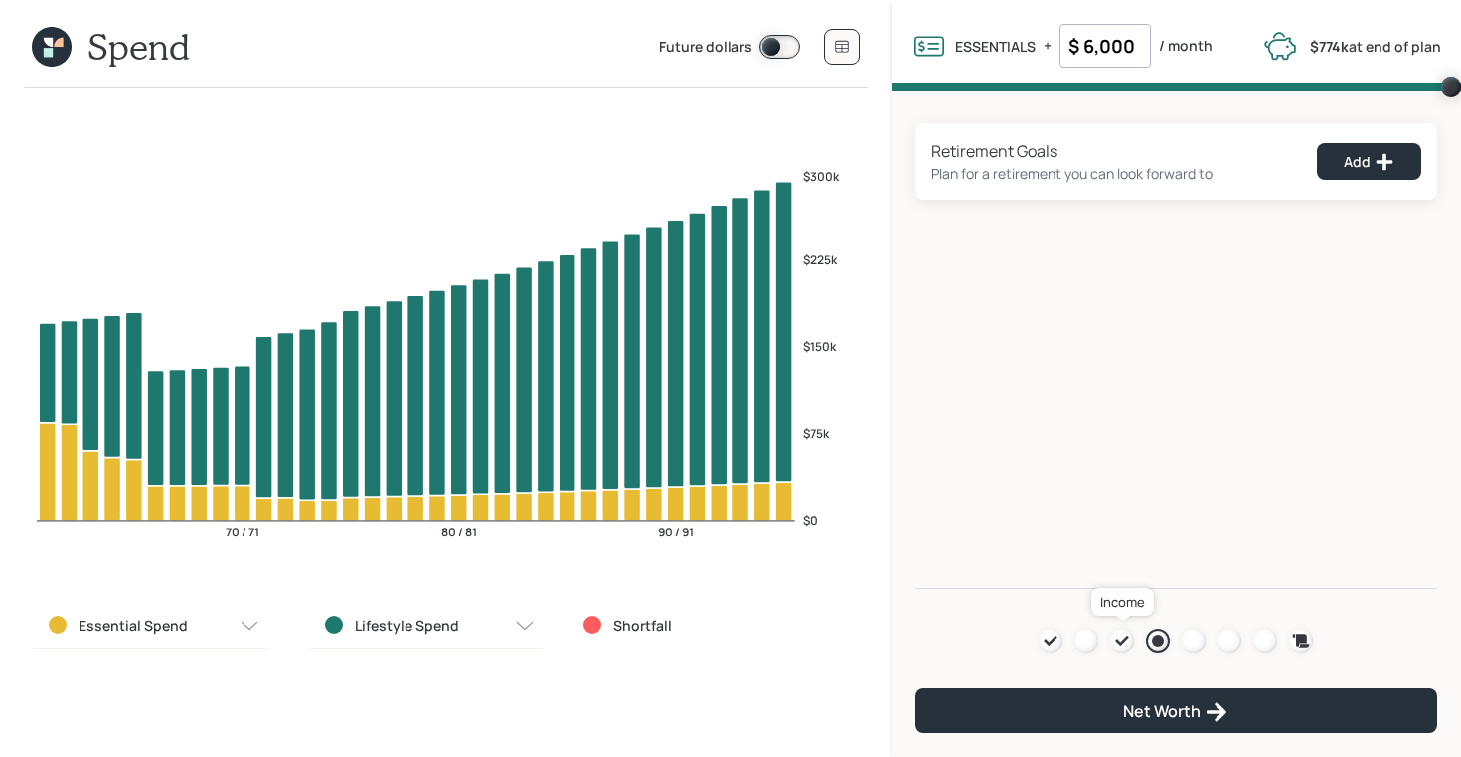
click at [1129, 642] on icon at bounding box center [1122, 641] width 16 height 16
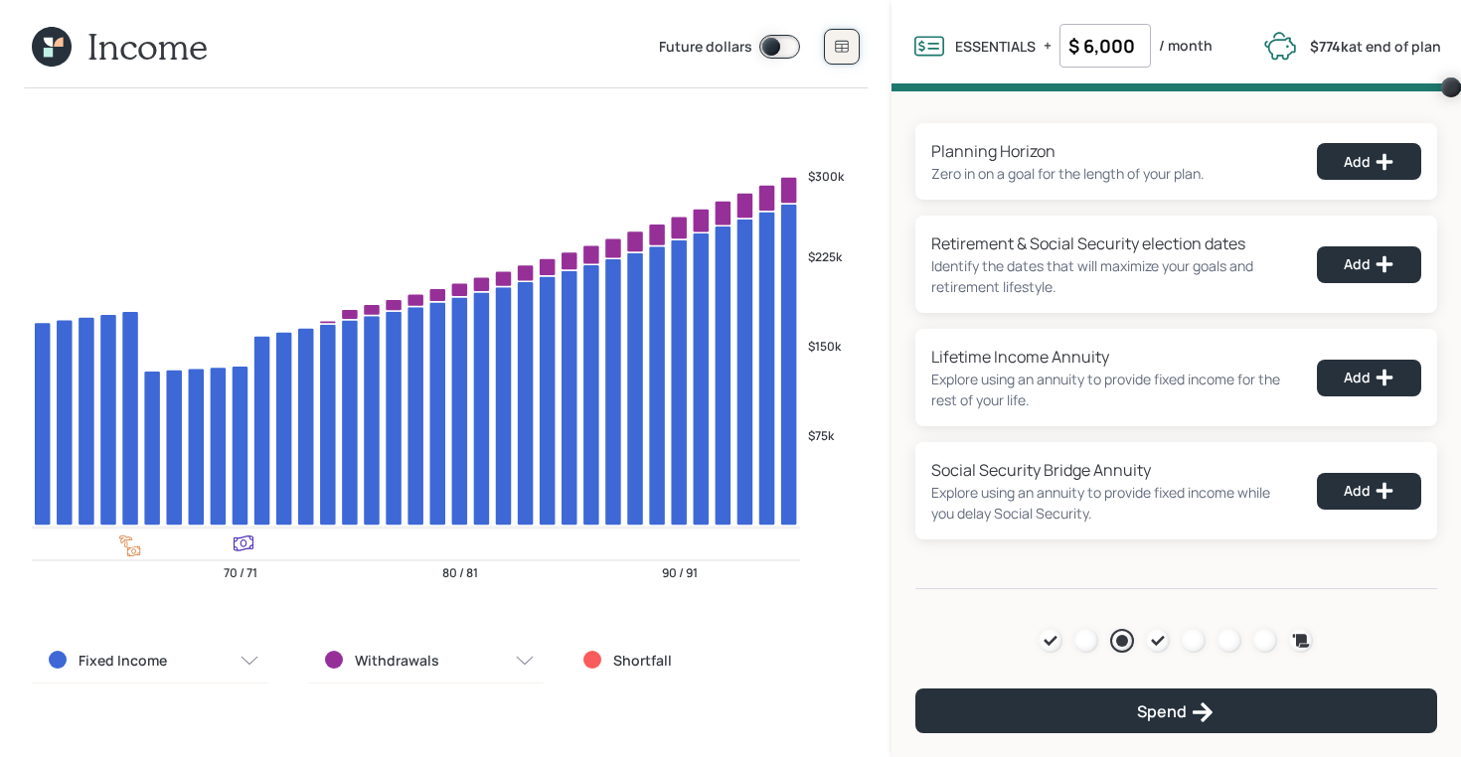
click at [849, 58] on button at bounding box center [842, 47] width 36 height 36
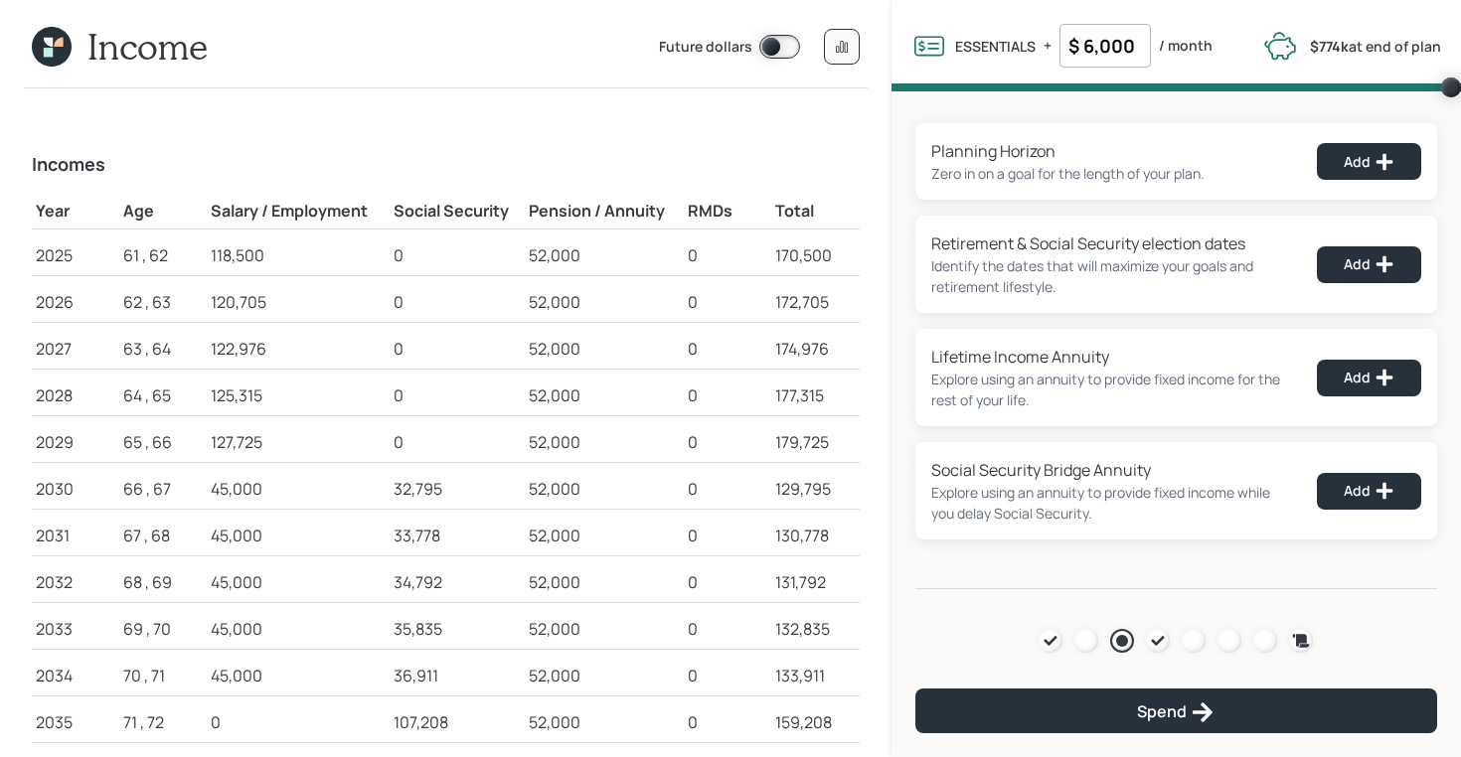
scroll to position [3, 0]
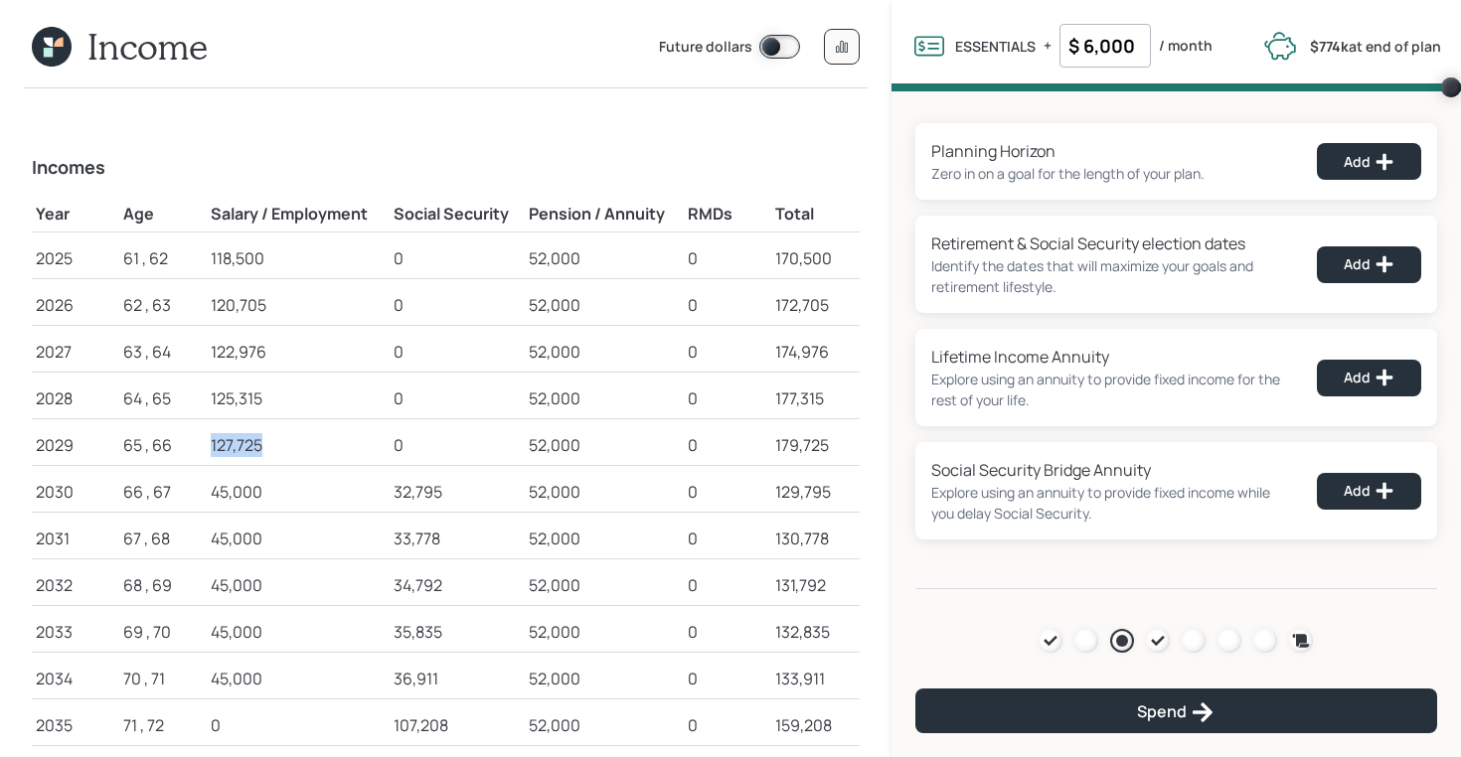
drag, startPoint x: 209, startPoint y: 444, endPoint x: 264, endPoint y: 451, distance: 56.1
click at [264, 451] on td "127,725" at bounding box center [298, 441] width 182 height 47
click at [1154, 644] on icon at bounding box center [1158, 641] width 16 height 16
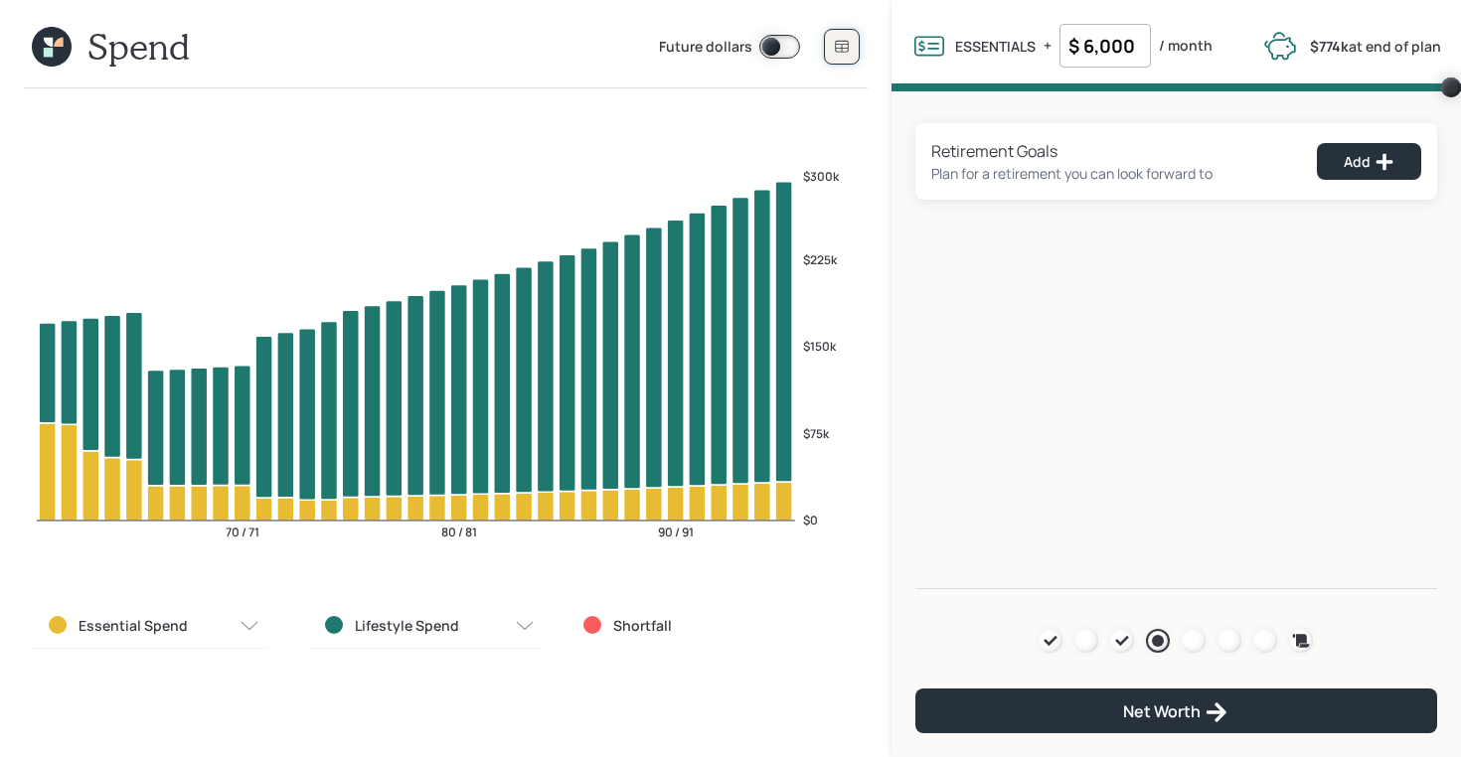
click at [844, 48] on icon at bounding box center [841, 47] width 13 height 12
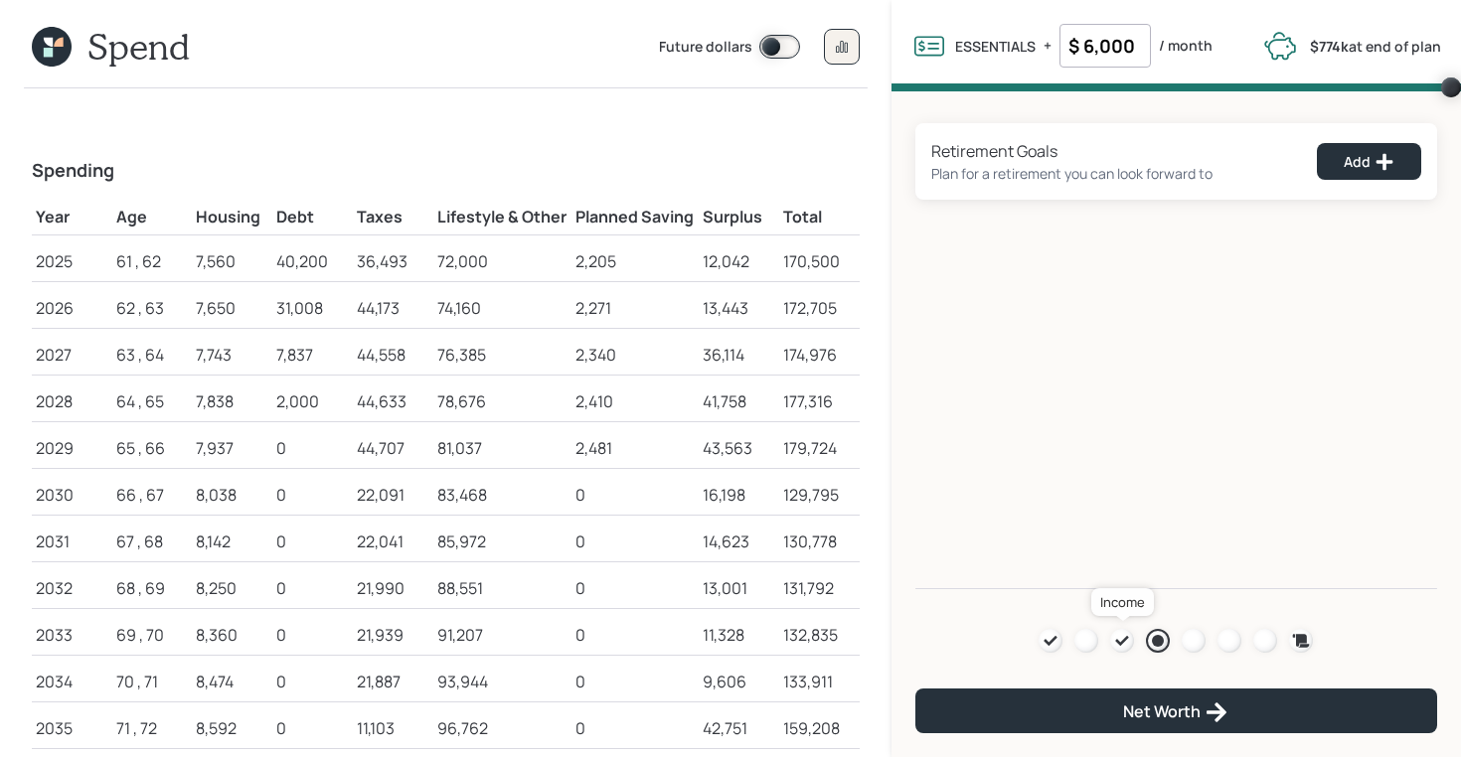
click at [1122, 645] on icon at bounding box center [1122, 641] width 16 height 16
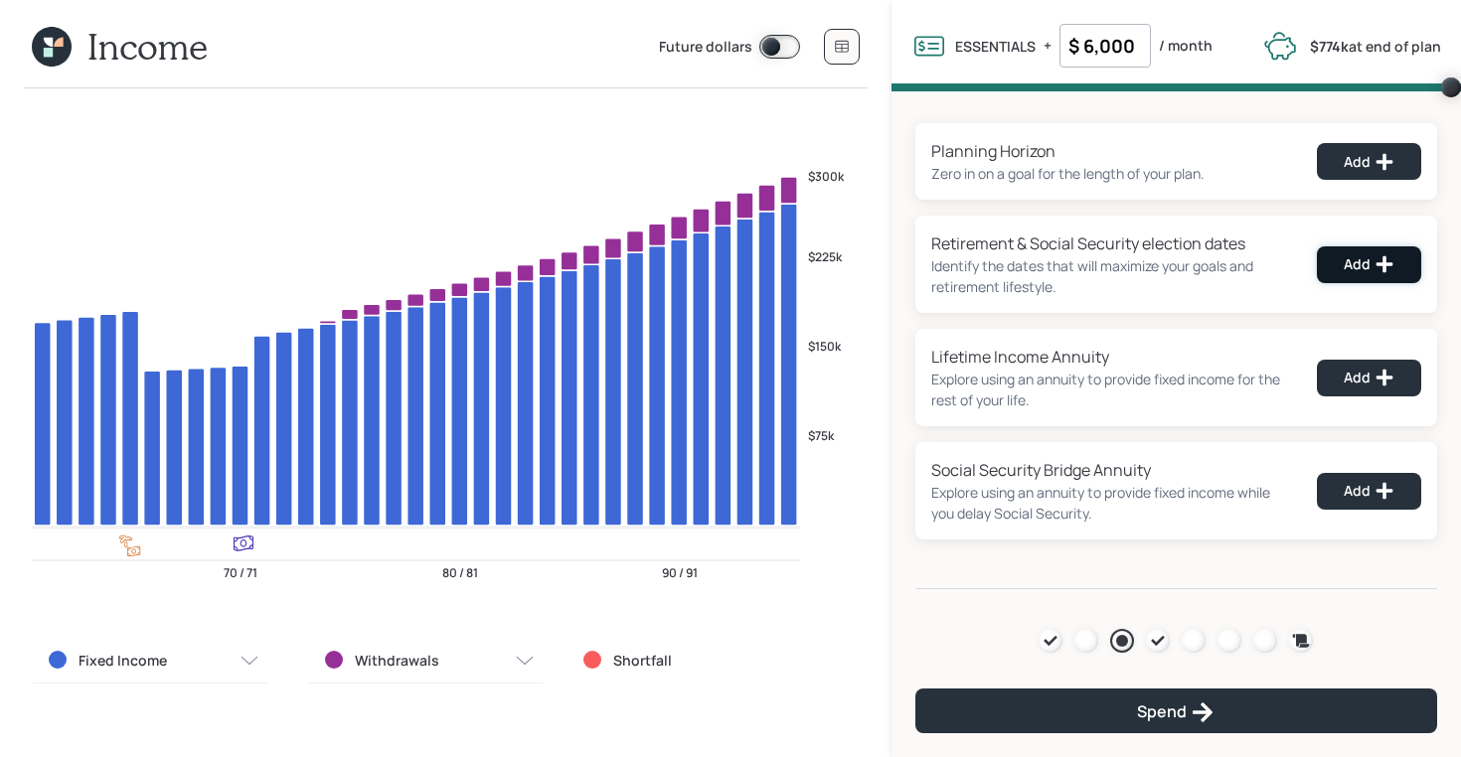
click at [1373, 261] on div "Add" at bounding box center [1369, 264] width 51 height 20
select select "12"
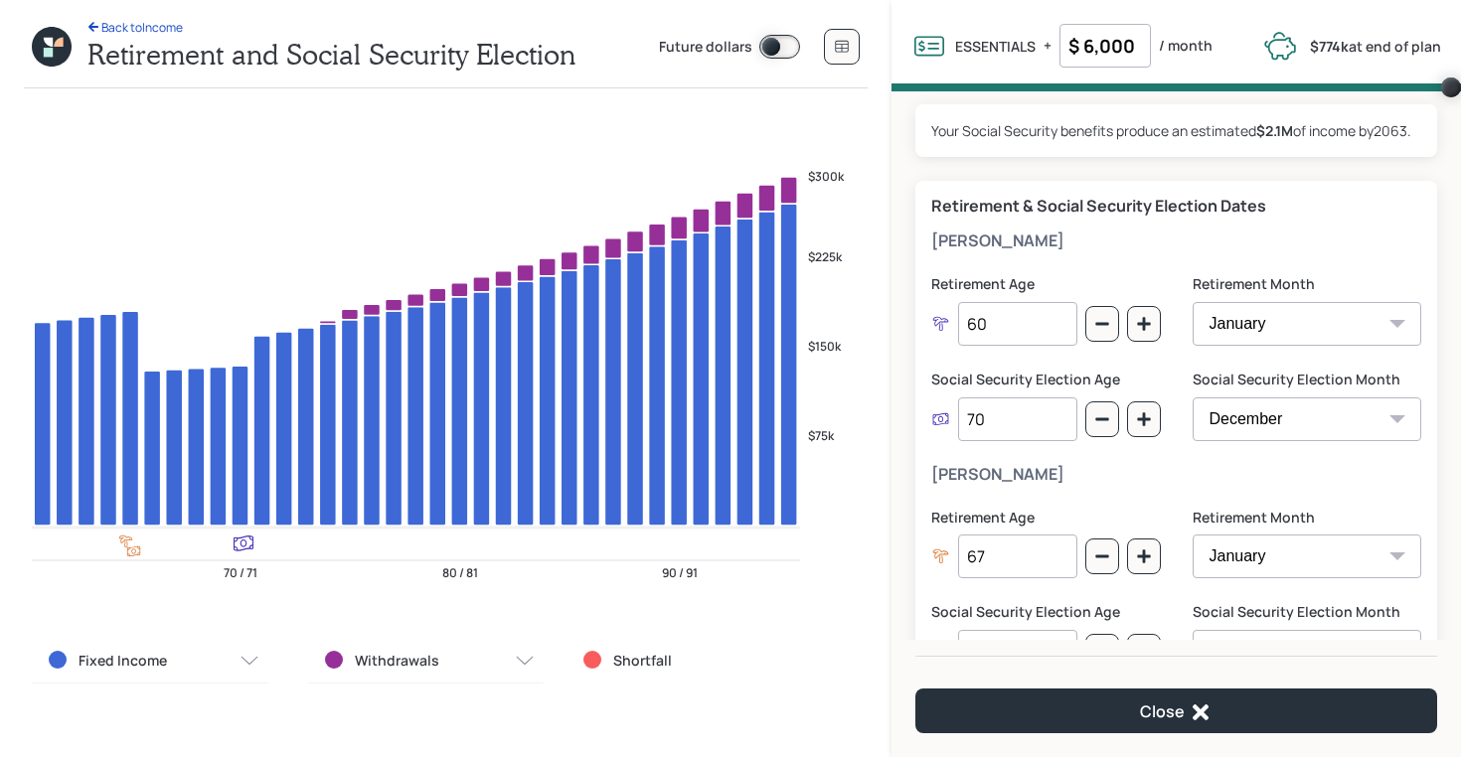
scroll to position [123, 0]
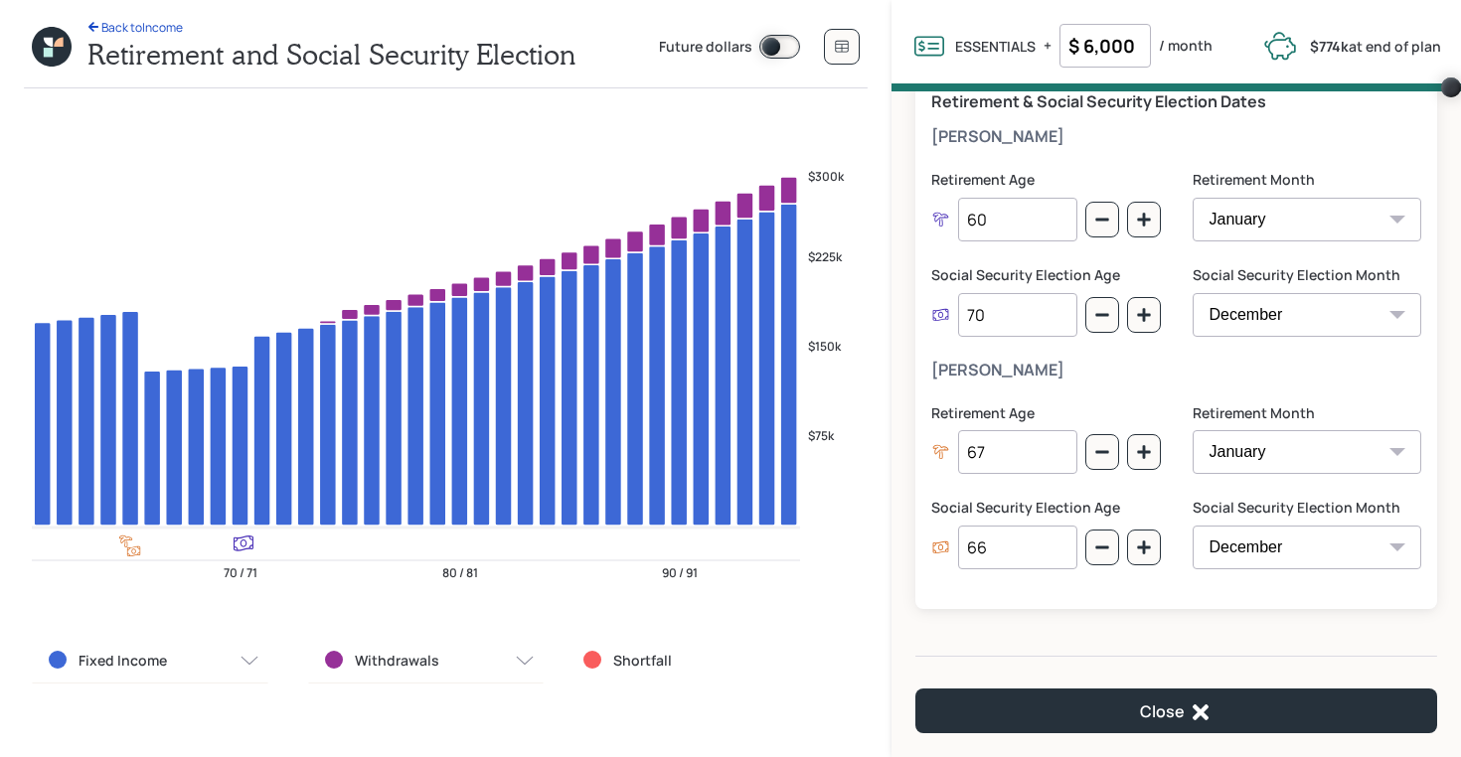
click at [1000, 542] on input "66" at bounding box center [1017, 548] width 119 height 44
click at [1008, 554] on input "66" at bounding box center [1017, 548] width 119 height 44
click at [997, 636] on div "Your Social Security benefits produce an estimated $2.1M of income by 2063 . Re…" at bounding box center [1175, 366] width 569 height 550
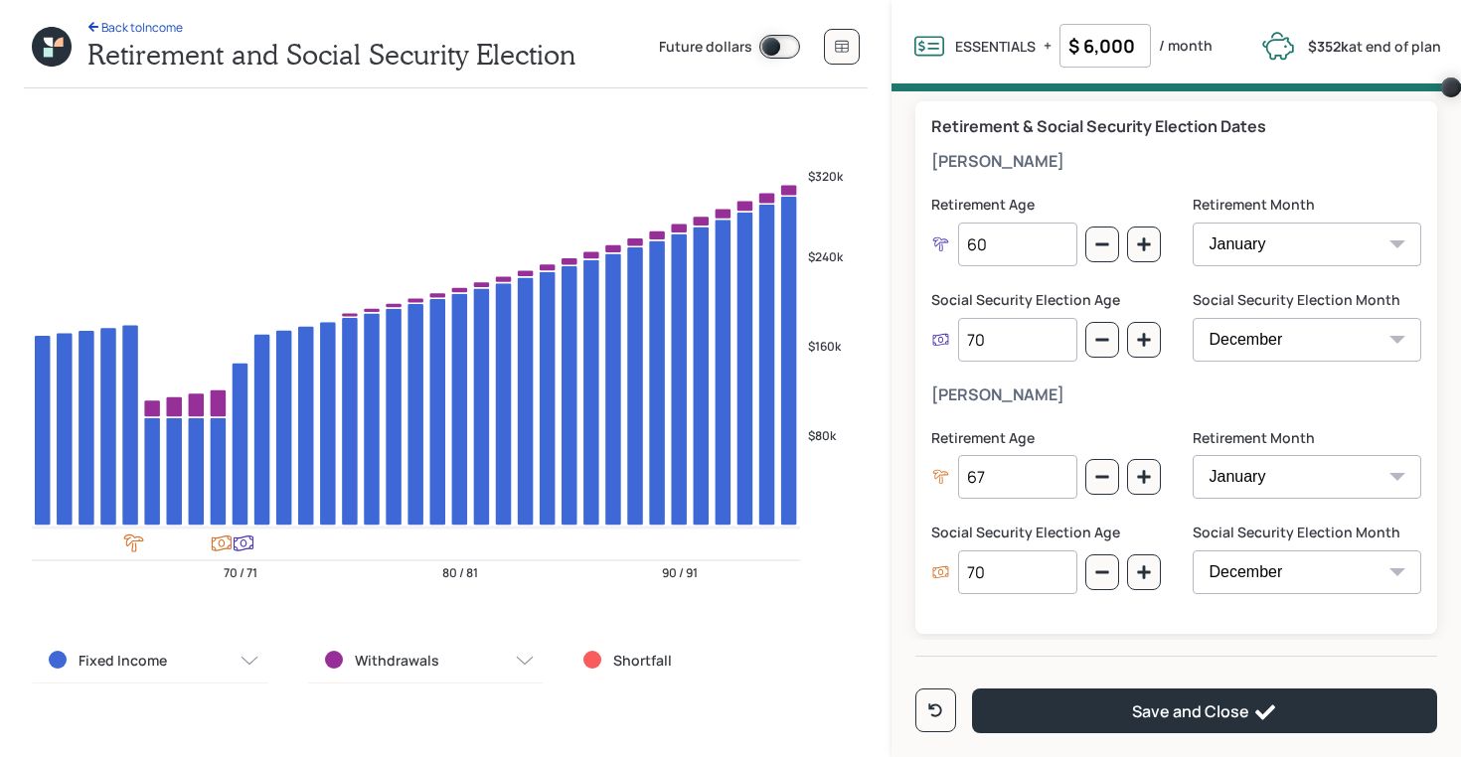
scroll to position [148, 0]
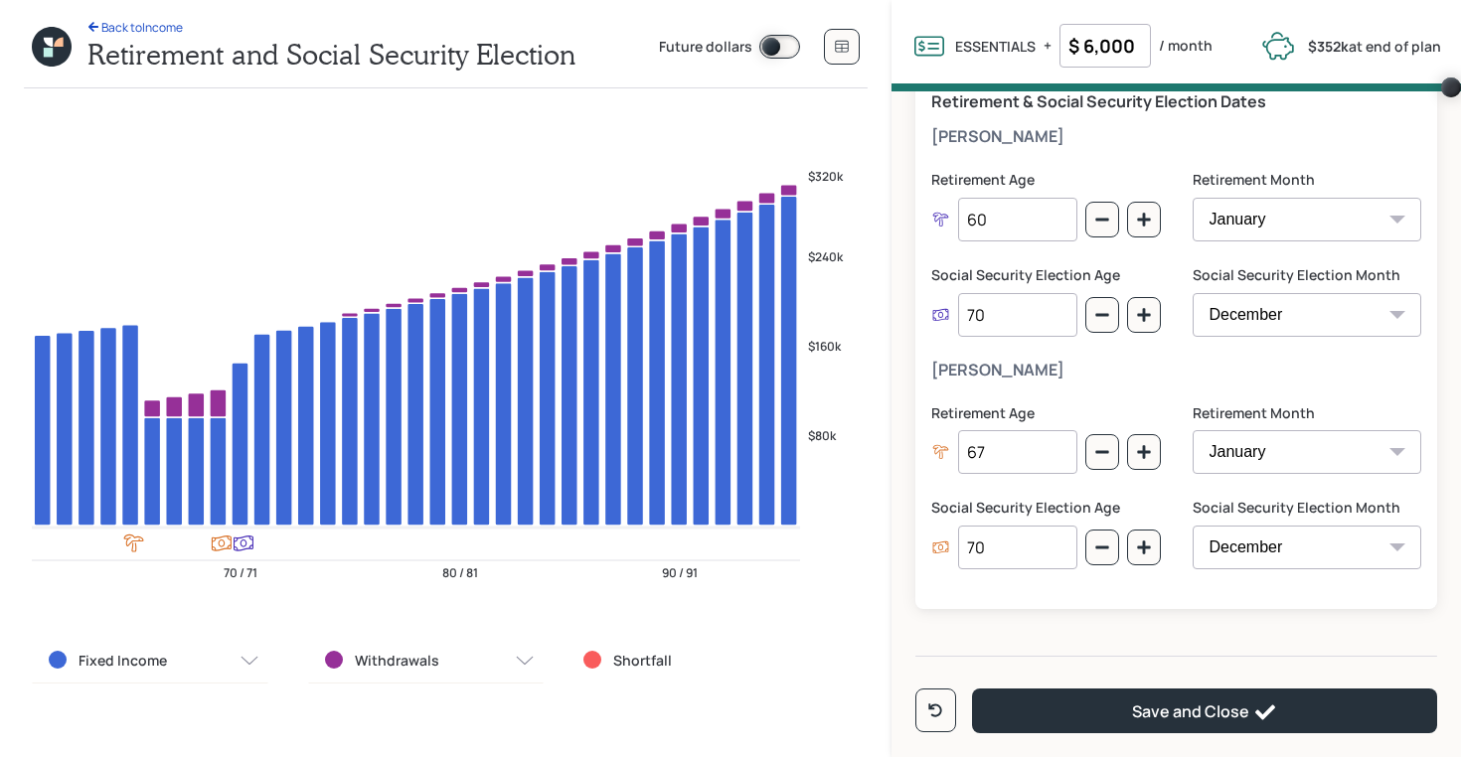
drag, startPoint x: 1005, startPoint y: 545, endPoint x: 964, endPoint y: 547, distance: 40.8
click at [964, 547] on input "70" at bounding box center [1017, 548] width 119 height 44
click at [980, 382] on div "Kris Retirement Age 67 Retirement Month January February March April May June J…" at bounding box center [1176, 477] width 490 height 233
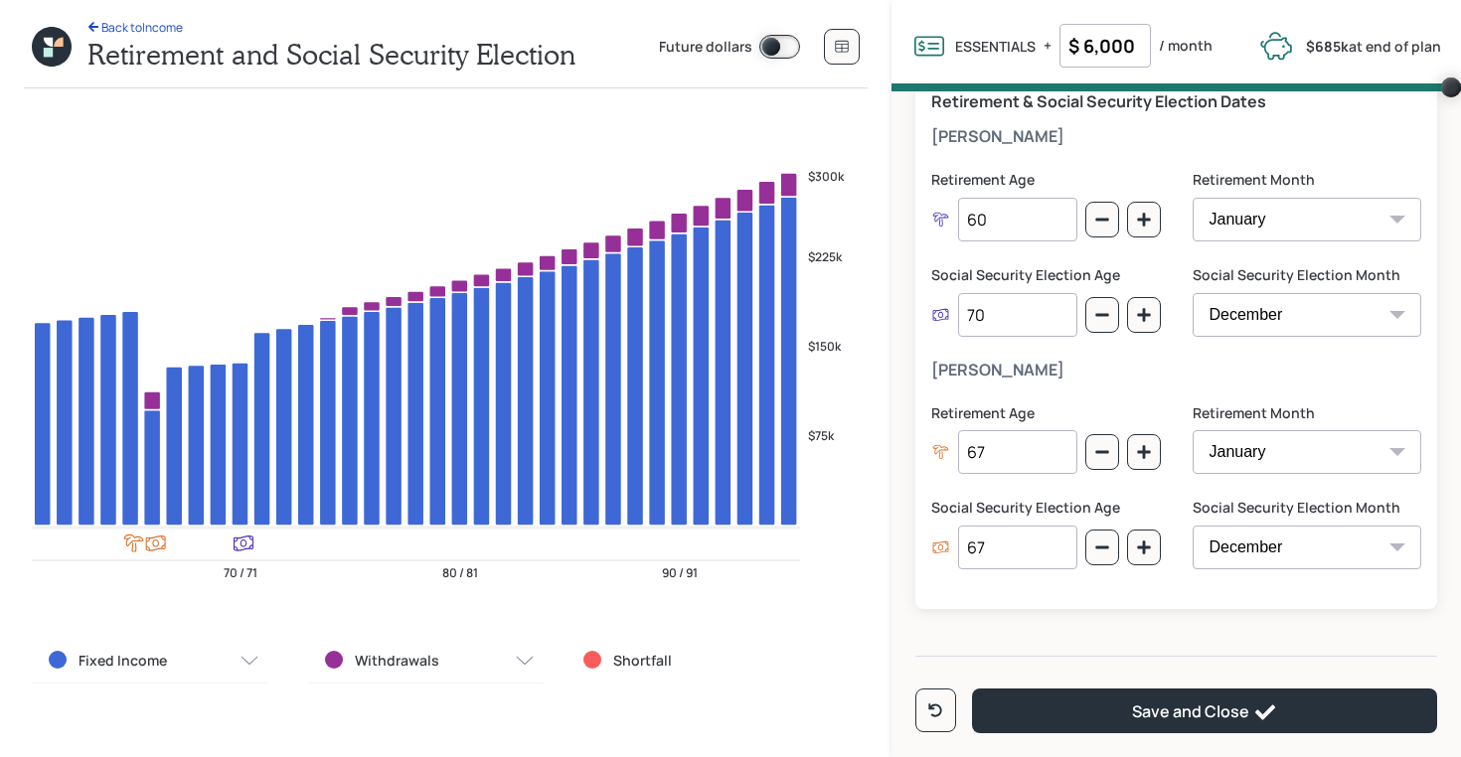
click at [1006, 313] on input "70" at bounding box center [1017, 315] width 119 height 44
click at [1004, 553] on input "67" at bounding box center [1017, 548] width 119 height 44
type input "66"
click at [987, 386] on div "Kris Retirement Age 67 Retirement Month January February March April May June J…" at bounding box center [1176, 477] width 490 height 233
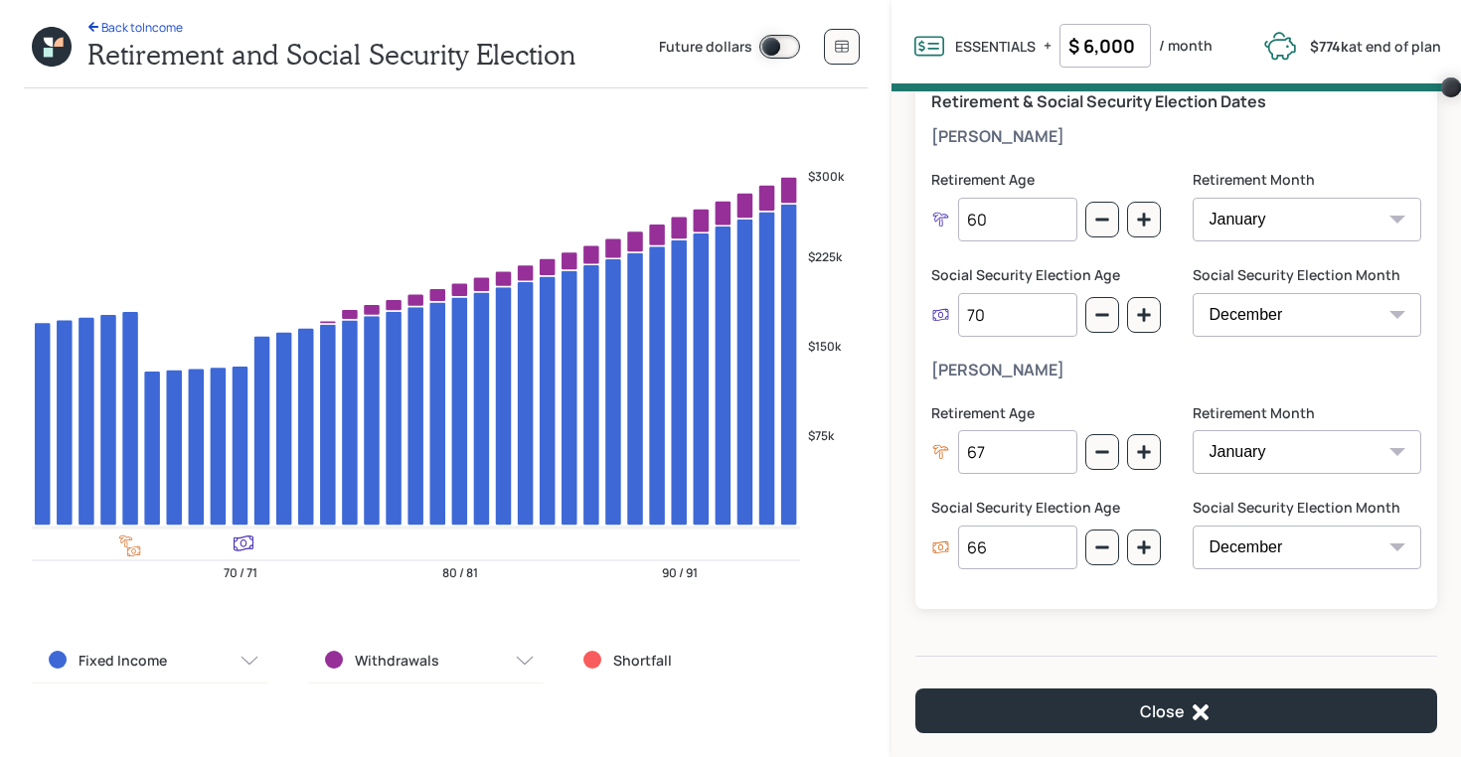
click at [50, 47] on icon at bounding box center [52, 47] width 44 height 44
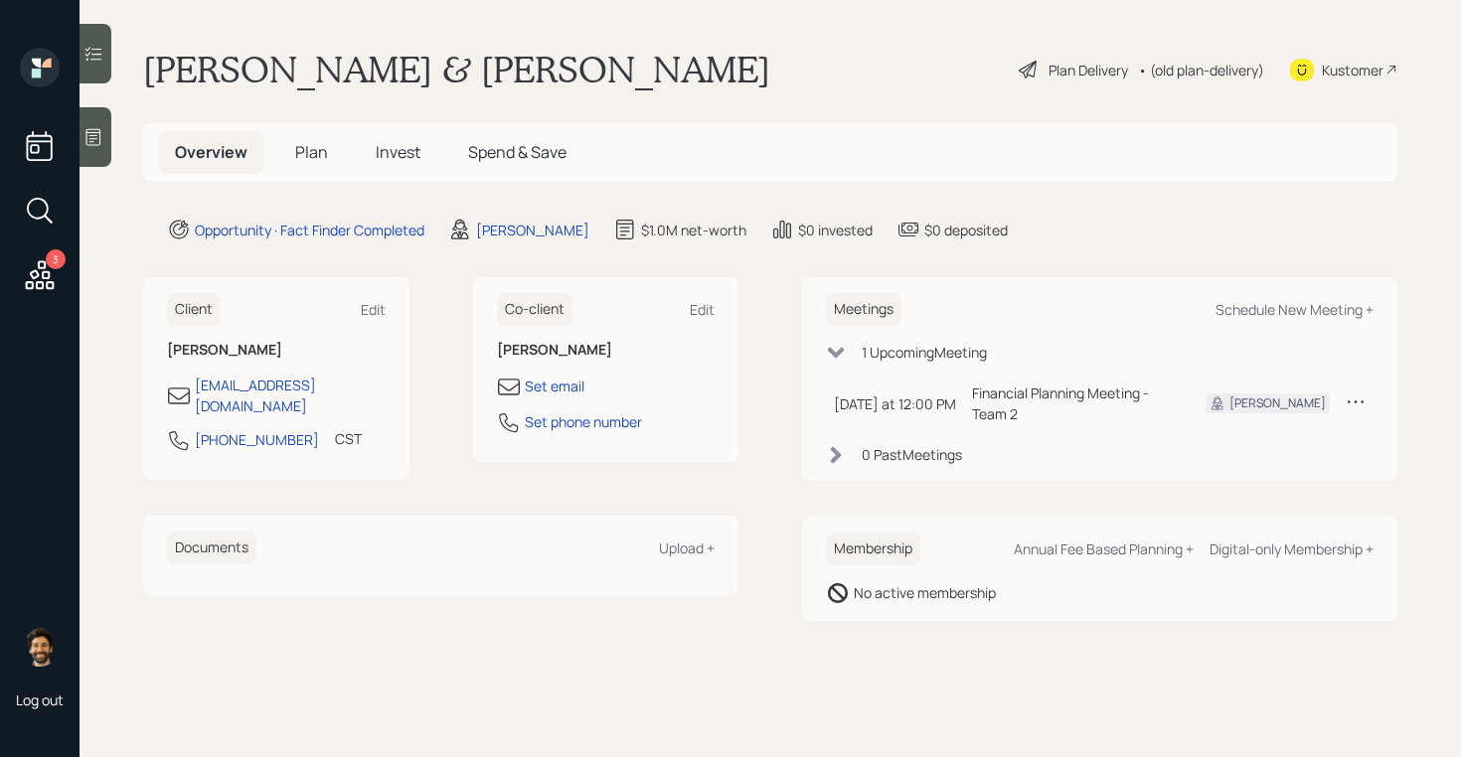
click at [1176, 74] on div "• (old plan-delivery)" at bounding box center [1201, 70] width 126 height 21
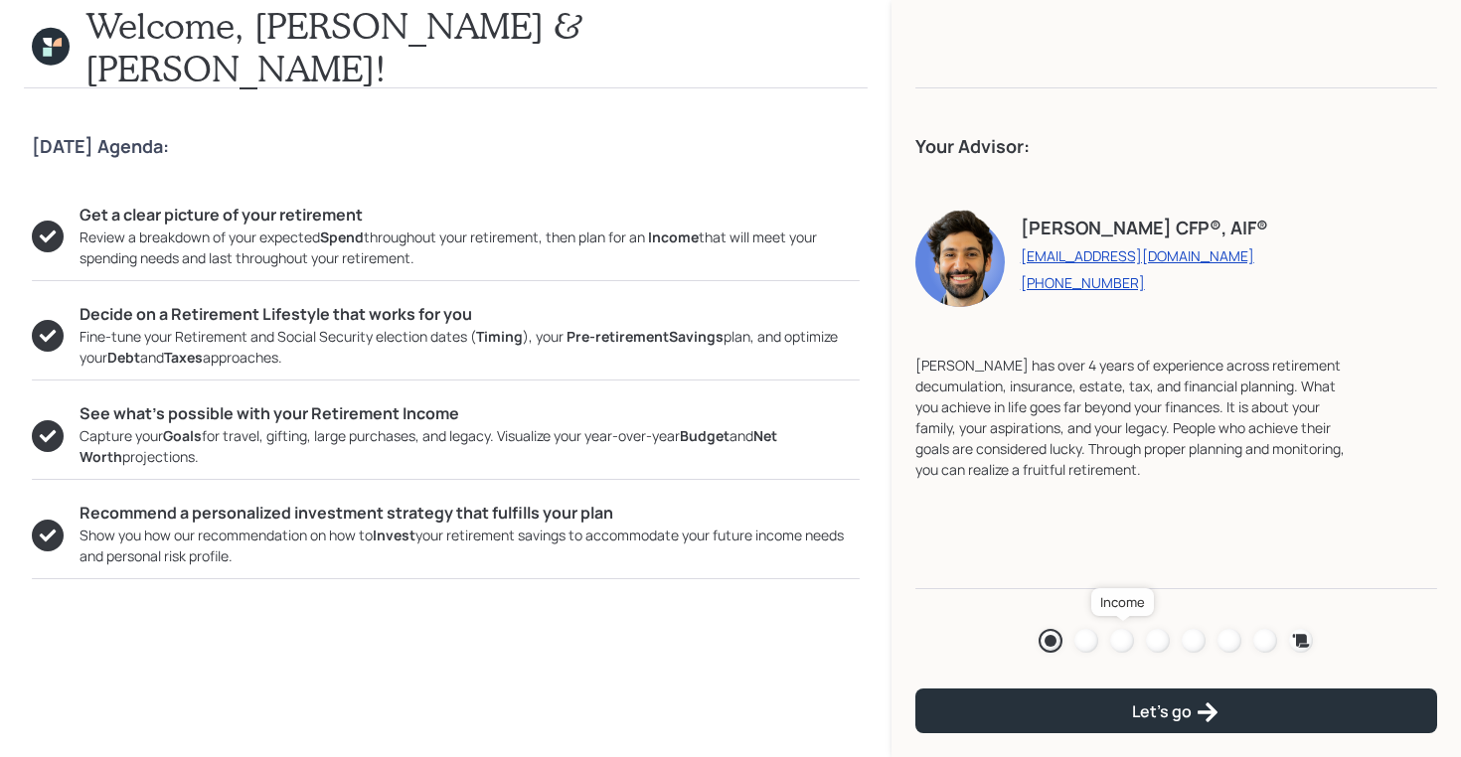
click at [1121, 638] on div at bounding box center [1122, 641] width 24 height 24
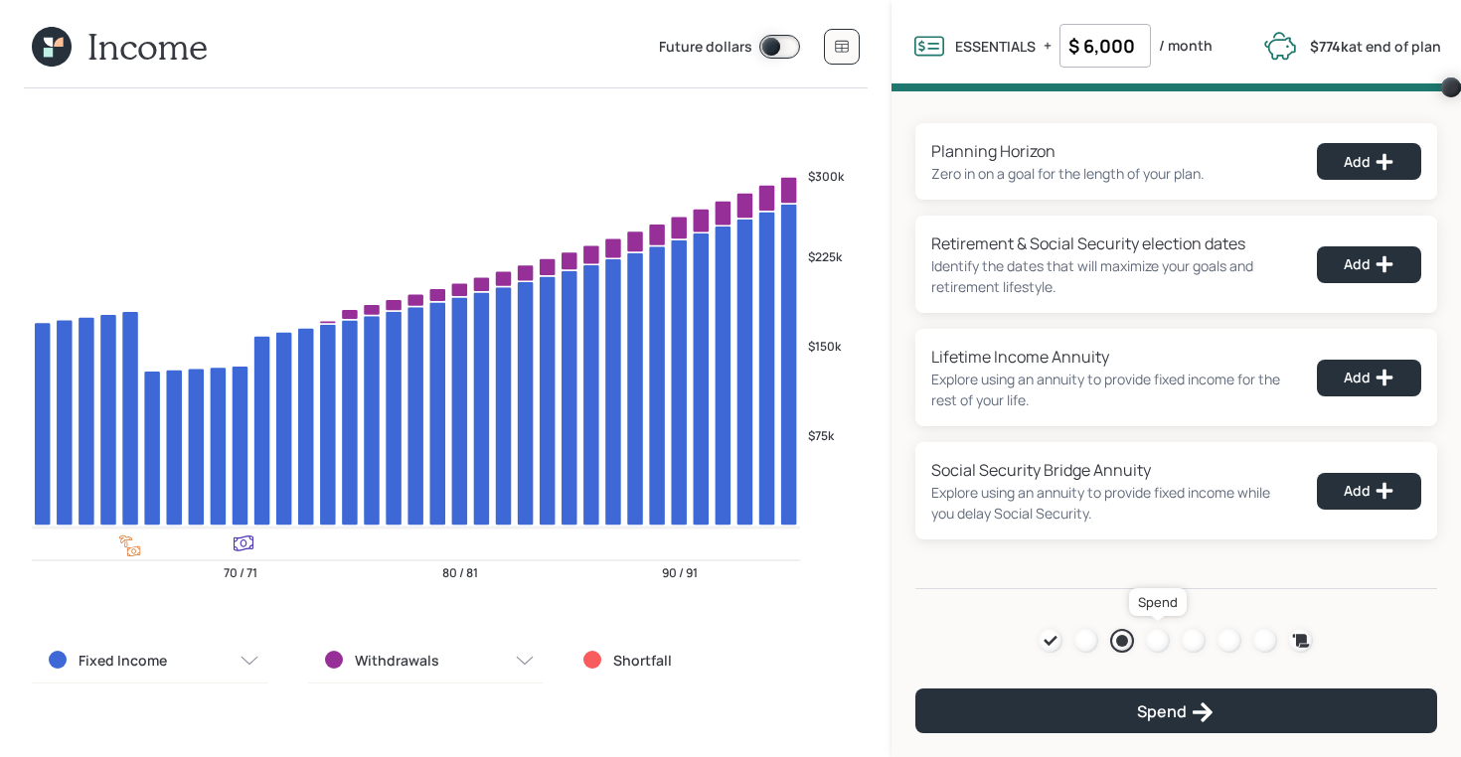
click at [1156, 640] on div at bounding box center [1158, 641] width 24 height 24
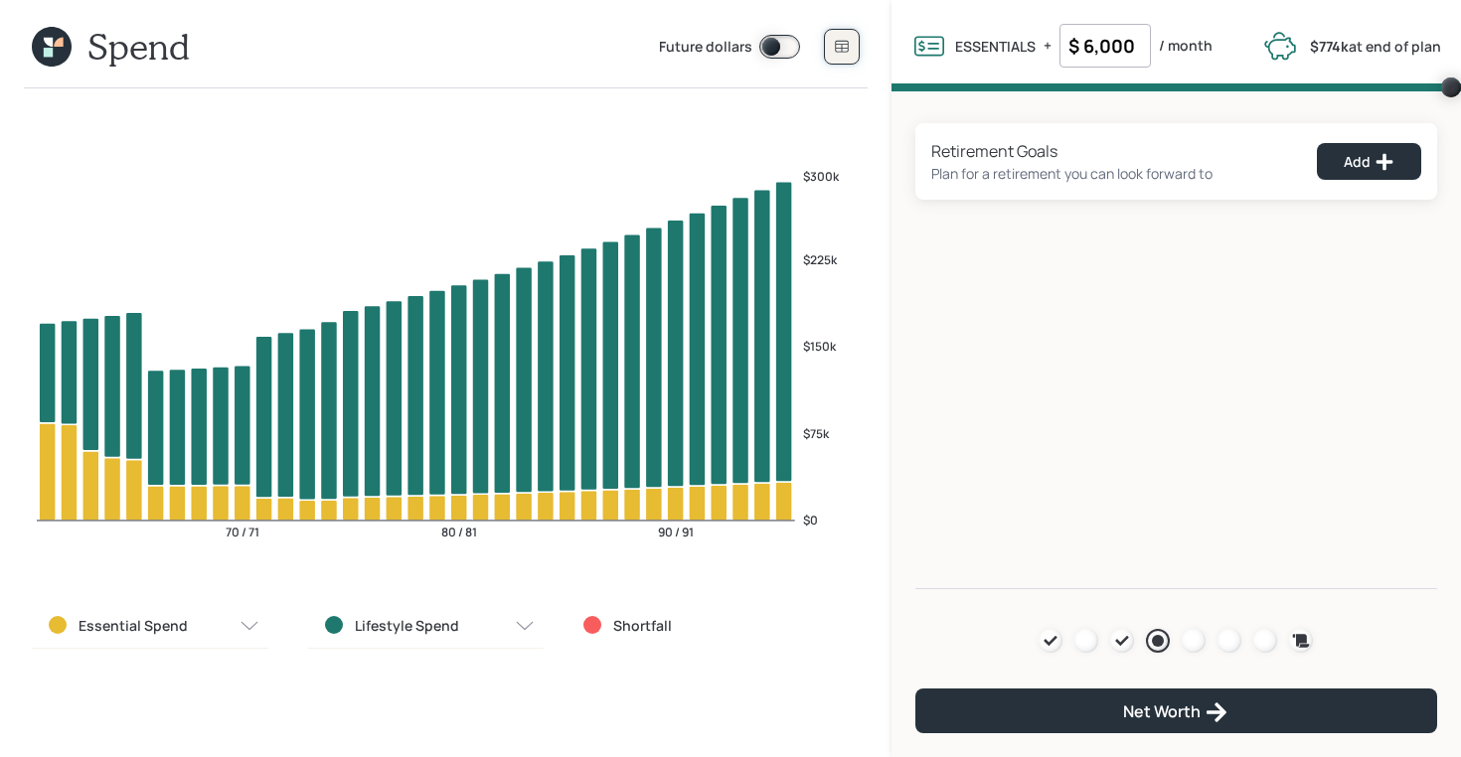
click at [836, 36] on button at bounding box center [842, 47] width 36 height 36
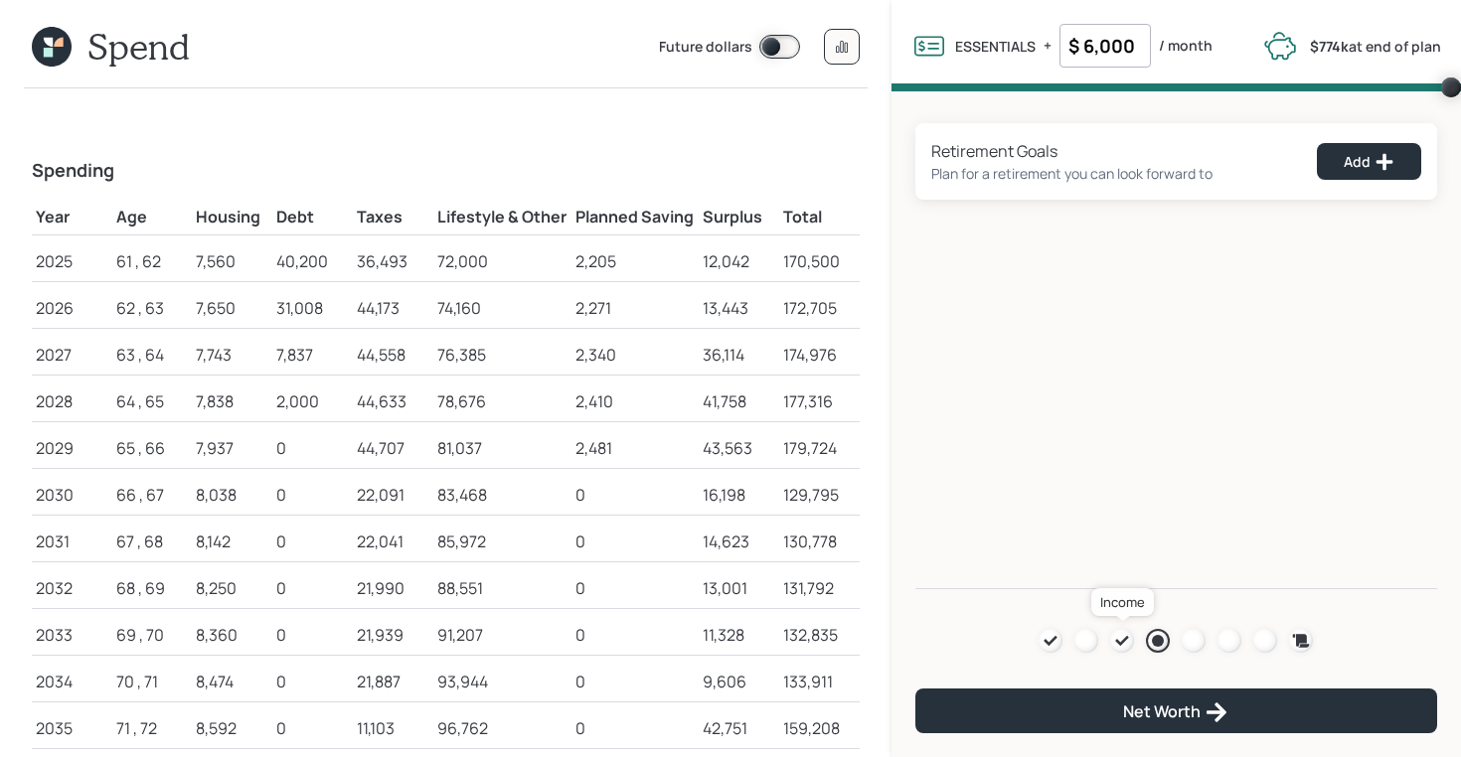
click at [1123, 643] on icon at bounding box center [1122, 641] width 16 height 16
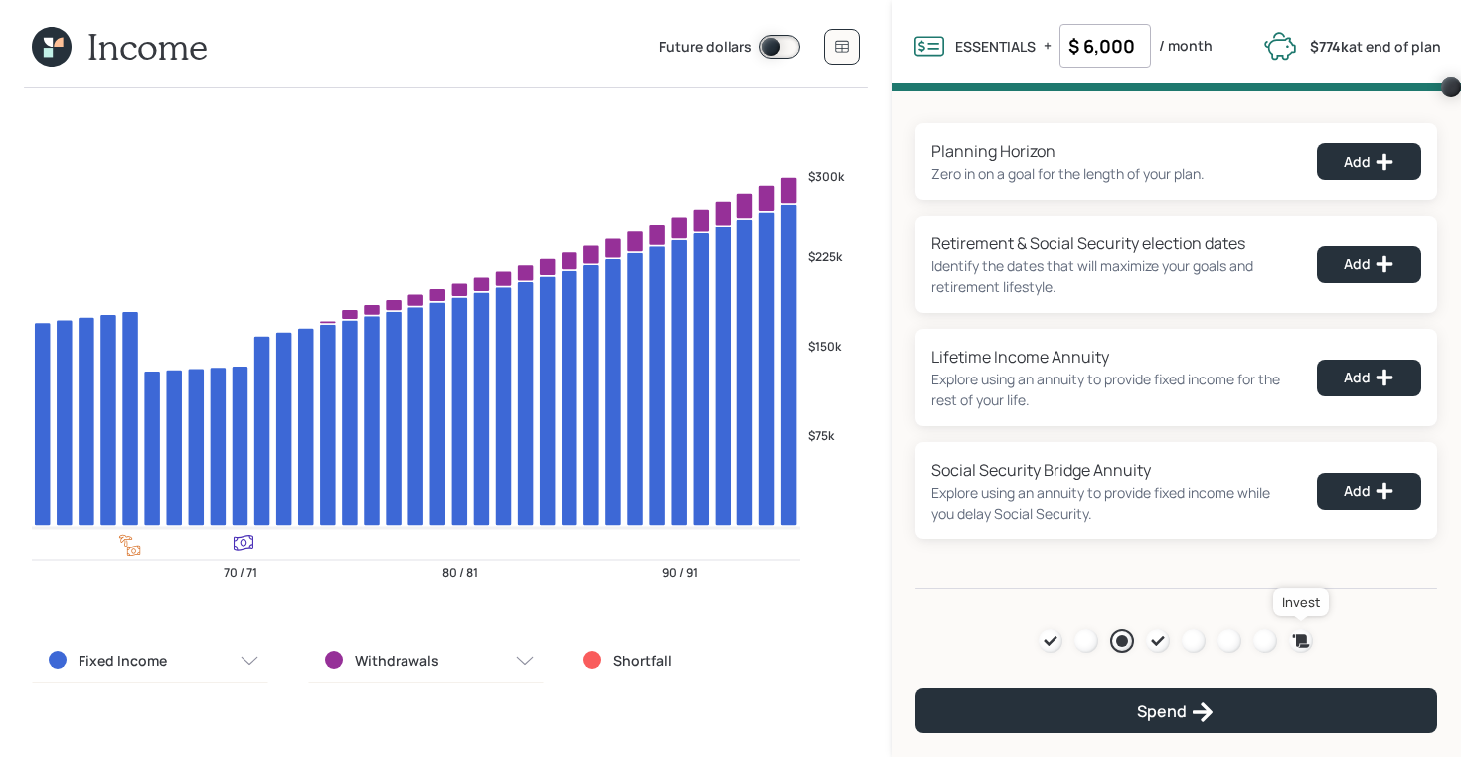
click at [1310, 641] on icon at bounding box center [1301, 641] width 20 height 20
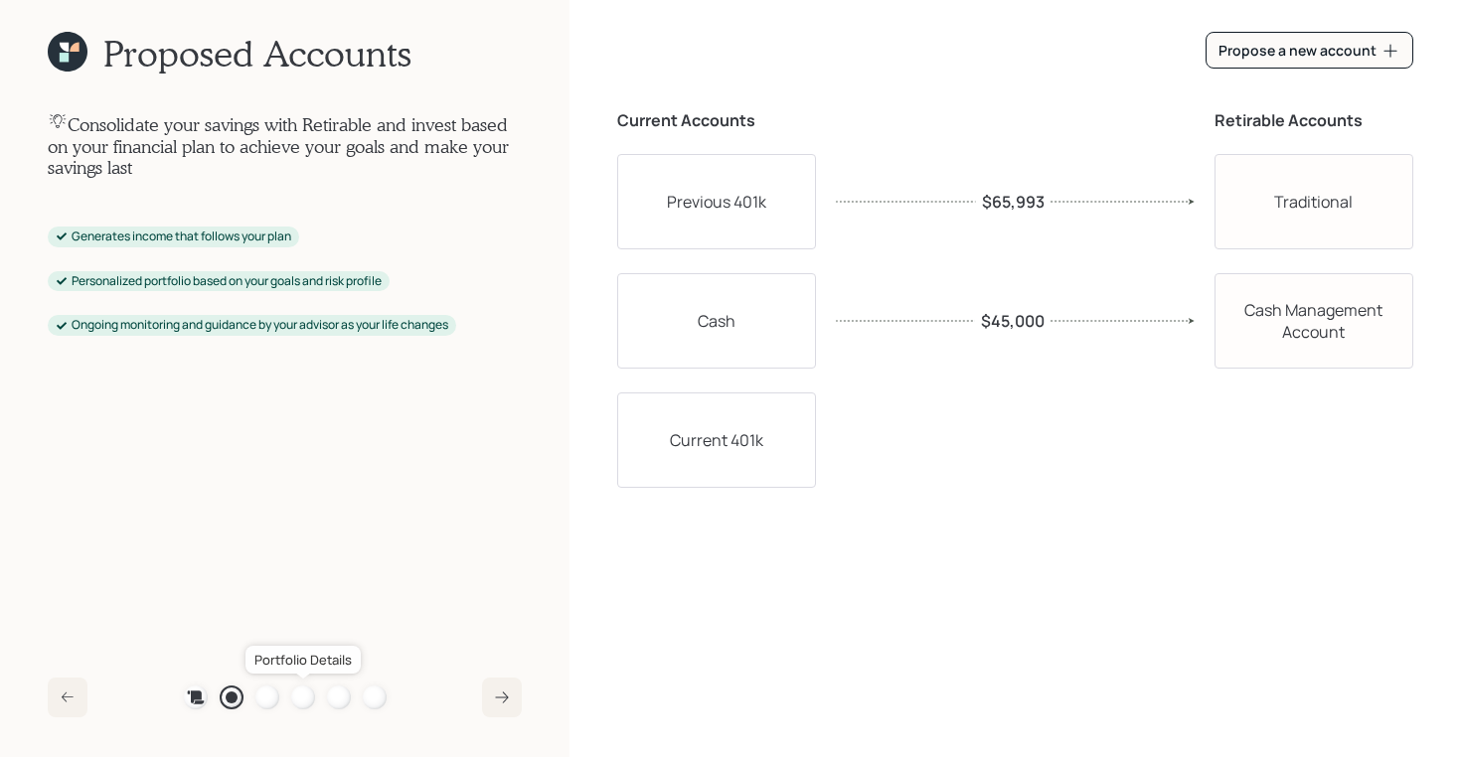
click at [298, 693] on div at bounding box center [303, 698] width 24 height 24
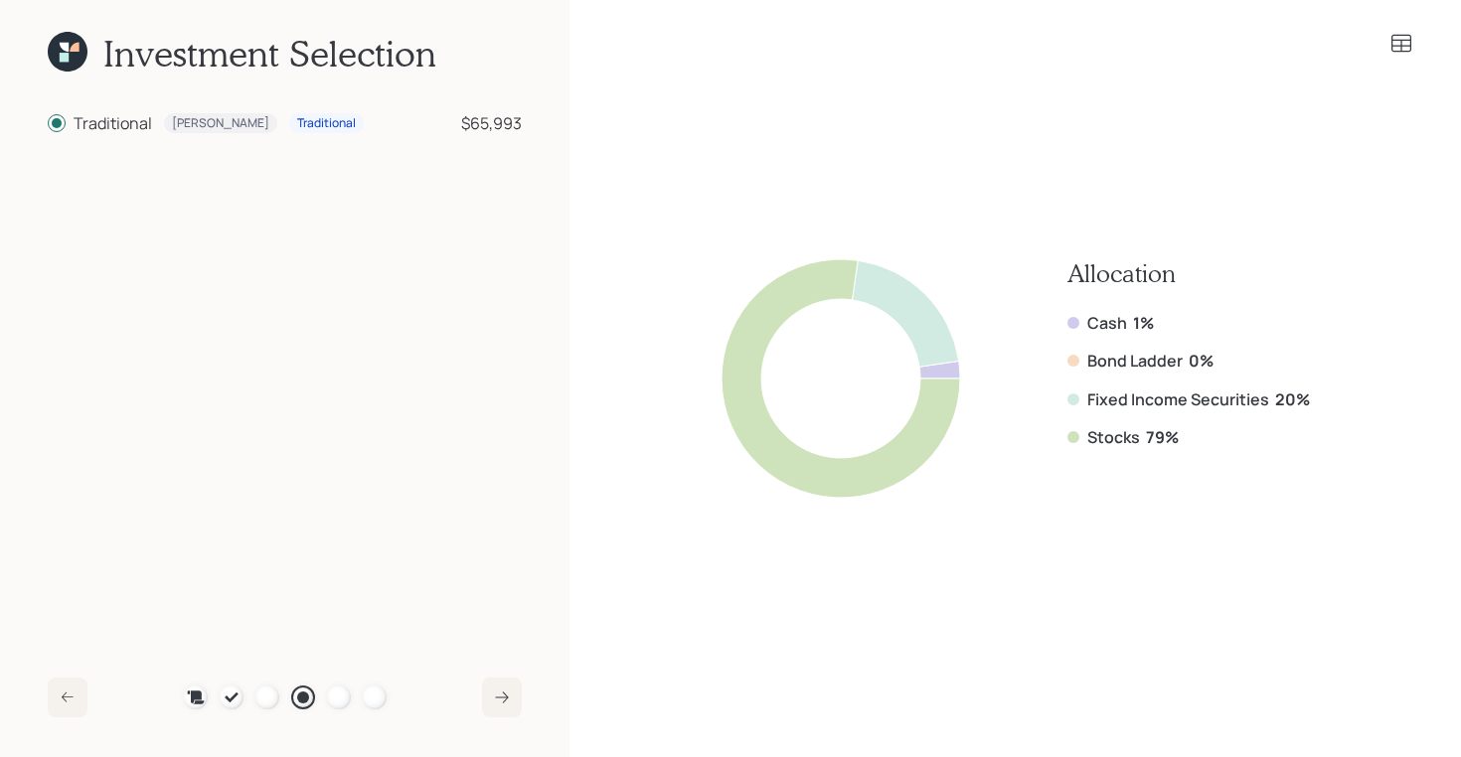
click at [71, 66] on icon at bounding box center [68, 52] width 40 height 40
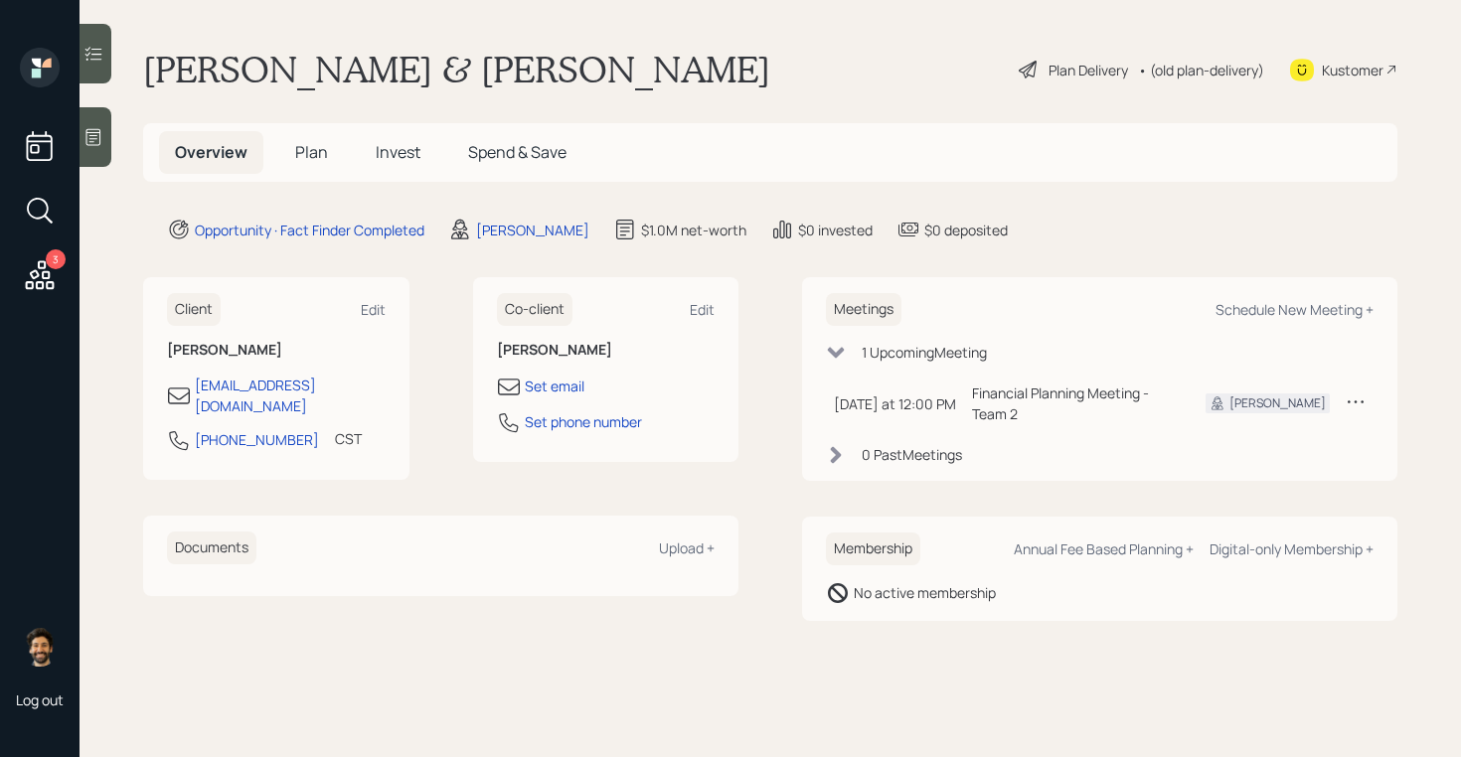
click at [310, 145] on span "Plan" at bounding box center [311, 152] width 33 height 22
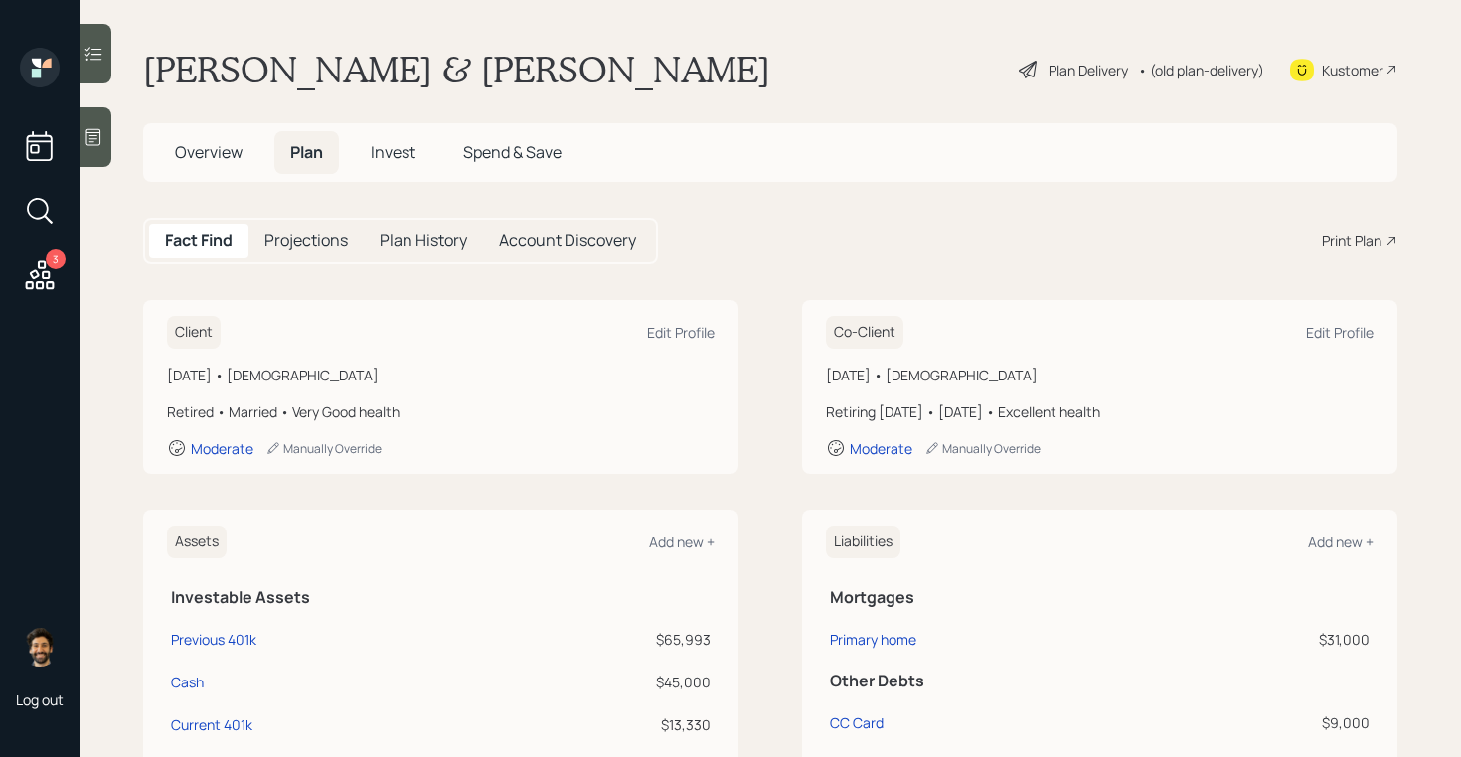
click at [1190, 79] on div "• (old plan-delivery)" at bounding box center [1201, 70] width 126 height 21
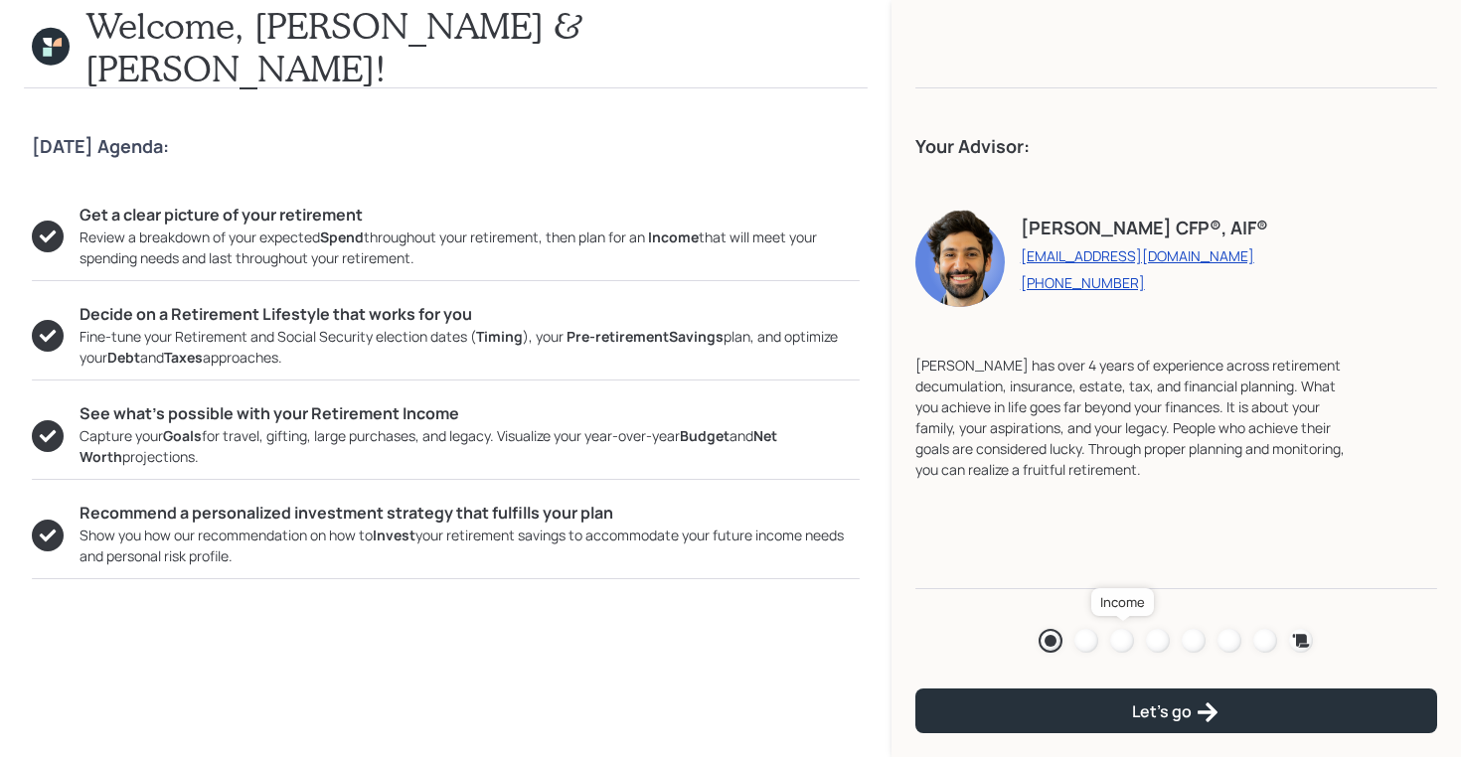
click at [1124, 640] on div at bounding box center [1122, 641] width 24 height 24
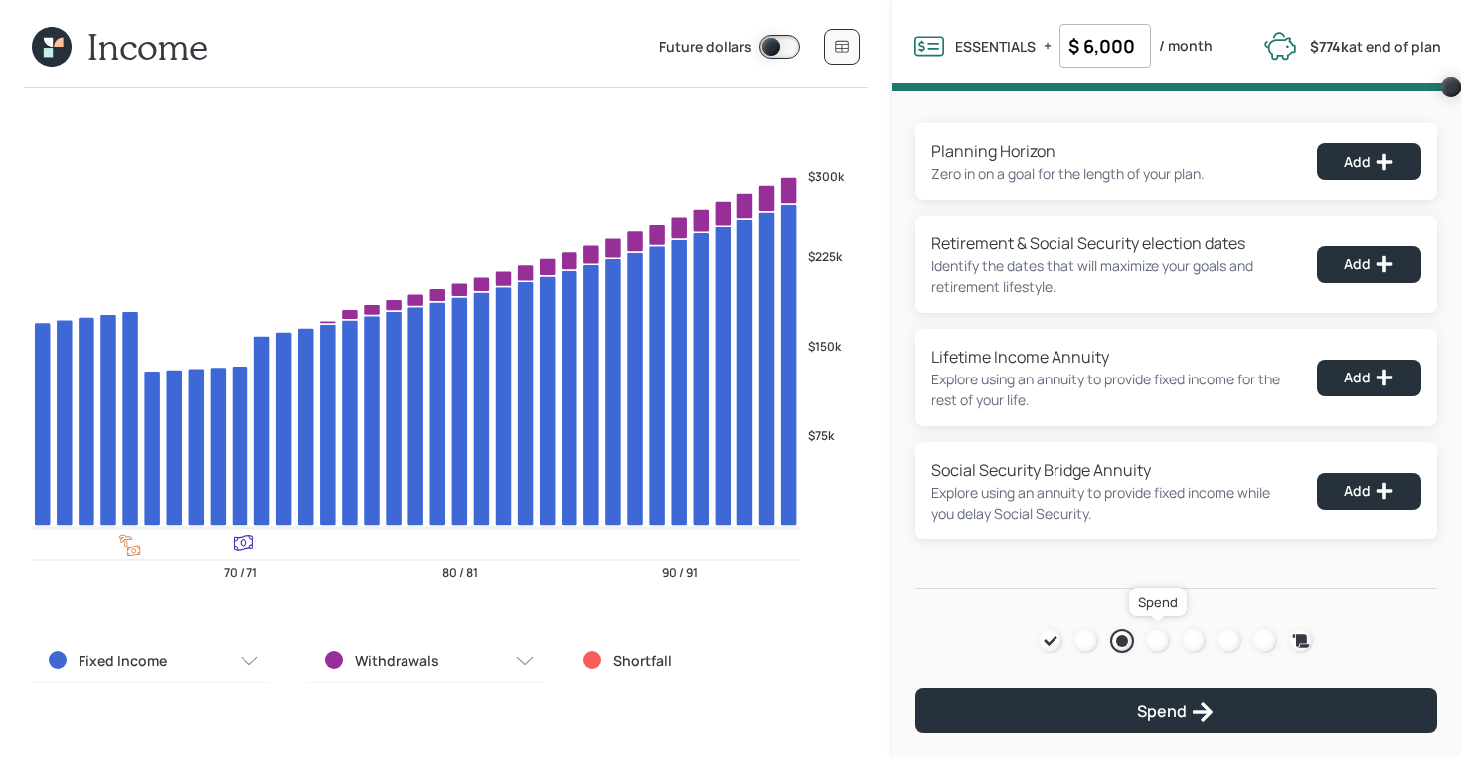
click at [1156, 640] on div at bounding box center [1158, 641] width 24 height 24
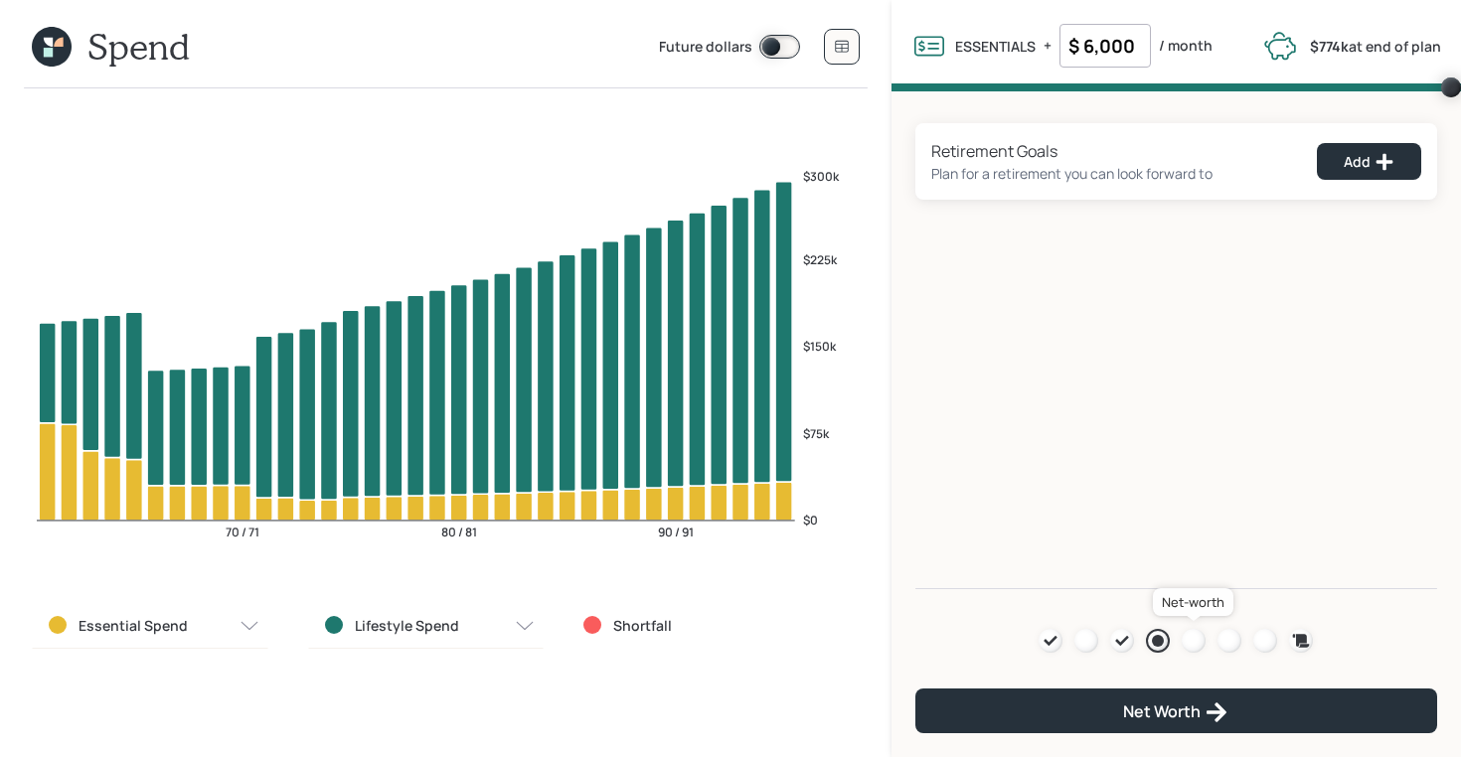
click at [1193, 641] on div at bounding box center [1194, 641] width 24 height 24
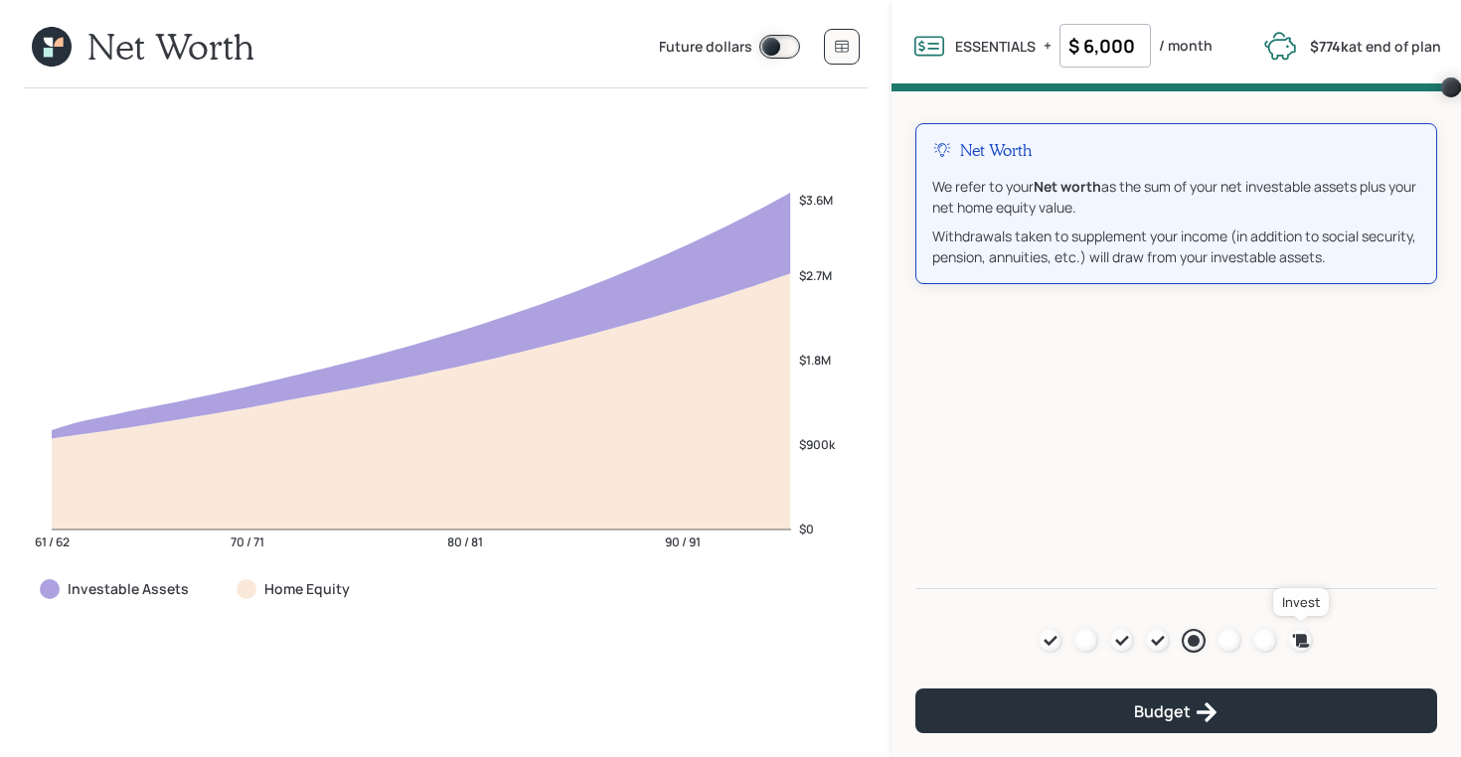
click at [1297, 644] on icon at bounding box center [1301, 640] width 17 height 13
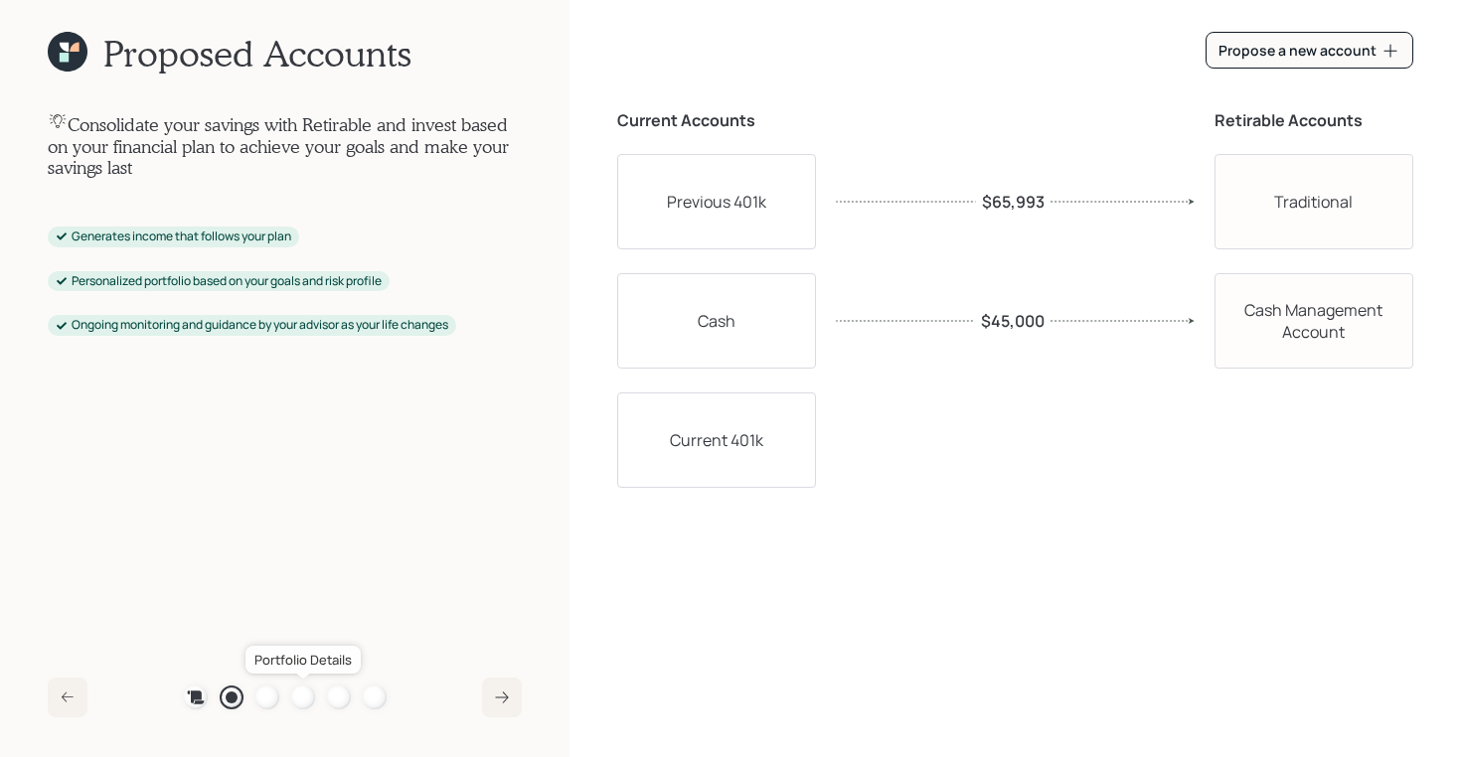
click at [304, 697] on div at bounding box center [303, 698] width 24 height 24
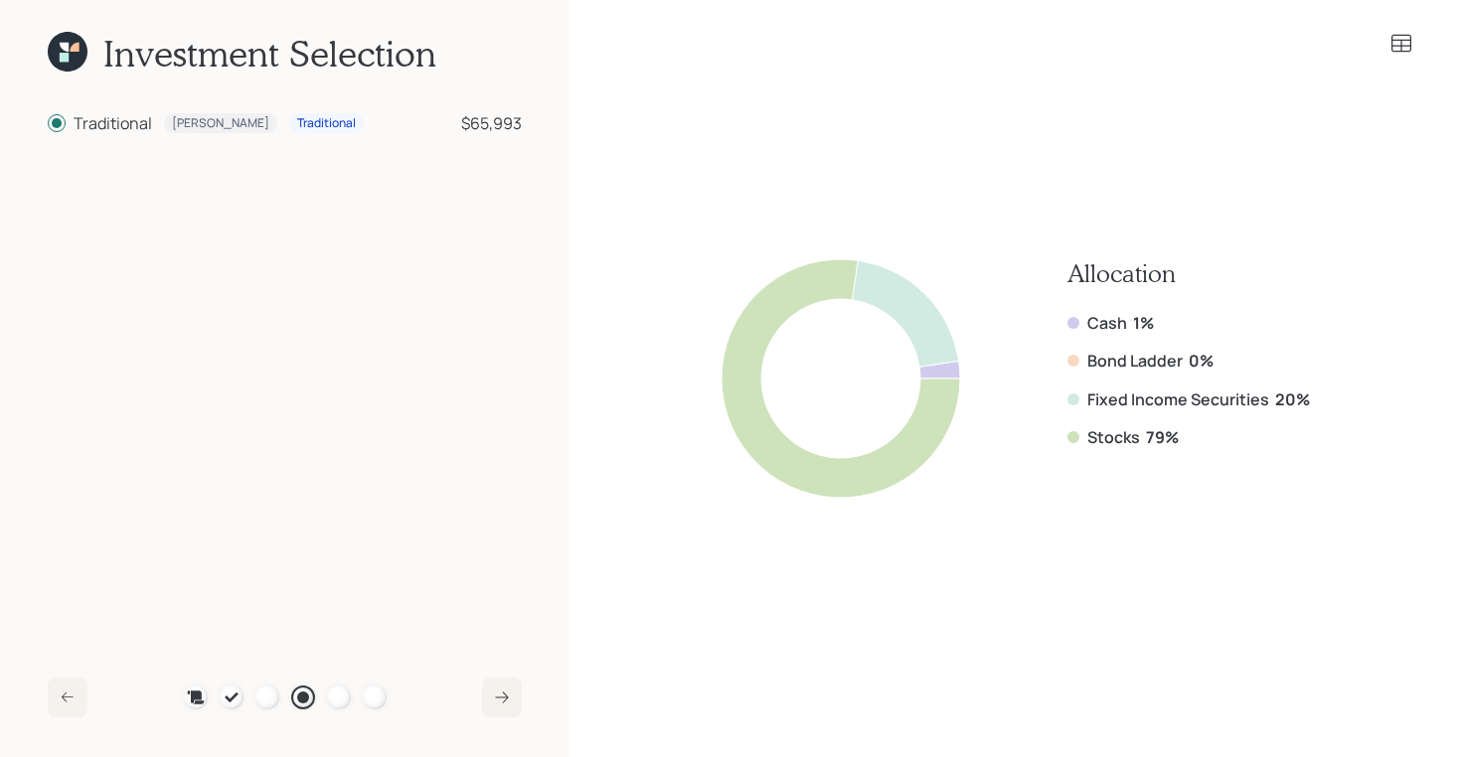
click at [61, 47] on icon at bounding box center [64, 47] width 9 height 9
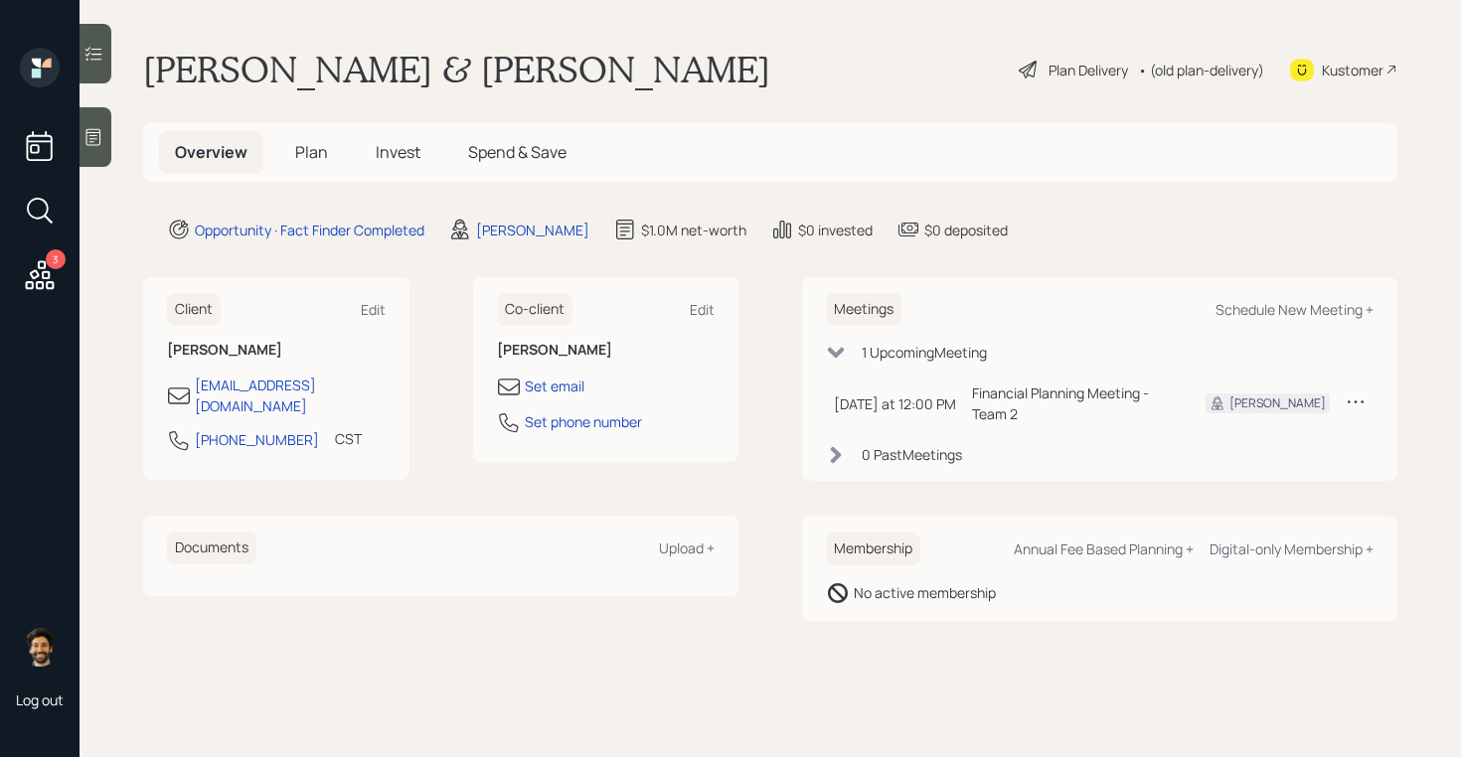
click at [300, 138] on h5 "Plan" at bounding box center [311, 152] width 65 height 43
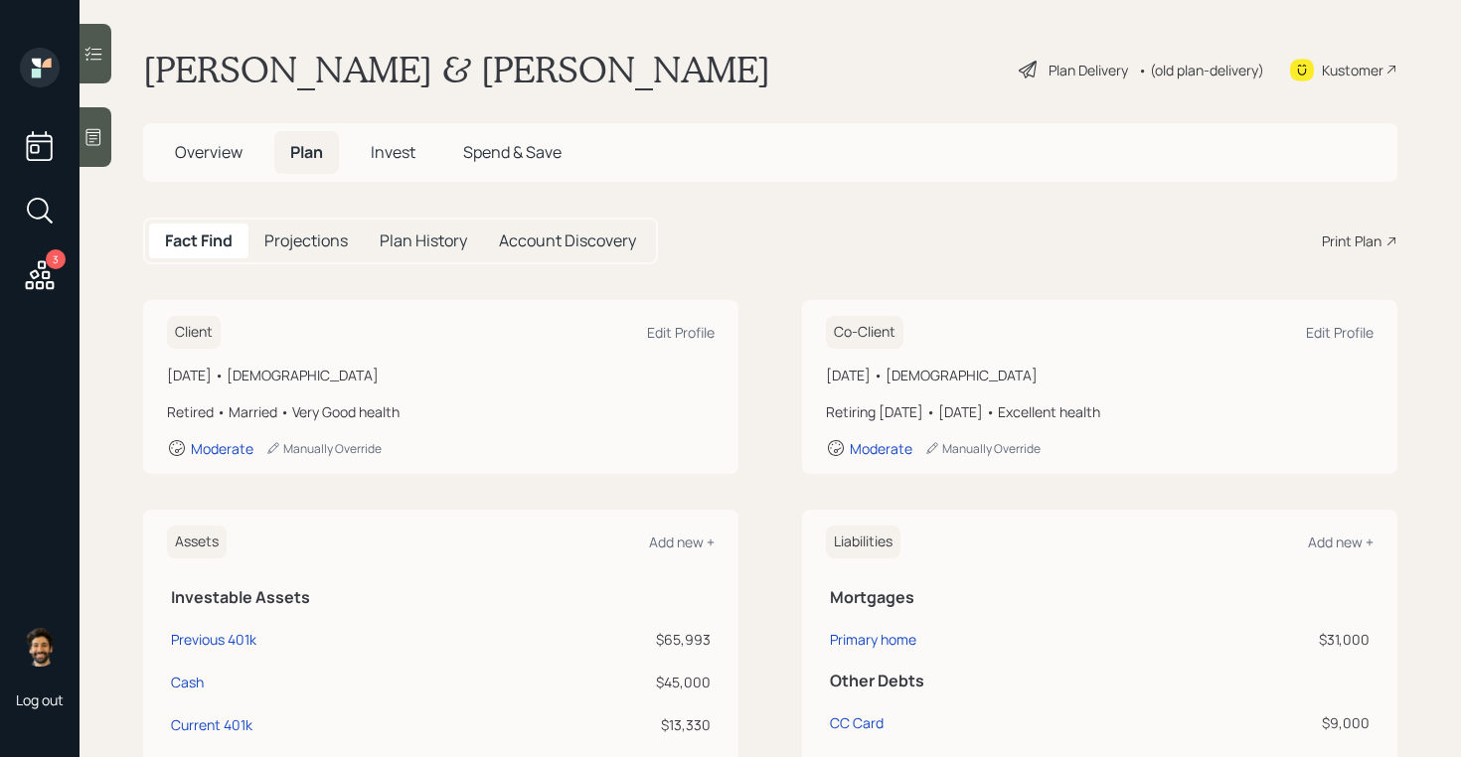
click at [52, 266] on div "3" at bounding box center [56, 259] width 20 height 20
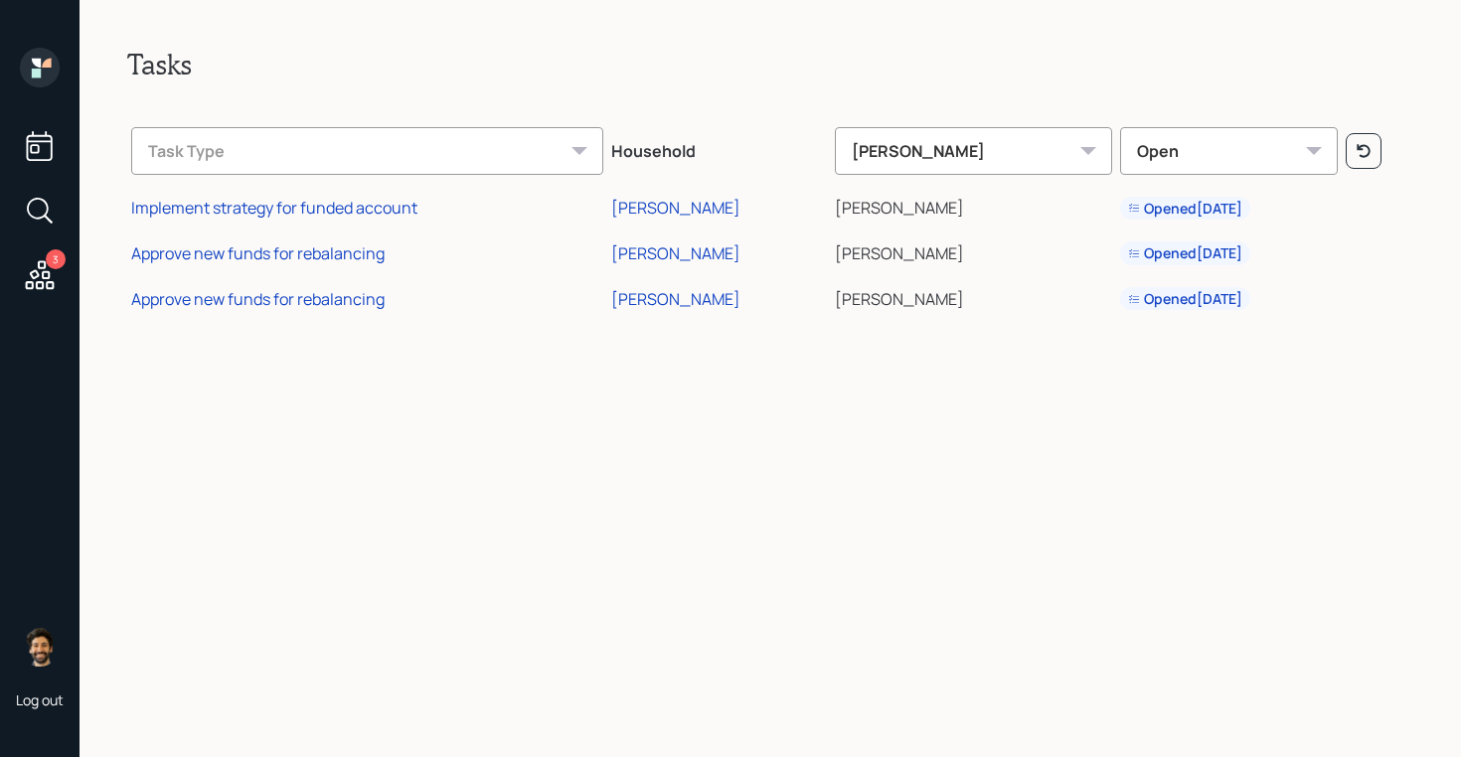
click at [42, 73] on icon at bounding box center [40, 68] width 40 height 40
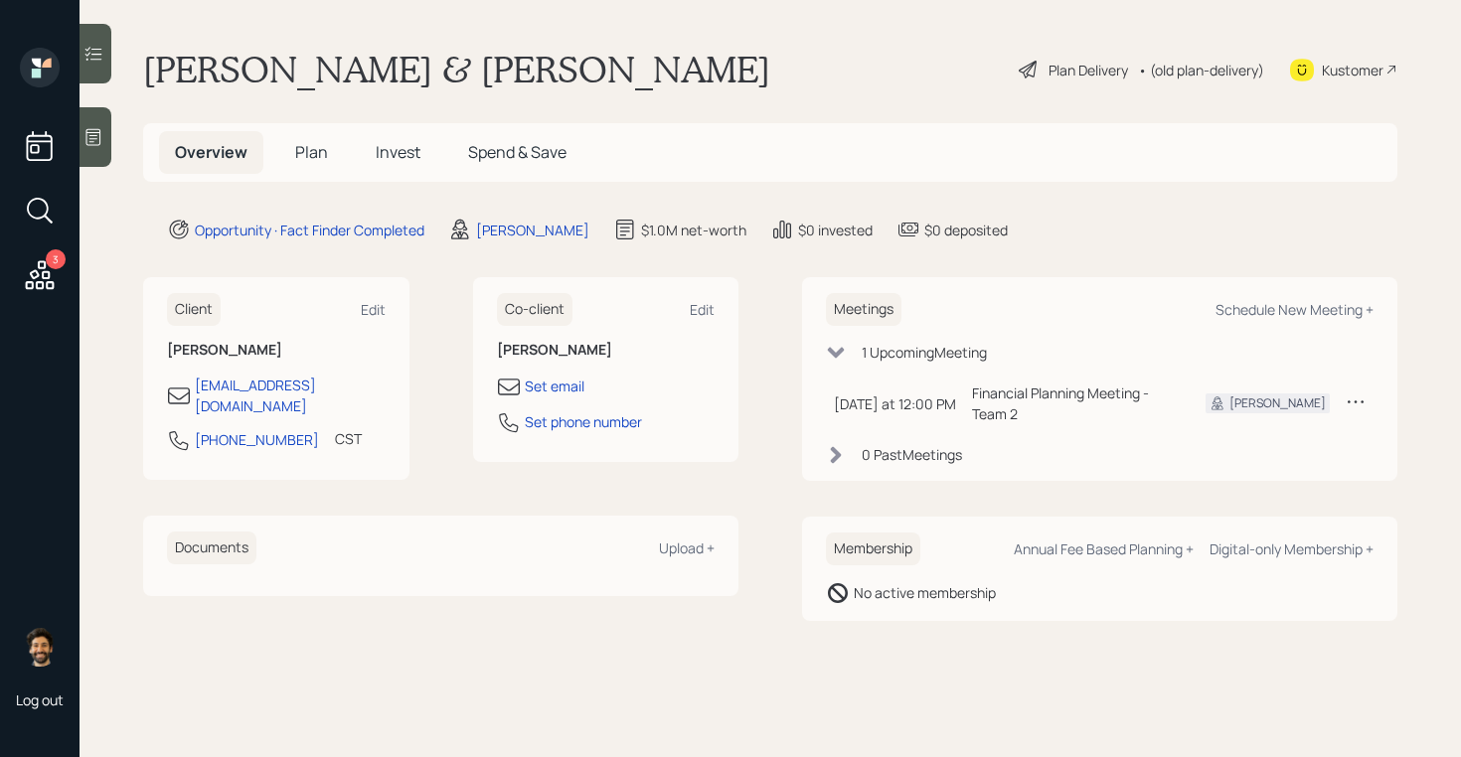
click at [305, 142] on span "Plan" at bounding box center [311, 152] width 33 height 22
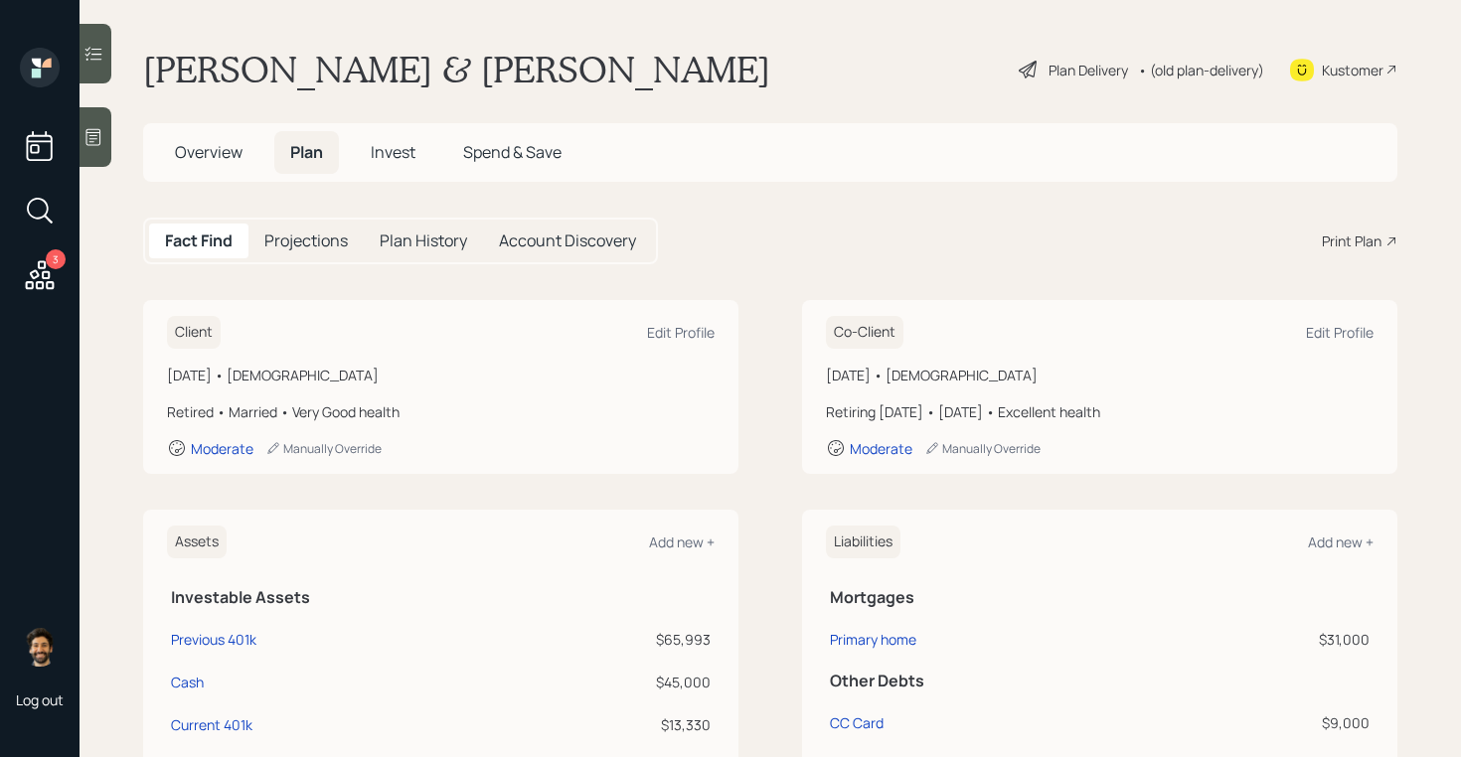
click at [1205, 67] on div "• (old plan-delivery)" at bounding box center [1201, 70] width 126 height 21
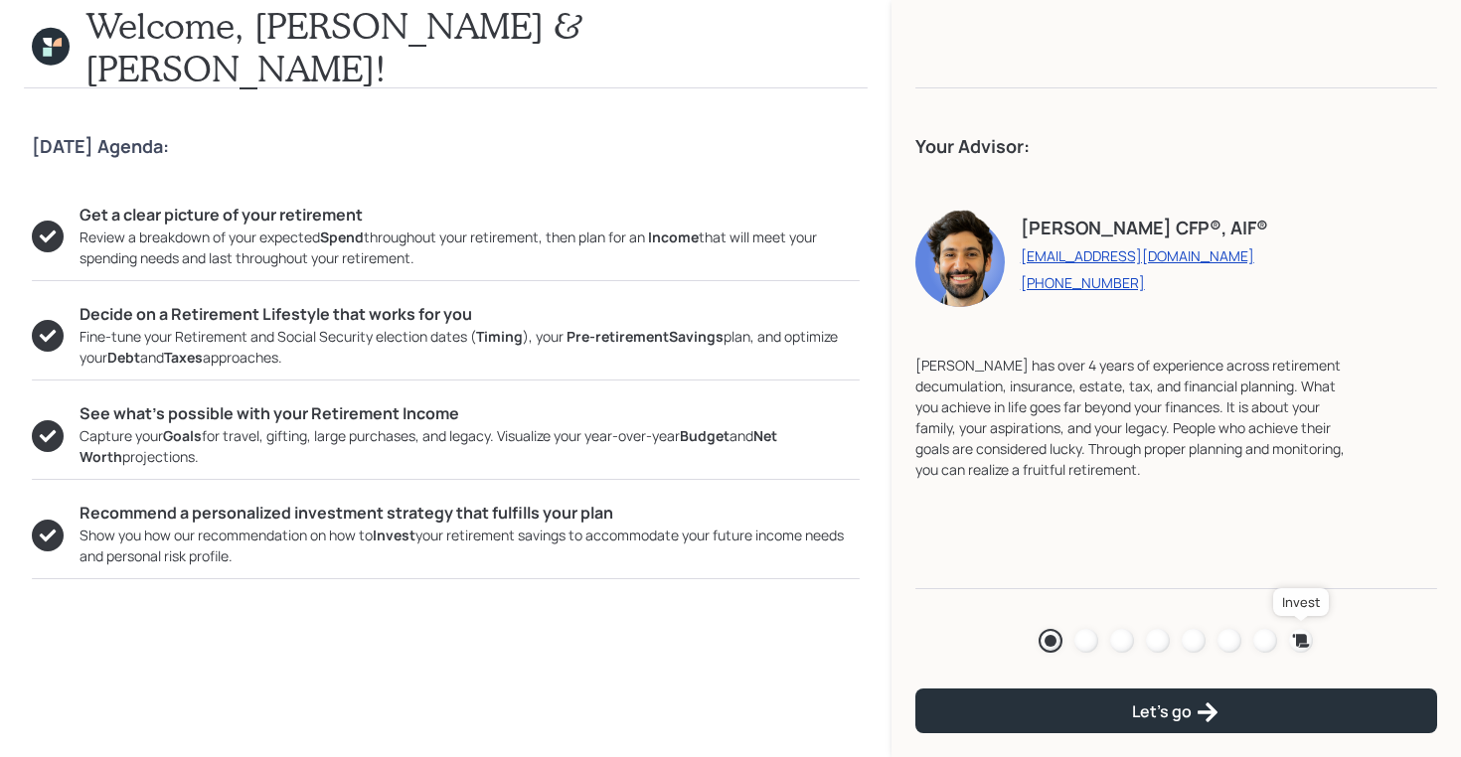
click at [1298, 640] on icon at bounding box center [1301, 640] width 17 height 13
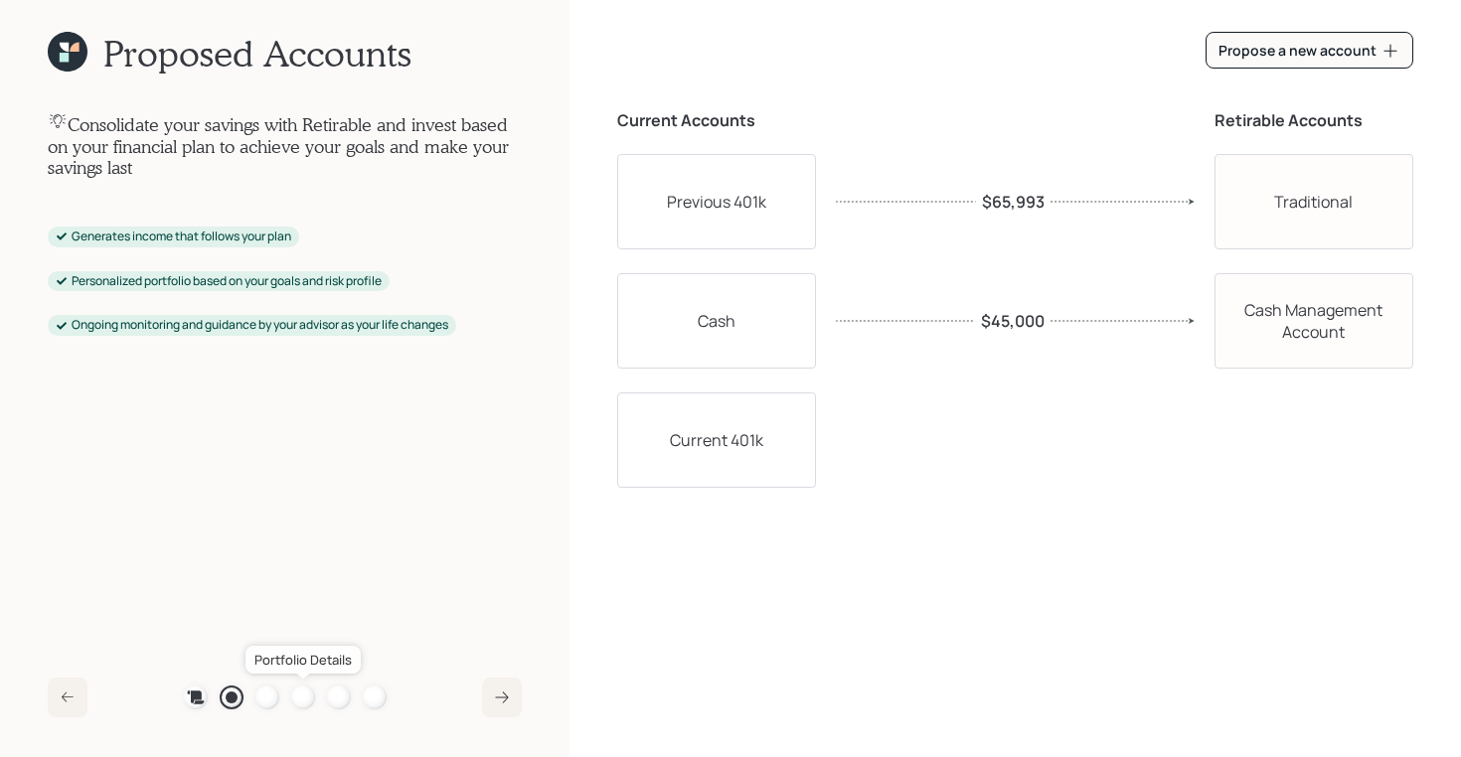
click at [309, 703] on div at bounding box center [303, 698] width 24 height 24
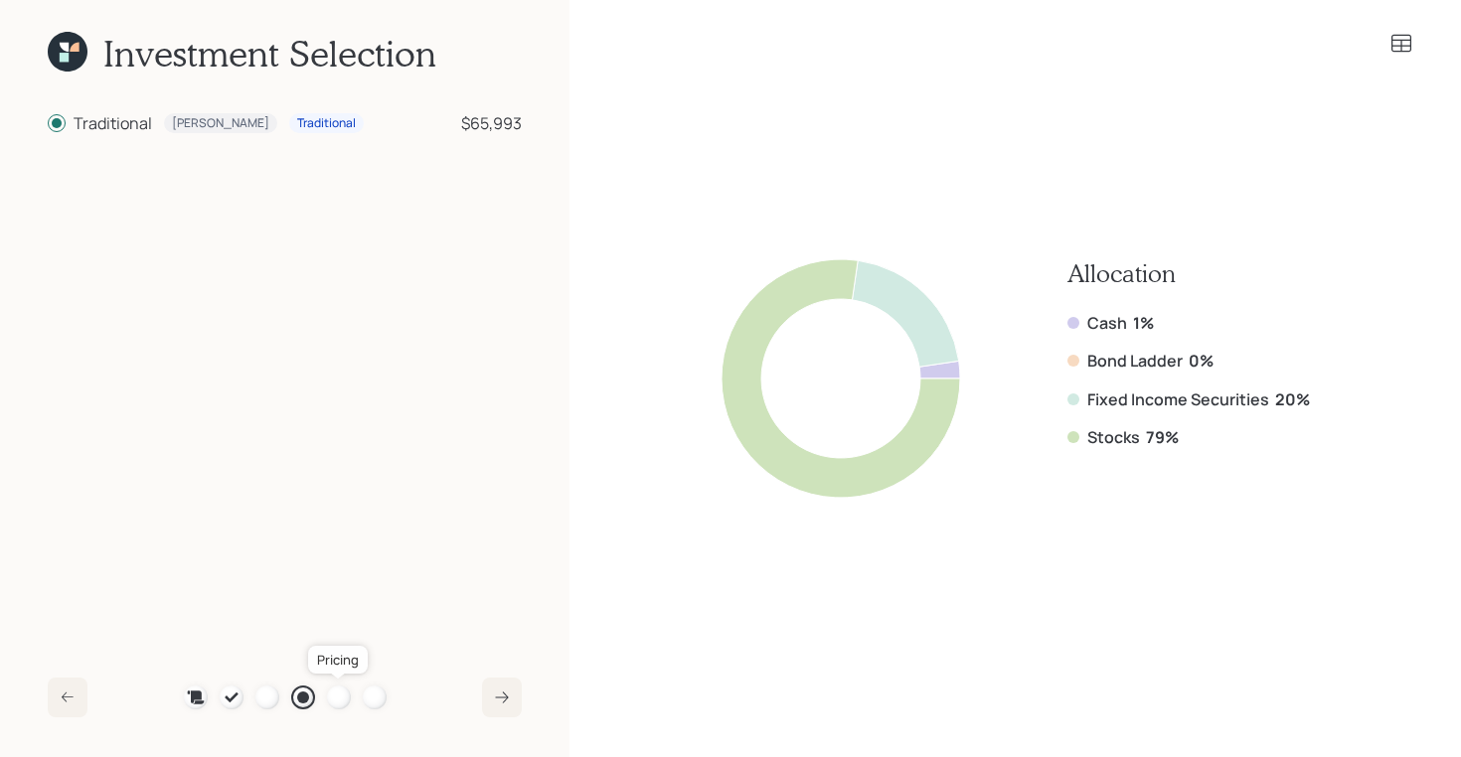
click at [341, 699] on div at bounding box center [339, 698] width 24 height 24
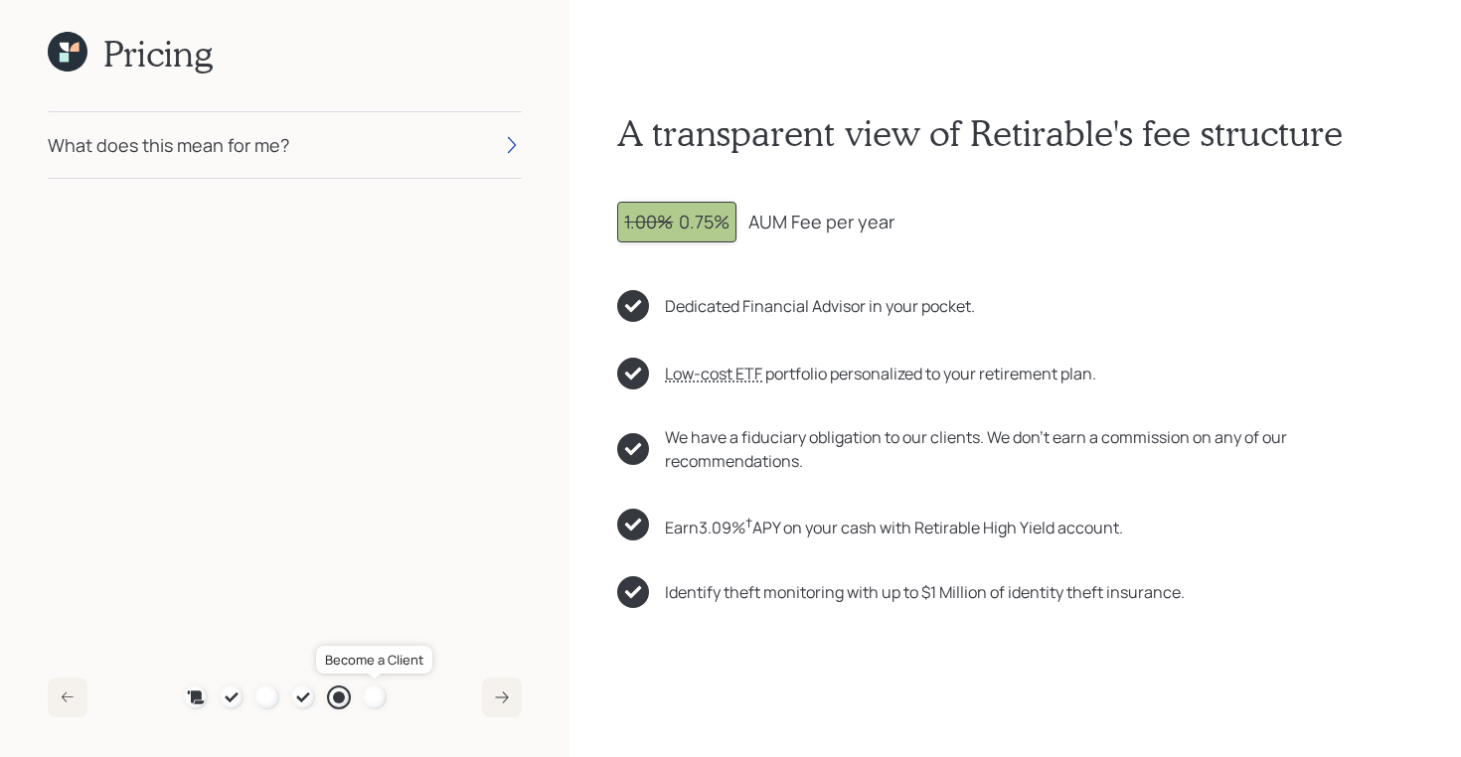
click at [370, 703] on div at bounding box center [375, 698] width 24 height 24
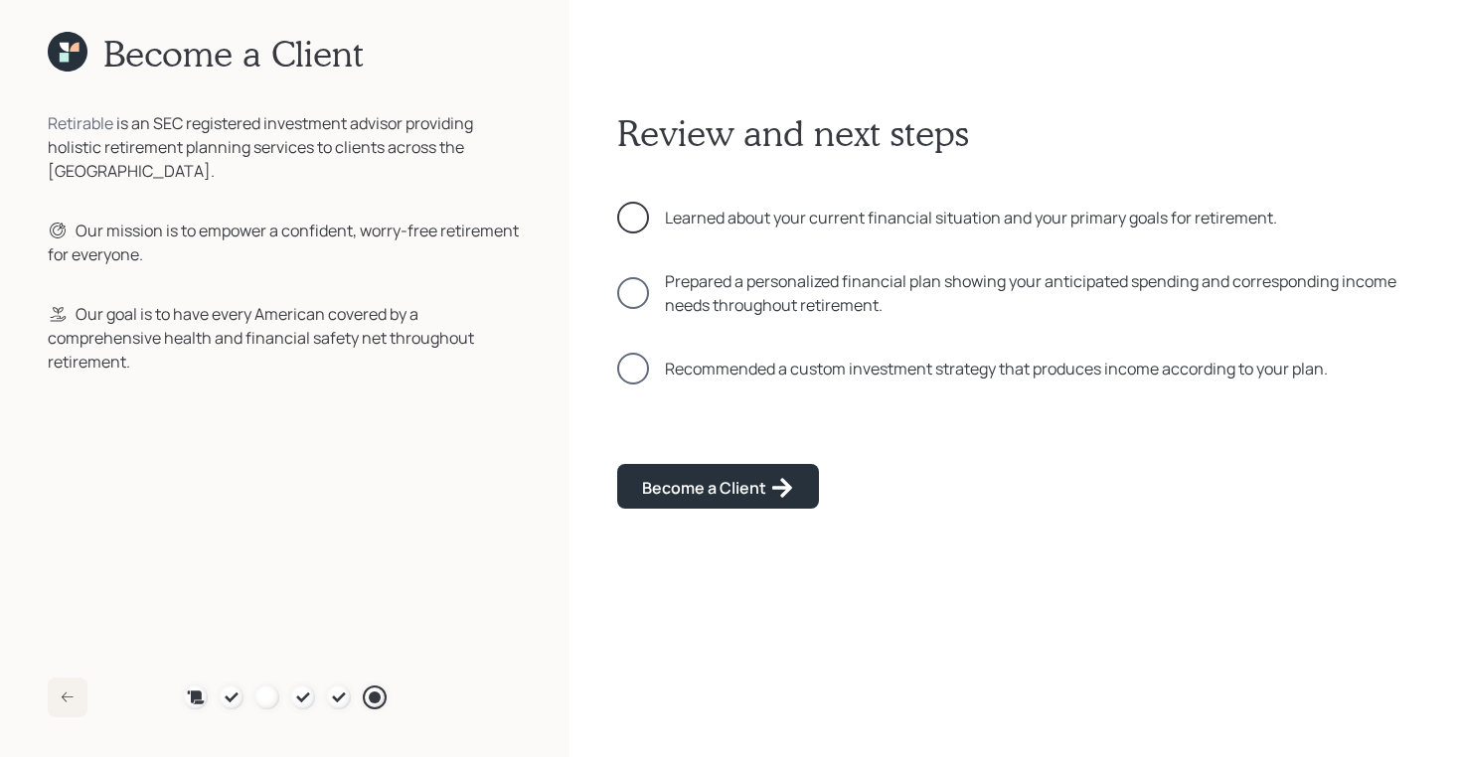
click at [635, 221] on div at bounding box center [633, 218] width 32 height 32
click at [636, 303] on div at bounding box center [633, 293] width 32 height 32
click at [636, 375] on div at bounding box center [633, 369] width 32 height 32
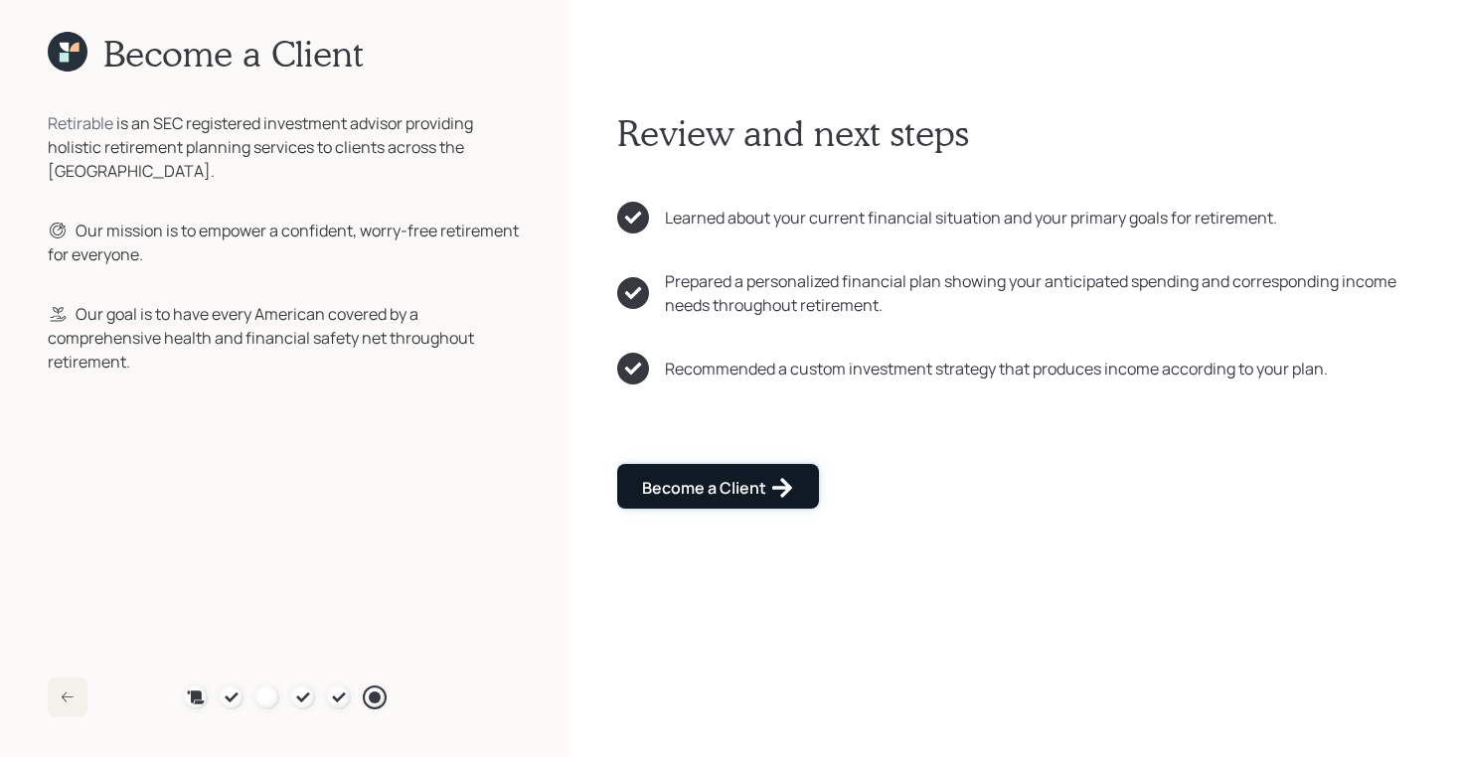
click at [669, 490] on div "Become a Client" at bounding box center [718, 488] width 152 height 24
click at [704, 486] on div "Go to Altruist" at bounding box center [707, 488] width 130 height 24
click at [706, 484] on div "Go to Altruist" at bounding box center [707, 488] width 130 height 24
click at [658, 495] on div "Go to Altruist" at bounding box center [707, 488] width 130 height 24
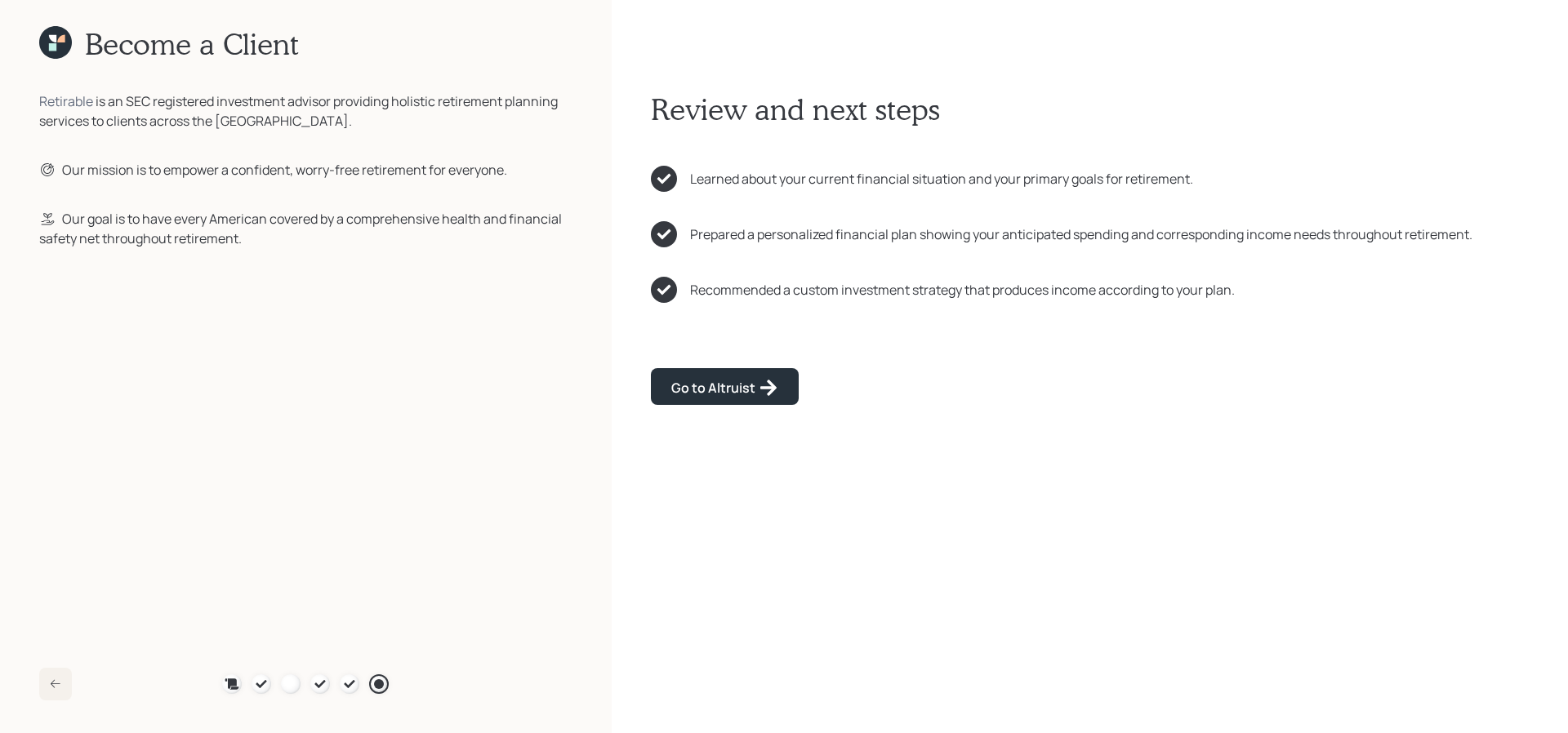
click at [62, 48] on icon at bounding box center [56, 43] width 33 height 33
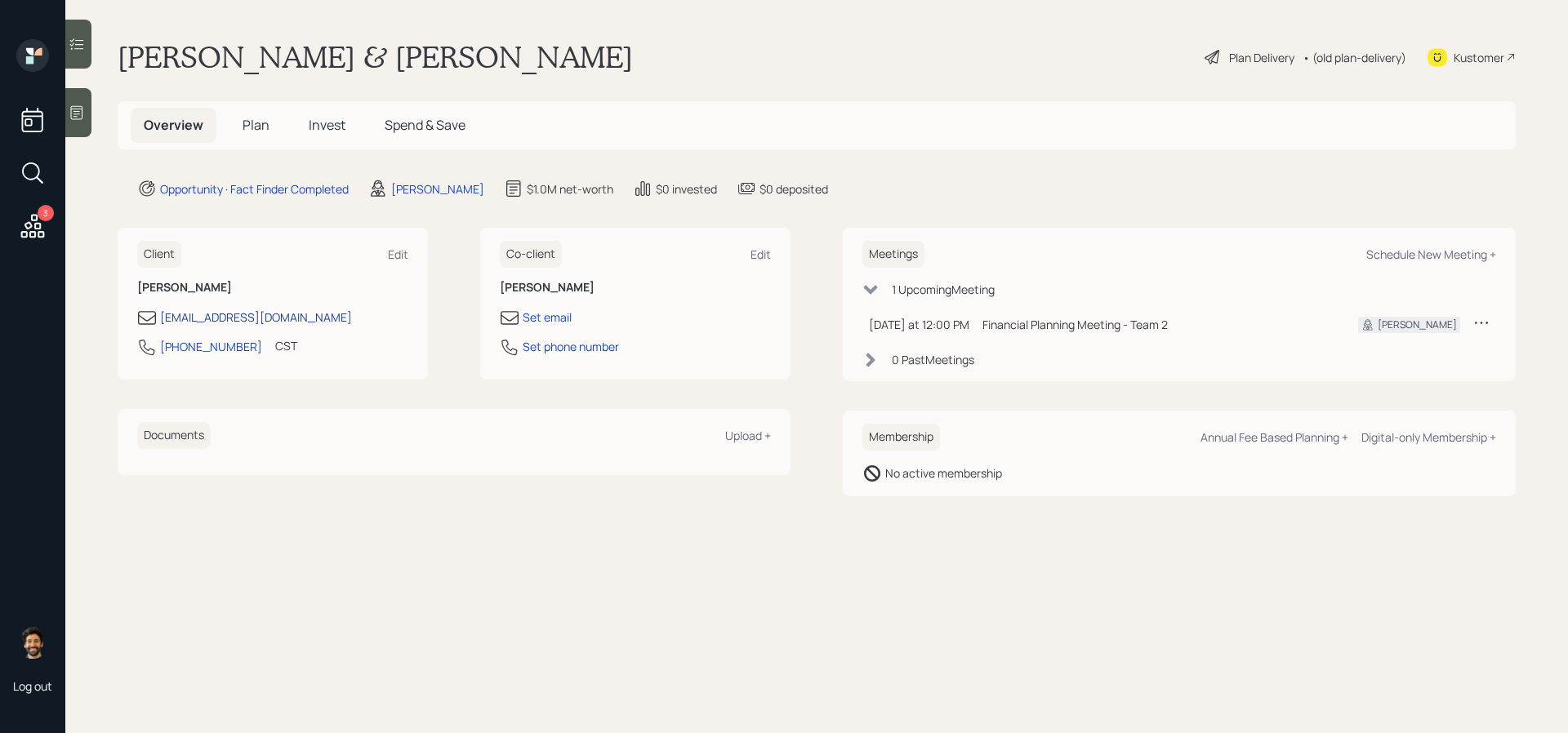
click at [245, 318] on div "krobertsfarm@gmail.com" at bounding box center [256, 317] width 192 height 17
select select "America/Chicago"
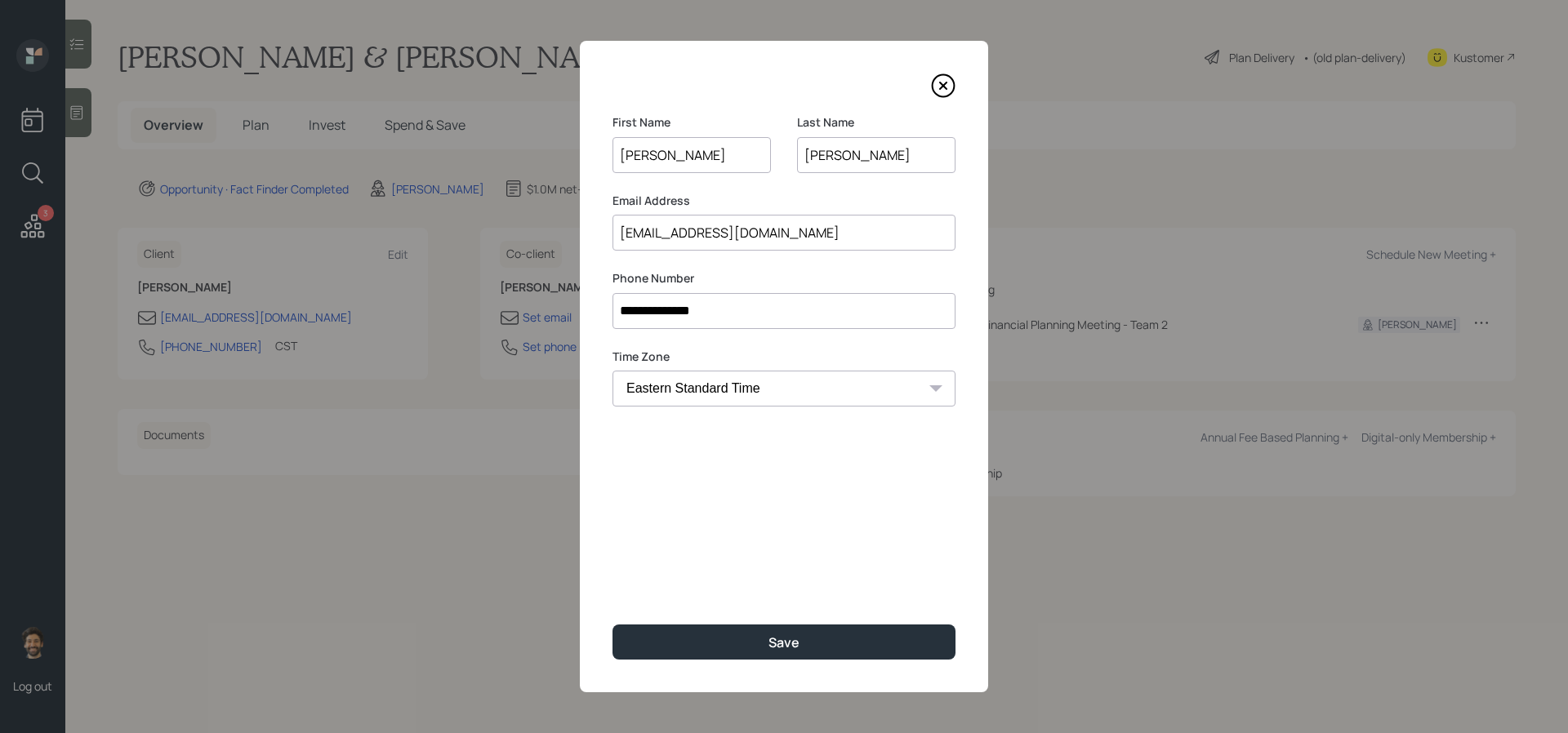
click at [689, 233] on input "krobertsfarm@gmail.com" at bounding box center [783, 233] width 343 height 36
click at [701, 311] on input "**********" at bounding box center [783, 311] width 343 height 36
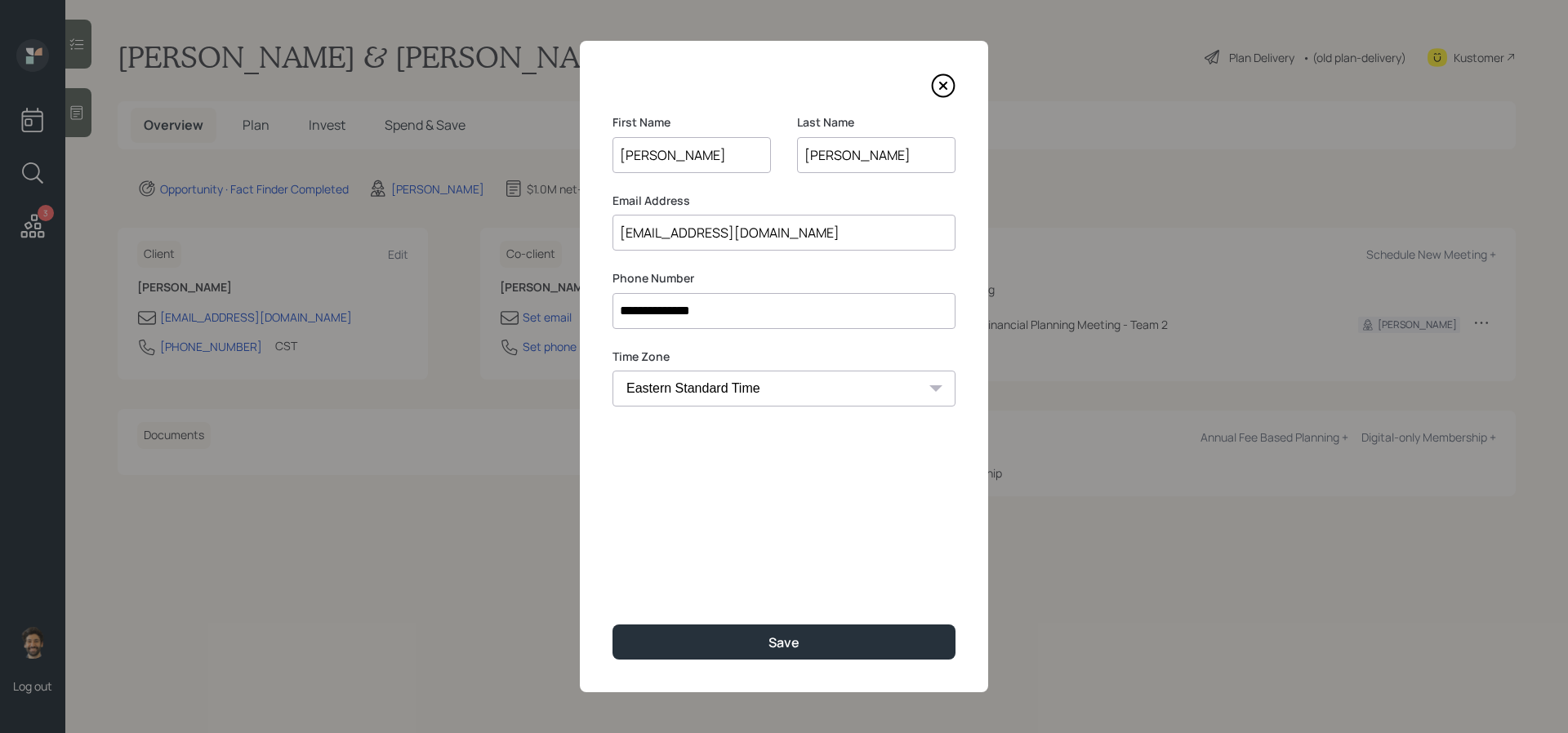
click at [701, 311] on input "**********" at bounding box center [783, 311] width 343 height 36
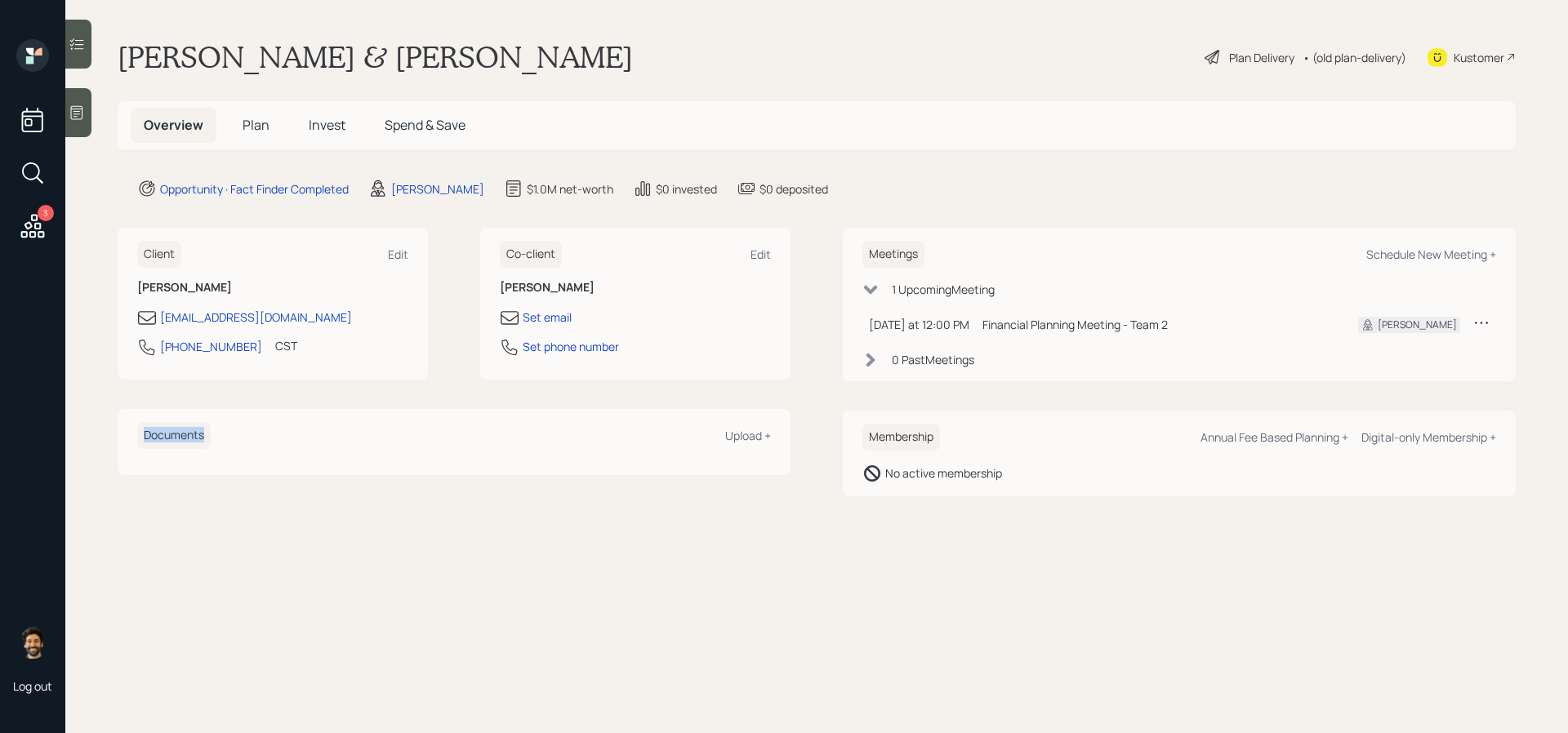
click at [425, 399] on div "Client Edit Kevin Roberts krobertsfarm@gmail.com 816-284-1468 CST Currently 12:…" at bounding box center [454, 351] width 673 height 247
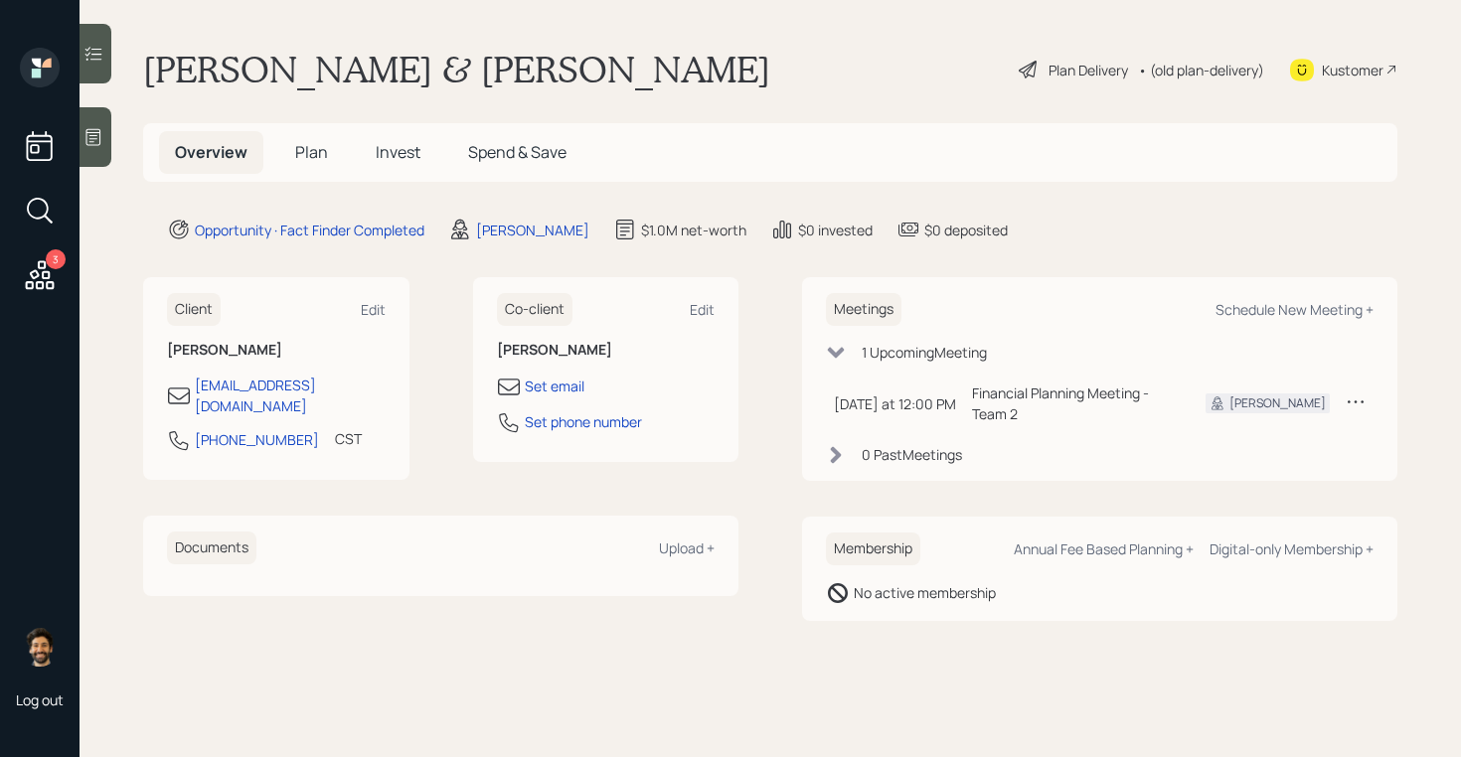
click at [308, 156] on span "Plan" at bounding box center [311, 152] width 33 height 22
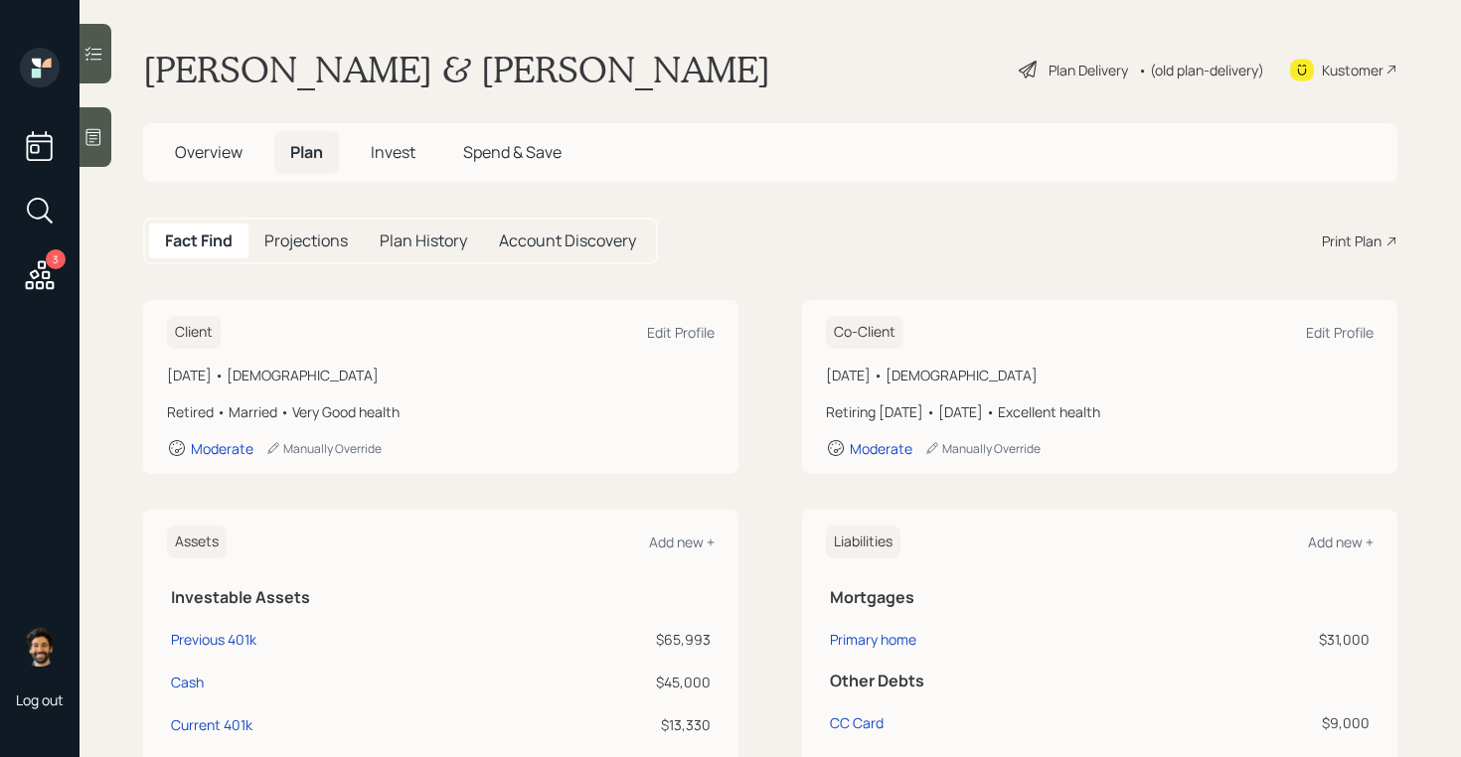
click at [244, 148] on h5 "Overview" at bounding box center [208, 152] width 99 height 43
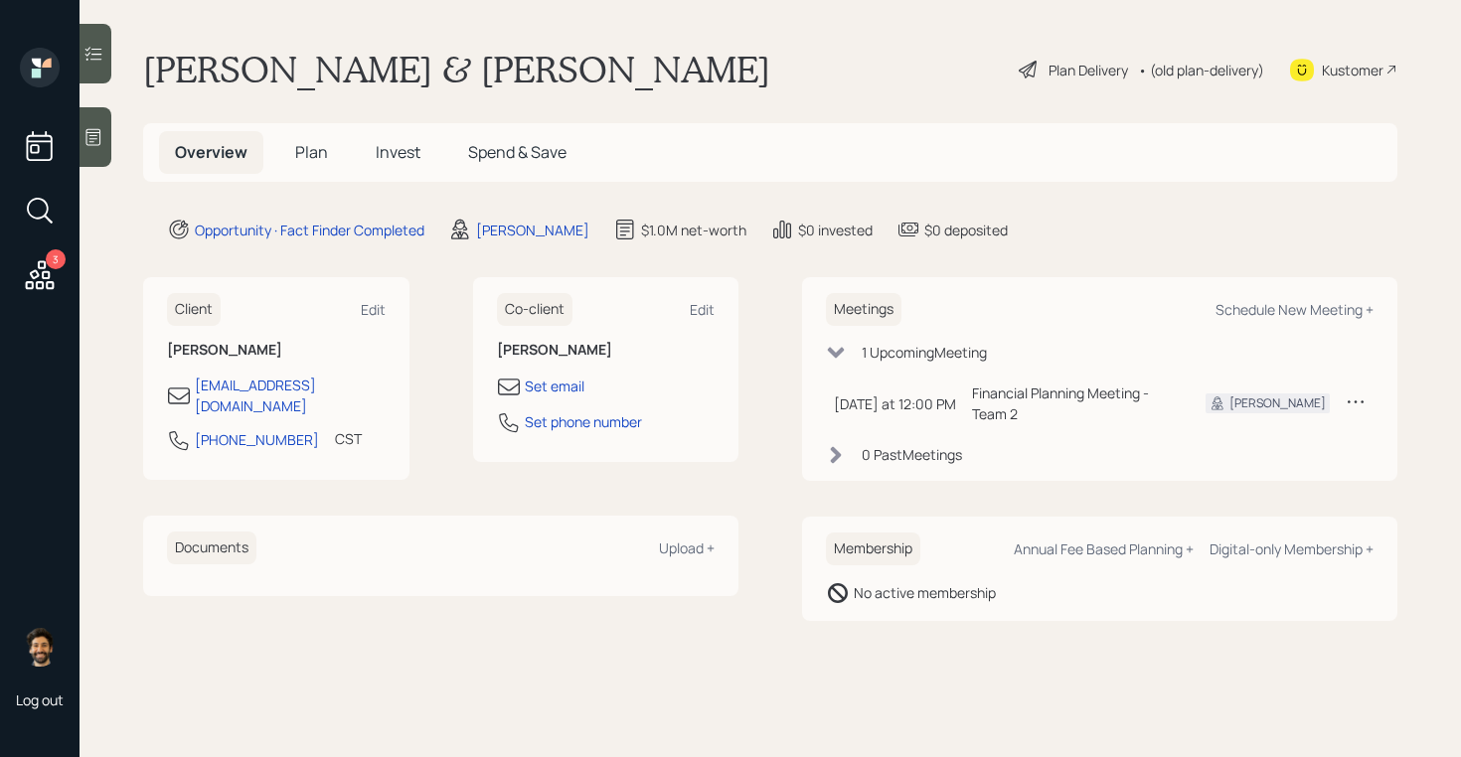
click at [297, 148] on span "Plan" at bounding box center [311, 152] width 33 height 22
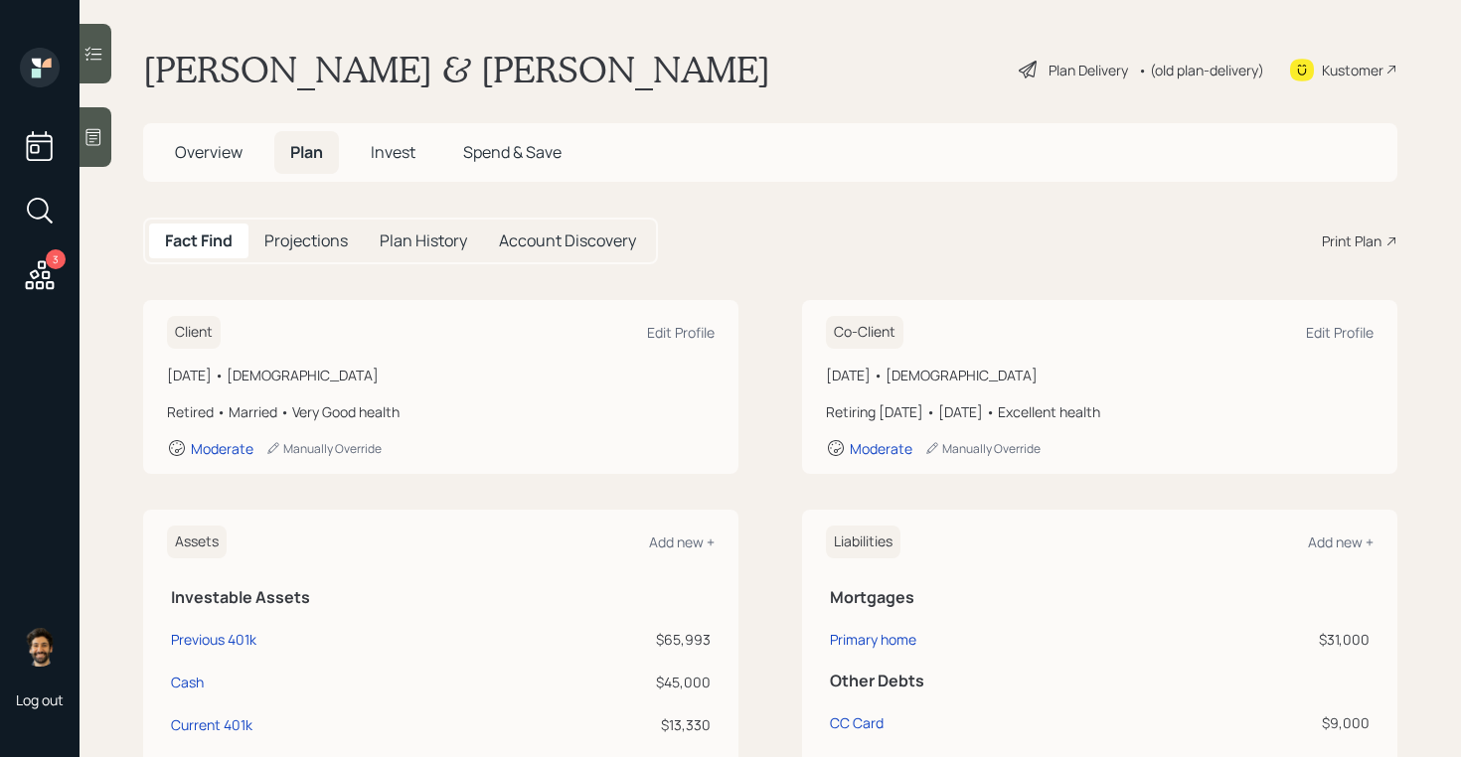
click at [1367, 239] on div "Print Plan" at bounding box center [1352, 241] width 60 height 21
click at [1356, 248] on div "Print Plan" at bounding box center [1352, 241] width 60 height 21
